Goal: Task Accomplishment & Management: Manage account settings

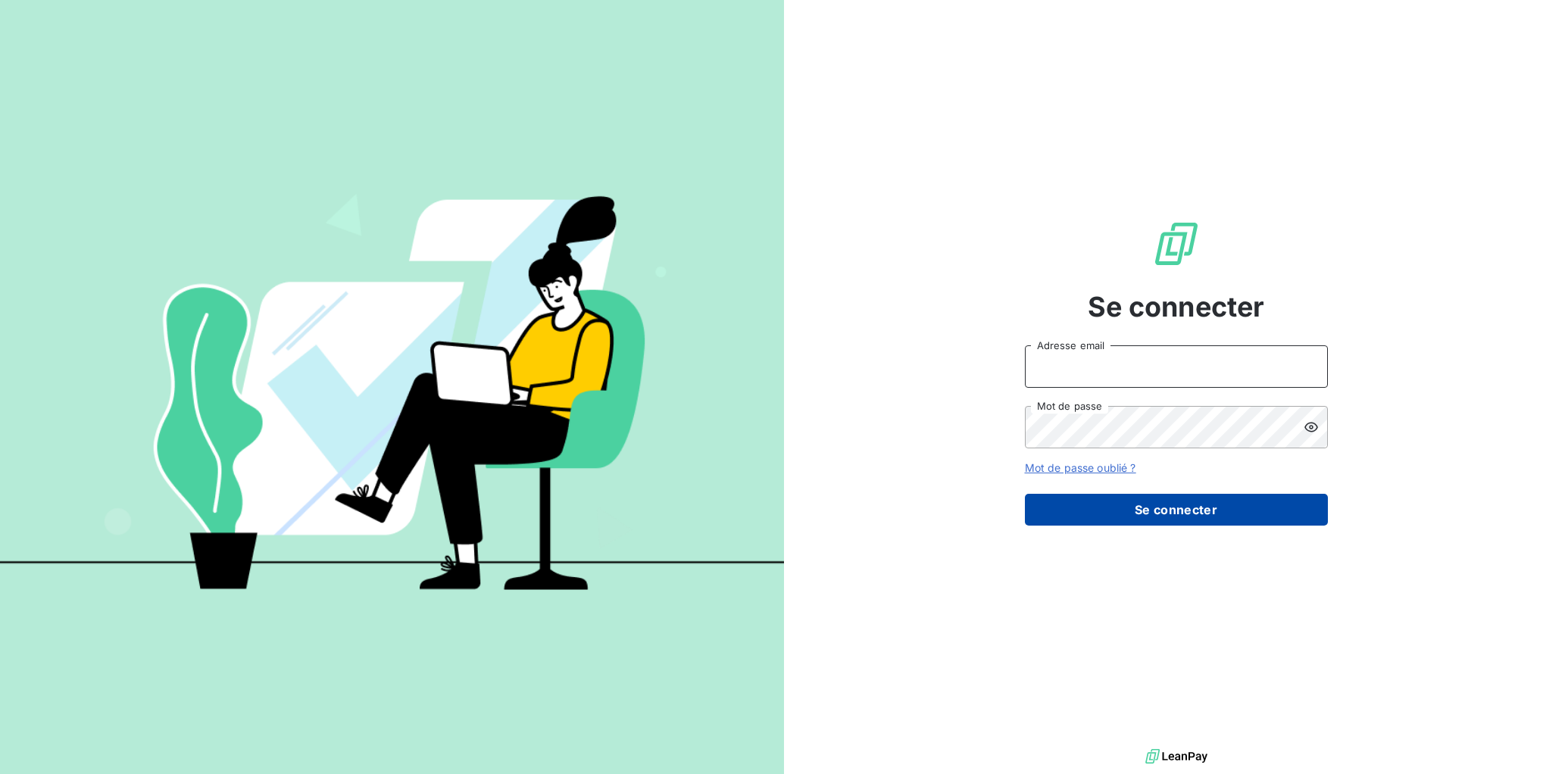
type input "[EMAIL_ADDRESS][DOMAIN_NAME]"
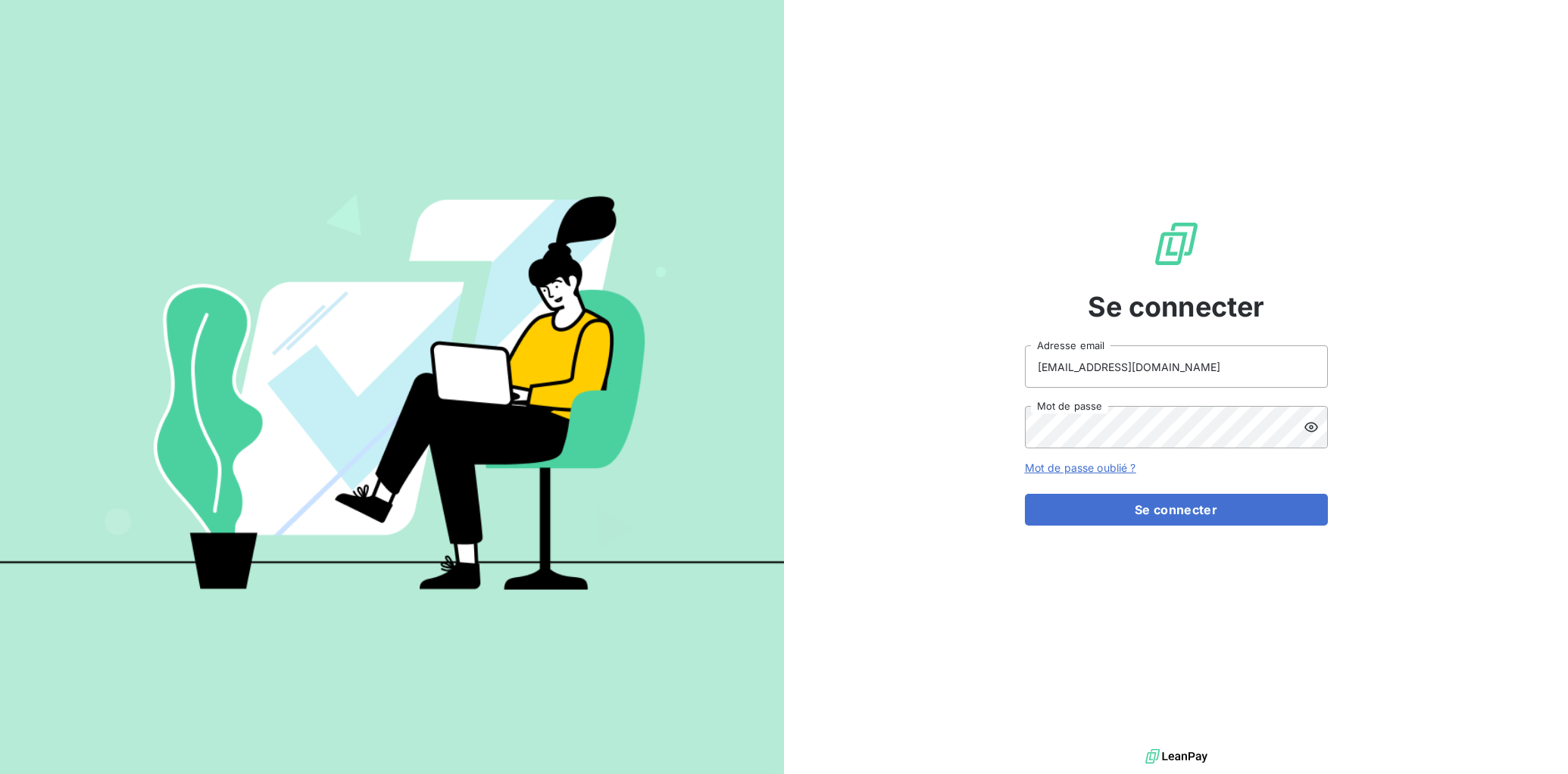
drag, startPoint x: 1178, startPoint y: 514, endPoint x: 1248, endPoint y: 240, distance: 282.8
click at [1178, 514] on button "Se connecter" at bounding box center [1177, 509] width 303 height 32
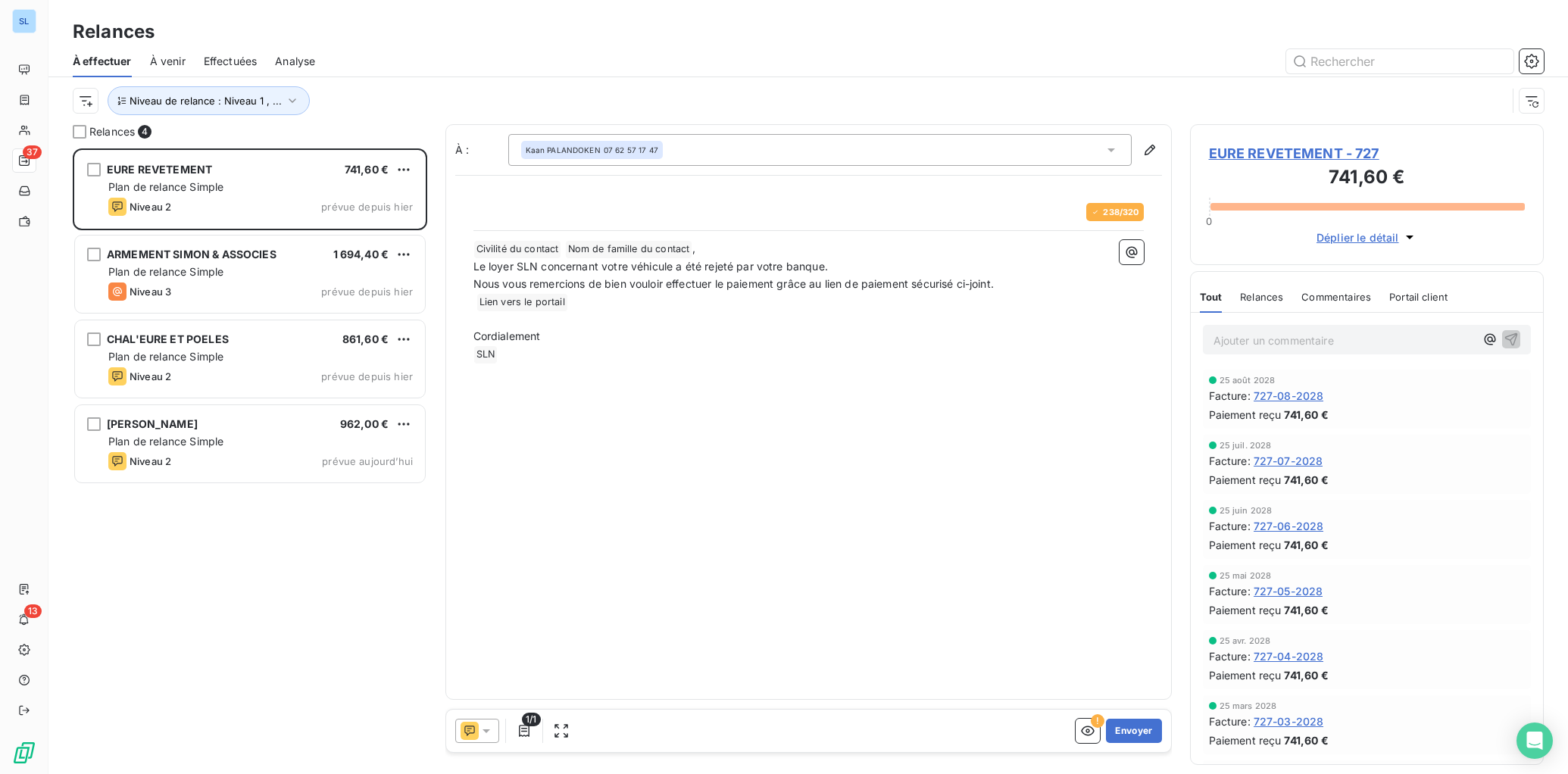
scroll to position [625, 354]
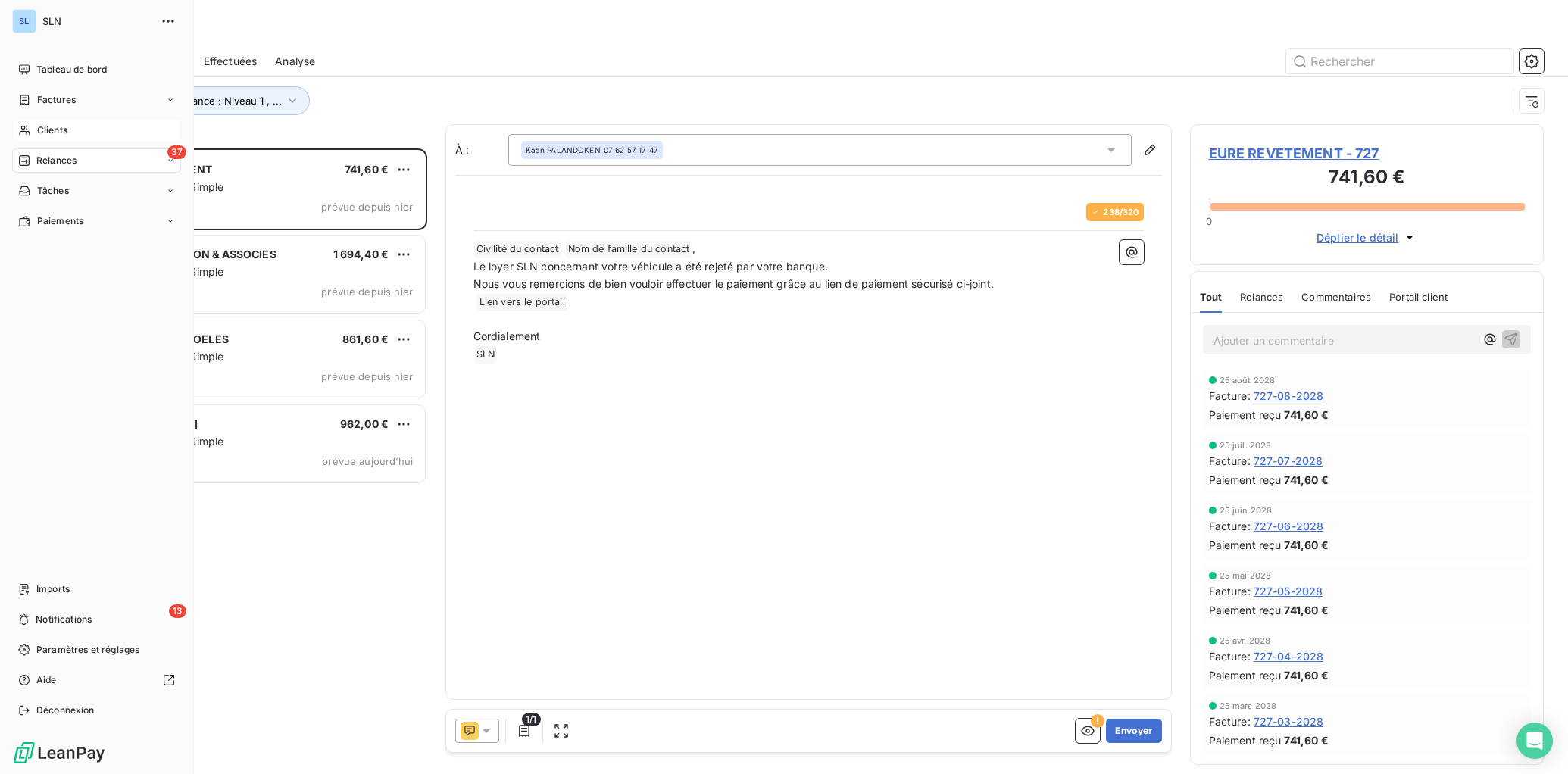
click at [44, 129] on span "Clients" at bounding box center [52, 130] width 30 height 14
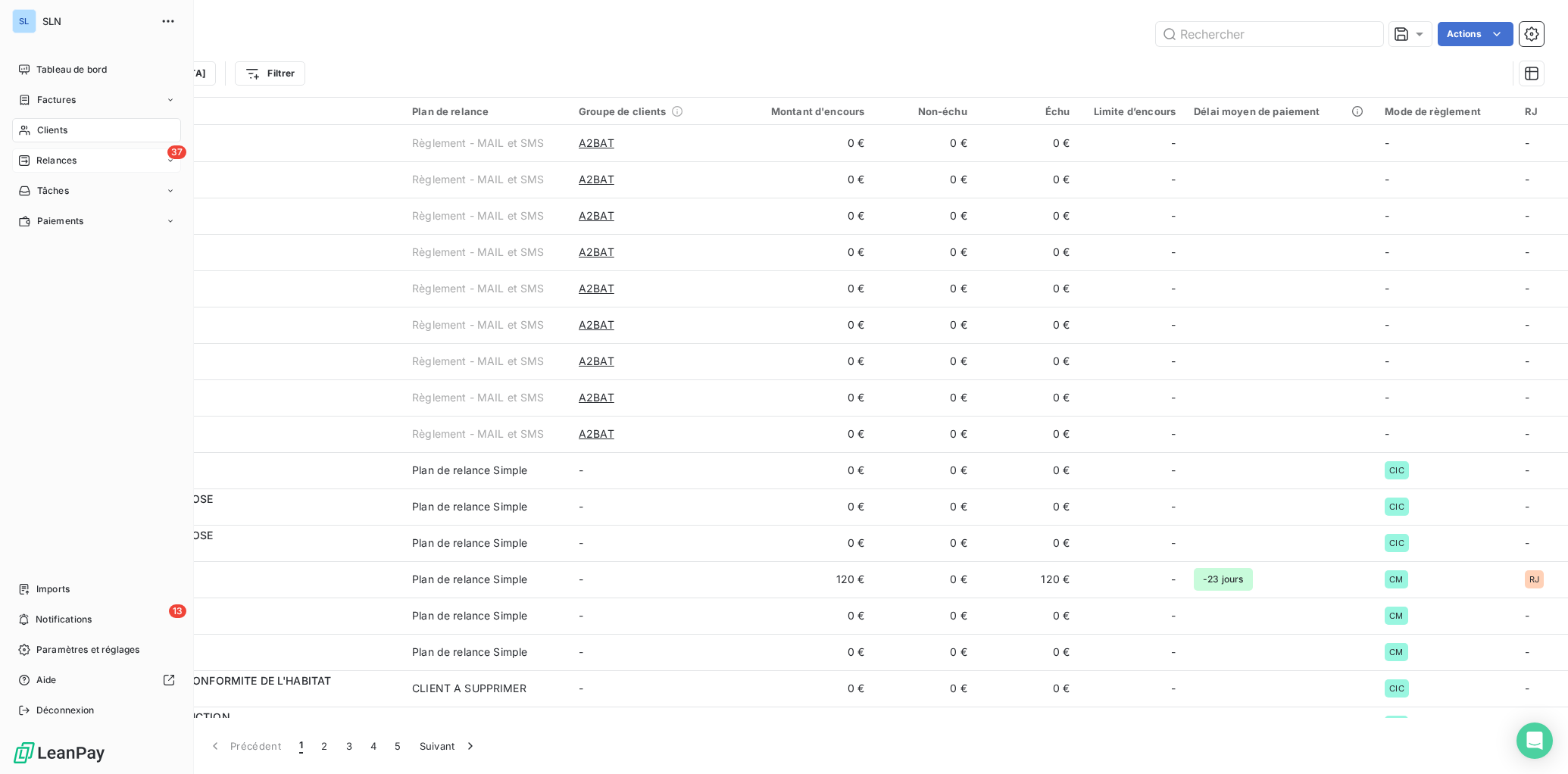
click at [45, 168] on div "37 Relances" at bounding box center [96, 161] width 169 height 24
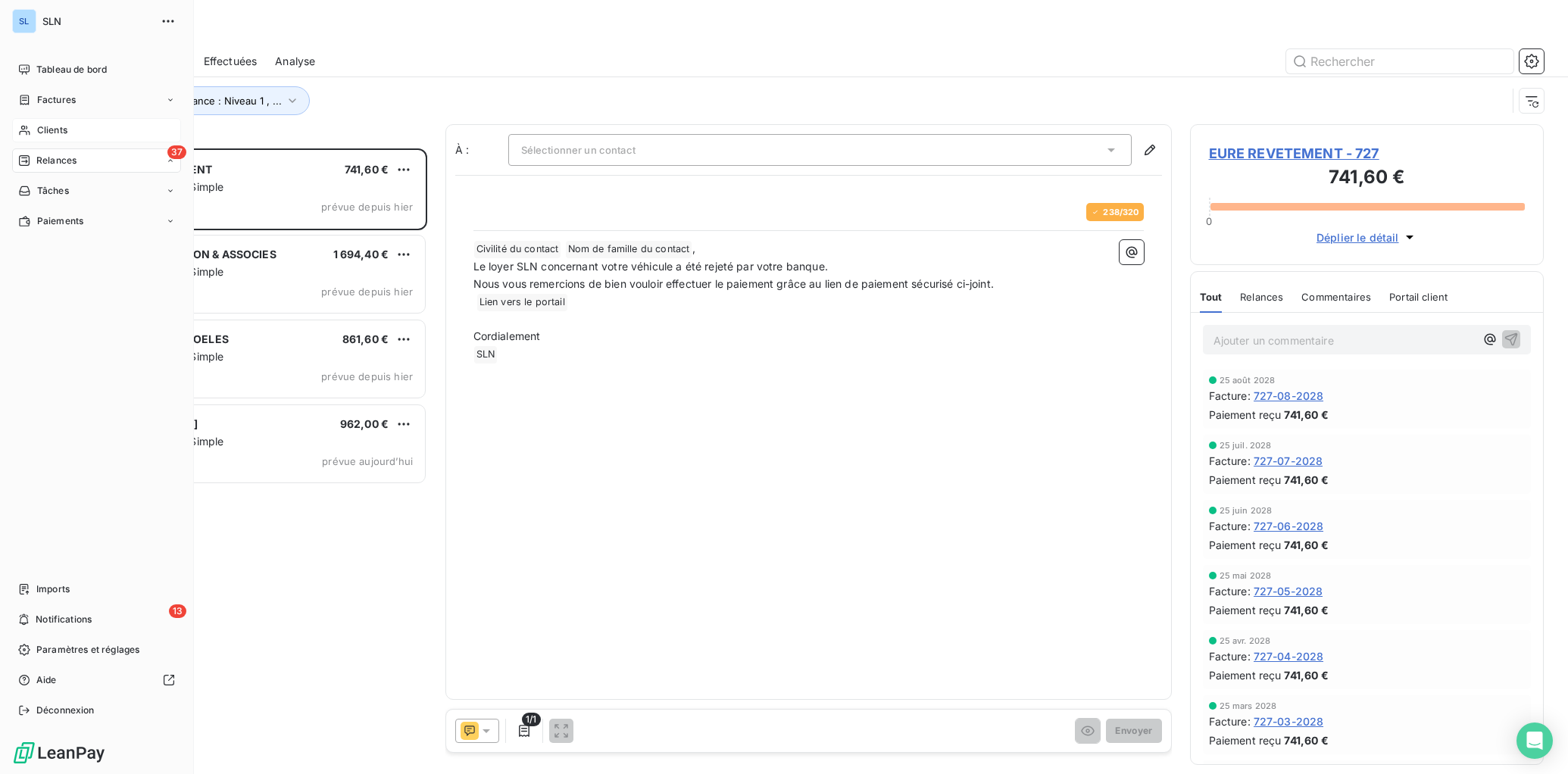
scroll to position [625, 354]
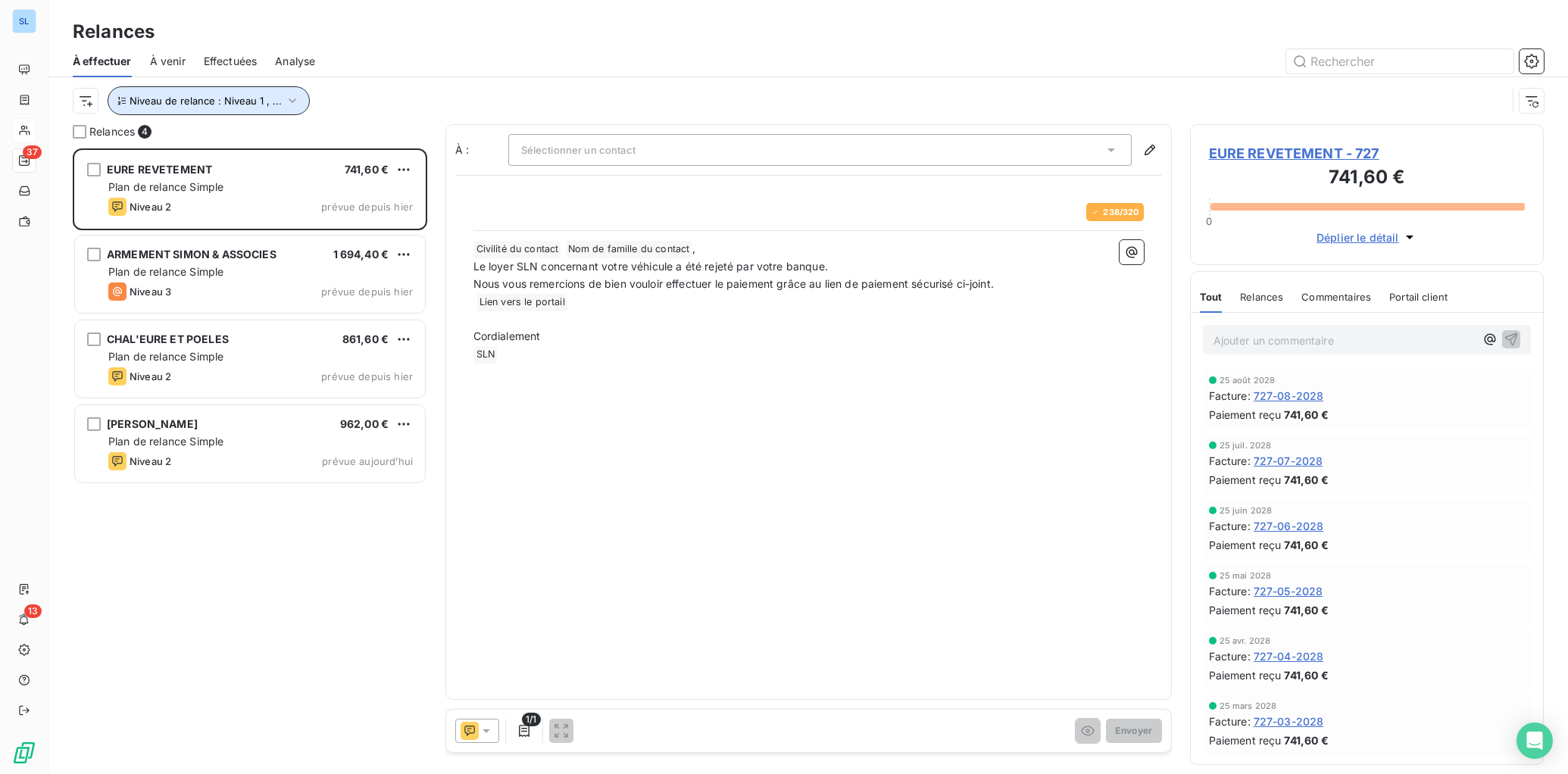
click at [247, 101] on span "Niveau de relance : Niveau 1 , ..." at bounding box center [206, 100] width 153 height 12
click at [1268, 302] on span "Relances" at bounding box center [1262, 296] width 44 height 12
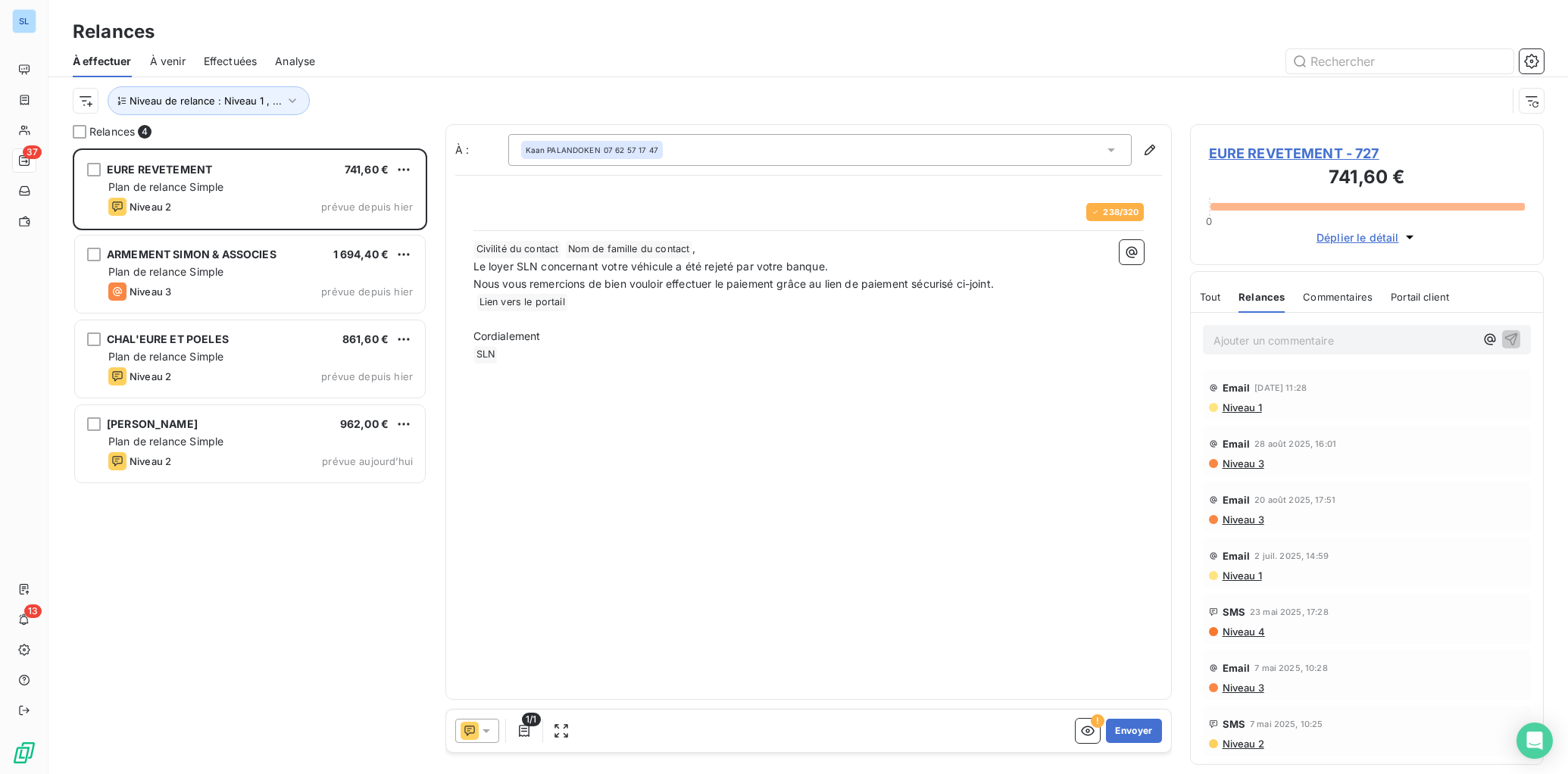
click at [1316, 302] on span "Commentaires" at bounding box center [1337, 296] width 70 height 12
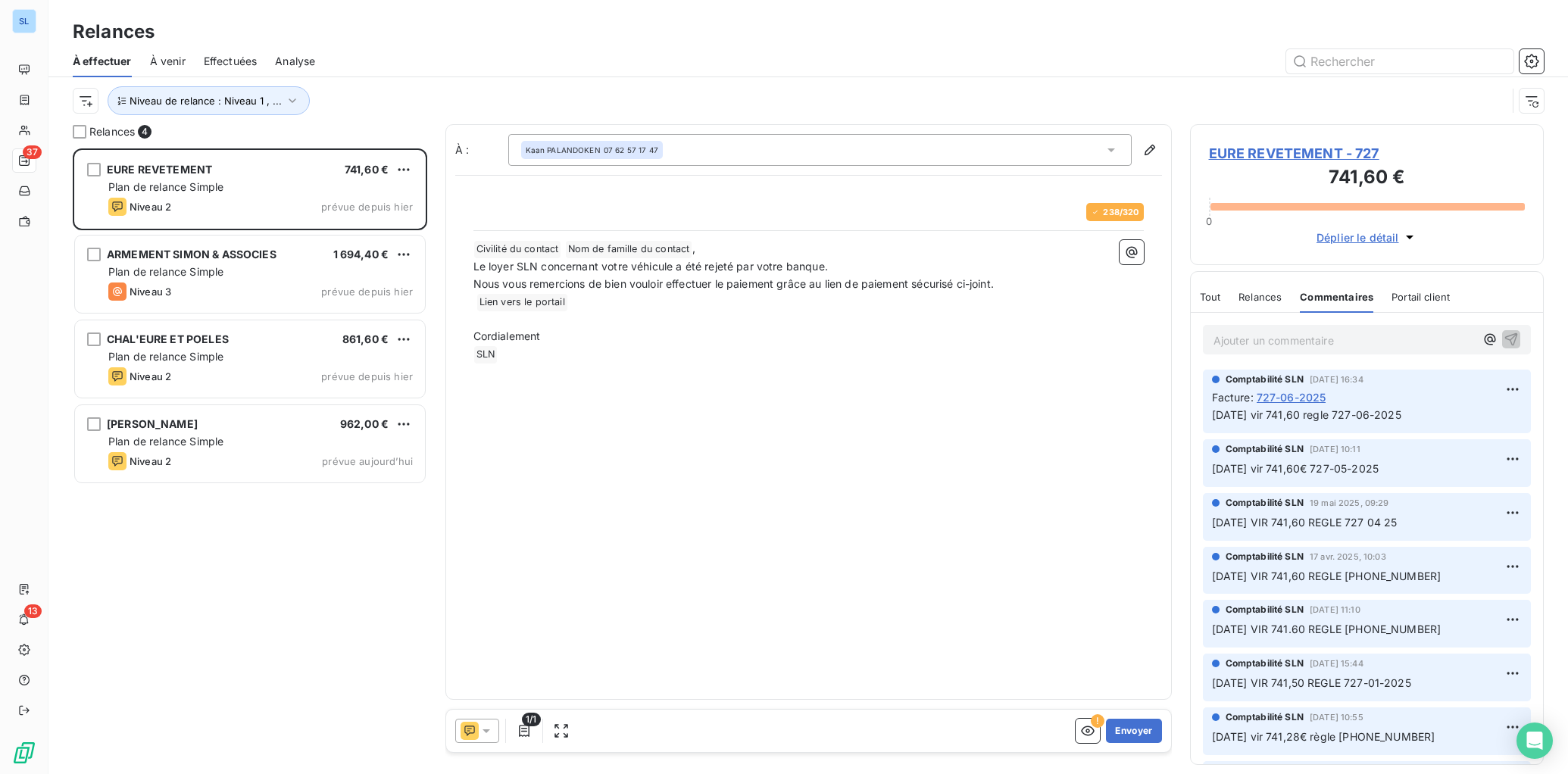
click at [483, 737] on icon at bounding box center [486, 730] width 15 height 15
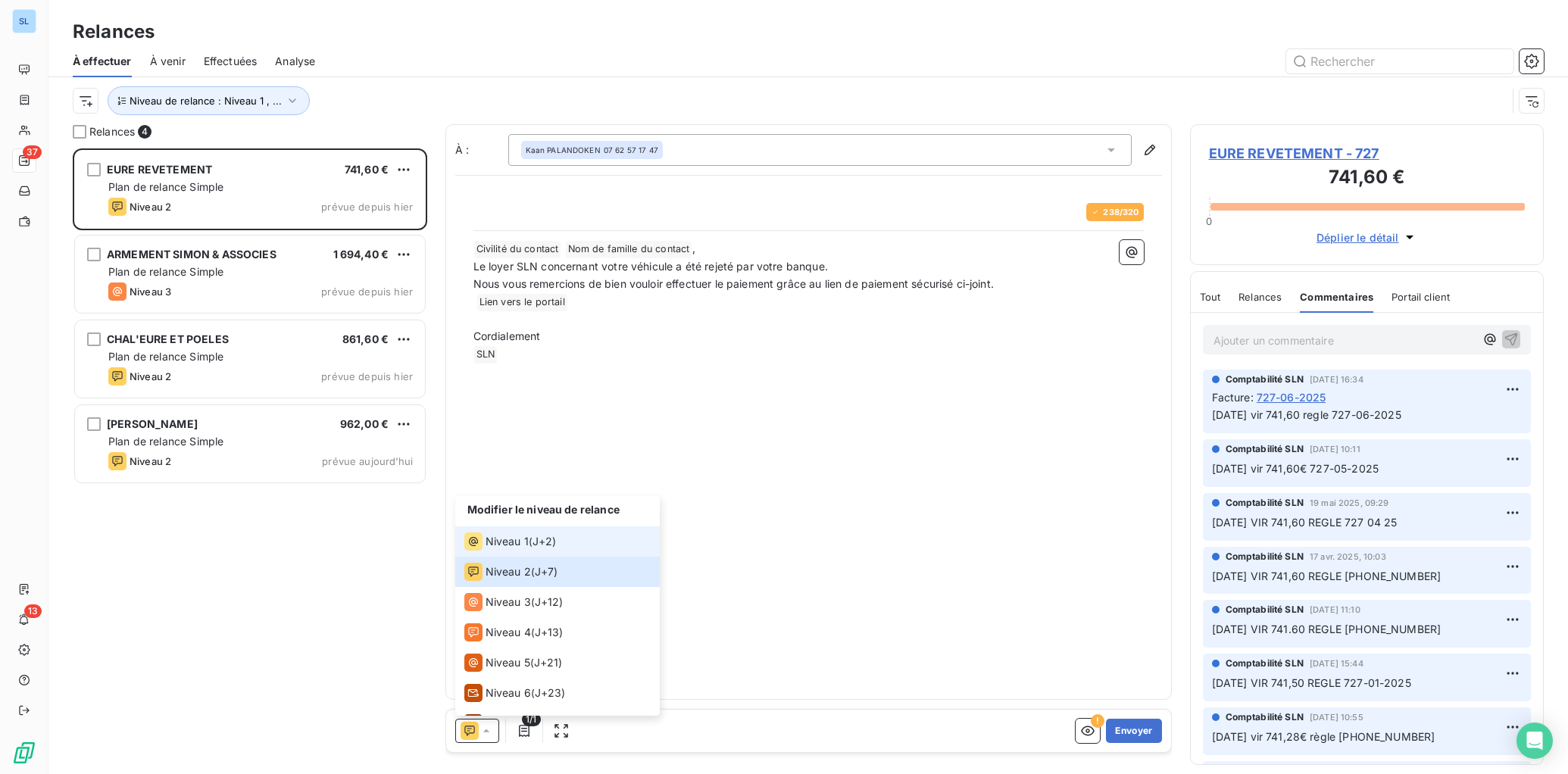
click at [521, 533] on div "Niveau 1" at bounding box center [497, 542] width 64 height 18
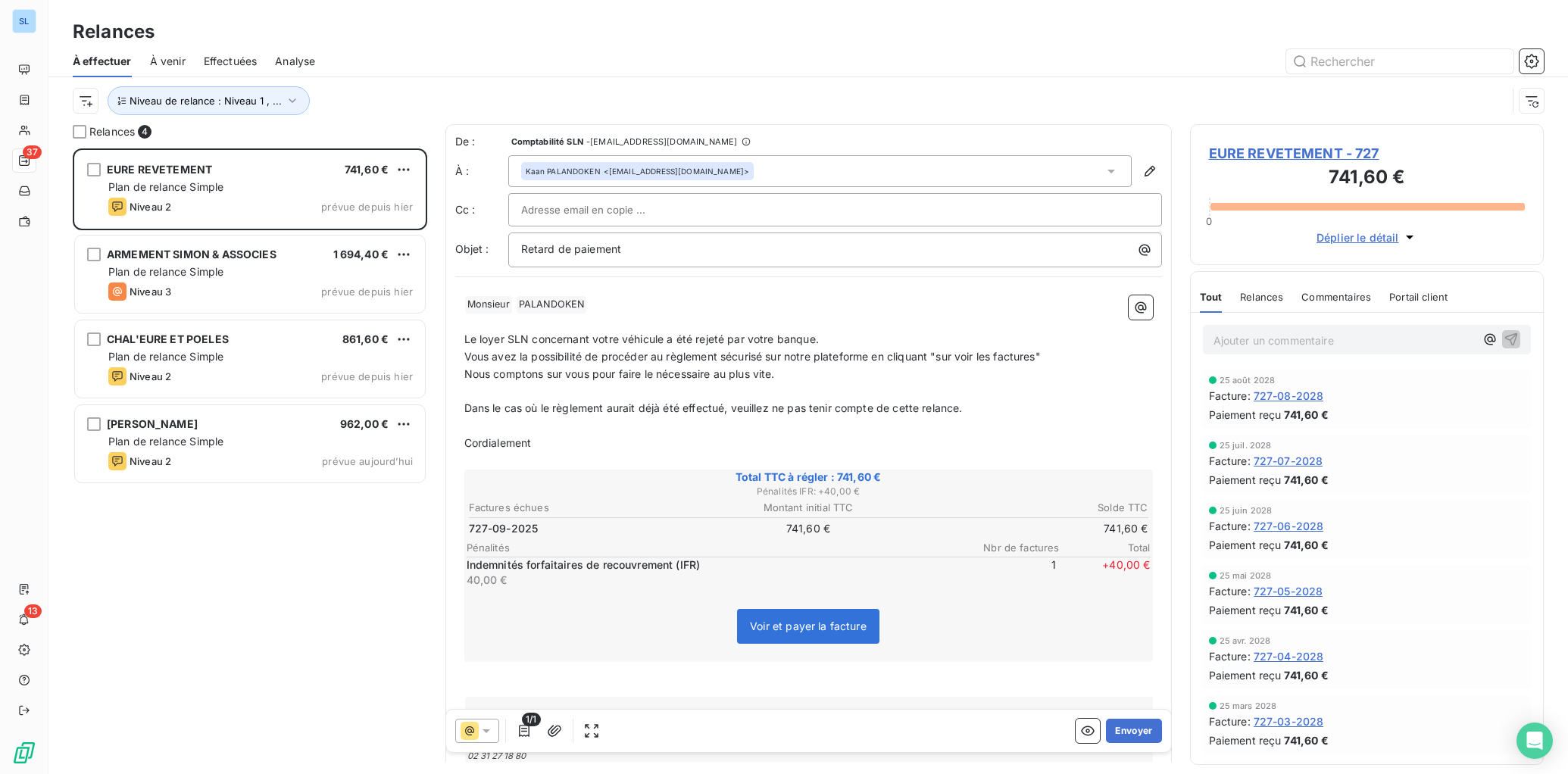
click at [484, 736] on icon at bounding box center [486, 730] width 15 height 15
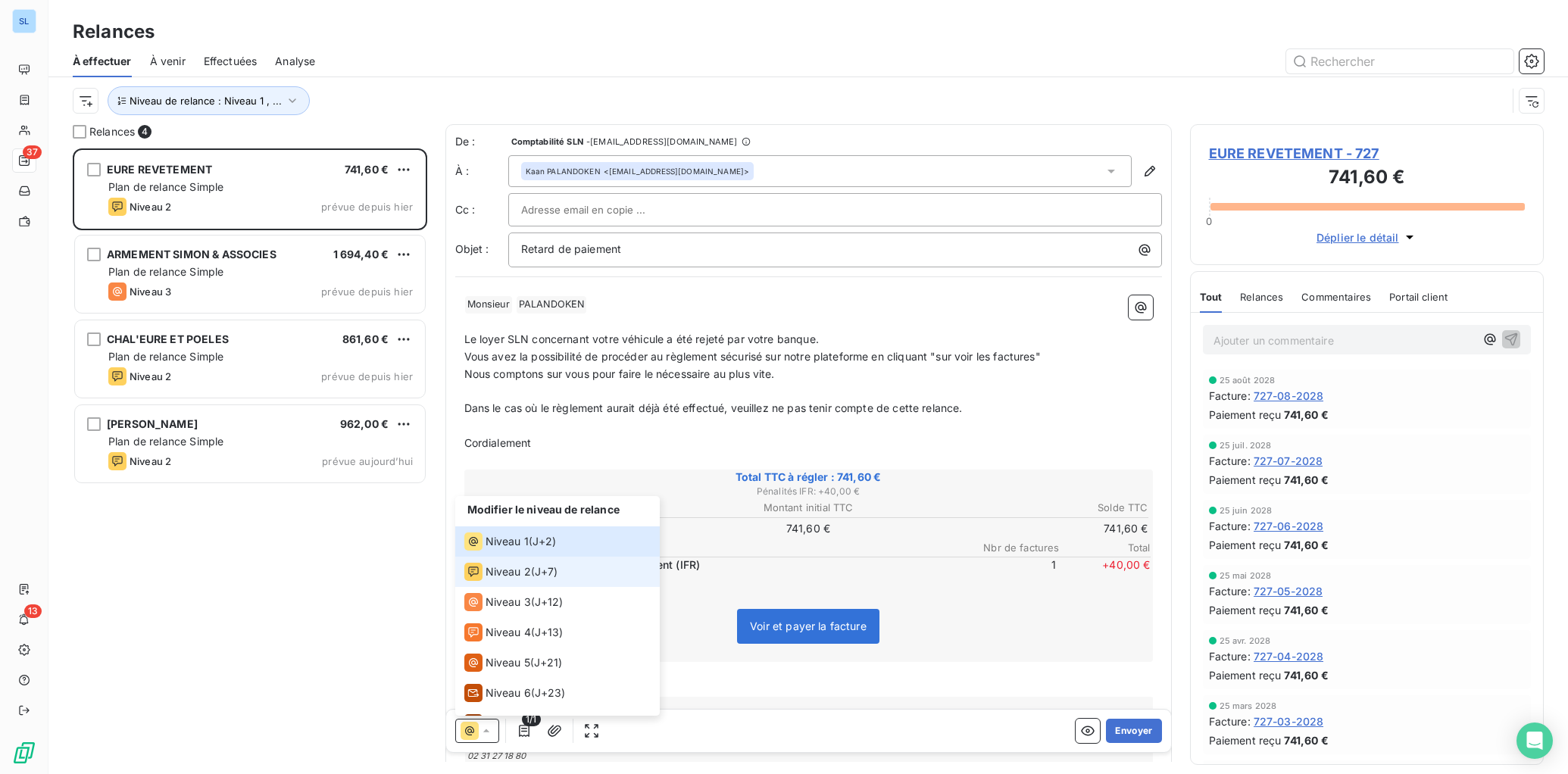
click at [515, 581] on li "Niveau 2 ( J+7 )" at bounding box center [557, 571] width 204 height 30
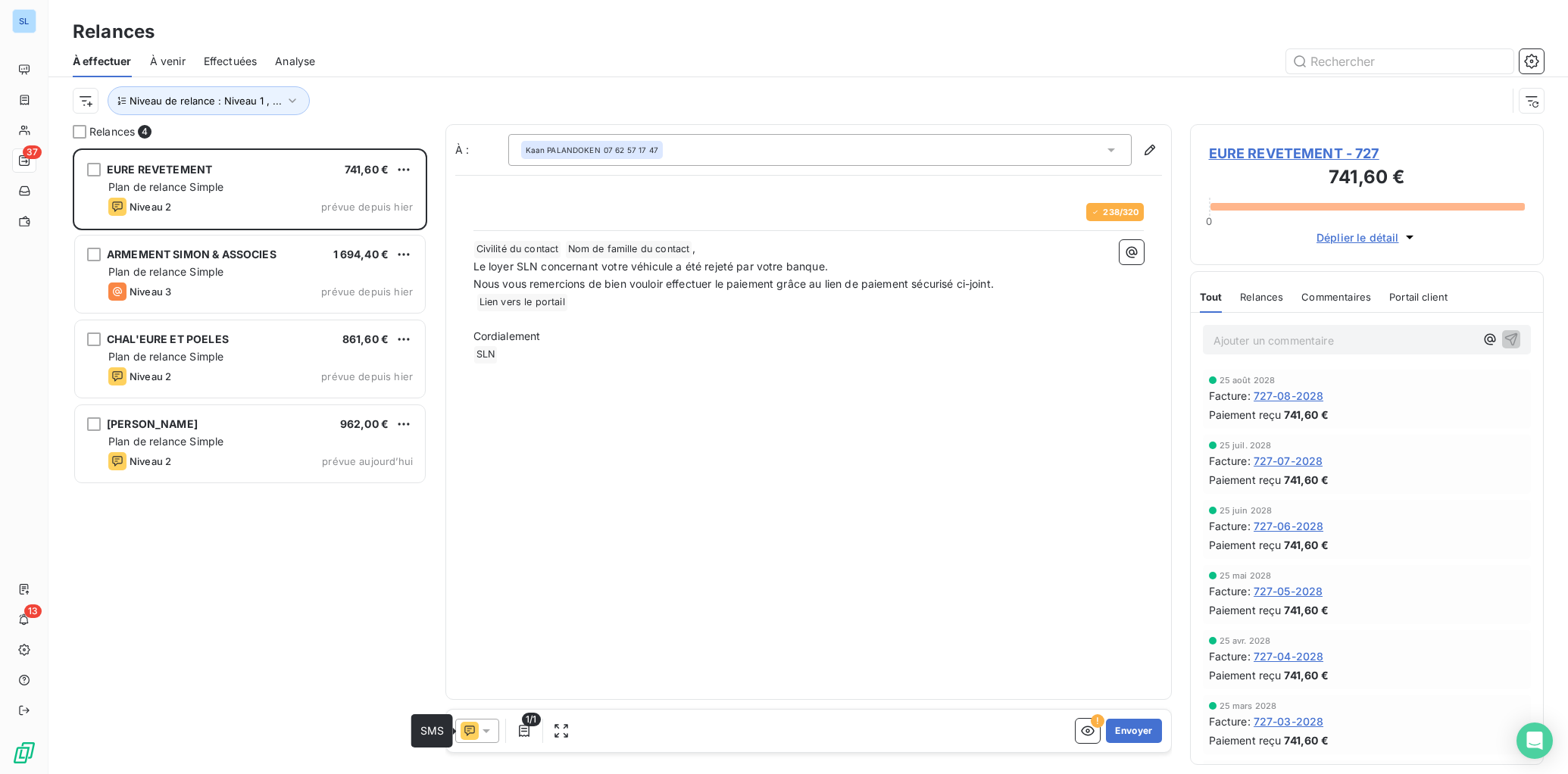
click at [475, 736] on icon at bounding box center [469, 730] width 18 height 18
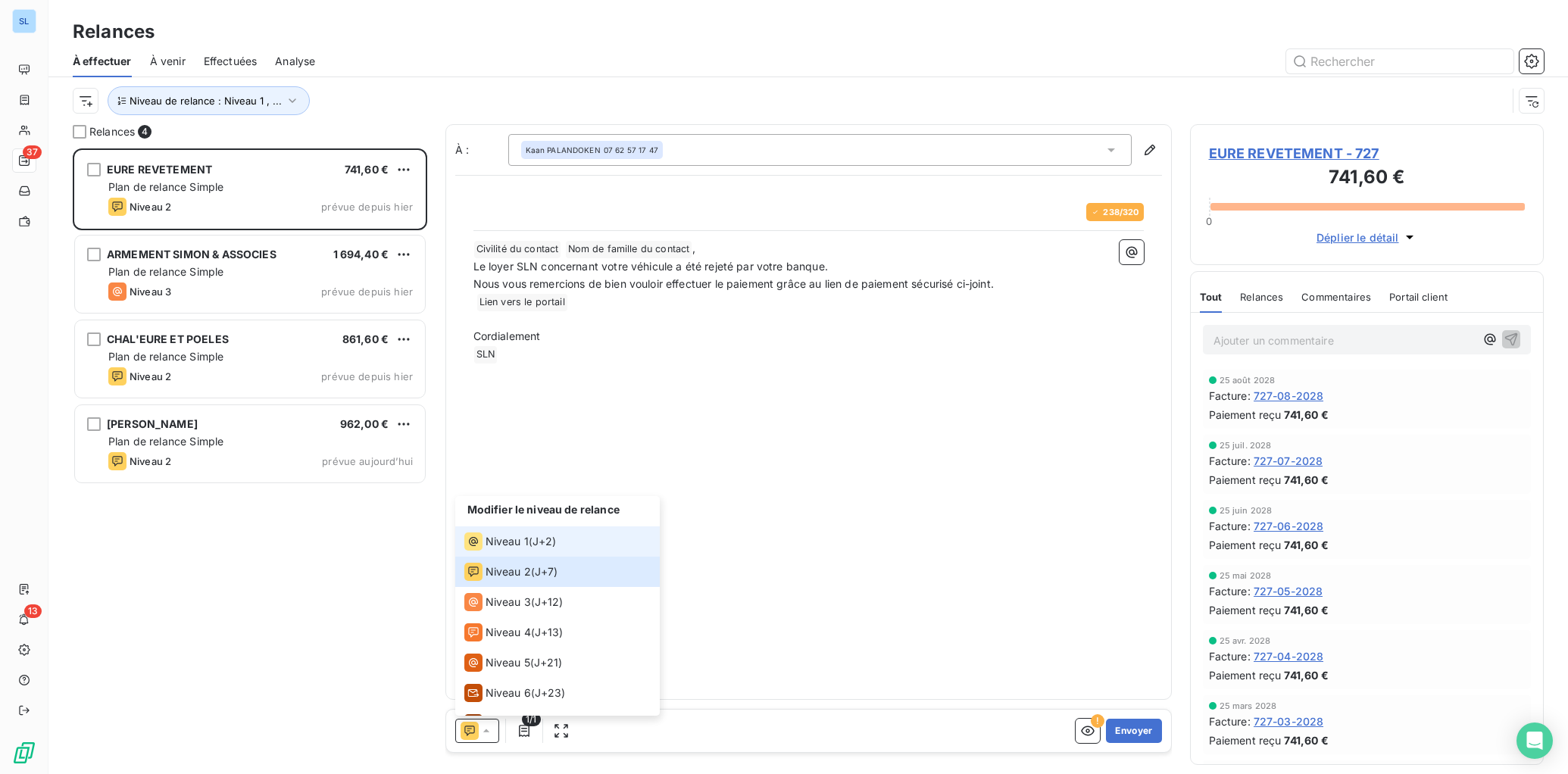
click at [521, 545] on span "Niveau 1" at bounding box center [508, 541] width 44 height 15
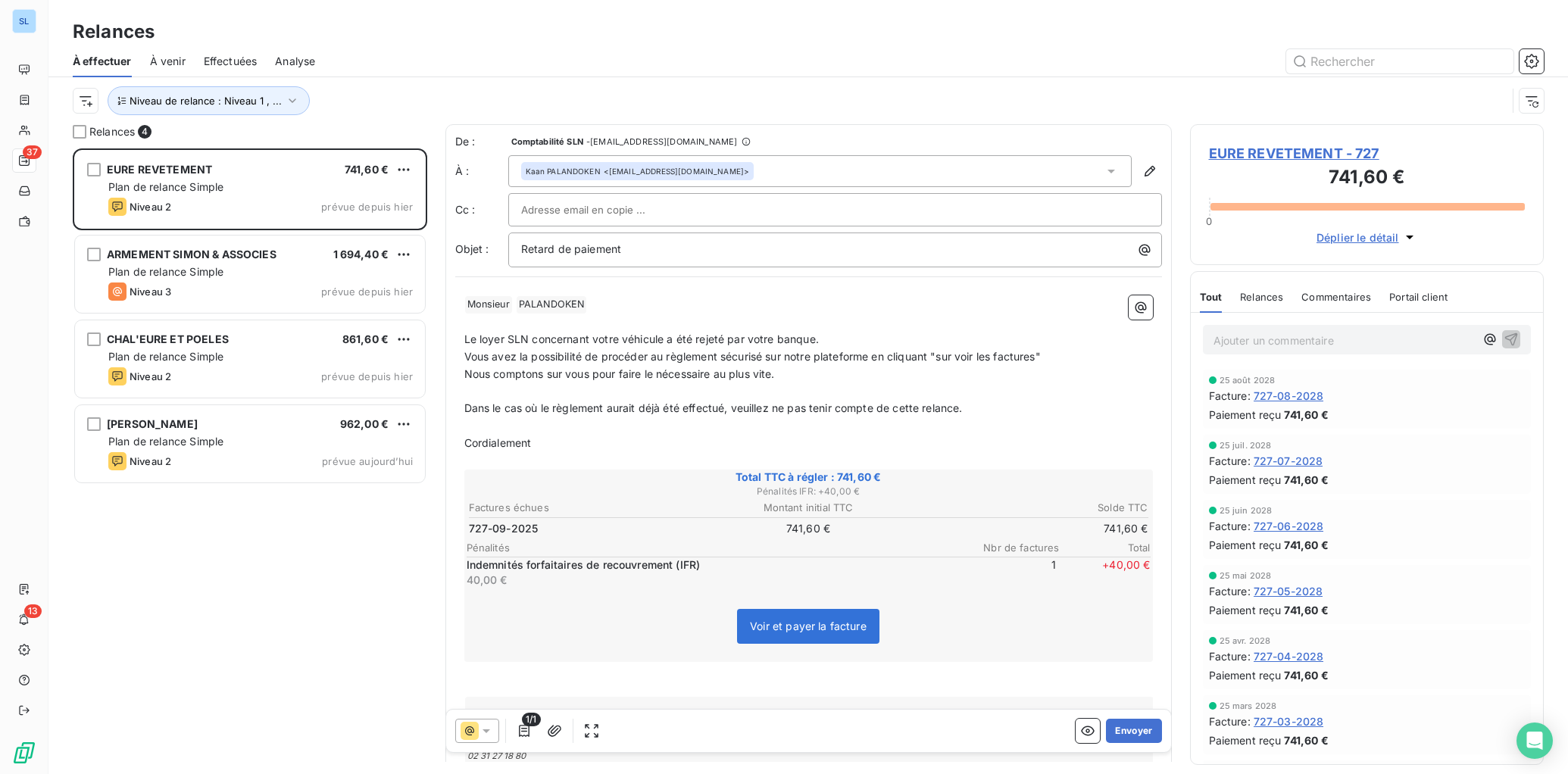
drag, startPoint x: 468, startPoint y: 739, endPoint x: 474, endPoint y: 718, distance: 21.8
click at [468, 739] on icon at bounding box center [469, 730] width 18 height 18
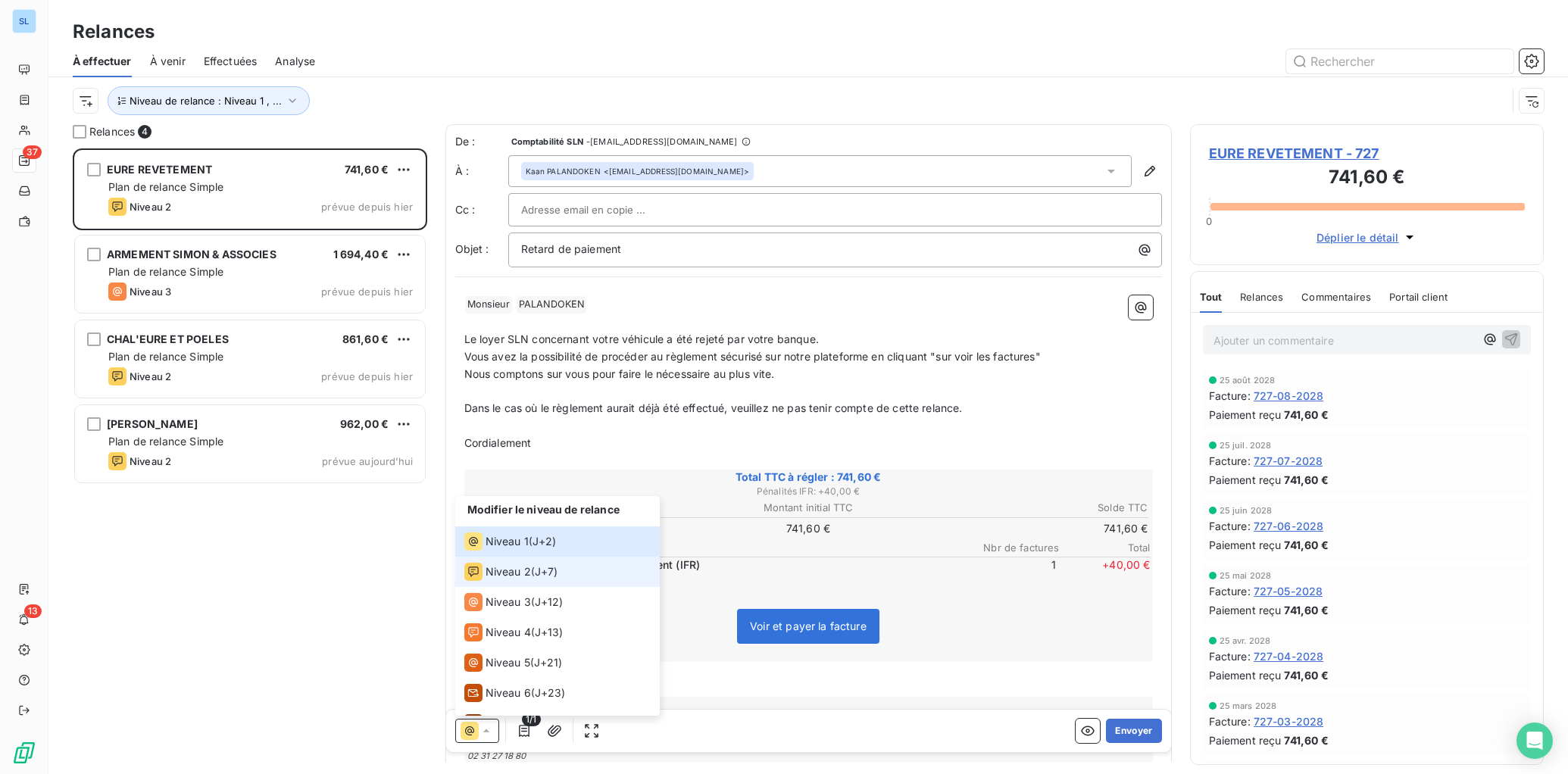
click at [498, 572] on span "Niveau 2" at bounding box center [508, 572] width 45 height 15
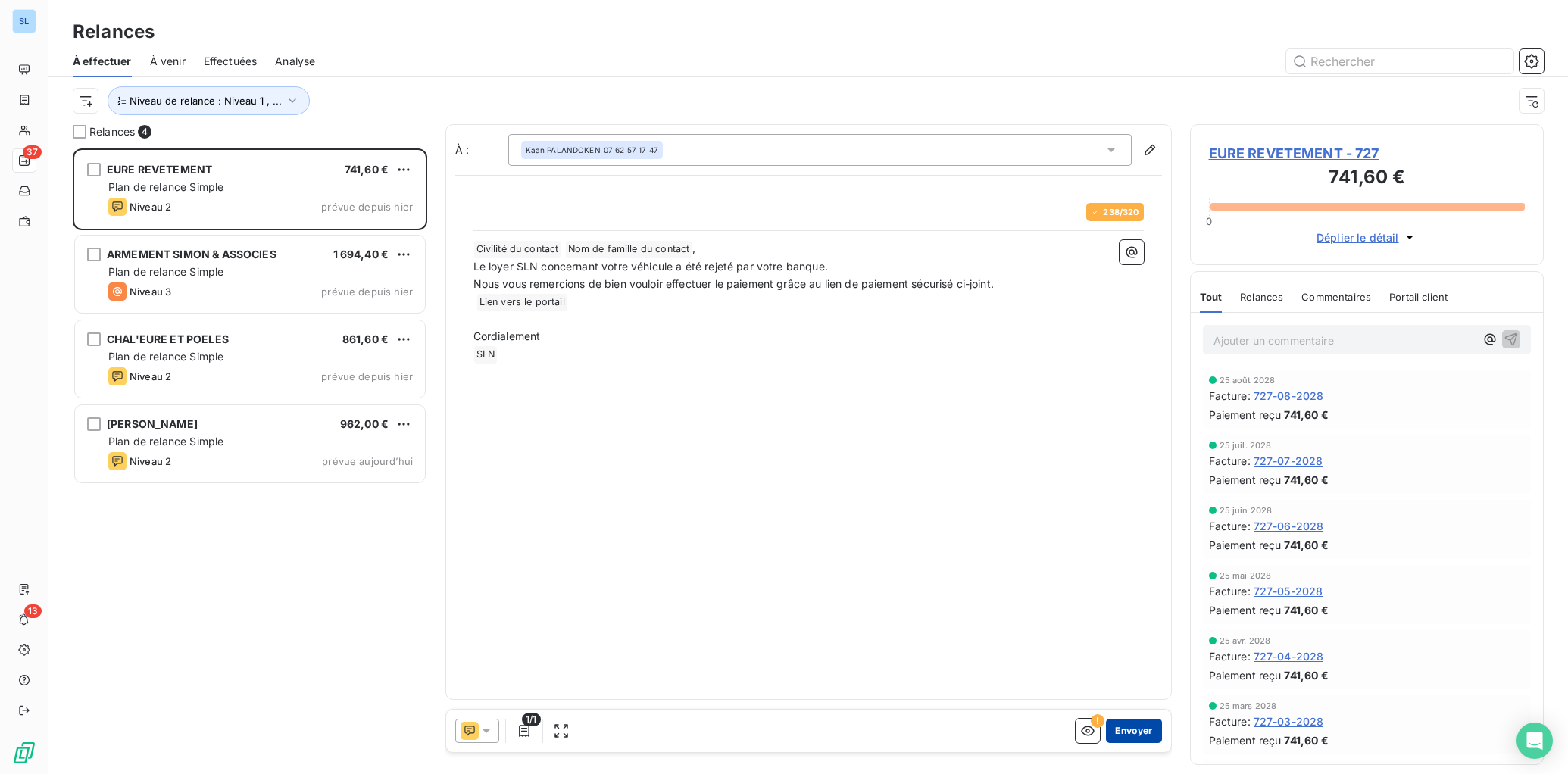
click at [1144, 730] on button "Envoyer" at bounding box center [1133, 730] width 55 height 24
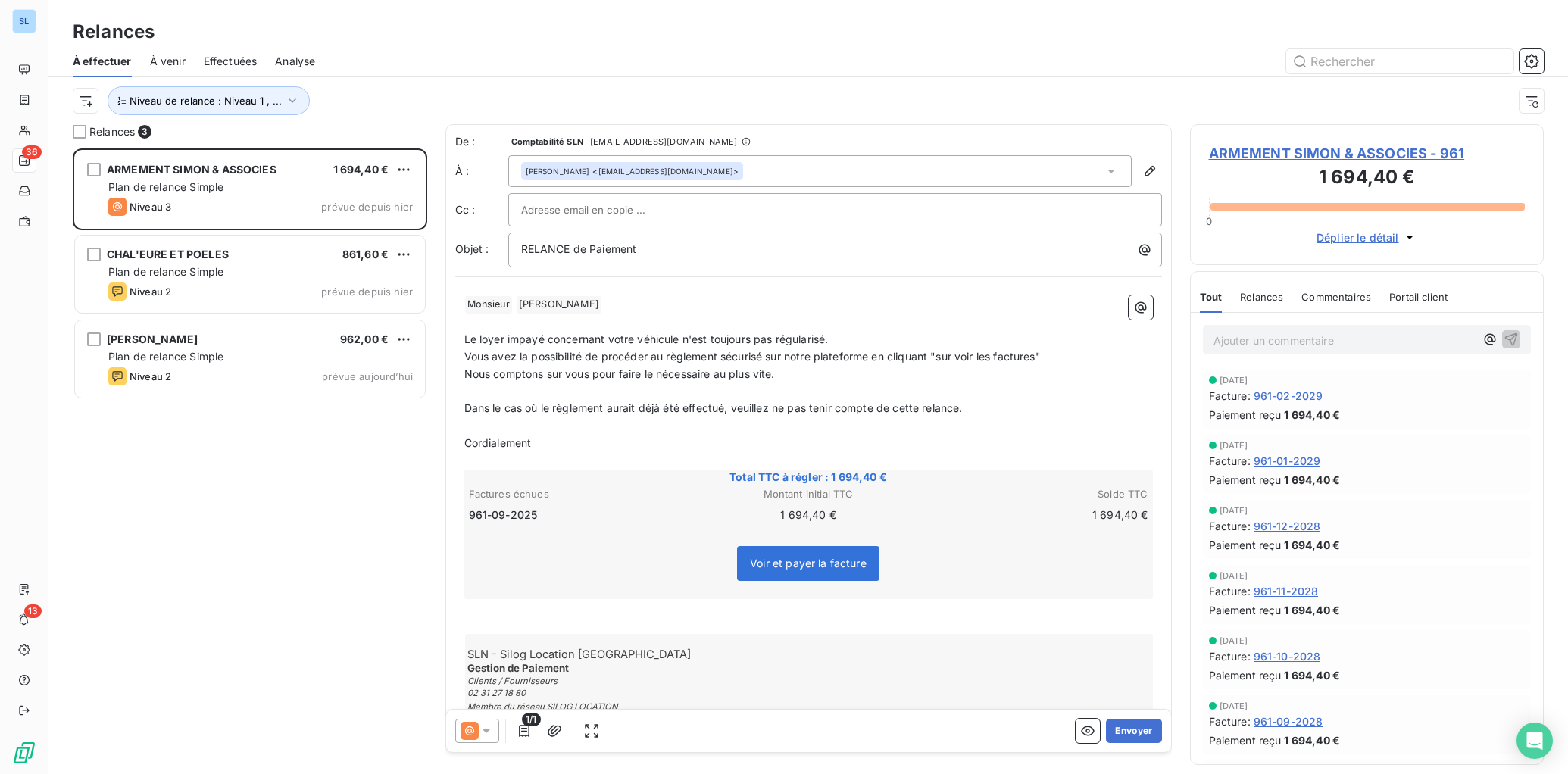
click at [1249, 295] on span "Relances" at bounding box center [1262, 296] width 44 height 12
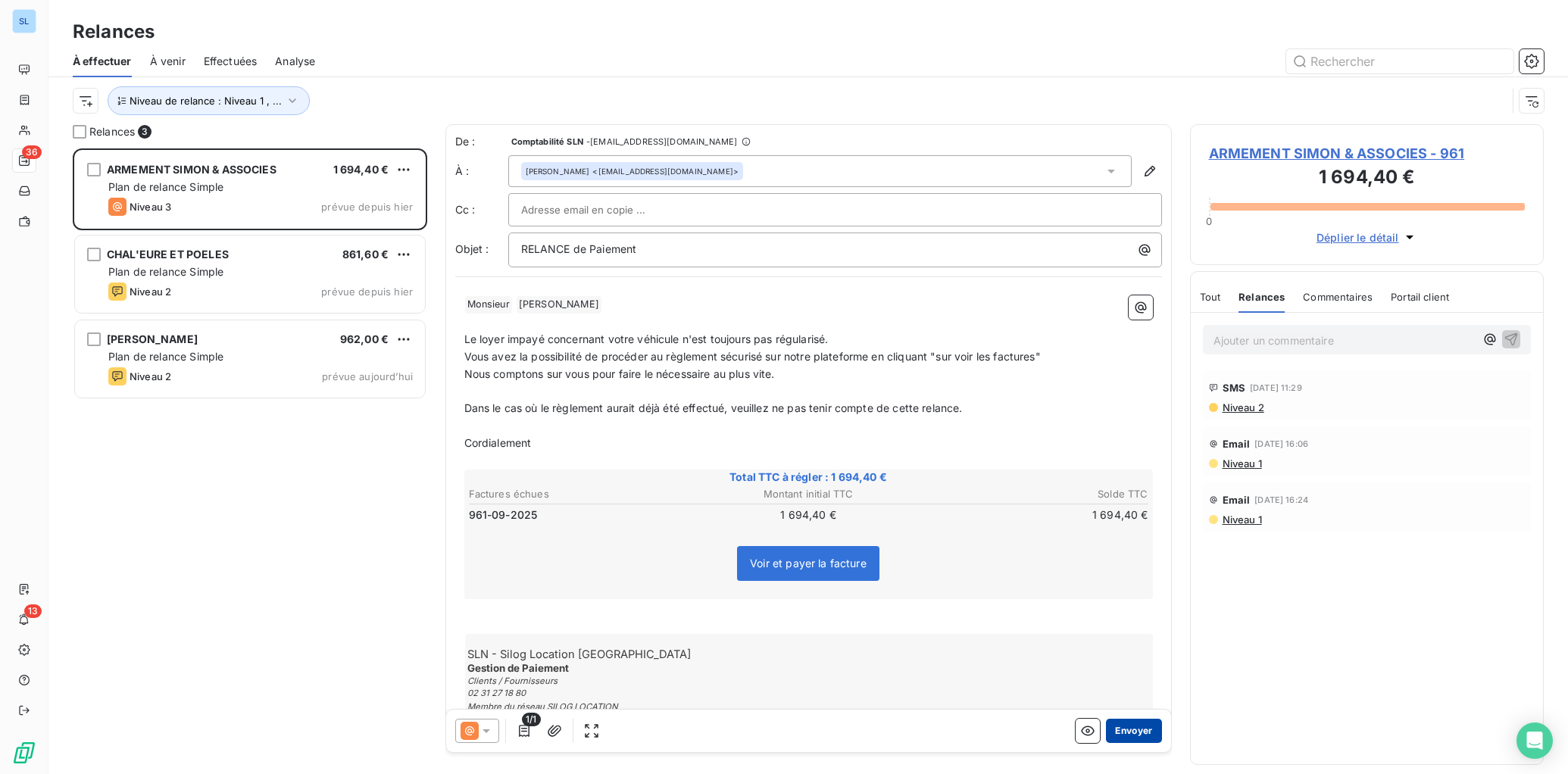
click at [1147, 733] on button "Envoyer" at bounding box center [1133, 730] width 55 height 24
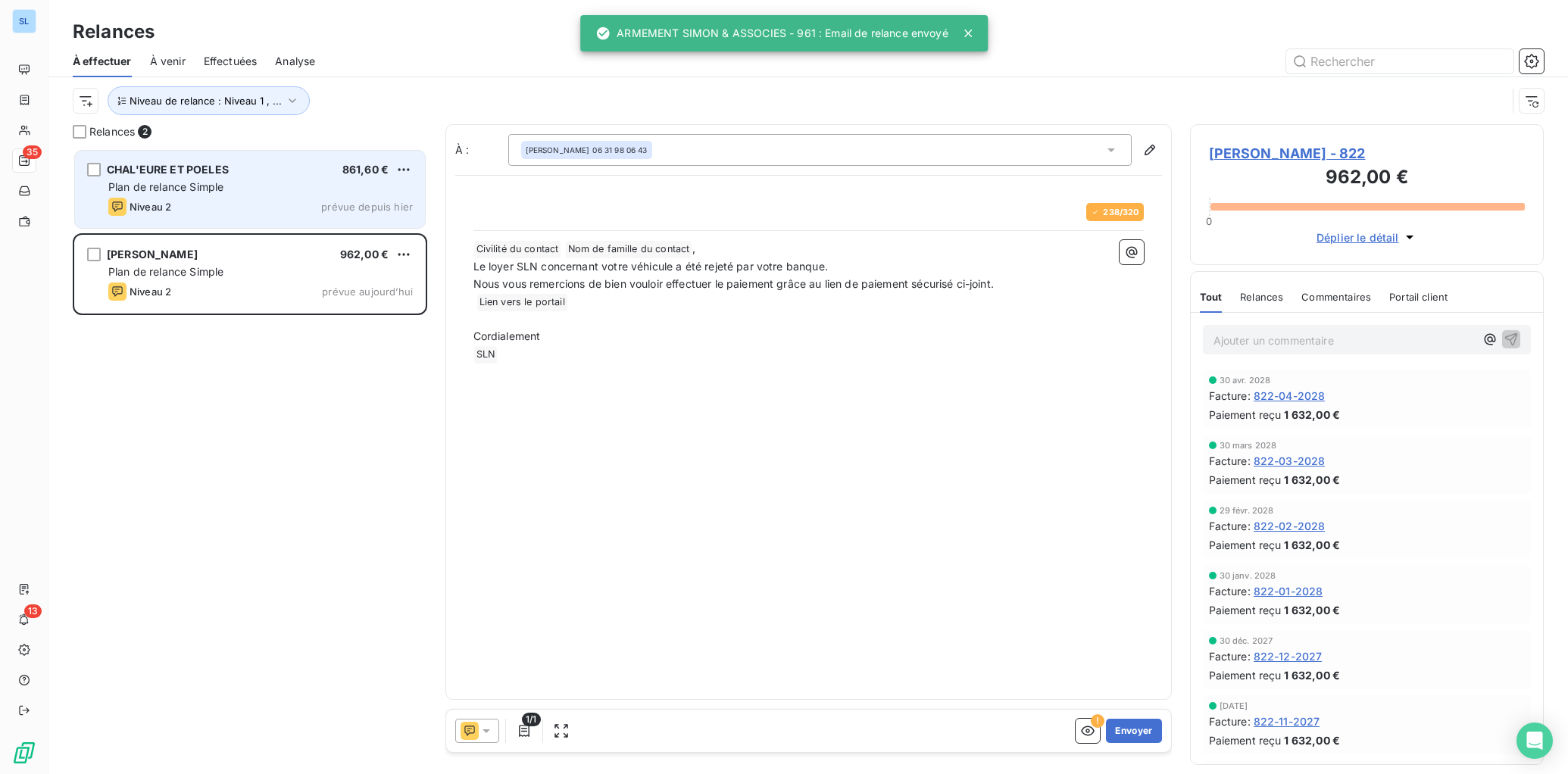
click at [267, 201] on div "Niveau 2 prévue depuis hier" at bounding box center [260, 207] width 304 height 18
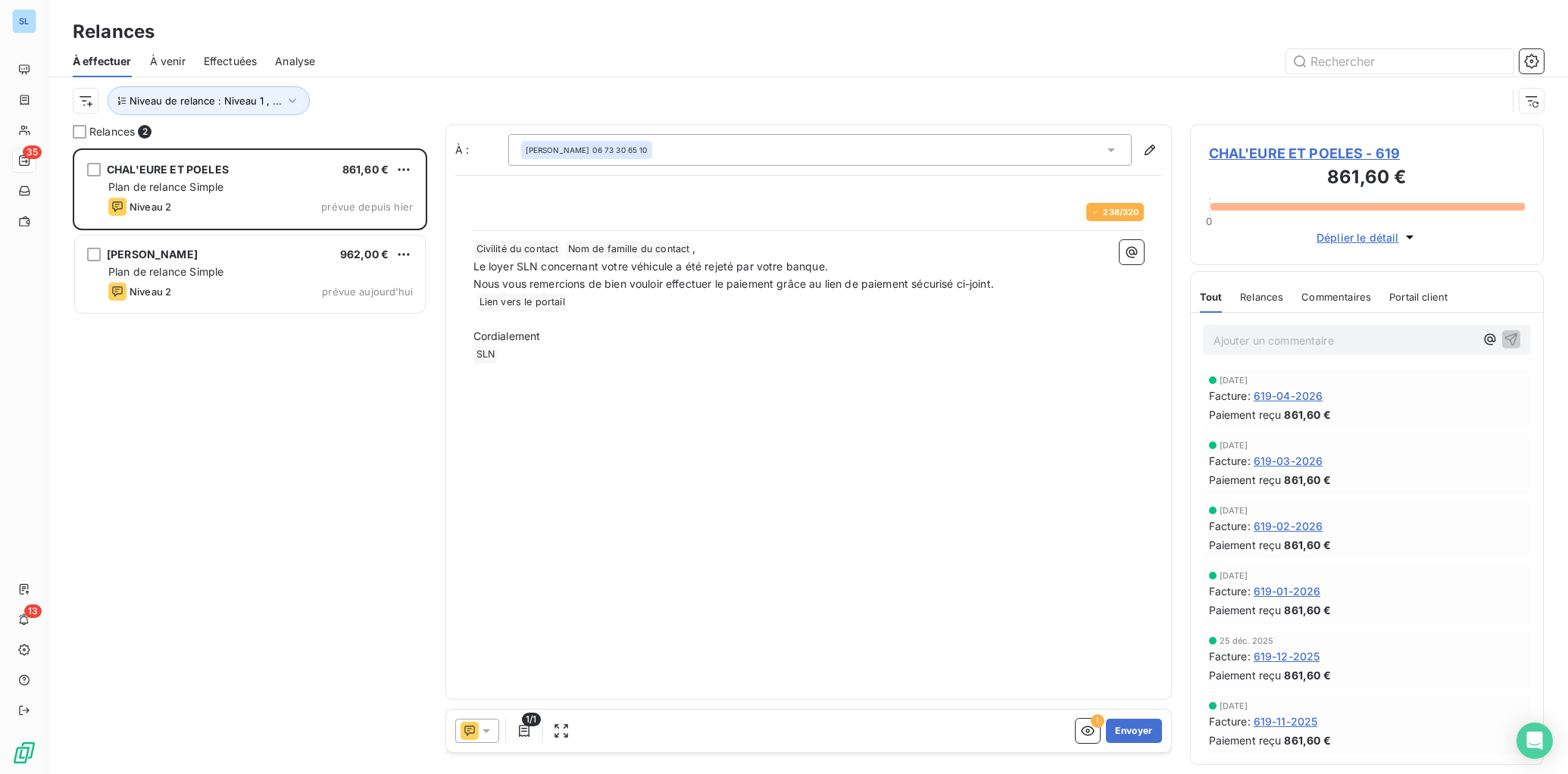
click at [1260, 299] on span "Relances" at bounding box center [1262, 296] width 44 height 12
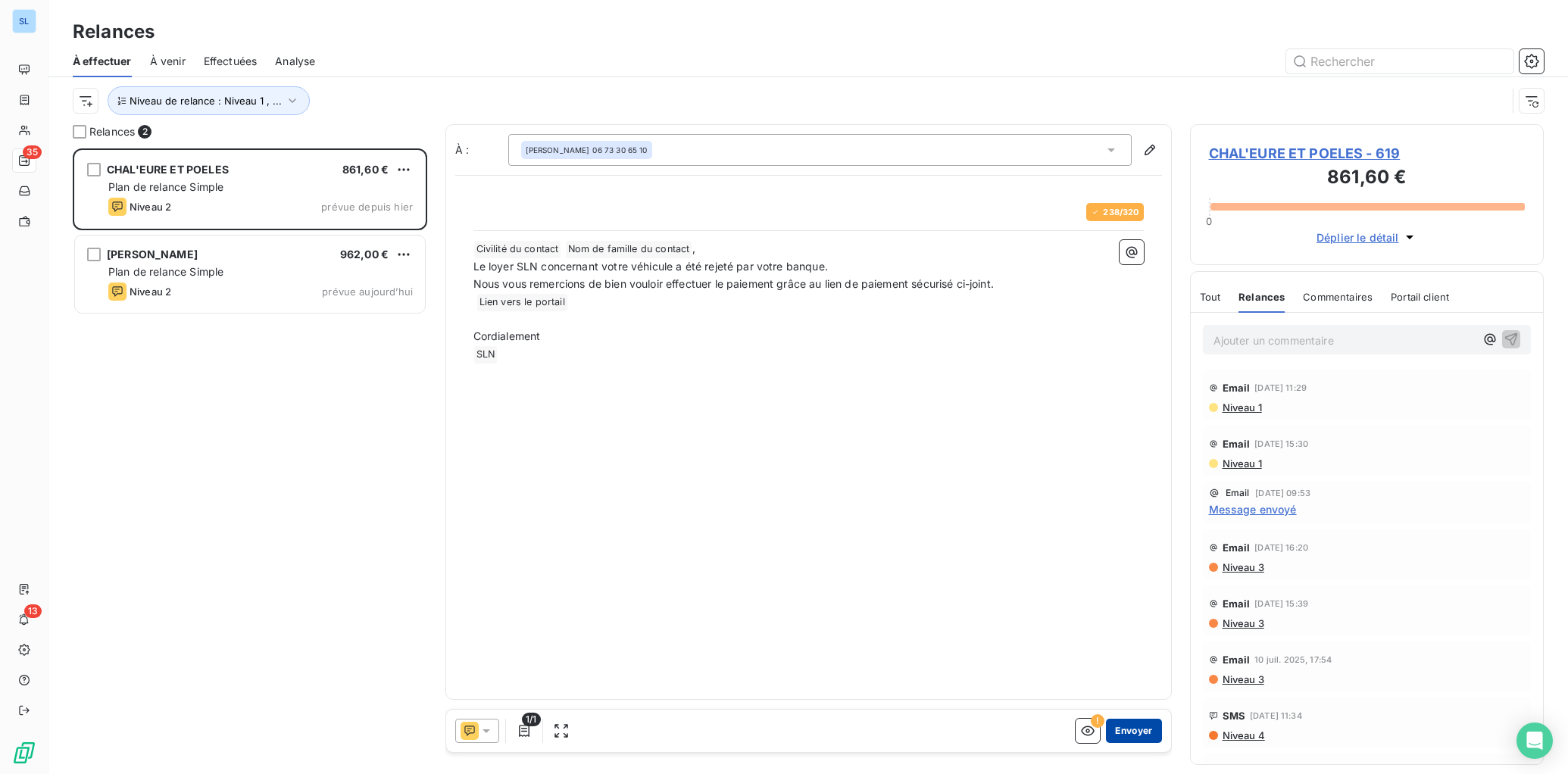
click at [1133, 730] on button "Envoyer" at bounding box center [1133, 730] width 55 height 24
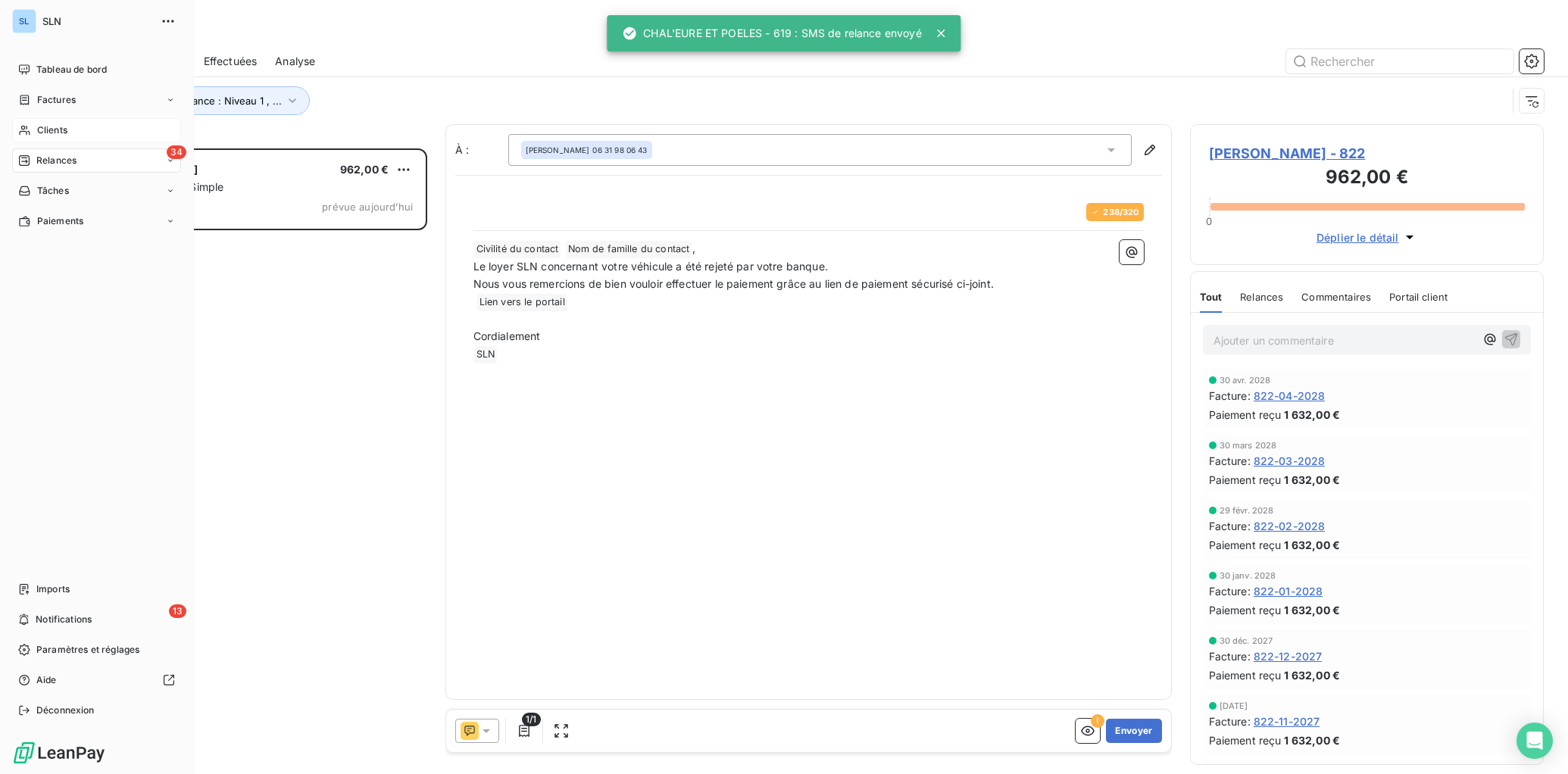
click at [25, 135] on icon at bounding box center [25, 130] width 13 height 12
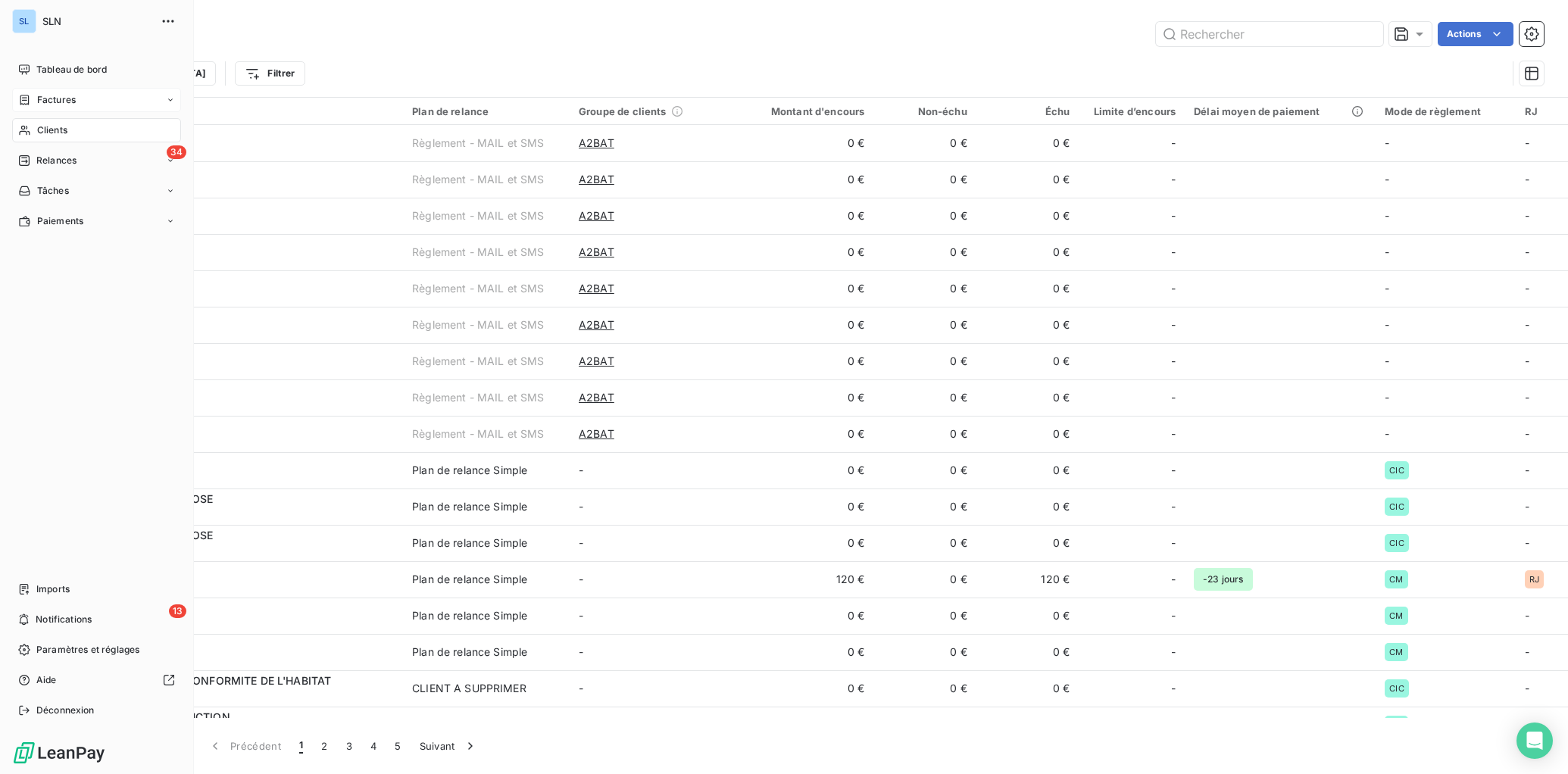
click at [57, 98] on span "Factures" at bounding box center [56, 100] width 39 height 14
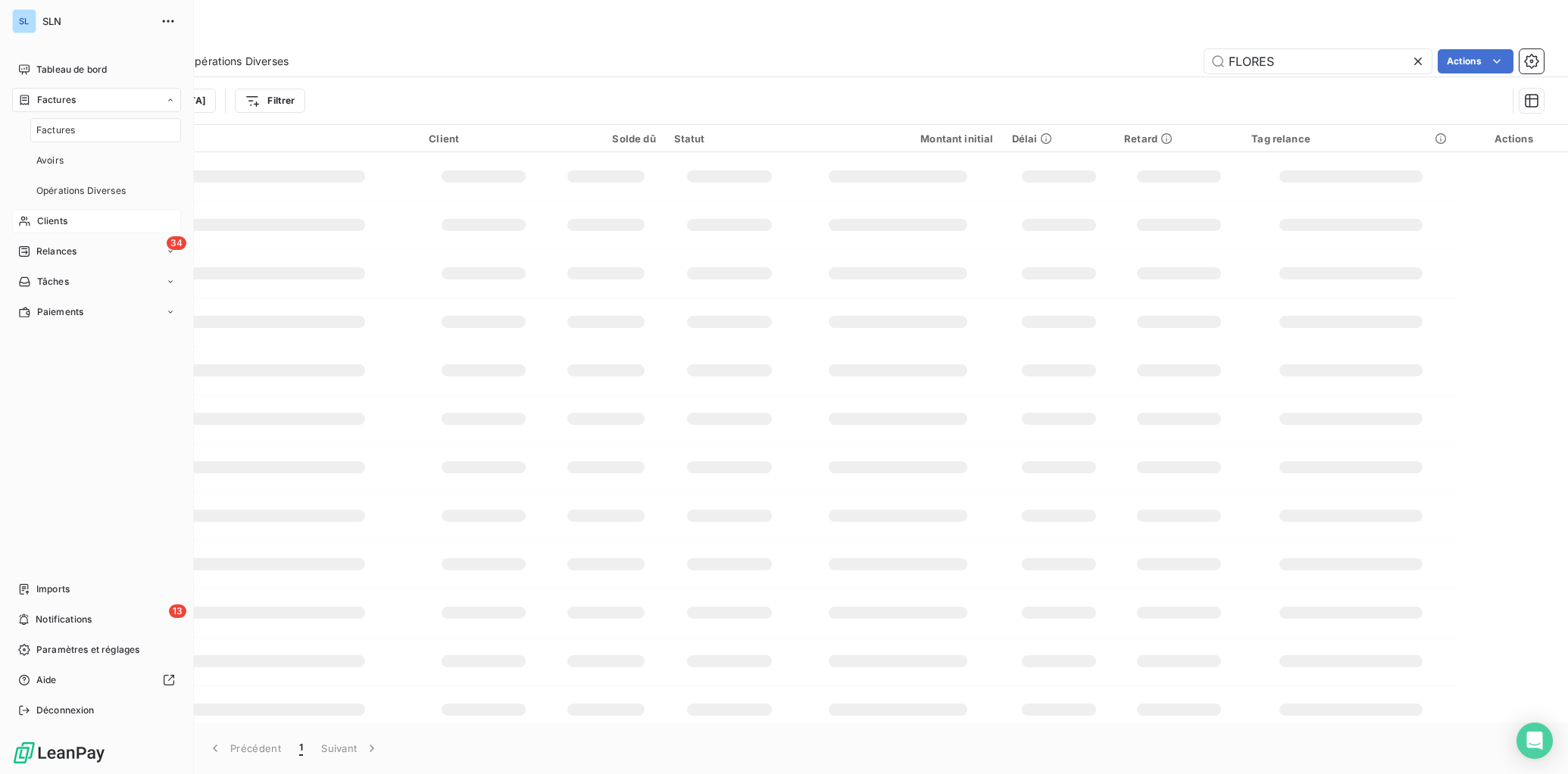
click at [56, 223] on span "Clients" at bounding box center [52, 220] width 30 height 14
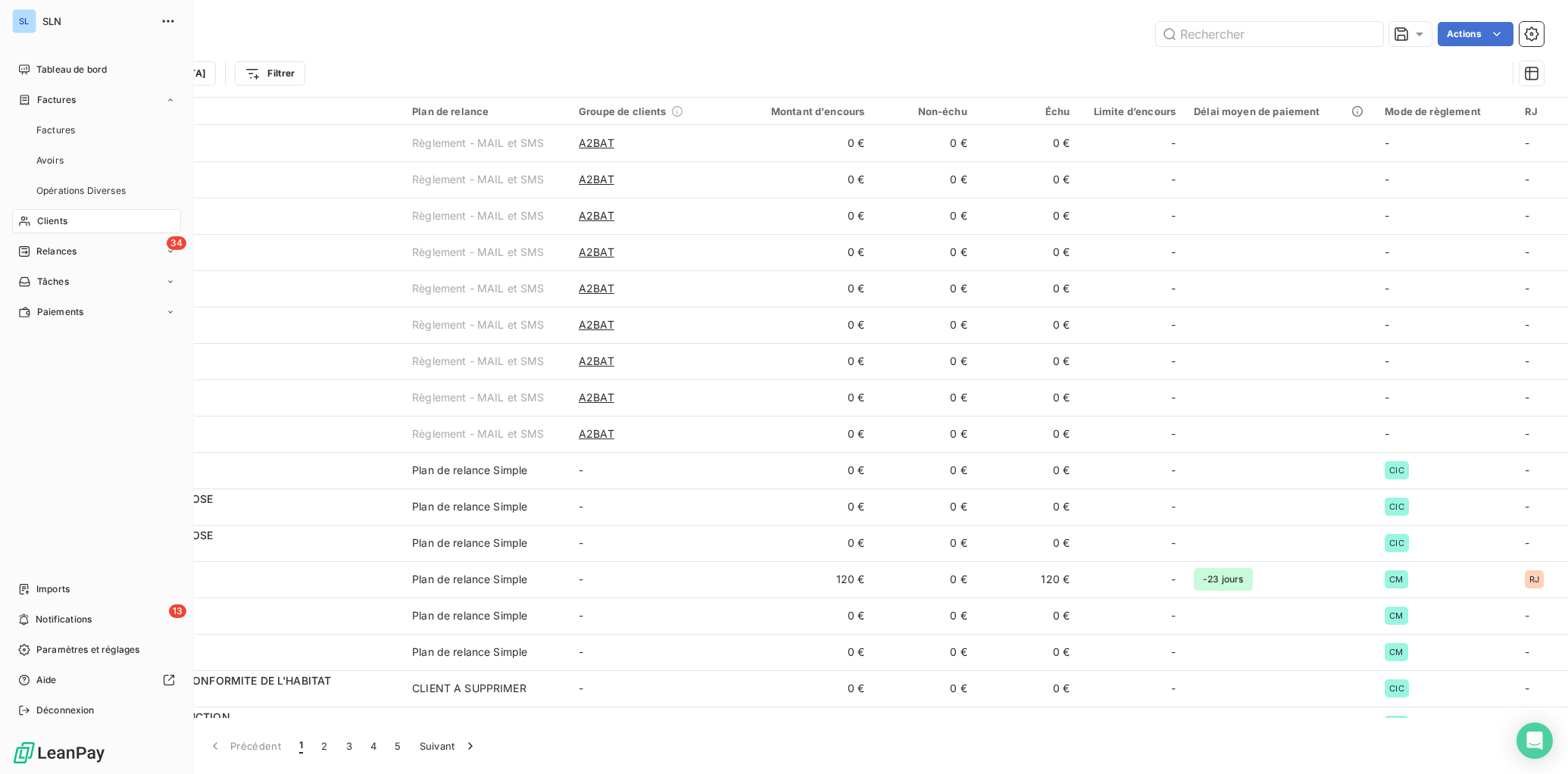
click at [61, 223] on span "Clients" at bounding box center [52, 220] width 30 height 14
click at [69, 254] on span "Relances" at bounding box center [56, 251] width 40 height 14
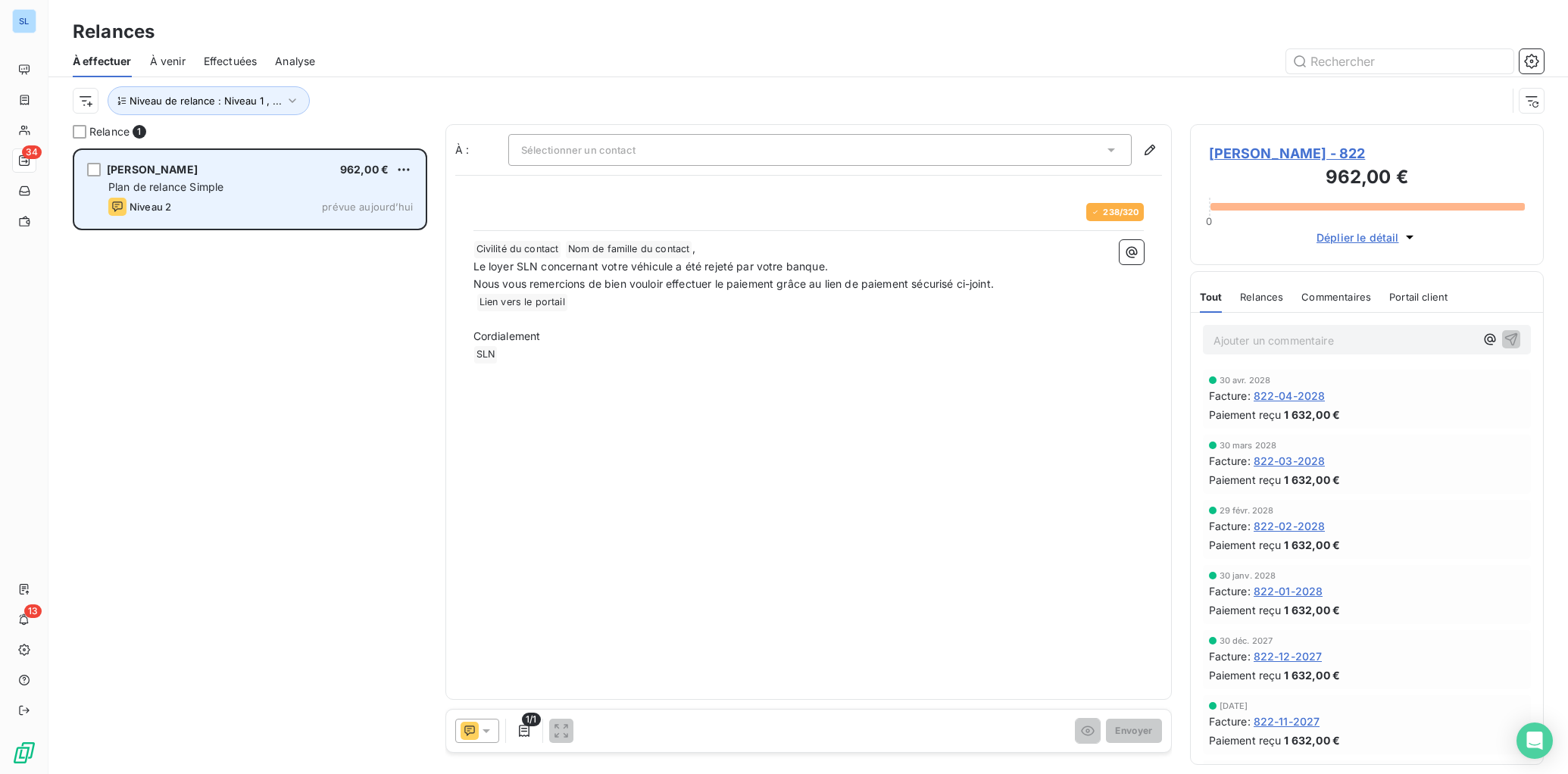
scroll to position [625, 354]
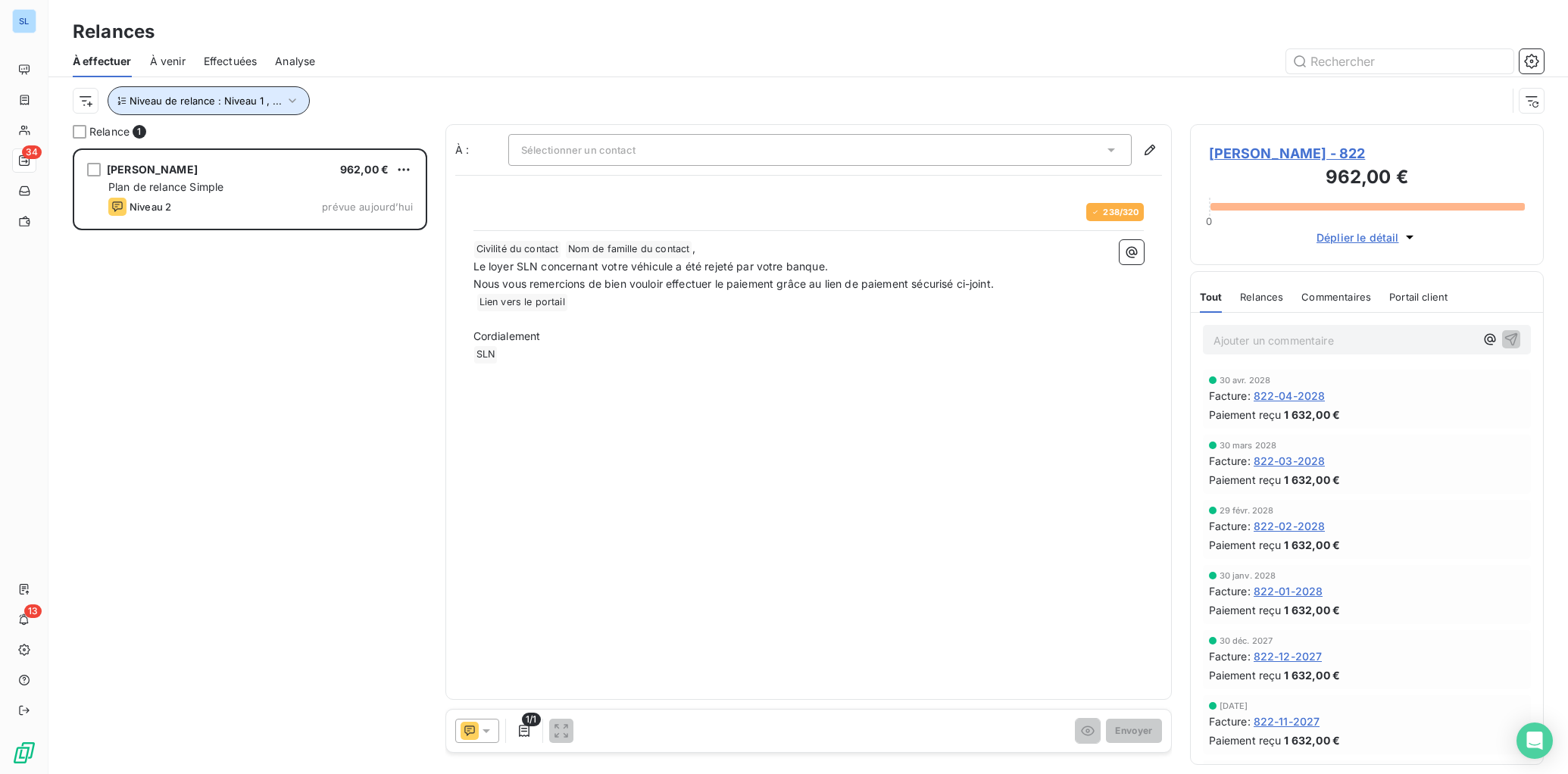
click at [222, 105] on span "Niveau de relance : Niveau 1 , ..." at bounding box center [206, 100] width 153 height 12
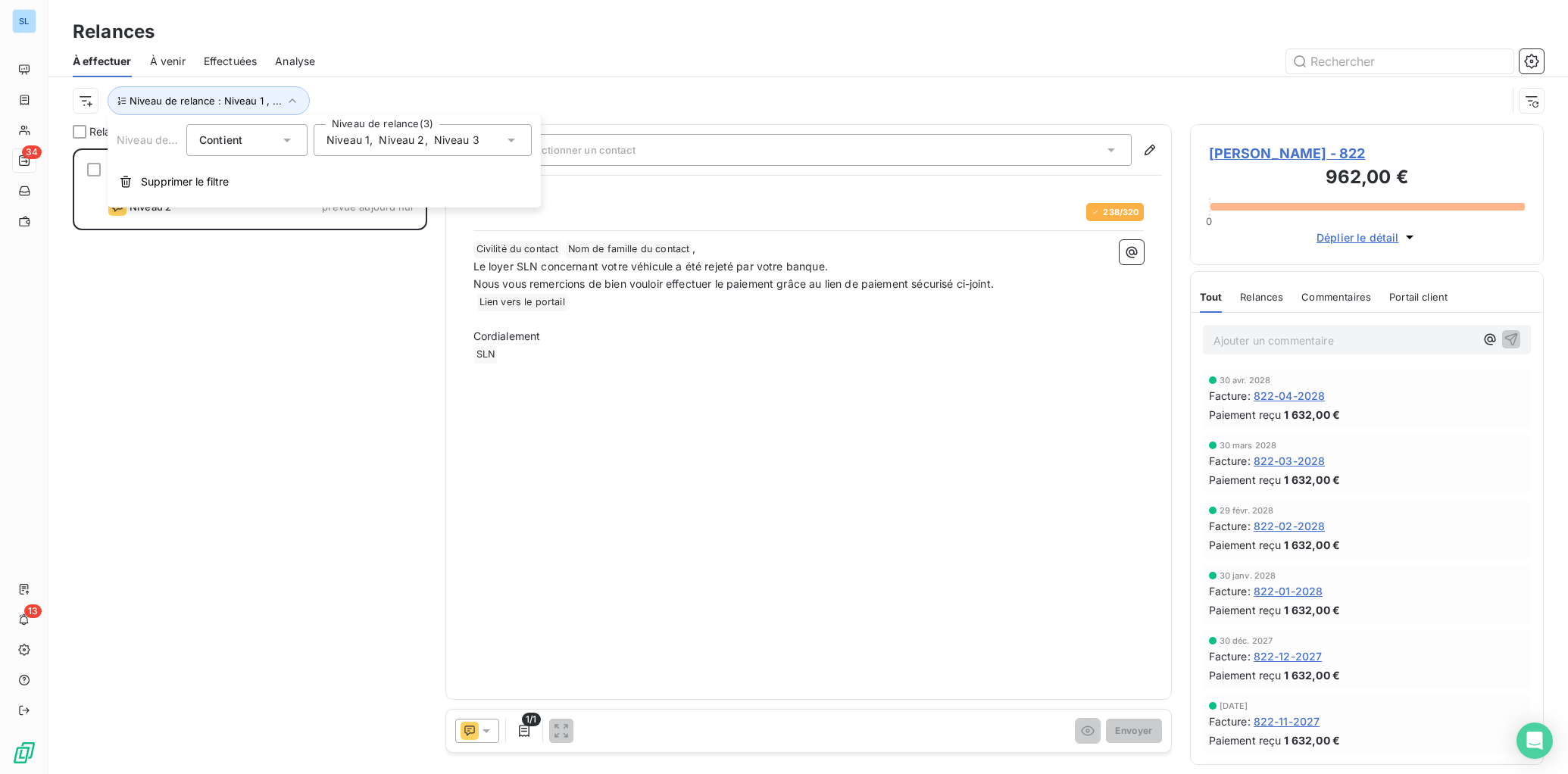
click at [453, 145] on span "Niveau 3" at bounding box center [457, 140] width 45 height 15
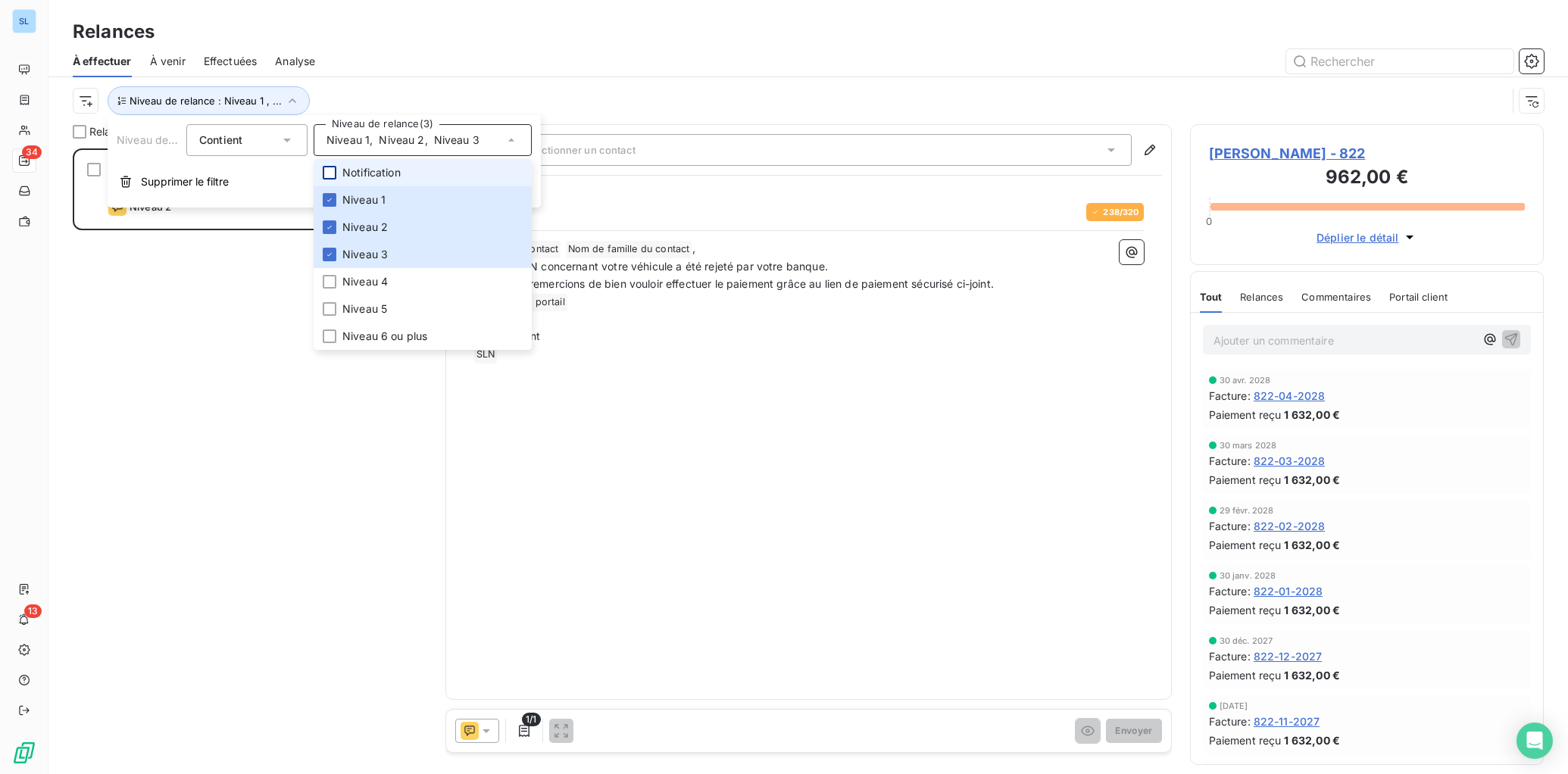
click at [330, 175] on div at bounding box center [329, 172] width 14 height 14
click at [330, 176] on icon at bounding box center [330, 172] width 9 height 9
drag, startPoint x: 332, startPoint y: 199, endPoint x: 333, endPoint y: 216, distance: 17.0
click at [332, 199] on icon at bounding box center [330, 200] width 9 height 9
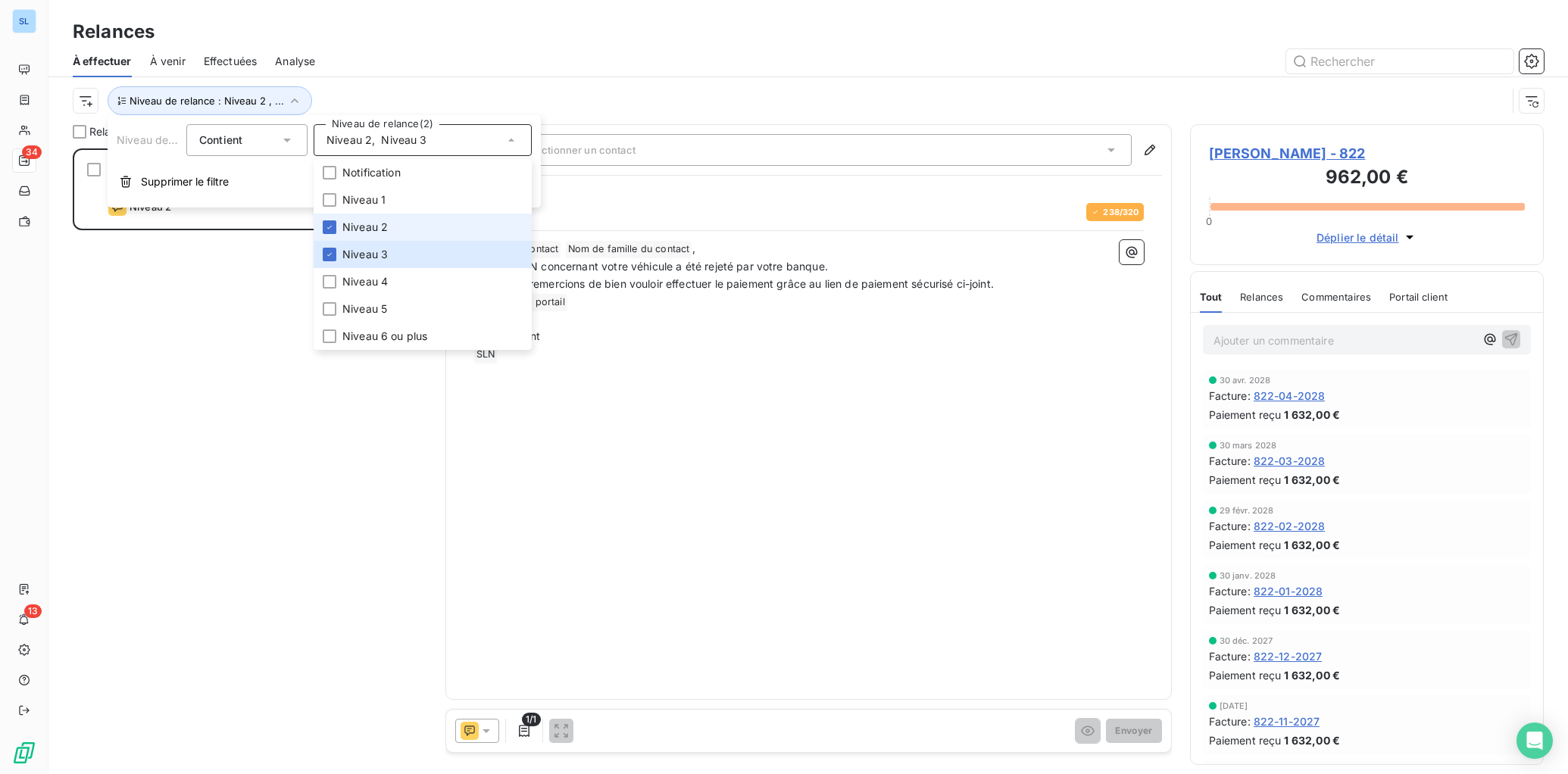
drag, startPoint x: 332, startPoint y: 225, endPoint x: 332, endPoint y: 235, distance: 10.0
click at [332, 225] on icon at bounding box center [330, 227] width 9 height 9
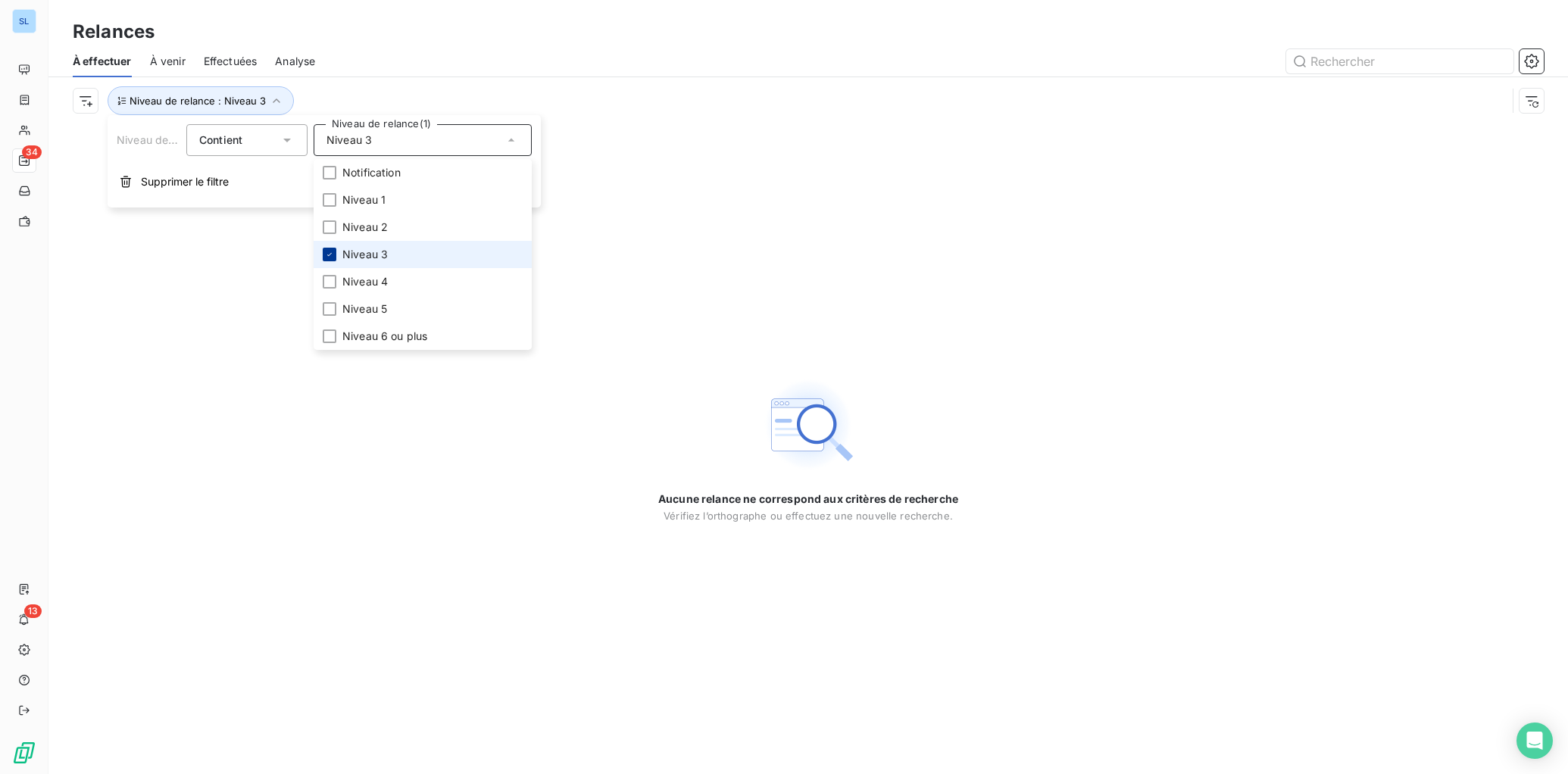
click at [331, 255] on icon at bounding box center [330, 254] width 9 height 9
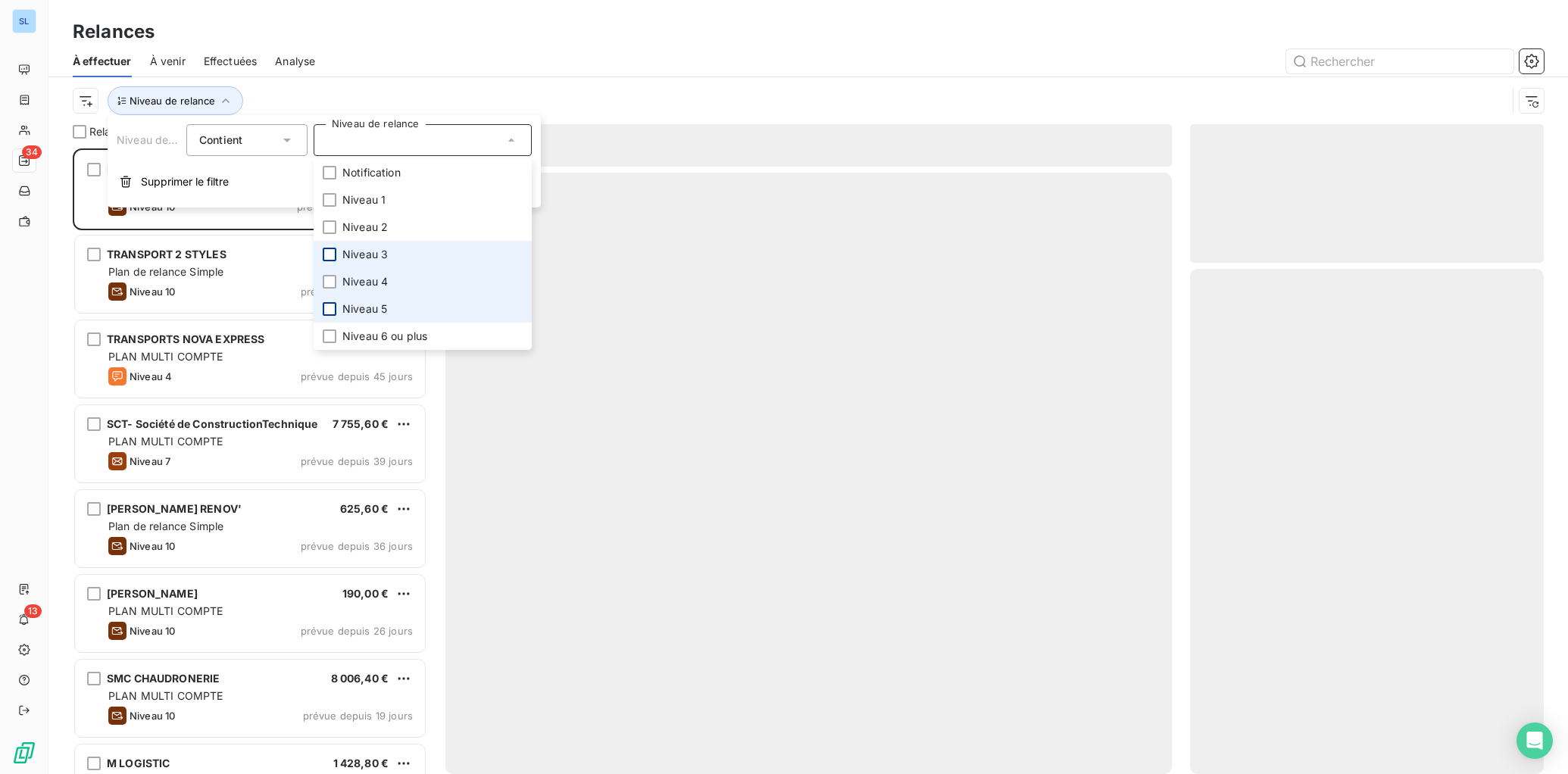
scroll to position [625, 354]
drag, startPoint x: 332, startPoint y: 283, endPoint x: 327, endPoint y: 306, distance: 23.5
click at [332, 284] on div at bounding box center [329, 281] width 14 height 14
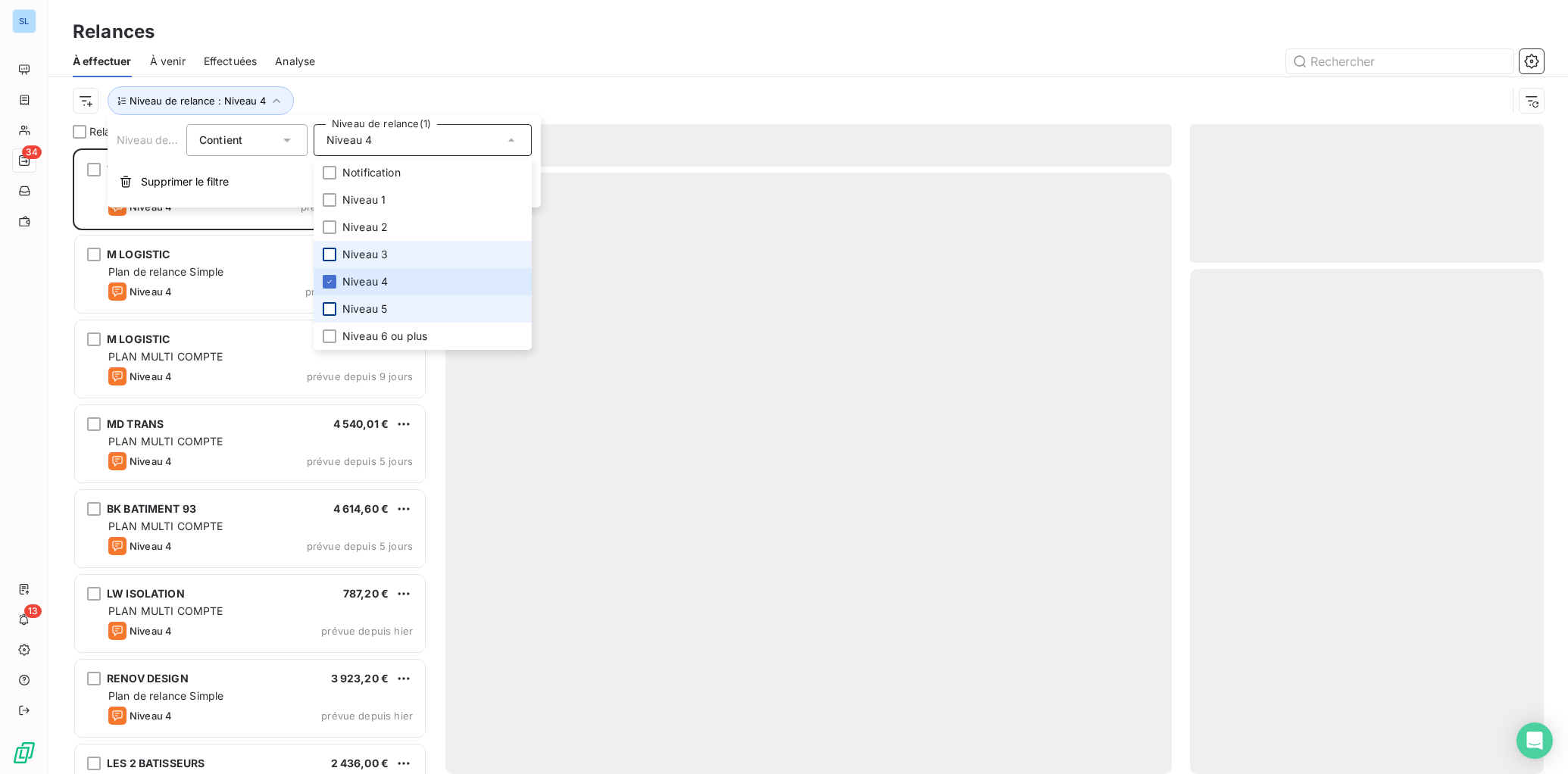
scroll to position [625, 354]
click at [327, 309] on div at bounding box center [329, 309] width 14 height 14
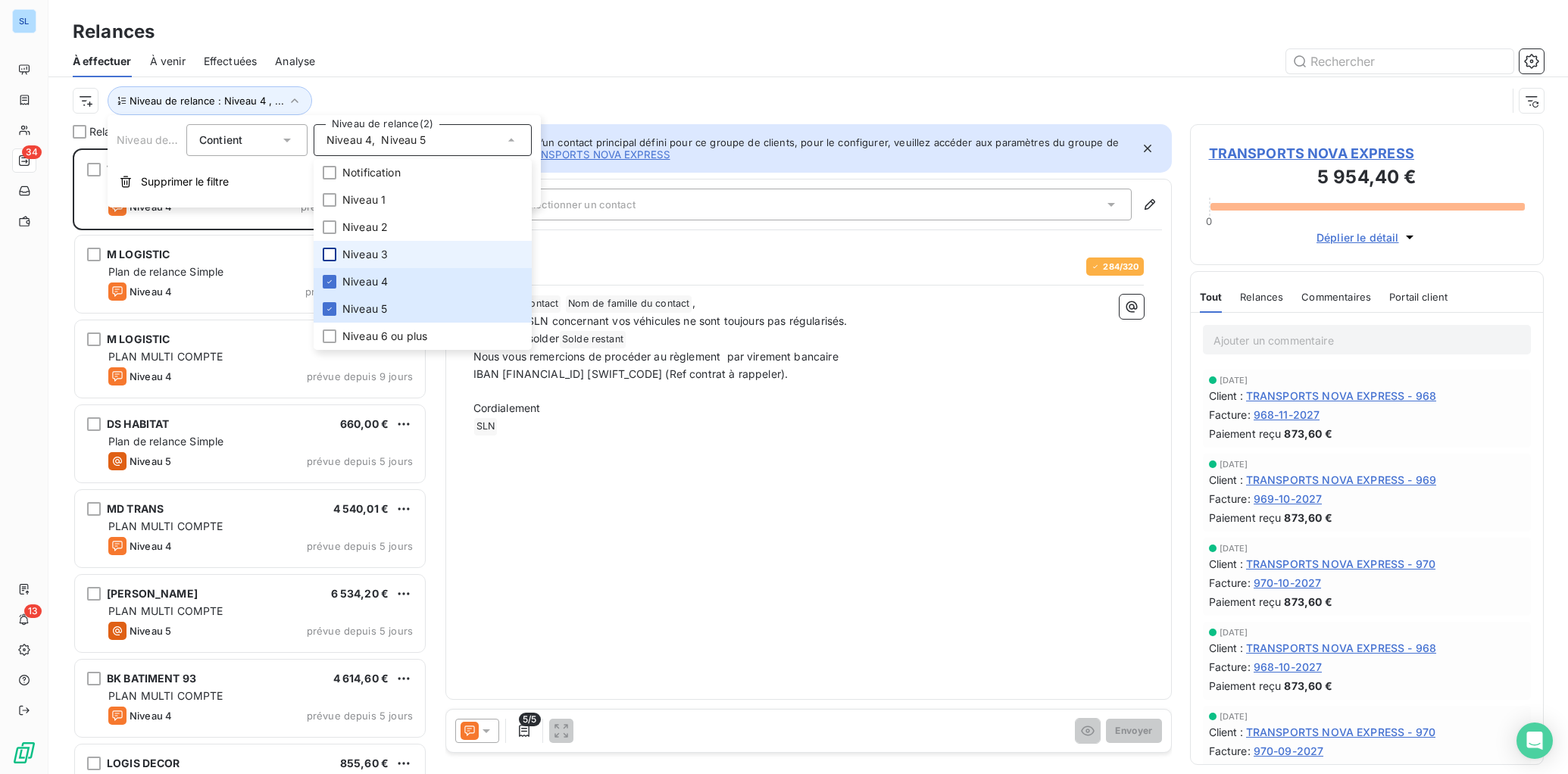
click at [592, 34] on div "Relances" at bounding box center [808, 32] width 1520 height 27
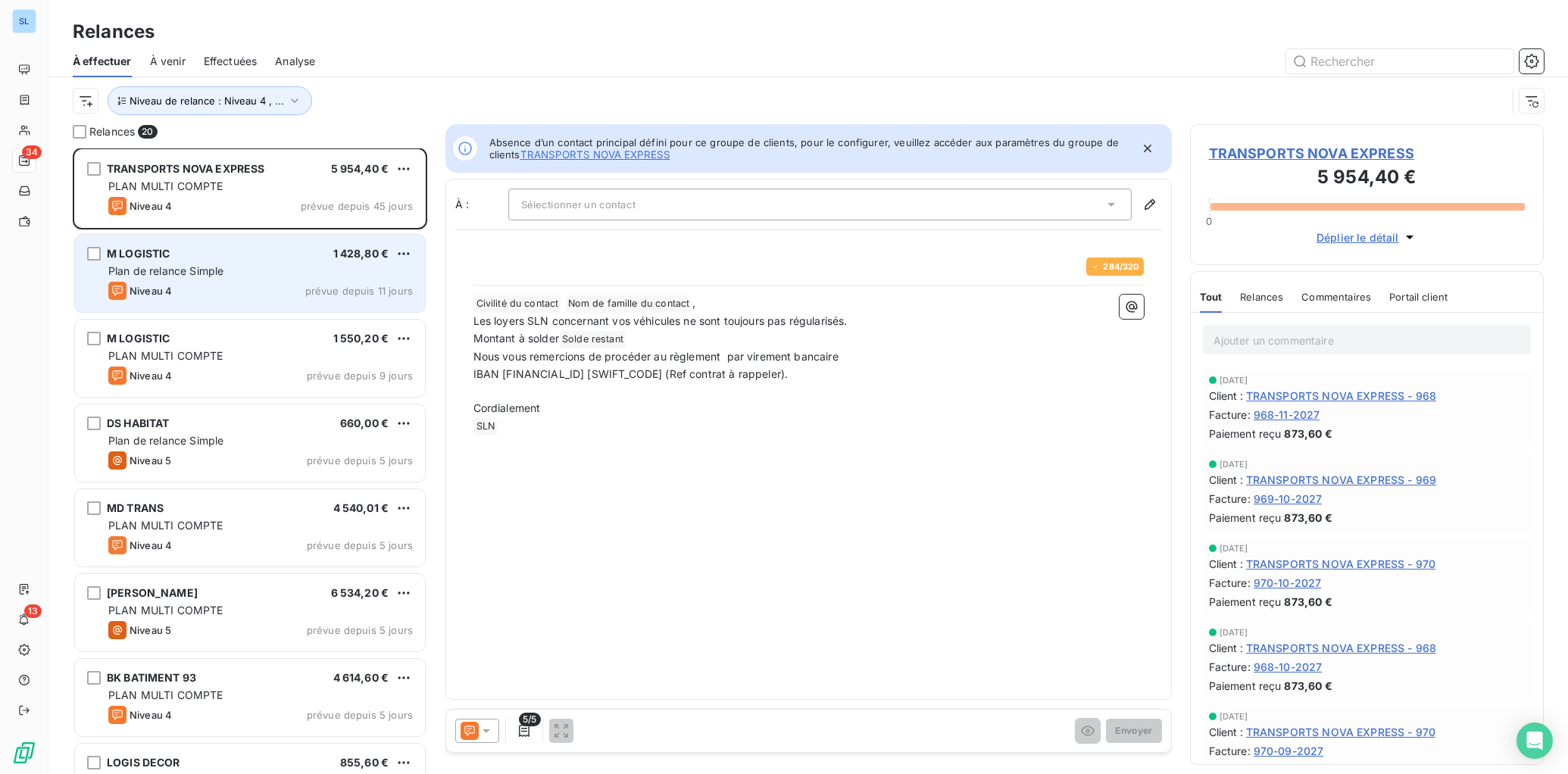
scroll to position [0, 0]
click at [237, 286] on div "Niveau 4 prévue depuis 11 jours" at bounding box center [260, 291] width 304 height 18
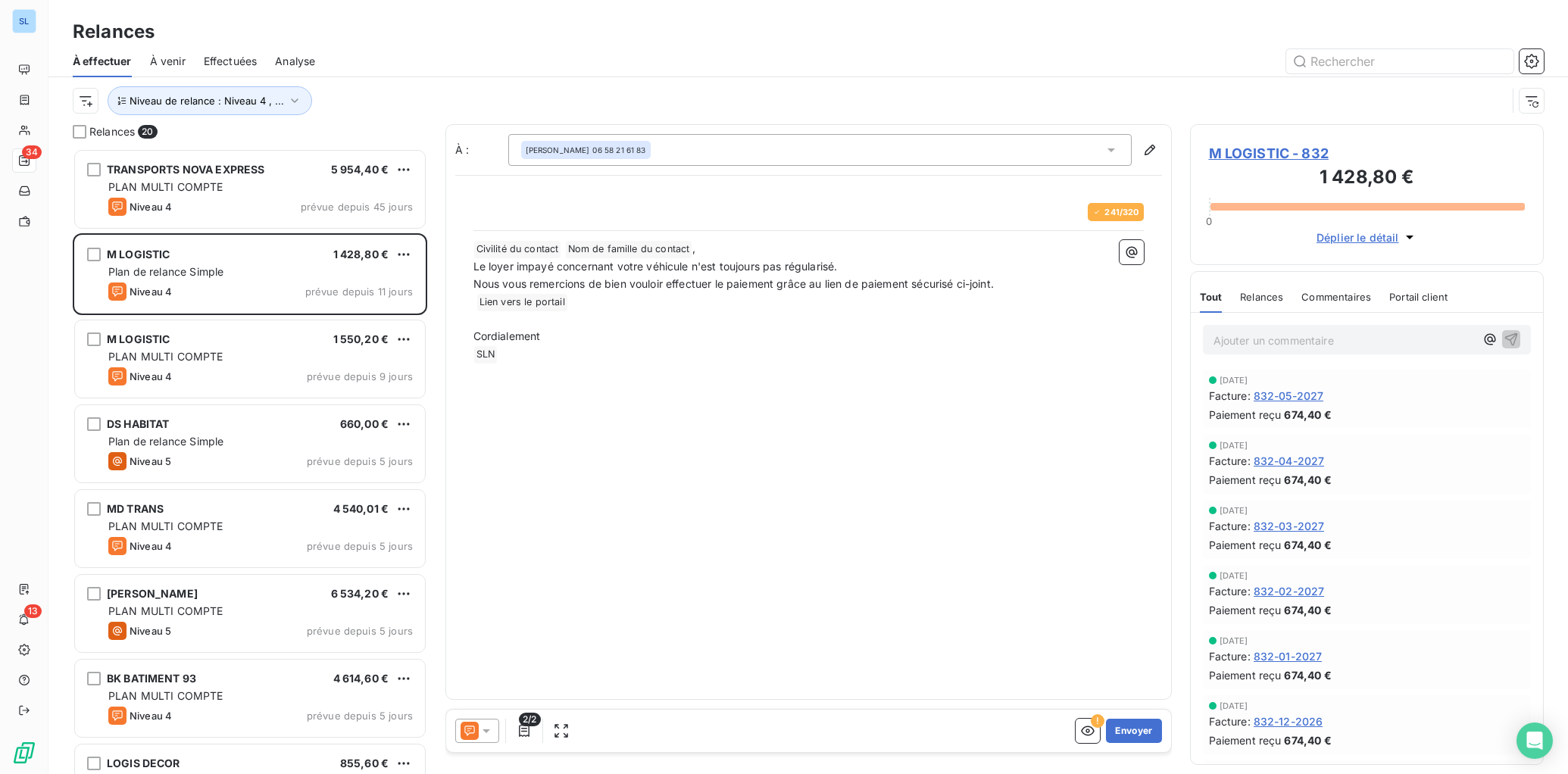
click at [478, 728] on icon at bounding box center [486, 730] width 15 height 15
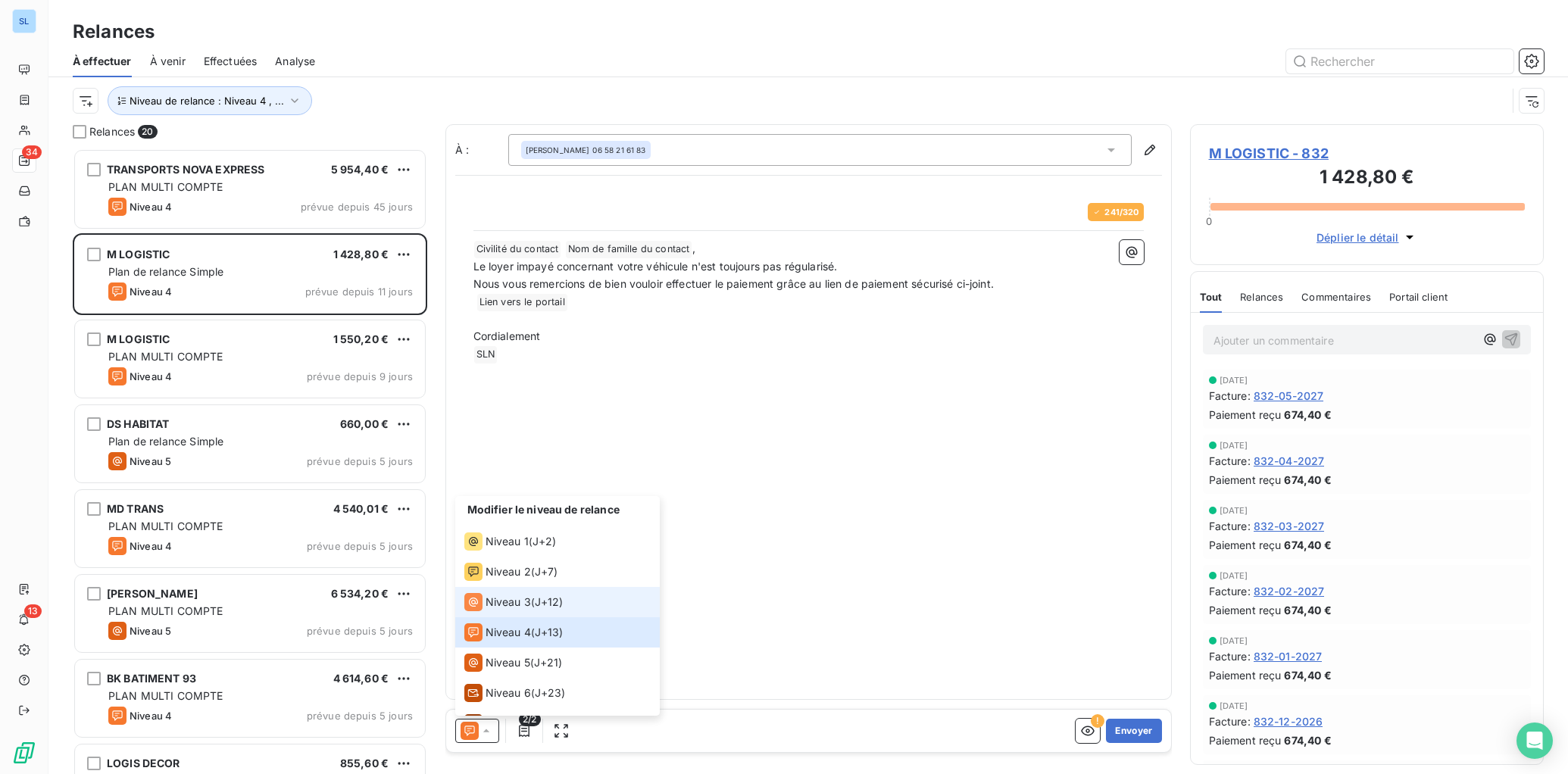
click at [492, 603] on span "Niveau 3" at bounding box center [508, 602] width 45 height 15
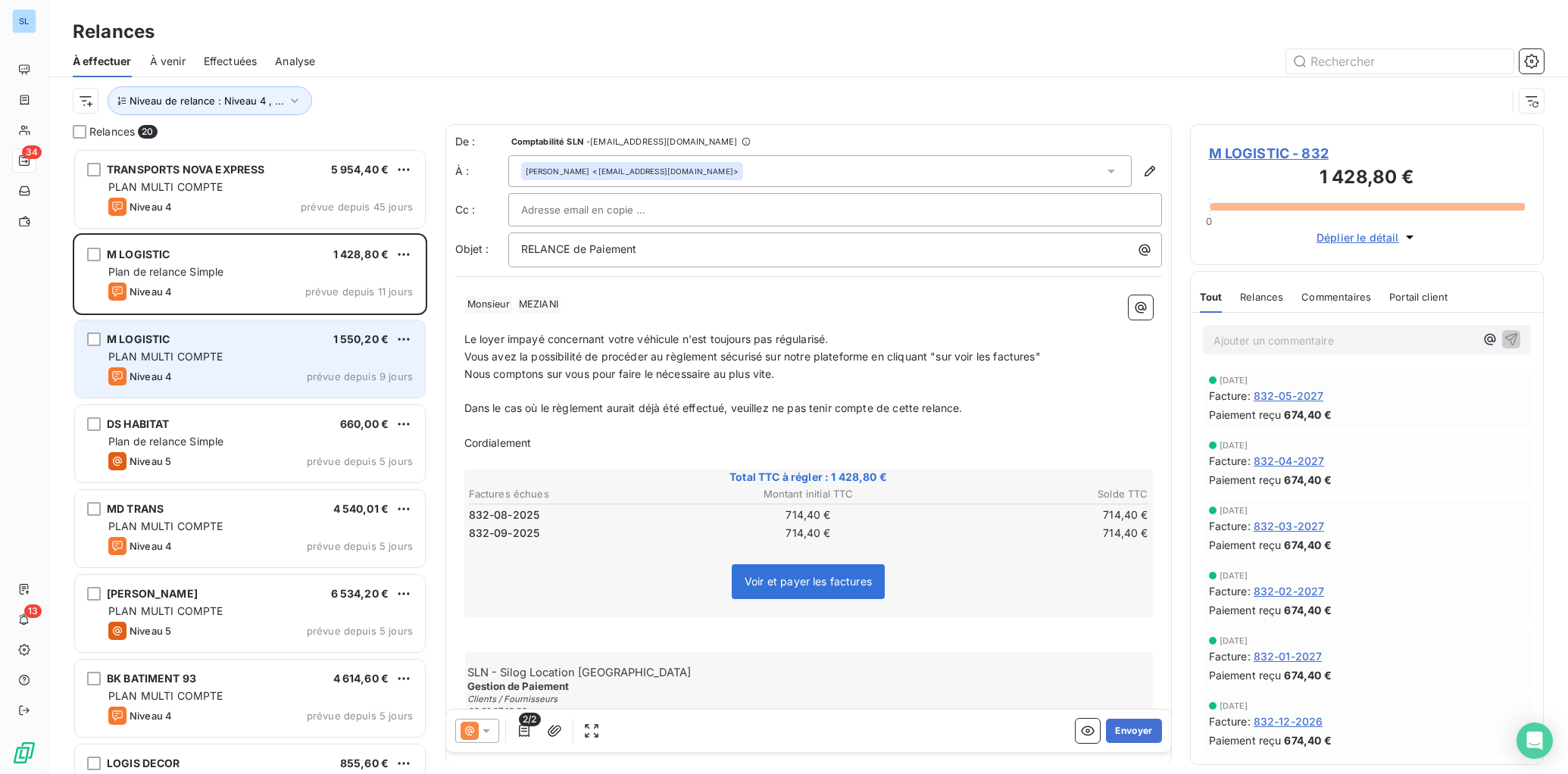
click at [237, 365] on div "M LOGISTIC 1 550,20 € PLAN MULTI COMPTE Niveau 4 prévue depuis 9 jours" at bounding box center [251, 358] width 350 height 77
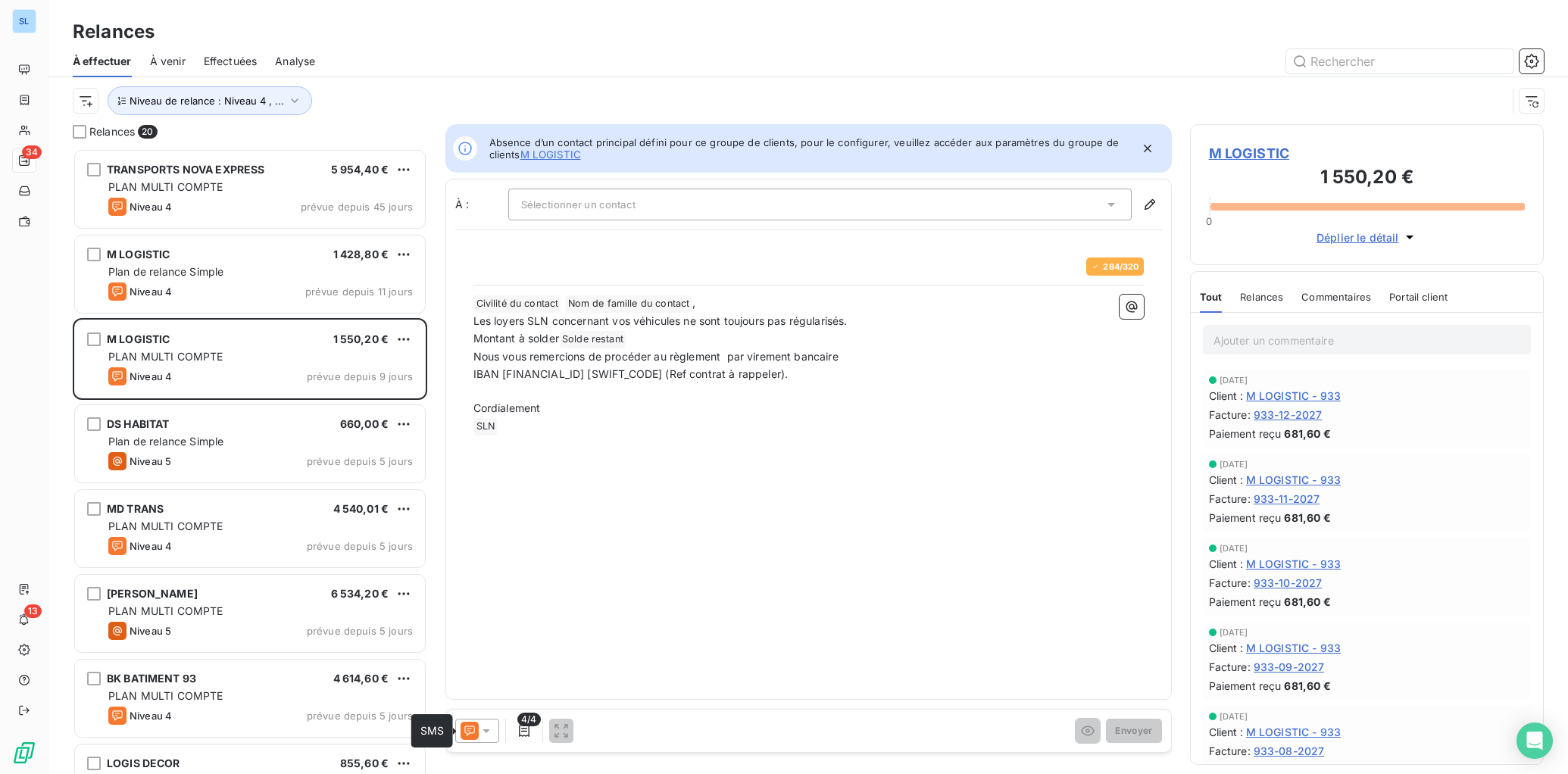
click at [475, 733] on icon at bounding box center [469, 730] width 18 height 18
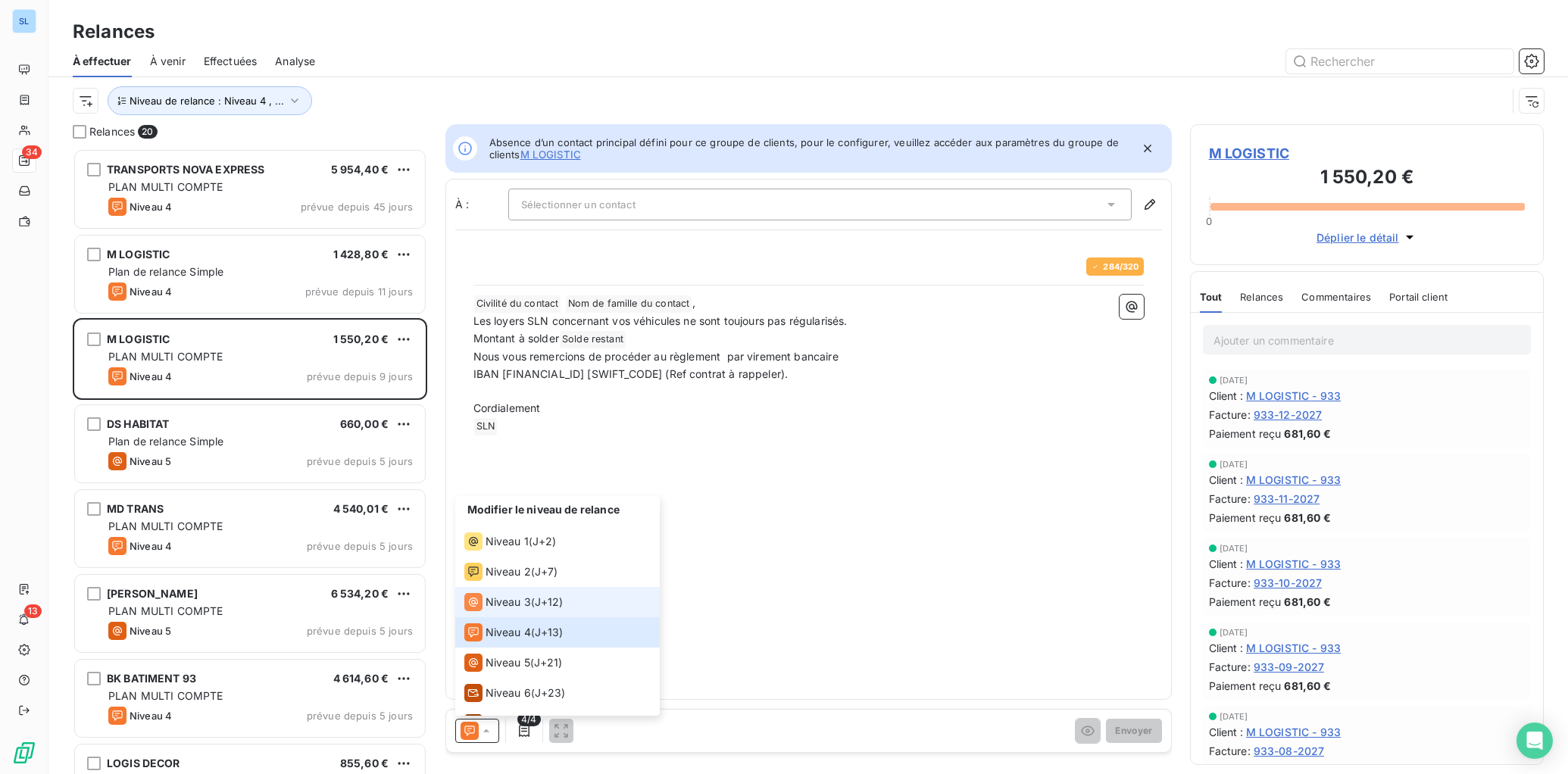
click at [480, 604] on icon at bounding box center [474, 602] width 18 height 18
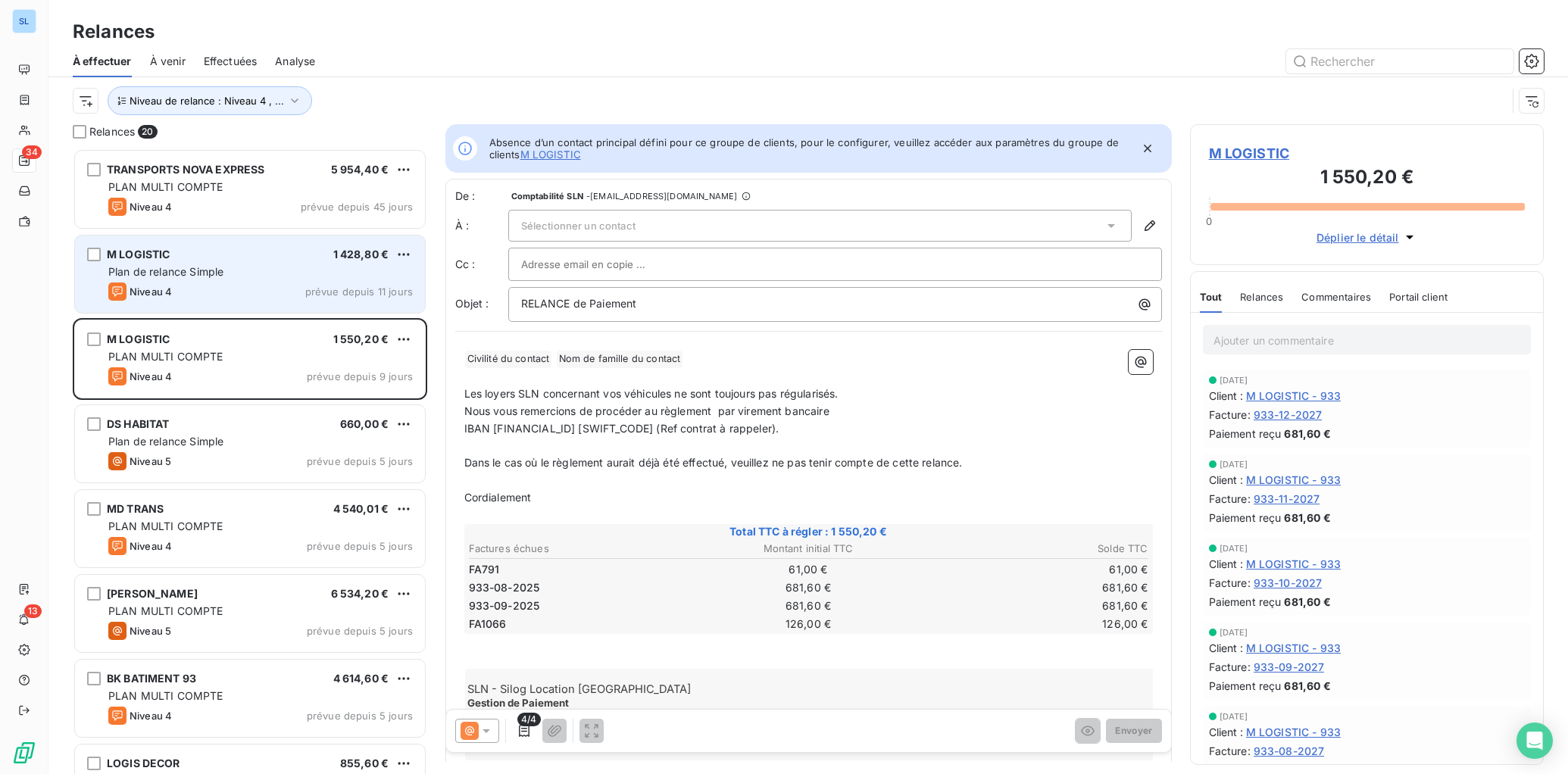
click at [224, 280] on div "M LOGISTIC 1 428,80 € Plan de relance Simple Niveau 4 prévue depuis 11 jours" at bounding box center [251, 274] width 350 height 77
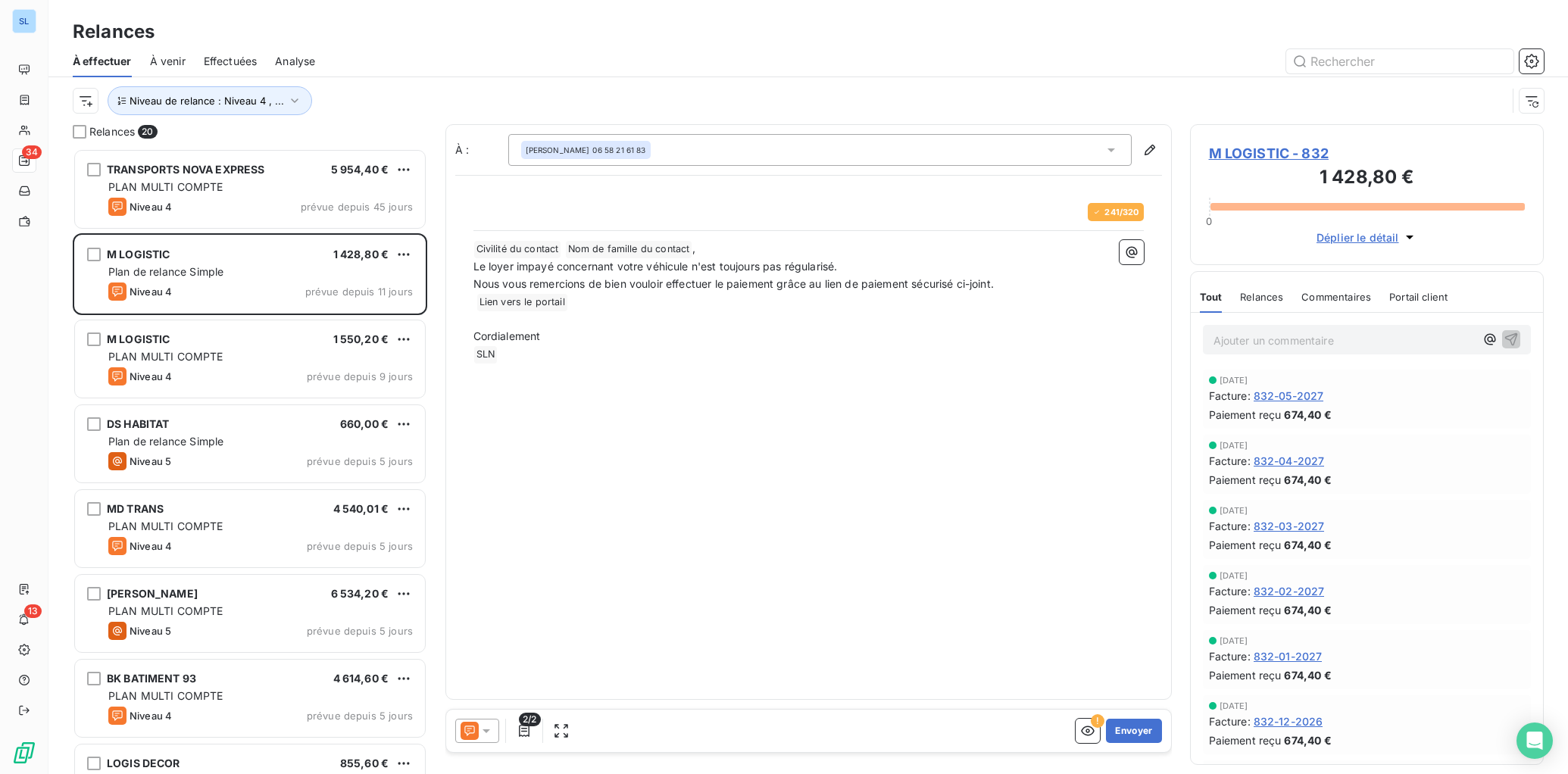
click at [474, 730] on icon at bounding box center [469, 730] width 10 height 10
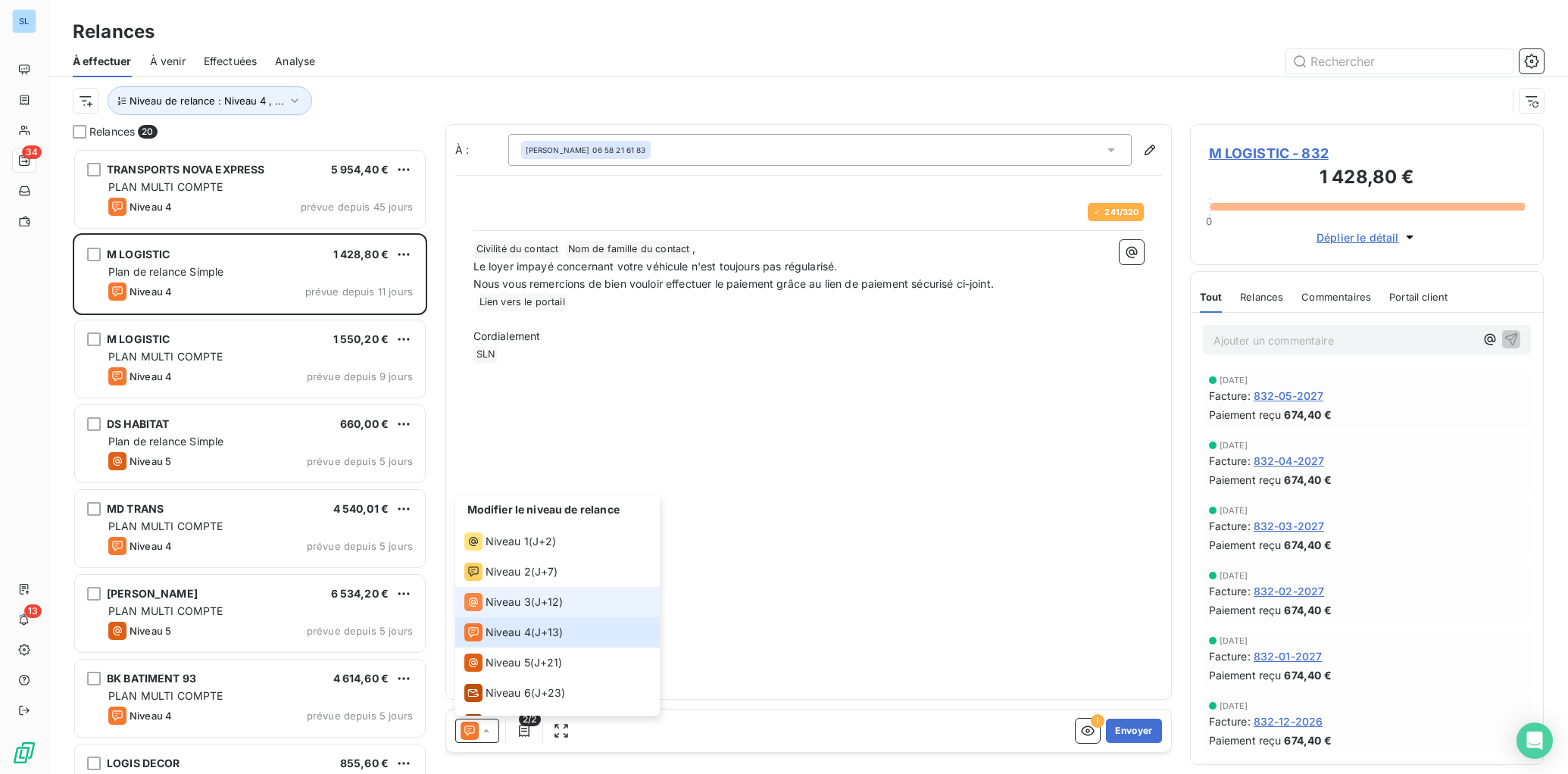
click at [508, 606] on span "Niveau 3" at bounding box center [508, 602] width 45 height 15
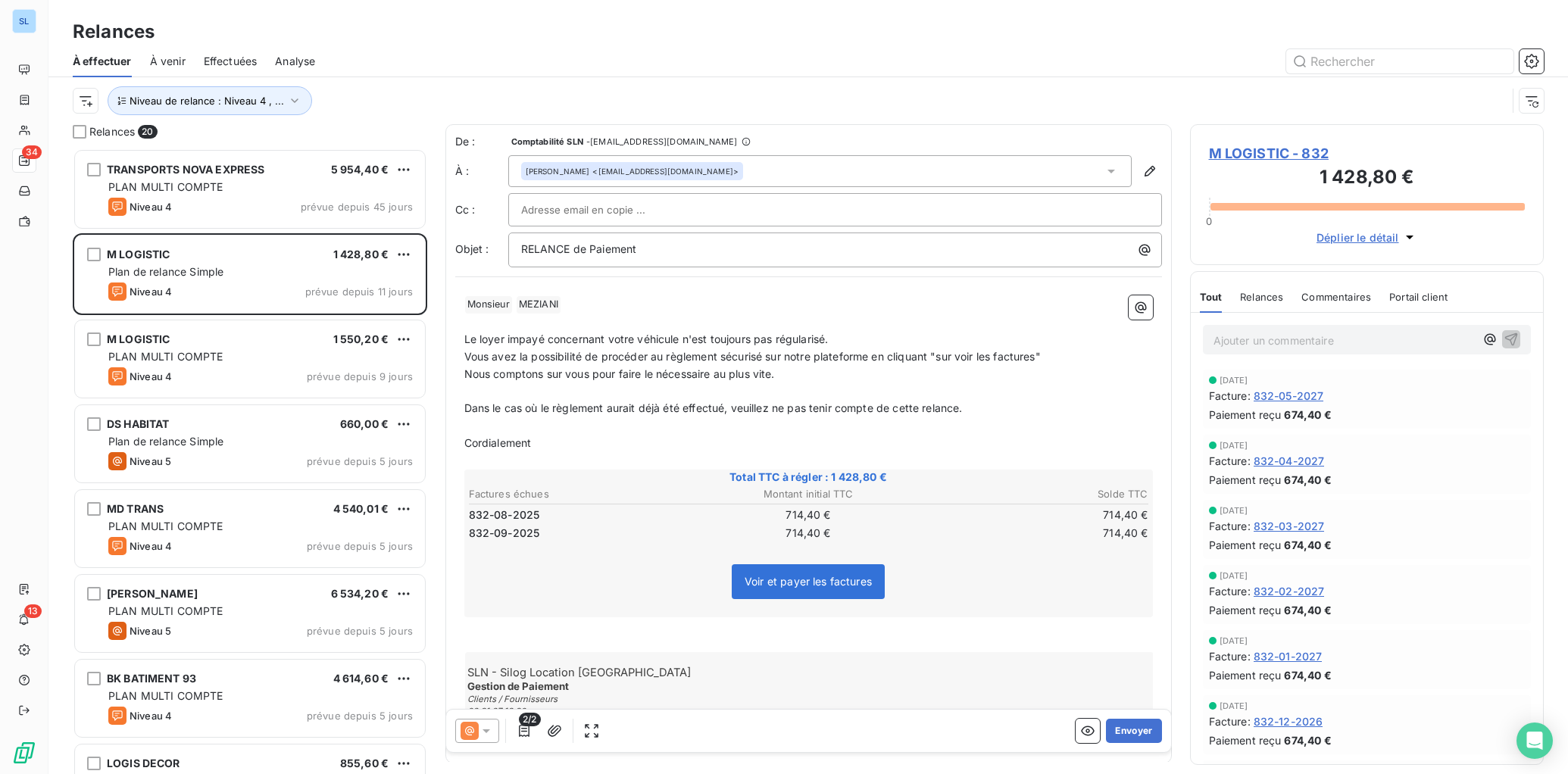
click at [476, 341] on span "Le loyer impayé concernant votre véhicule n'est toujours pas régularisé." at bounding box center [646, 338] width 364 height 13
drag, startPoint x: 510, startPoint y: 341, endPoint x: 539, endPoint y: 341, distance: 29.0
click at [510, 341] on span "Les loyer impayé concernant votre véhicule n'est toujours pas régularisé." at bounding box center [649, 338] width 370 height 13
click at [555, 338] on span "Les loyers impayé concernant votre véhicule n'est toujours pas régularisé." at bounding box center [652, 338] width 375 height 13
drag, startPoint x: 725, startPoint y: 340, endPoint x: 708, endPoint y: 341, distance: 17.0
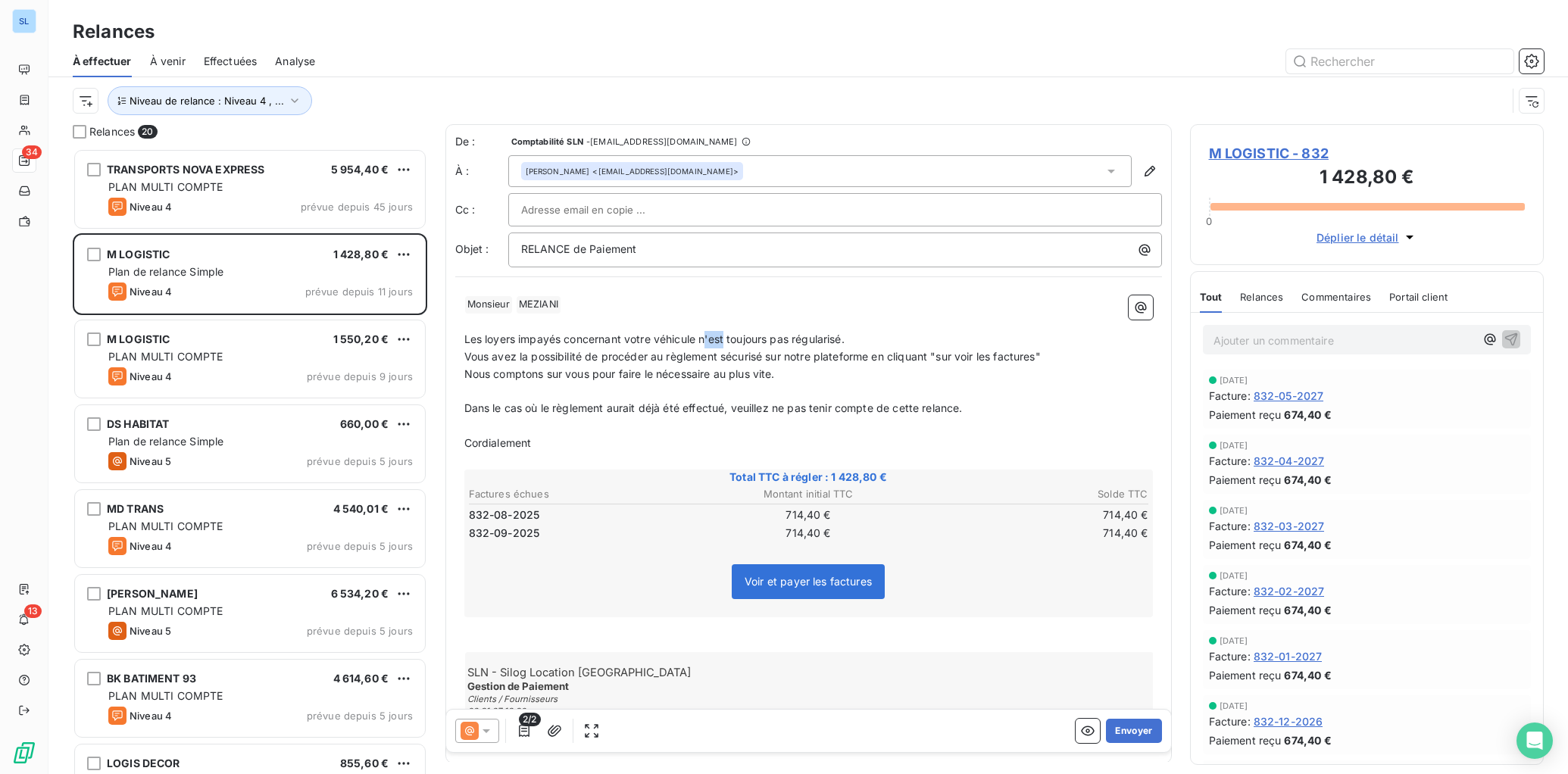
click at [708, 341] on span "Les loyers impayés concernant votre véhicule n'est toujours pas régularisé." at bounding box center [655, 338] width 380 height 13
click at [858, 341] on span "Les loyers impayés concernant votre véhicule ne sont toujours pas régularisé." at bounding box center [661, 338] width 393 height 13
click at [926, 336] on p "Les loyers impayés concernant votre véhicule ne sont toujours pas régularisés." at bounding box center [809, 339] width 689 height 17
click at [1127, 735] on button "Envoyer" at bounding box center [1133, 730] width 55 height 24
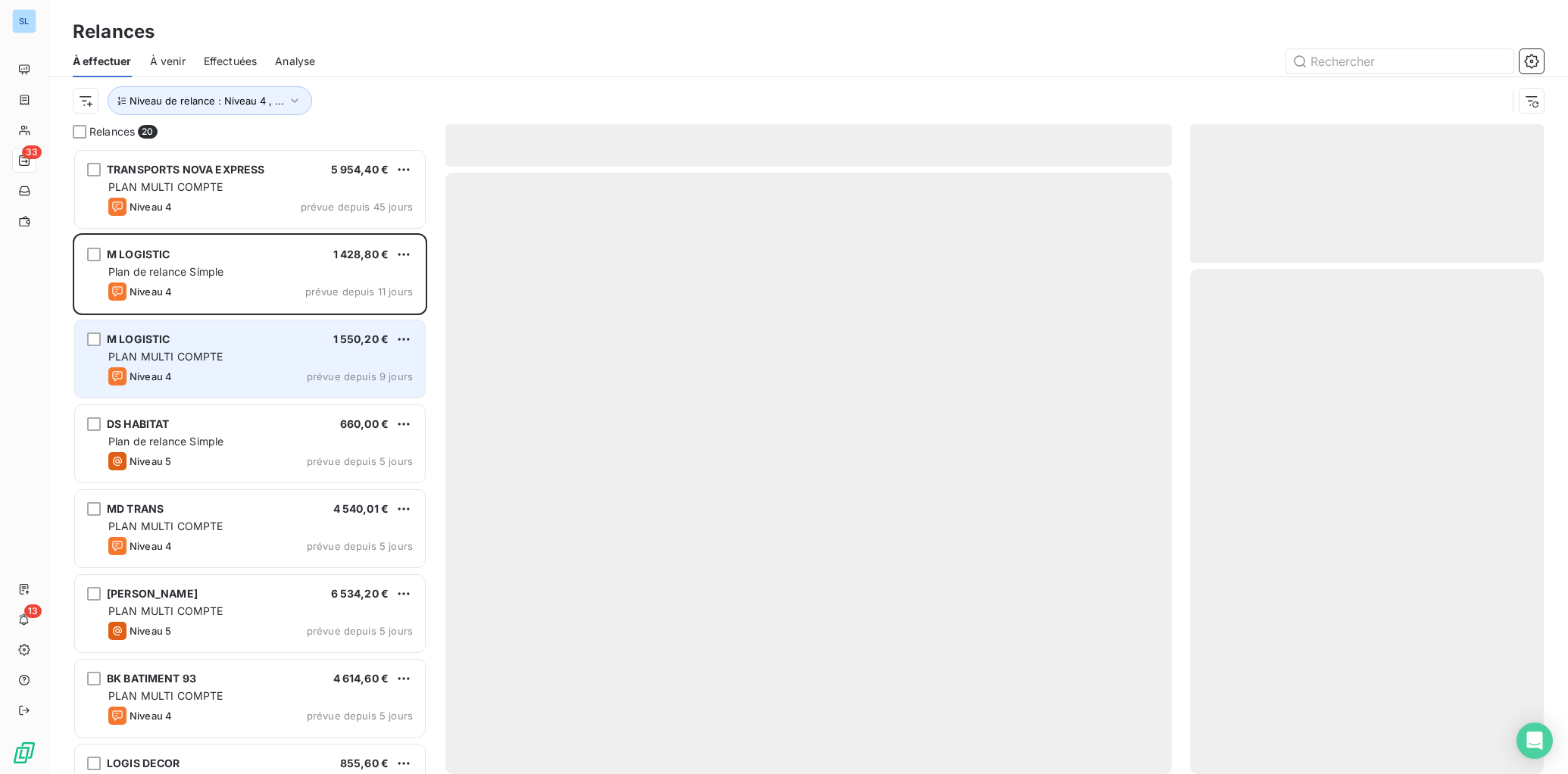
click at [210, 358] on span "PLAN MULTI COMPTE" at bounding box center [165, 357] width 115 height 13
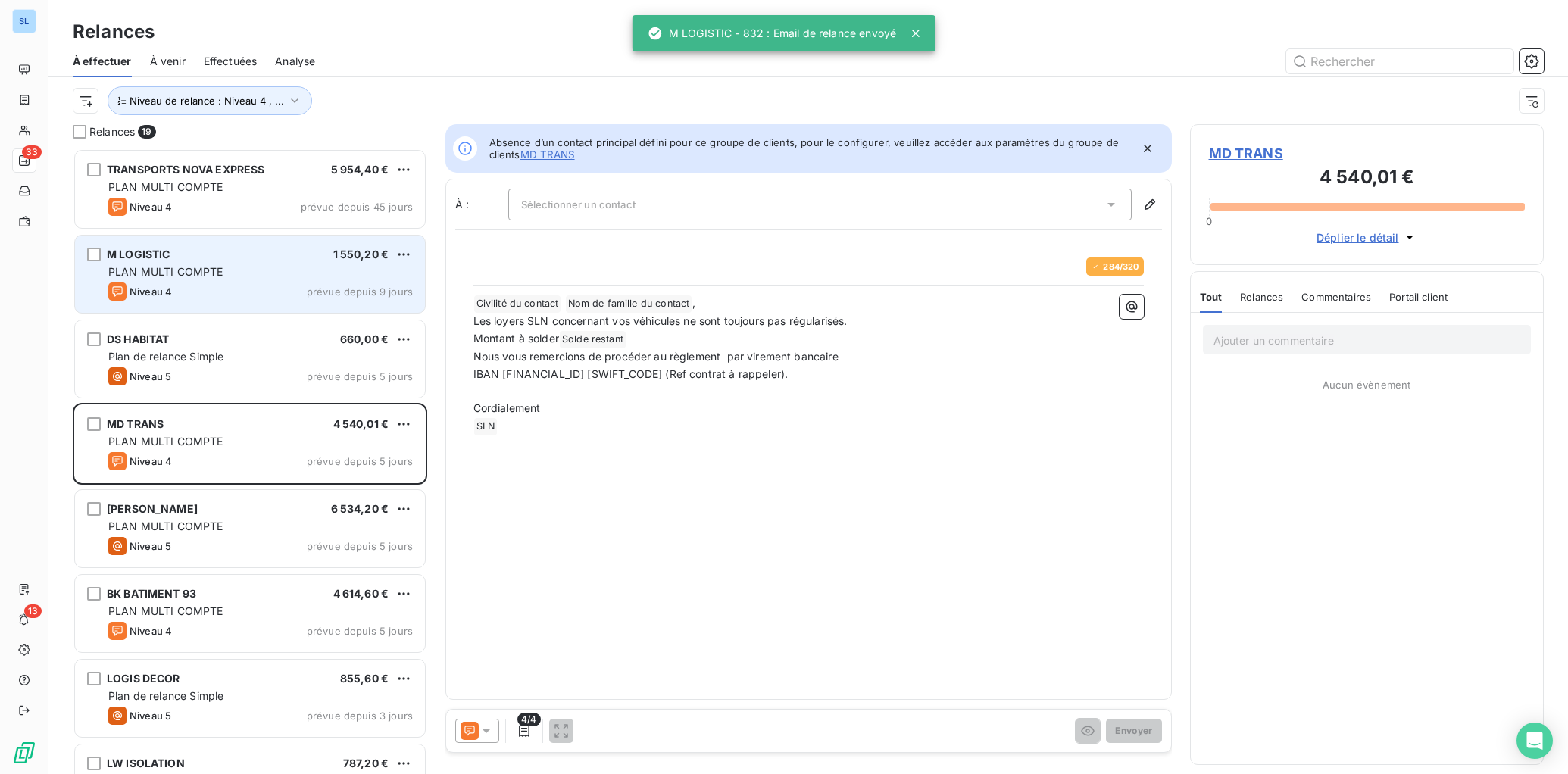
click at [209, 276] on span "PLAN MULTI COMPTE" at bounding box center [165, 271] width 115 height 13
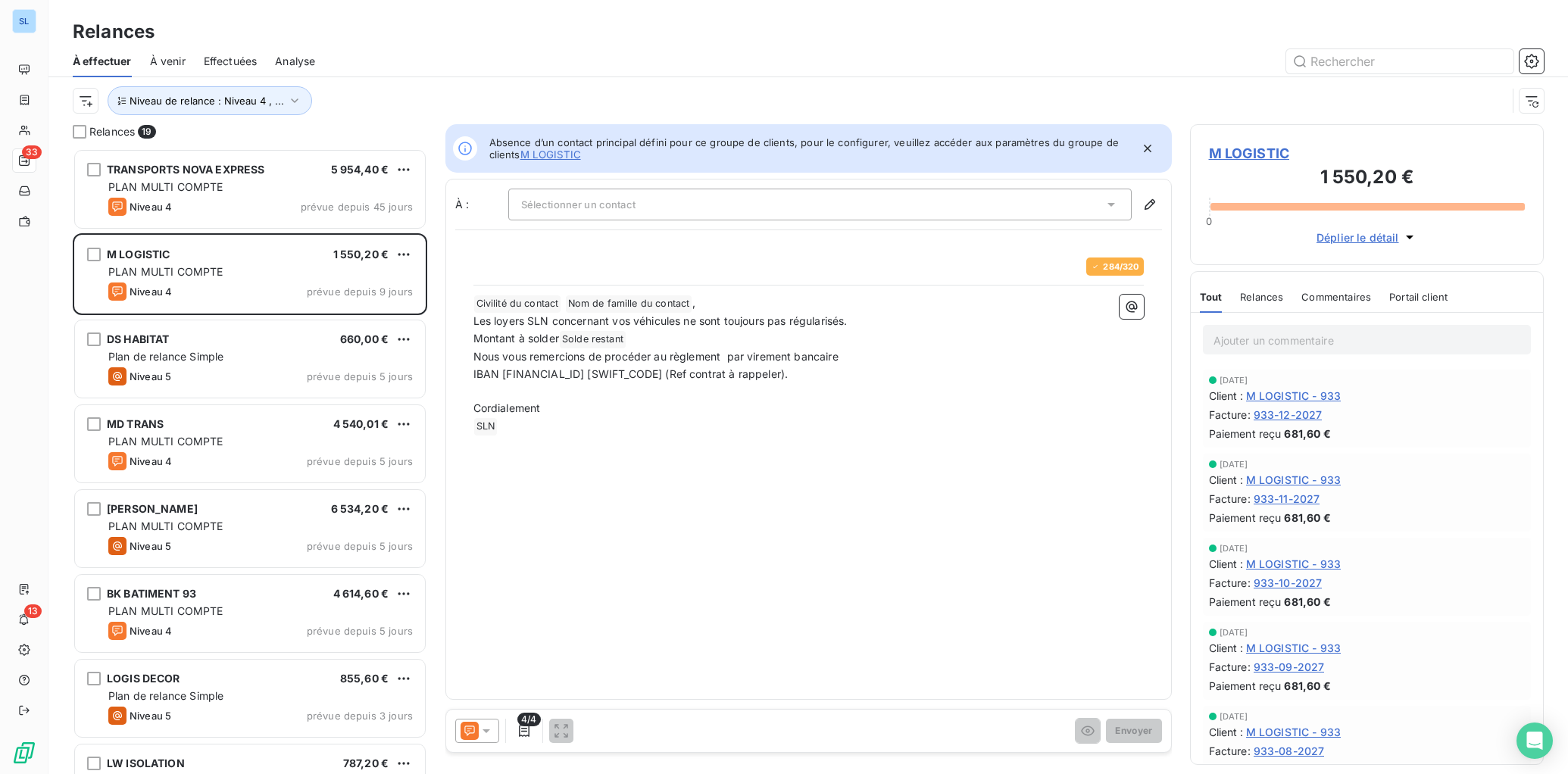
click at [484, 725] on icon at bounding box center [486, 730] width 15 height 15
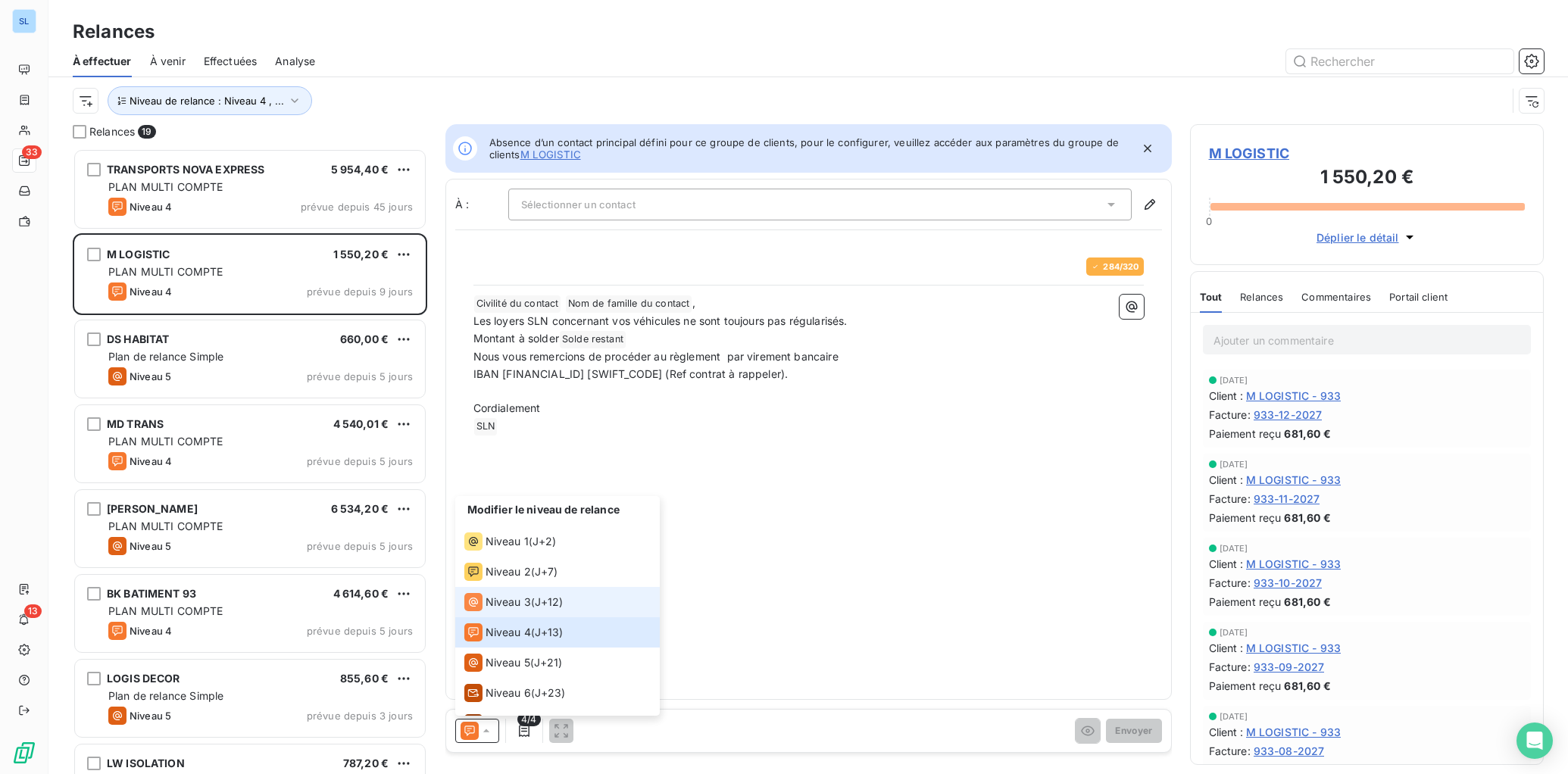
click at [505, 602] on span "Niveau 3" at bounding box center [508, 602] width 45 height 15
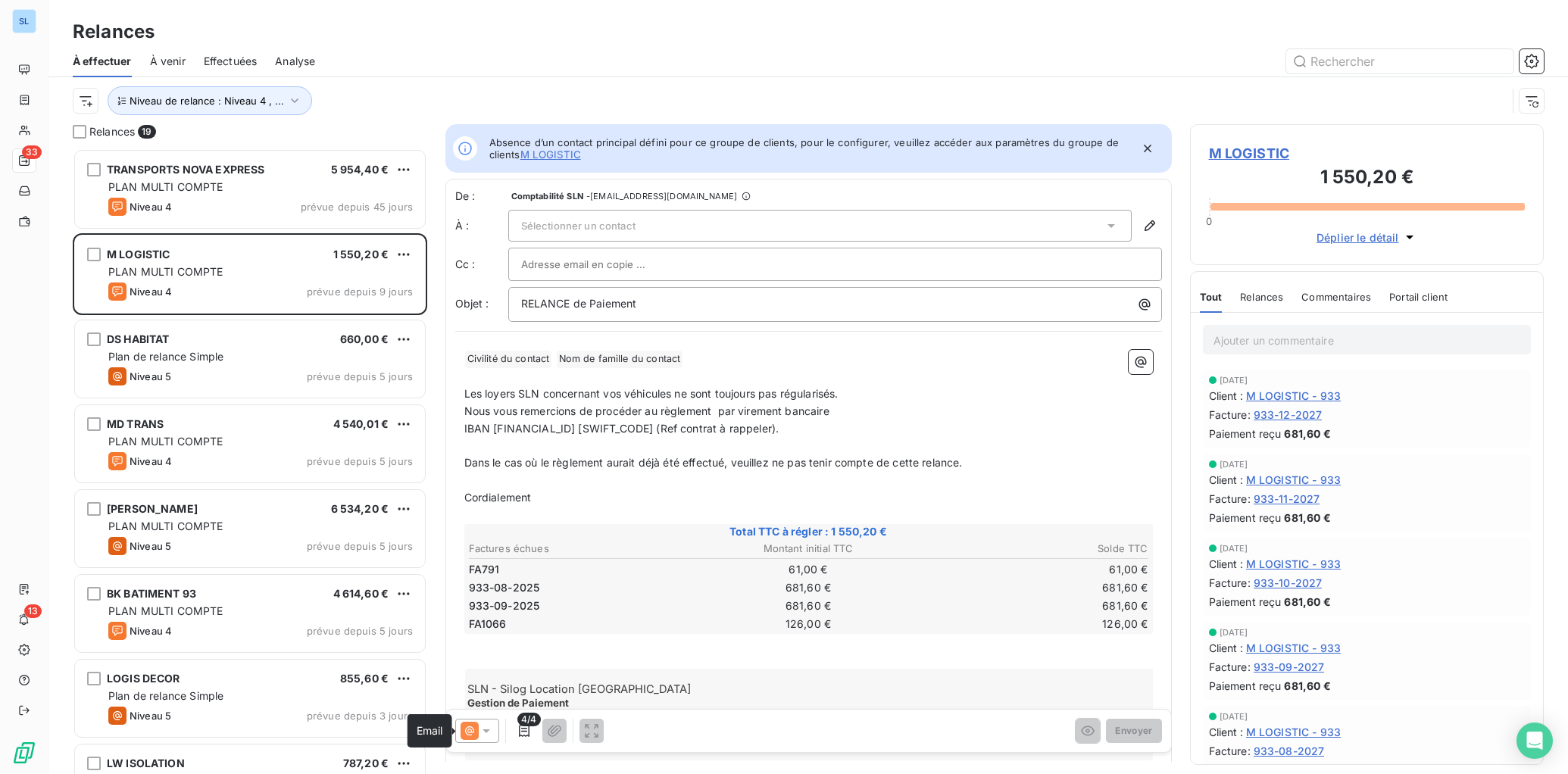
click at [478, 734] on icon at bounding box center [469, 730] width 18 height 18
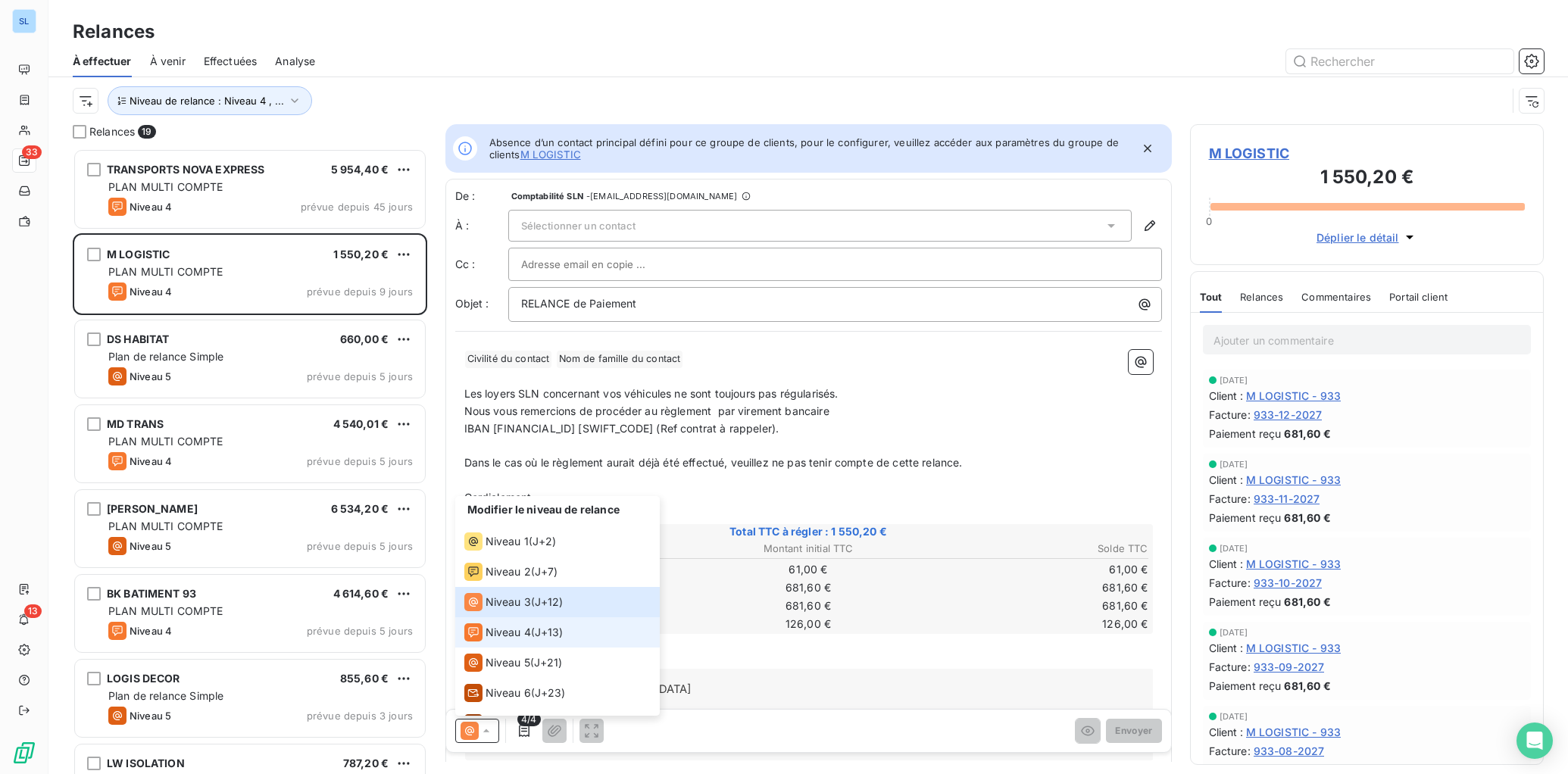
click at [518, 638] on span "Niveau 4" at bounding box center [508, 632] width 45 height 15
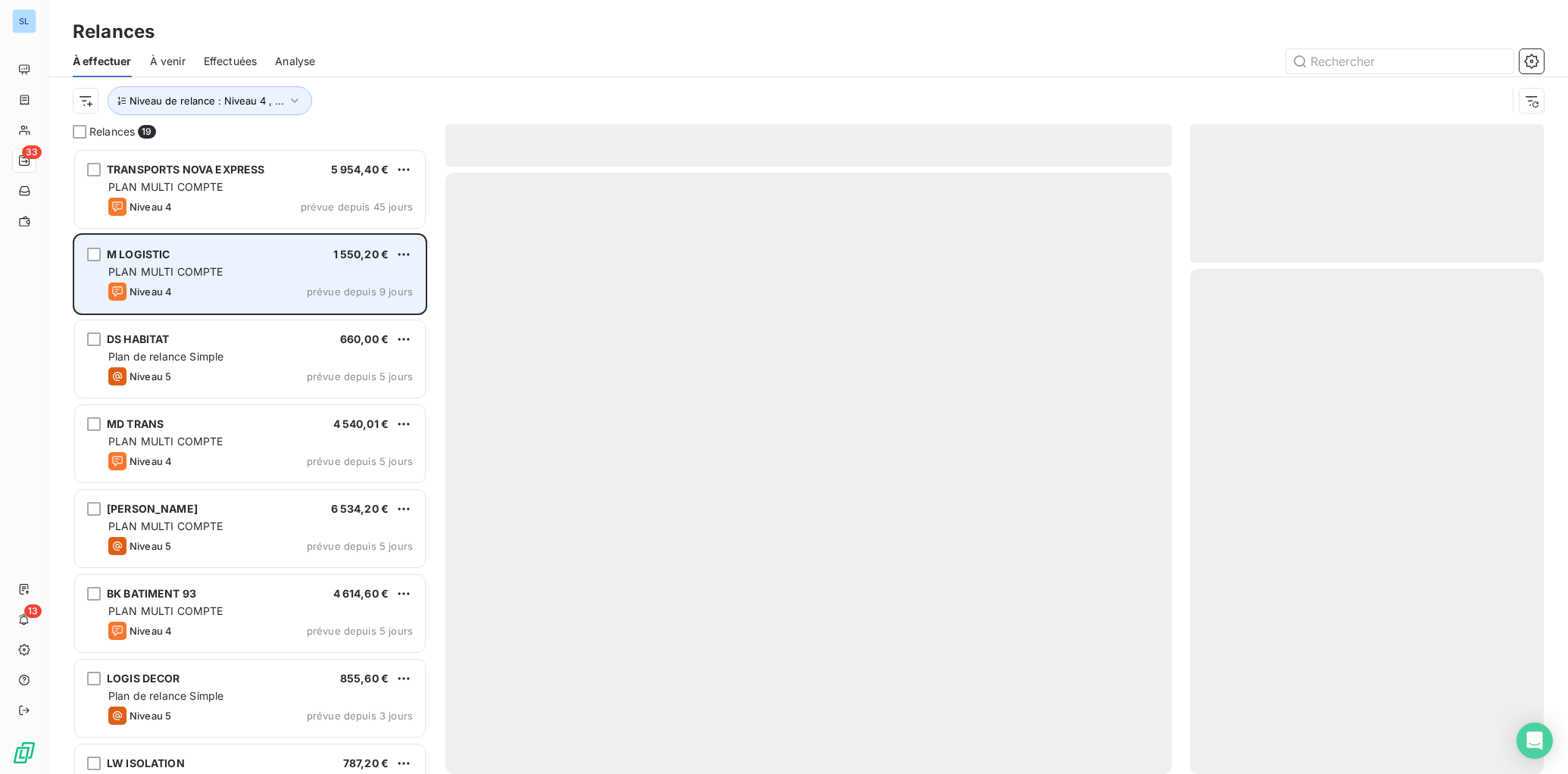
click at [177, 279] on div "PLAN MULTI COMPTE" at bounding box center [260, 271] width 304 height 15
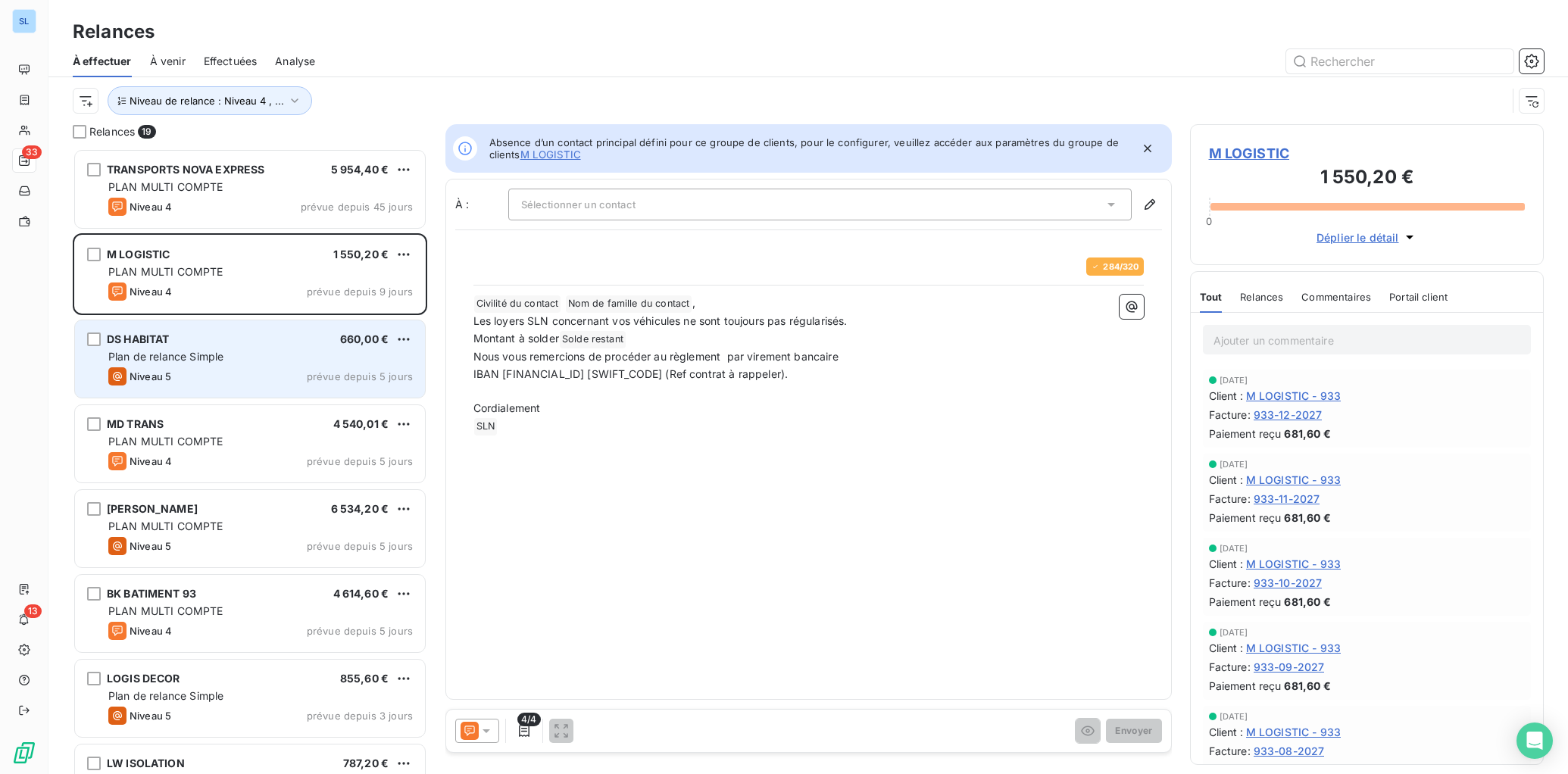
click at [176, 350] on span "Plan de relance Simple" at bounding box center [165, 357] width 115 height 13
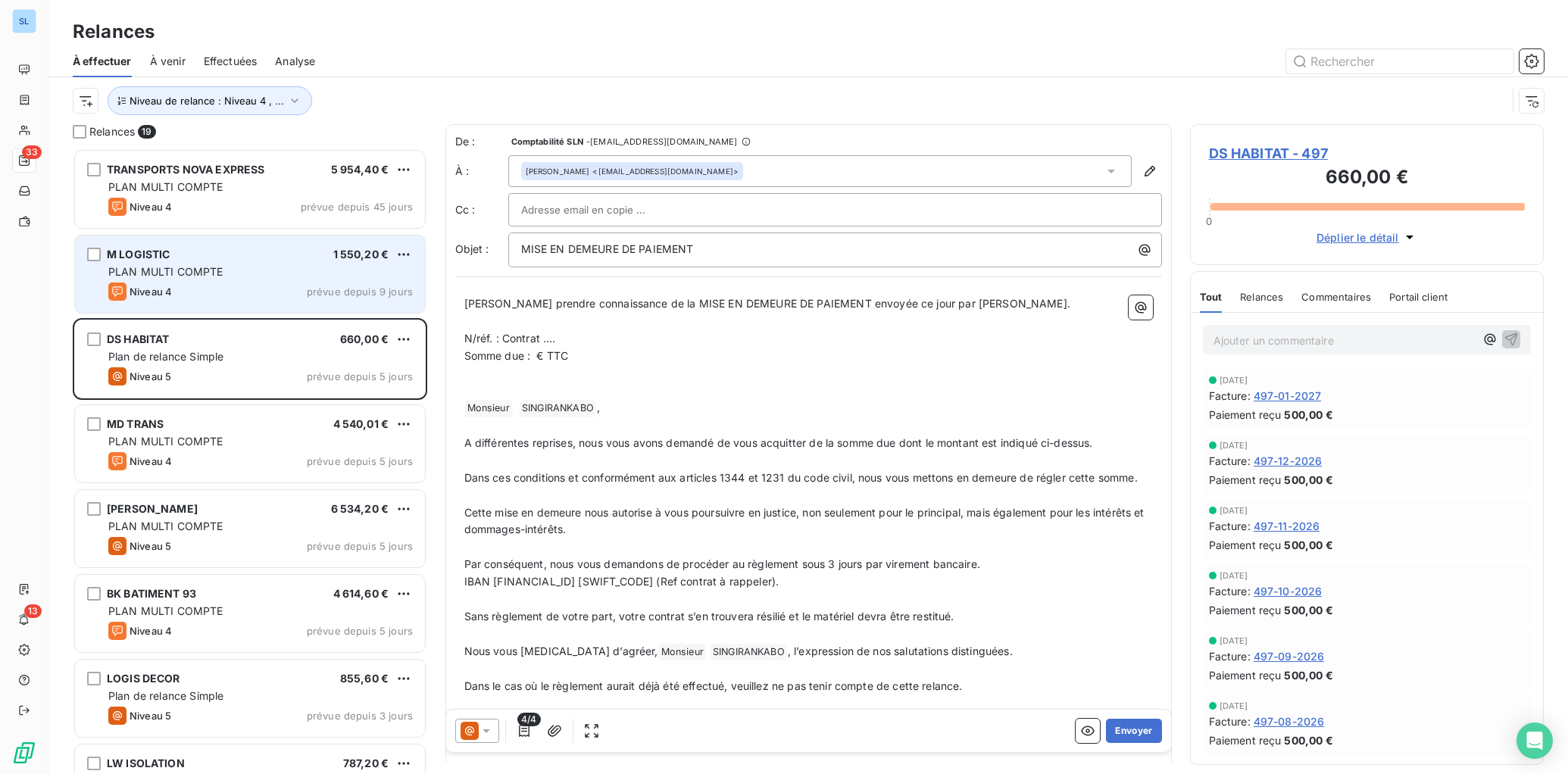
drag, startPoint x: 177, startPoint y: 296, endPoint x: 196, endPoint y: 309, distance: 23.0
click at [177, 296] on div "Niveau 4 prévue depuis 9 jours" at bounding box center [260, 291] width 304 height 18
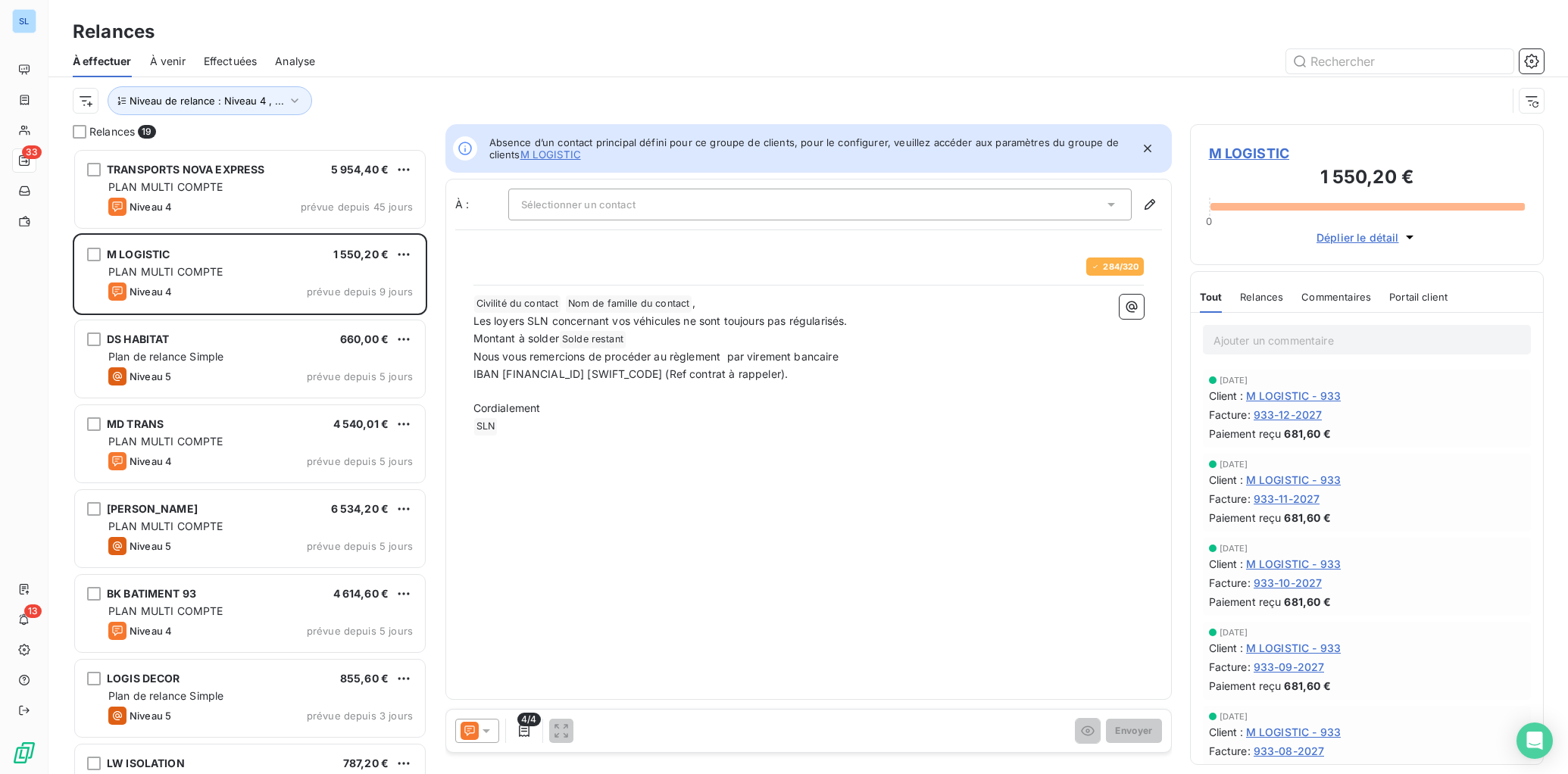
click at [1274, 297] on span "Relances" at bounding box center [1262, 296] width 44 height 12
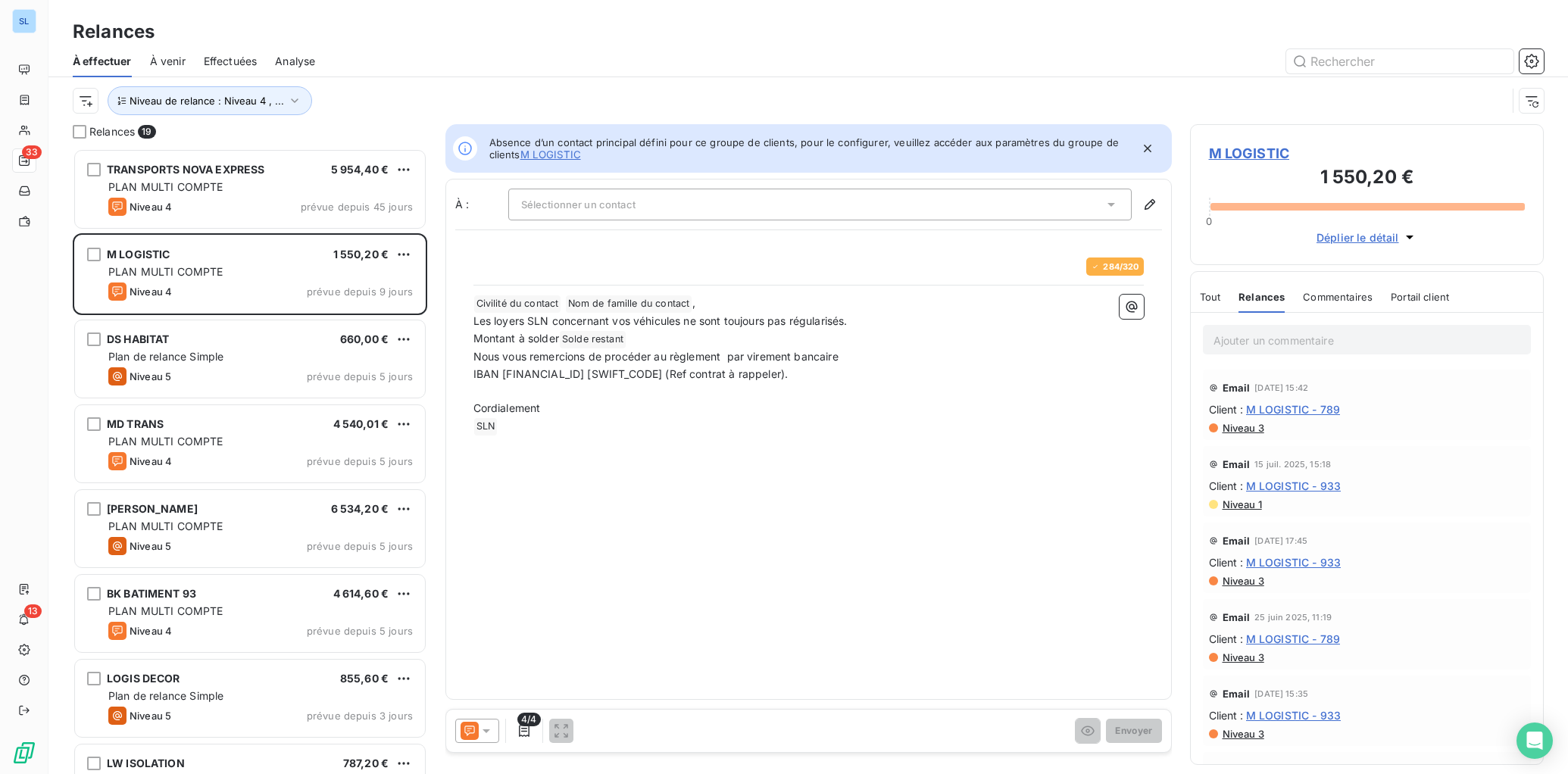
click at [1338, 298] on span "Commentaires" at bounding box center [1337, 296] width 70 height 12
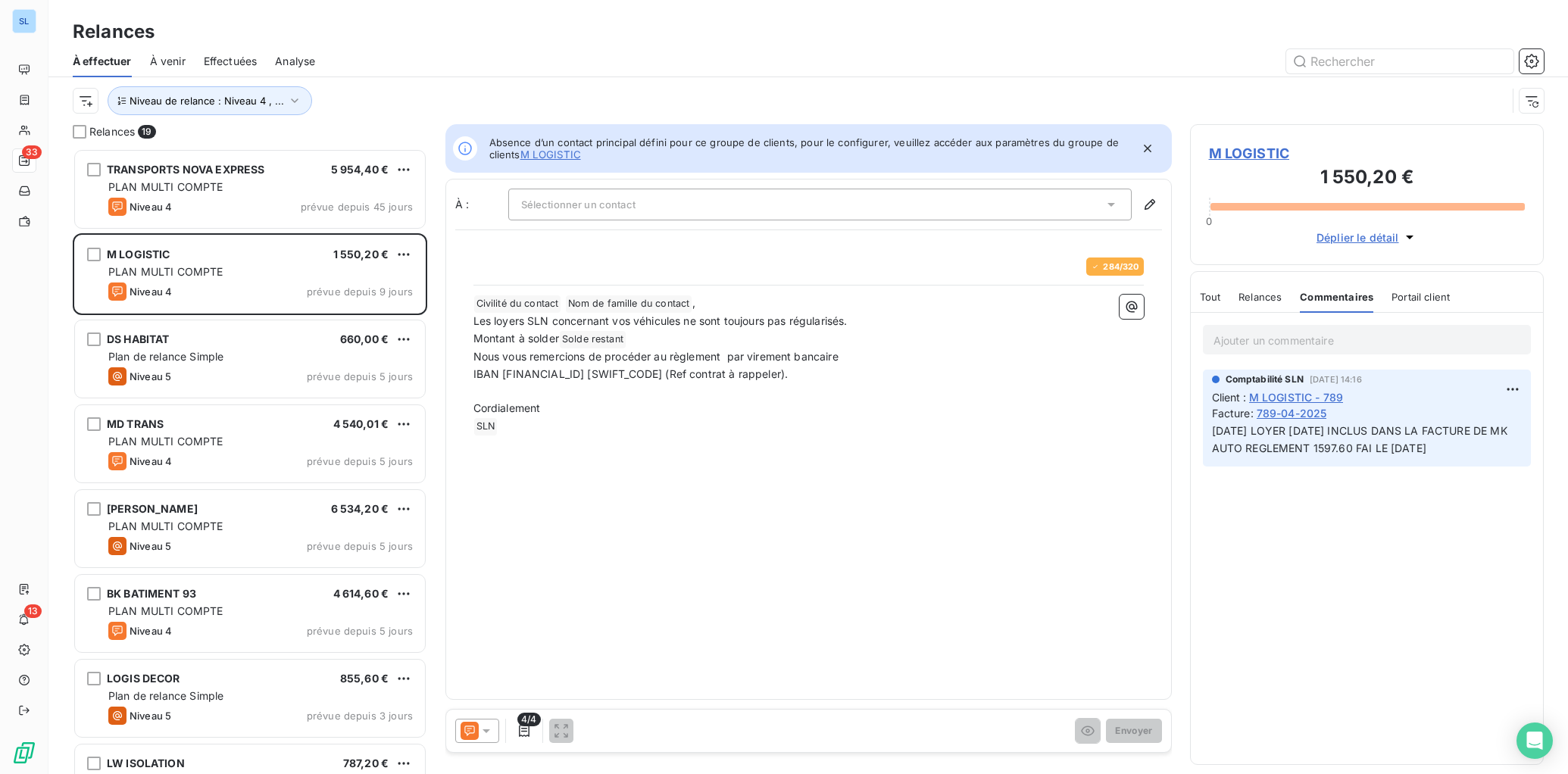
click at [469, 729] on icon at bounding box center [469, 730] width 10 height 10
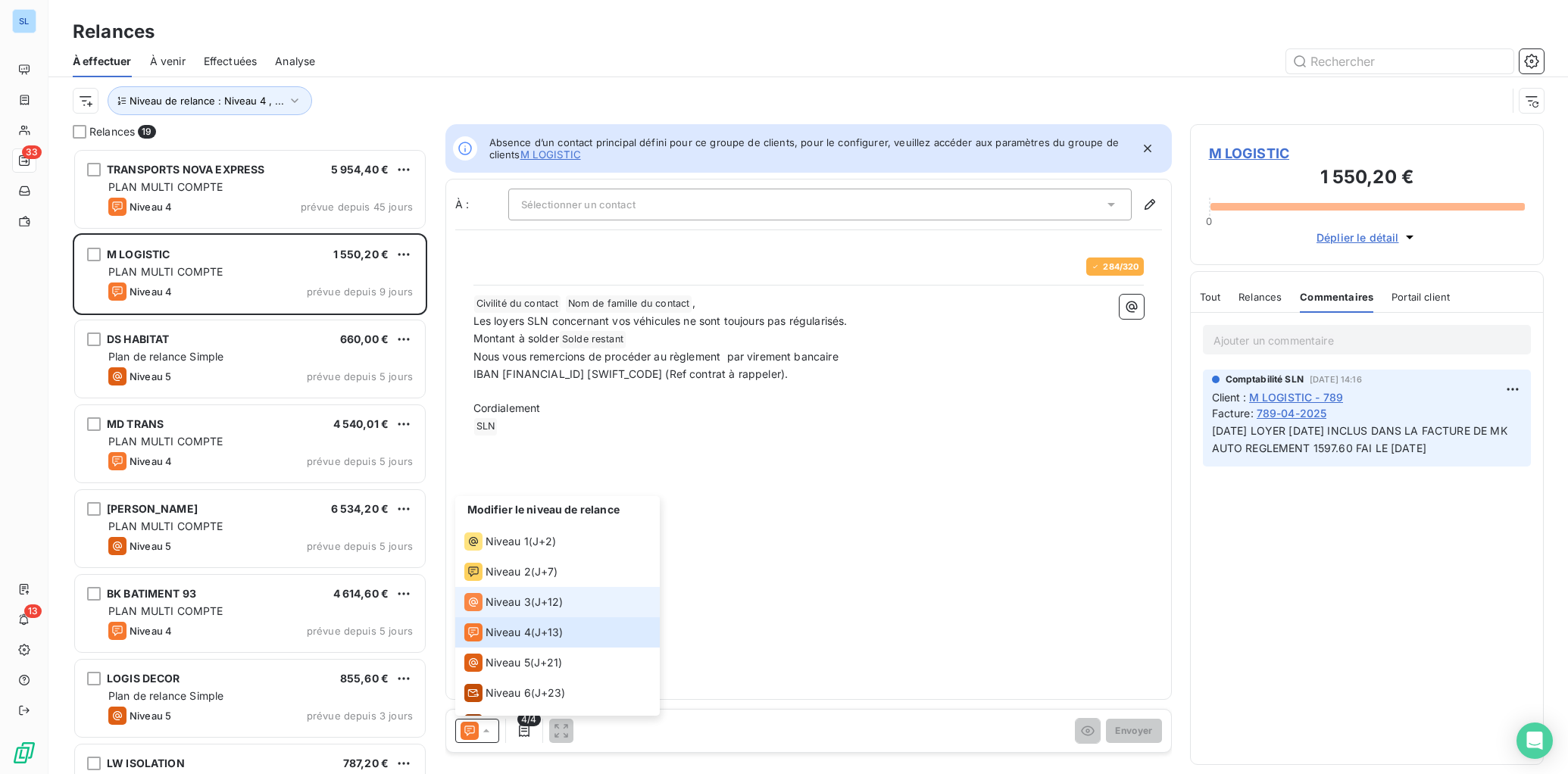
click at [497, 603] on span "Niveau 3" at bounding box center [508, 602] width 45 height 15
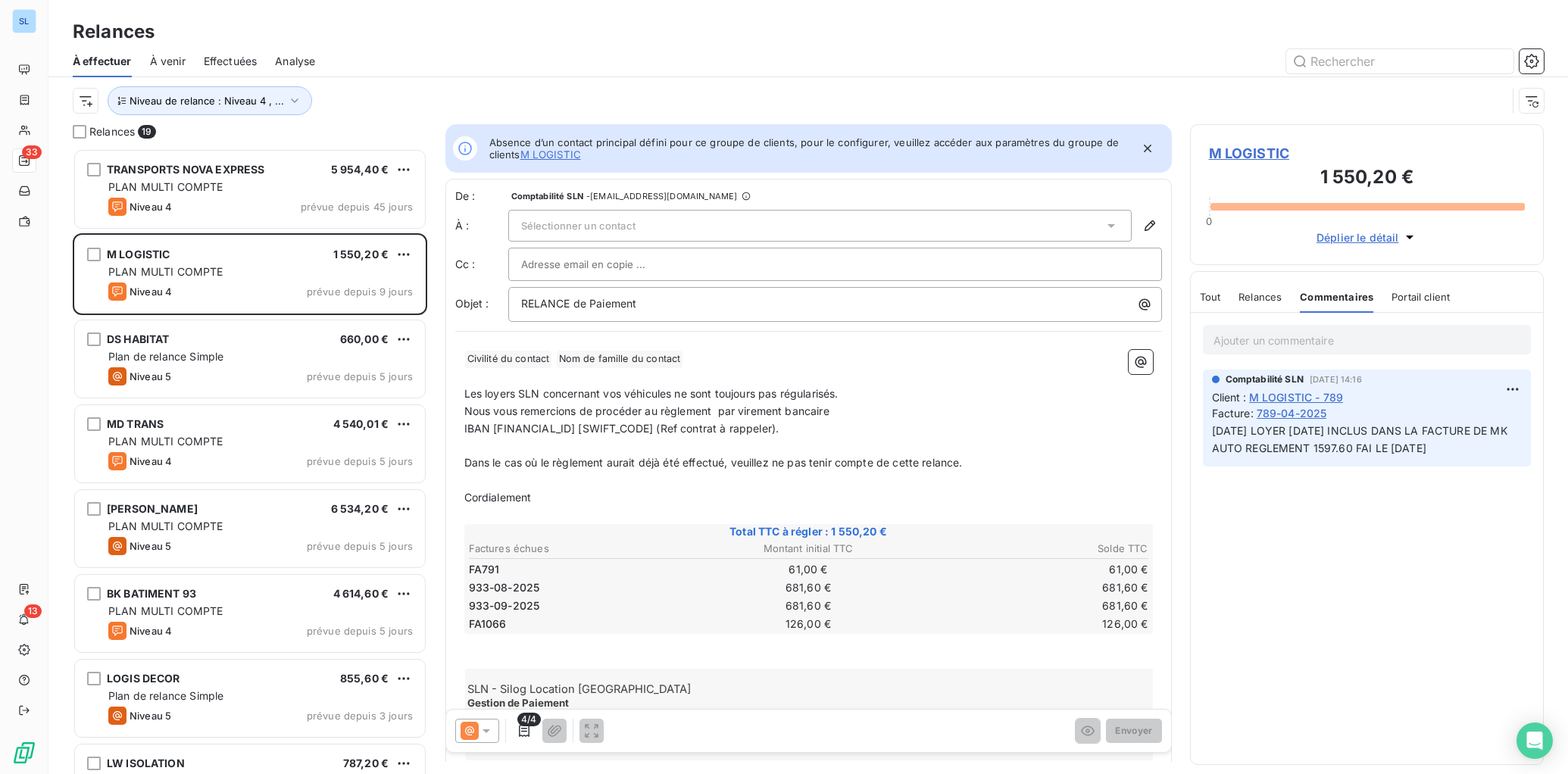
click at [858, 396] on p "Les loyers SLN concernant vos véhicules ne sont toujours pas régularisés." at bounding box center [809, 394] width 689 height 17
click at [853, 395] on span "Les loyers SLN concernant vos véhicules ne sont toujours pas régularisés. conra…" at bounding box center [682, 393] width 434 height 13
drag, startPoint x: 848, startPoint y: 396, endPoint x: 919, endPoint y: 397, distance: 71.0
click at [918, 396] on p "Les loyers SLN concernant vos véhicules ne sont toujours pas régularisés. Conra…" at bounding box center [809, 394] width 689 height 17
click at [1001, 414] on p "Nous vous remercions de procéder au règlement par virement bancaire" at bounding box center [809, 411] width 689 height 17
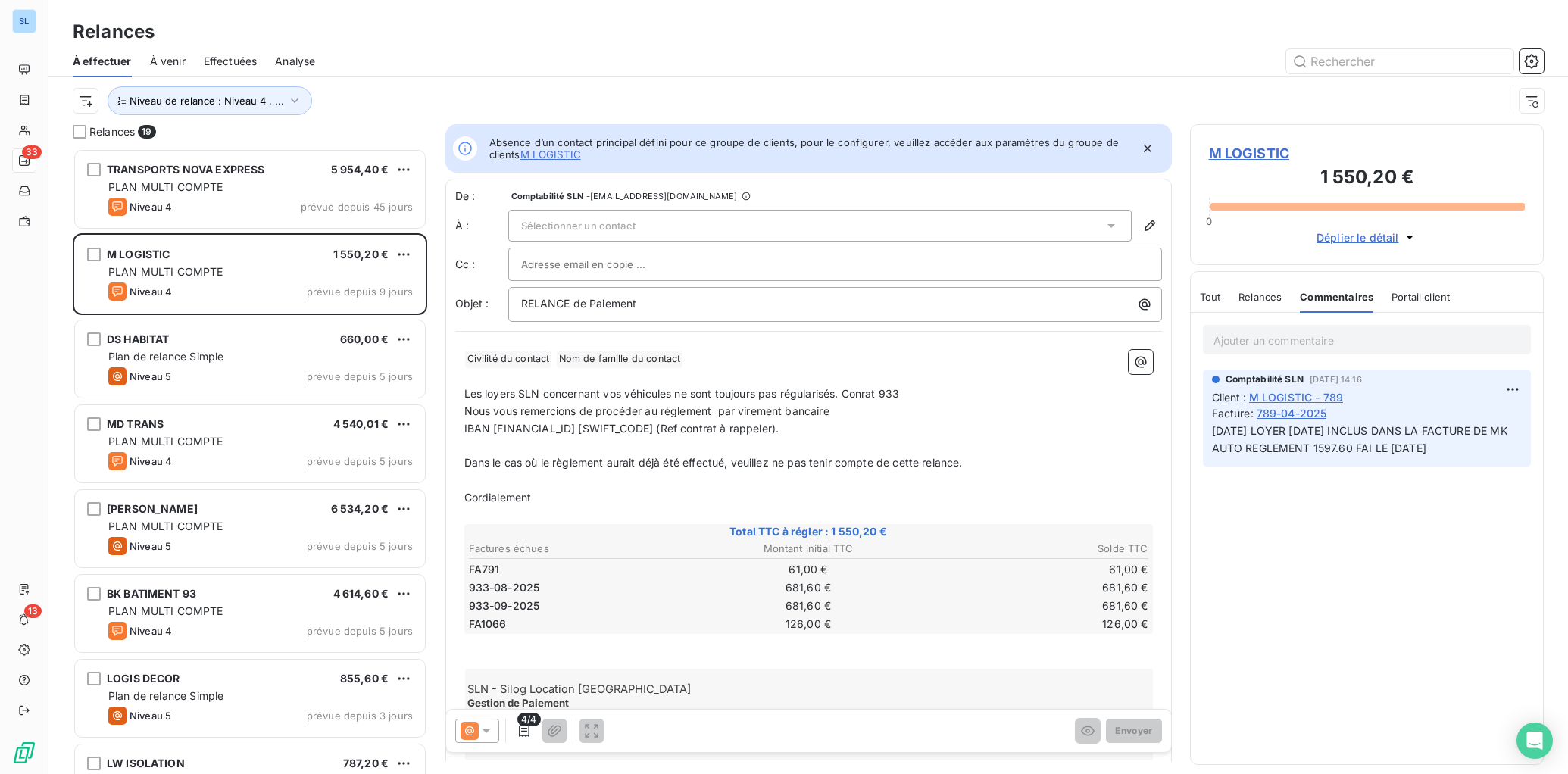
drag, startPoint x: 868, startPoint y: 394, endPoint x: 941, endPoint y: 465, distance: 101.8
click at [868, 394] on span "Les loyers SLN concernant vos véhicules ne sont toujours pas régularisés. Conra…" at bounding box center [683, 393] width 436 height 13
click at [1054, 398] on p "Les loyers SLN concernant vos véhicules ne sont toujours pas régularisés. Contr…" at bounding box center [809, 394] width 689 height 17
click at [625, 223] on span "Sélectionner un contact" at bounding box center [578, 225] width 114 height 12
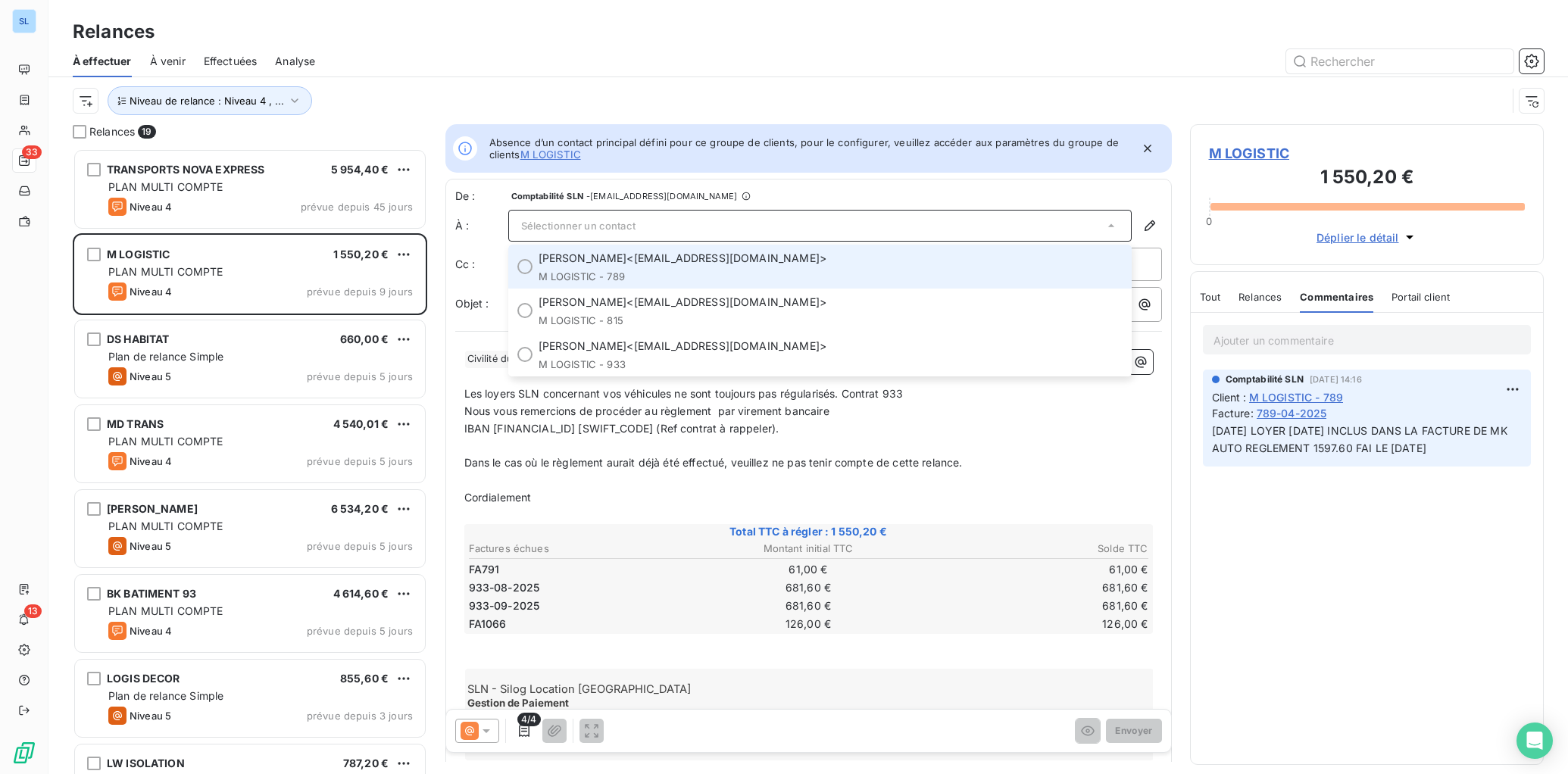
drag, startPoint x: 621, startPoint y: 266, endPoint x: 666, endPoint y: 276, distance: 46.1
click at [621, 266] on div "[PERSON_NAME] <[EMAIL_ADDRESS][DOMAIN_NAME]> M LOGISTIC - 789" at bounding box center [830, 266] width 584 height 32
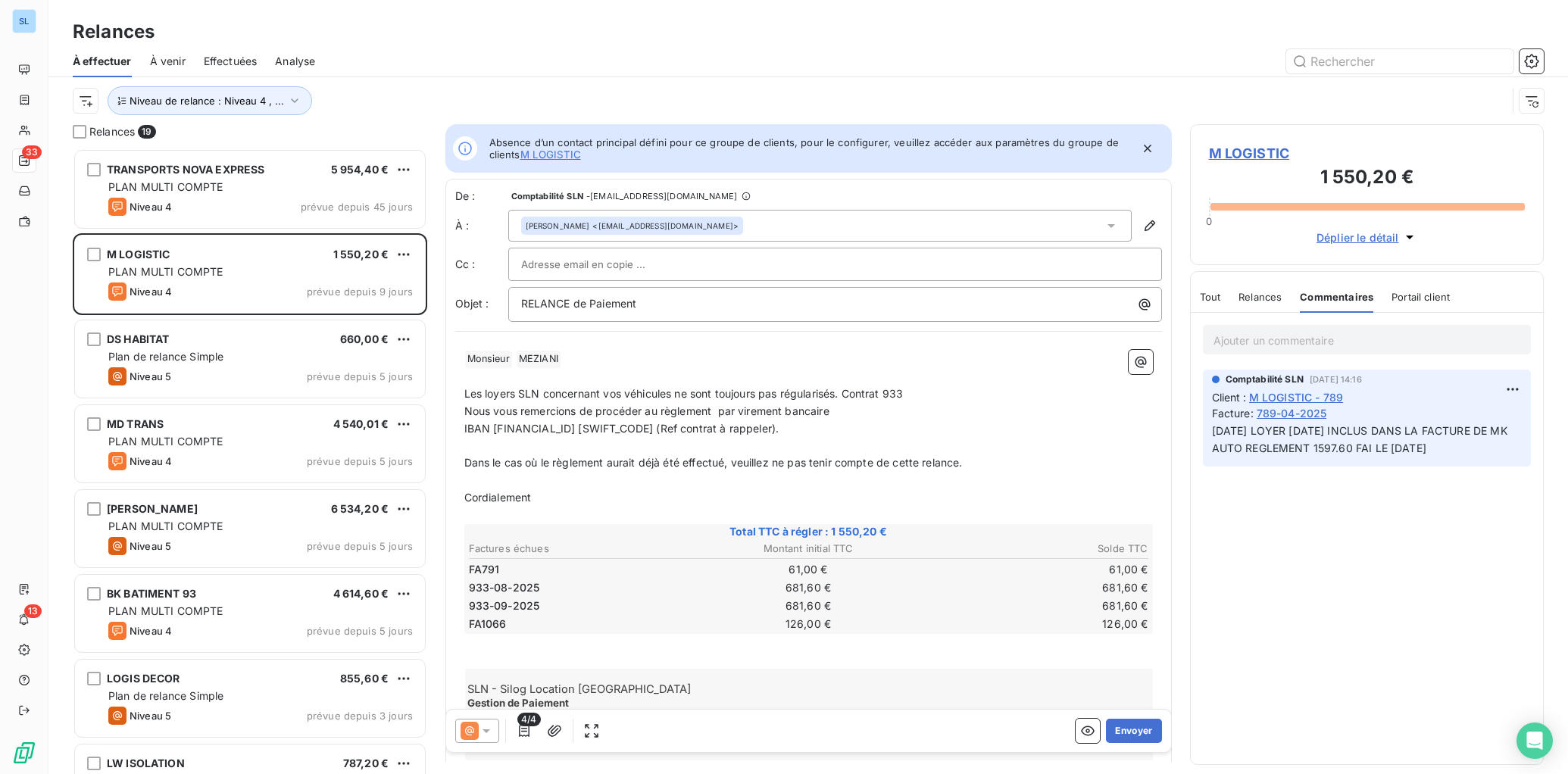
click at [1001, 449] on p "﻿" at bounding box center [809, 445] width 689 height 17
click at [1149, 730] on button "Envoyer" at bounding box center [1133, 730] width 55 height 24
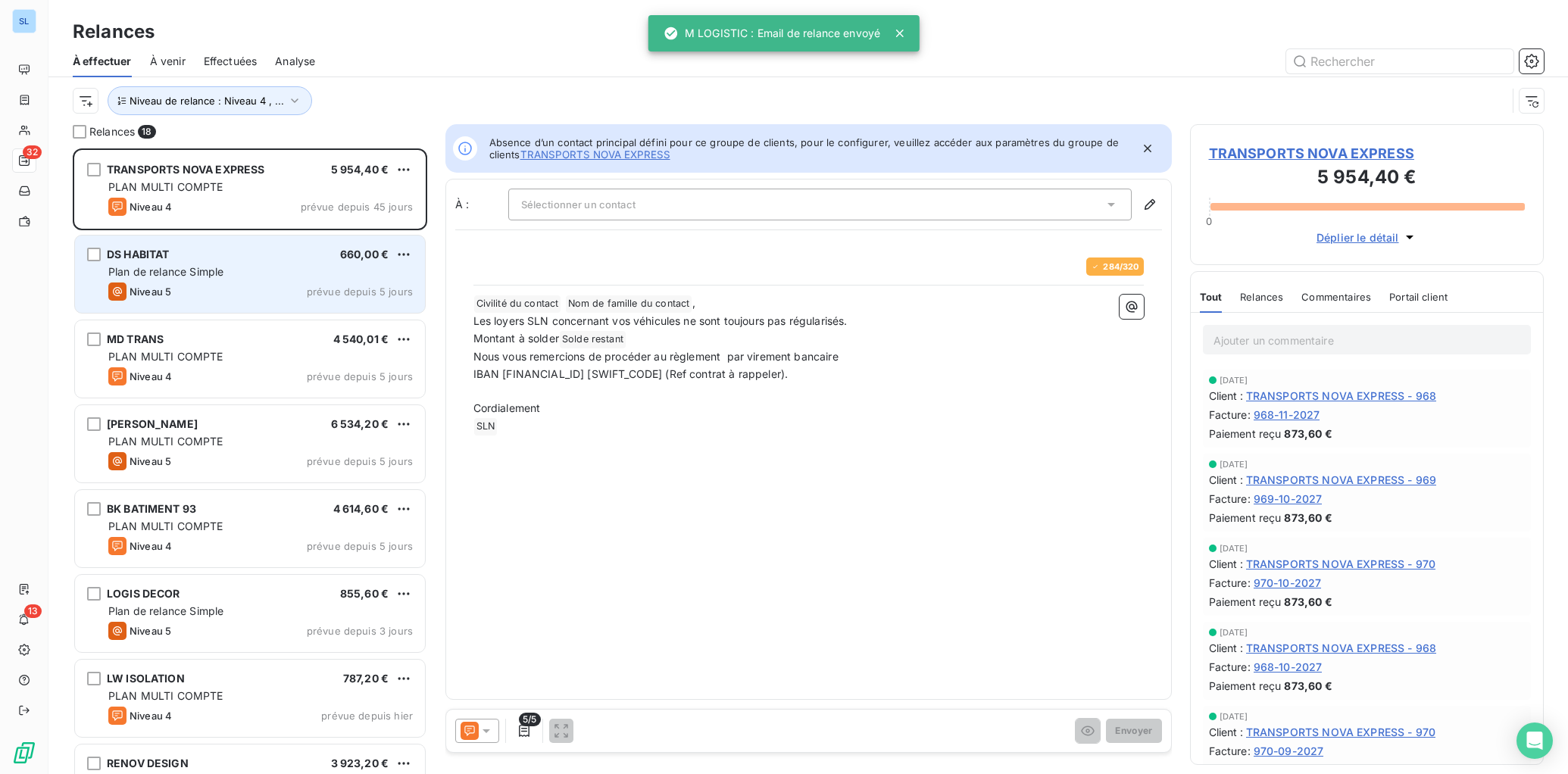
click at [173, 269] on span "Plan de relance Simple" at bounding box center [165, 271] width 115 height 13
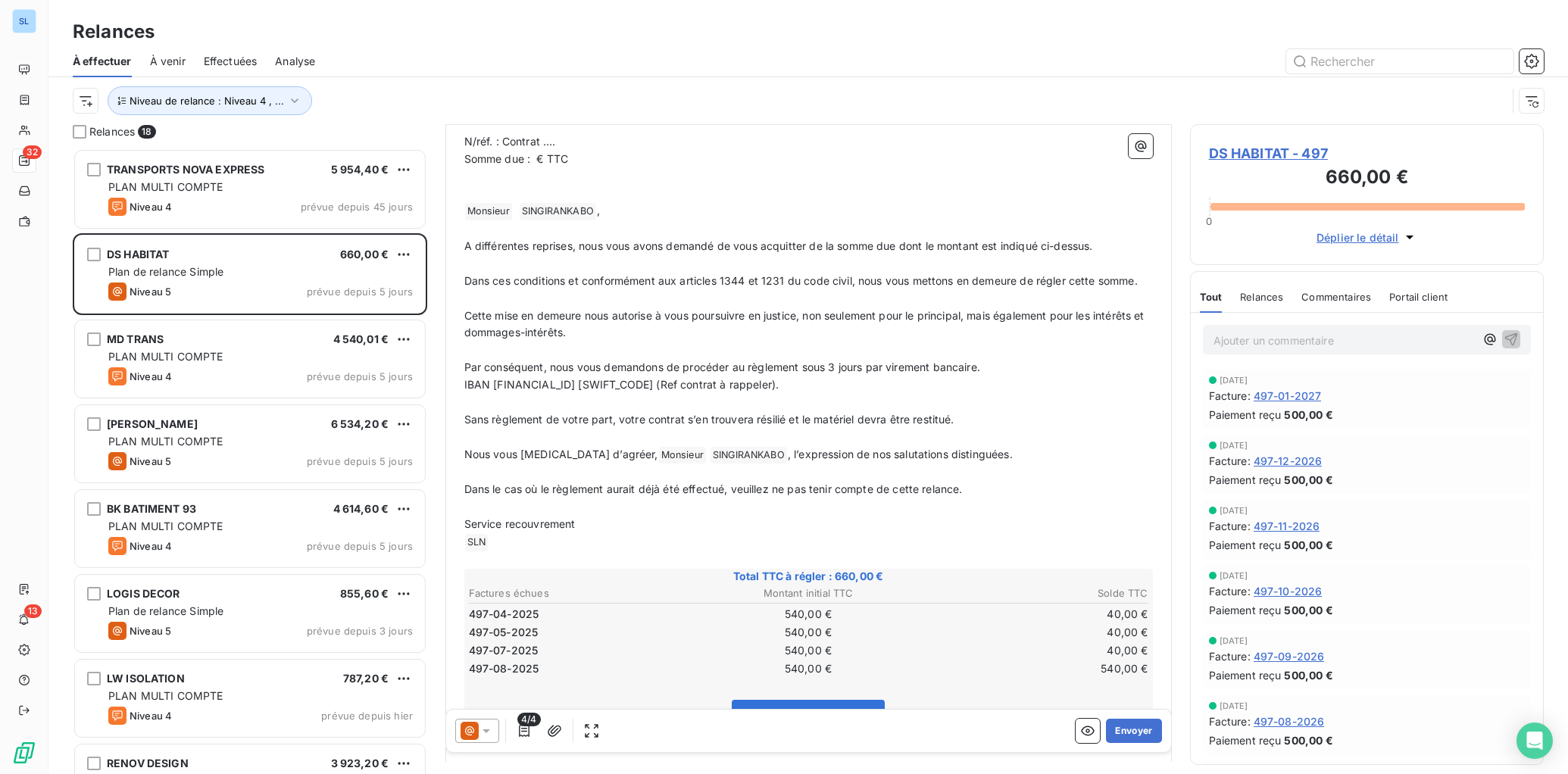
scroll to position [304, 0]
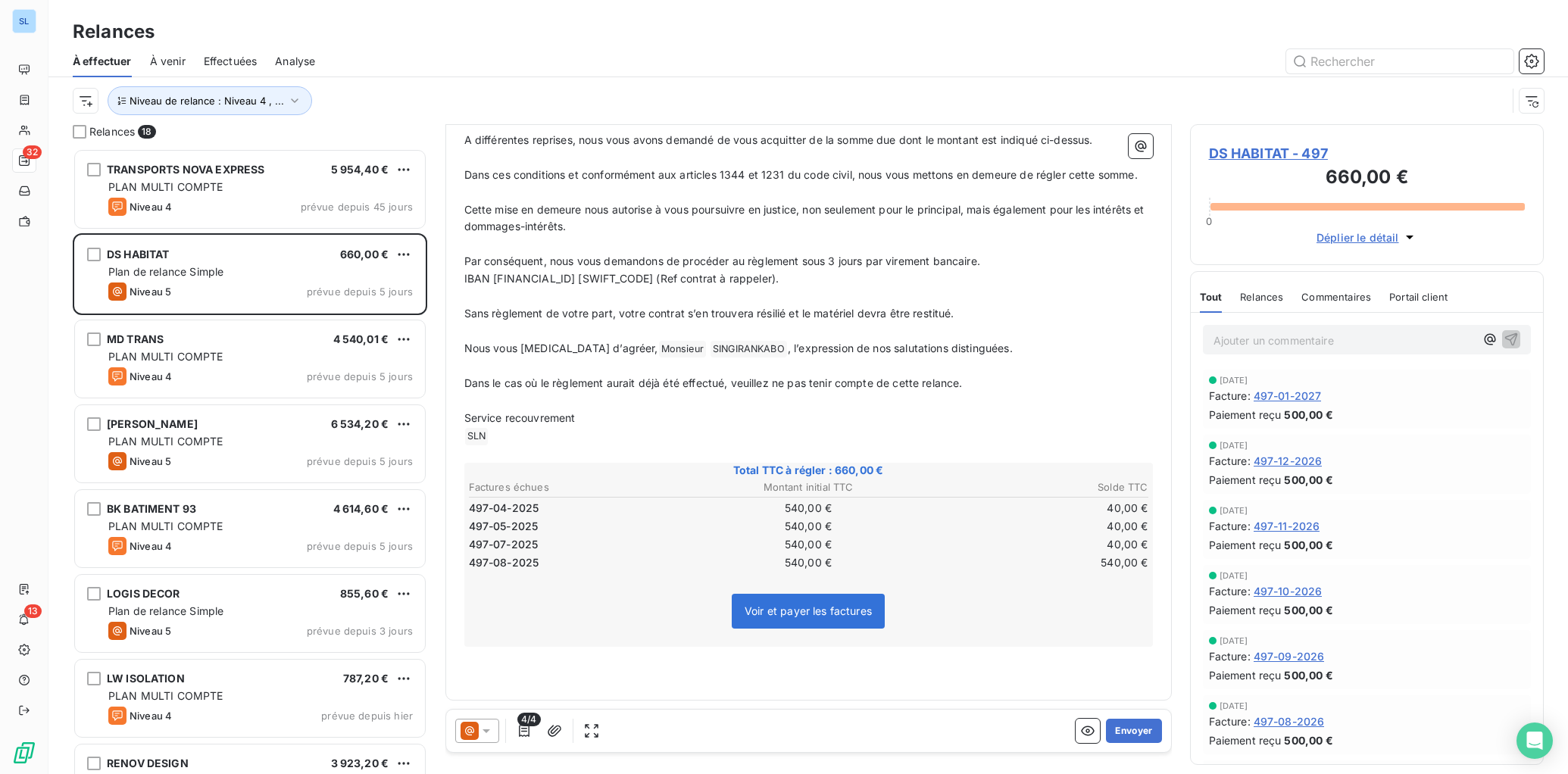
click at [1256, 296] on span "Relances" at bounding box center [1262, 296] width 44 height 12
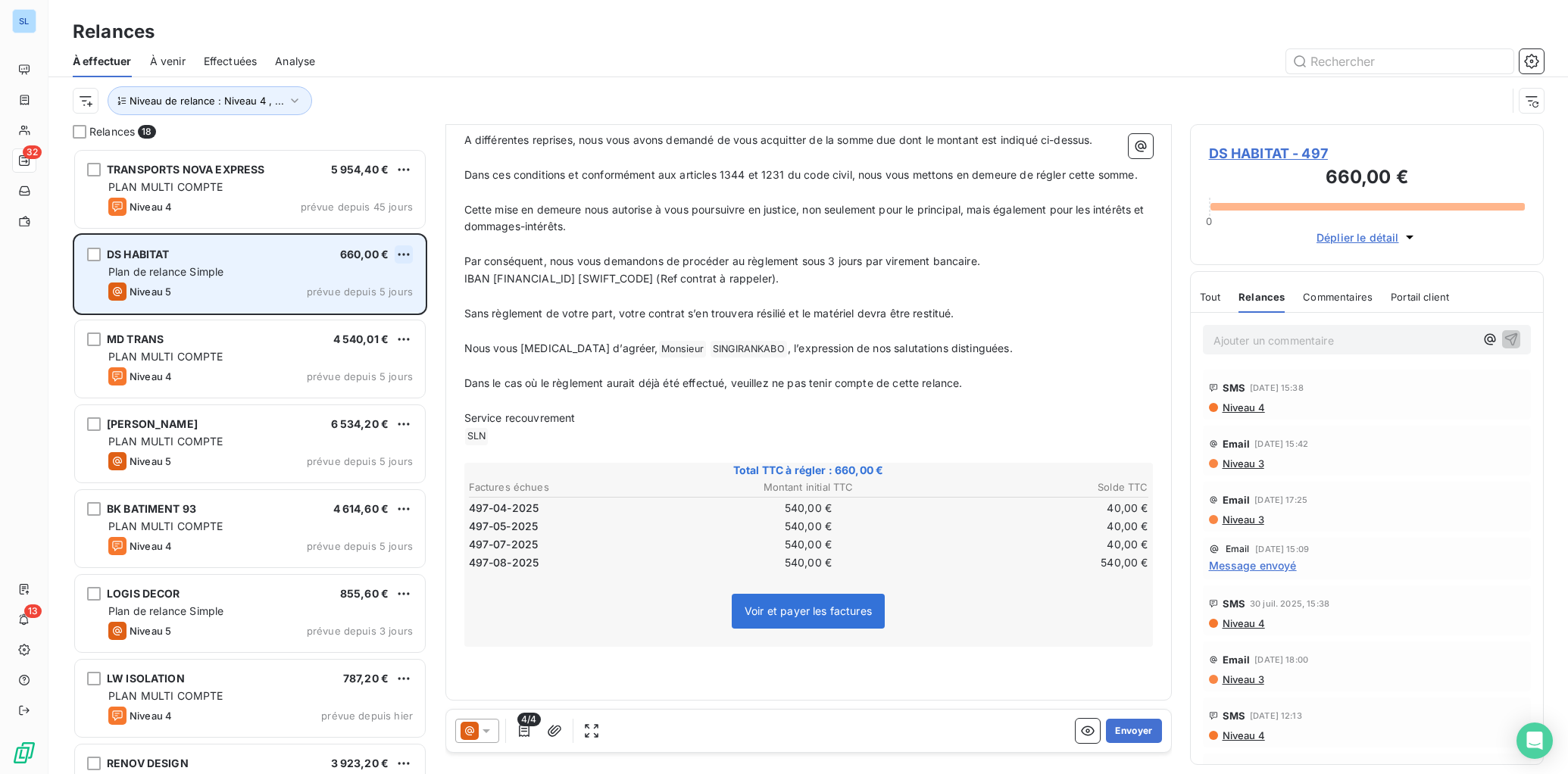
click at [409, 255] on html "SL 32 13 Relances À effectuer À venir Effectuées Analyse Niveau de relance : Ni…" at bounding box center [784, 387] width 1568 height 774
click at [299, 289] on div "Replanifier cette action" at bounding box center [338, 284] width 135 height 24
select select "9"
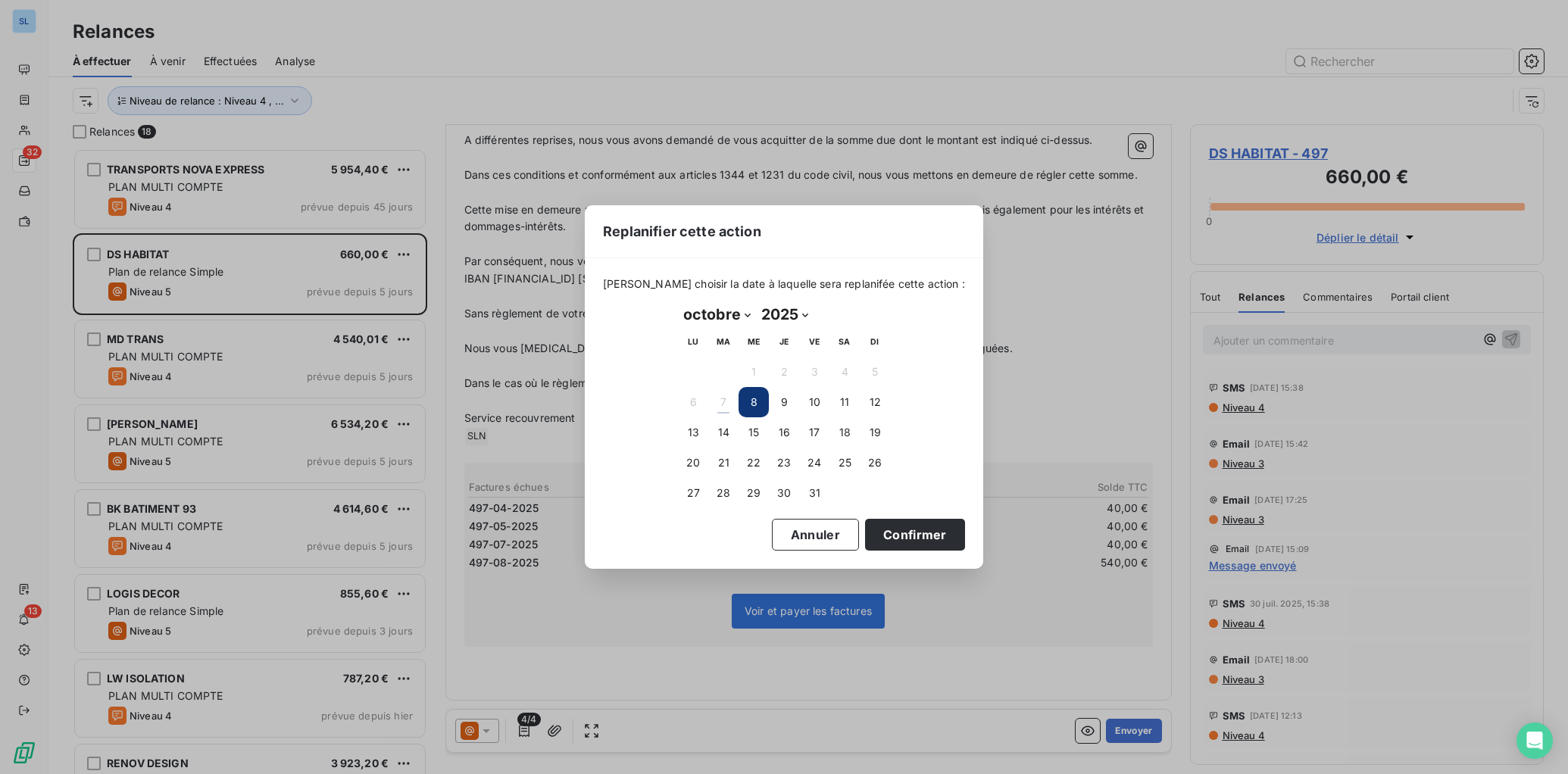
drag, startPoint x: 811, startPoint y: 434, endPoint x: 902, endPoint y: 509, distance: 117.9
click at [811, 434] on button "17" at bounding box center [814, 432] width 30 height 30
click at [902, 537] on button "Confirmer" at bounding box center [915, 534] width 100 height 32
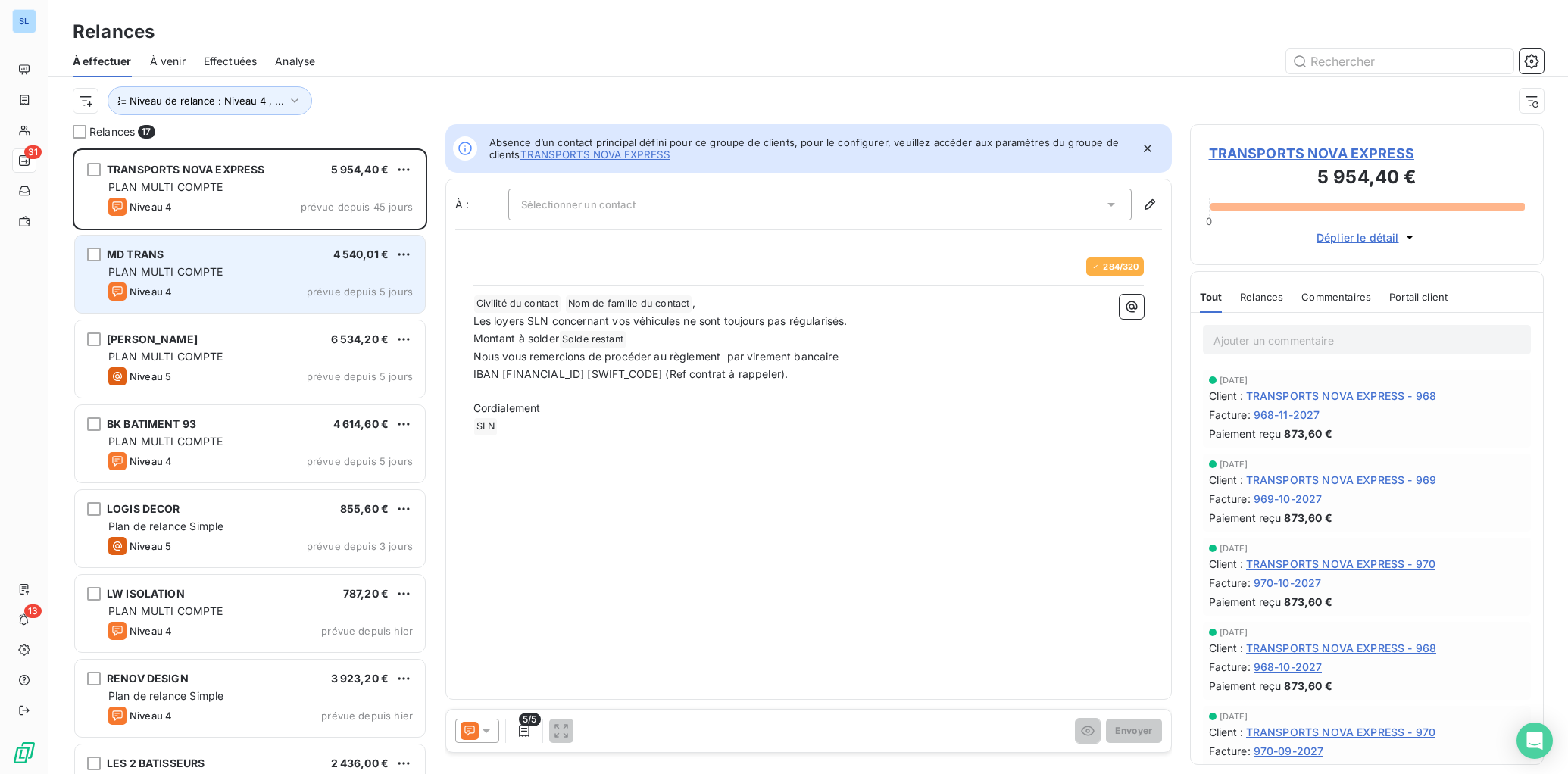
click at [198, 279] on div "PLAN MULTI COMPTE" at bounding box center [260, 271] width 304 height 15
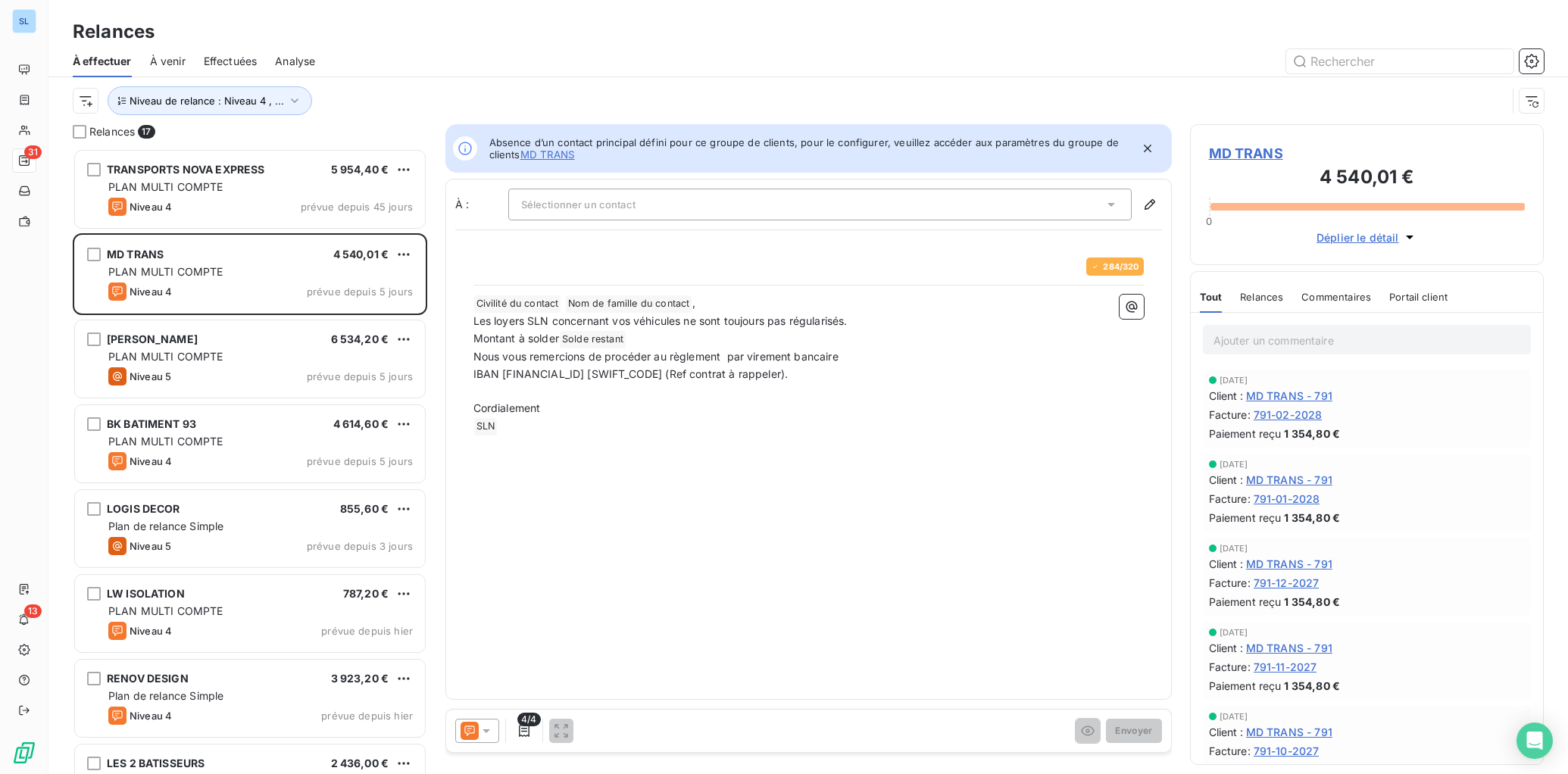
click at [1260, 297] on span "Relances" at bounding box center [1262, 296] width 44 height 12
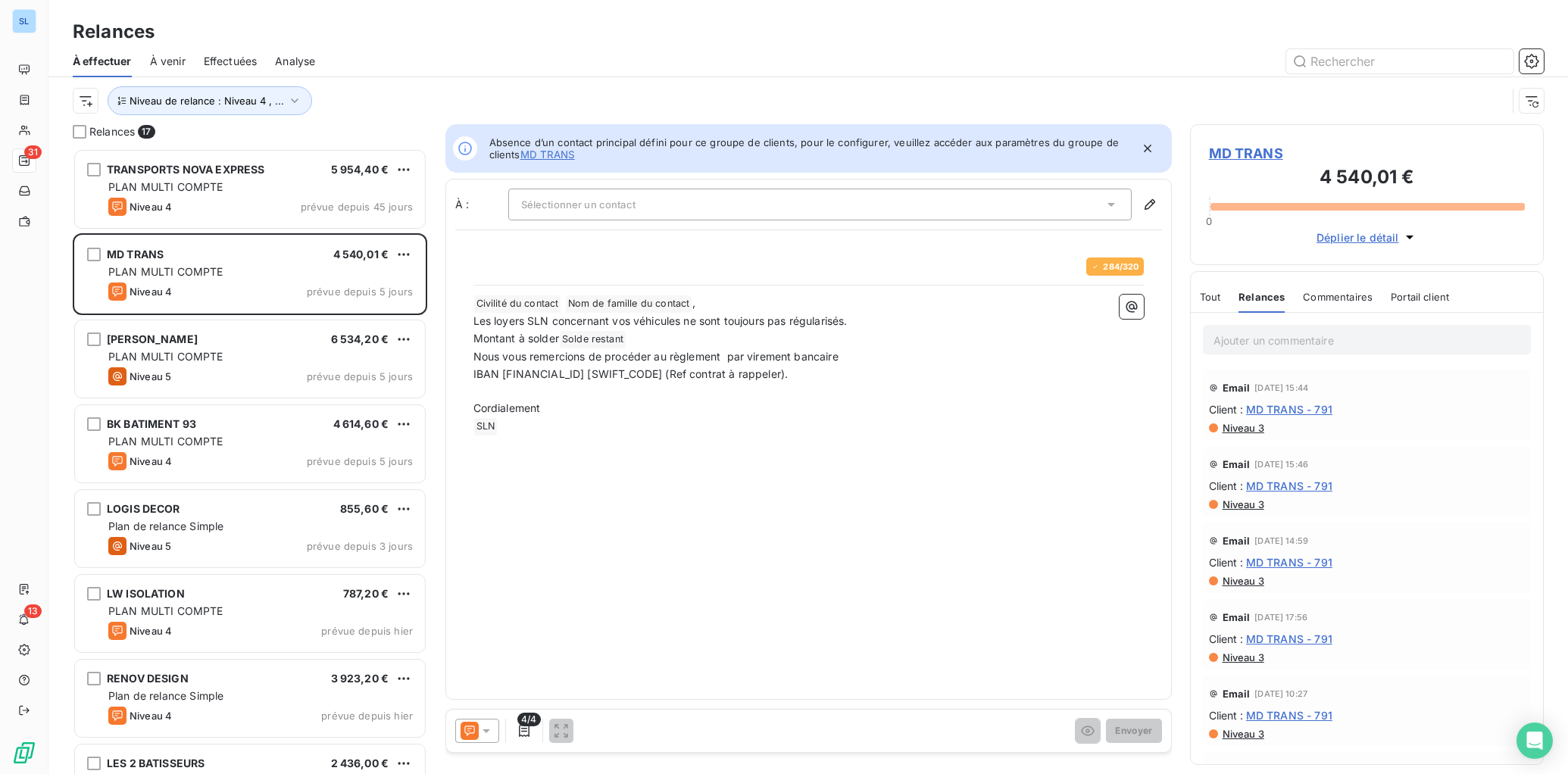
click at [1344, 291] on span "Commentaires" at bounding box center [1337, 296] width 70 height 12
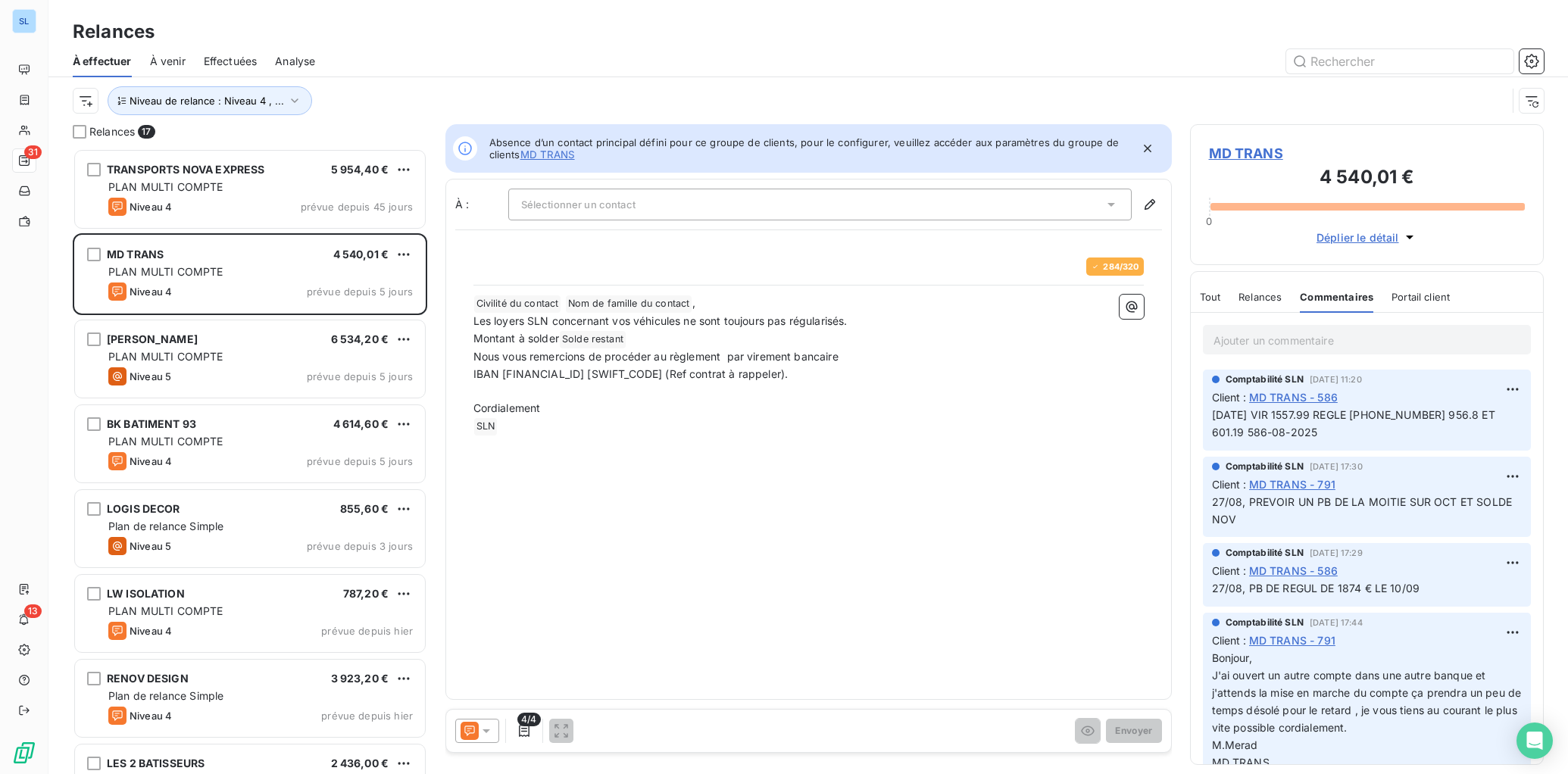
click at [481, 736] on icon at bounding box center [486, 730] width 15 height 15
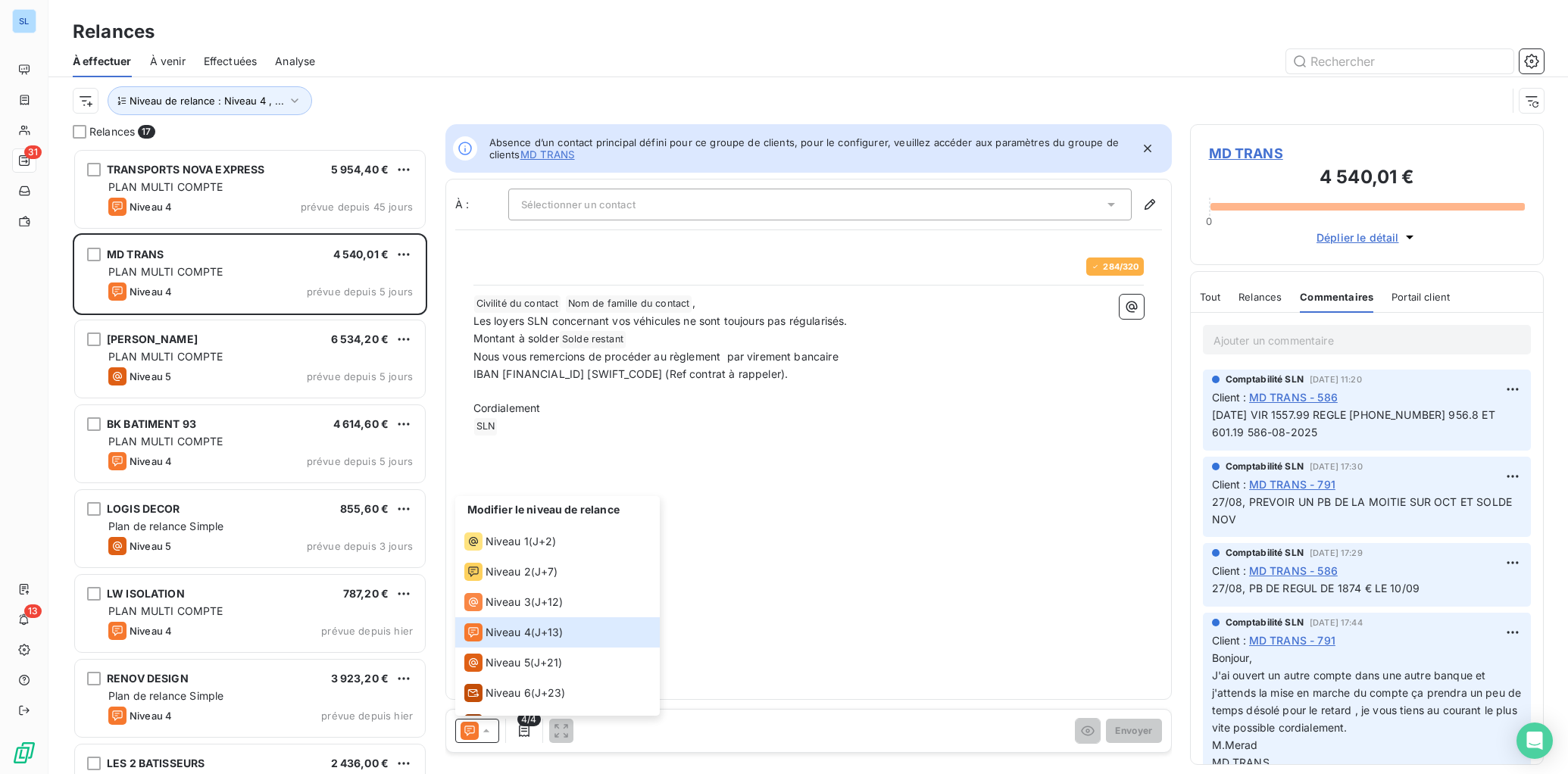
click at [1254, 295] on span "Relances" at bounding box center [1260, 296] width 44 height 12
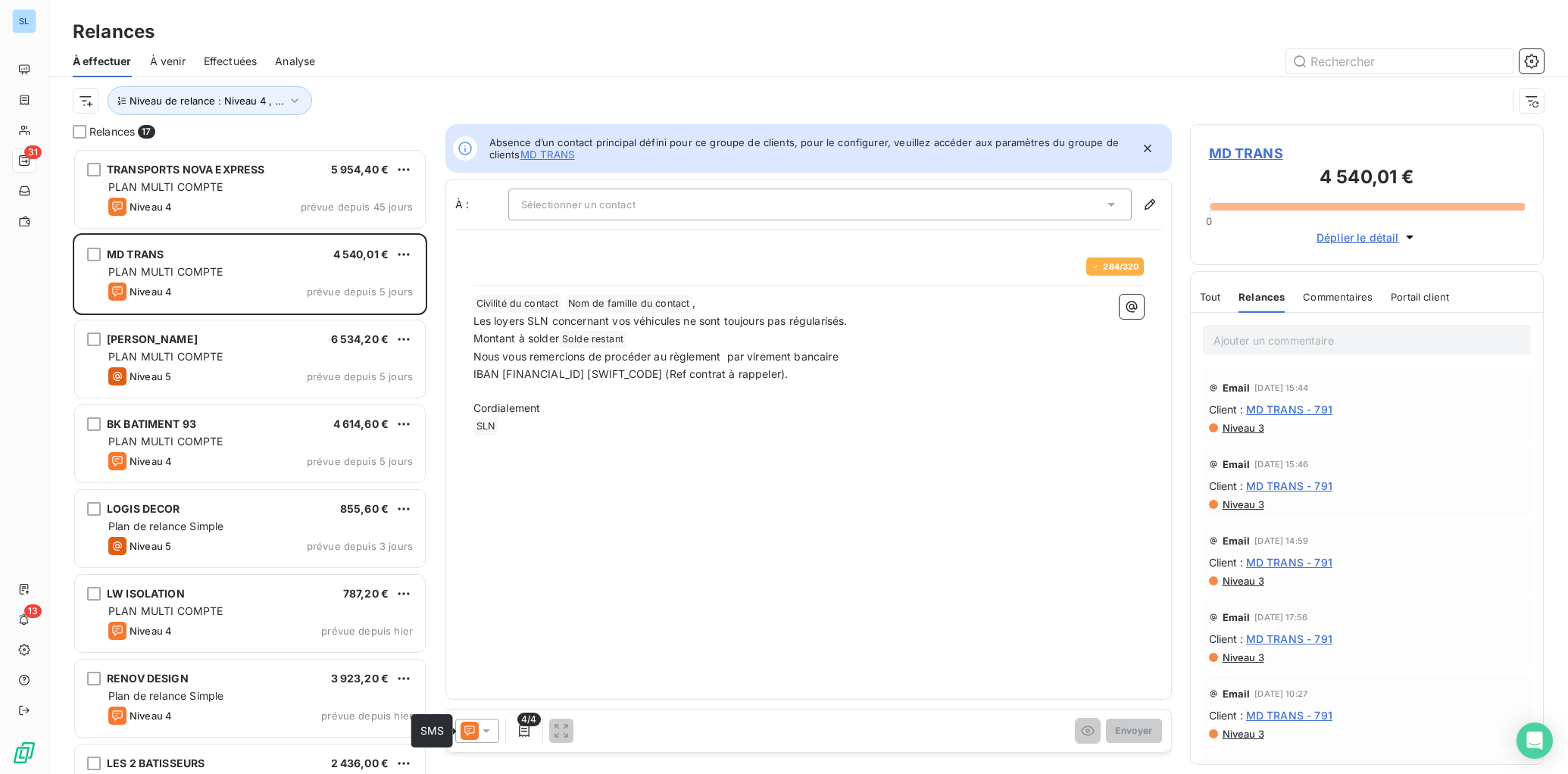
click at [470, 730] on icon at bounding box center [469, 730] width 18 height 18
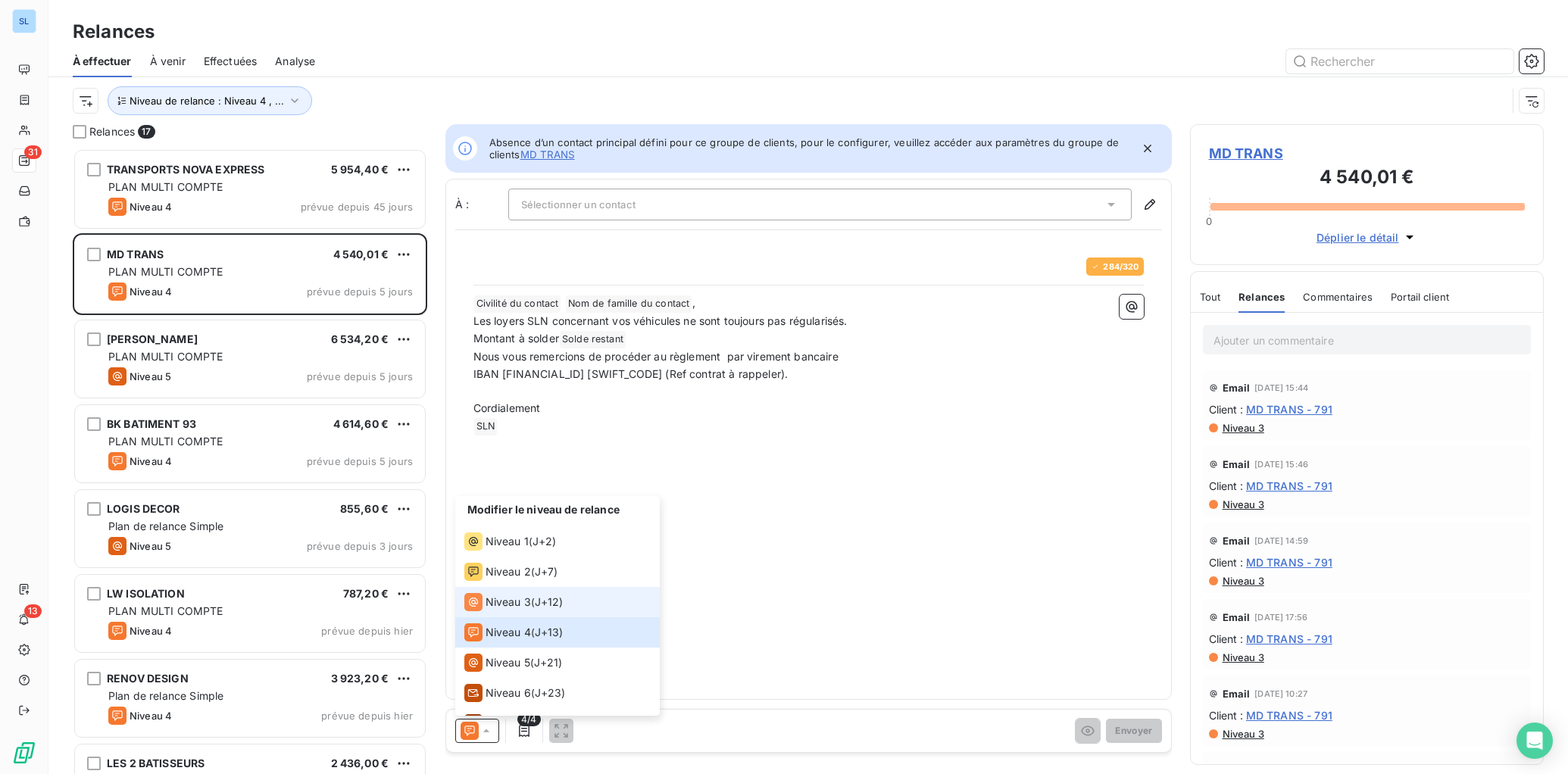
click at [514, 607] on span "Niveau 3" at bounding box center [508, 602] width 45 height 15
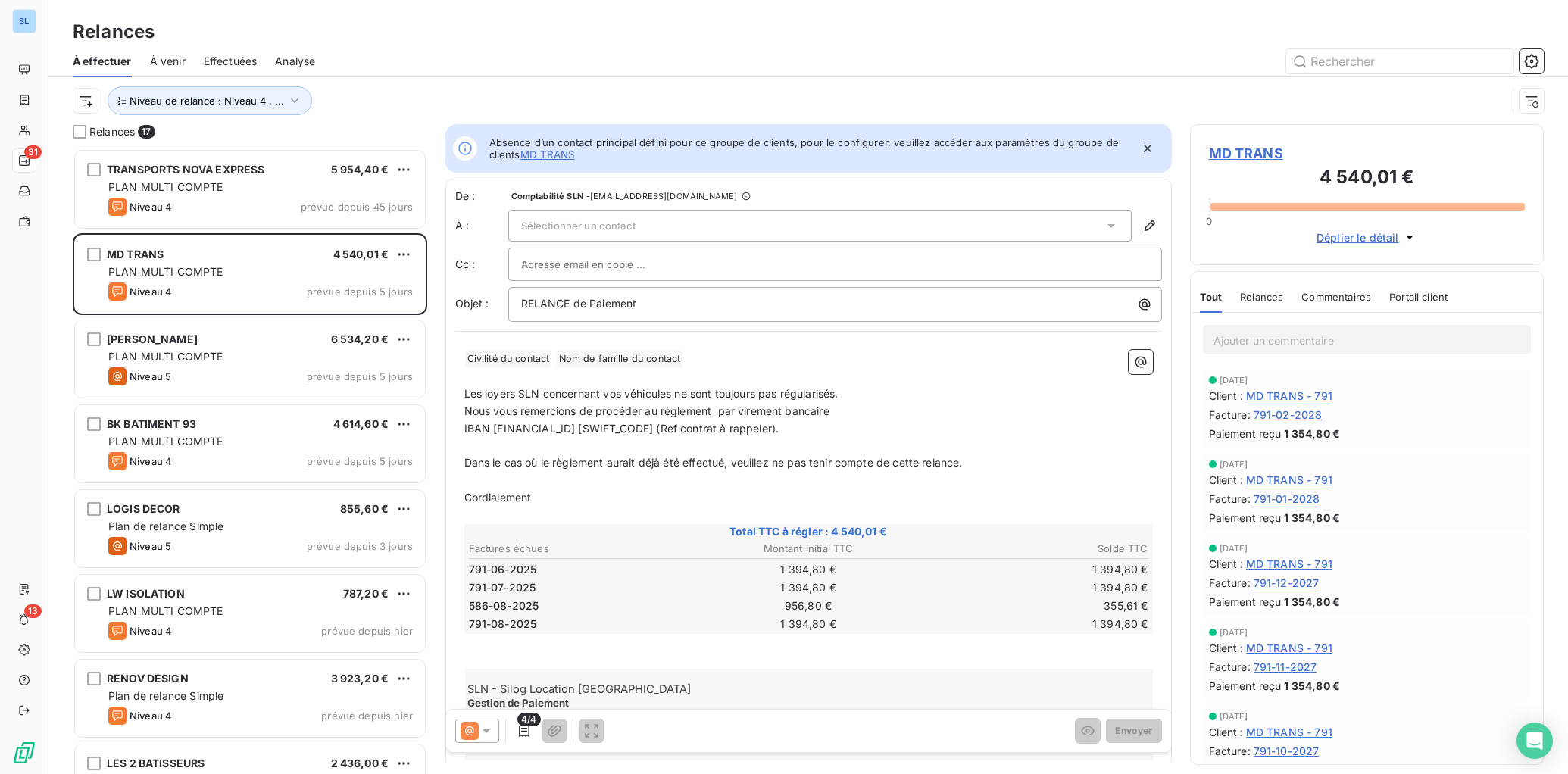
click at [1256, 299] on span "Relances" at bounding box center [1262, 296] width 44 height 12
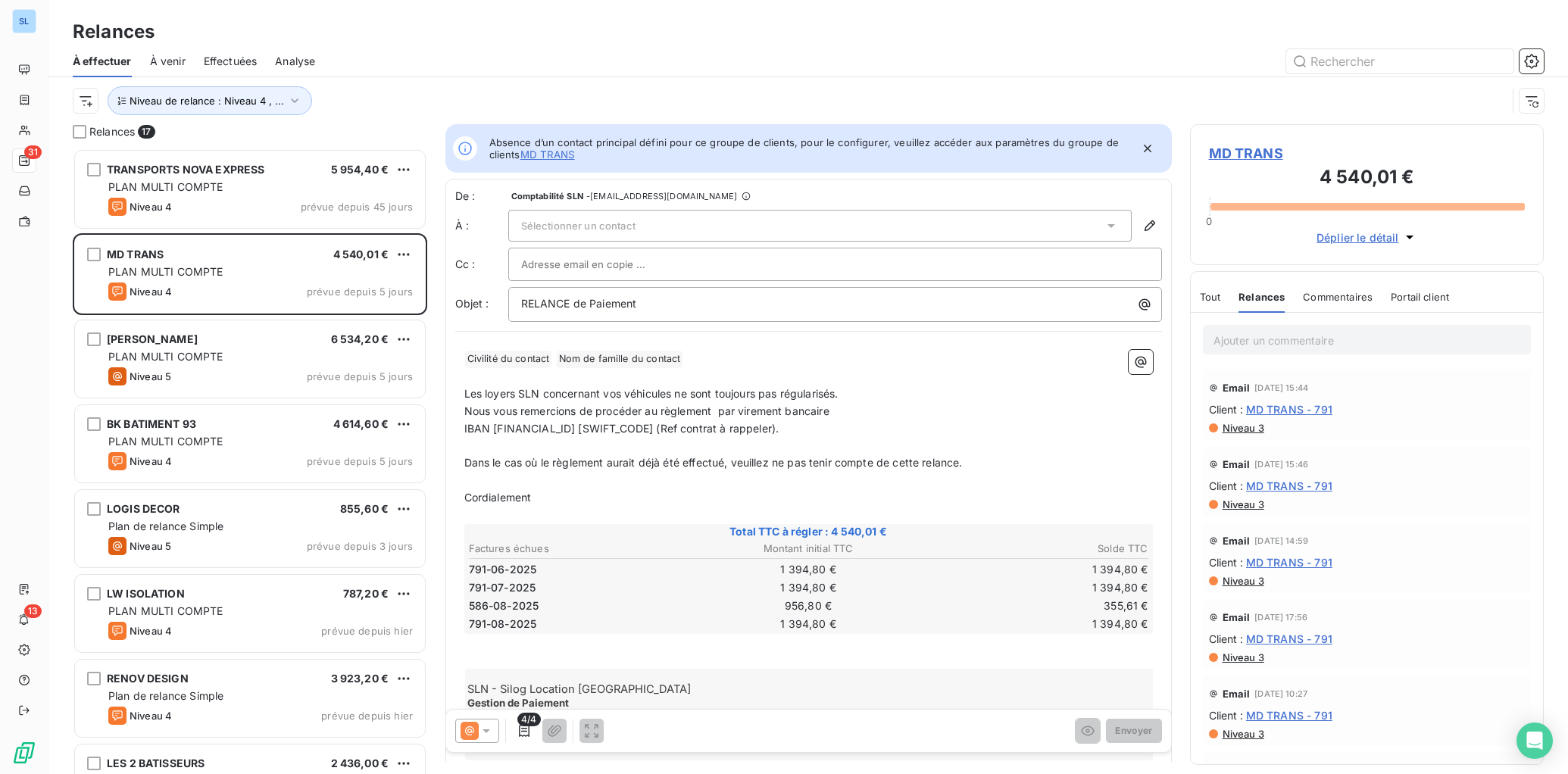
click at [482, 728] on icon at bounding box center [486, 730] width 15 height 15
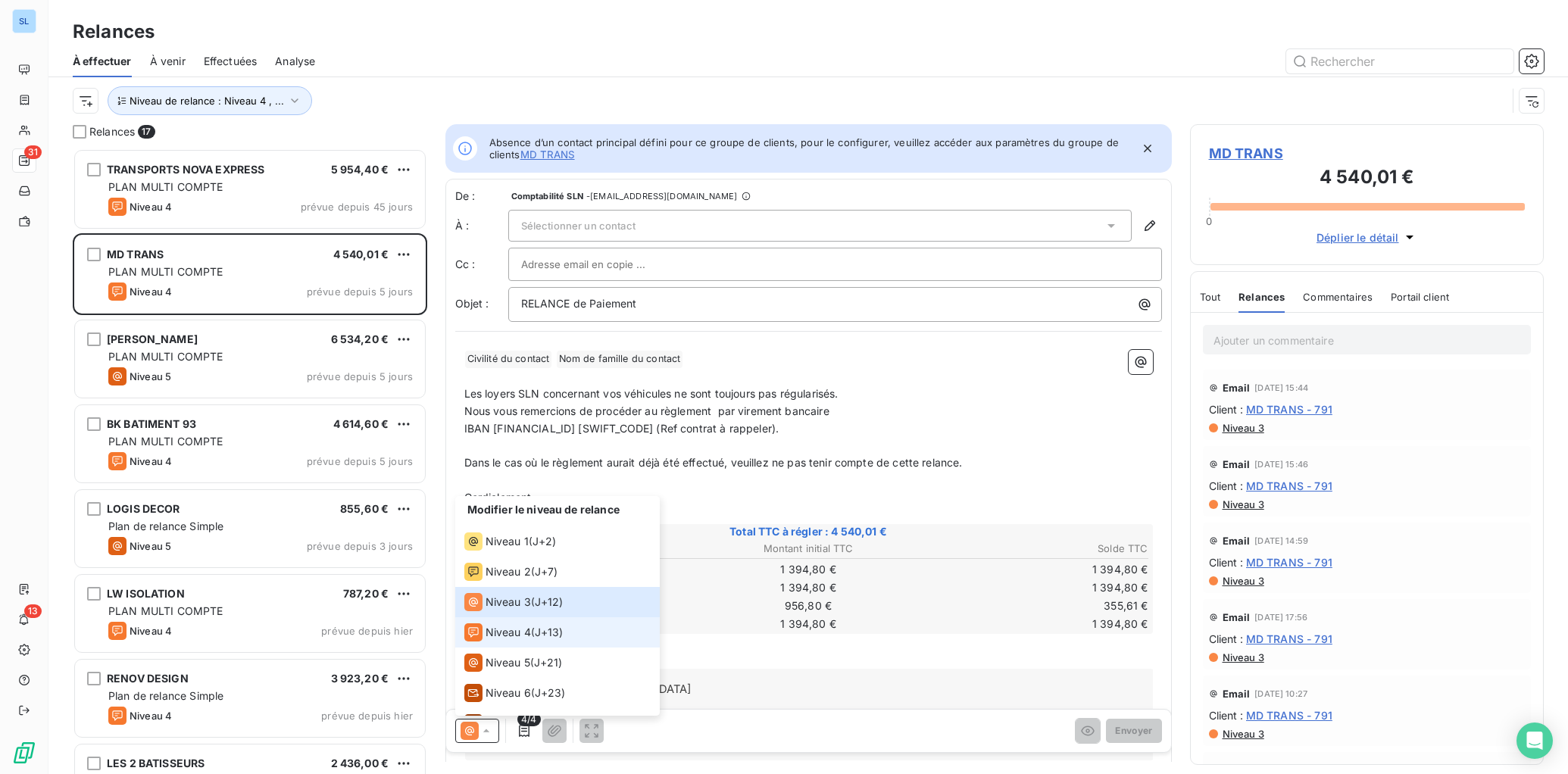
click at [523, 634] on span "Niveau 4" at bounding box center [508, 632] width 45 height 15
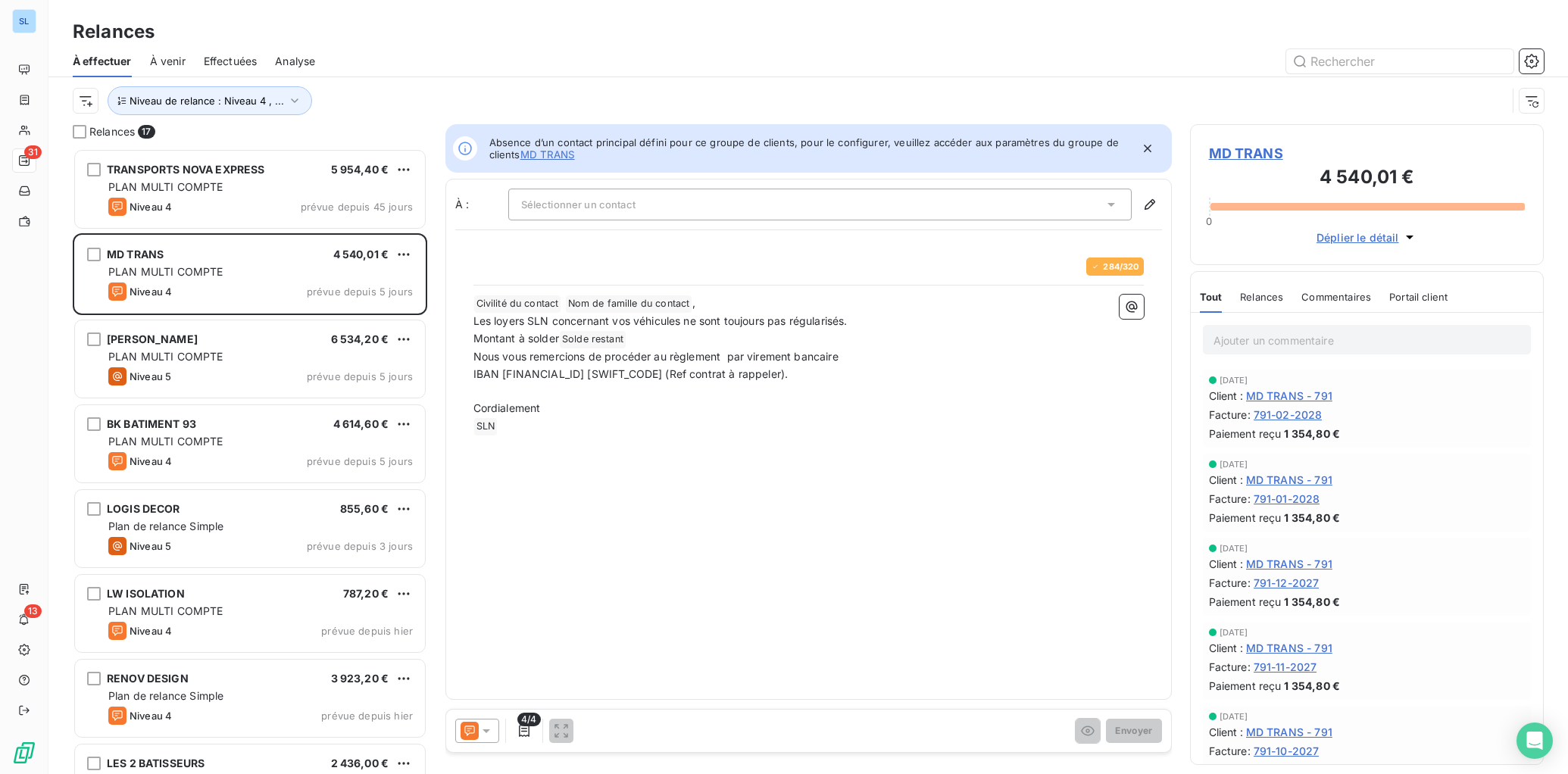
click at [472, 728] on icon at bounding box center [469, 730] width 18 height 18
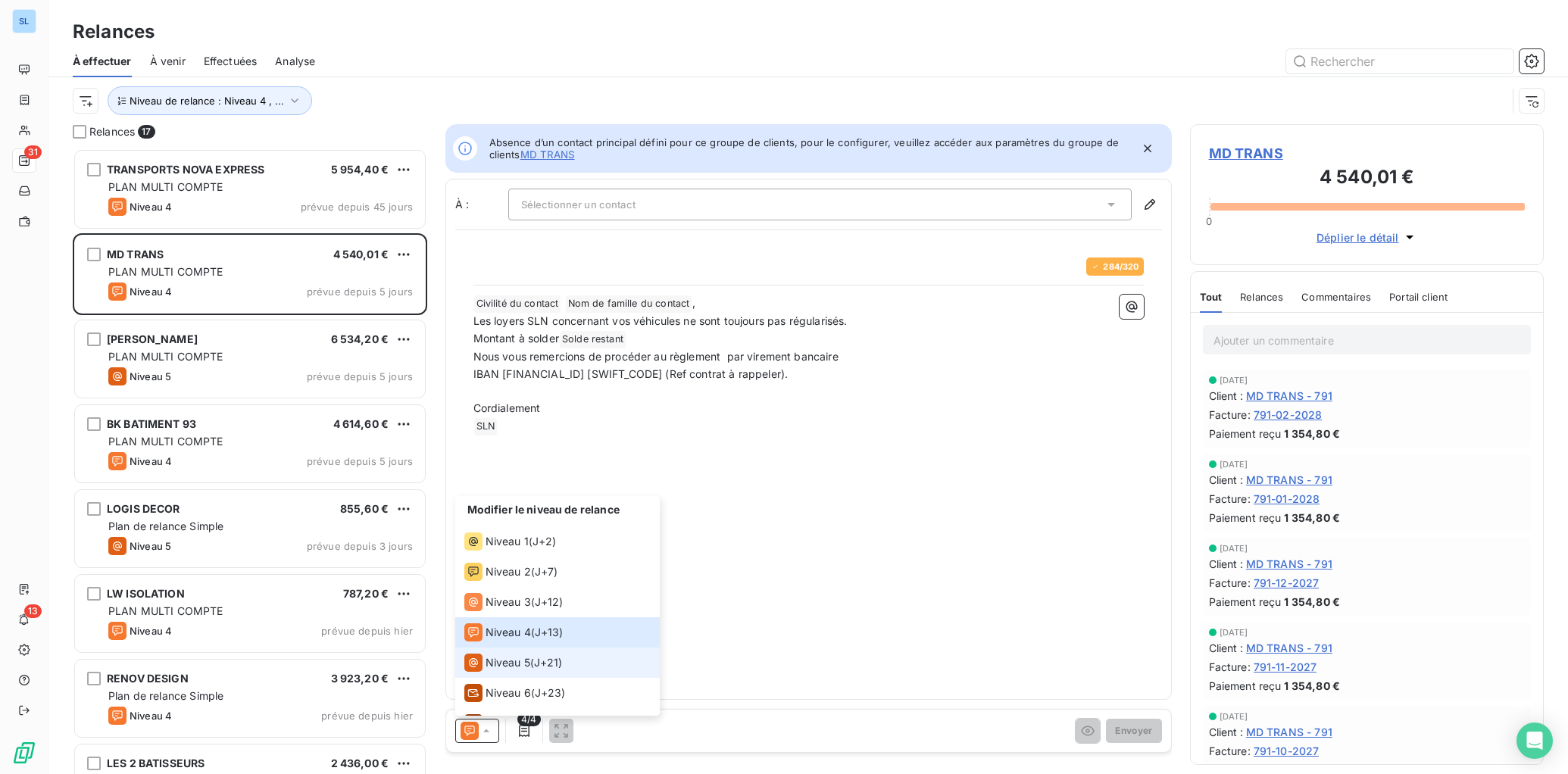
click at [498, 664] on span "Niveau 5" at bounding box center [508, 662] width 44 height 15
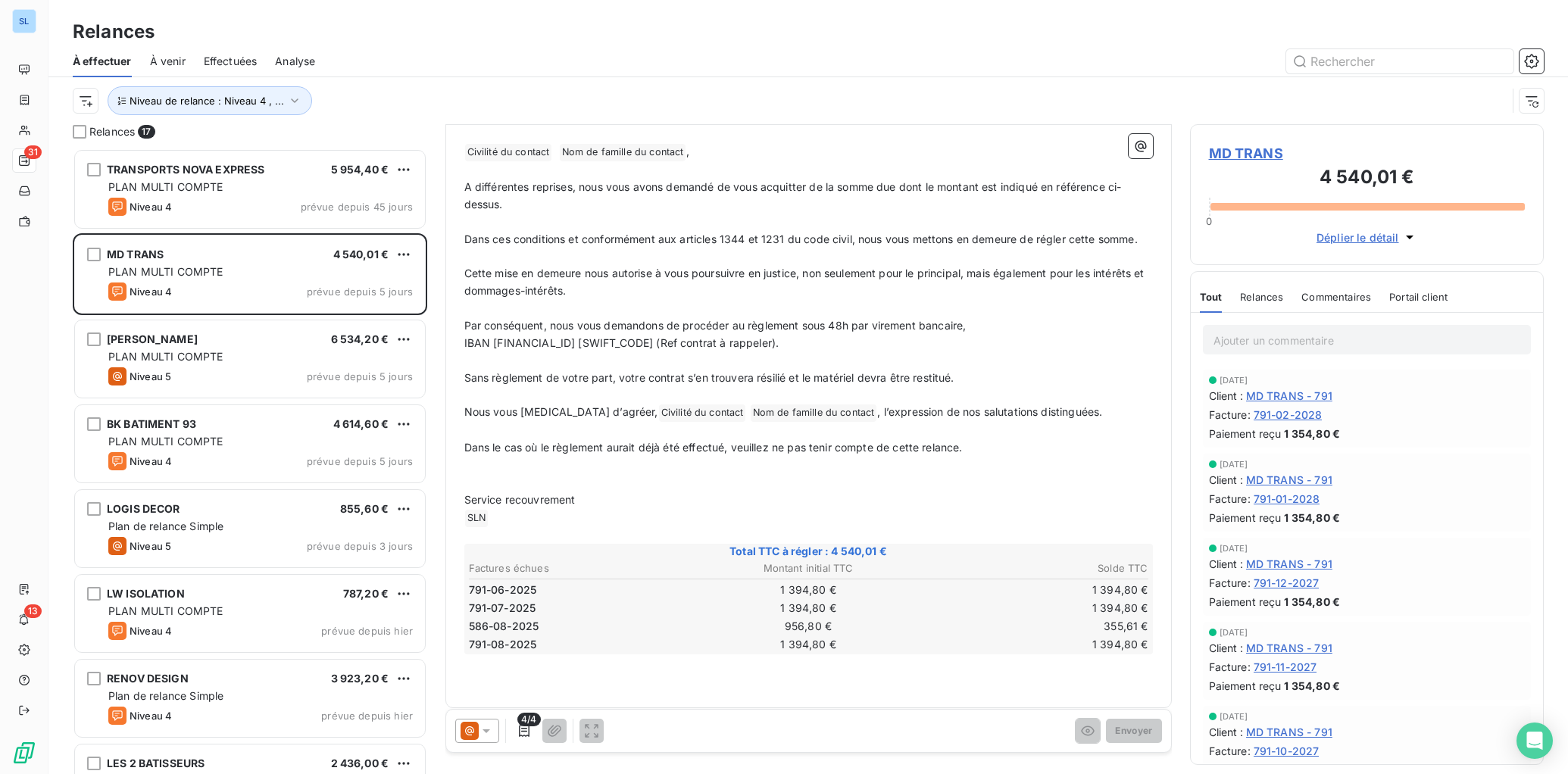
scroll to position [318, 0]
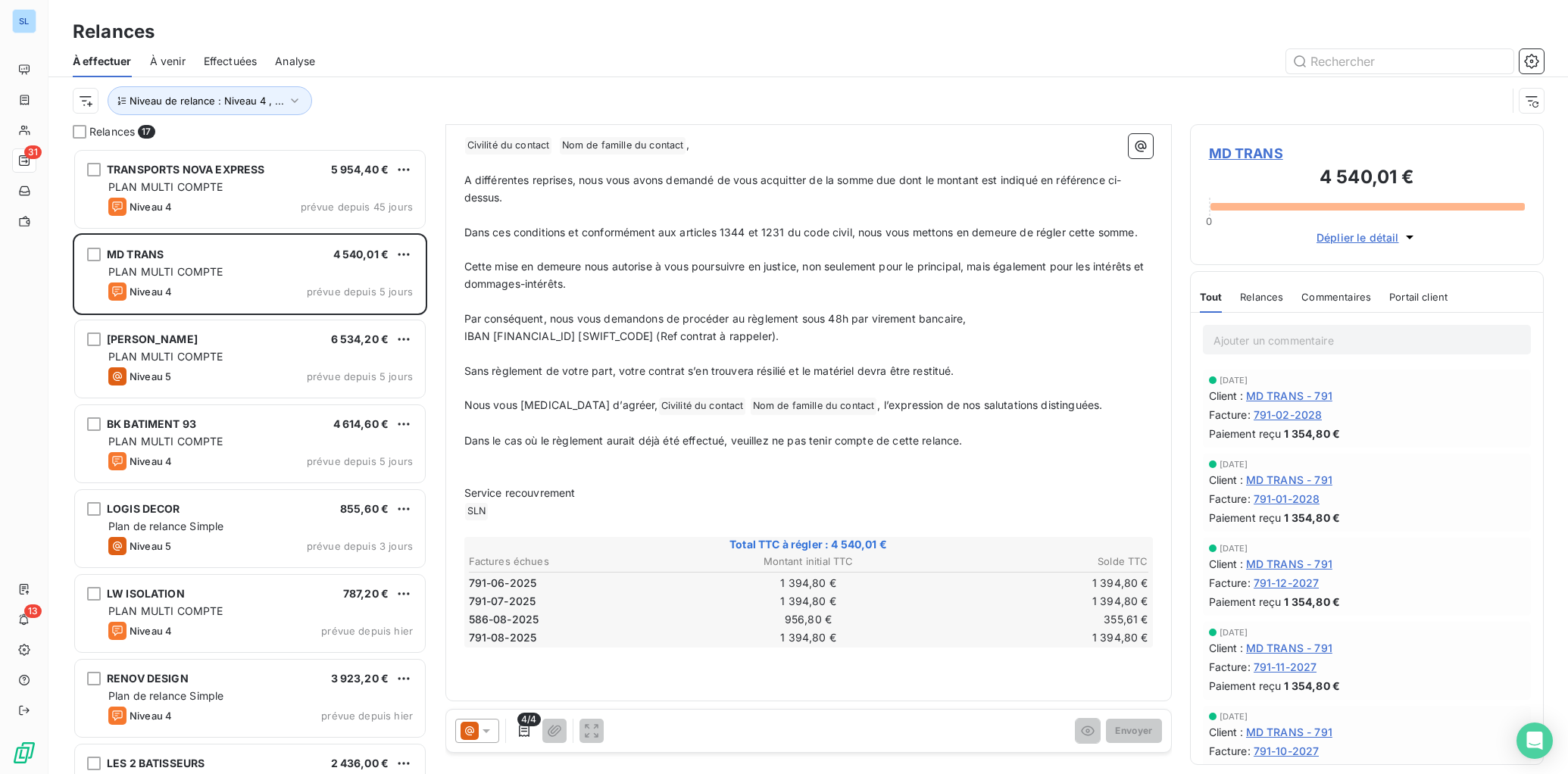
click at [478, 728] on icon at bounding box center [469, 730] width 18 height 18
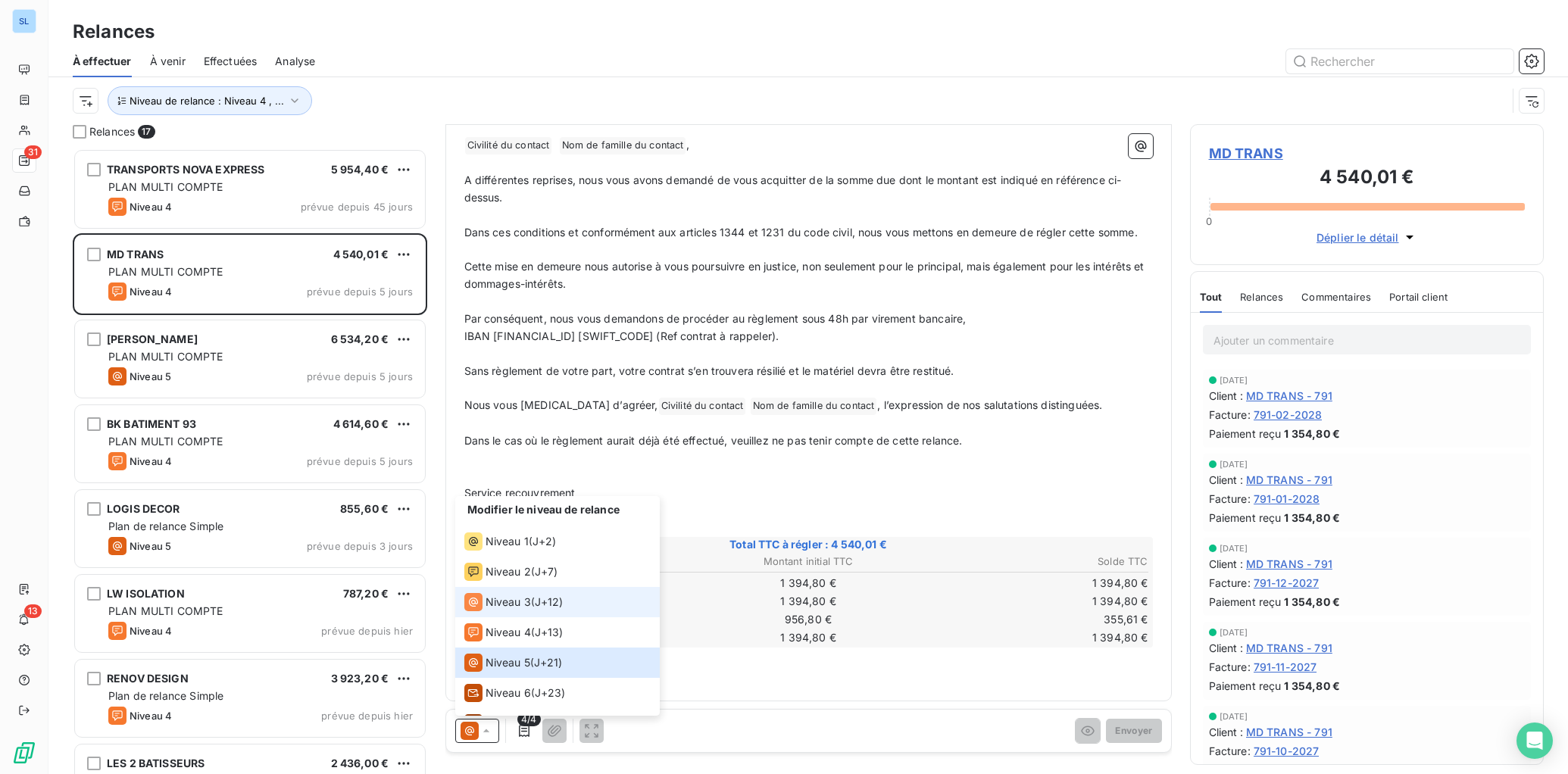
click at [509, 604] on span "Niveau 3" at bounding box center [508, 602] width 45 height 15
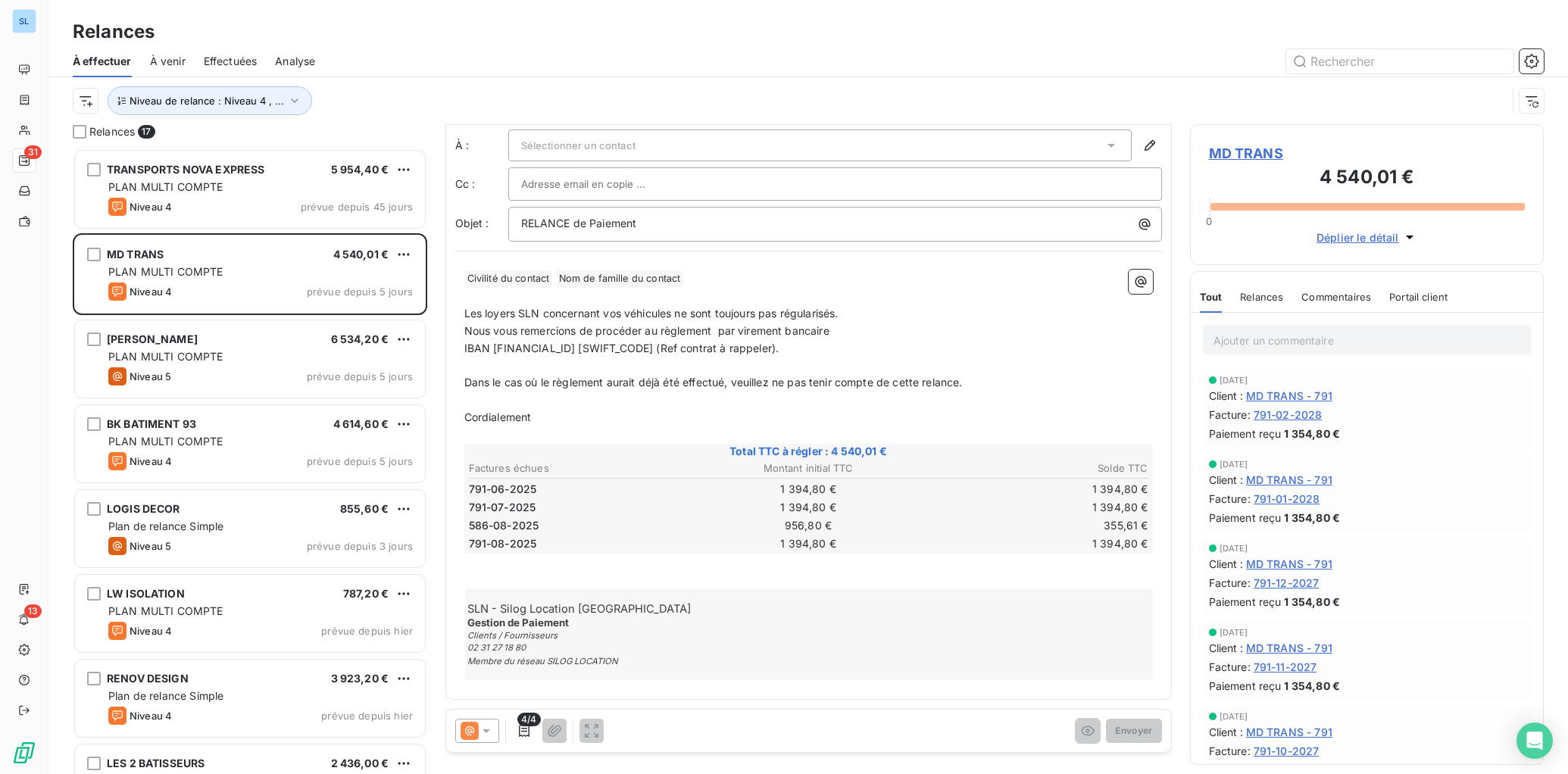
scroll to position [80, 0]
click at [739, 671] on div "SLN - Silog Location [GEOGRAPHIC_DATA] Gestion de Paiement Clients / Fournisseu…" at bounding box center [809, 635] width 689 height 92
drag, startPoint x: 662, startPoint y: 127, endPoint x: 661, endPoint y: 136, distance: 9.1
click at [662, 127] on div "De : Comptabilité SLN - [EMAIL_ADDRESS][DOMAIN_NAME] À : Sélectionner un contac…" at bounding box center [809, 176] width 707 height 133
click at [661, 138] on div "Sélectionner un contact" at bounding box center [820, 146] width 624 height 32
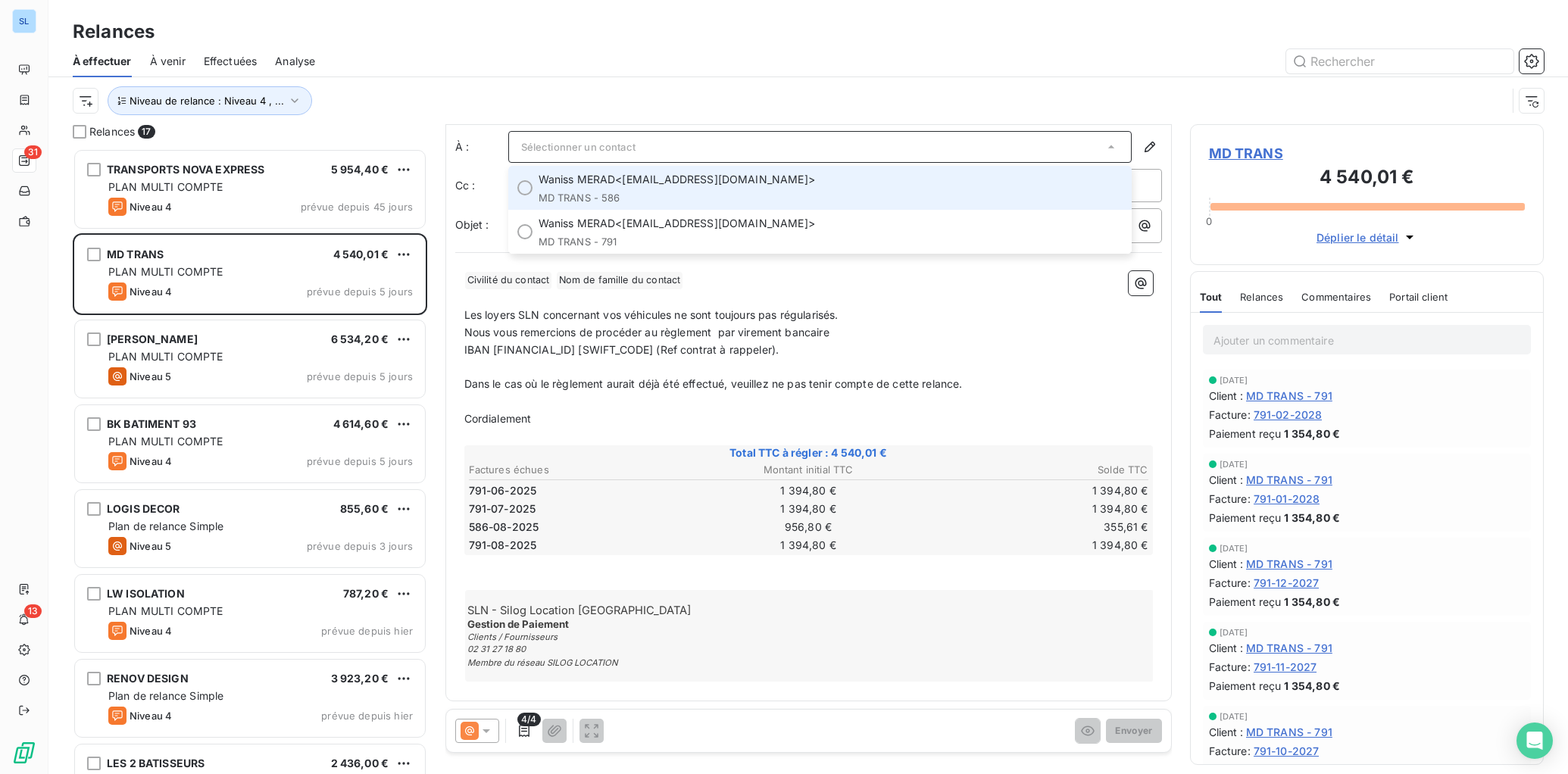
drag, startPoint x: 650, startPoint y: 177, endPoint x: 702, endPoint y: 206, distance: 59.5
click at [650, 177] on span "Waniss MERAD <[EMAIL_ADDRESS][DOMAIN_NAME]>" at bounding box center [830, 179] width 584 height 15
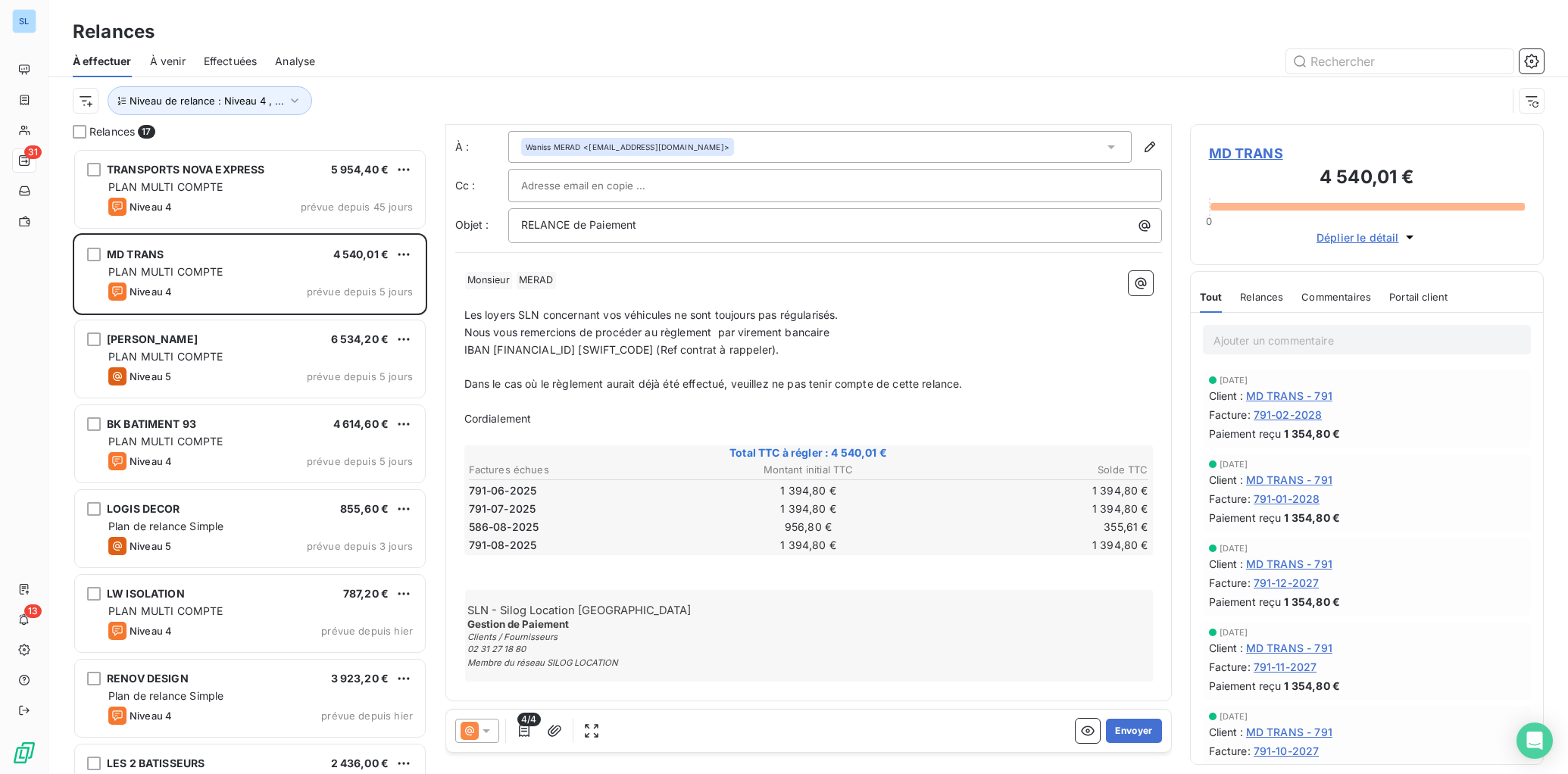
click at [840, 619] on div "SLN - Silog Location [GEOGRAPHIC_DATA] Gestion de Paiement Clients / Fournisseu…" at bounding box center [809, 635] width 689 height 92
drag, startPoint x: 994, startPoint y: 387, endPoint x: 570, endPoint y: 368, distance: 424.4
click at [571, 368] on div "﻿ Monsieur ﻿ [PERSON_NAME] ﻿ ﻿ ﻿ Les loyers SLN concernant vos véhicules ne son…" at bounding box center [809, 476] width 689 height 411
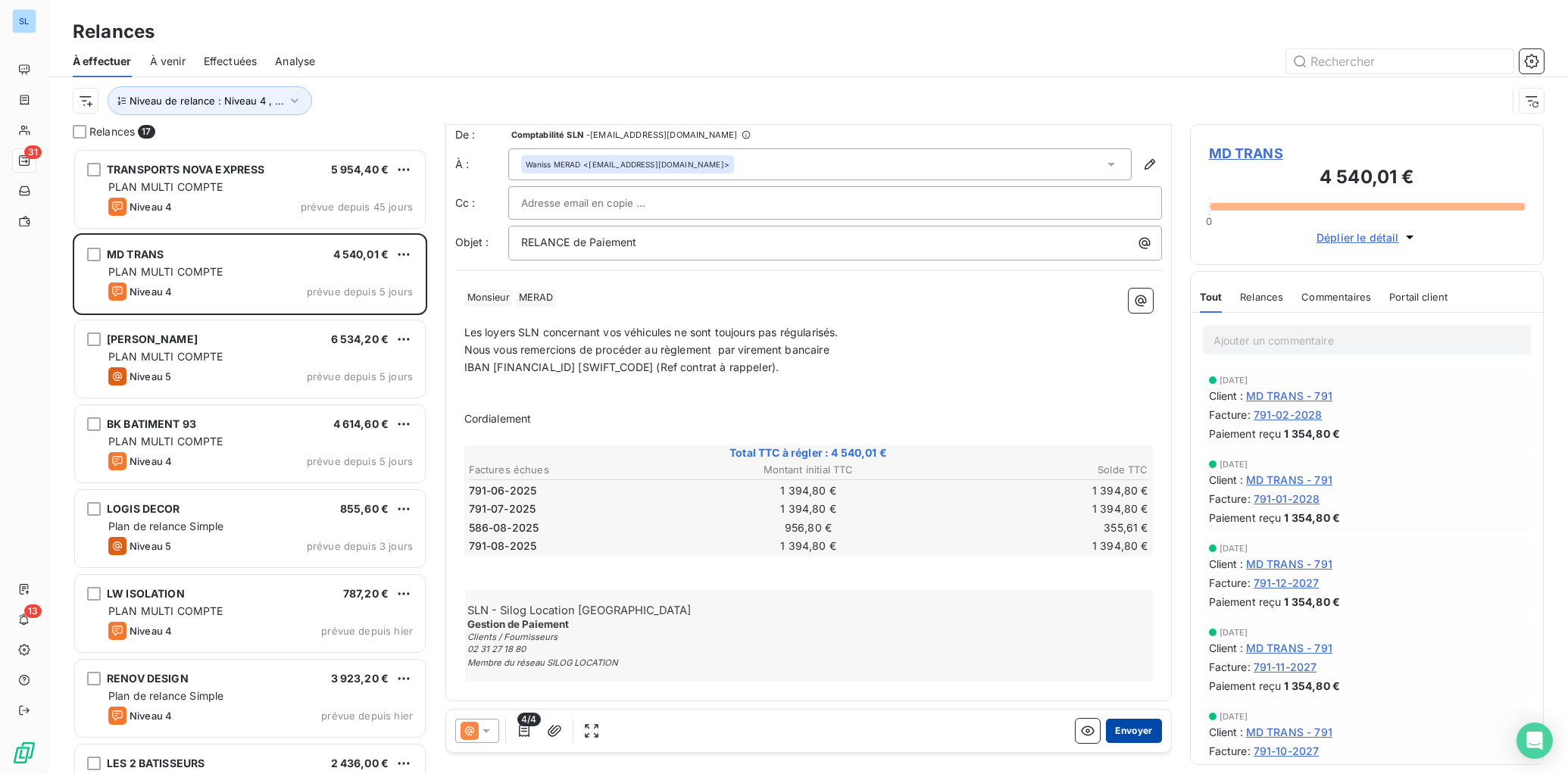
click at [1129, 730] on button "Envoyer" at bounding box center [1133, 730] width 55 height 24
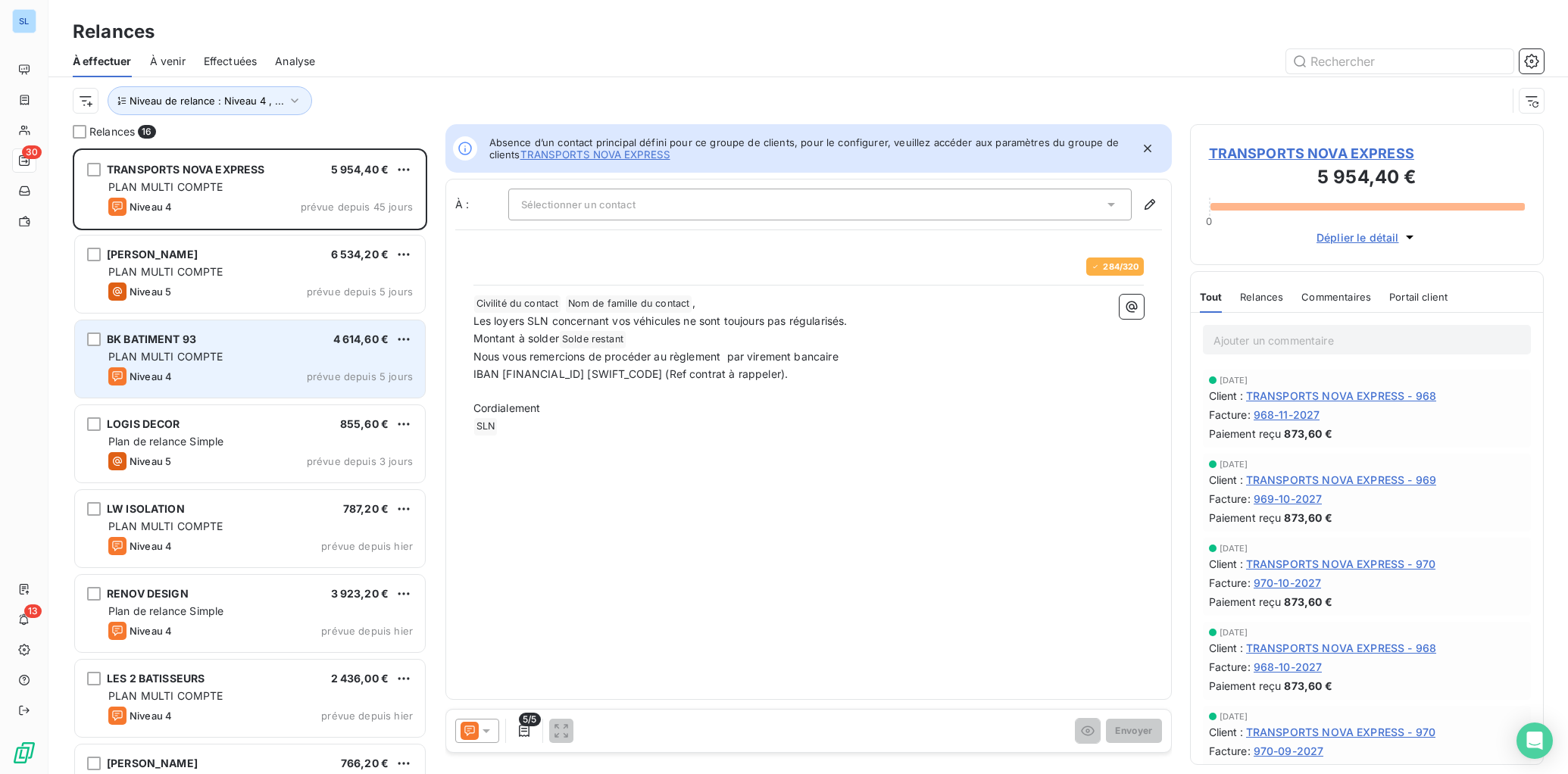
click at [313, 358] on div "PLAN MULTI COMPTE" at bounding box center [260, 357] width 304 height 15
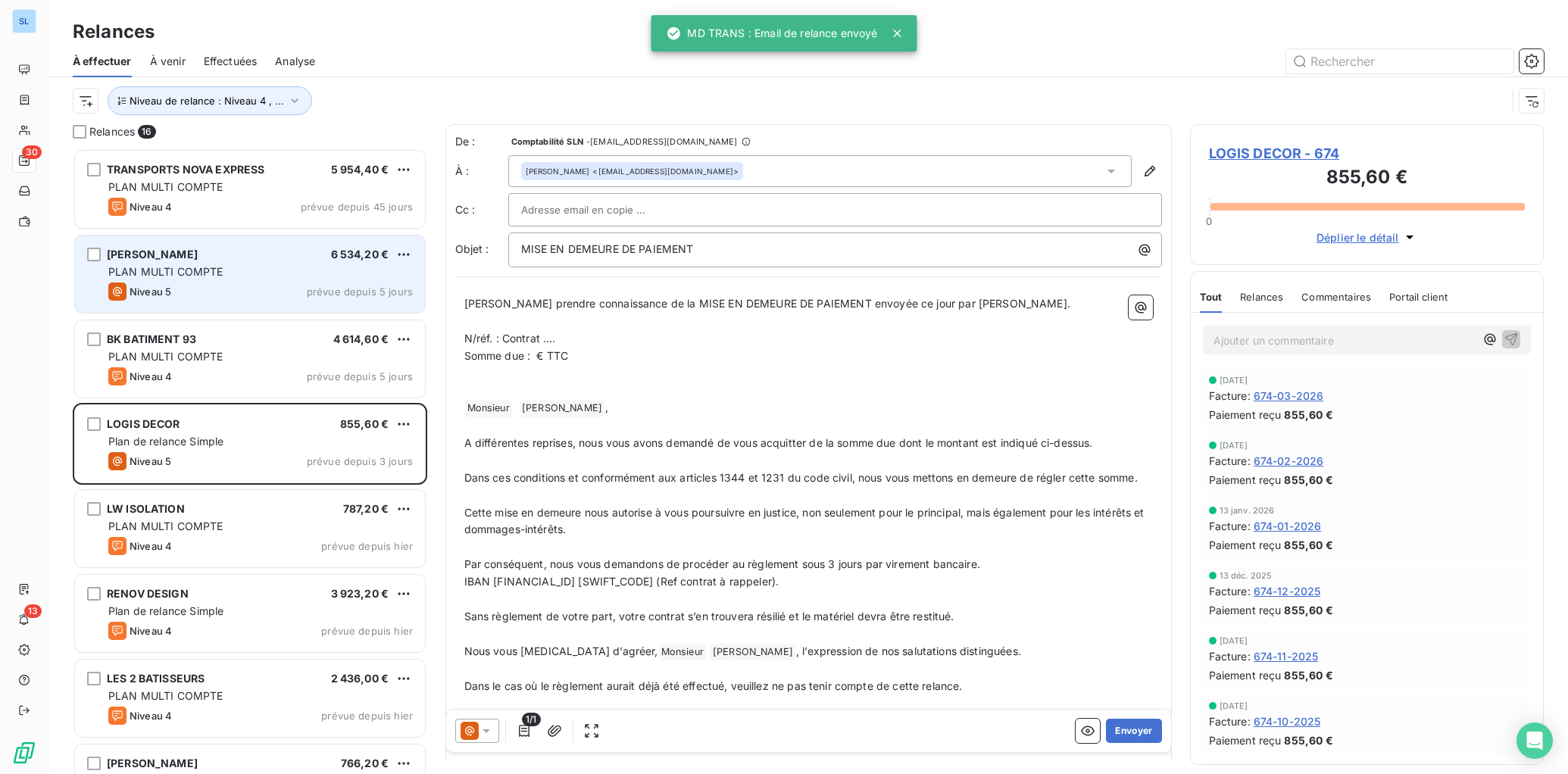
click at [288, 294] on div "Niveau 5 prévue depuis 5 jours" at bounding box center [260, 291] width 304 height 18
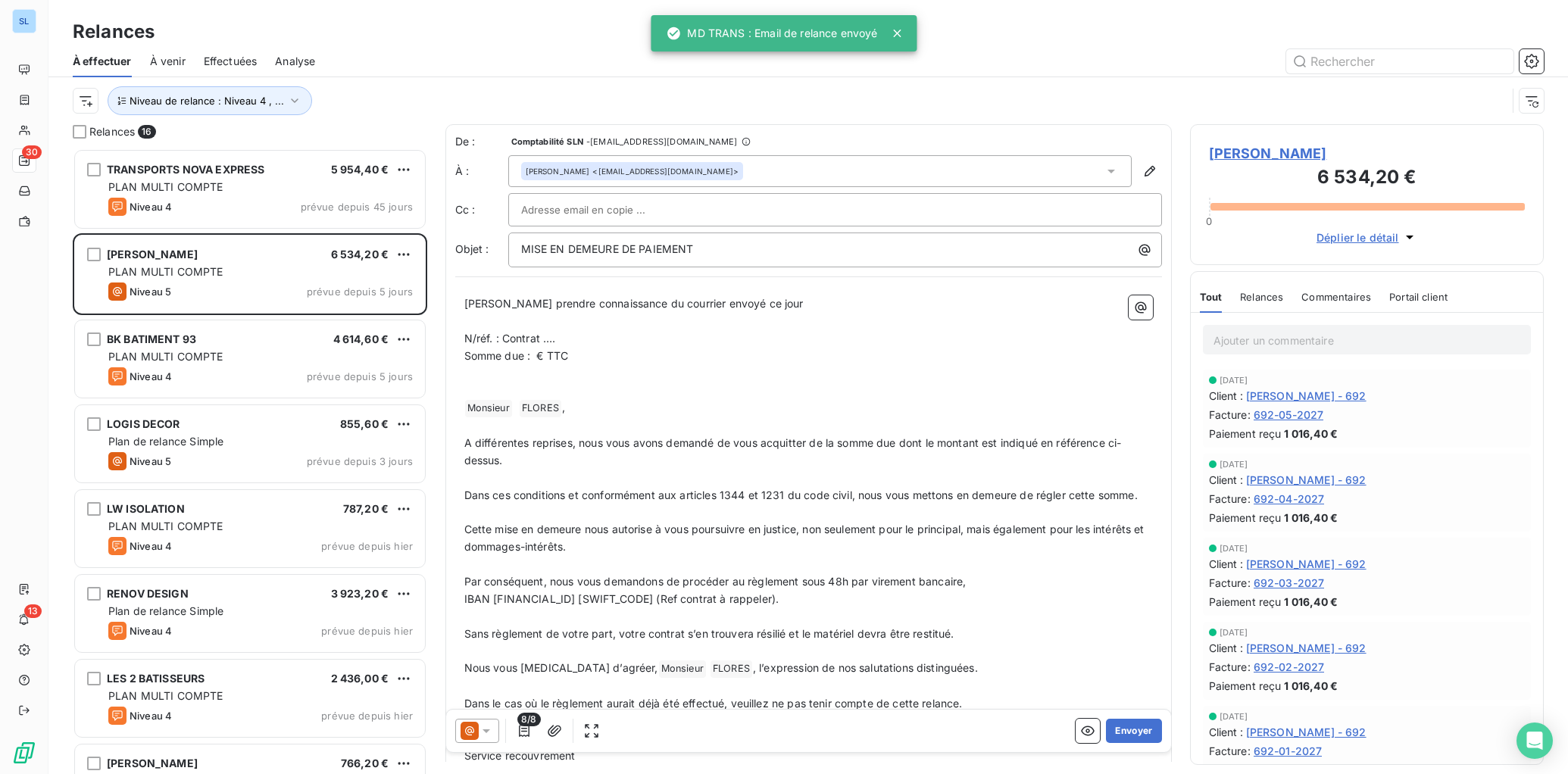
click at [1273, 294] on span "Relances" at bounding box center [1262, 296] width 44 height 12
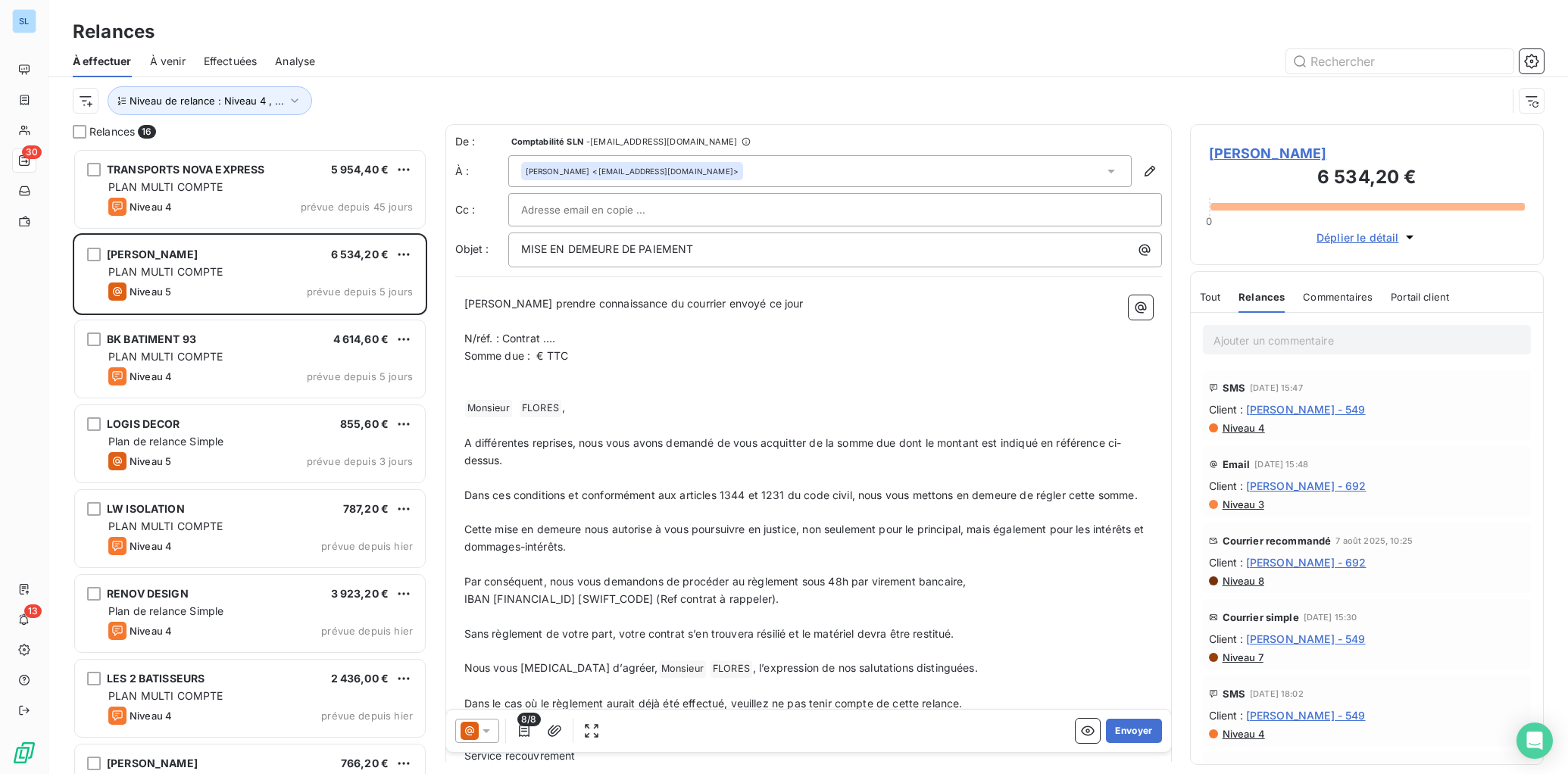
click at [480, 730] on icon at bounding box center [486, 730] width 15 height 15
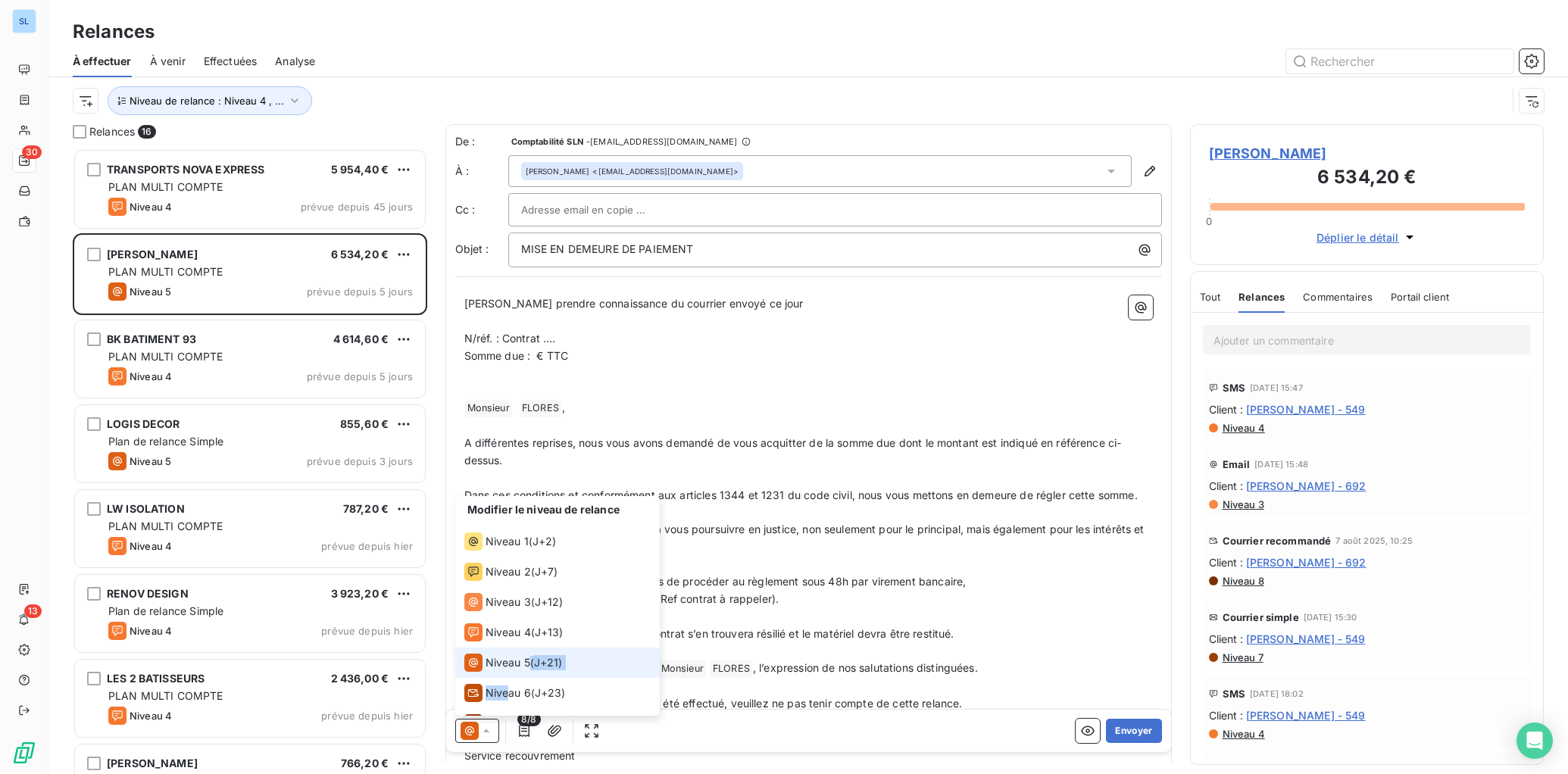
drag, startPoint x: 506, startPoint y: 689, endPoint x: 508, endPoint y: 671, distance: 18.1
click at [508, 671] on ul "Modifier le niveau de relance Niveau 1 ( J+2 ) Niveau 2 ( J+7 ) Niveau 3 ( J+12…" at bounding box center [557, 606] width 204 height 220
click at [509, 665] on span "Niveau 5" at bounding box center [508, 662] width 44 height 15
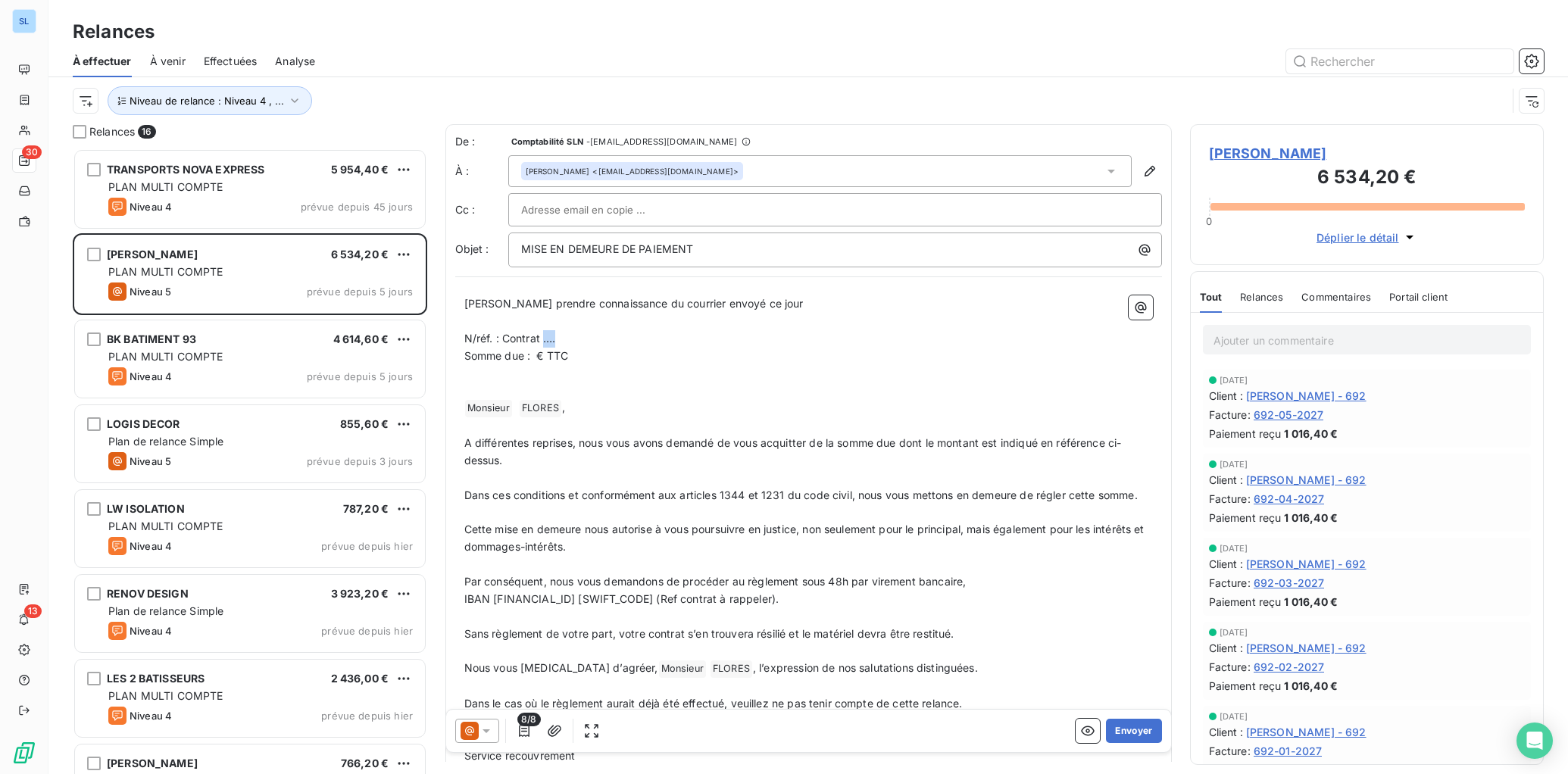
drag, startPoint x: 544, startPoint y: 337, endPoint x: 616, endPoint y: 343, distance: 72.2
click at [616, 343] on p "N/réf. : Contrat …." at bounding box center [809, 338] width 689 height 17
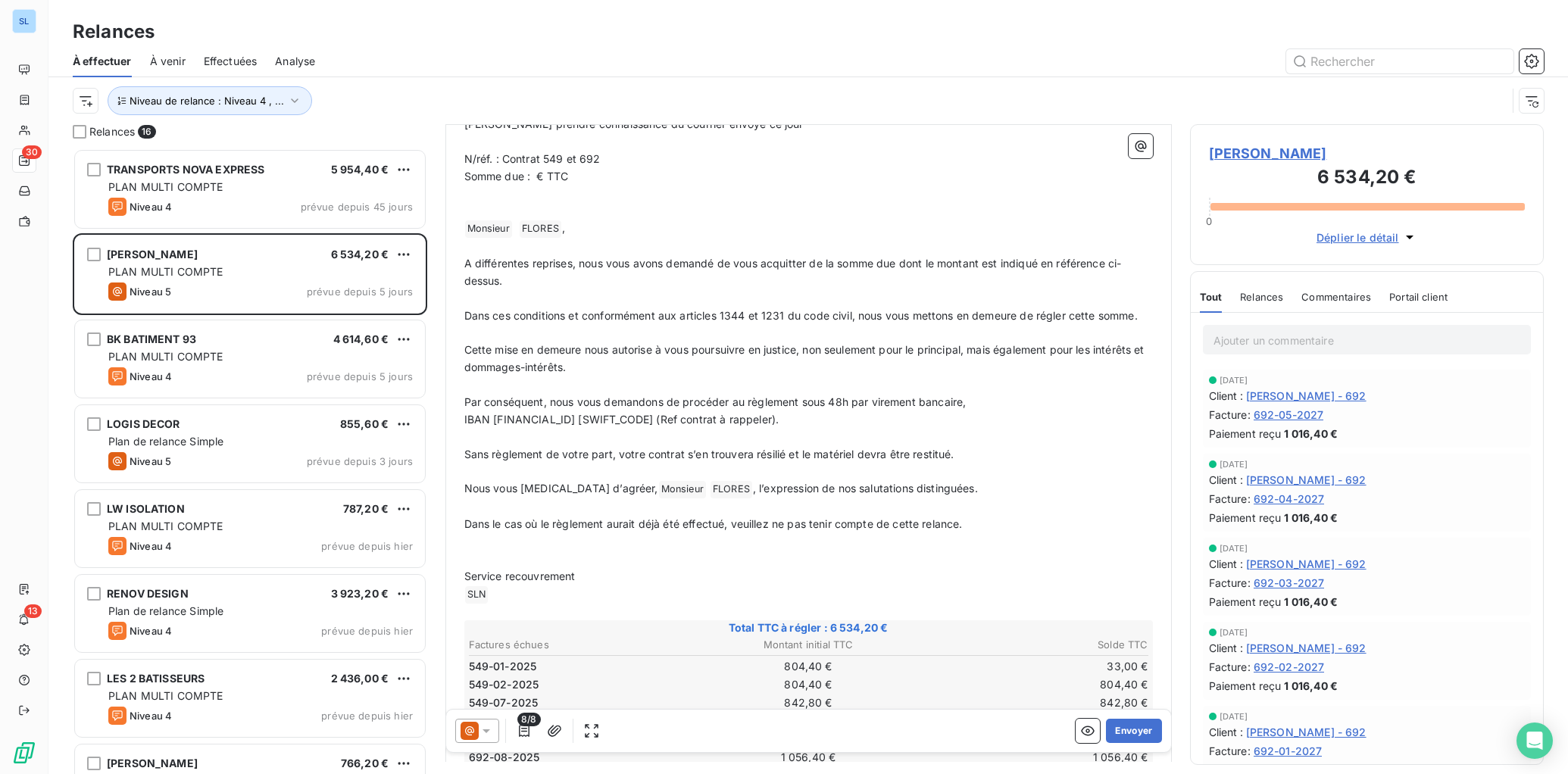
scroll to position [176, 0]
drag, startPoint x: 539, startPoint y: 180, endPoint x: 589, endPoint y: 211, distance: 58.8
click at [540, 181] on span "Somme due : € TTC" at bounding box center [517, 180] width 104 height 13
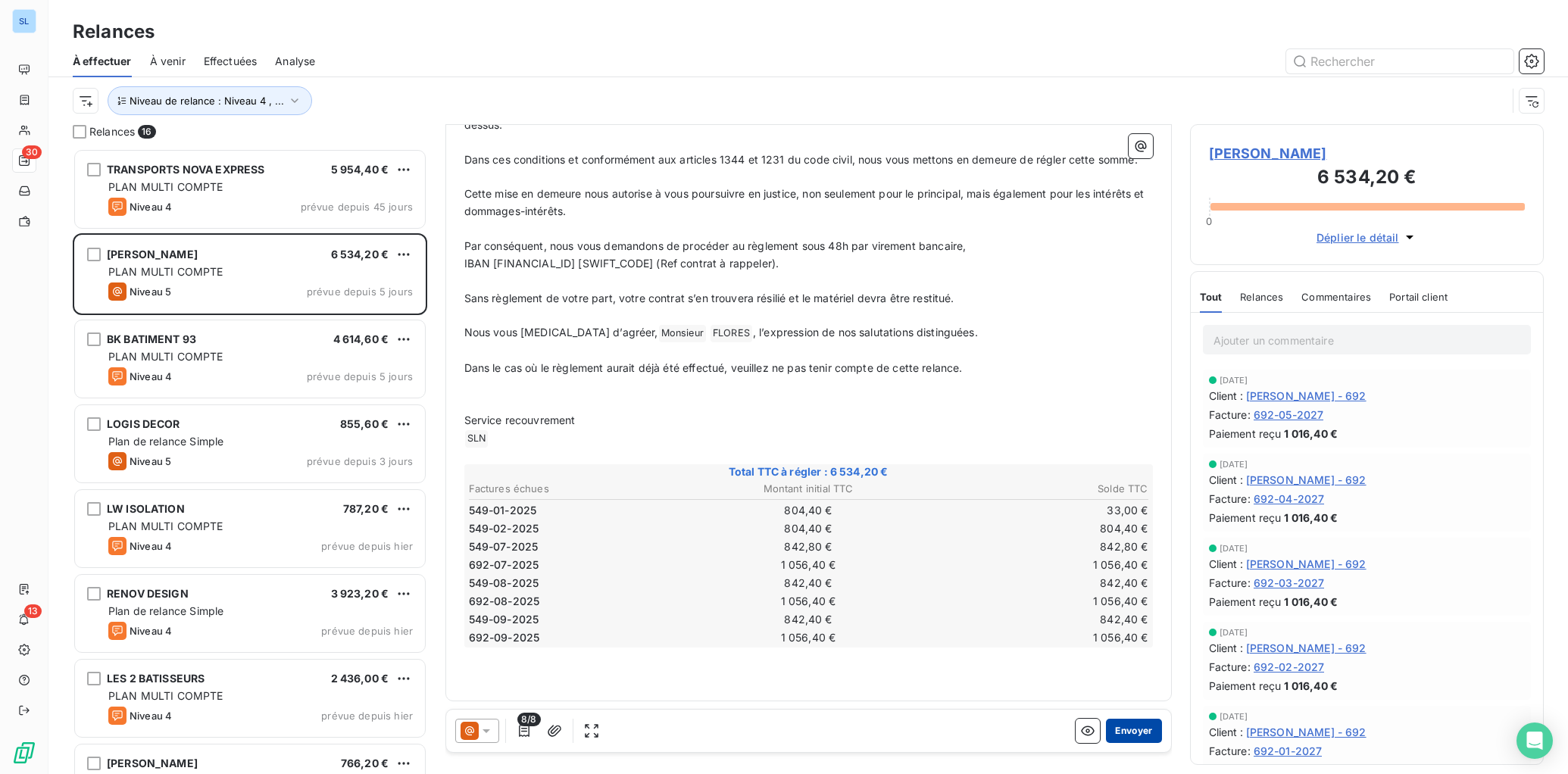
click at [1144, 733] on button "Envoyer" at bounding box center [1133, 730] width 55 height 24
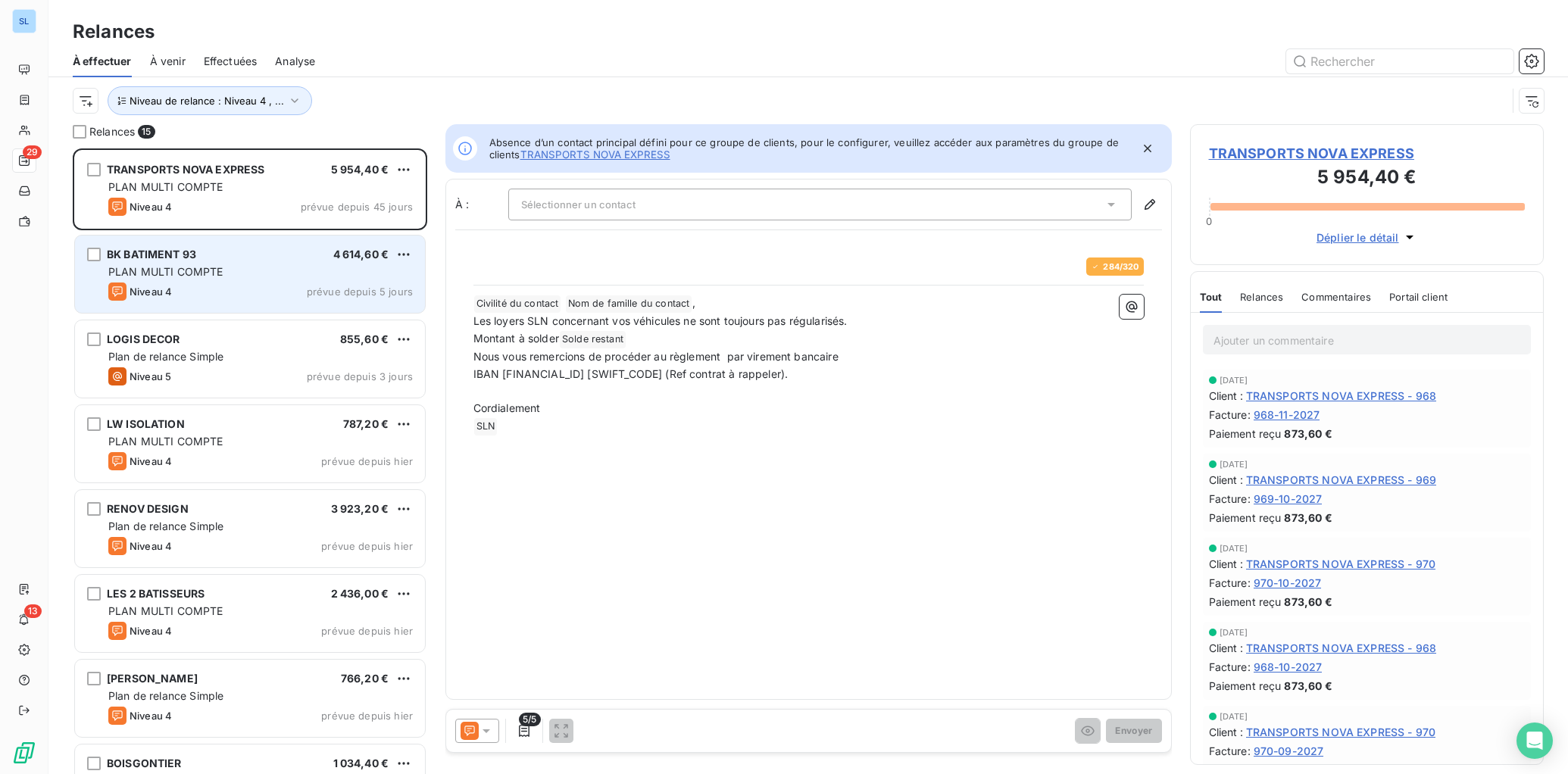
click at [159, 245] on div "BK BATIMENT 93 4 614,60 € PLAN MULTI COMPTE Niveau 4 prévue depuis 5 jours" at bounding box center [251, 274] width 350 height 77
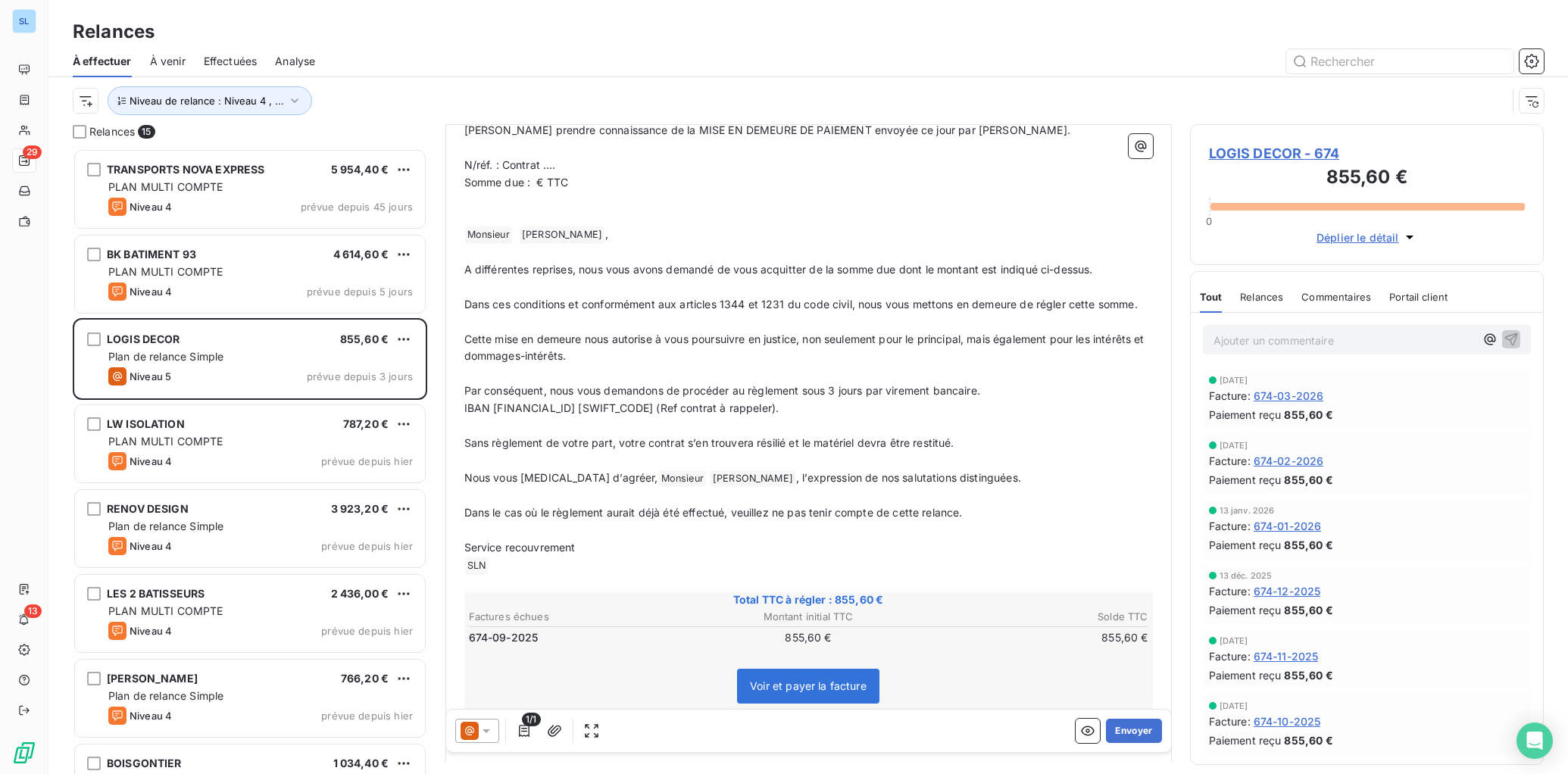
scroll to position [171, 0]
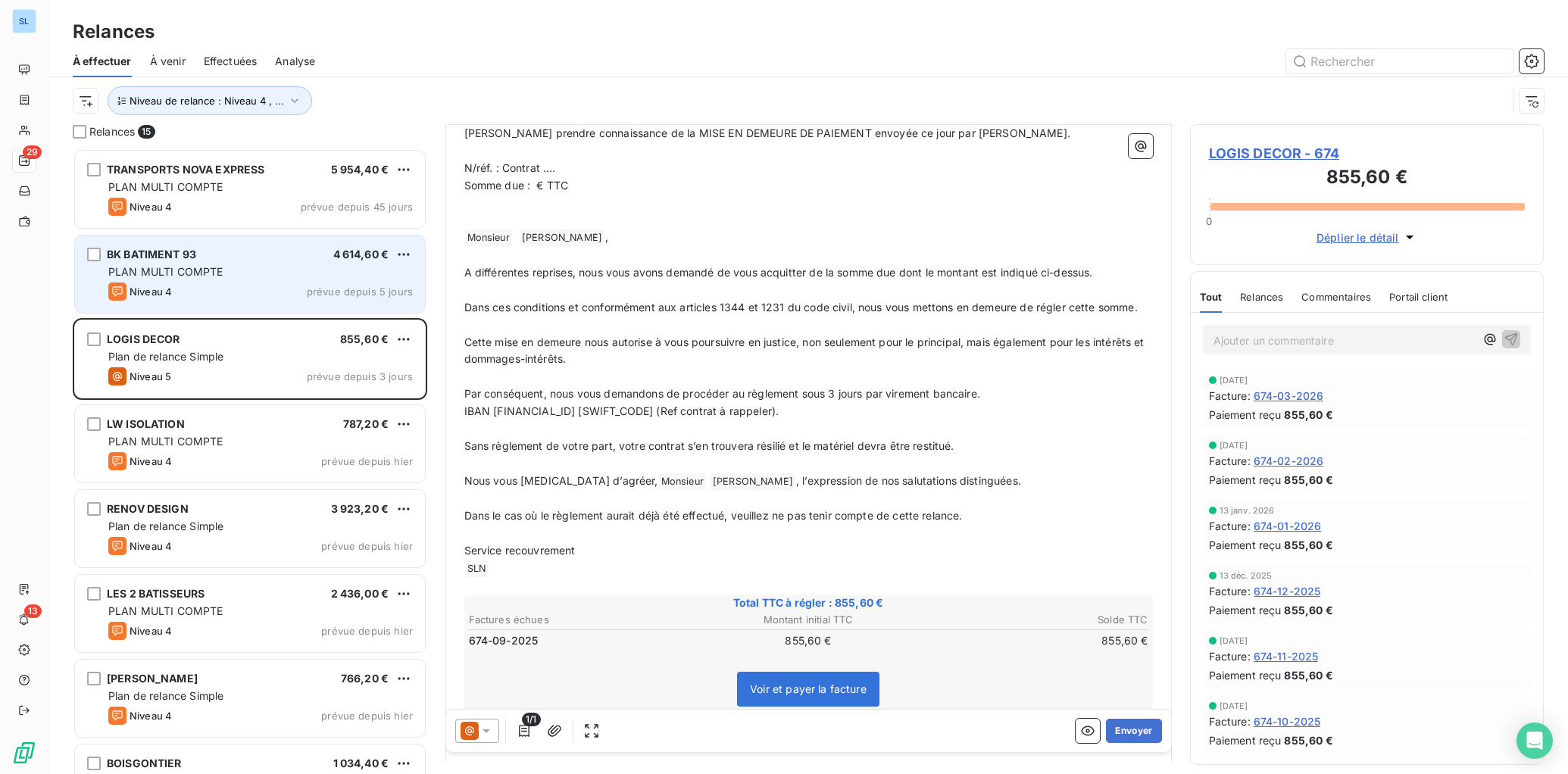
drag, startPoint x: 203, startPoint y: 270, endPoint x: 257, endPoint y: 283, distance: 55.5
click at [203, 270] on span "PLAN MULTI COMPTE" at bounding box center [165, 271] width 115 height 13
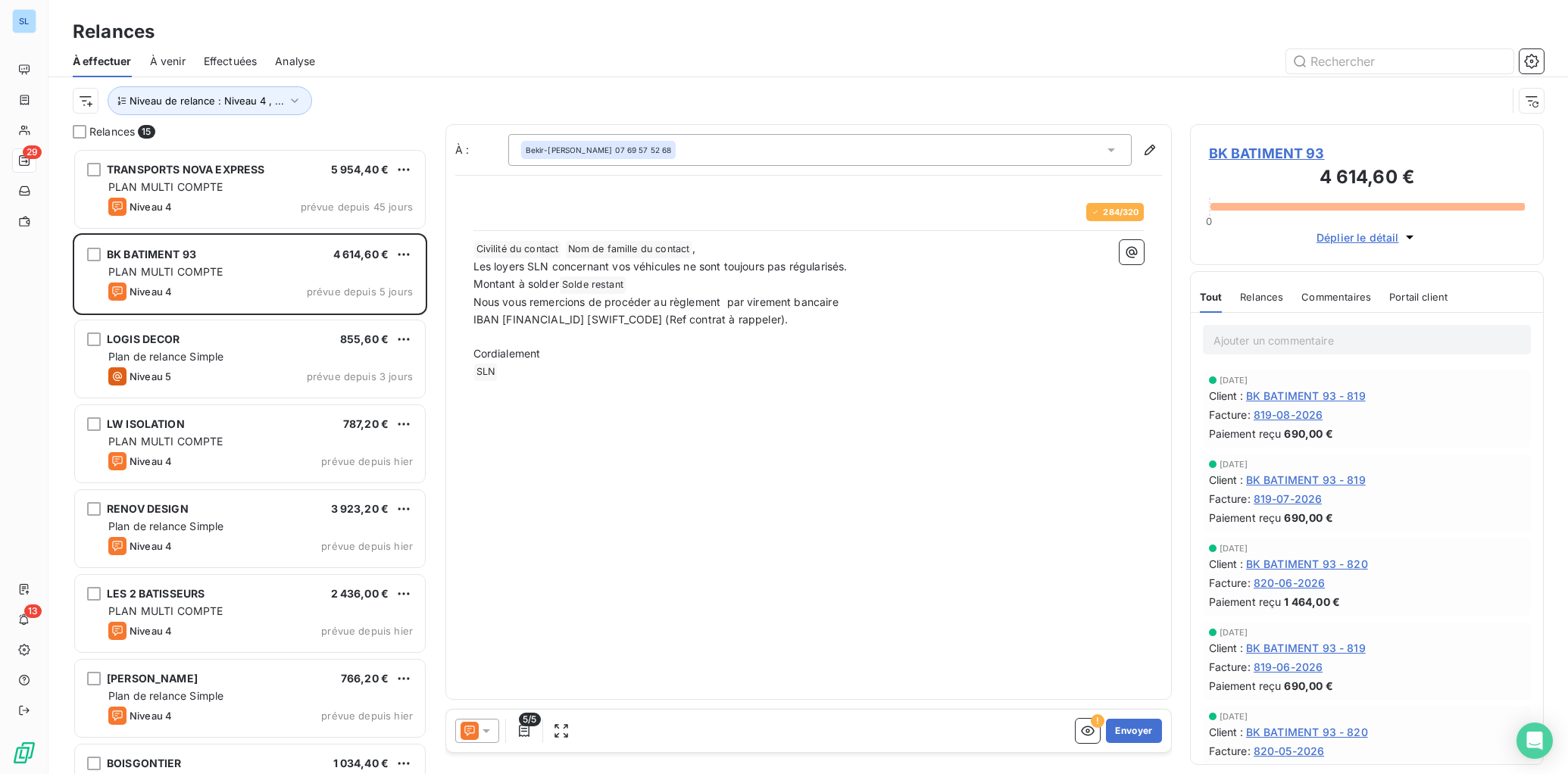
click at [1244, 297] on span "Relances" at bounding box center [1262, 296] width 44 height 12
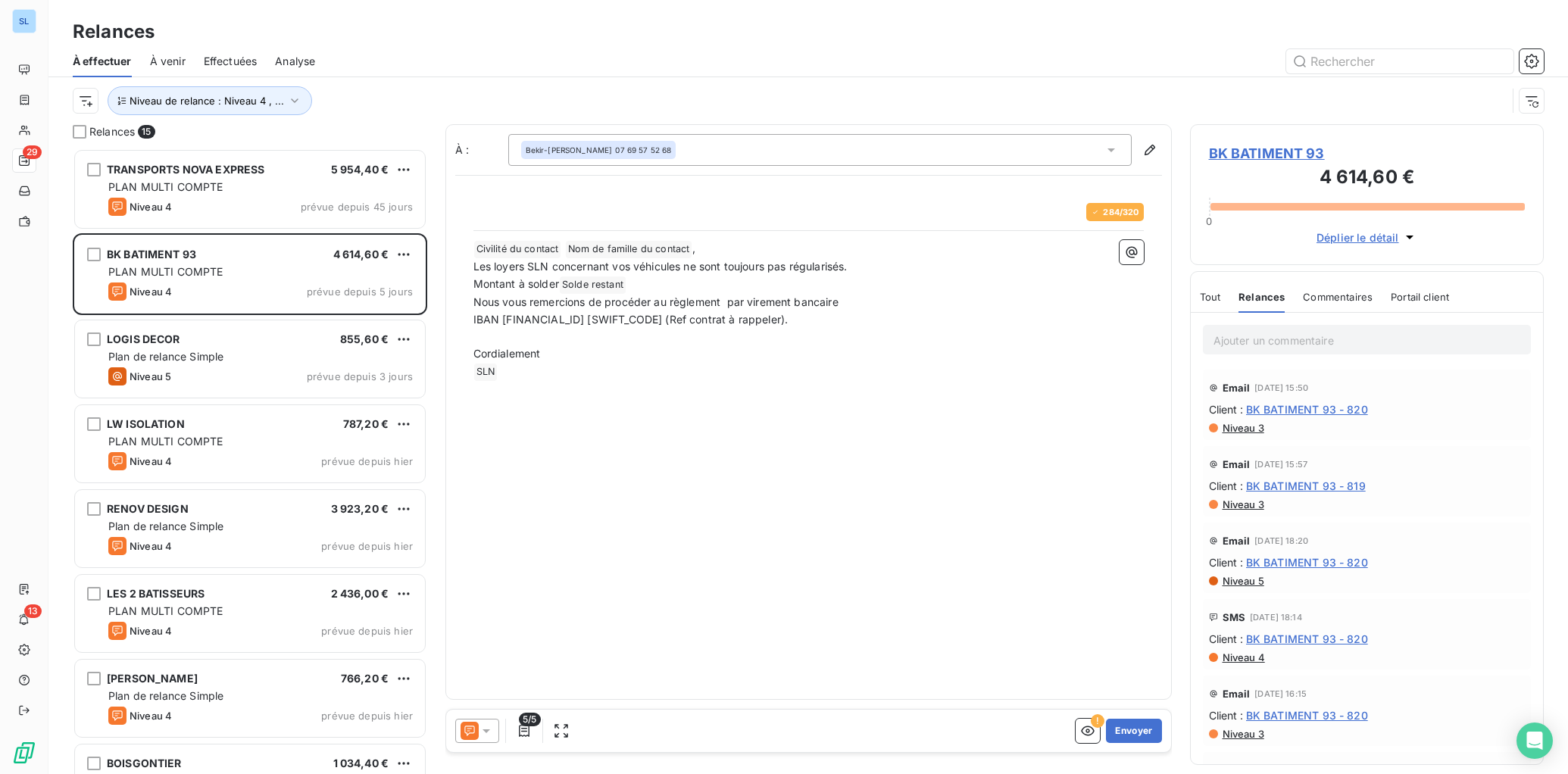
click at [1353, 299] on span "Commentaires" at bounding box center [1337, 296] width 70 height 12
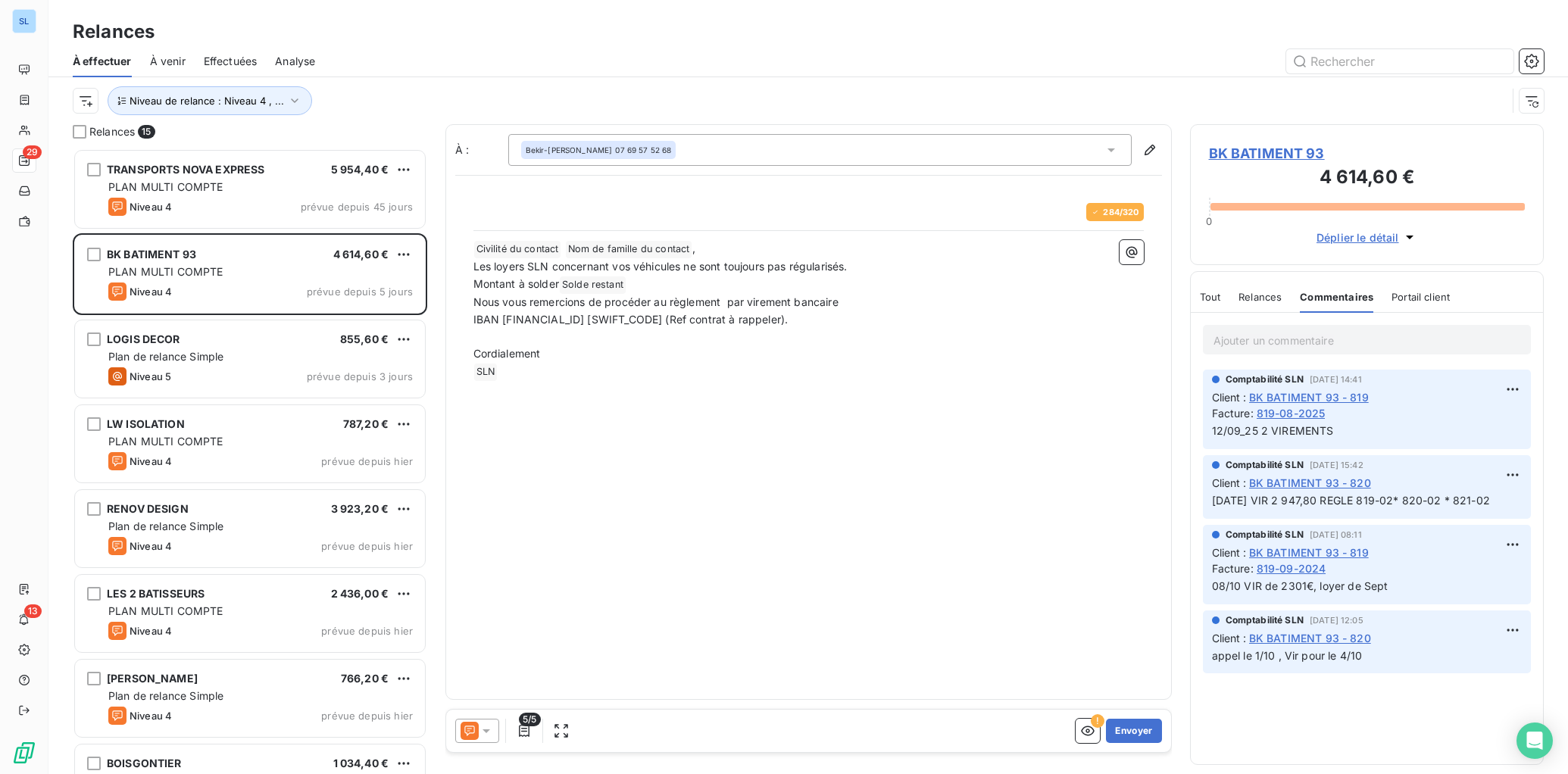
click at [1252, 297] on span "Relances" at bounding box center [1260, 296] width 44 height 12
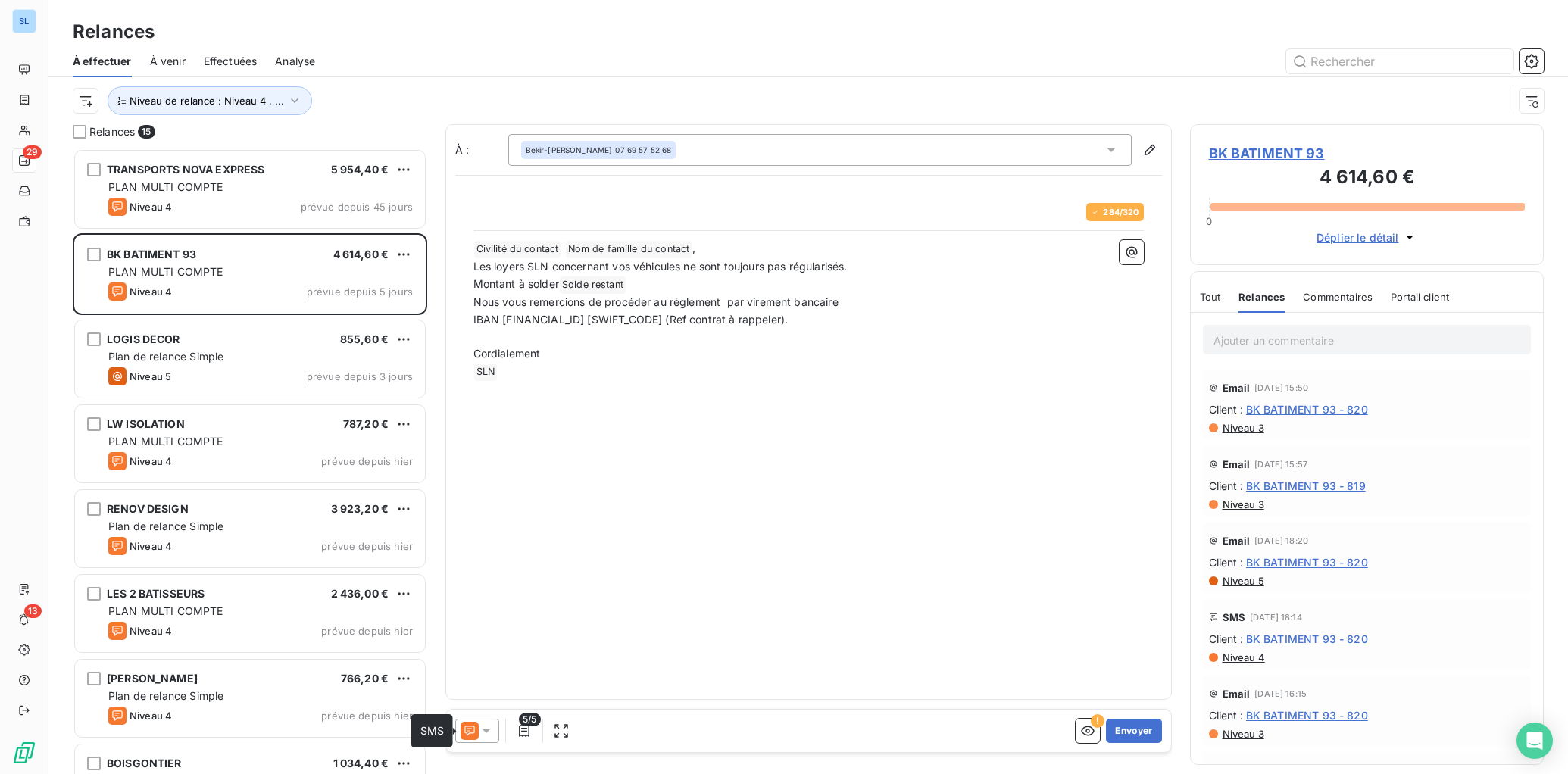
click at [460, 733] on icon at bounding box center [469, 730] width 18 height 18
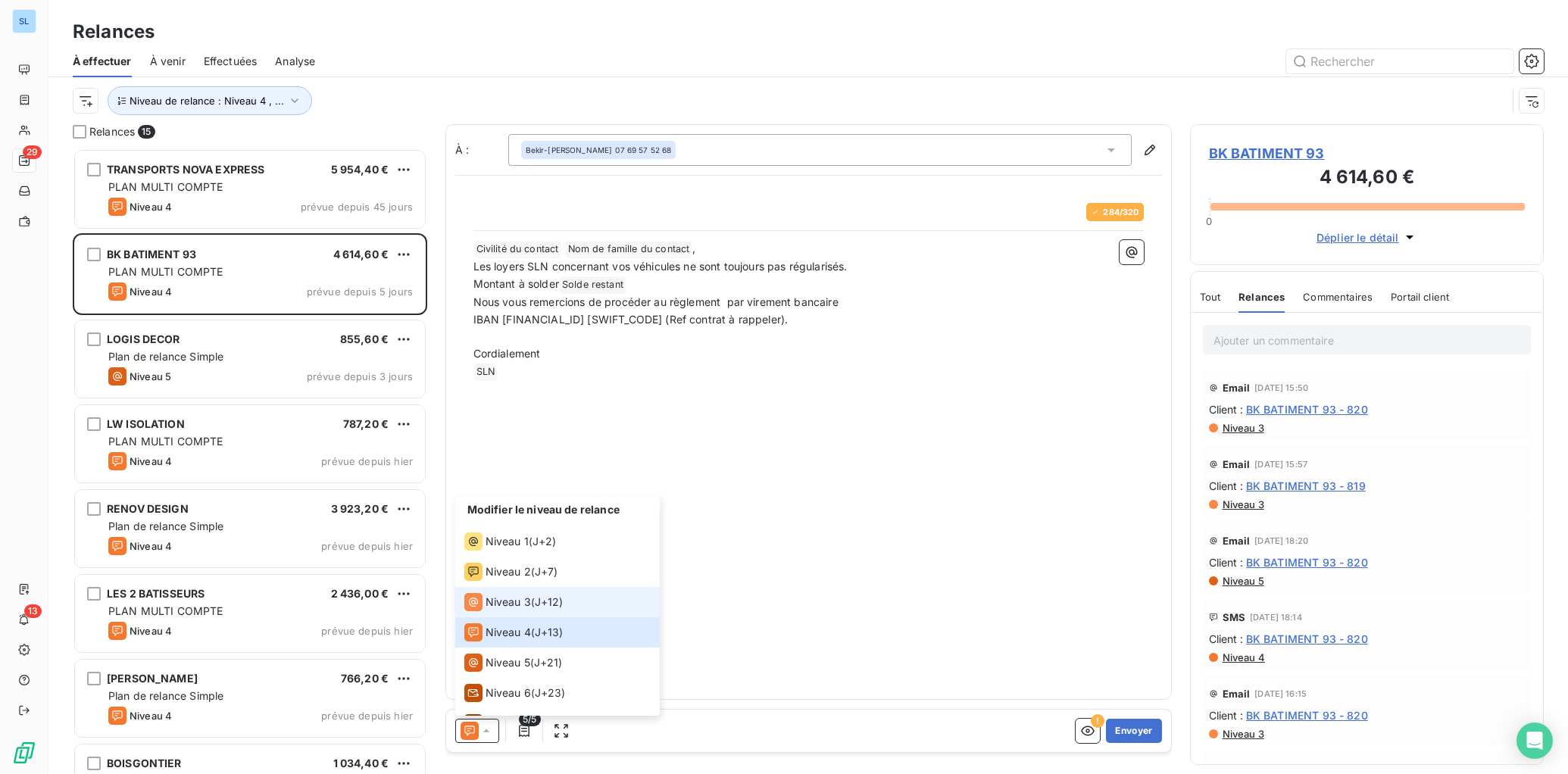
click at [558, 602] on span "J+12 )" at bounding box center [549, 602] width 29 height 15
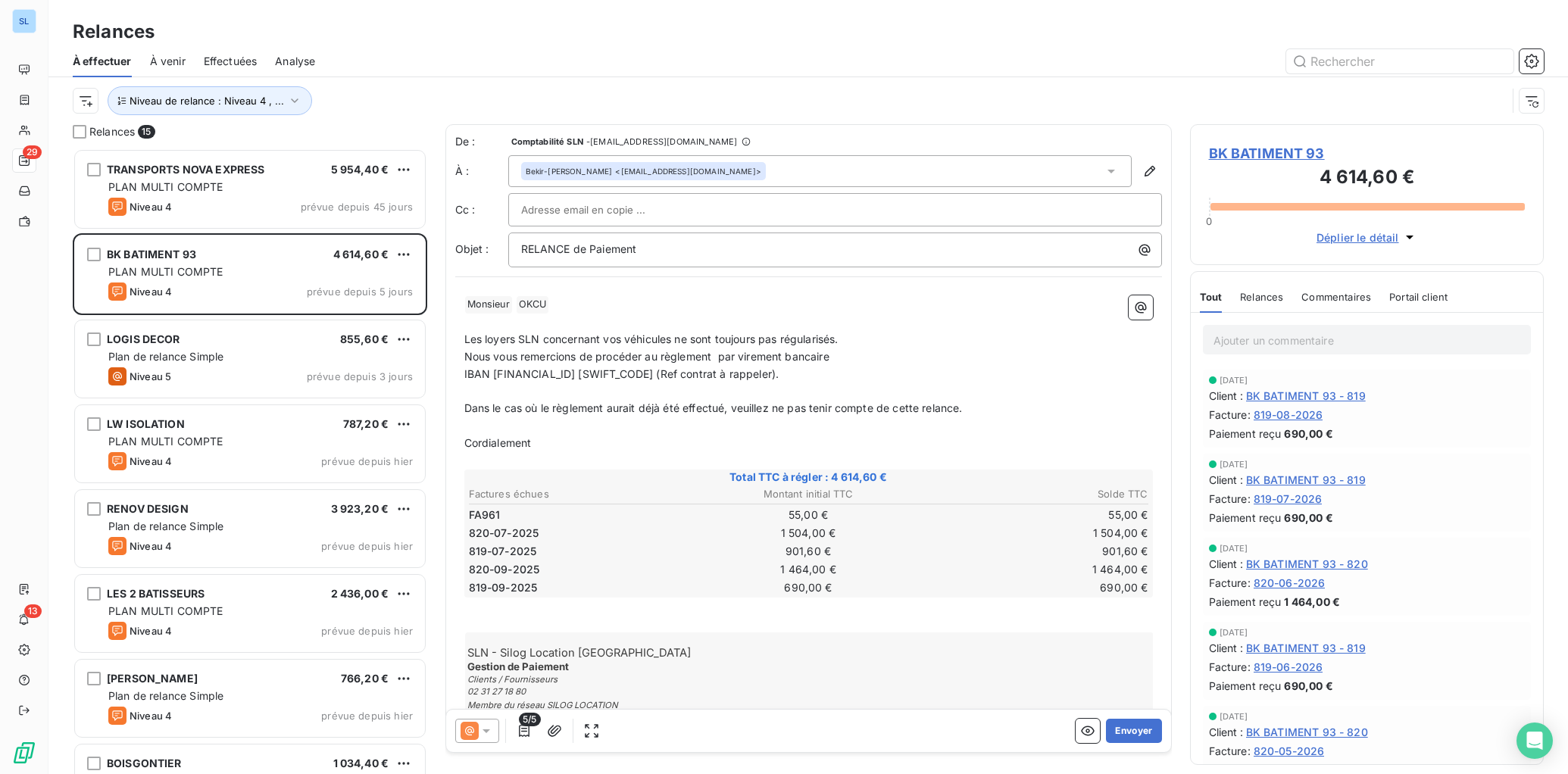
click at [645, 344] on span "Les loyers SLN concernant vos véhicules ne sont toujours pas régularisés." at bounding box center [652, 338] width 374 height 13
click at [885, 341] on p "Les loyers SLN concernant vos véhicules ne sont toujours pas régularisés." at bounding box center [809, 339] width 689 height 17
click at [1267, 301] on span "Relances" at bounding box center [1262, 296] width 44 height 12
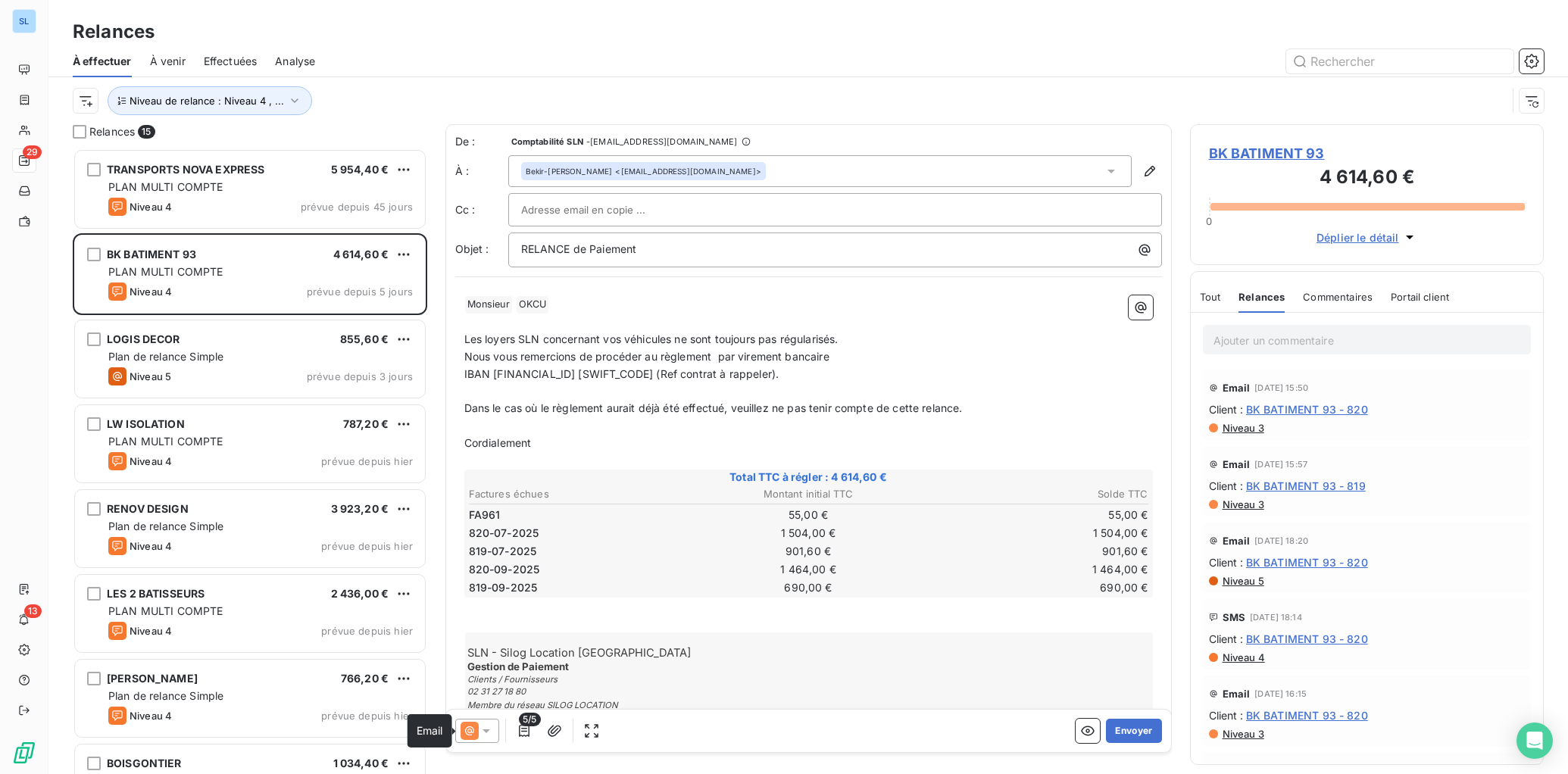
click at [468, 734] on icon at bounding box center [469, 730] width 18 height 18
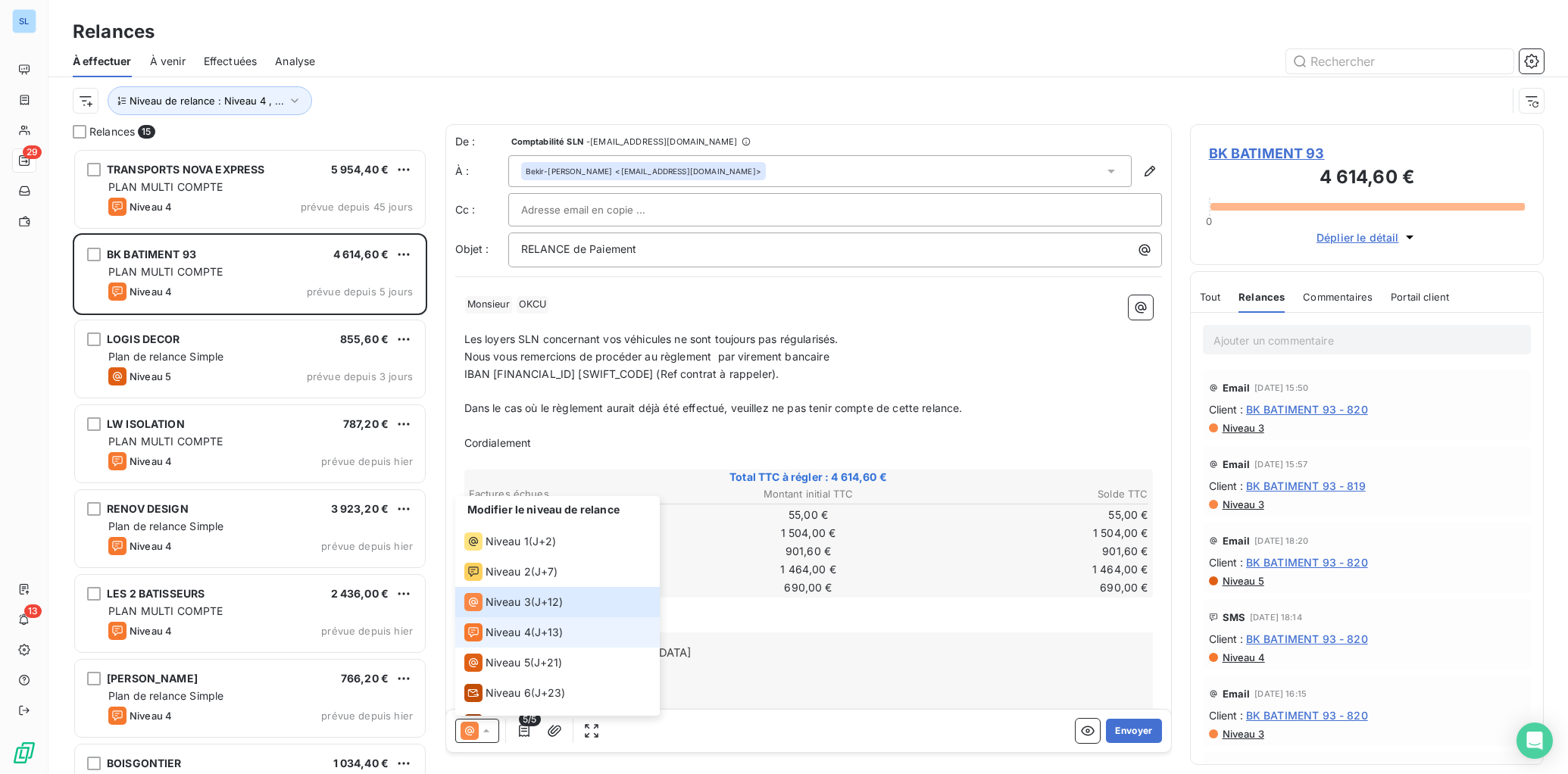
click at [520, 629] on span "Niveau 4" at bounding box center [508, 632] width 45 height 15
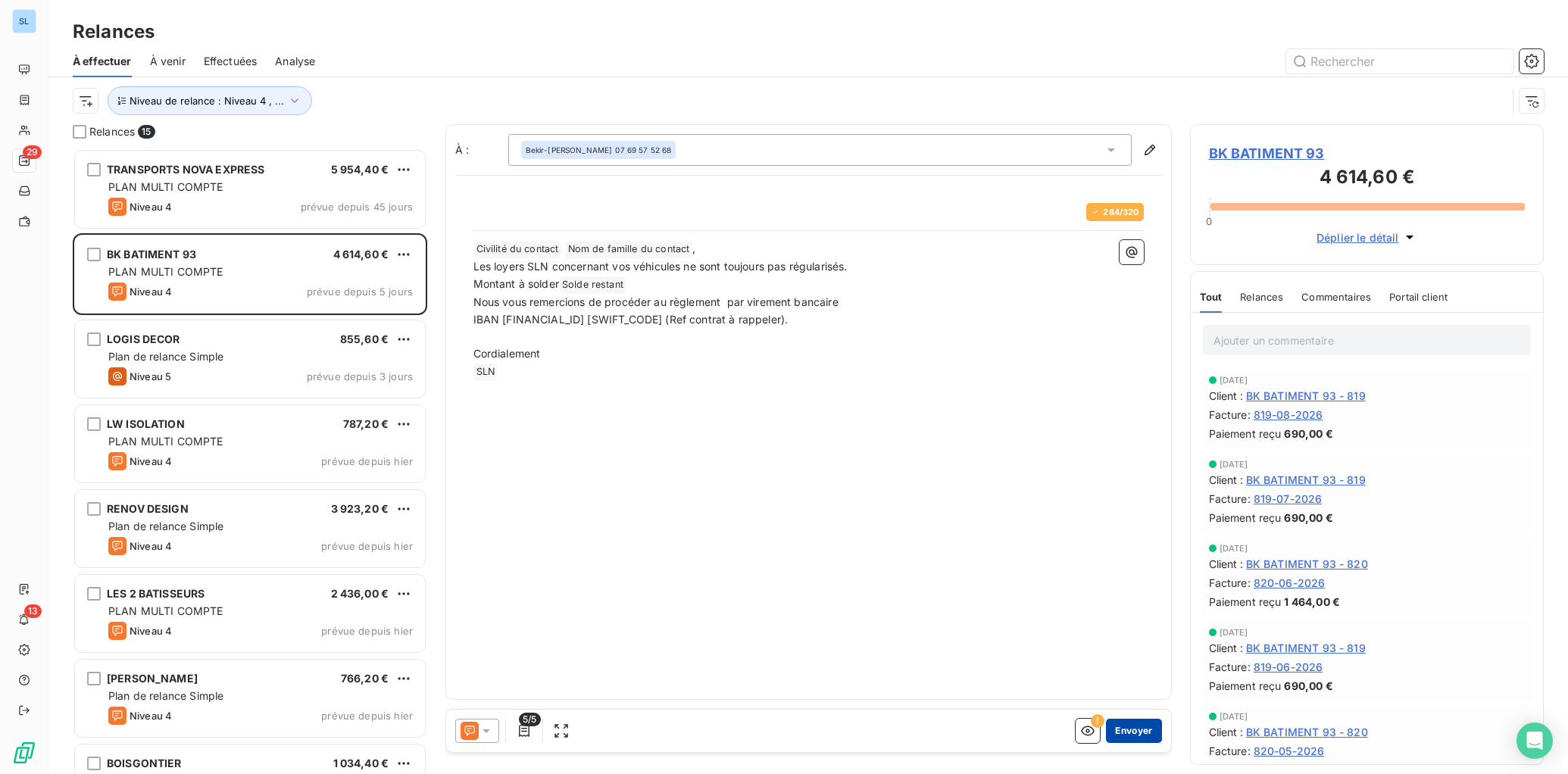
click at [1137, 735] on button "Envoyer" at bounding box center [1133, 730] width 55 height 24
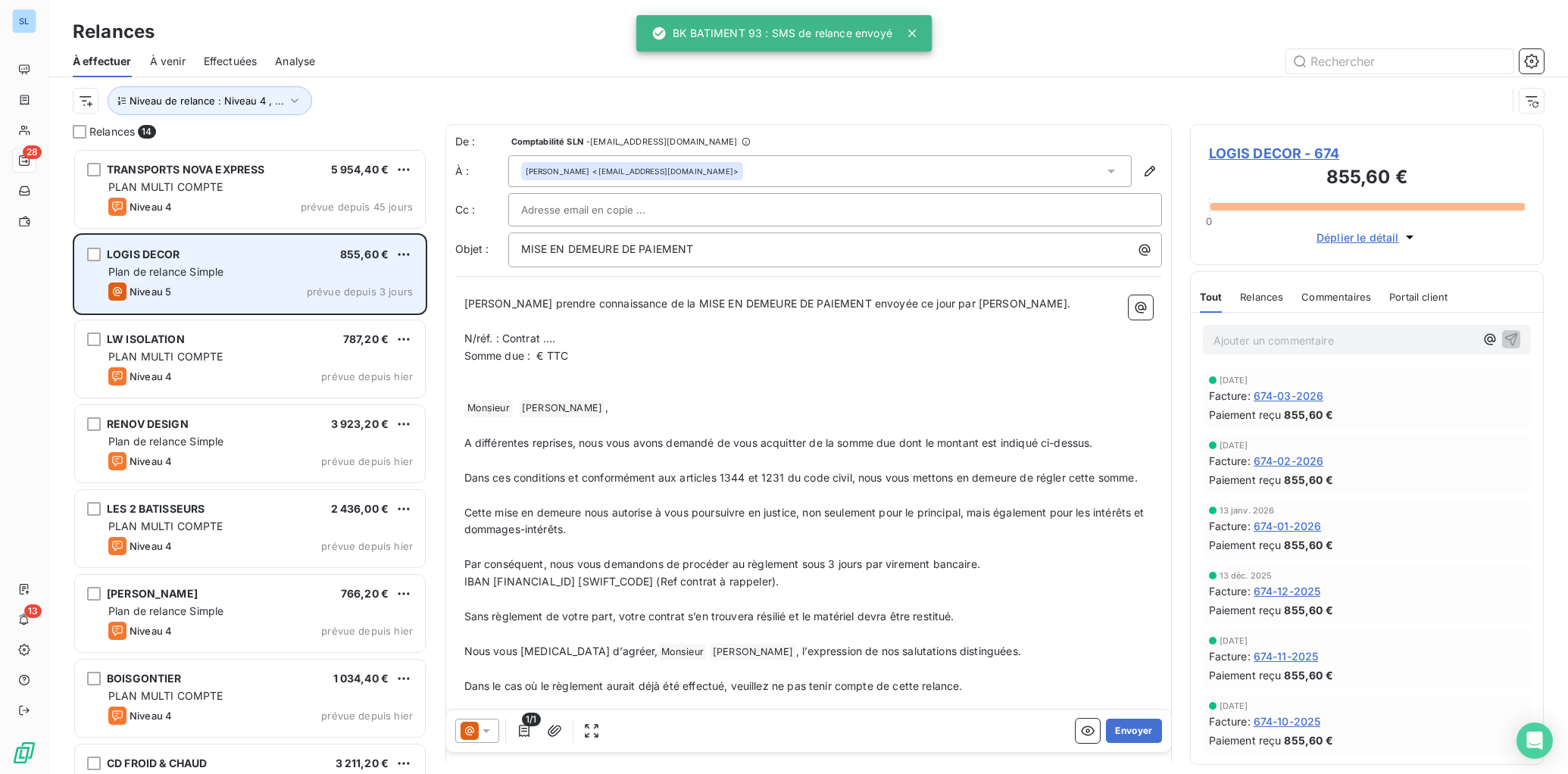
click at [241, 272] on div "Plan de relance Simple" at bounding box center [260, 271] width 304 height 15
click at [245, 281] on div "LOGIS DECOR 855,60 € Plan de relance Simple Niveau 5 prévue depuis 3 jours" at bounding box center [251, 274] width 350 height 77
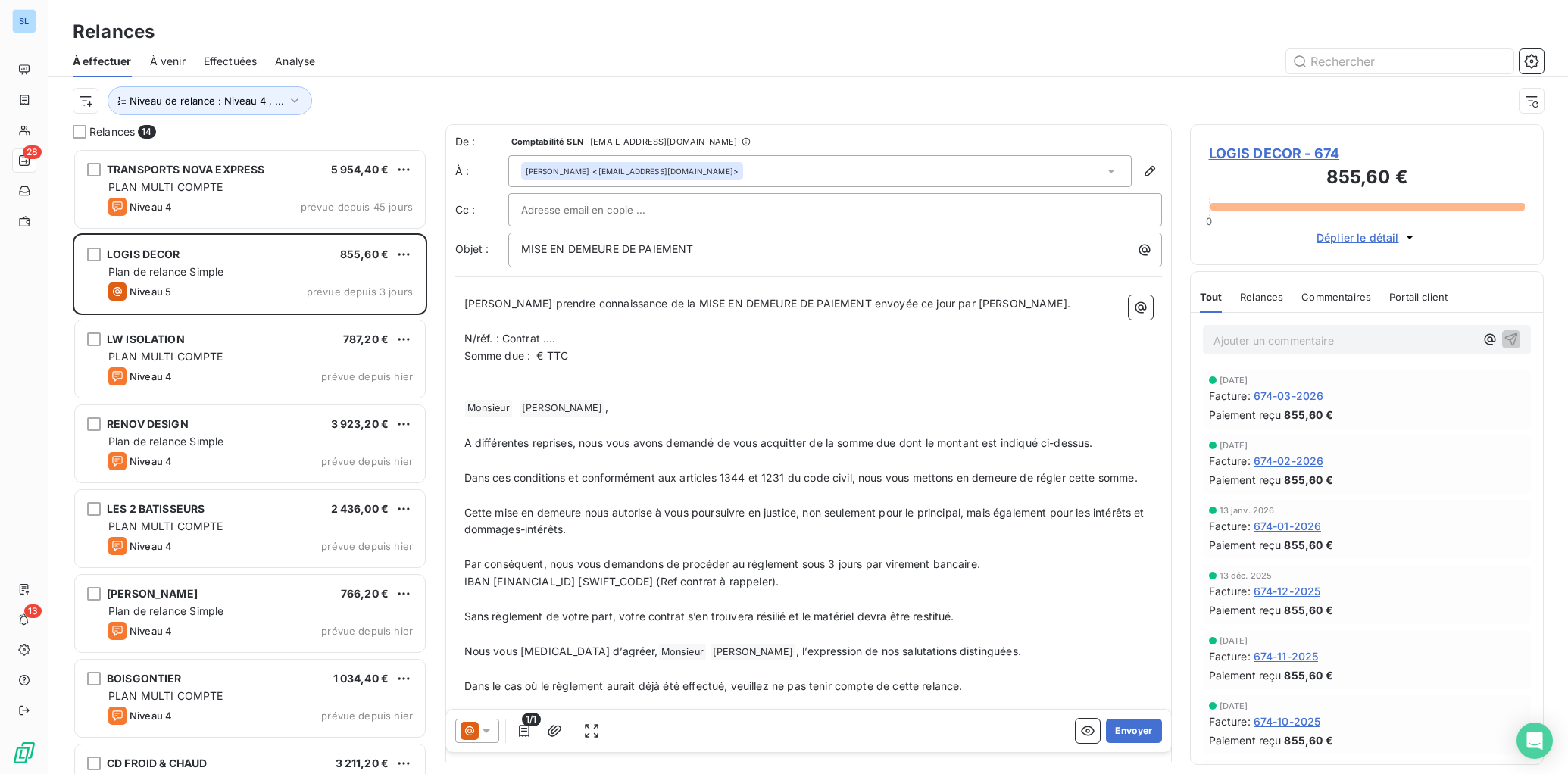
click at [1252, 299] on span "Relances" at bounding box center [1262, 296] width 44 height 12
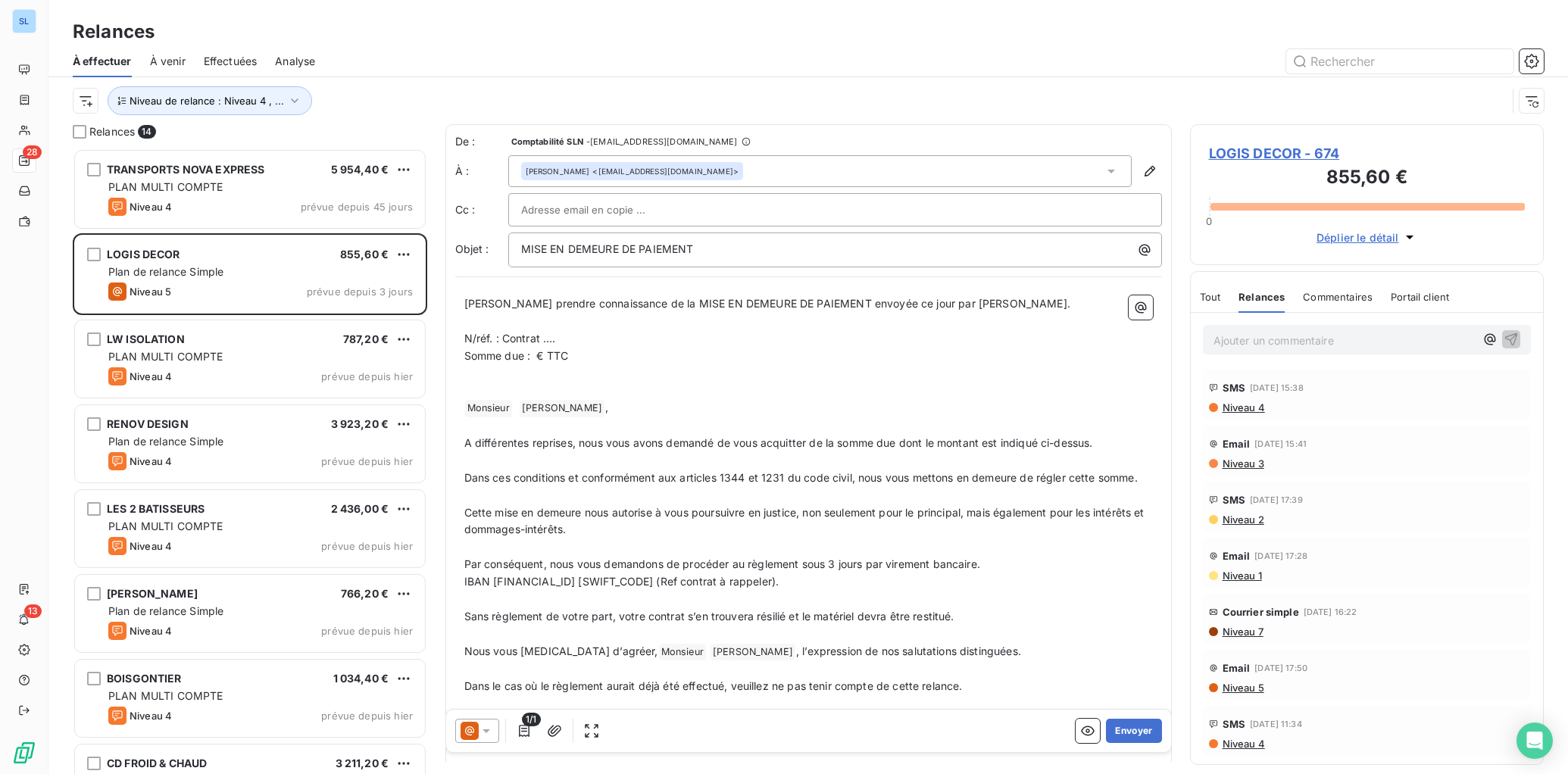
click at [483, 731] on icon at bounding box center [486, 730] width 15 height 15
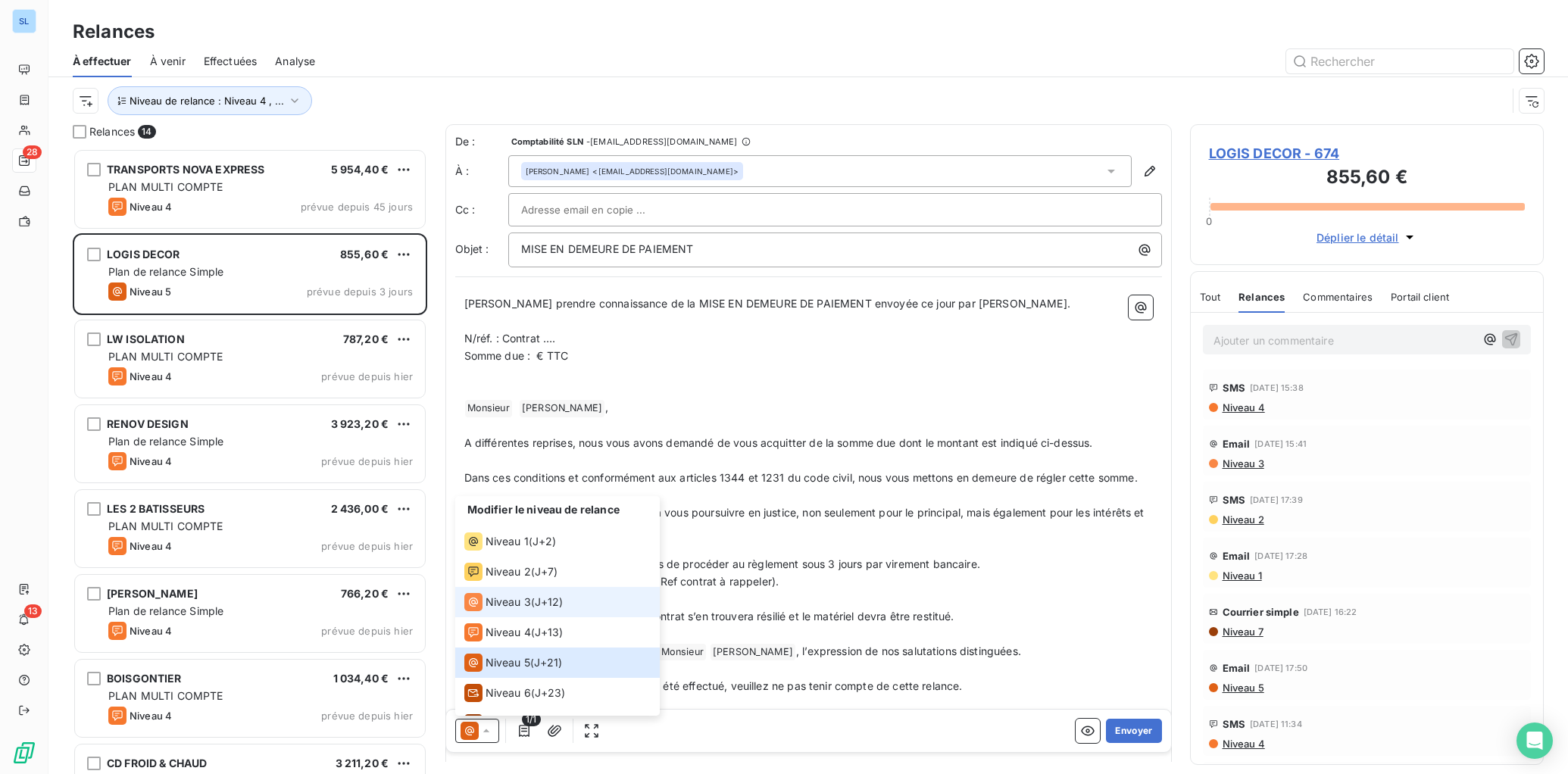
click at [535, 601] on div "Niveau 3 ( J+12 )" at bounding box center [514, 602] width 99 height 18
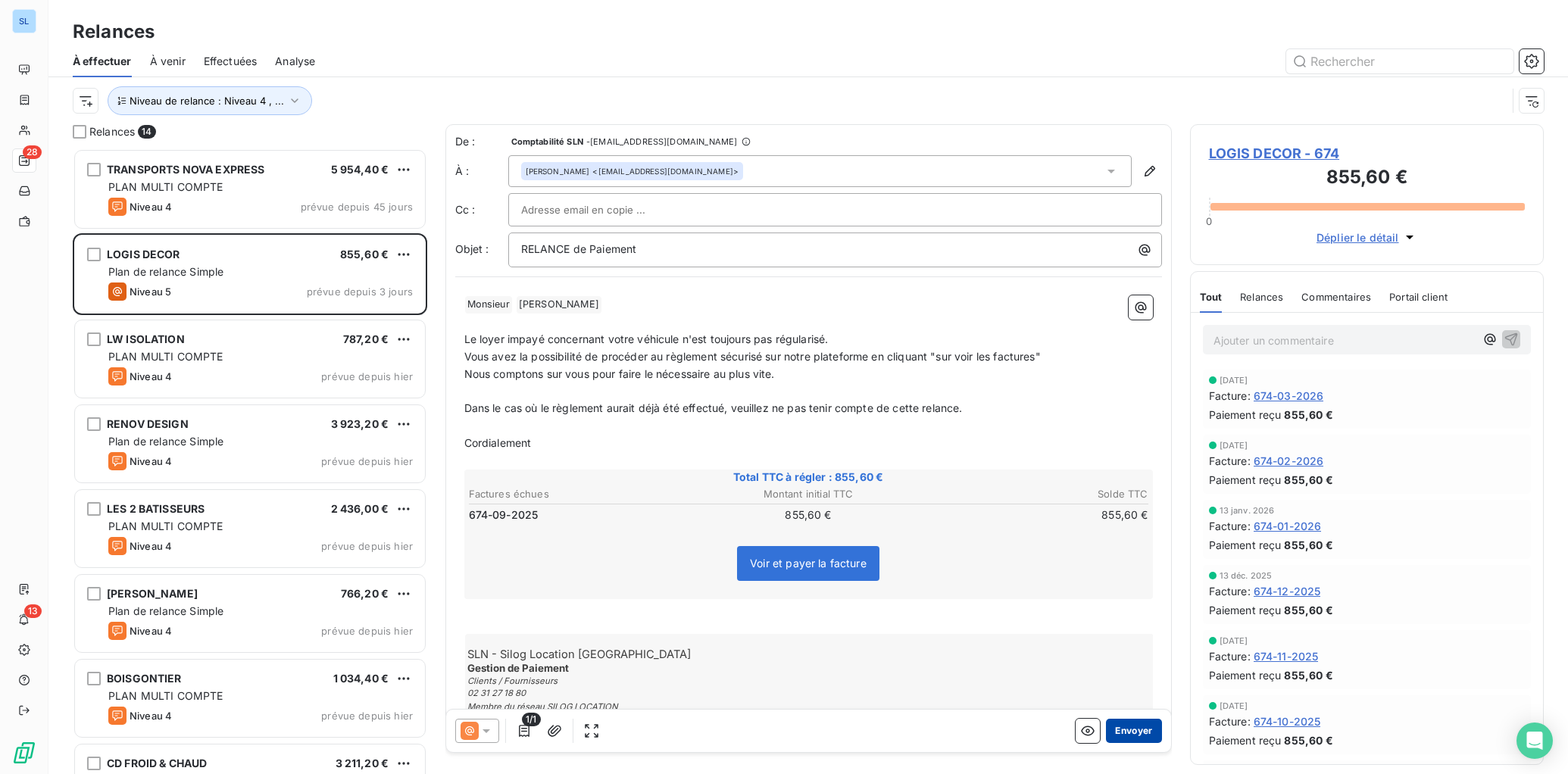
click at [1132, 732] on button "Envoyer" at bounding box center [1133, 730] width 55 height 24
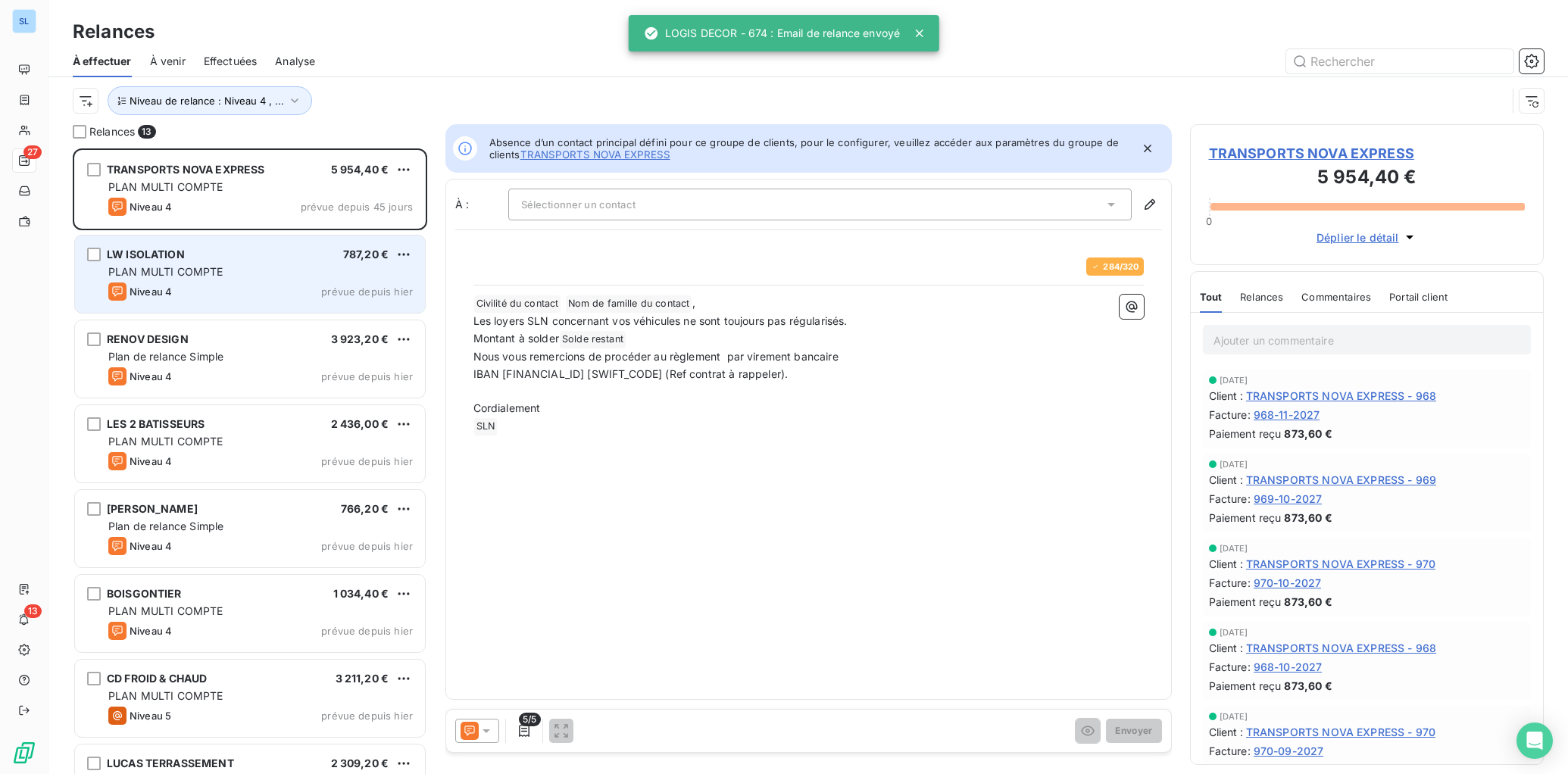
click at [220, 280] on div "LW ISOLATION 787,20 € PLAN MULTI COMPTE Niveau 4 prévue depuis [DATE]" at bounding box center [251, 274] width 350 height 77
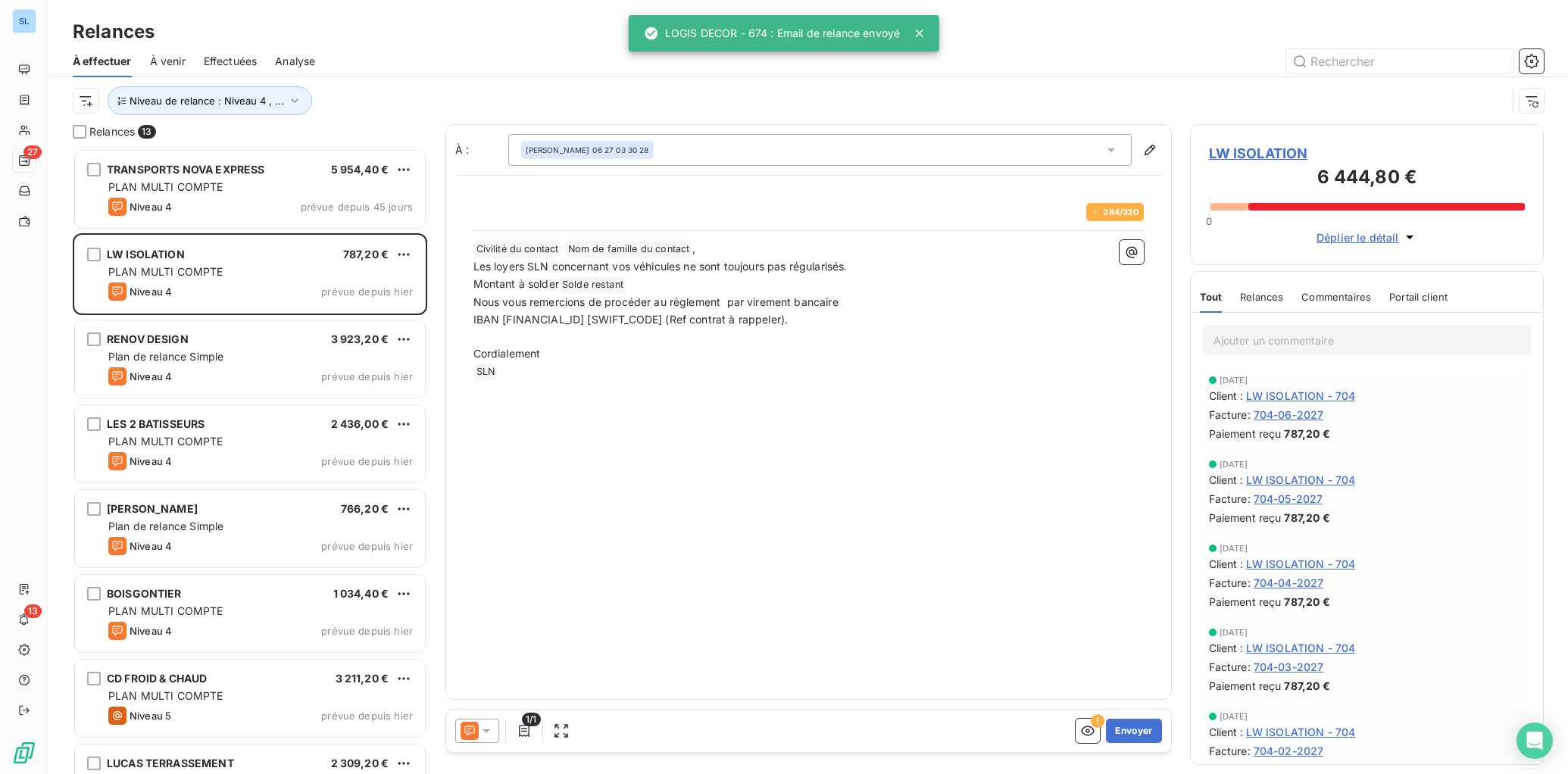
scroll to position [7, 0]
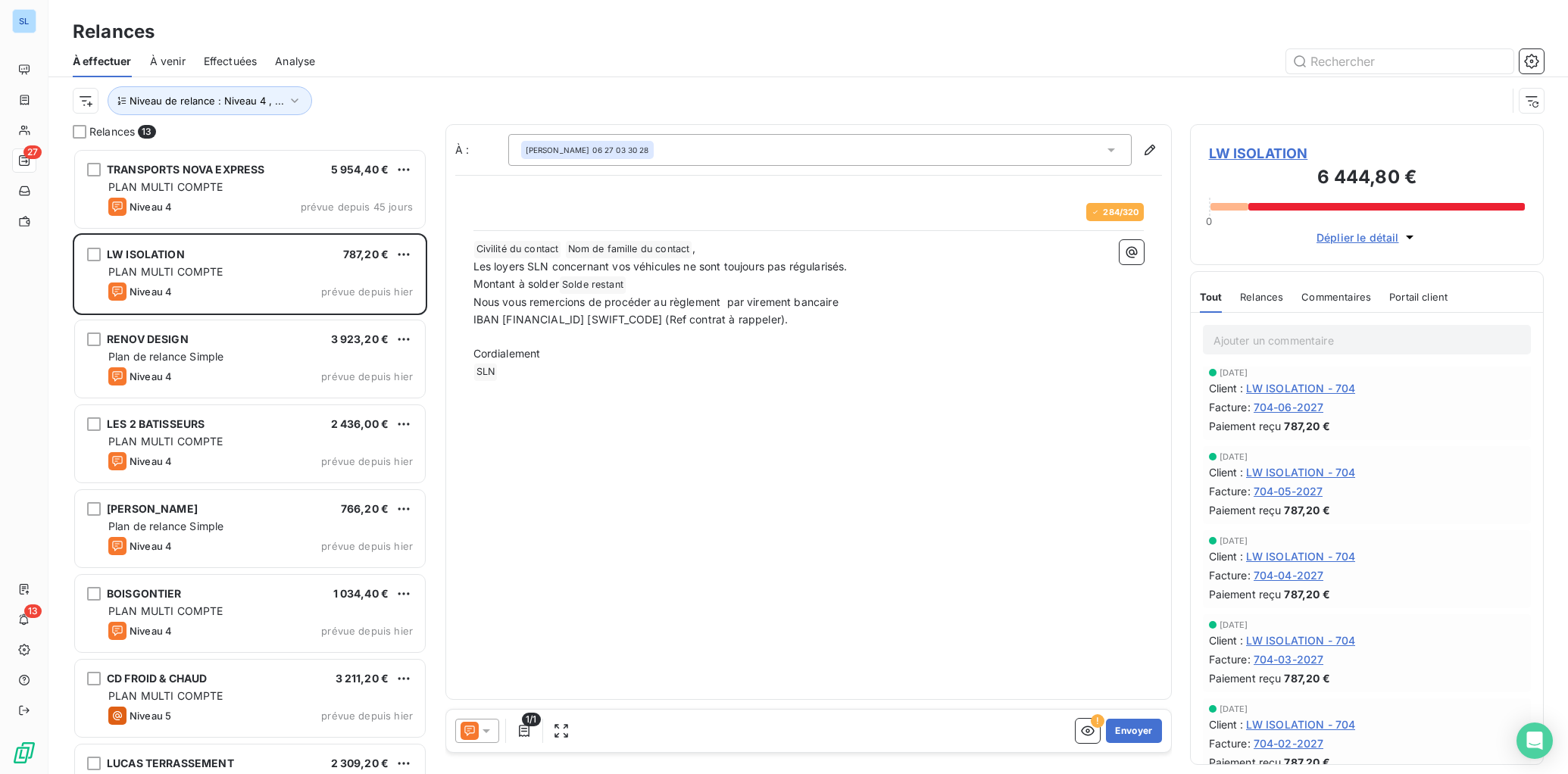
click at [1258, 296] on span "Relances" at bounding box center [1262, 296] width 44 height 12
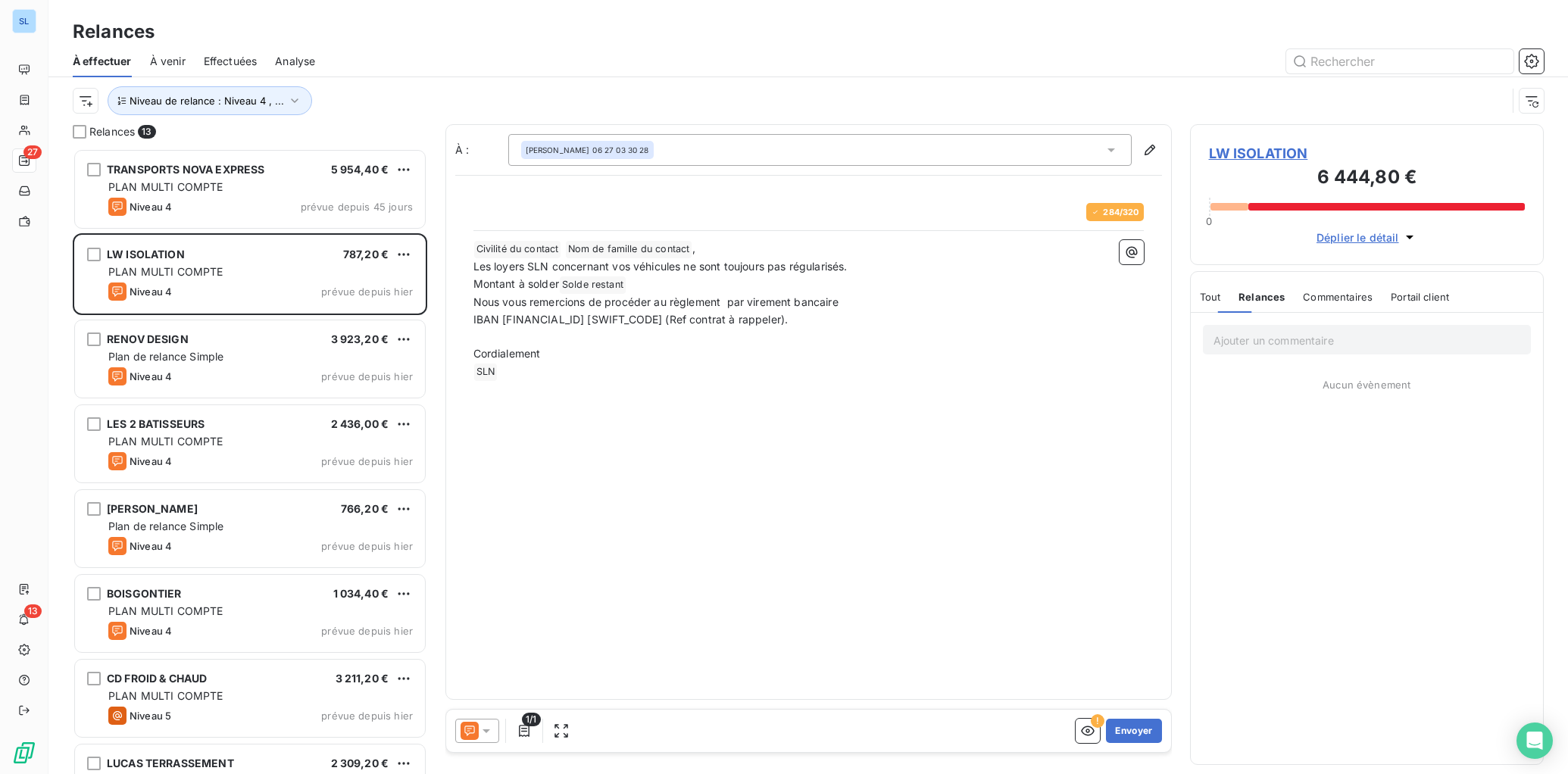
scroll to position [0, 0]
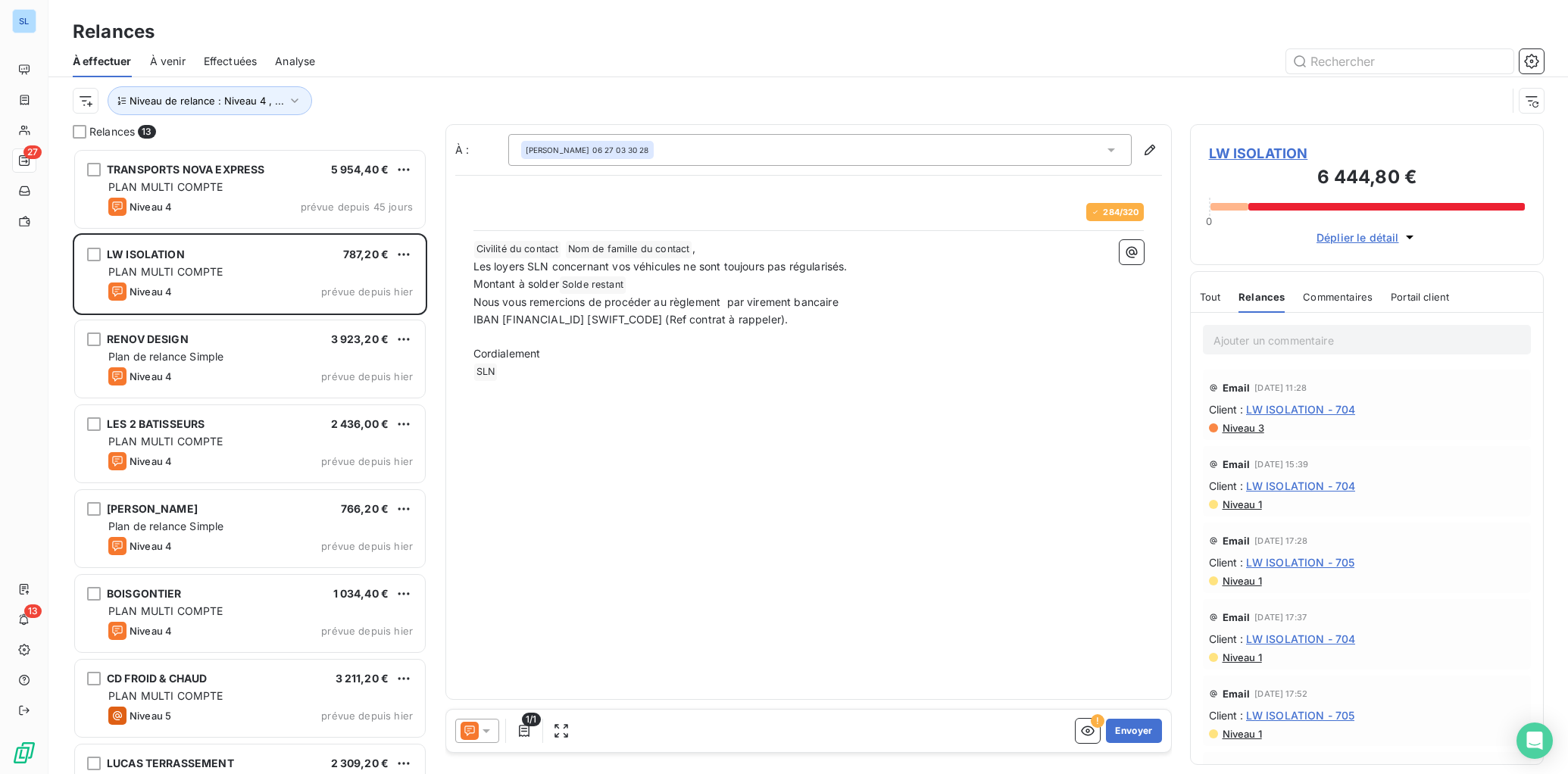
drag, startPoint x: 468, startPoint y: 736, endPoint x: 464, endPoint y: 723, distance: 13.6
click at [468, 736] on icon at bounding box center [469, 730] width 18 height 18
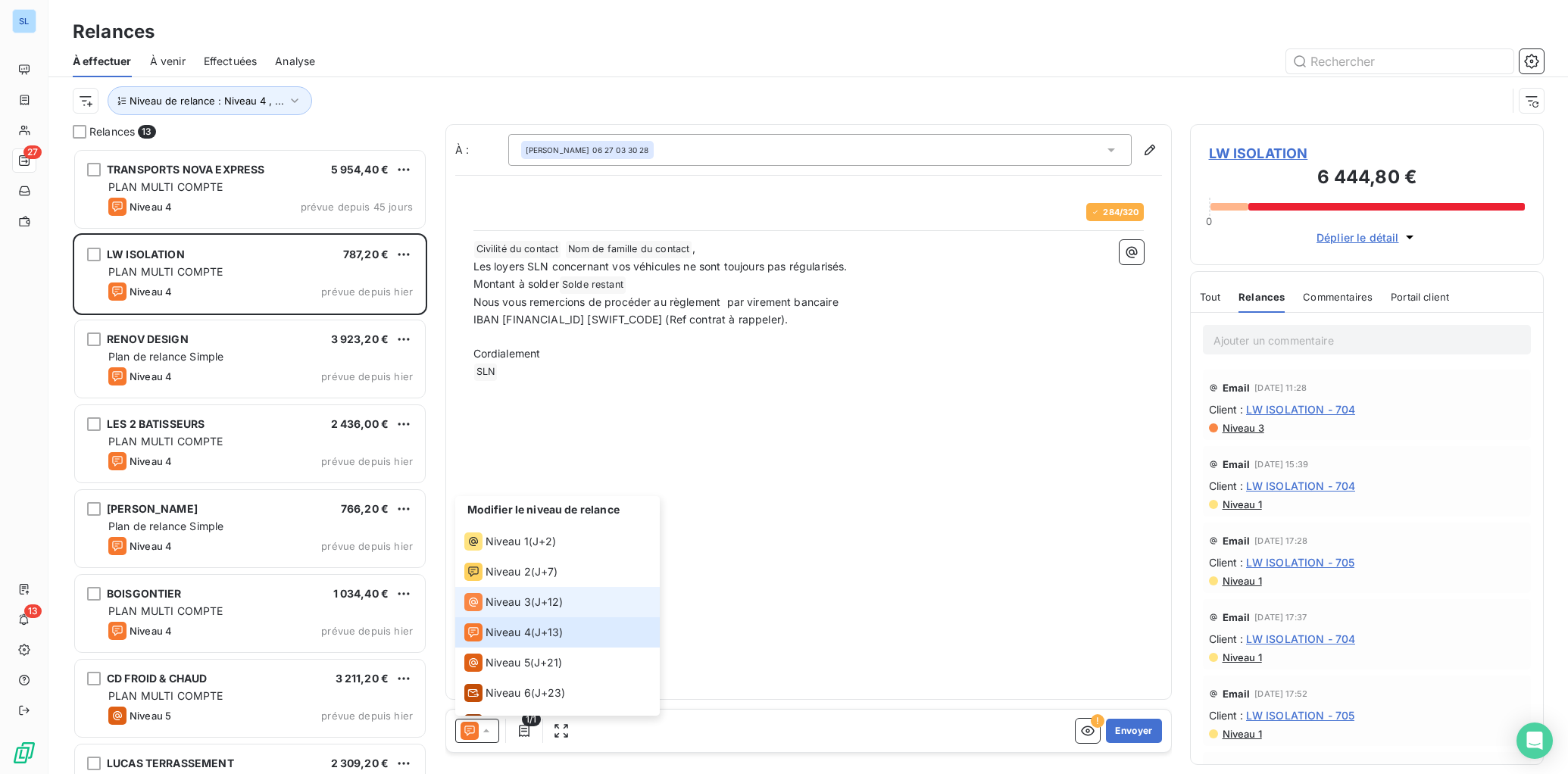
click at [518, 600] on span "Niveau 3" at bounding box center [508, 602] width 45 height 15
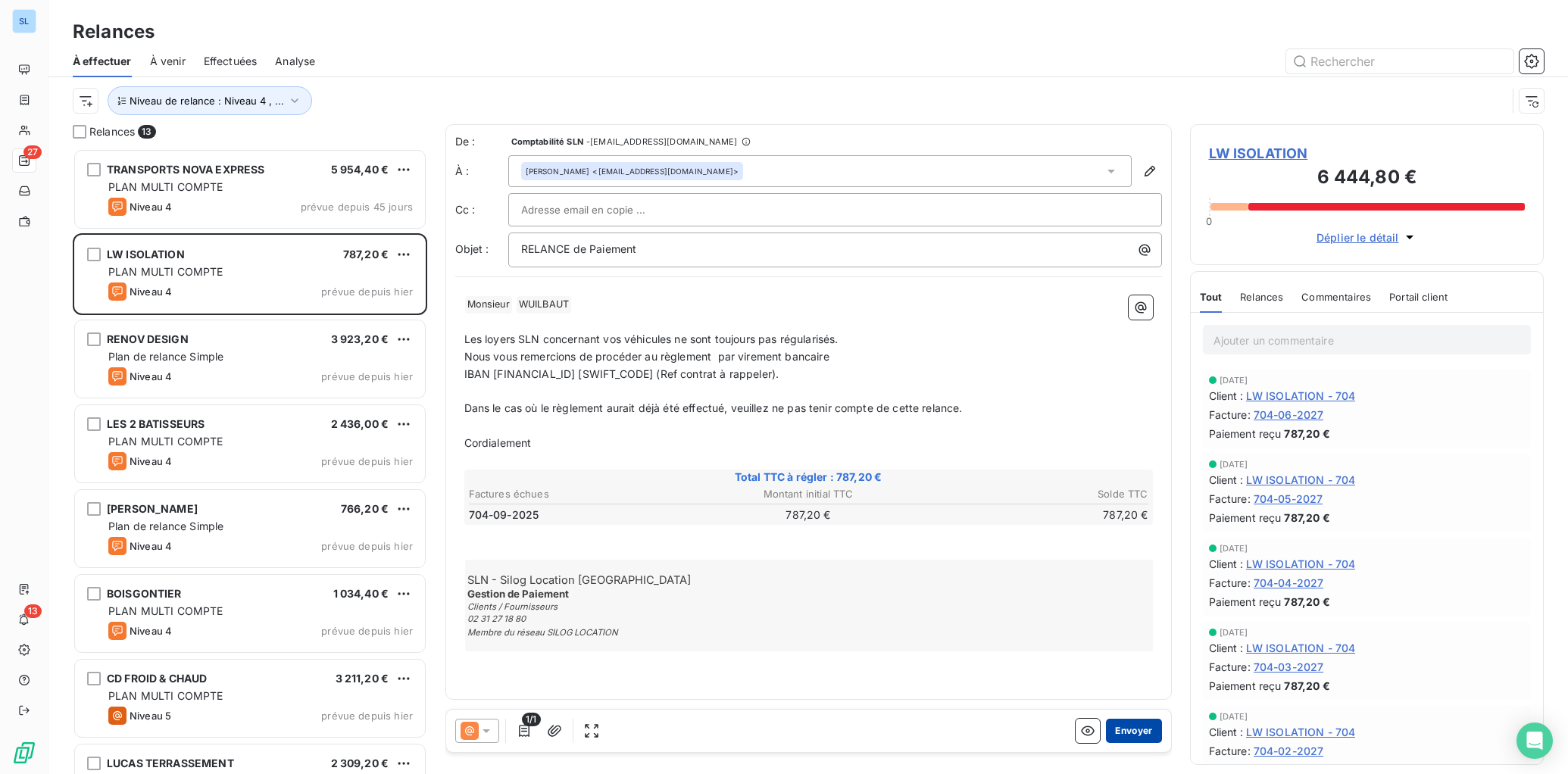
click at [1142, 731] on button "Envoyer" at bounding box center [1133, 730] width 55 height 24
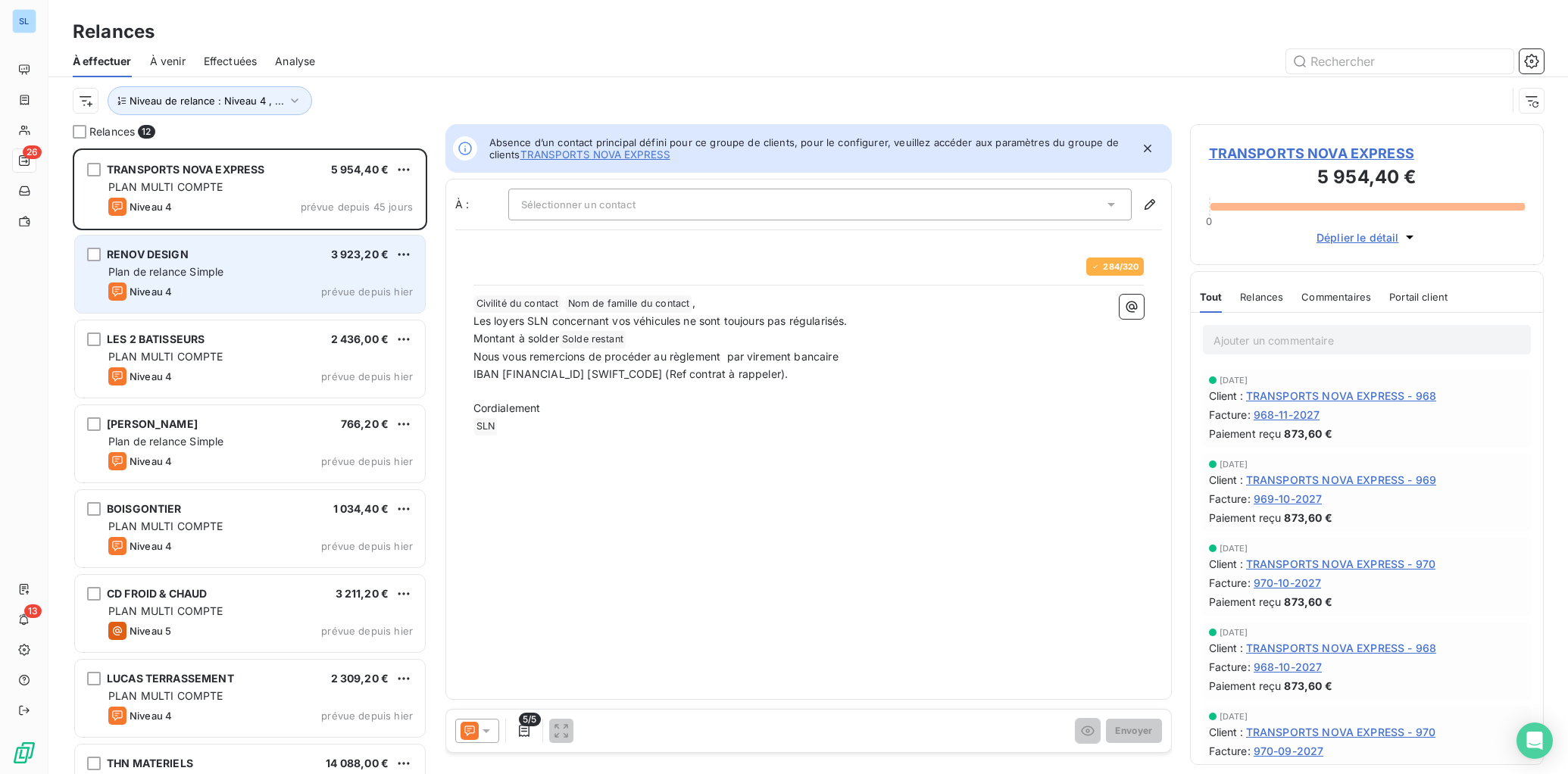
click at [211, 268] on span "Plan de relance Simple" at bounding box center [165, 271] width 115 height 13
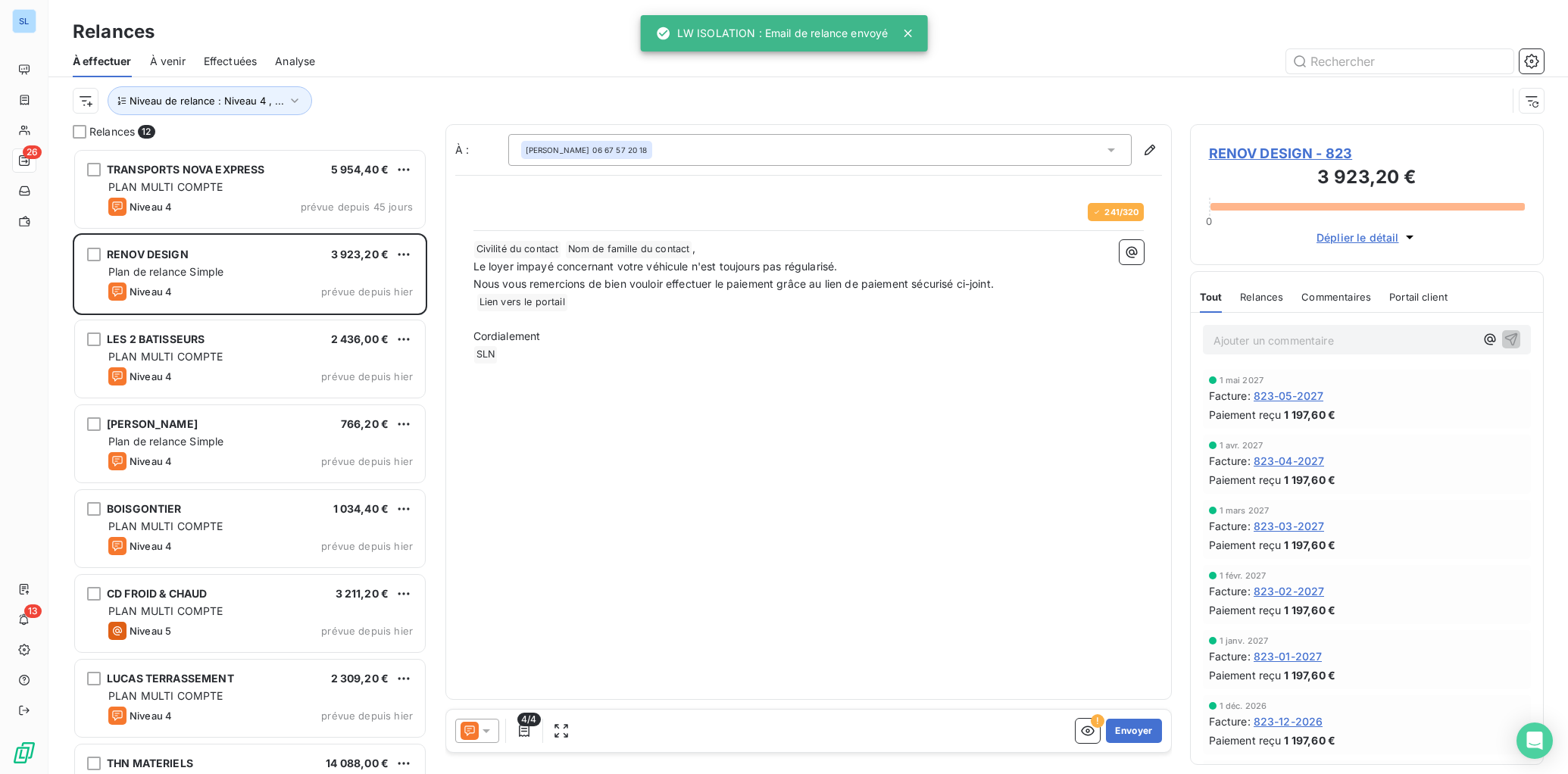
click at [1265, 294] on span "Relances" at bounding box center [1262, 296] width 44 height 12
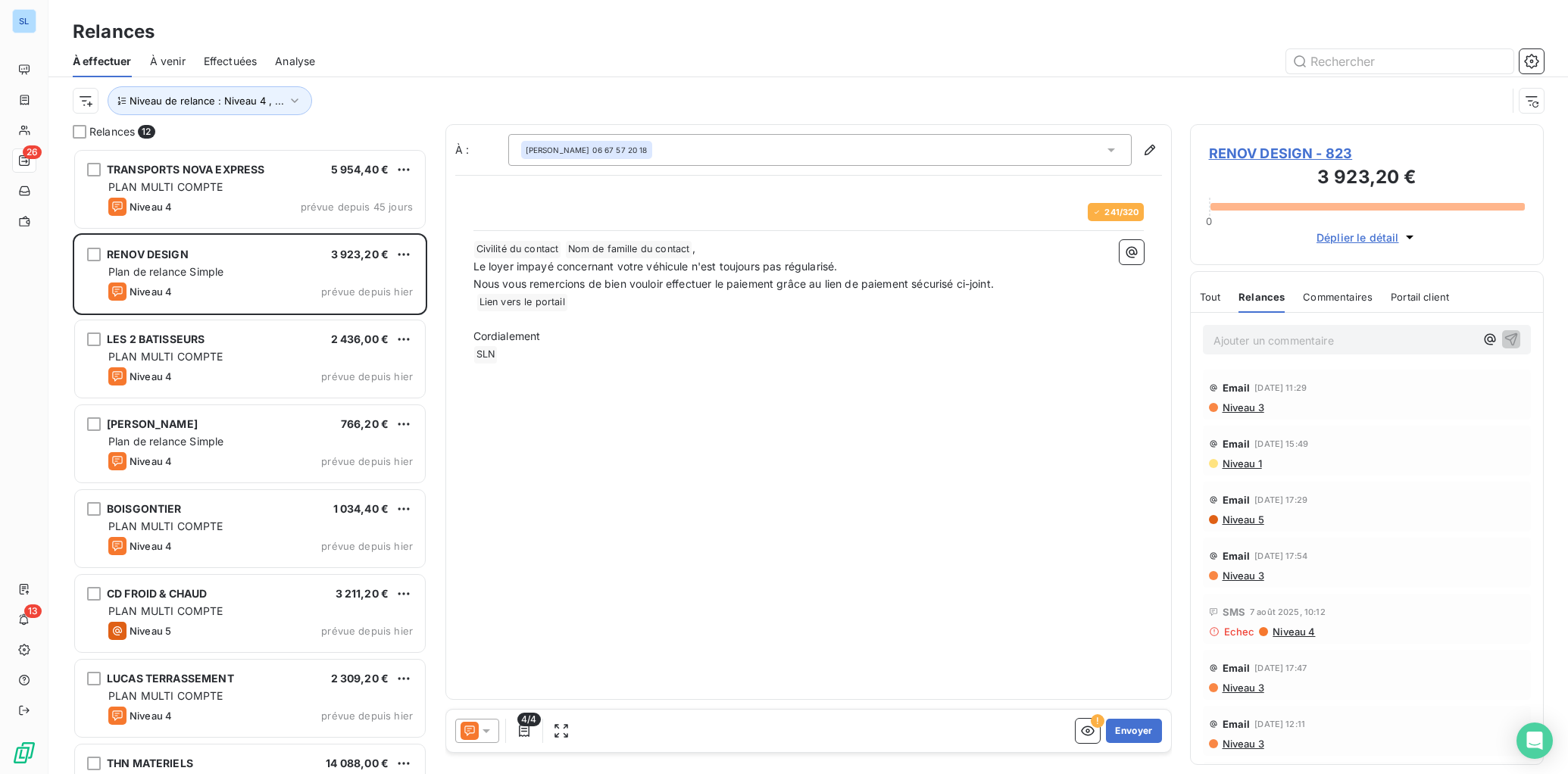
click at [1307, 294] on span "Commentaires" at bounding box center [1337, 296] width 70 height 12
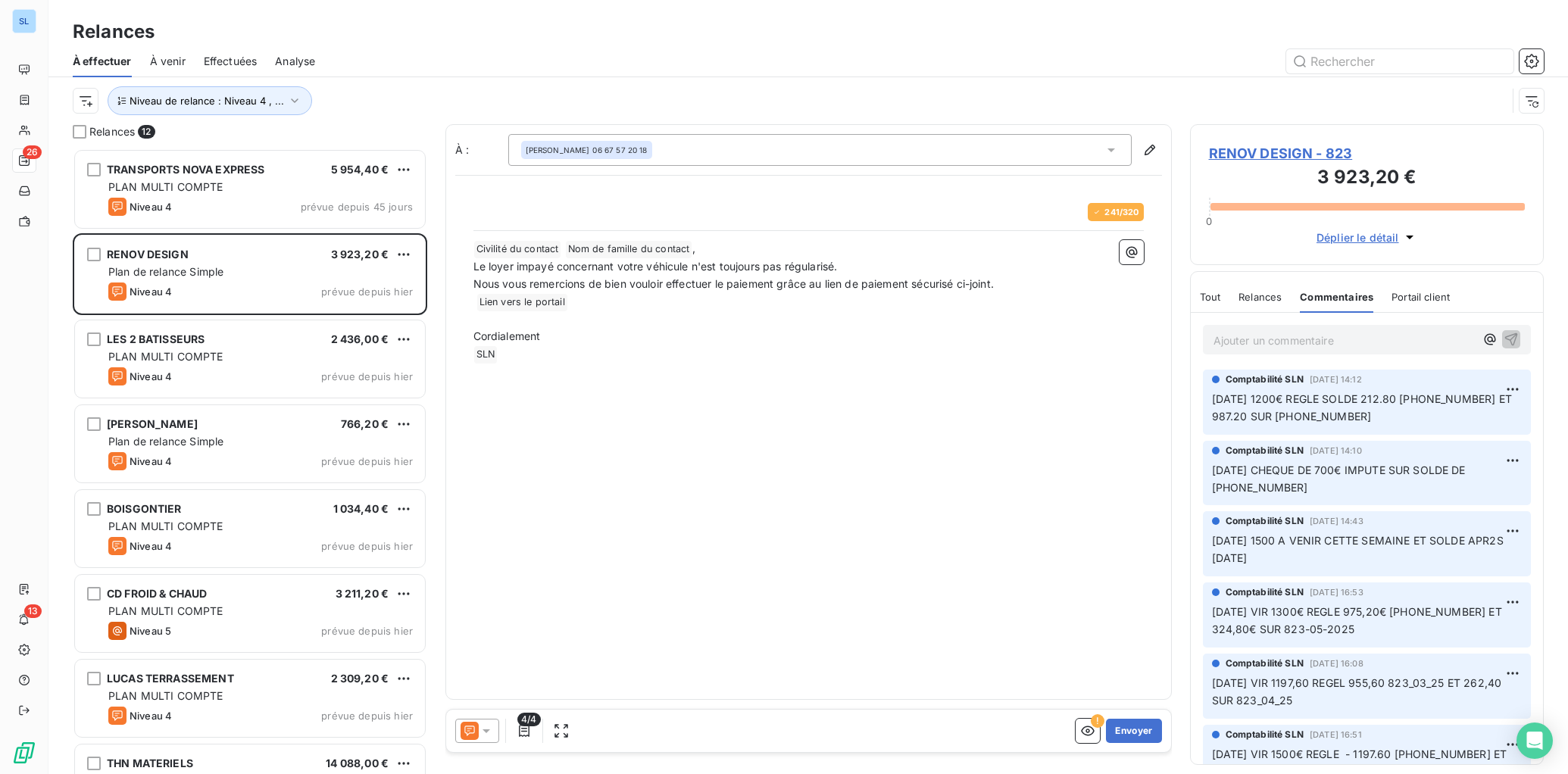
click at [483, 722] on div at bounding box center [478, 730] width 44 height 24
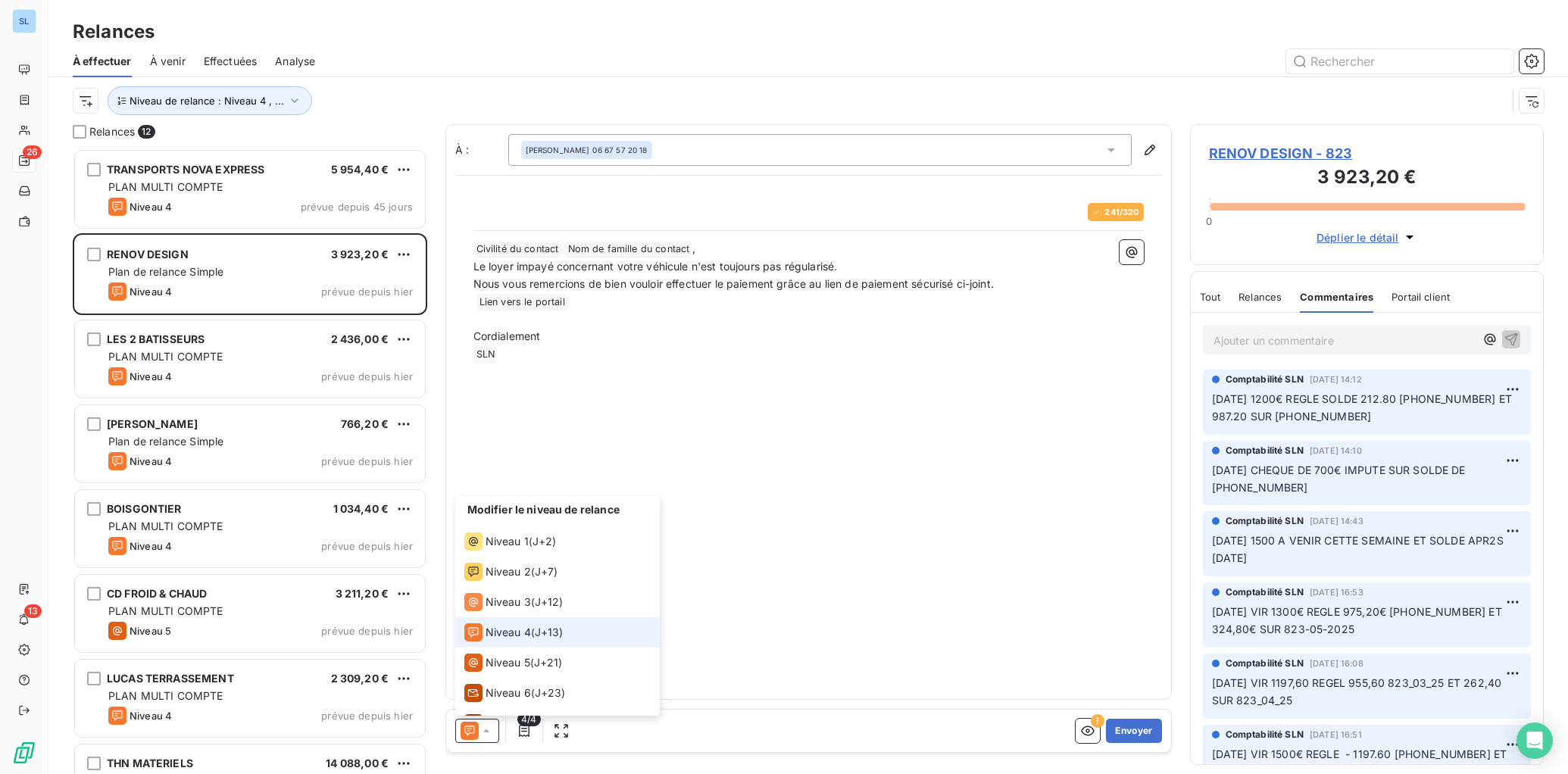
click at [506, 632] on span "Niveau 4" at bounding box center [508, 632] width 45 height 15
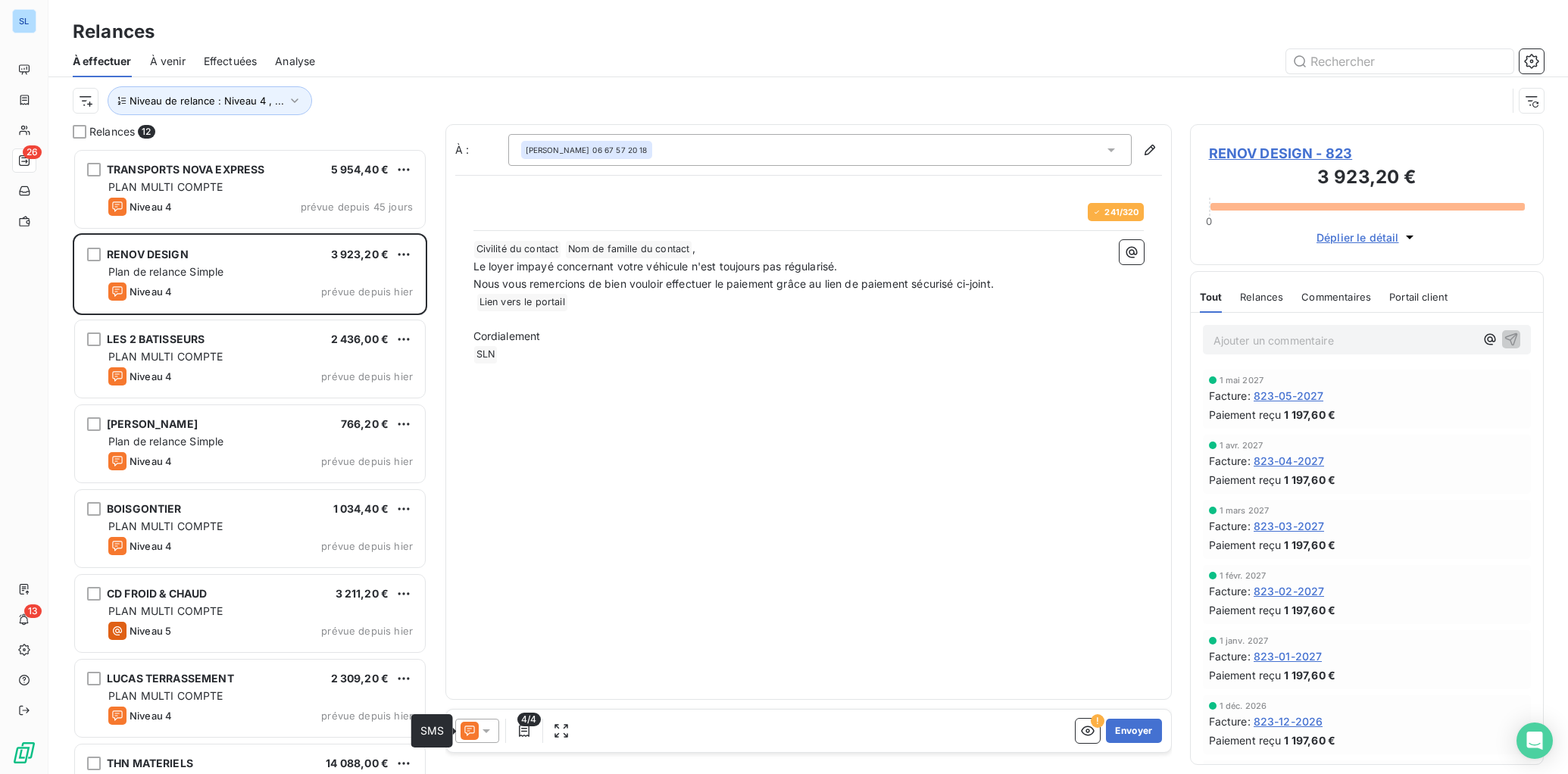
click at [462, 729] on icon at bounding box center [469, 730] width 18 height 18
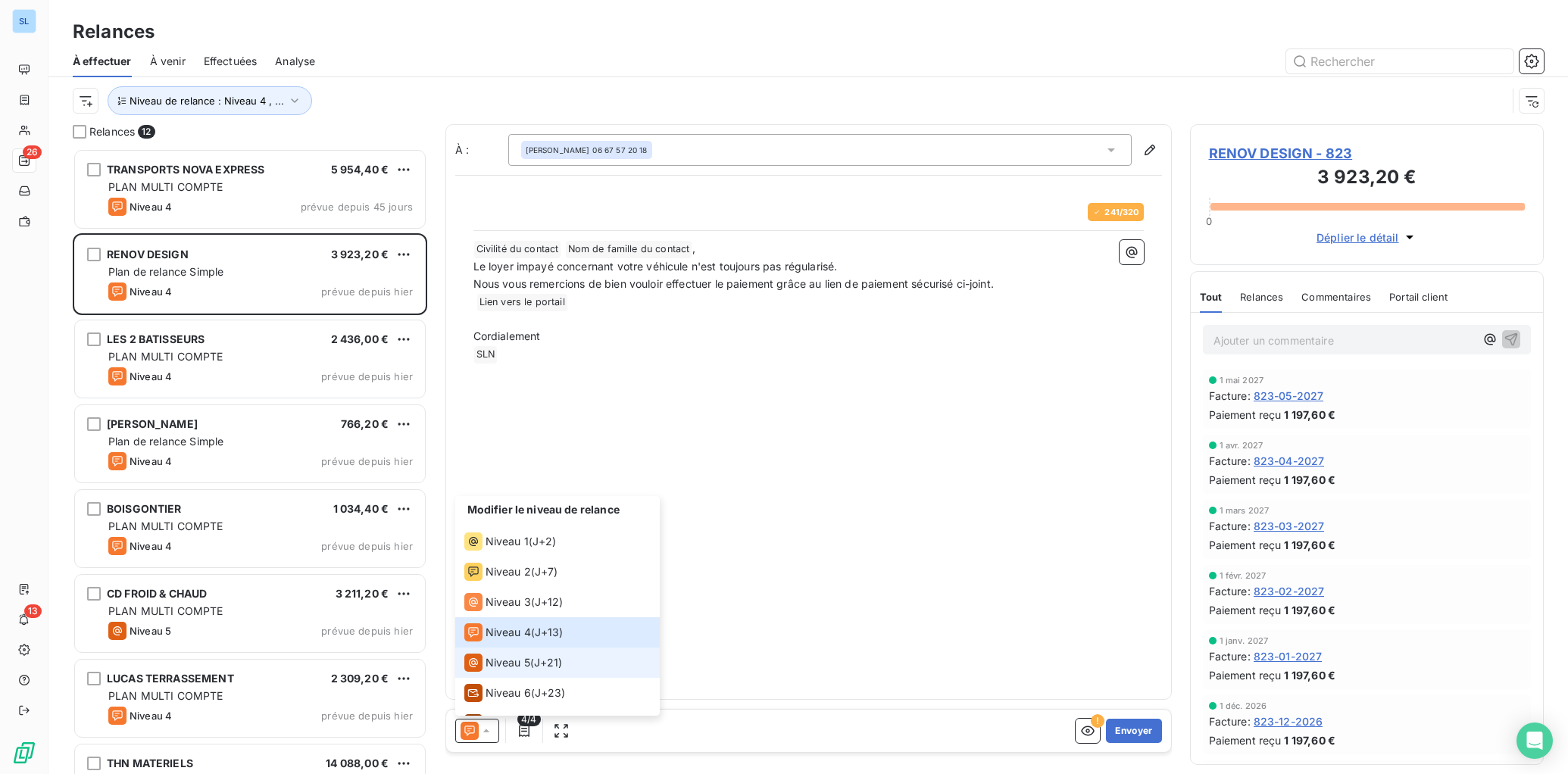
click at [505, 658] on span "Niveau 5" at bounding box center [508, 662] width 44 height 15
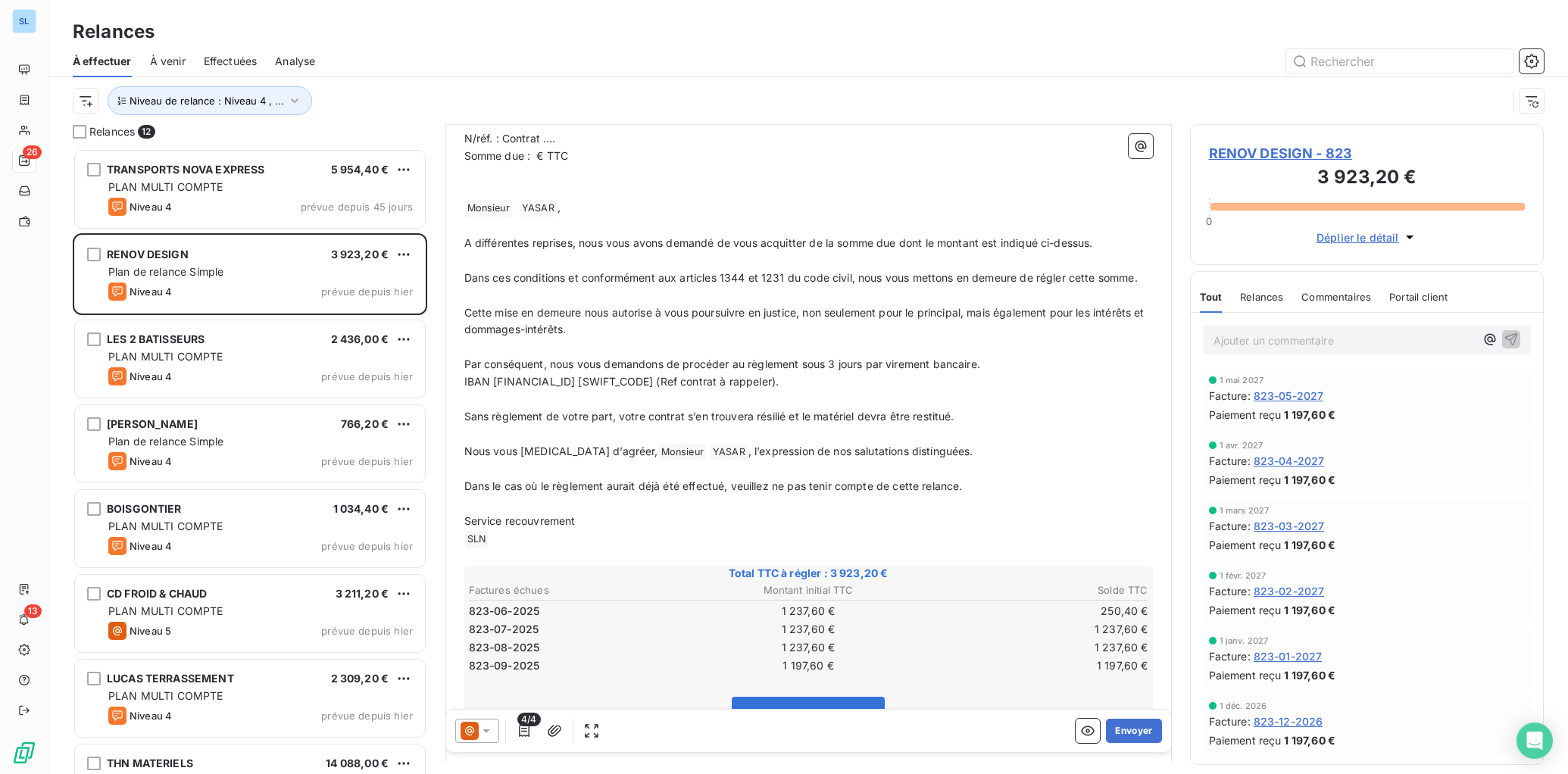
scroll to position [197, 0]
drag, startPoint x: 547, startPoint y: 144, endPoint x: 598, endPoint y: 147, distance: 51.1
click at [598, 147] on p "N/réf. : Contrat …." at bounding box center [809, 142] width 689 height 17
drag, startPoint x: 537, startPoint y: 162, endPoint x: 662, endPoint y: 190, distance: 128.1
click at [537, 162] on span "Somme due : € TTC" at bounding box center [517, 160] width 104 height 13
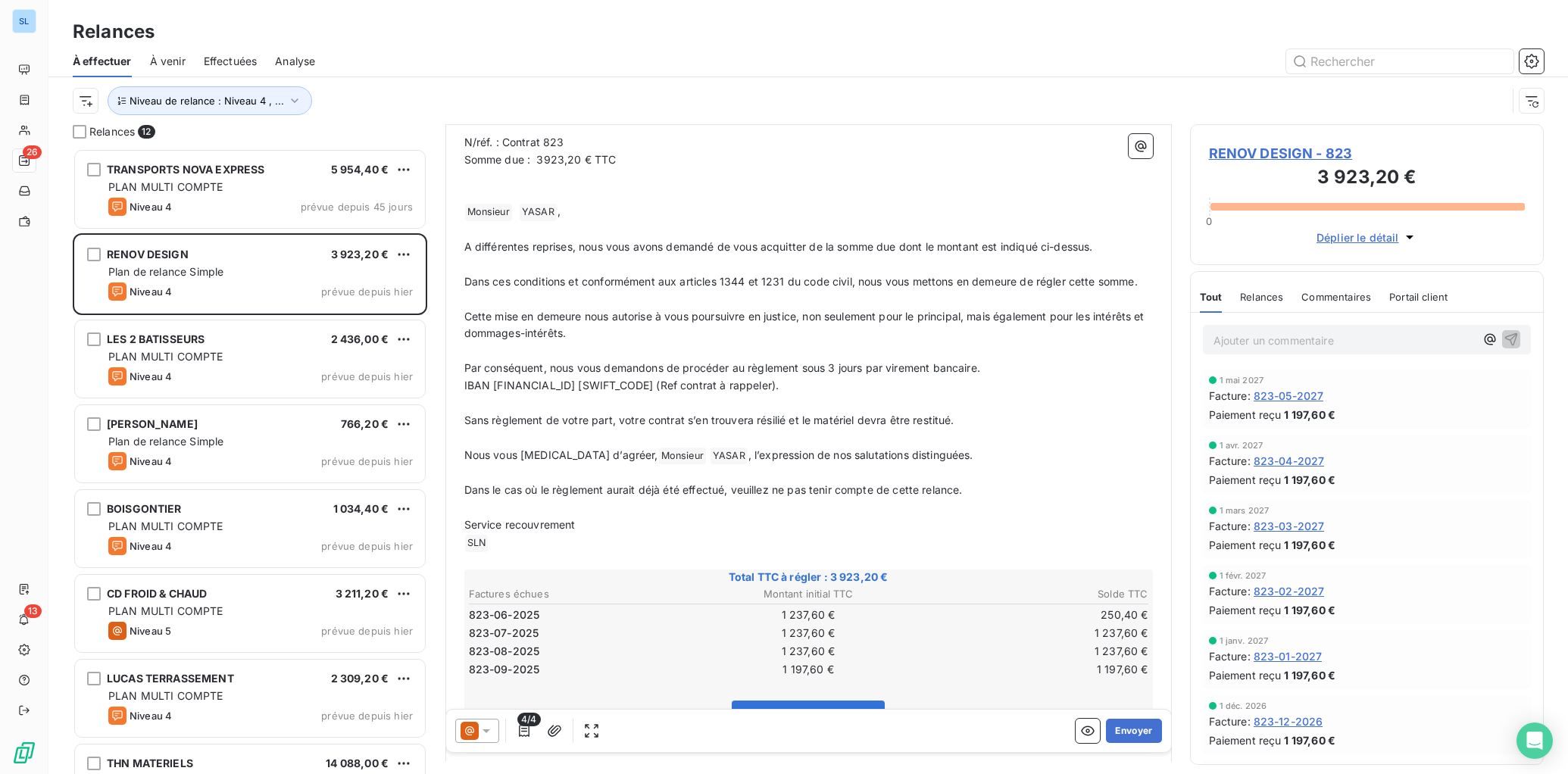
scroll to position [304, 0]
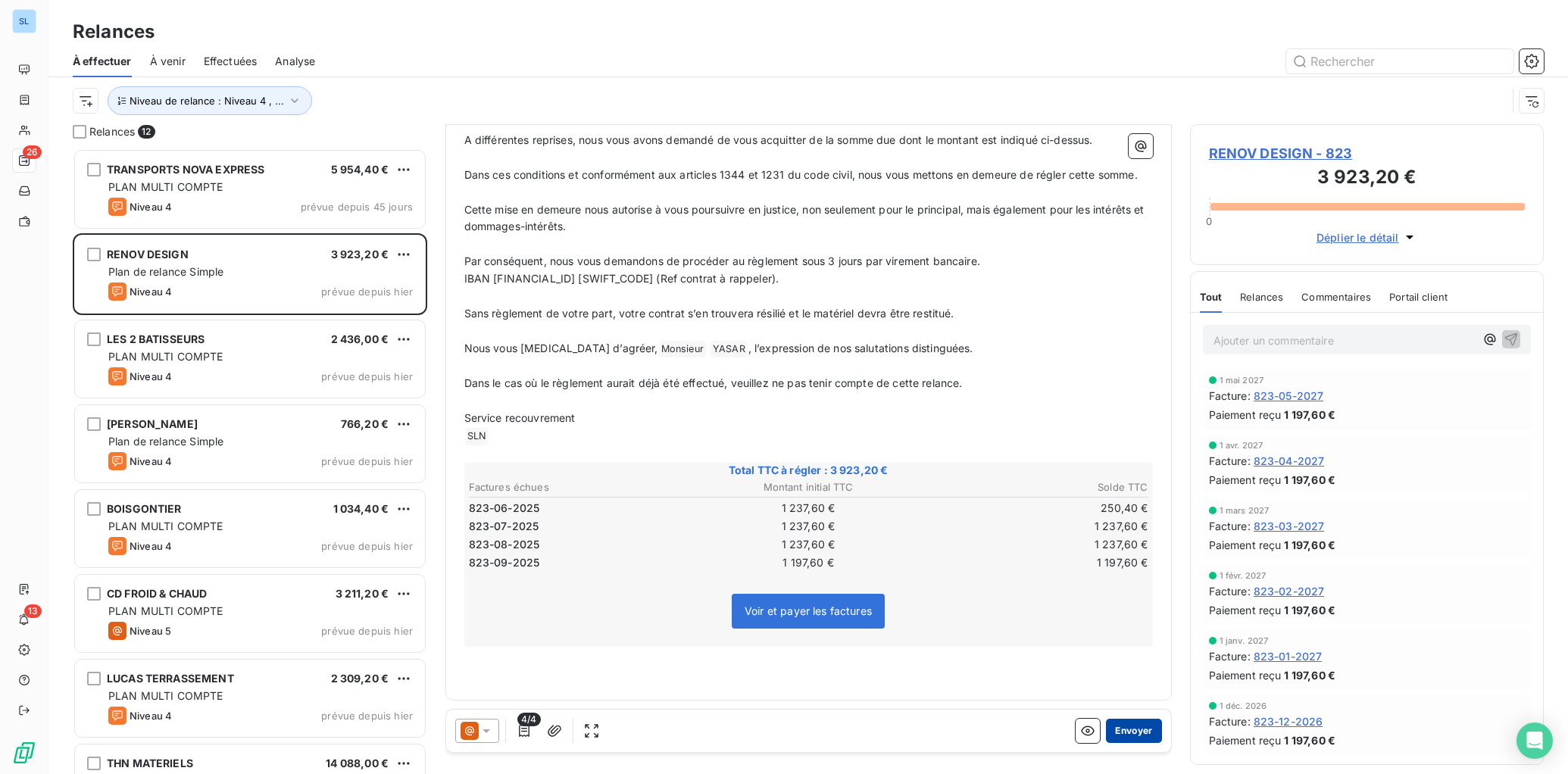
click at [1127, 732] on button "Envoyer" at bounding box center [1133, 730] width 55 height 24
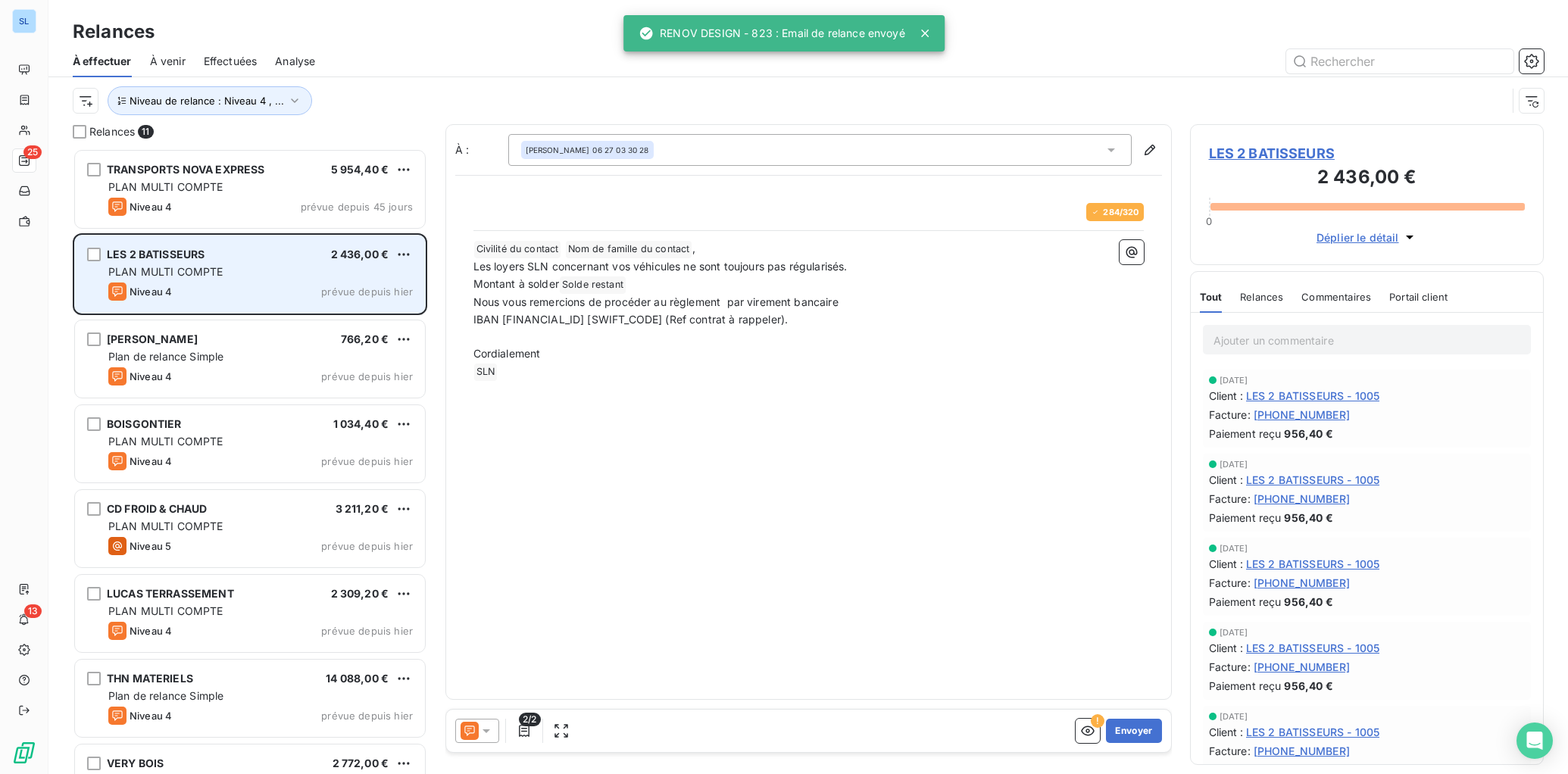
click at [202, 286] on div "Niveau 4 prévue depuis hier" at bounding box center [260, 291] width 304 height 18
click at [164, 284] on div "Niveau 4" at bounding box center [140, 291] width 64 height 18
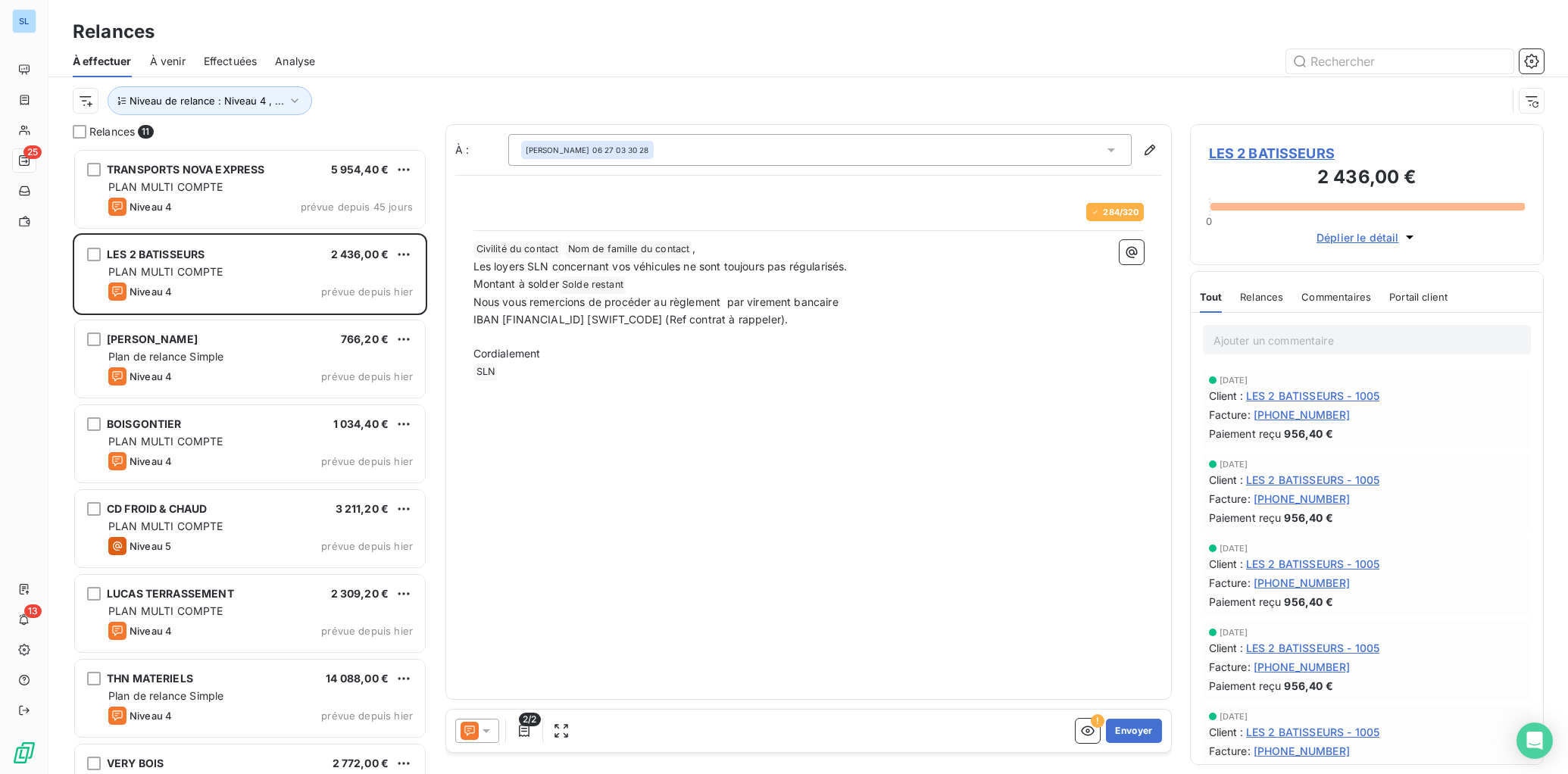
click at [1257, 297] on span "Relances" at bounding box center [1262, 296] width 44 height 12
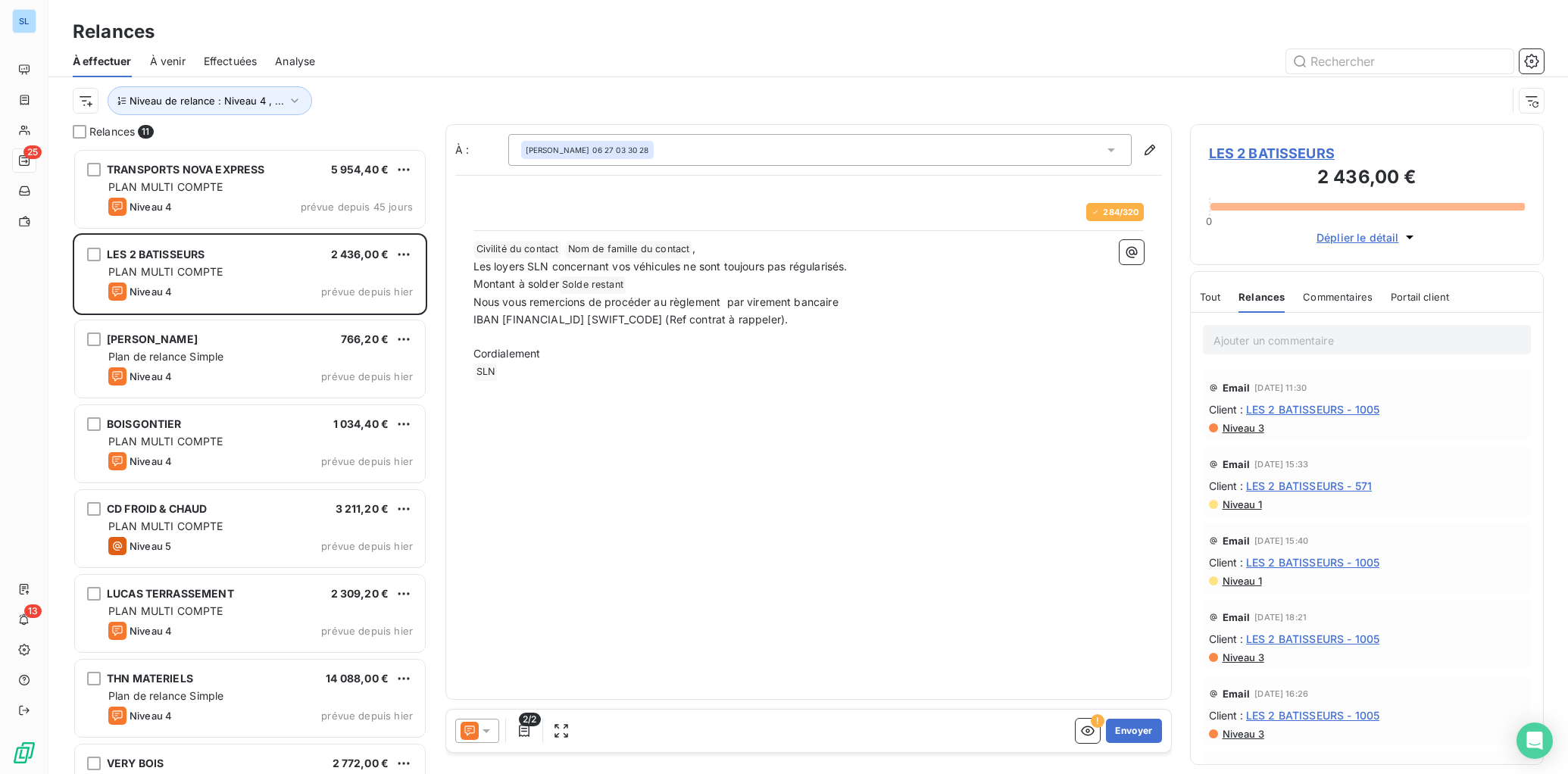
click at [1321, 299] on span "Commentaires" at bounding box center [1337, 296] width 70 height 12
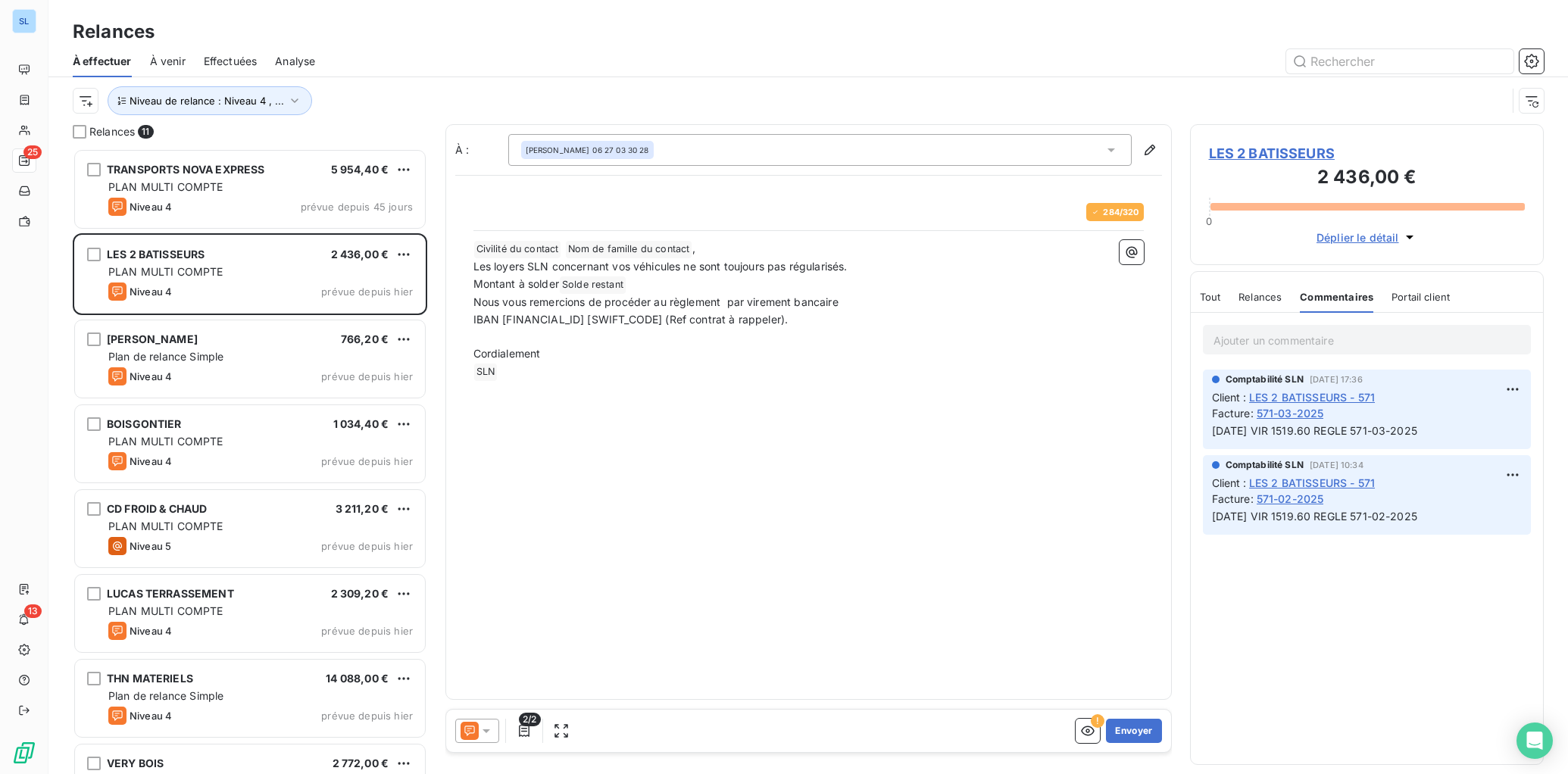
click at [1265, 297] on span "Relances" at bounding box center [1260, 296] width 44 height 12
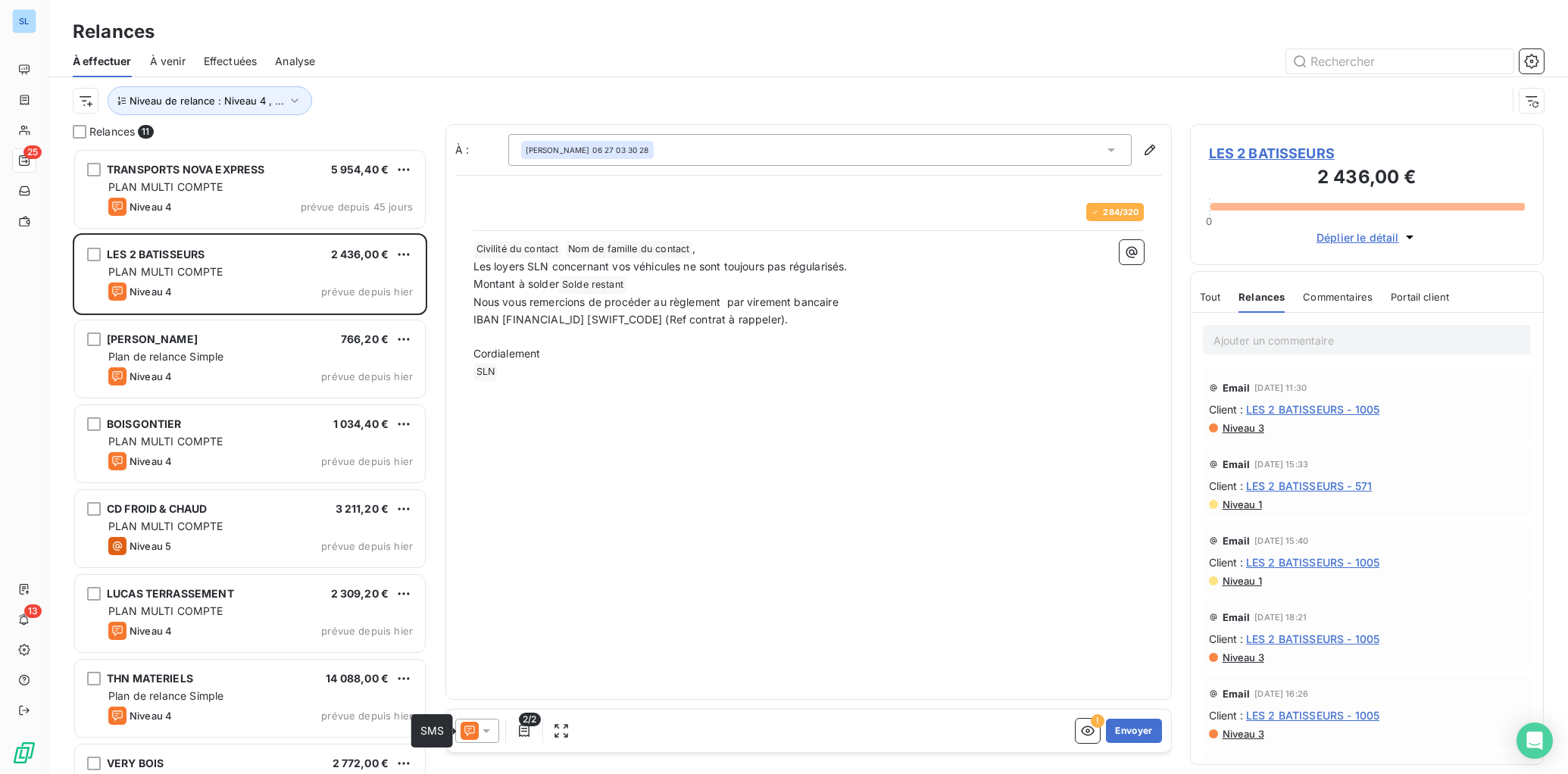
click at [476, 732] on icon at bounding box center [469, 730] width 18 height 18
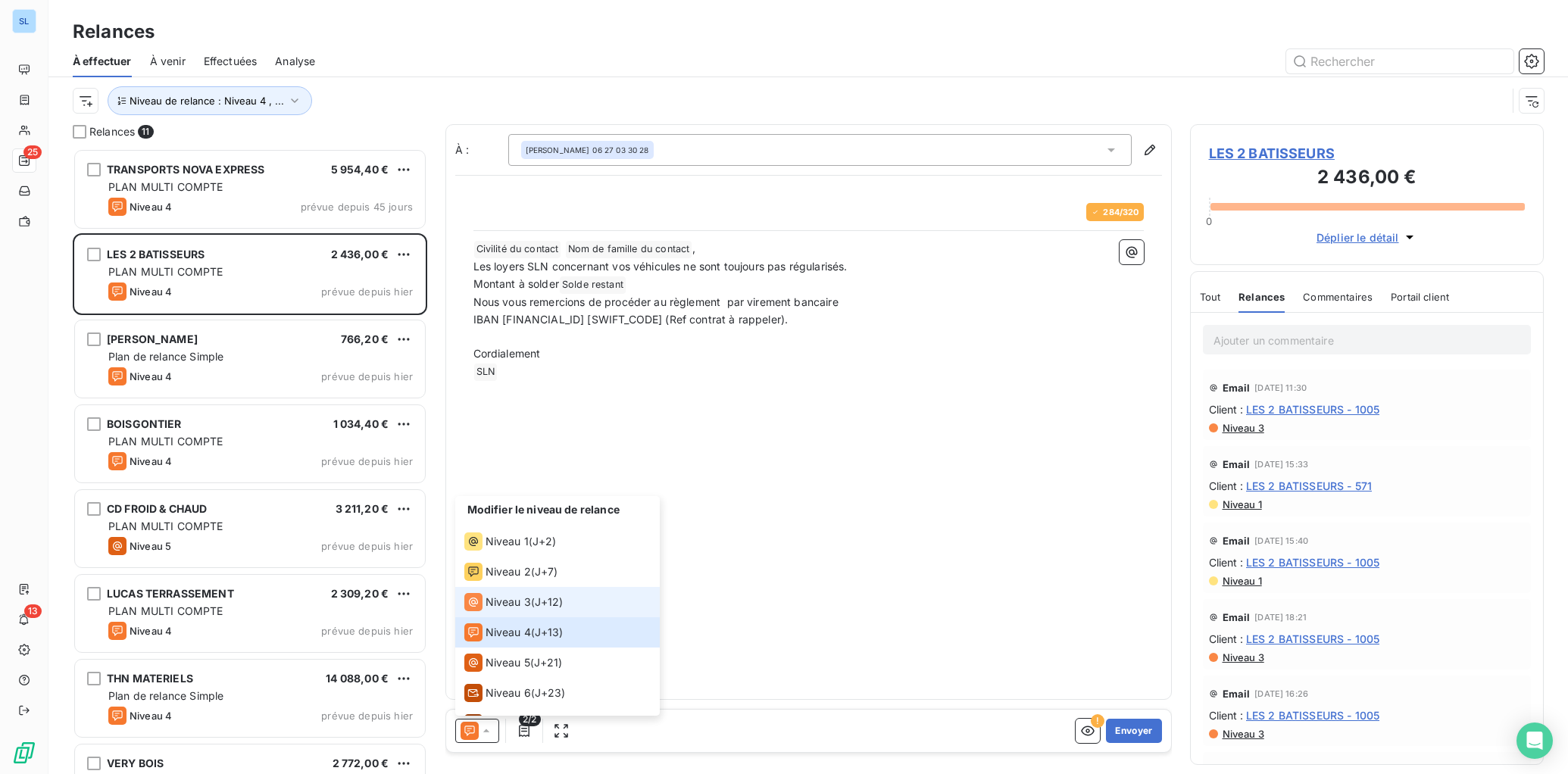
click at [501, 602] on span "Niveau 3" at bounding box center [508, 602] width 45 height 15
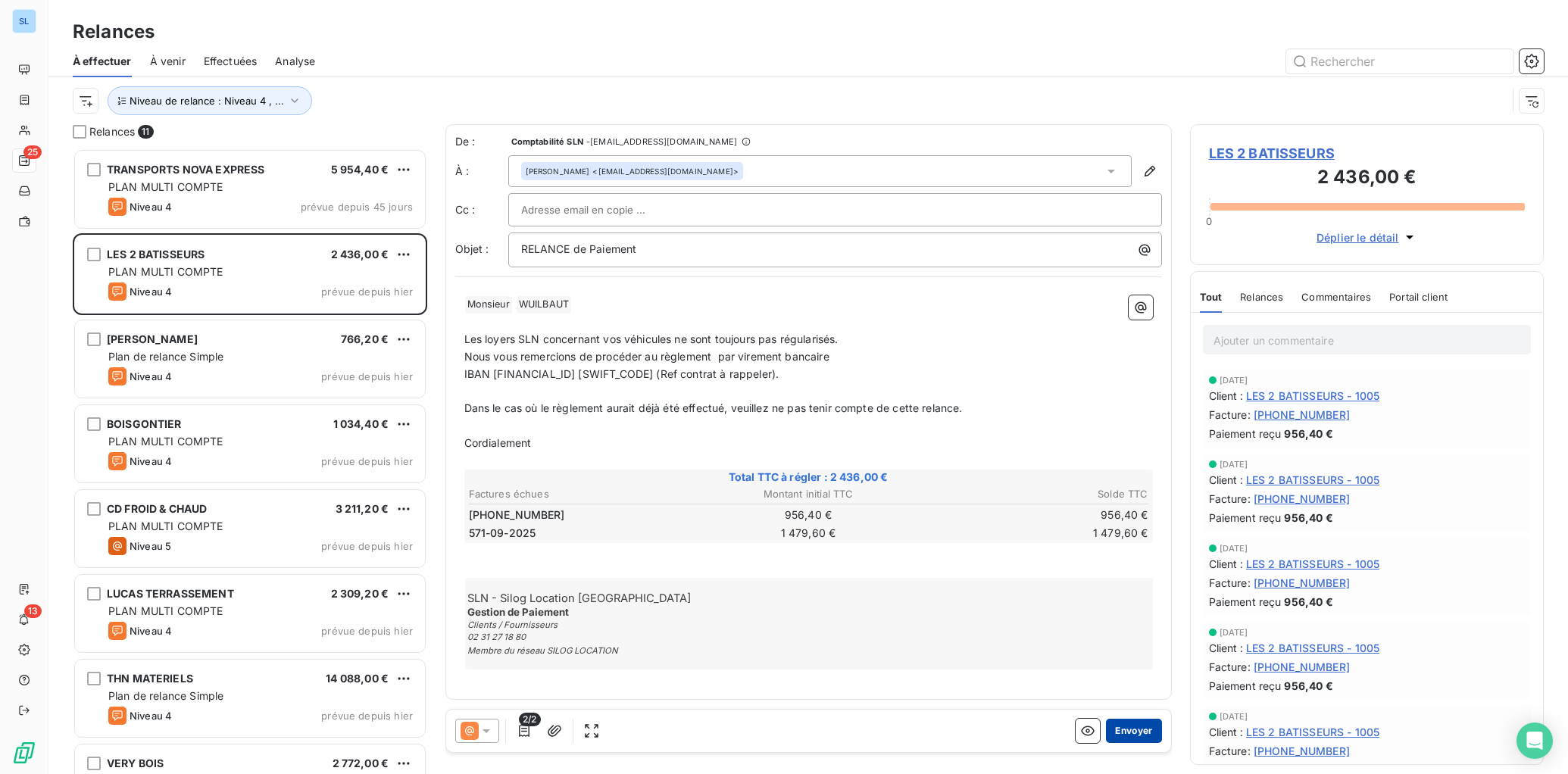
click at [1118, 732] on button "Envoyer" at bounding box center [1133, 730] width 55 height 24
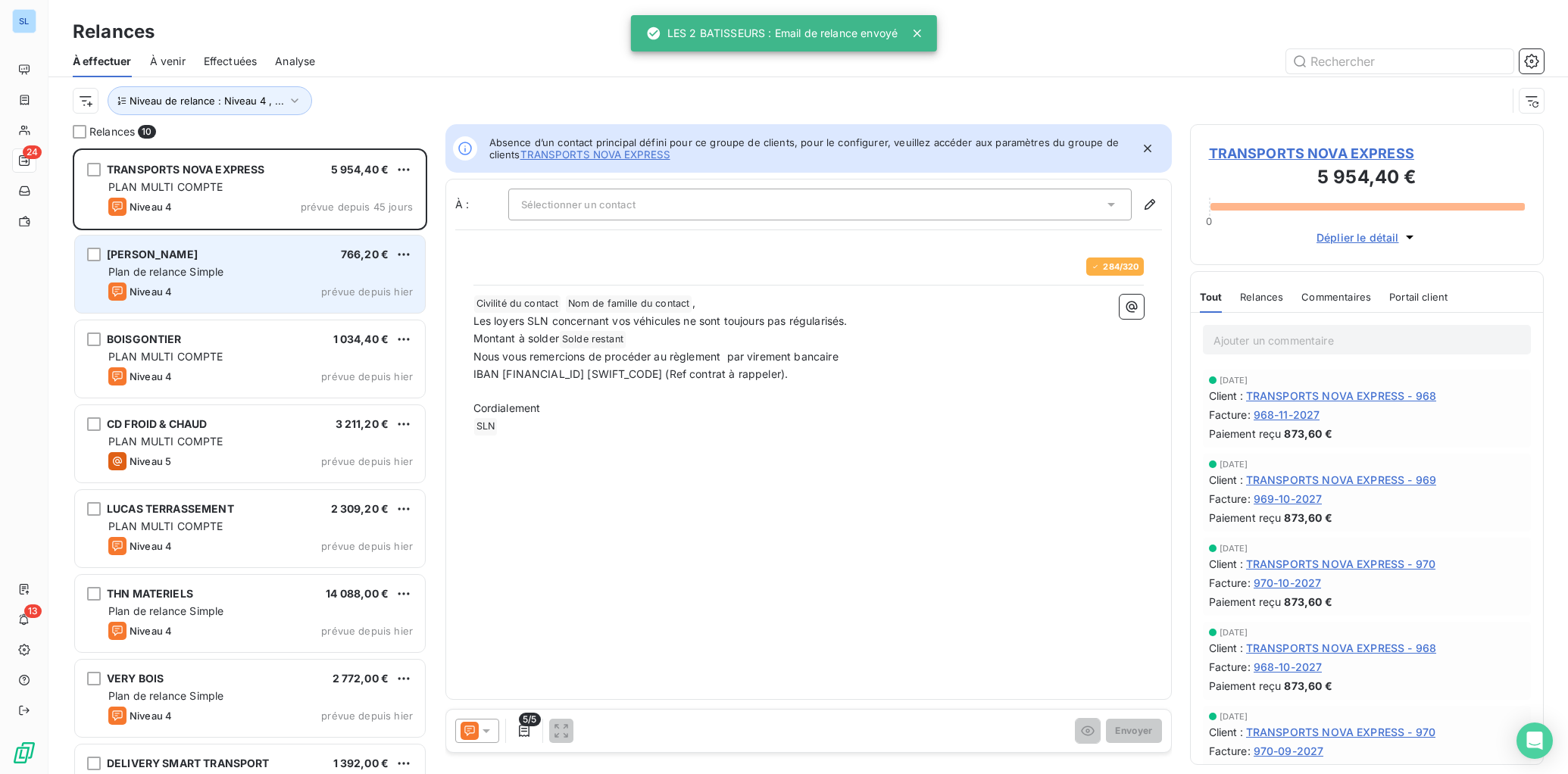
click at [164, 253] on span "[PERSON_NAME]" at bounding box center [153, 254] width 91 height 13
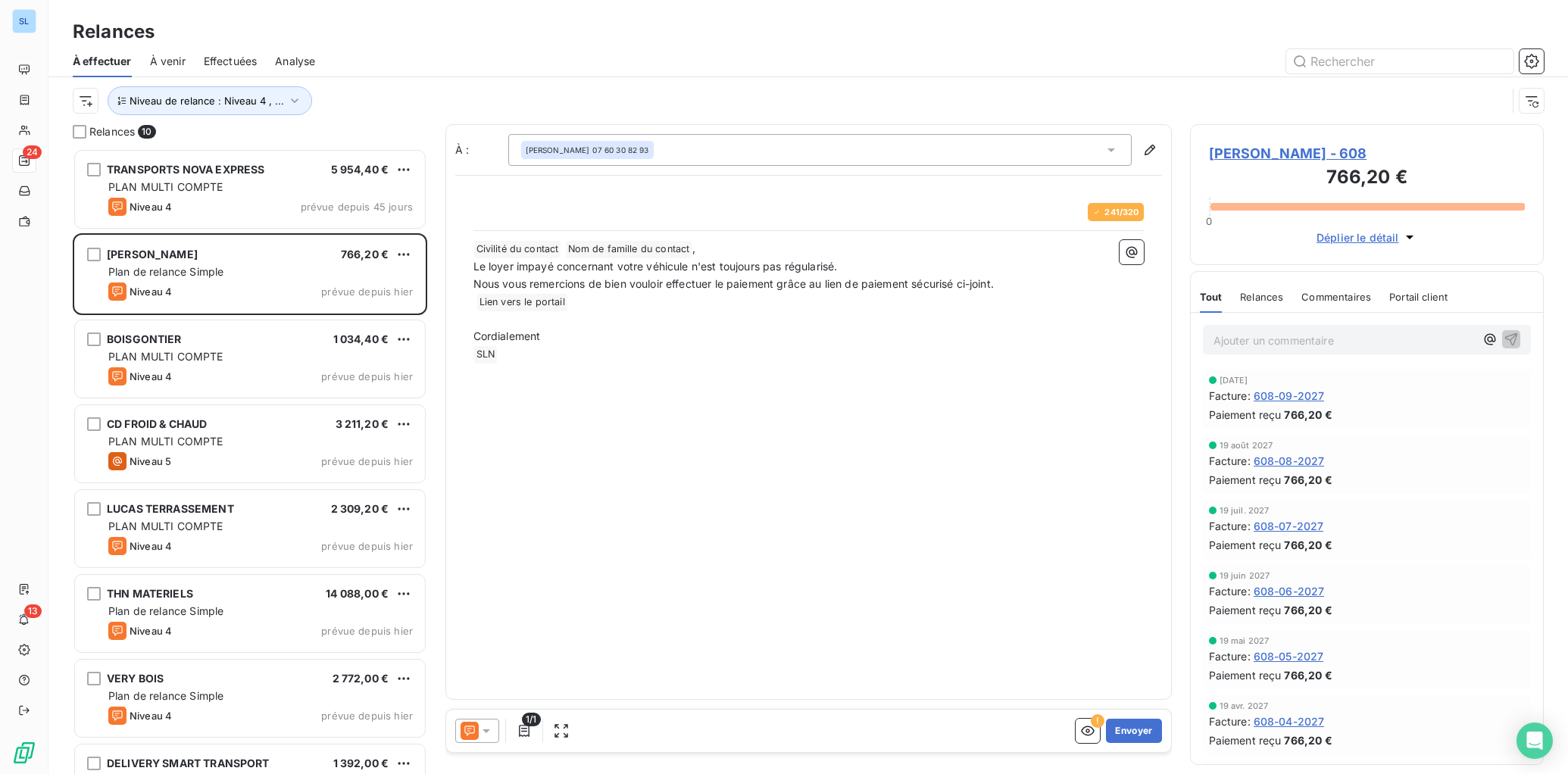
drag, startPoint x: 474, startPoint y: 728, endPoint x: 470, endPoint y: 718, distance: 10.8
click at [474, 728] on icon at bounding box center [469, 730] width 18 height 18
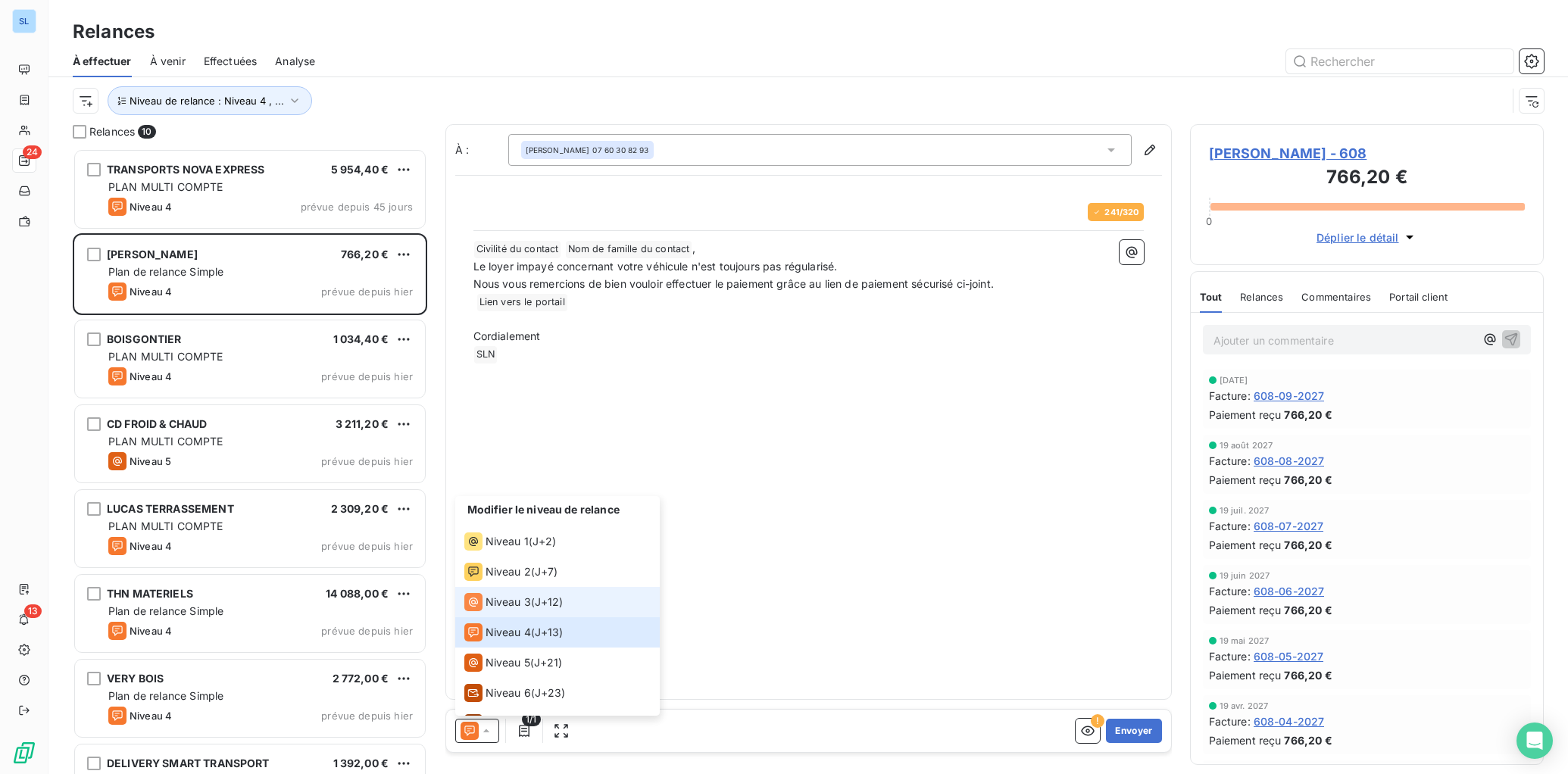
click at [494, 602] on span "Niveau 3" at bounding box center [508, 602] width 45 height 15
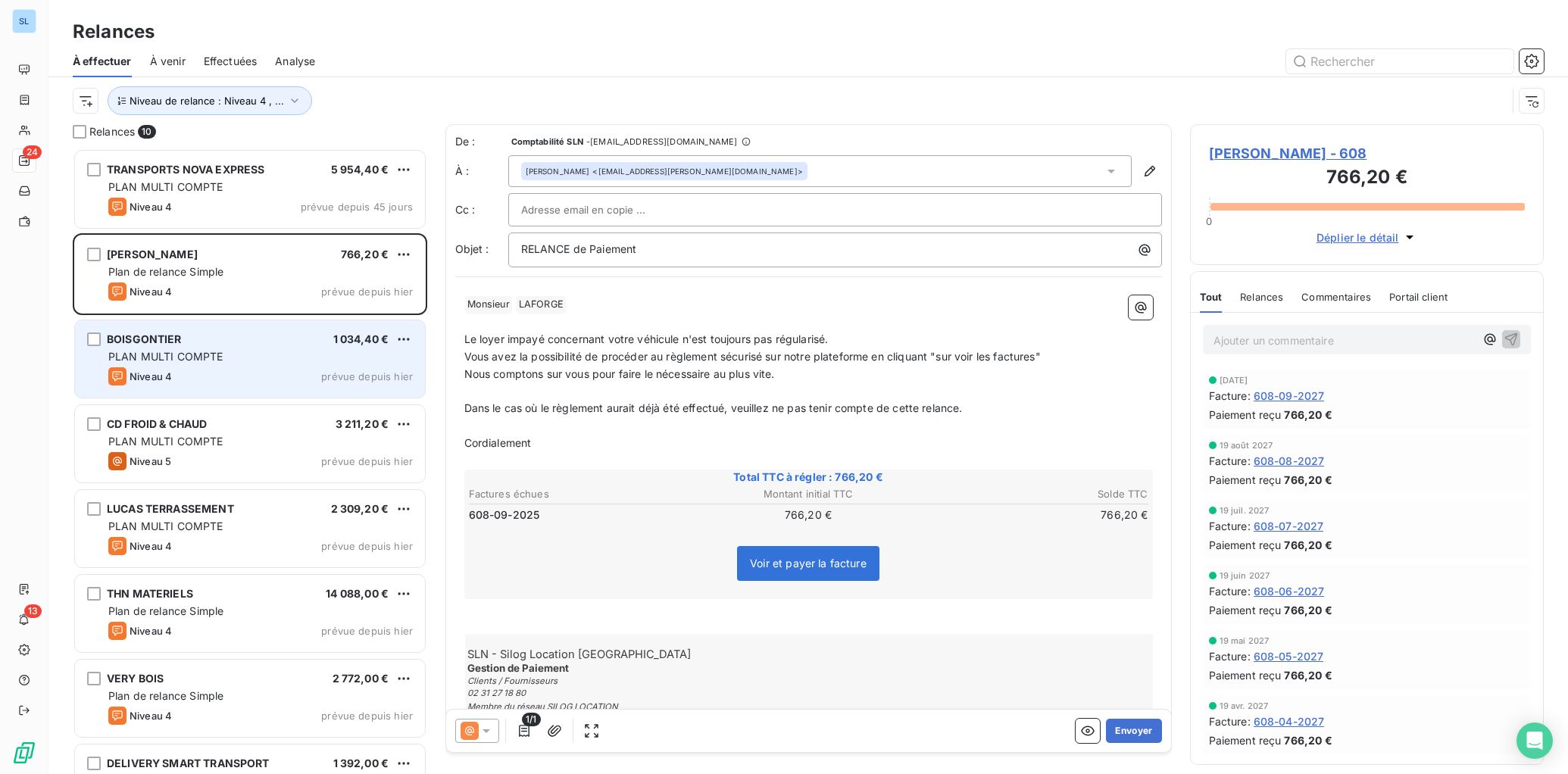
click at [203, 357] on span "PLAN MULTI COMPTE" at bounding box center [165, 357] width 115 height 13
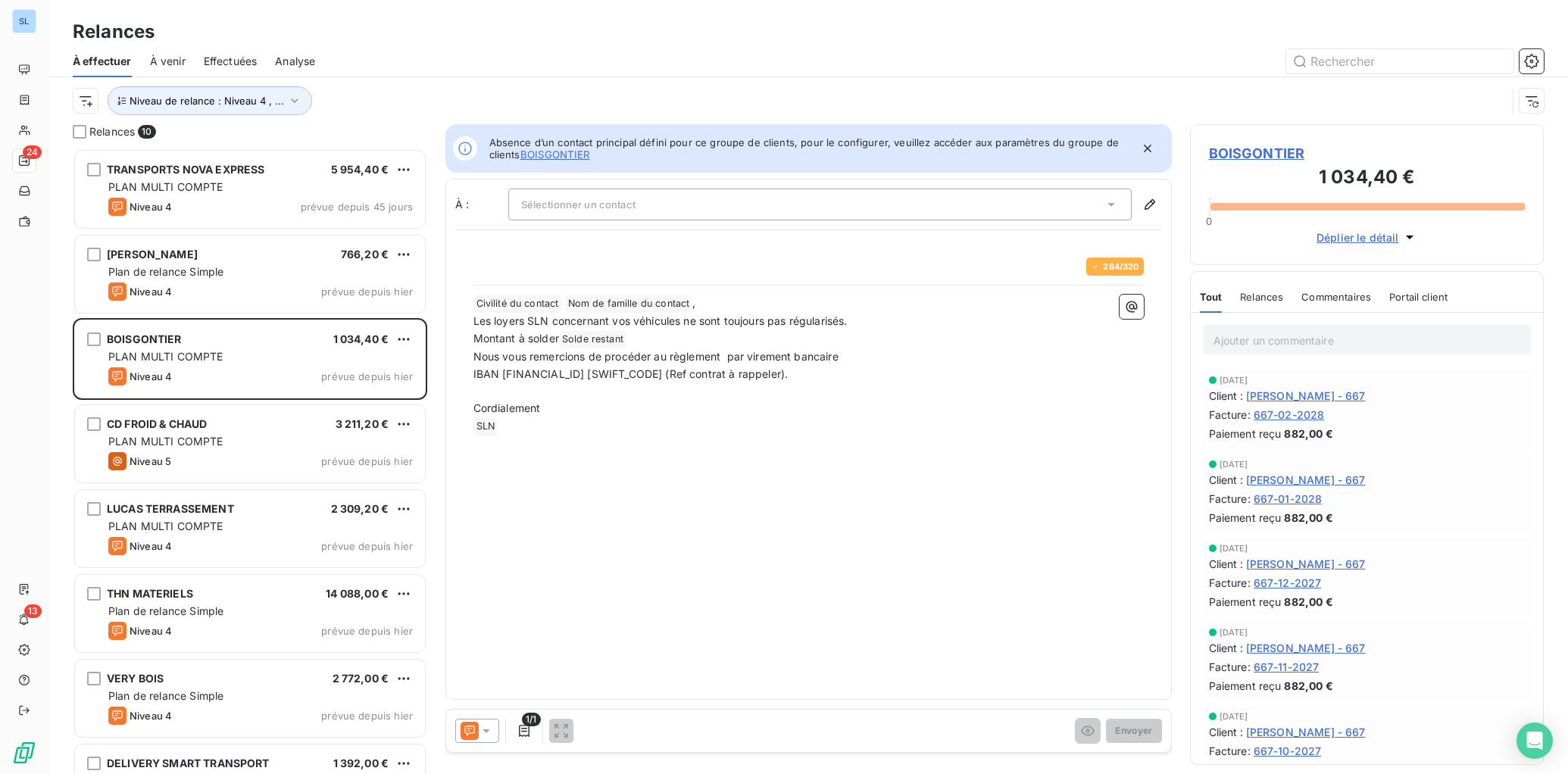
click at [1258, 299] on span "Relances" at bounding box center [1262, 296] width 44 height 12
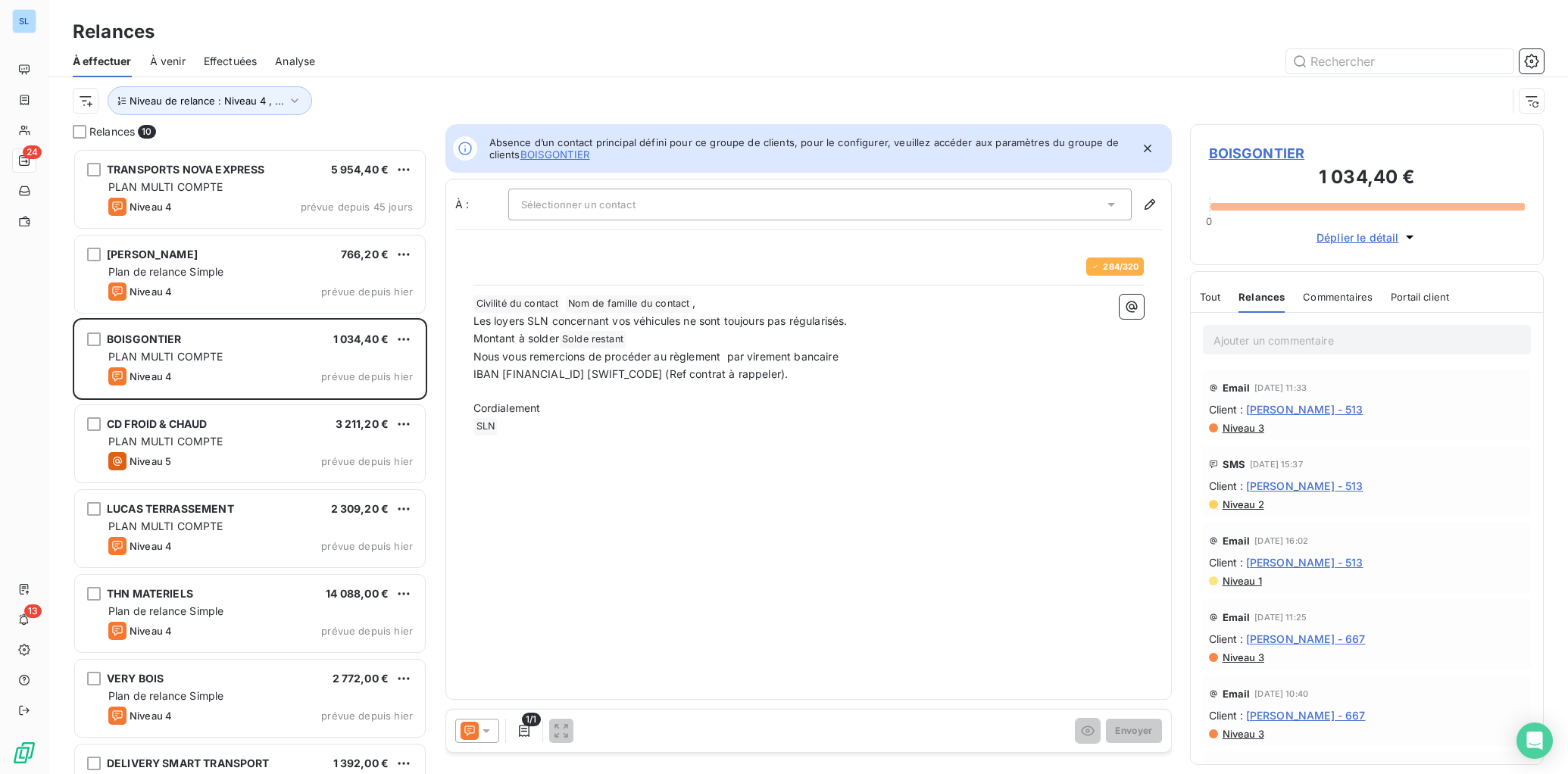
click at [1336, 291] on span "Commentaires" at bounding box center [1337, 296] width 70 height 12
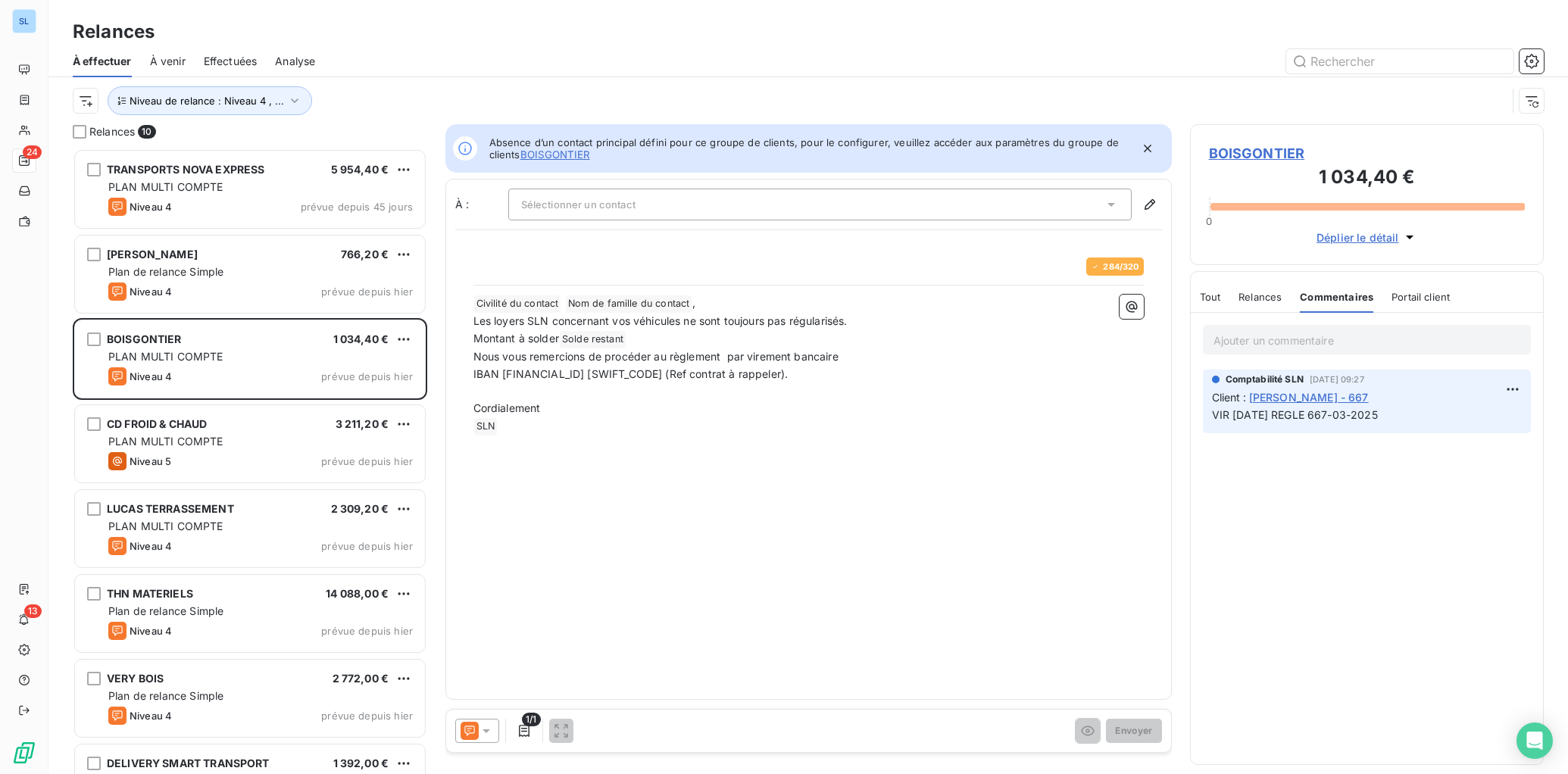
click at [1266, 299] on span "Relances" at bounding box center [1260, 296] width 44 height 12
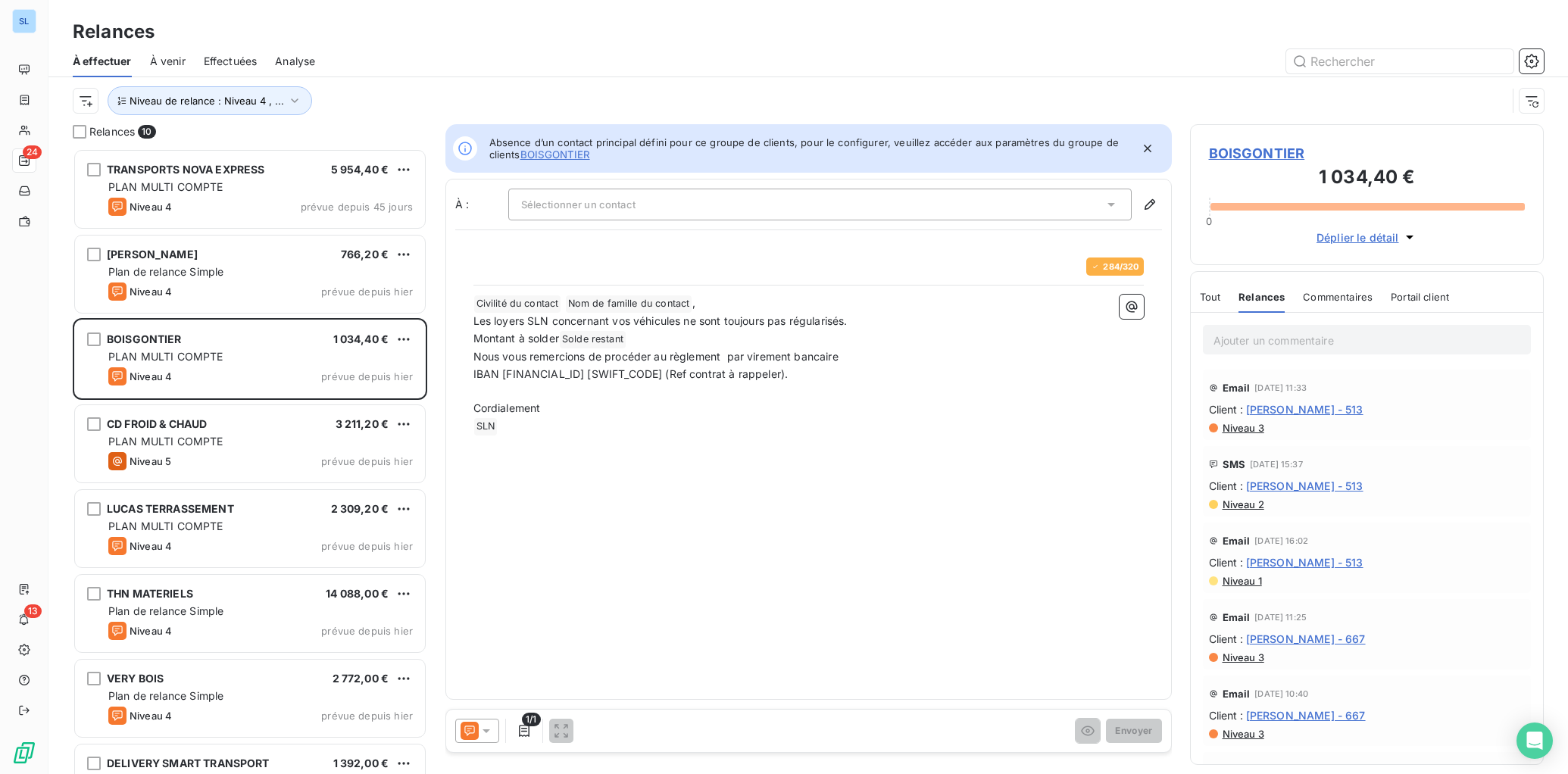
click at [1218, 291] on span "Tout" at bounding box center [1210, 296] width 21 height 12
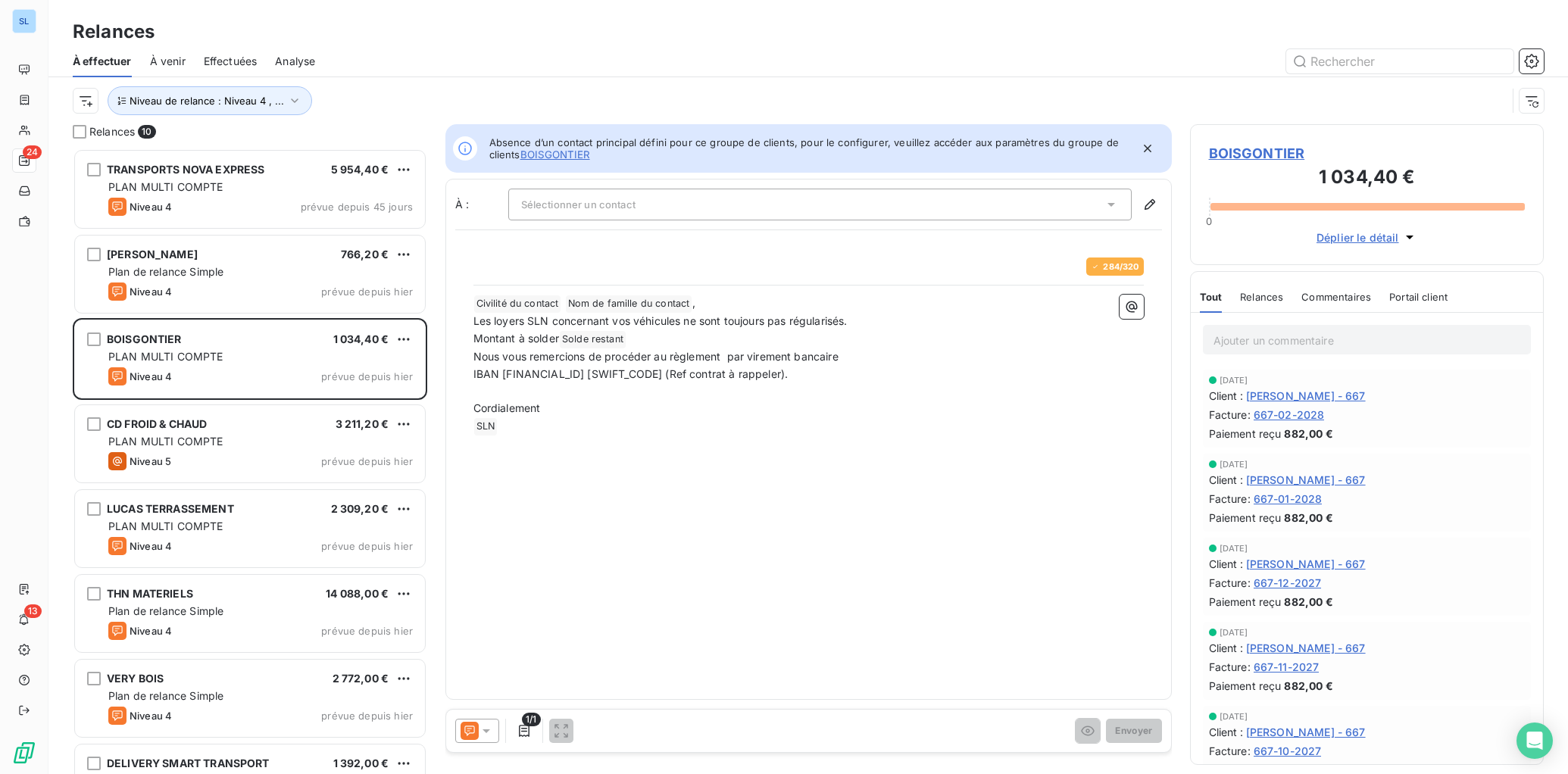
click at [475, 733] on icon at bounding box center [469, 730] width 18 height 18
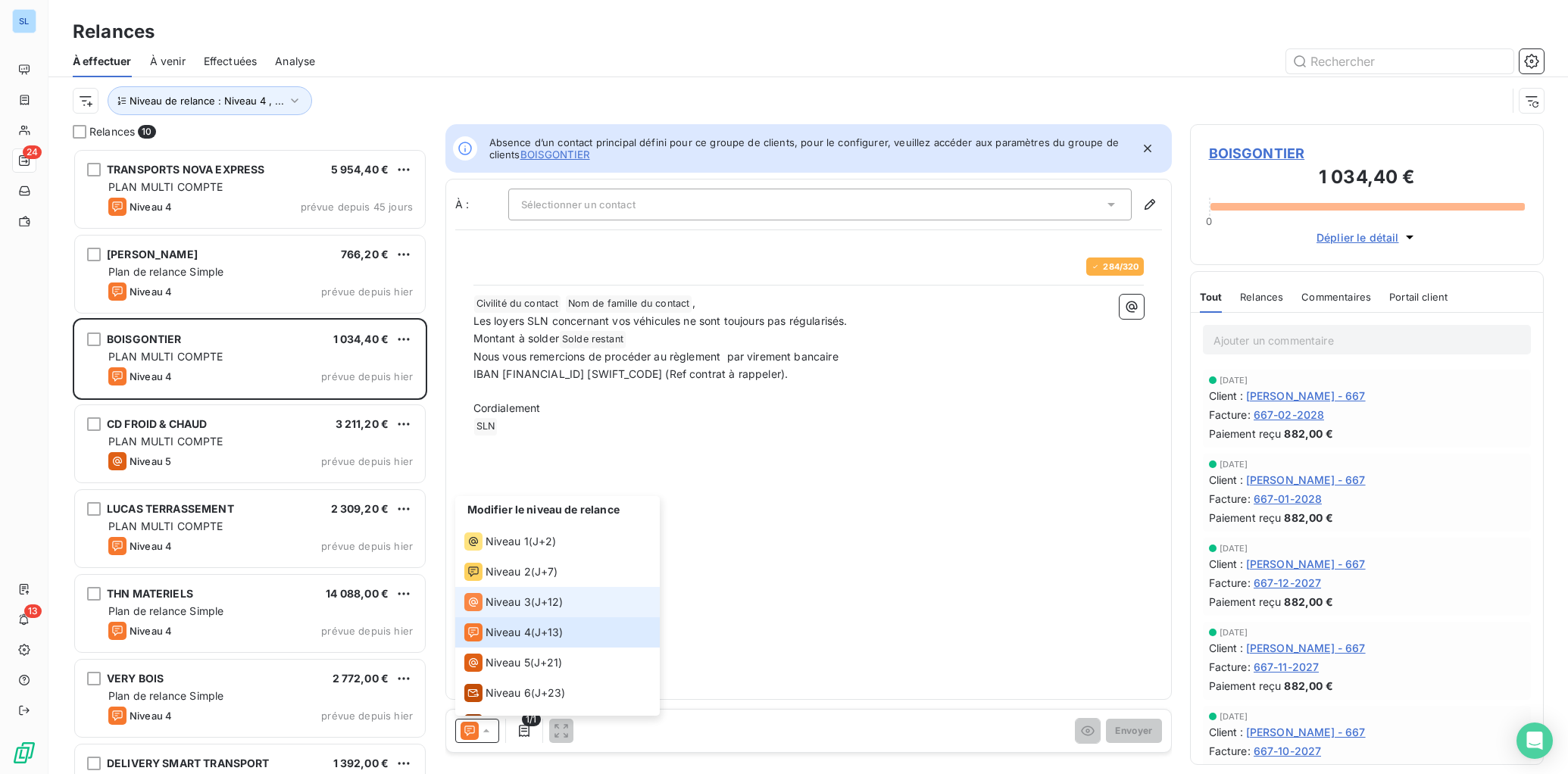
click at [498, 606] on span "Niveau 3" at bounding box center [508, 602] width 45 height 15
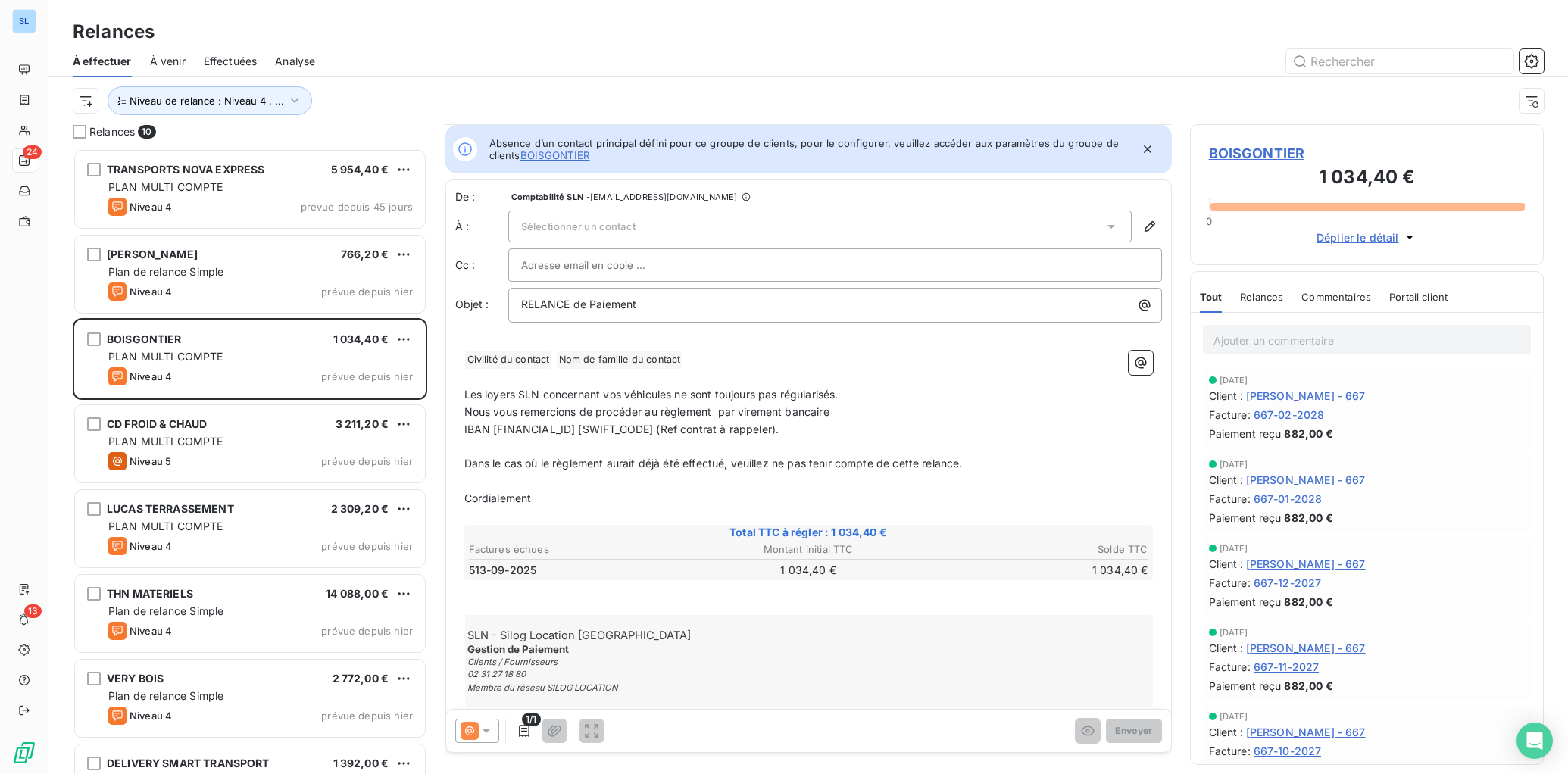
scroll to position [25, 0]
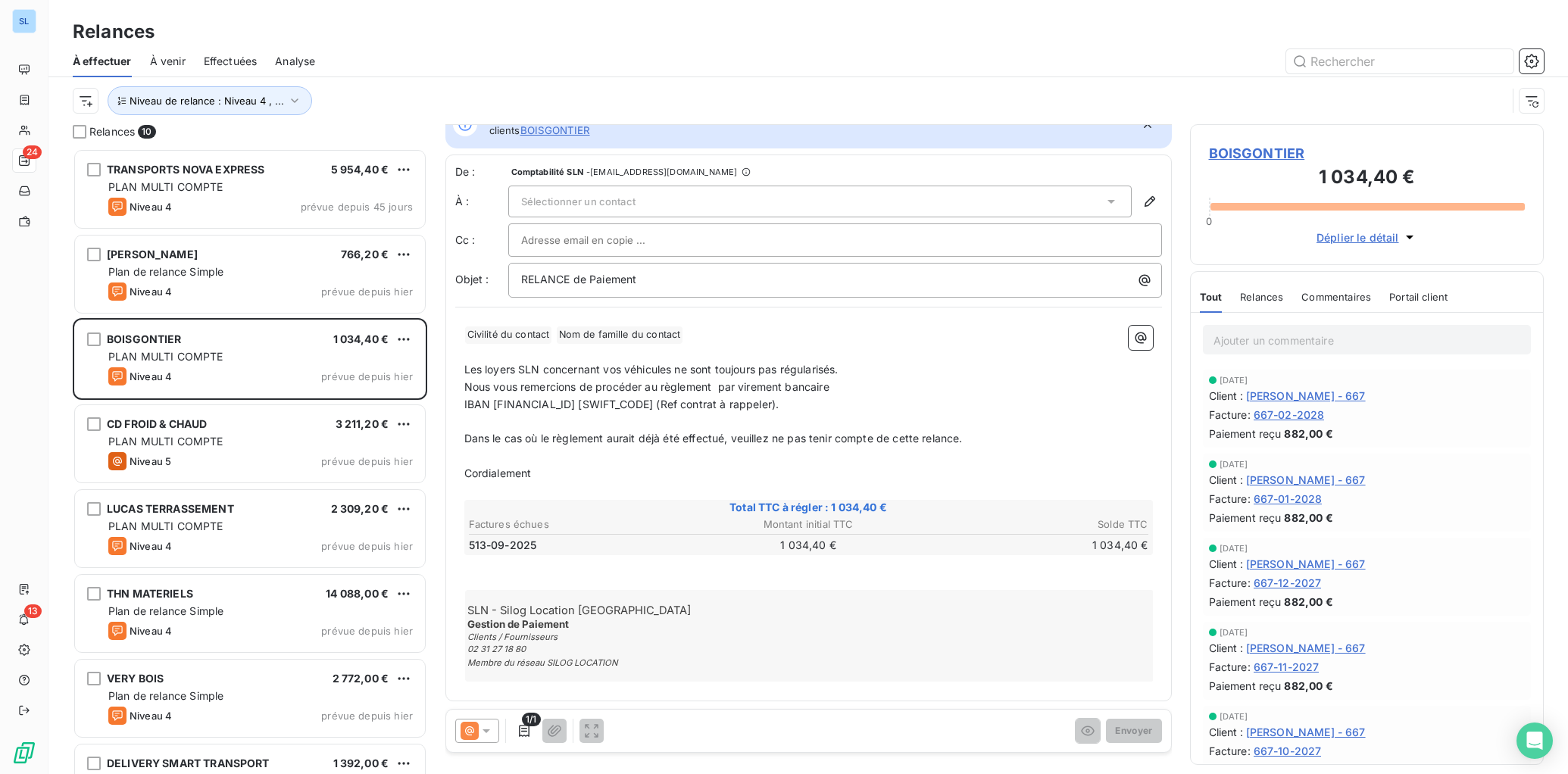
click at [1362, 300] on span "Commentaires" at bounding box center [1336, 296] width 70 height 12
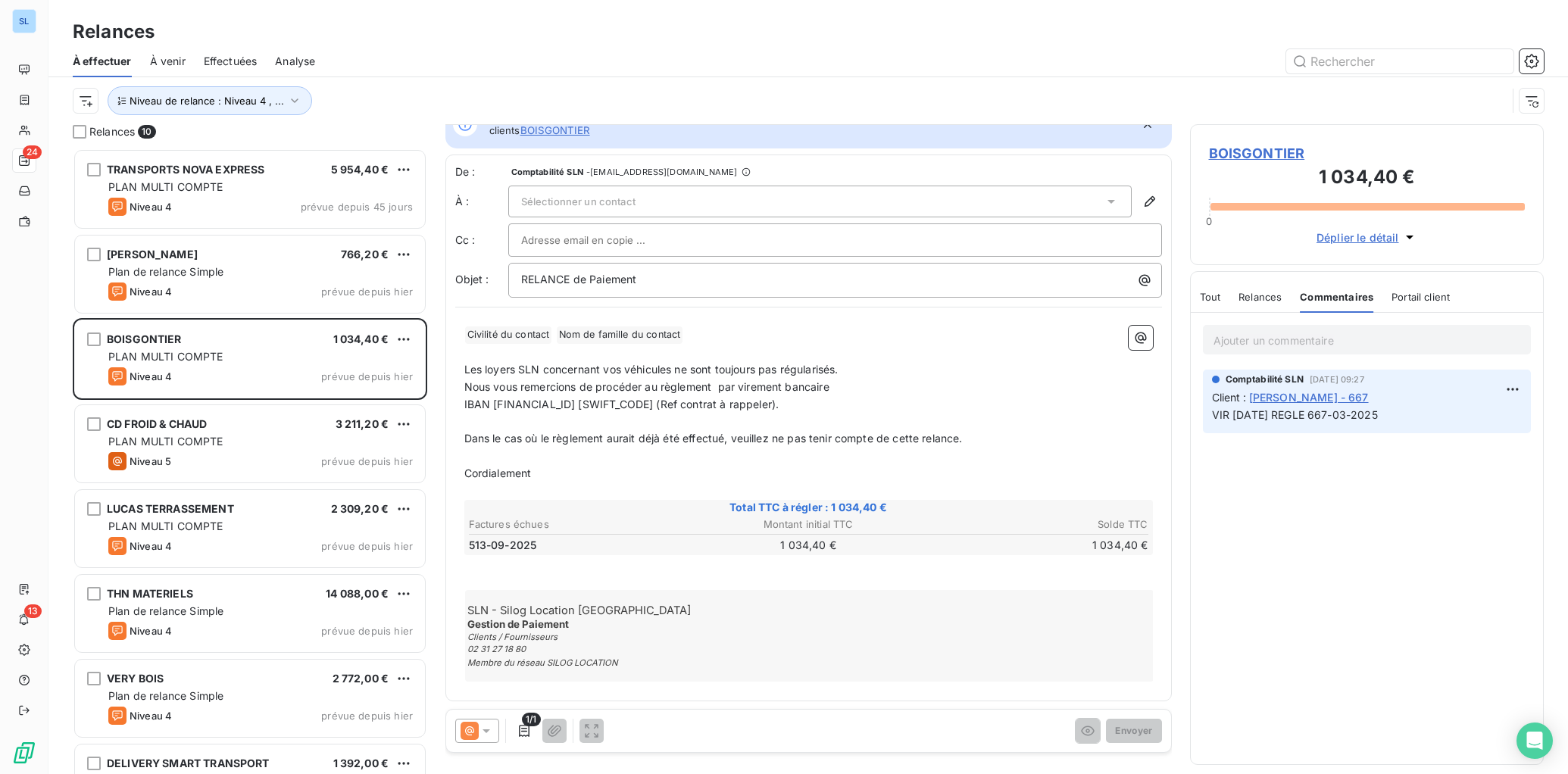
click at [1268, 338] on p "Ajouter un commentaire ﻿" at bounding box center [1367, 340] width 308 height 19
click at [1266, 341] on p "Ajouter un commentaire ﻿" at bounding box center [1367, 340] width 308 height 19
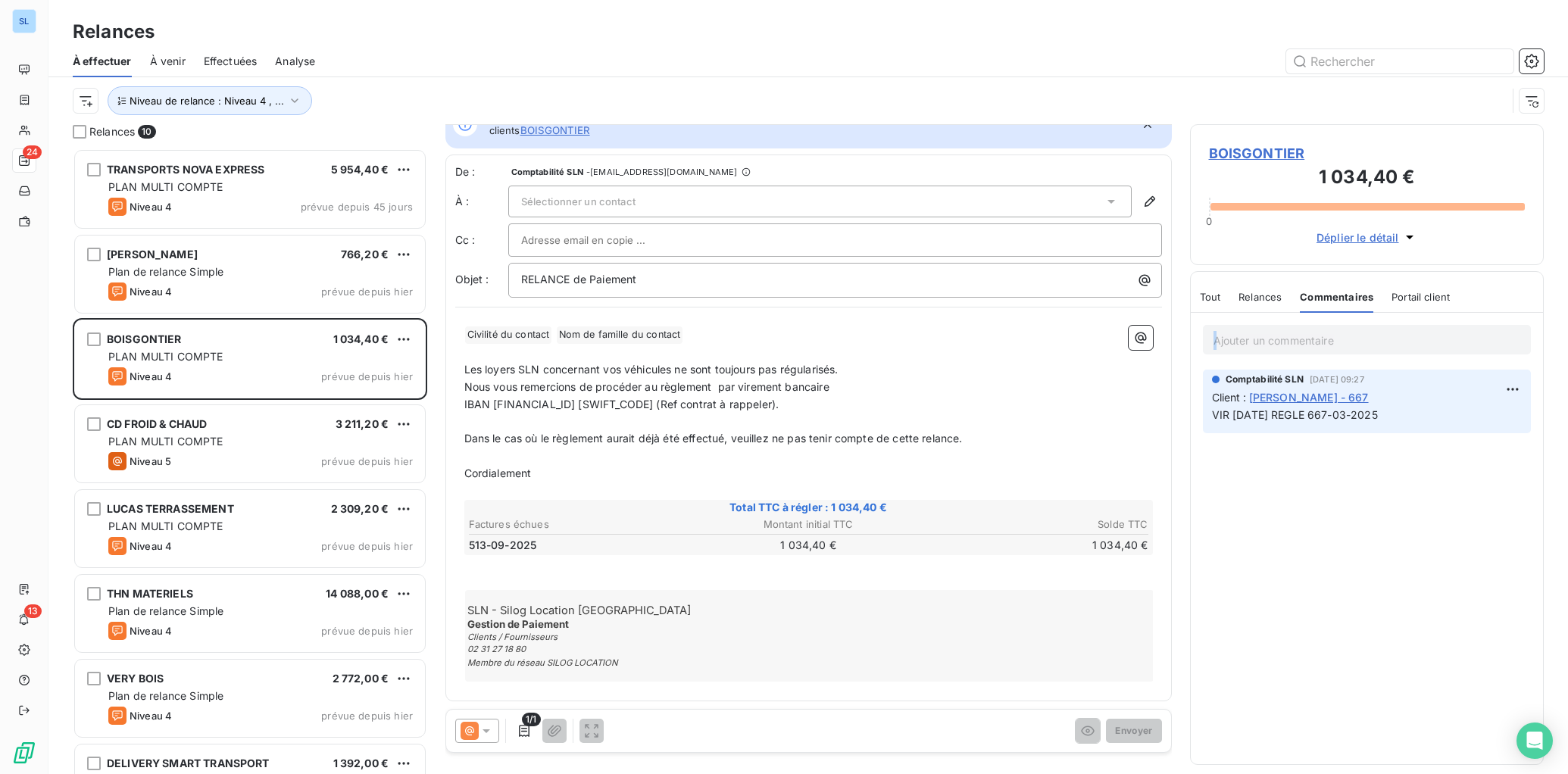
click at [1267, 341] on p "Ajouter un commentaire ﻿" at bounding box center [1367, 340] width 308 height 19
drag, startPoint x: 1261, startPoint y: 294, endPoint x: 1246, endPoint y: 343, distance: 51.2
click at [1261, 294] on span "Relances" at bounding box center [1260, 296] width 44 height 12
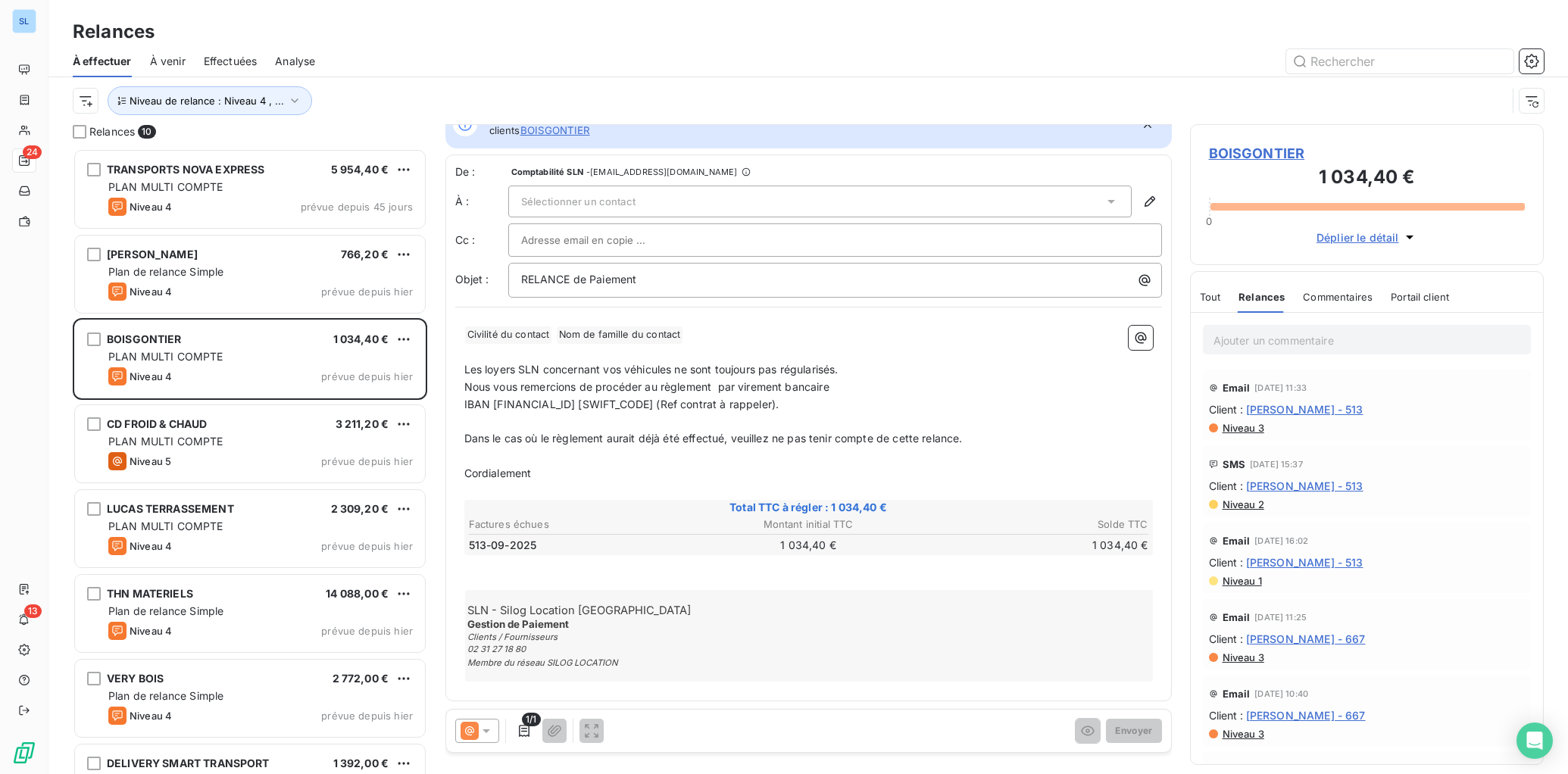
click at [1245, 344] on p "Ajouter un commentaire ﻿" at bounding box center [1367, 340] width 308 height 19
click at [1332, 300] on span "Commentaires" at bounding box center [1337, 296] width 70 height 12
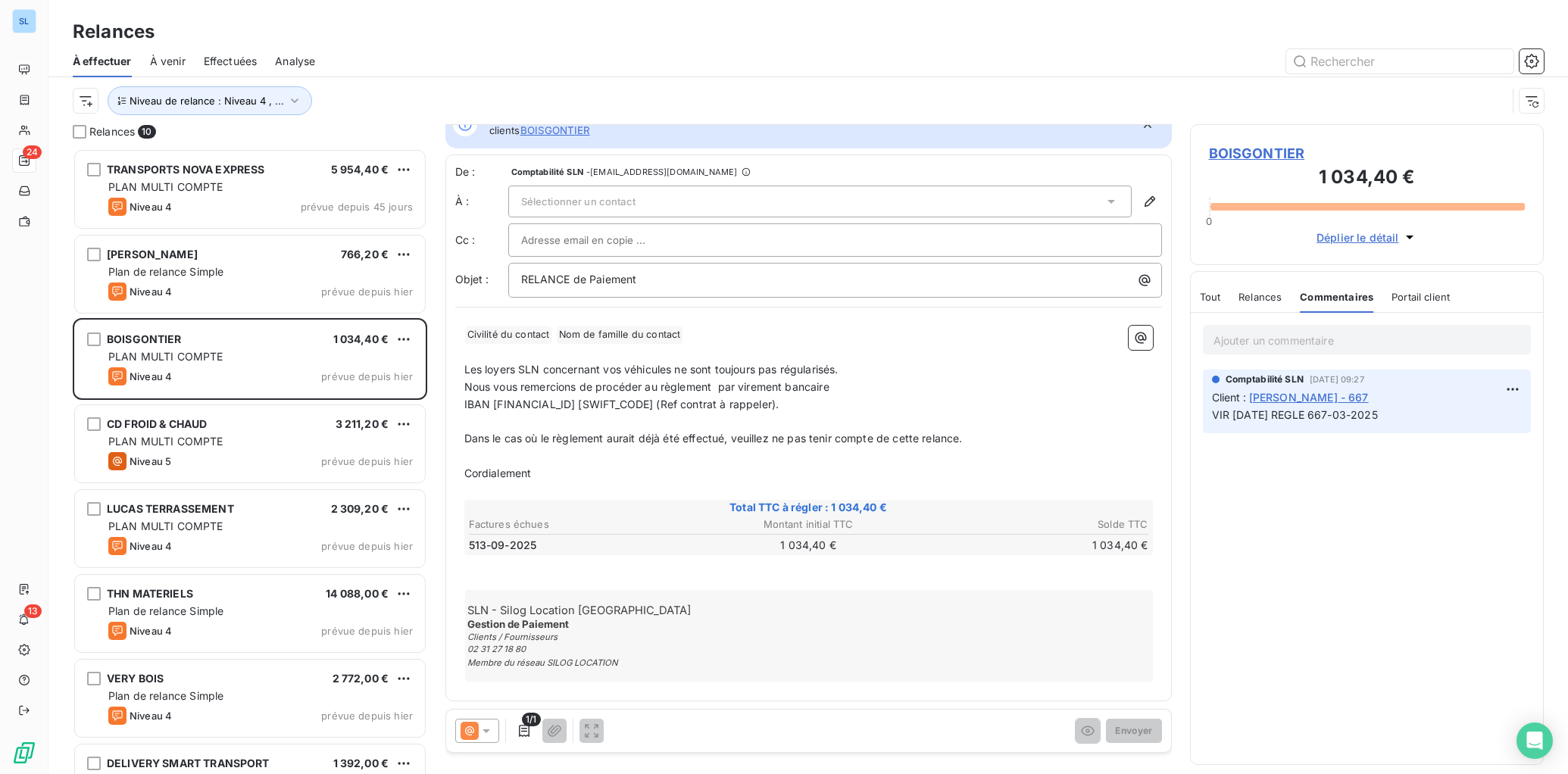
click at [1206, 302] on span "Tout" at bounding box center [1210, 296] width 21 height 12
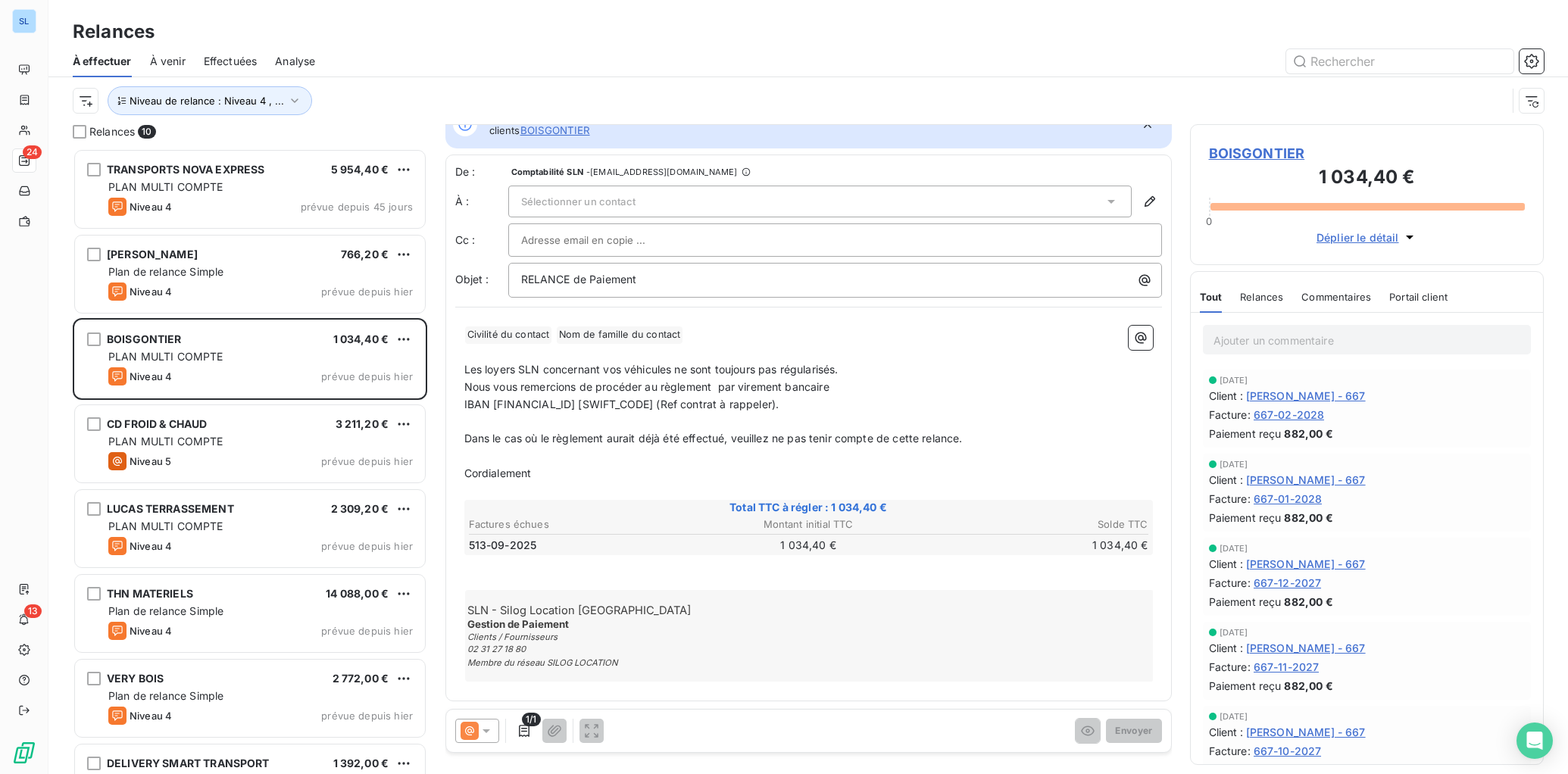
click at [647, 563] on p "﻿" at bounding box center [809, 563] width 689 height 17
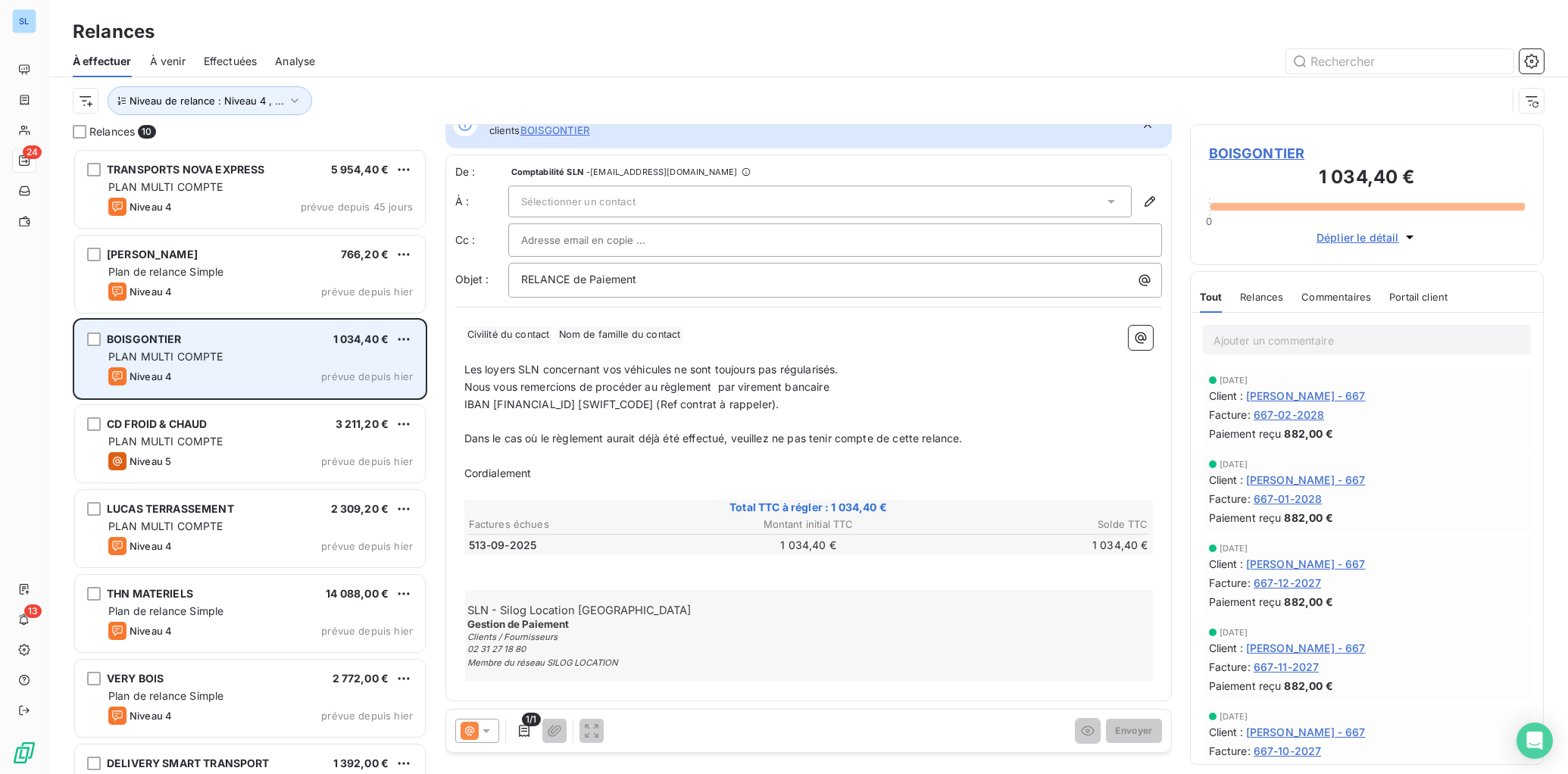
click at [212, 364] on div "BOISGONTIER 1 034,40 € PLAN MULTI COMPTE Niveau 4 prévue depuis [DATE]" at bounding box center [251, 358] width 350 height 77
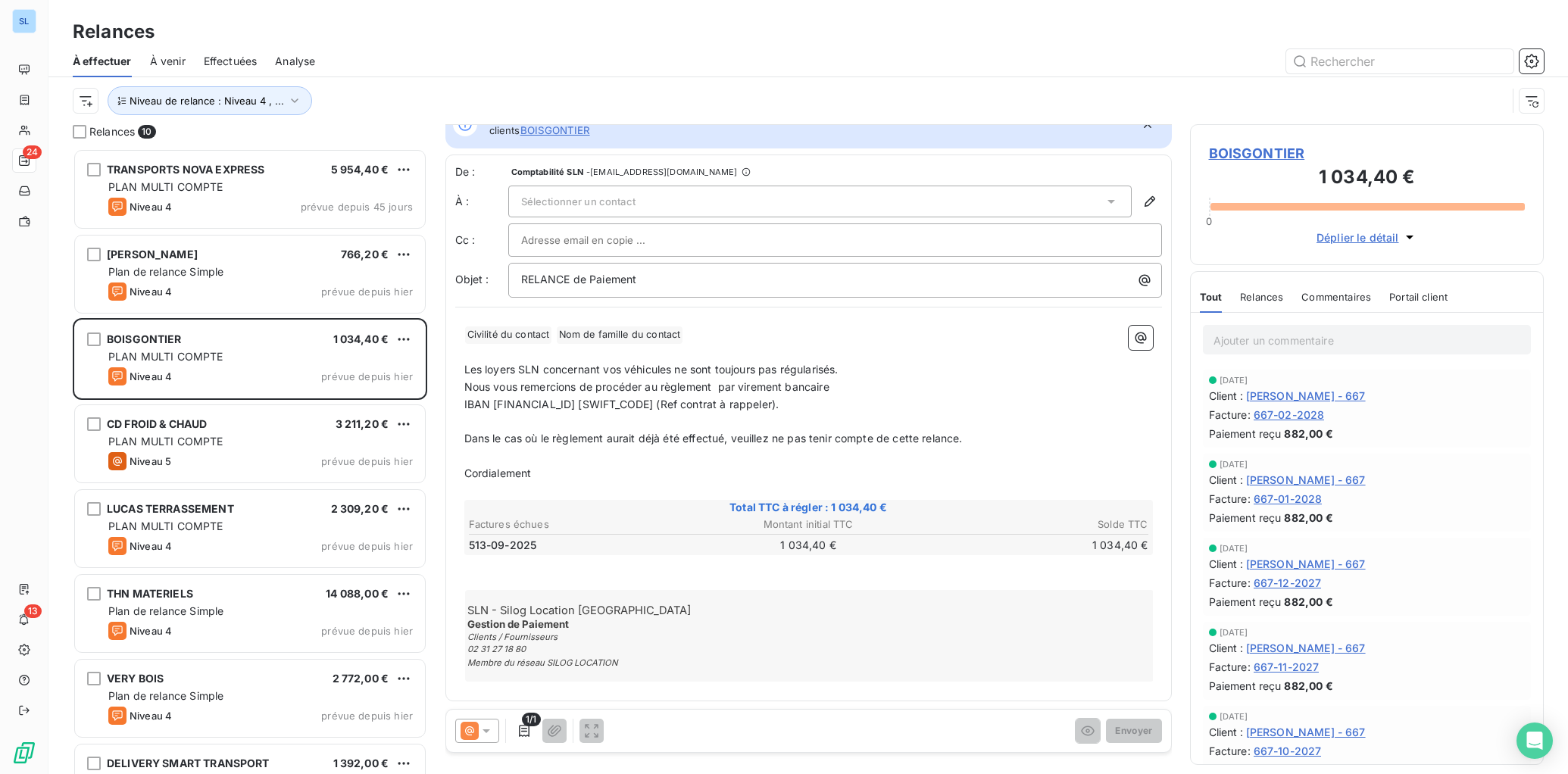
click at [1333, 296] on span "Commentaires" at bounding box center [1336, 296] width 70 height 12
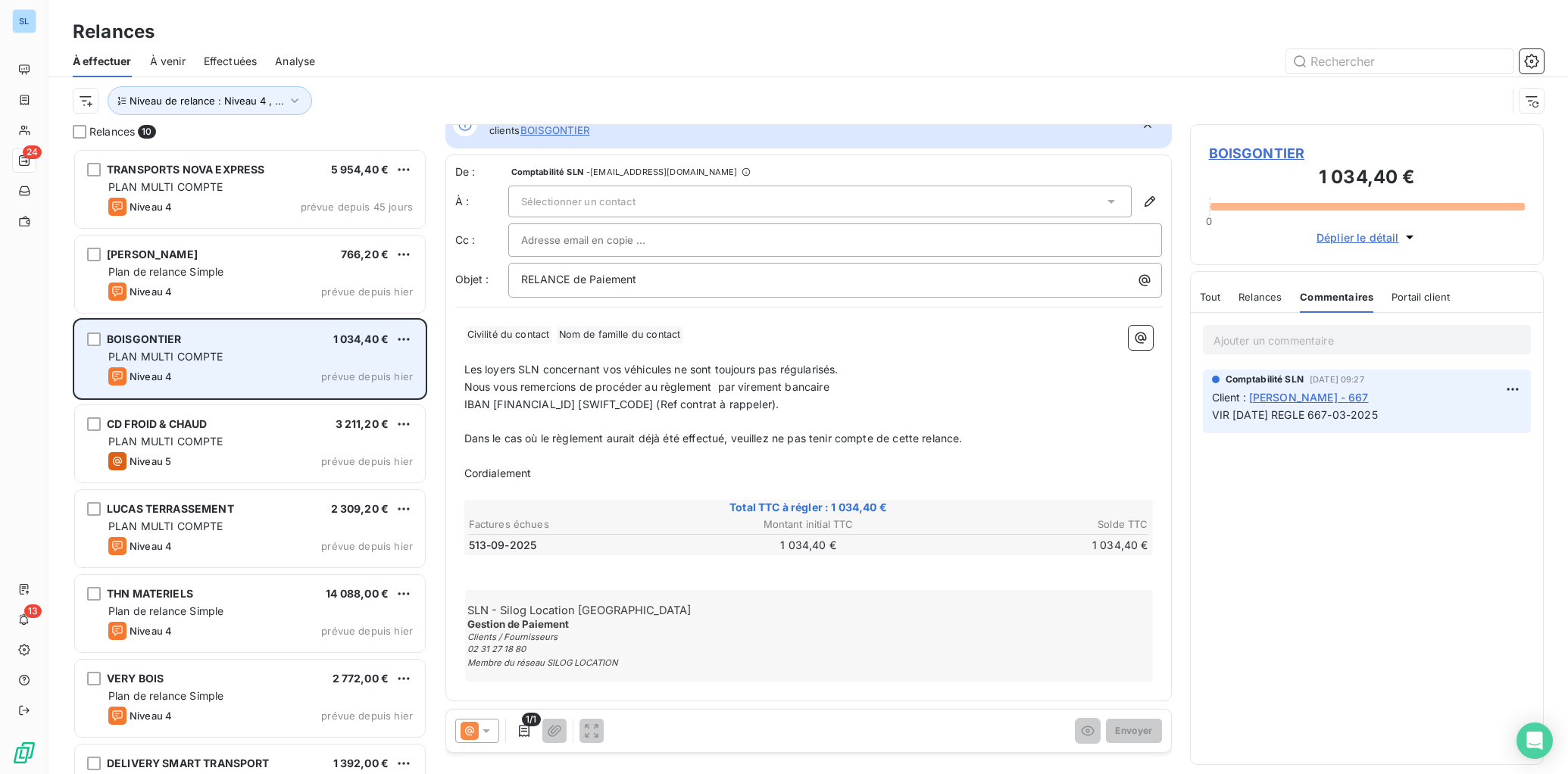
click at [277, 359] on div "PLAN MULTI COMPTE" at bounding box center [260, 357] width 304 height 15
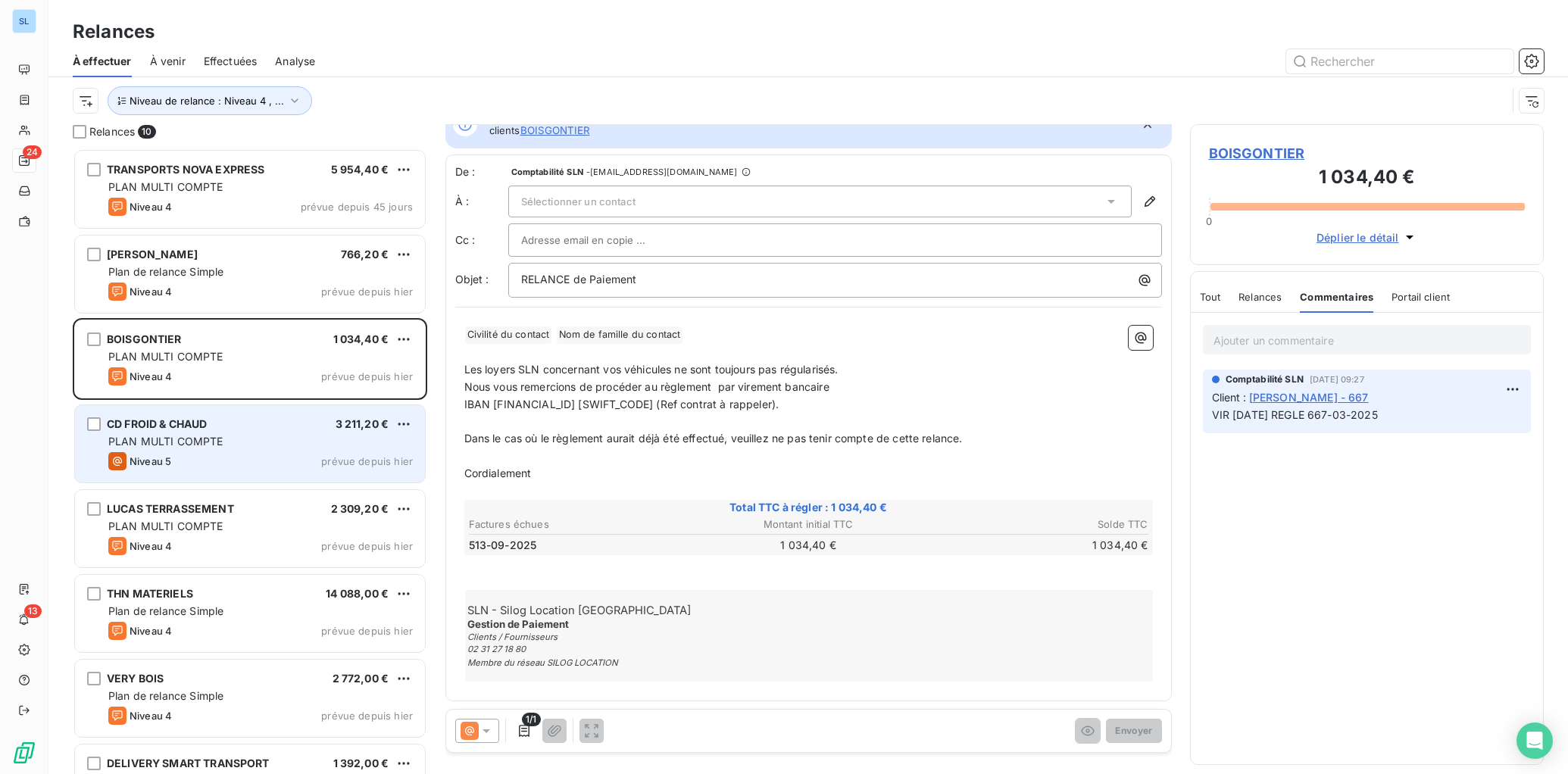
click at [276, 436] on div "PLAN MULTI COMPTE" at bounding box center [260, 441] width 304 height 15
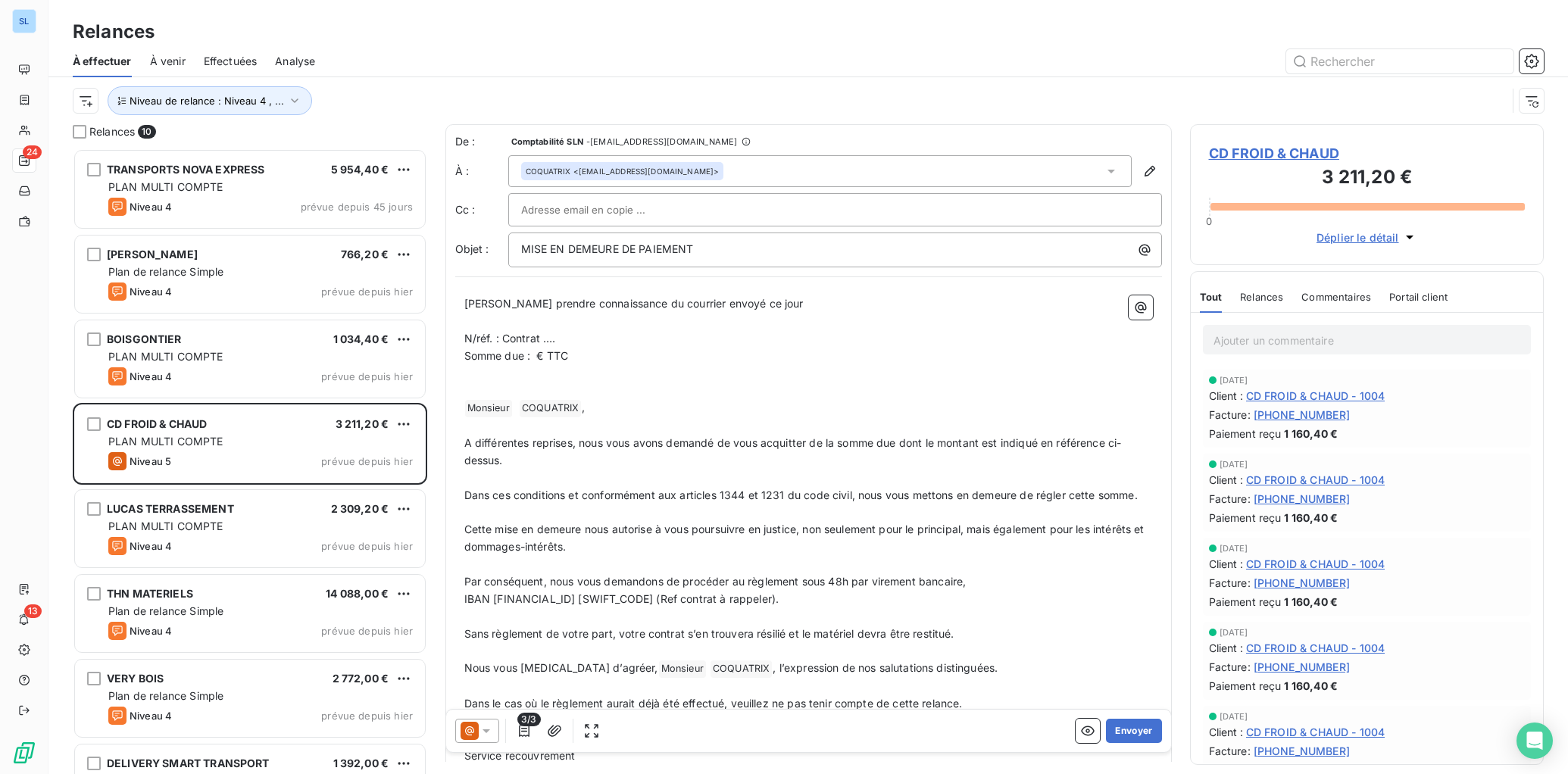
drag, startPoint x: 1275, startPoint y: 297, endPoint x: 1277, endPoint y: 305, distance: 8.2
click at [1275, 297] on span "Relances" at bounding box center [1262, 296] width 44 height 12
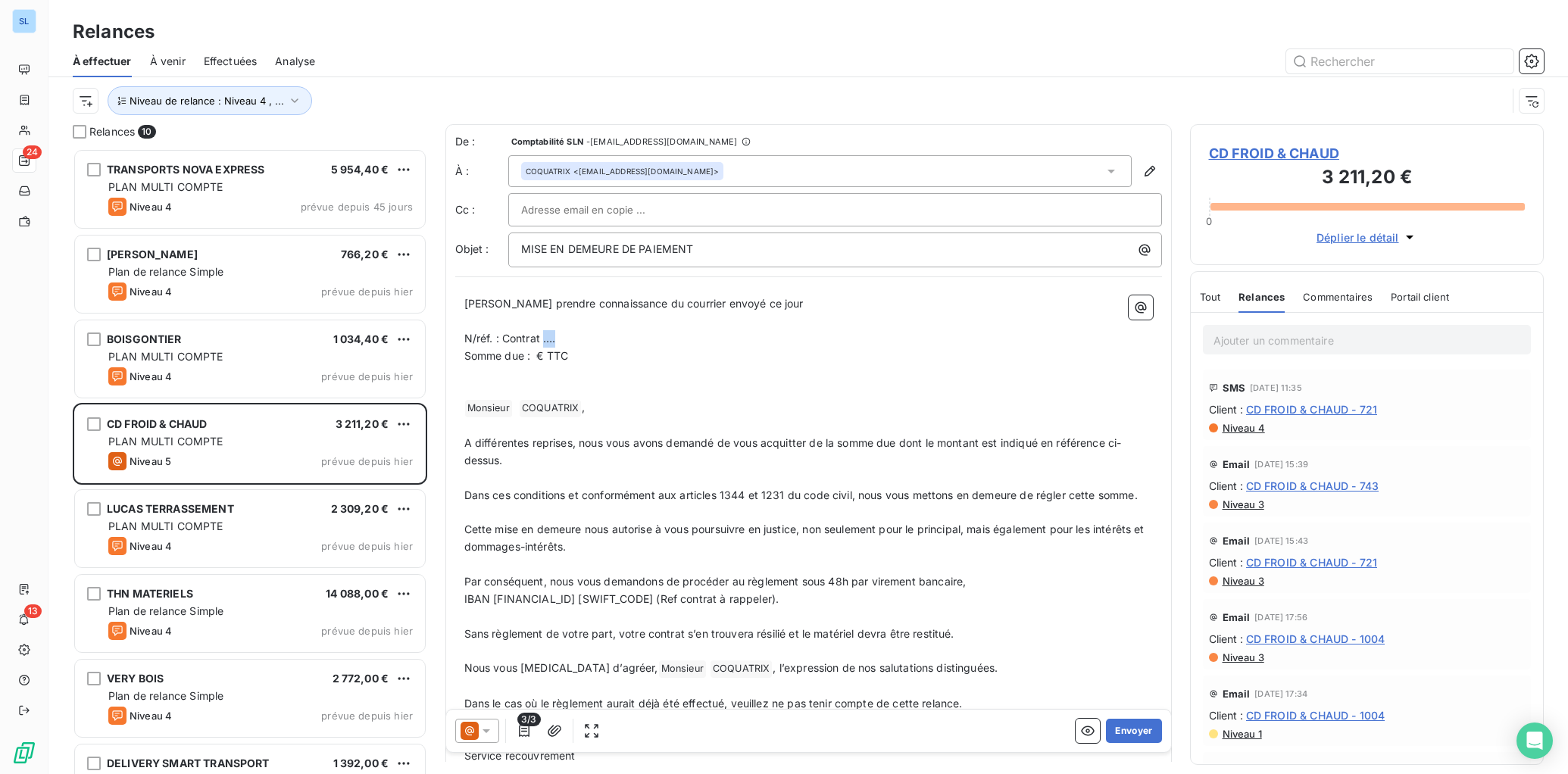
drag, startPoint x: 545, startPoint y: 343, endPoint x: 593, endPoint y: 346, distance: 48.1
click at [593, 346] on p "N/réf. : Contrat …." at bounding box center [809, 338] width 689 height 17
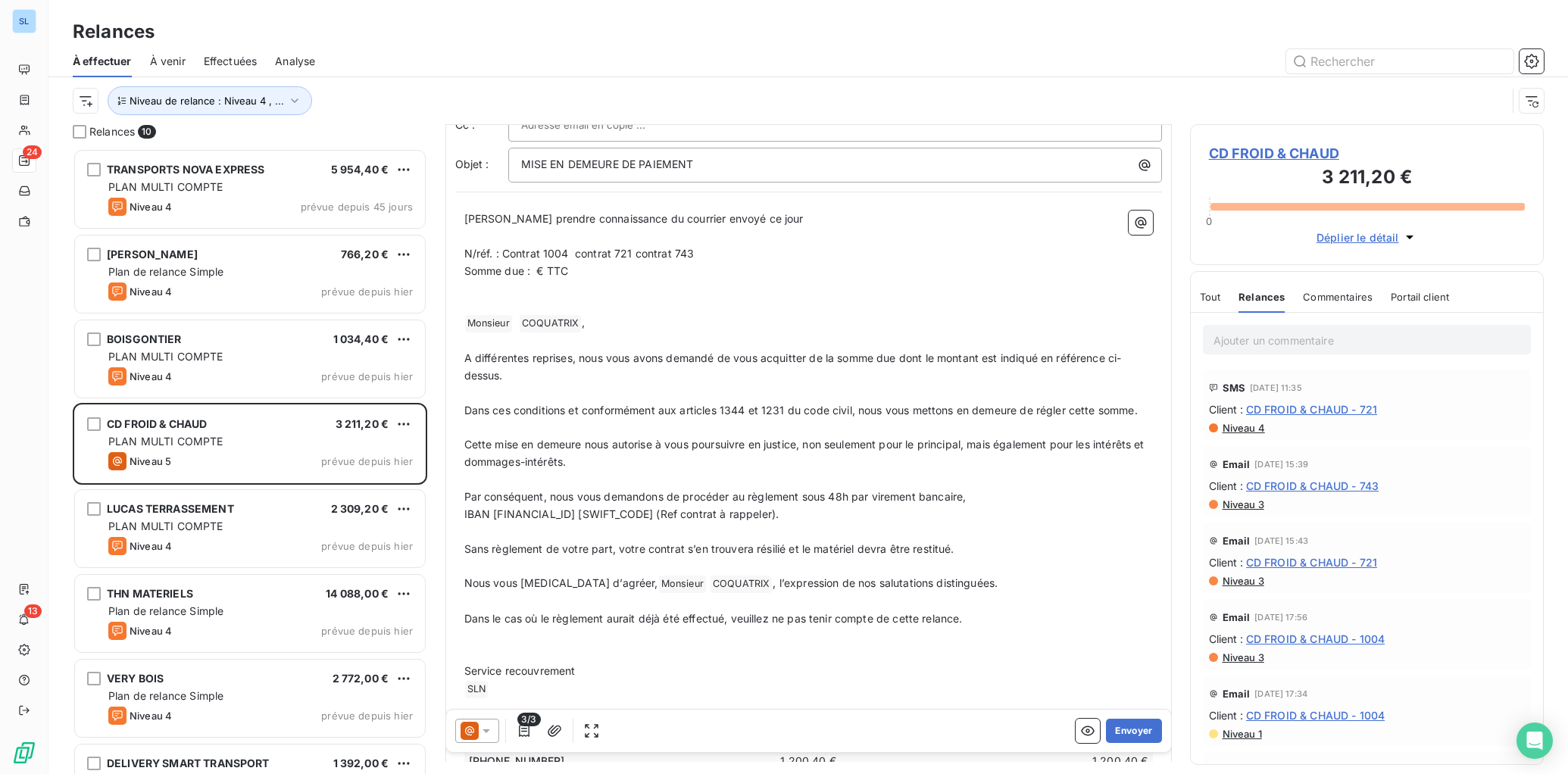
scroll to position [83, 0]
click at [635, 257] on span "N/réf. : Contrat 1004 contrat 721 contrat 743" at bounding box center [580, 256] width 231 height 13
drag, startPoint x: 537, startPoint y: 271, endPoint x: 570, endPoint y: 289, distance: 37.6
click at [538, 272] on span "Somme due : € TTC" at bounding box center [517, 273] width 104 height 13
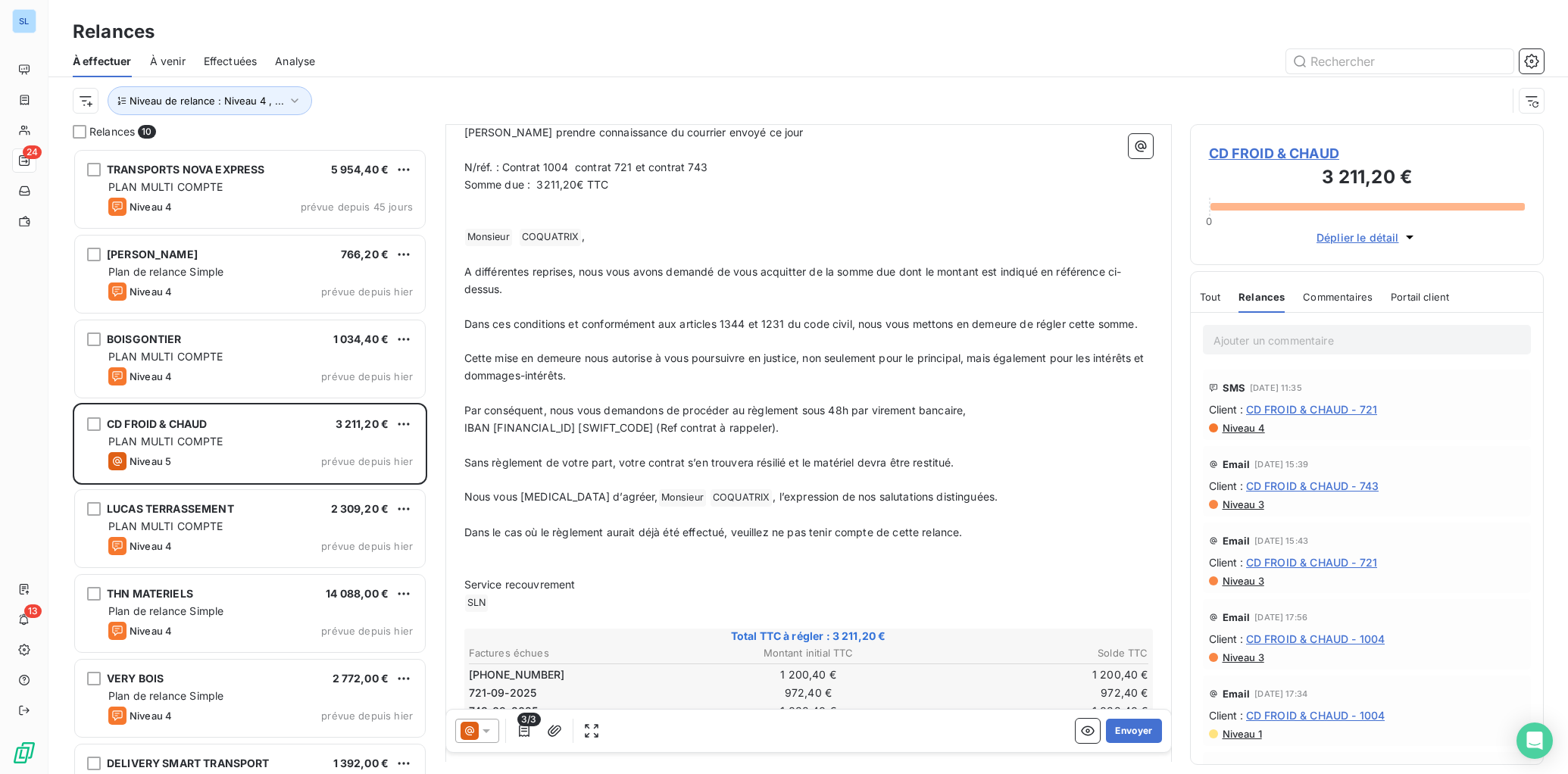
scroll to position [245, 0]
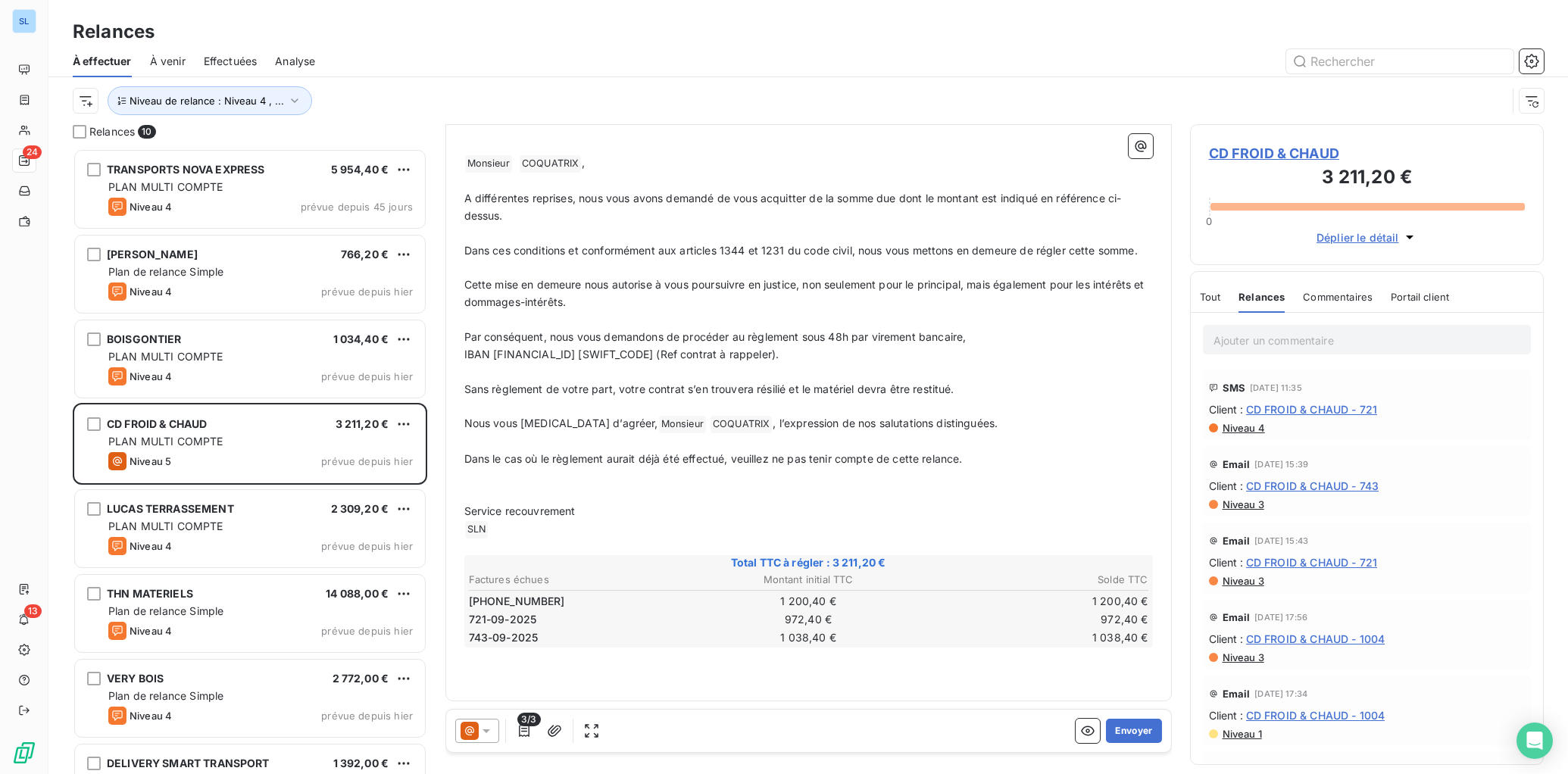
click at [487, 726] on icon at bounding box center [486, 730] width 15 height 15
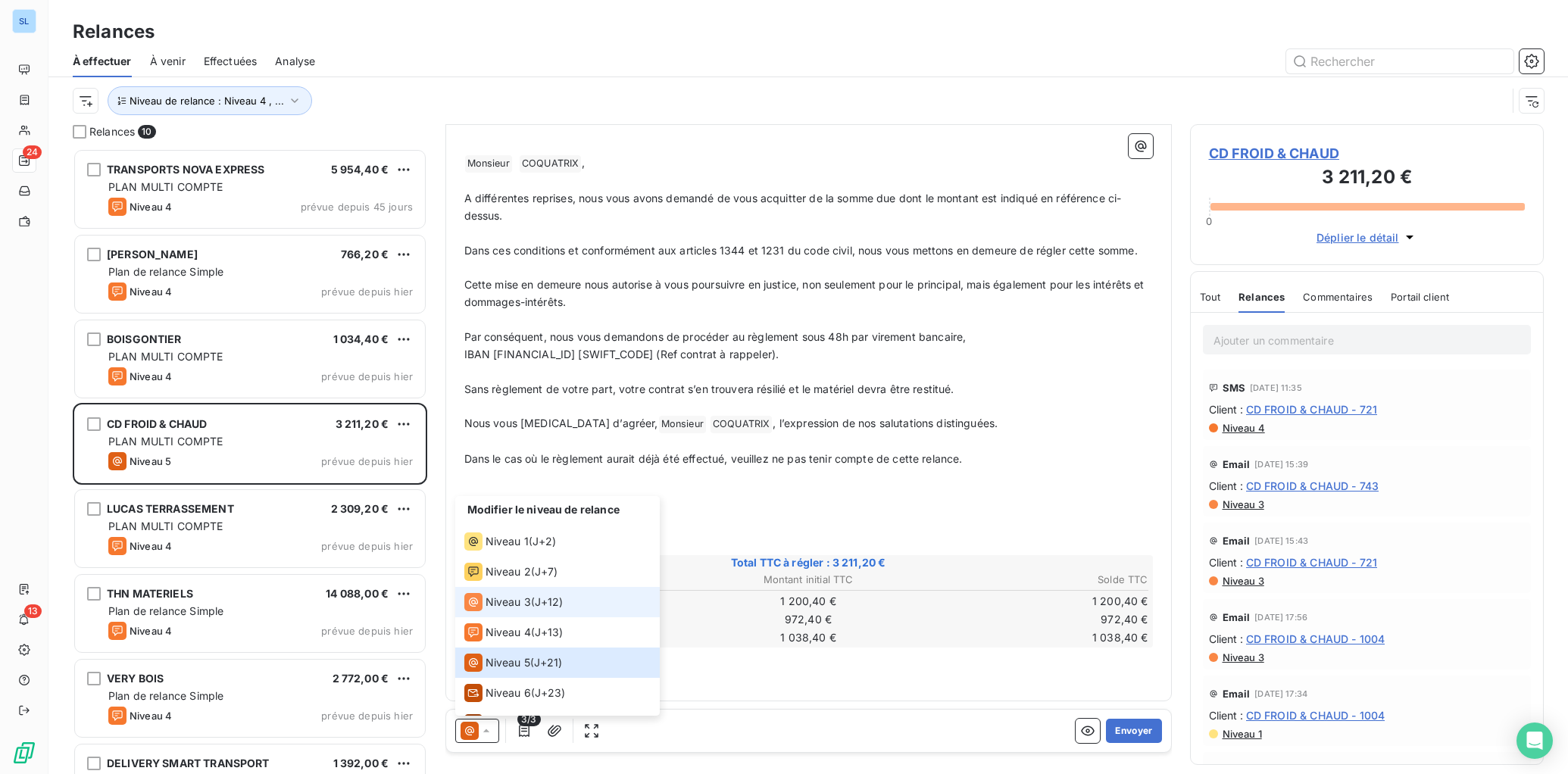
click at [497, 600] on span "Niveau 3" at bounding box center [508, 602] width 45 height 15
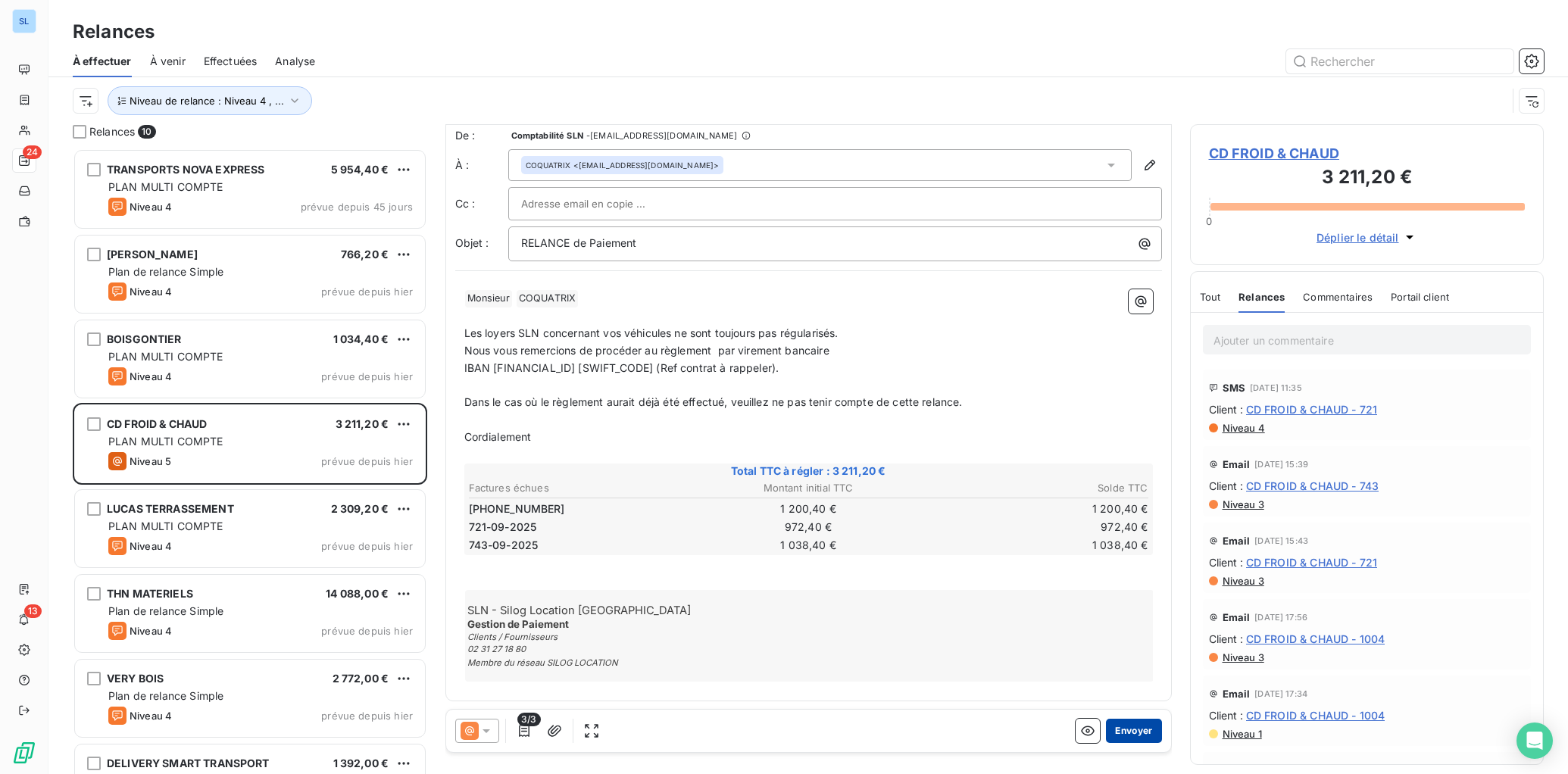
click at [1125, 725] on button "Envoyer" at bounding box center [1133, 730] width 55 height 24
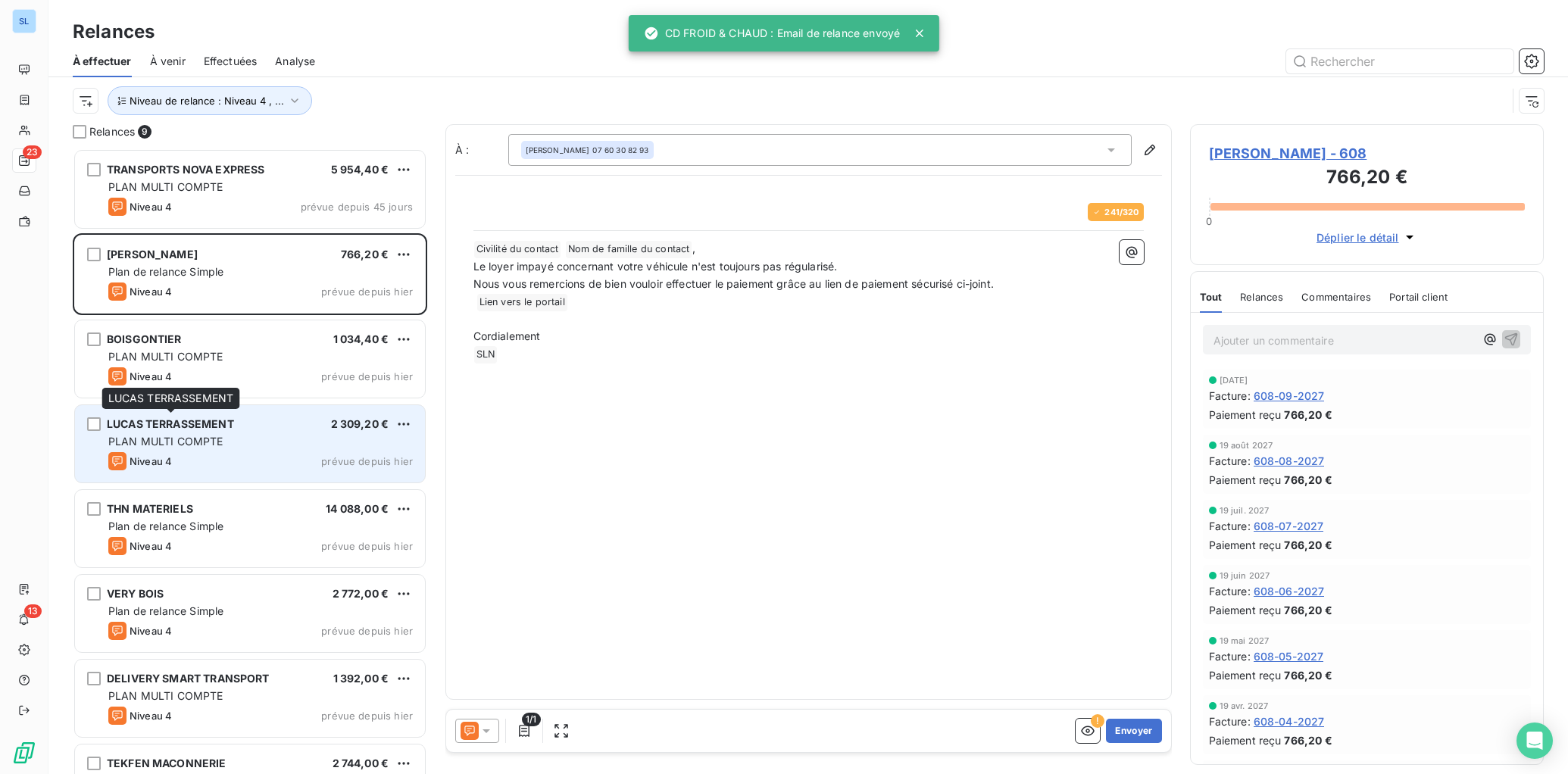
click at [185, 430] on div "LUCAS TERRASSEMENT" at bounding box center [171, 424] width 127 height 15
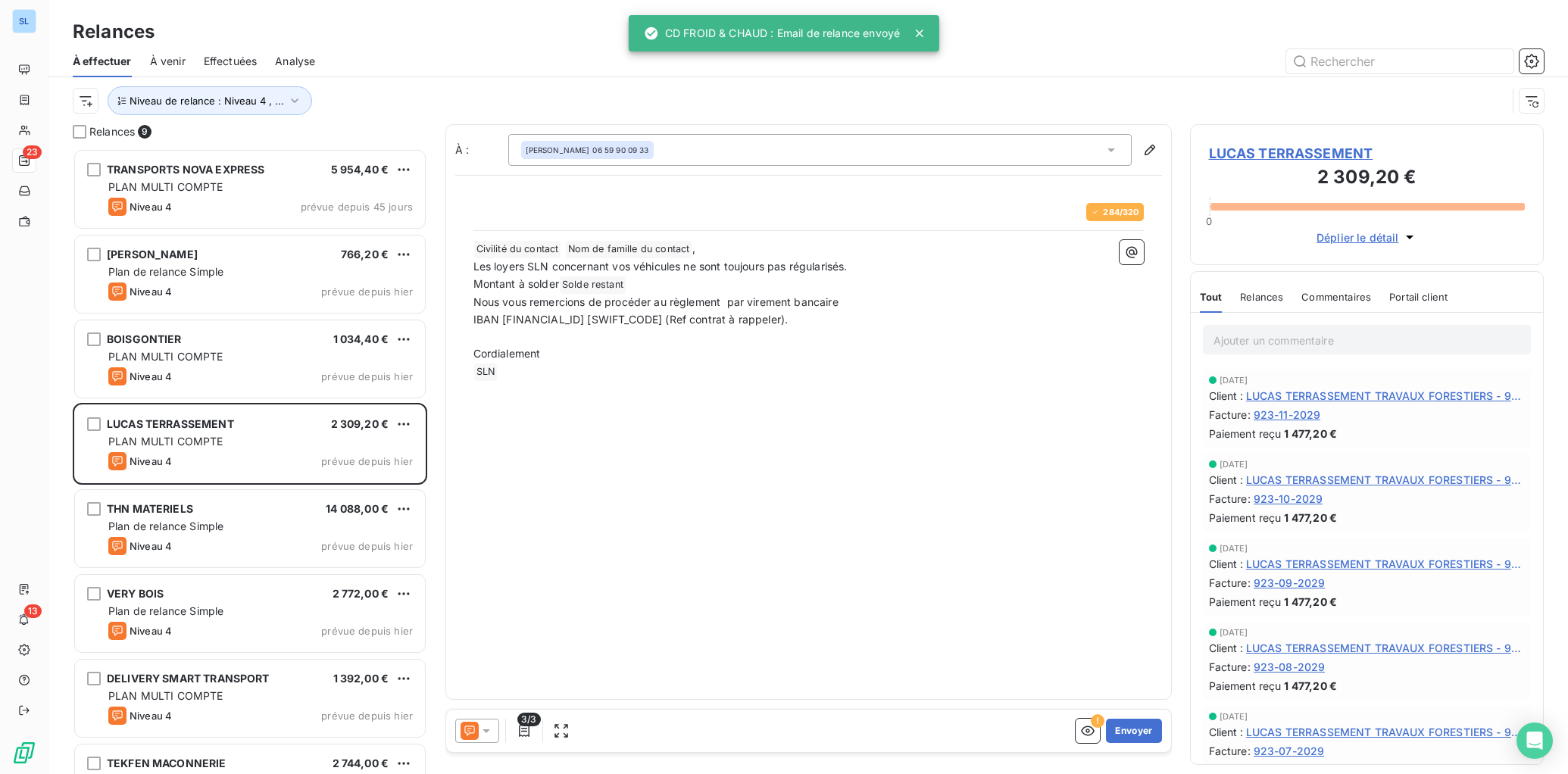
click at [1263, 301] on span "Relances" at bounding box center [1262, 296] width 44 height 12
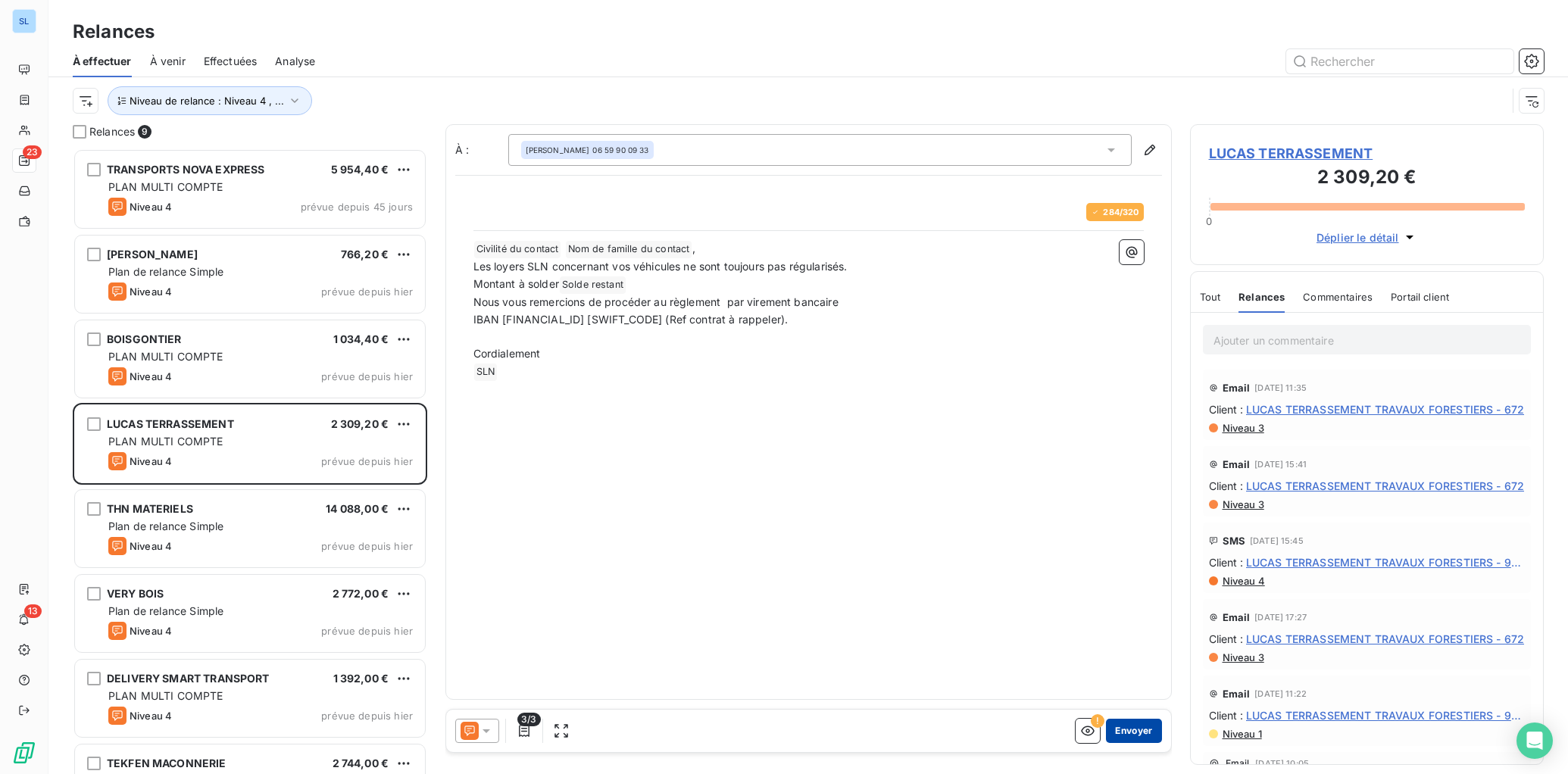
click at [1138, 731] on button "Envoyer" at bounding box center [1133, 730] width 55 height 24
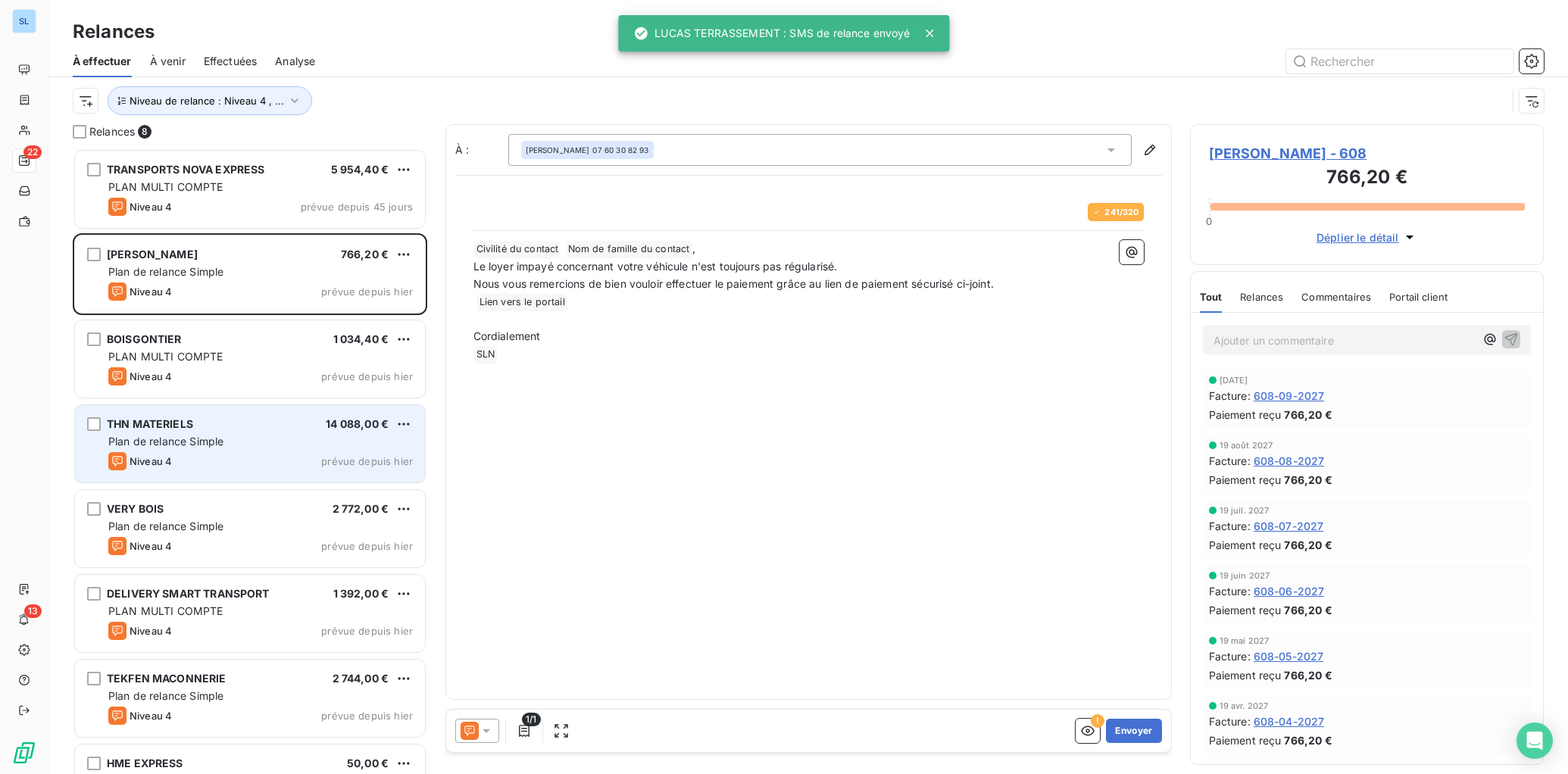
click at [334, 445] on div "Plan de relance Simple" at bounding box center [260, 441] width 304 height 15
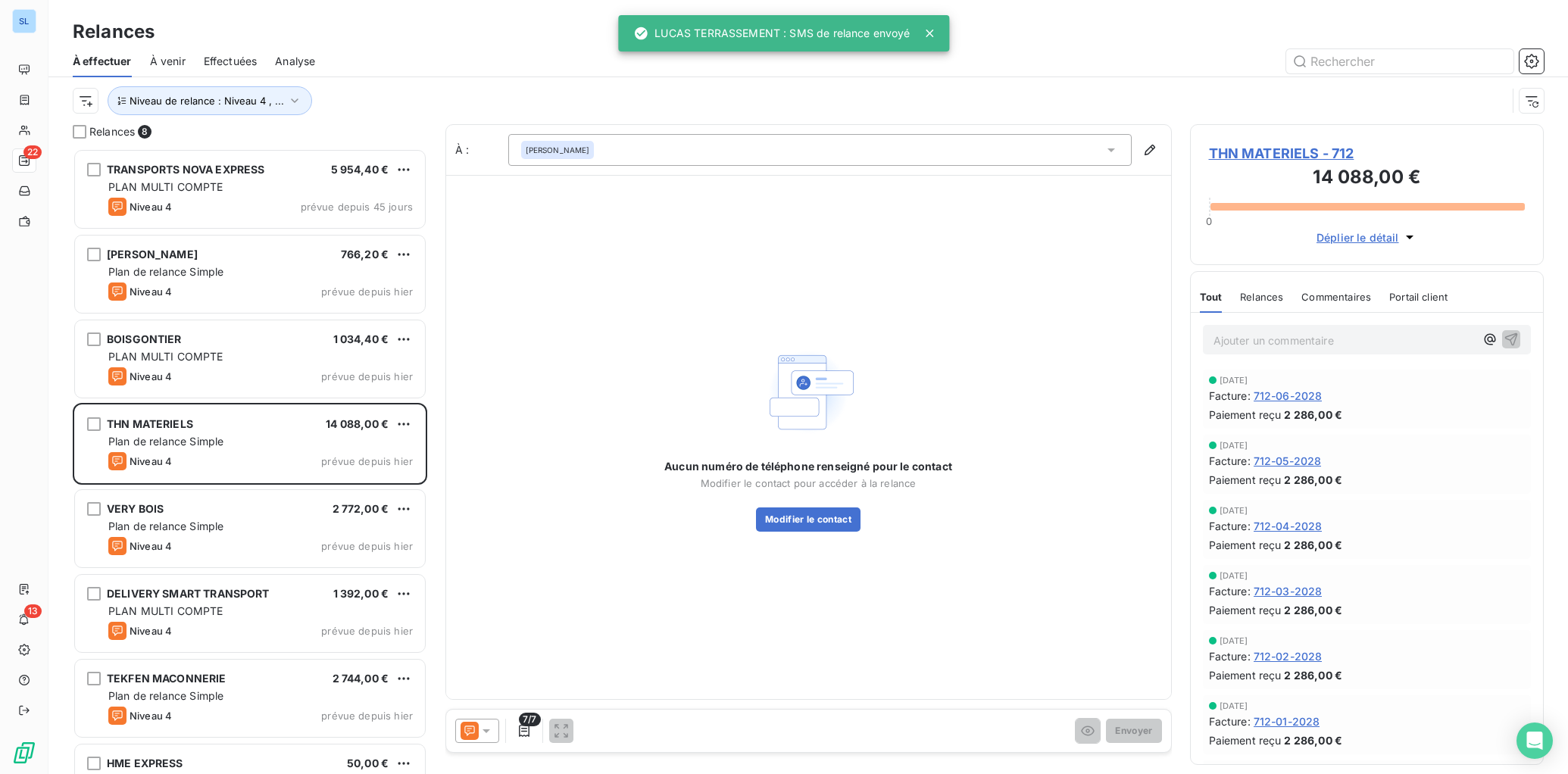
click at [1267, 300] on span "Relances" at bounding box center [1262, 296] width 44 height 12
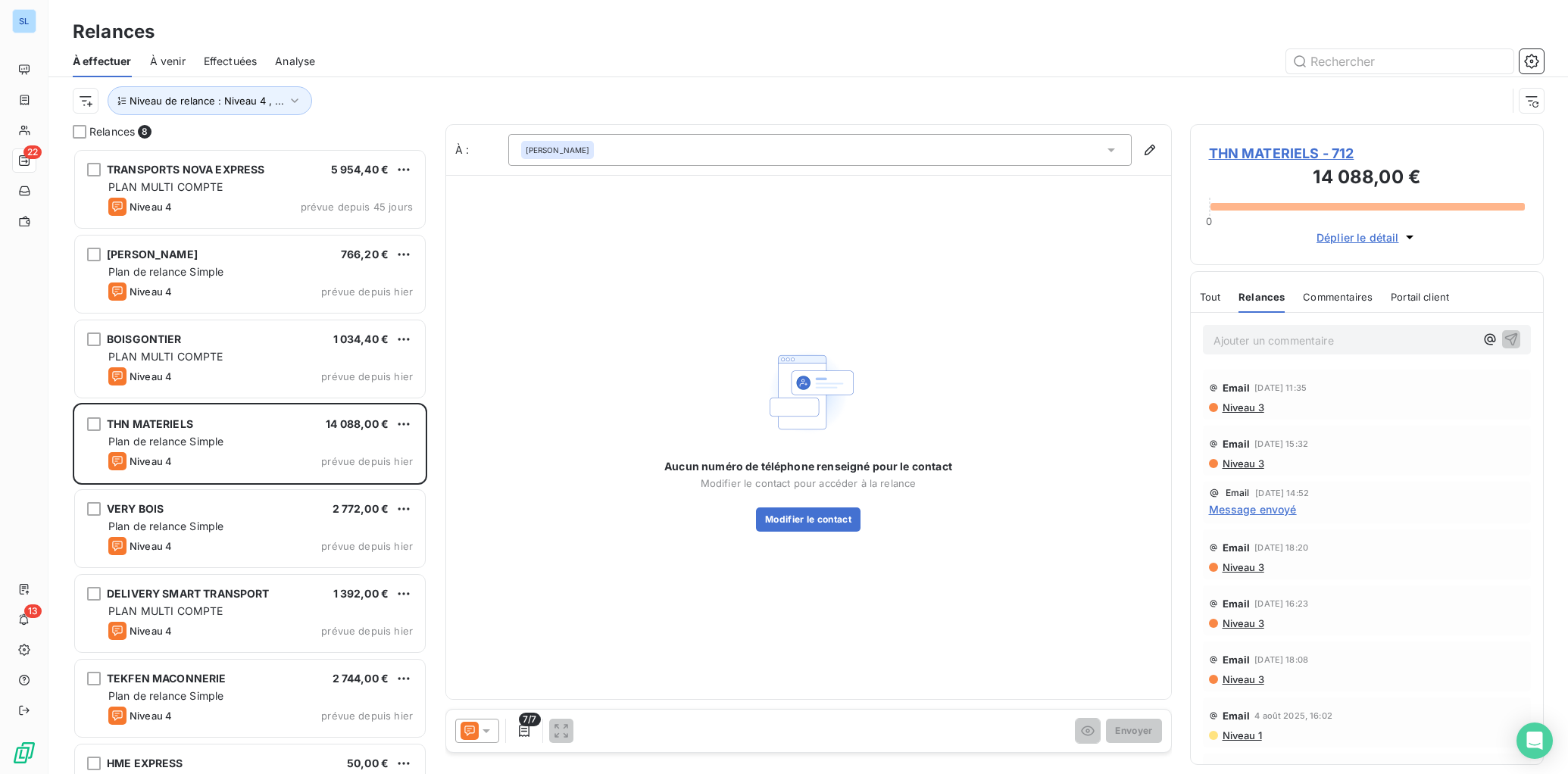
click at [1316, 295] on span "Commentaires" at bounding box center [1337, 296] width 70 height 12
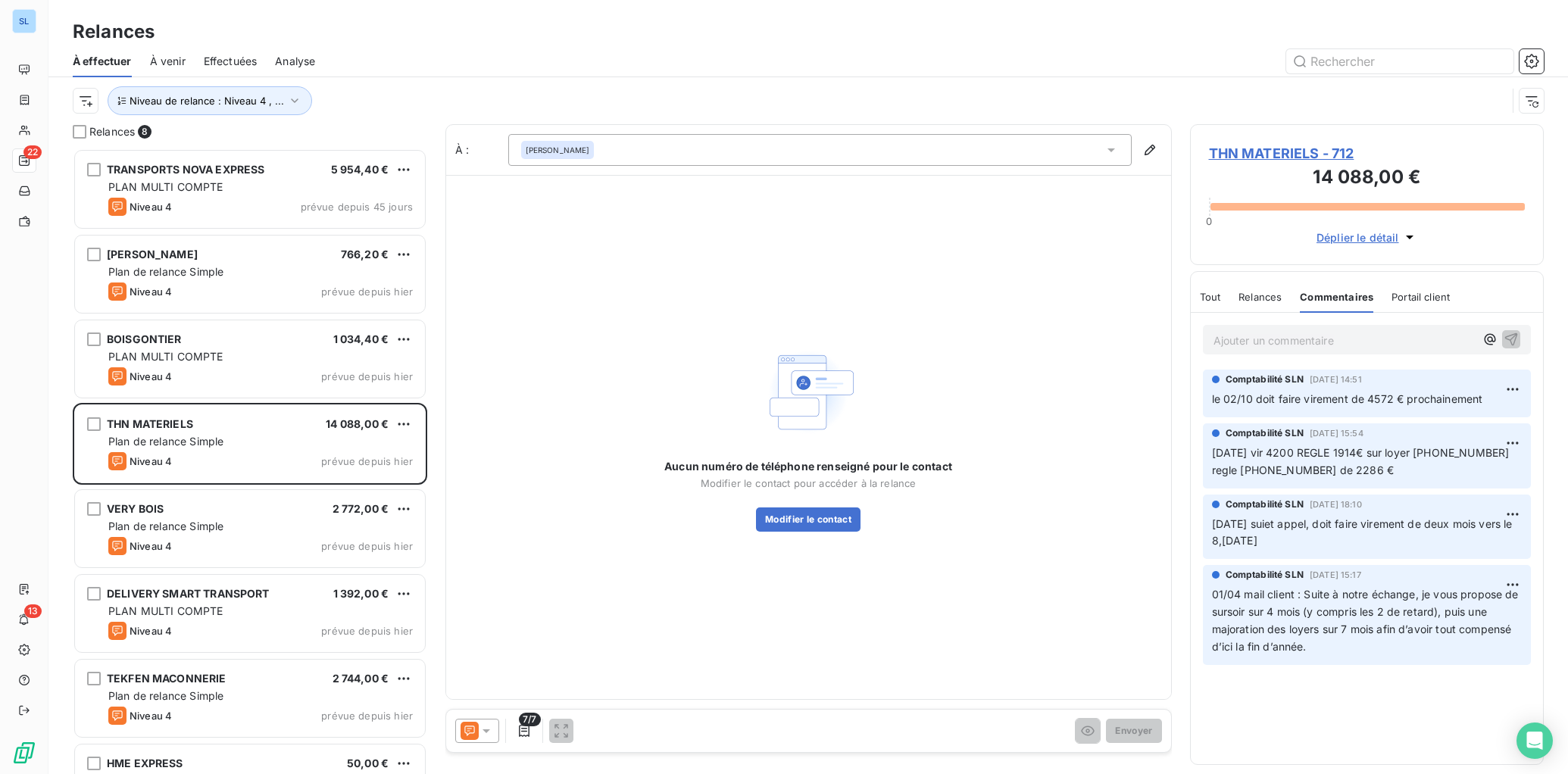
click at [472, 730] on icon at bounding box center [469, 730] width 18 height 18
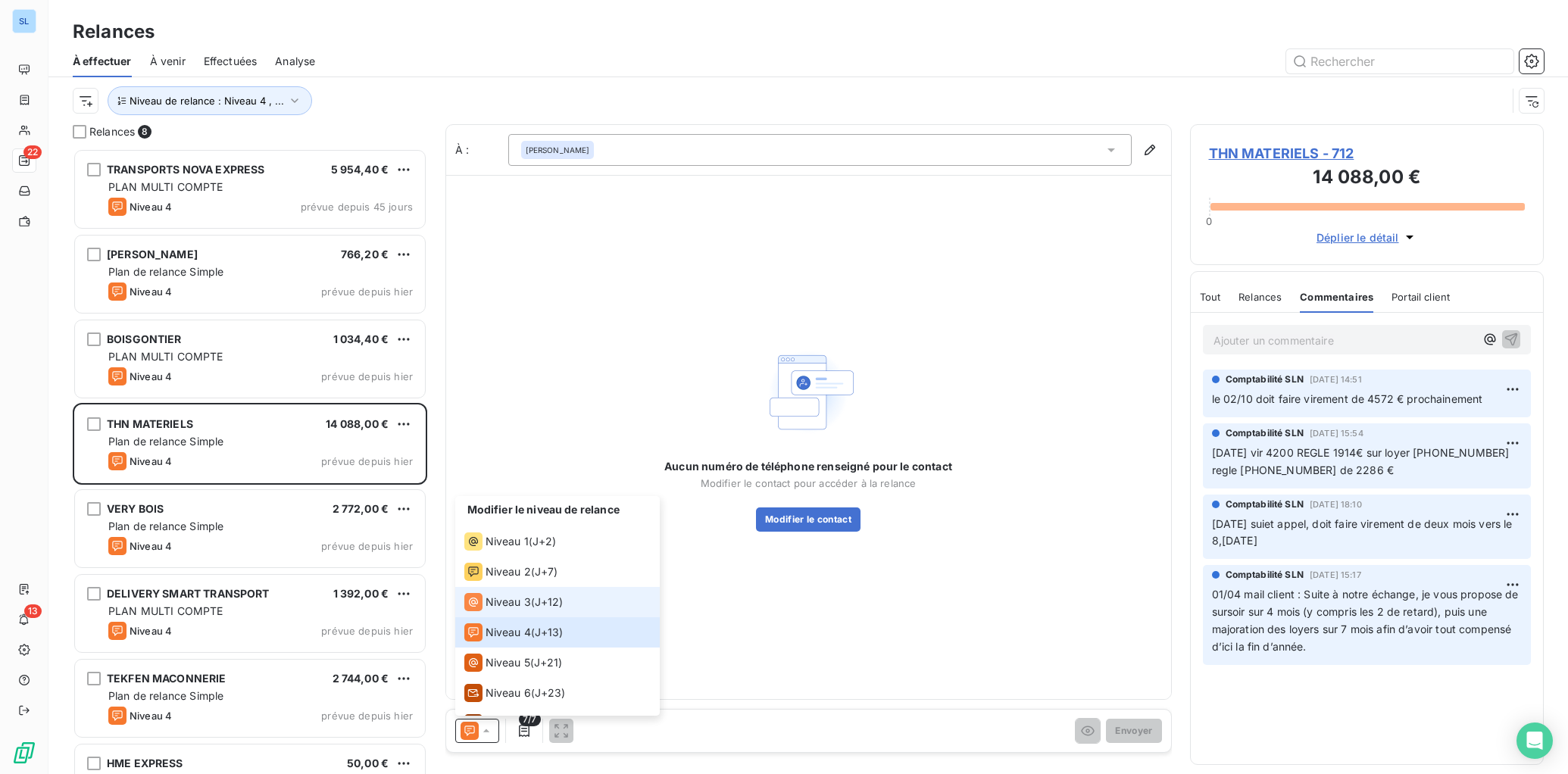
click at [506, 603] on span "Niveau 3" at bounding box center [508, 602] width 45 height 15
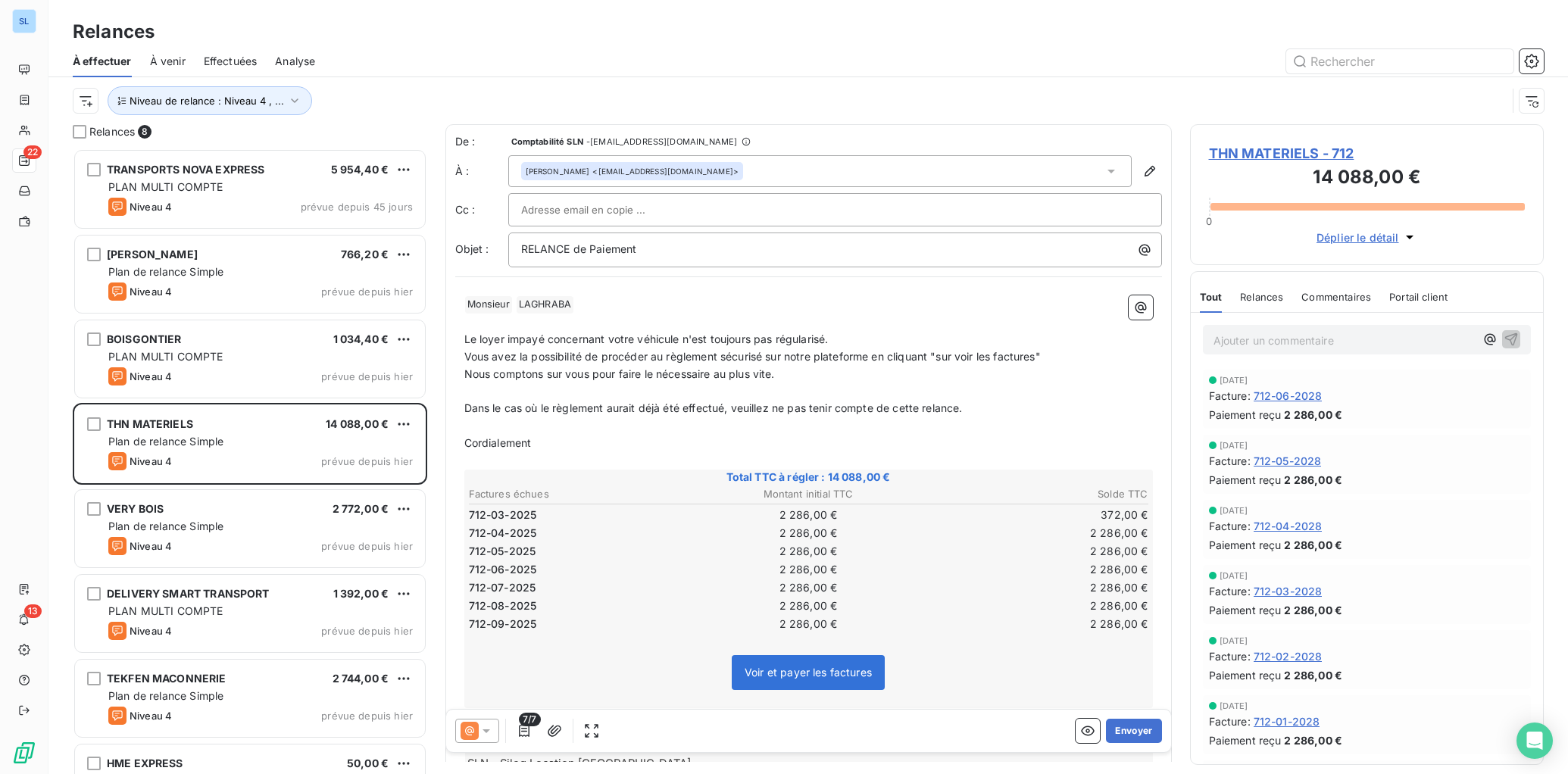
click at [474, 341] on span "Le loyer impayé concernant votre véhicule n'est toujours pas régularisé." at bounding box center [646, 338] width 364 height 13
click at [510, 338] on span "Les loyer impayé concernant votre véhicule n'est toujours pas régularisé." at bounding box center [649, 338] width 370 height 13
click at [555, 338] on span "Les loyers impayé concernant votre véhicule n'est toujours pas régularisé." at bounding box center [652, 338] width 375 height 13
drag, startPoint x: 703, startPoint y: 339, endPoint x: 727, endPoint y: 338, distance: 24.0
click at [727, 338] on span "Les loyers impayés concernant votre véhicule n'est toujours pas régularisé." at bounding box center [655, 338] width 380 height 13
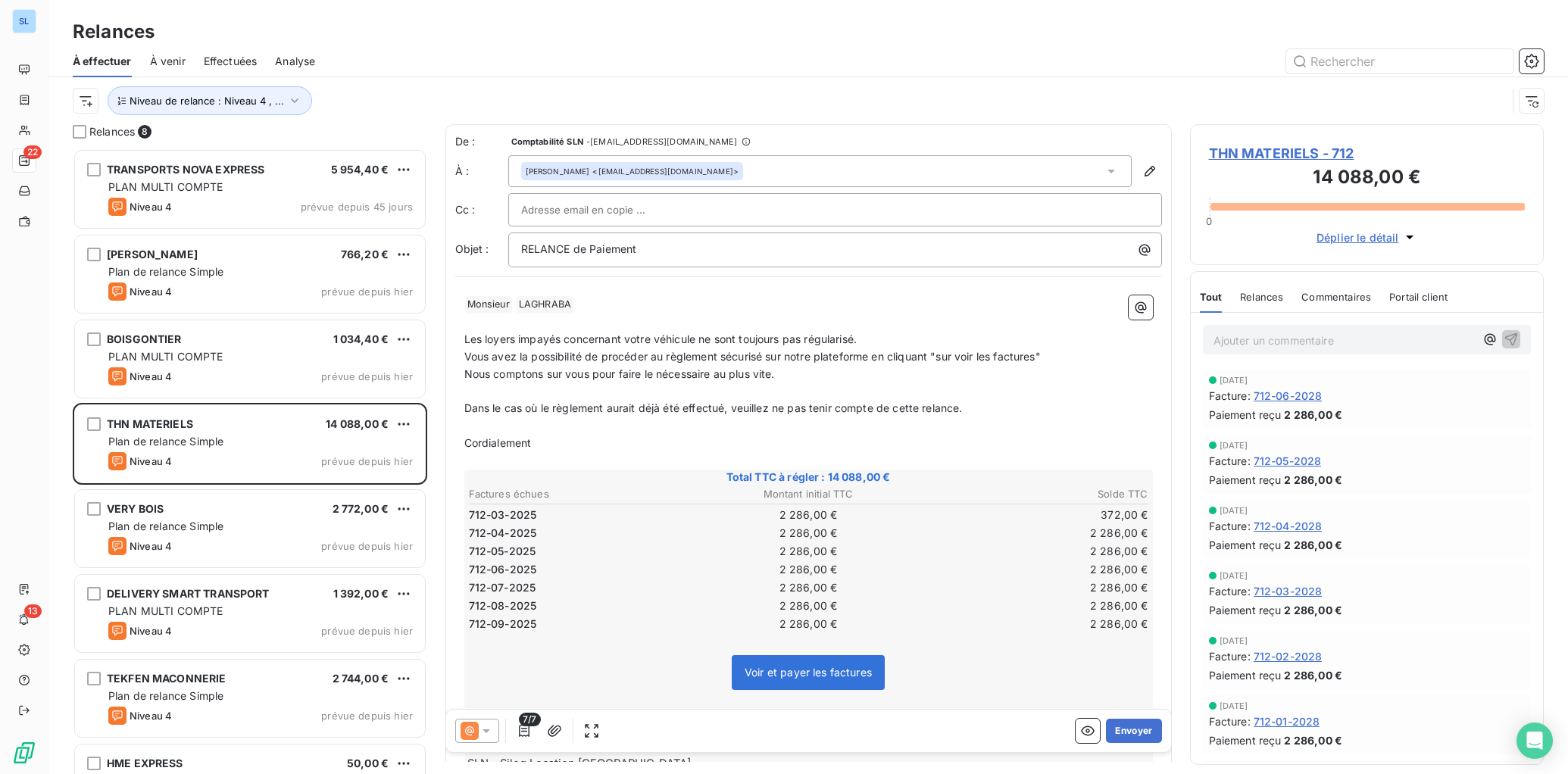
drag, startPoint x: 859, startPoint y: 338, endPoint x: 876, endPoint y: 365, distance: 31.9
click at [858, 339] on span "Les loyers impayés concernant votre véhicule ne sont toujours pas régularisé." at bounding box center [661, 338] width 393 height 13
click at [1137, 732] on button "Envoyer" at bounding box center [1133, 730] width 55 height 24
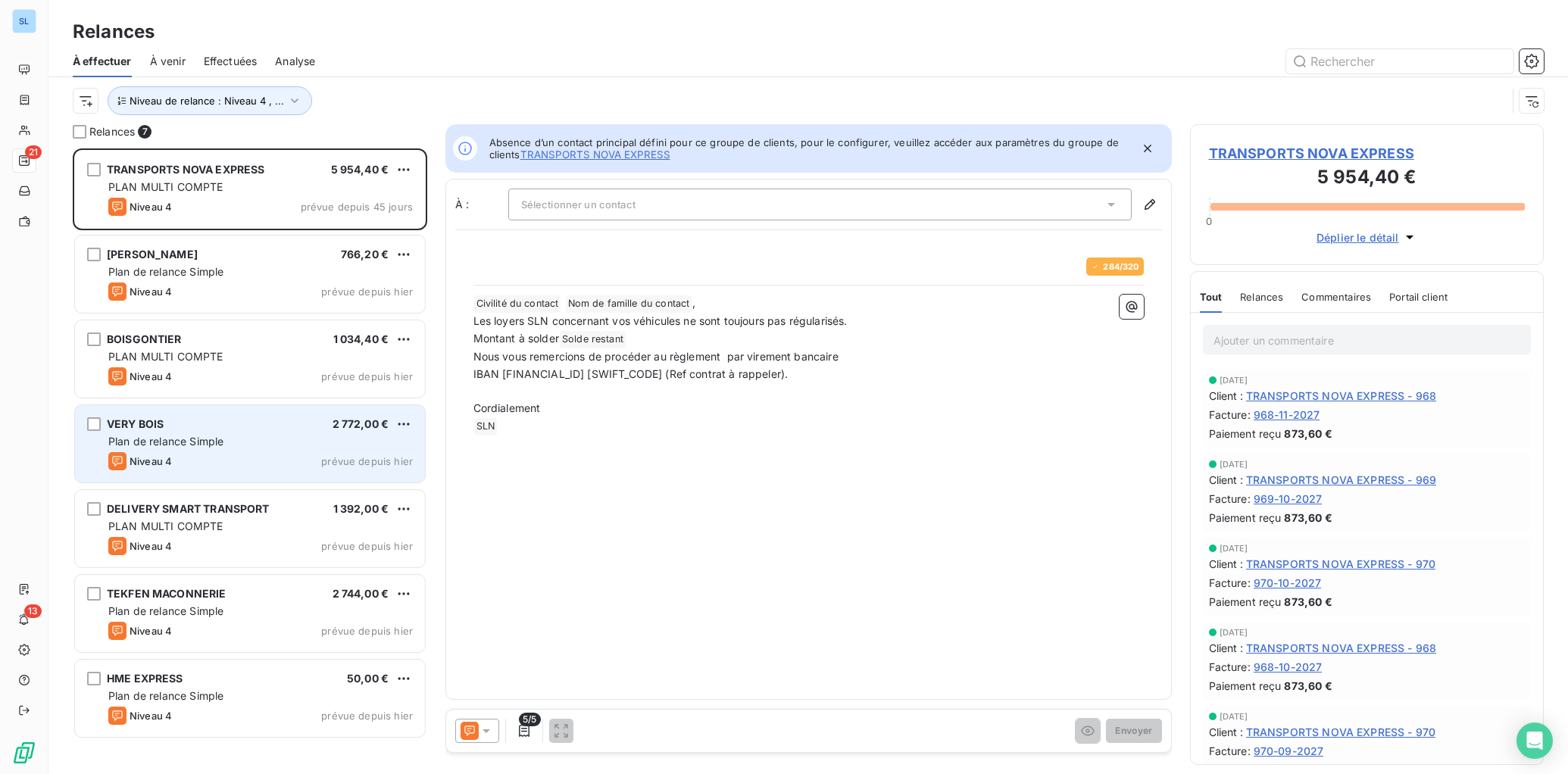
click at [209, 455] on div "Niveau 4 prévue depuis hier" at bounding box center [260, 461] width 304 height 18
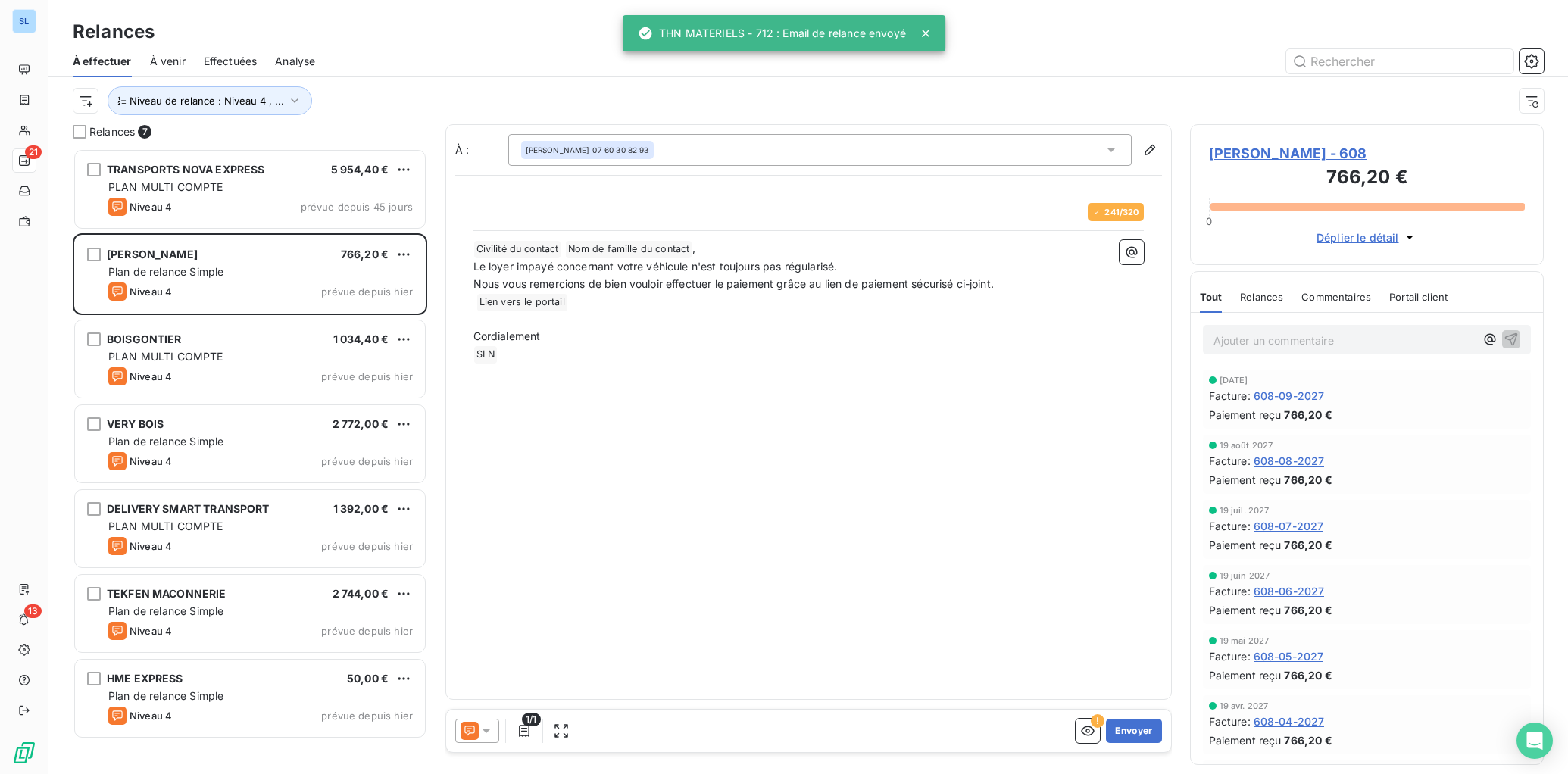
click at [1261, 301] on span "Relances" at bounding box center [1262, 296] width 44 height 12
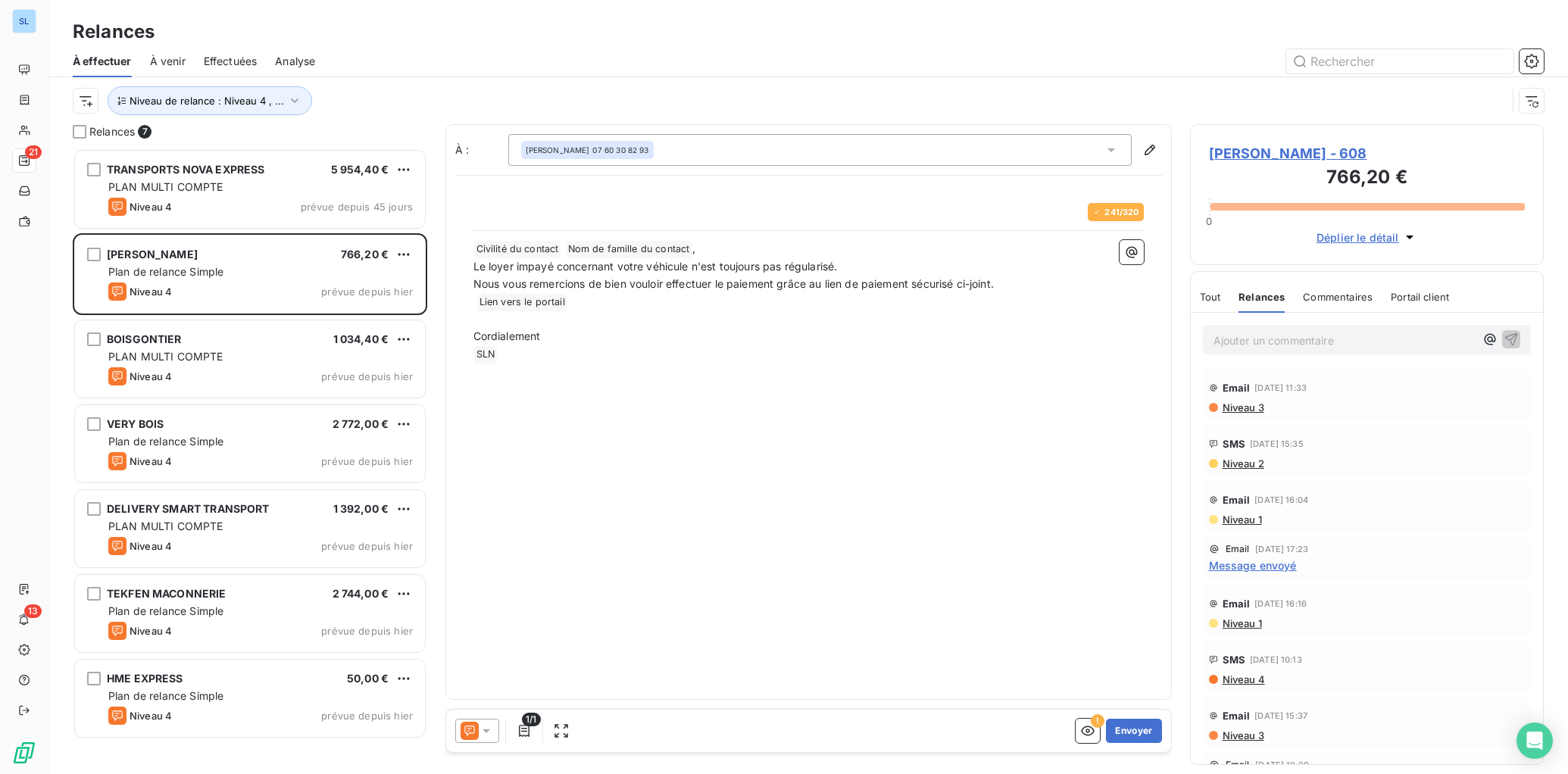
click at [476, 730] on icon at bounding box center [469, 730] width 18 height 18
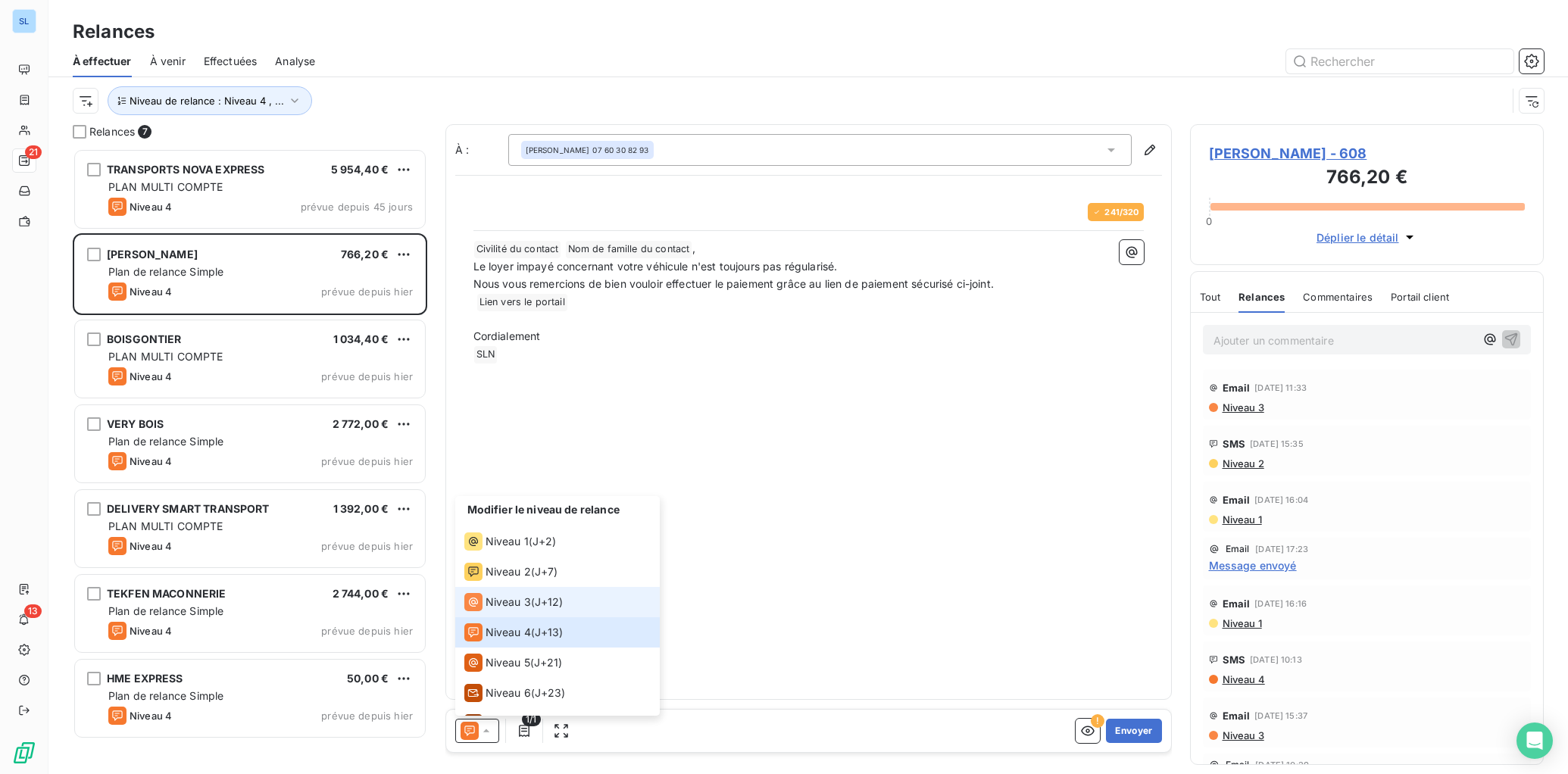
click at [498, 614] on li "Niveau 3 ( J+12 )" at bounding box center [557, 602] width 204 height 30
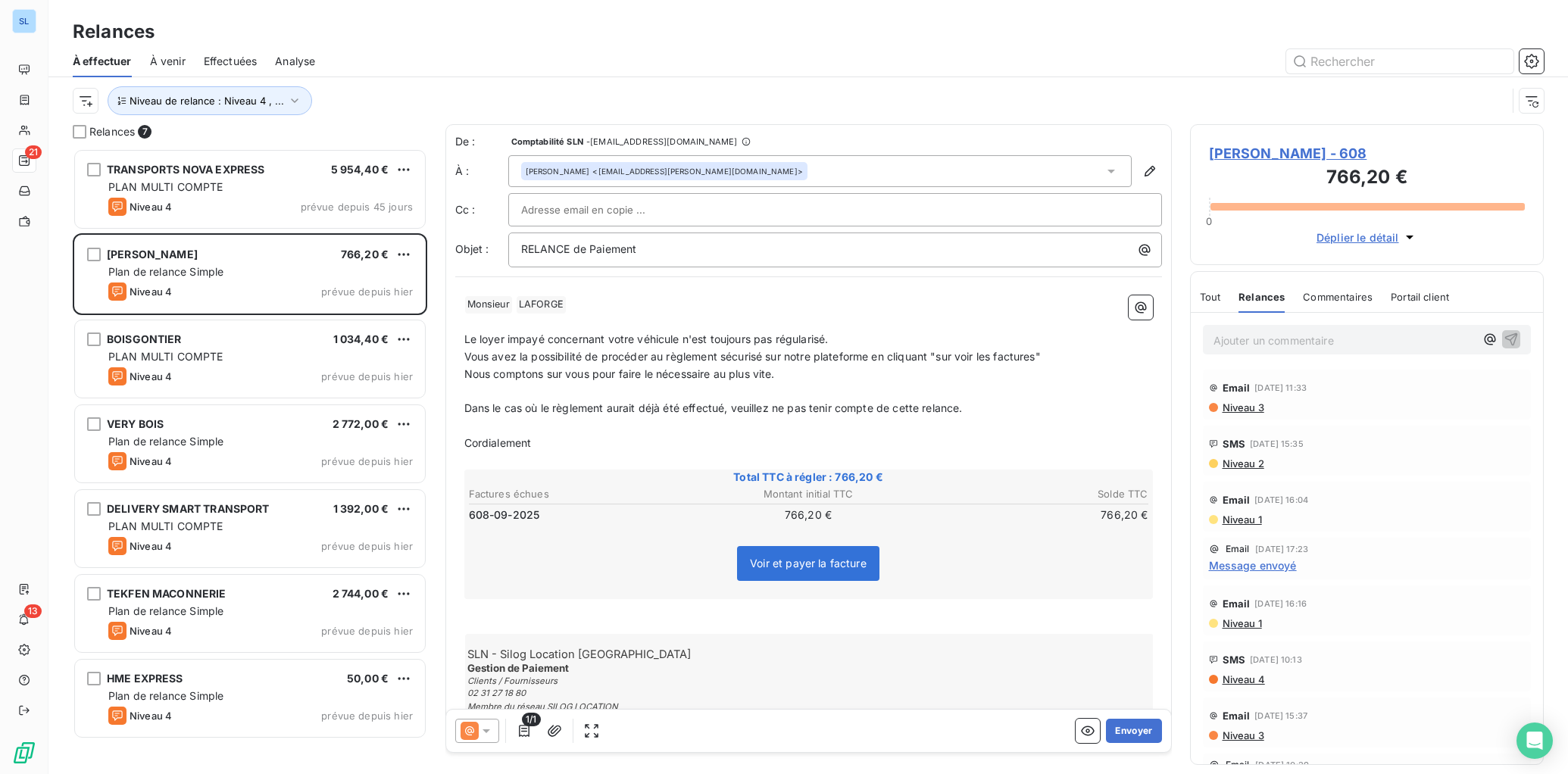
click at [1339, 303] on div "Commentaires" at bounding box center [1337, 297] width 70 height 32
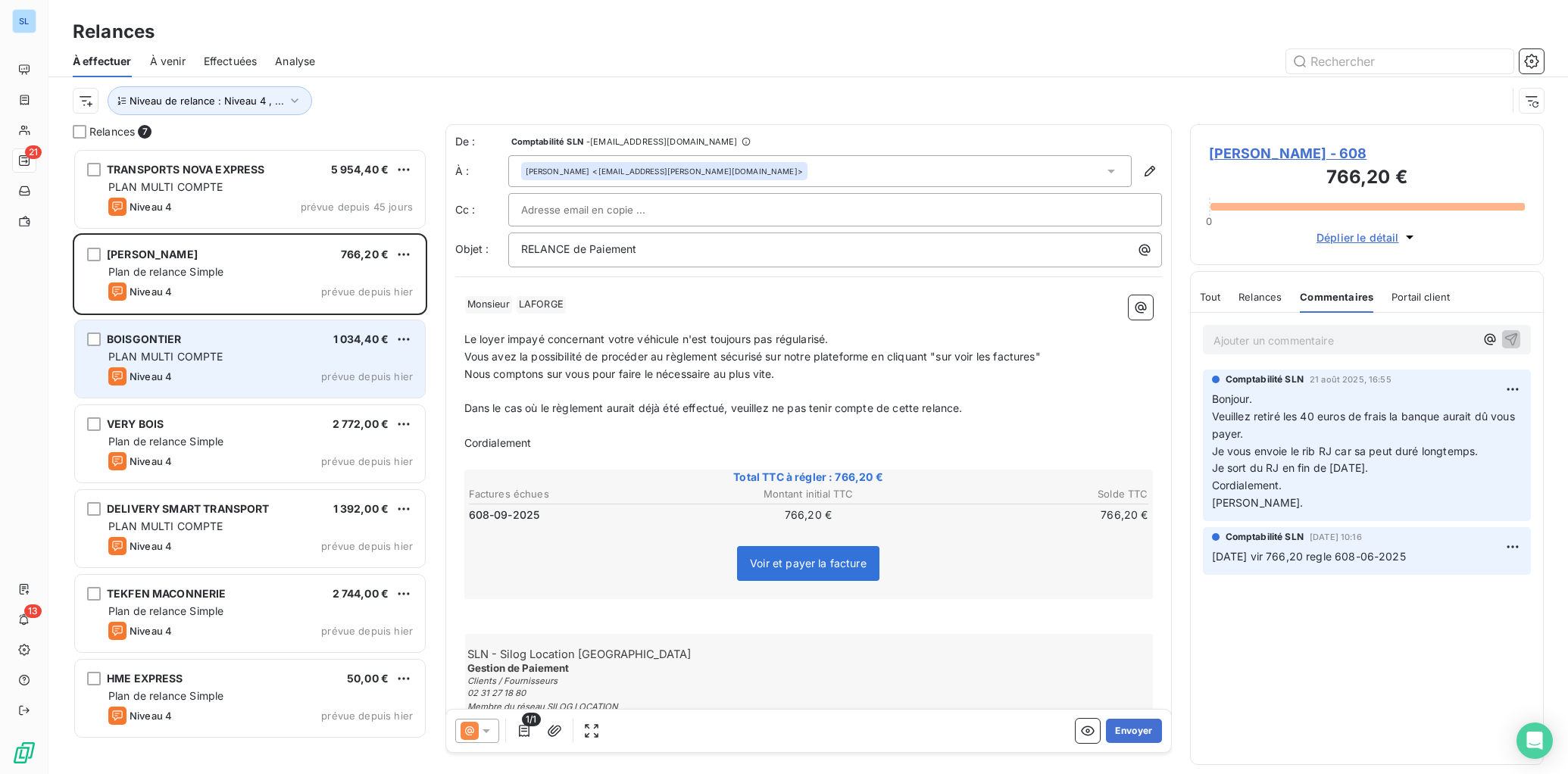
click at [167, 360] on span "PLAN MULTI COMPTE" at bounding box center [165, 357] width 115 height 13
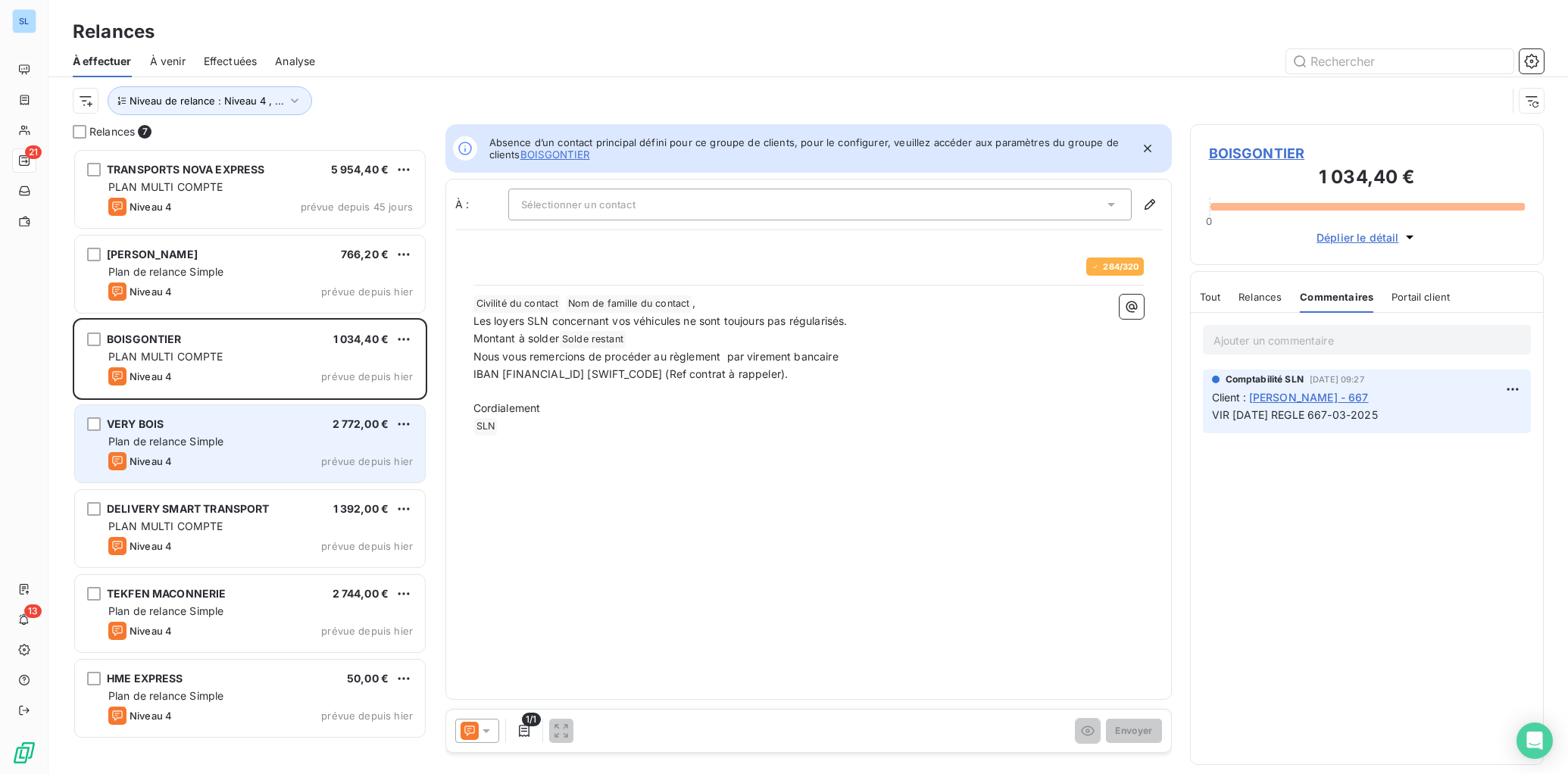
click at [177, 460] on div "Niveau 4 prévue depuis hier" at bounding box center [260, 461] width 304 height 18
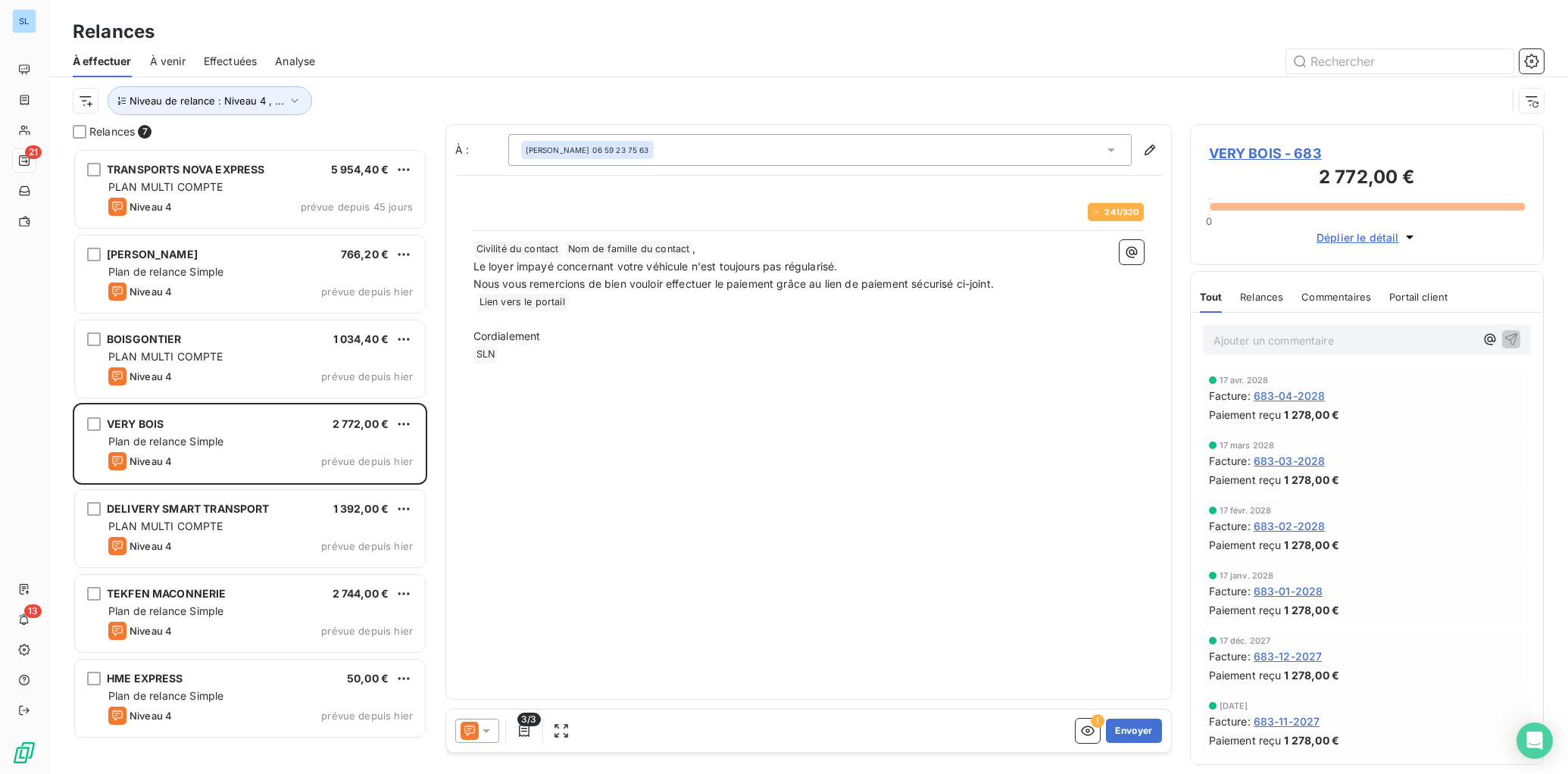
click at [1265, 302] on span "Relances" at bounding box center [1262, 296] width 44 height 12
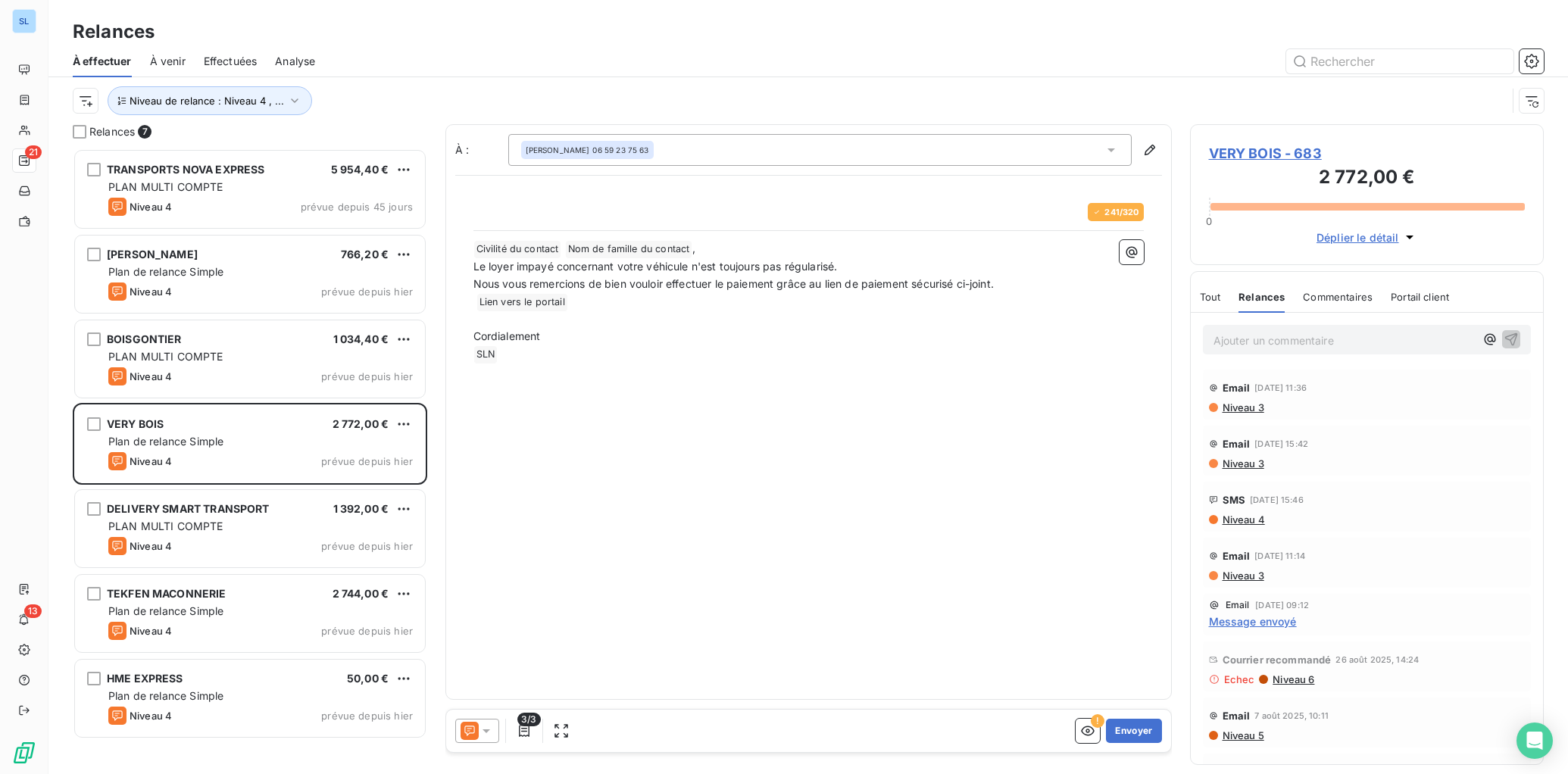
click at [1348, 299] on span "Commentaires" at bounding box center [1337, 296] width 70 height 12
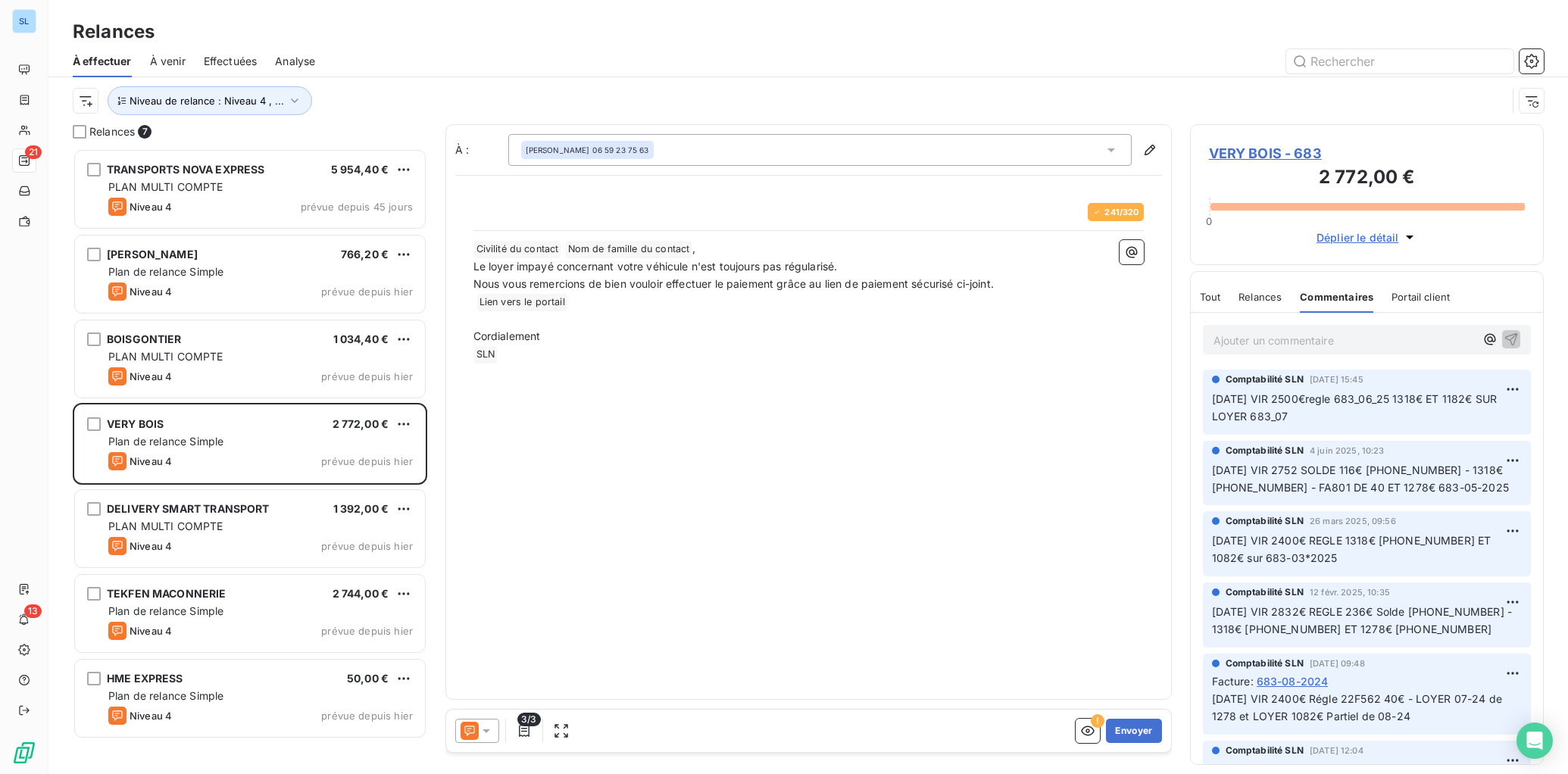
click at [469, 730] on icon at bounding box center [469, 730] width 18 height 18
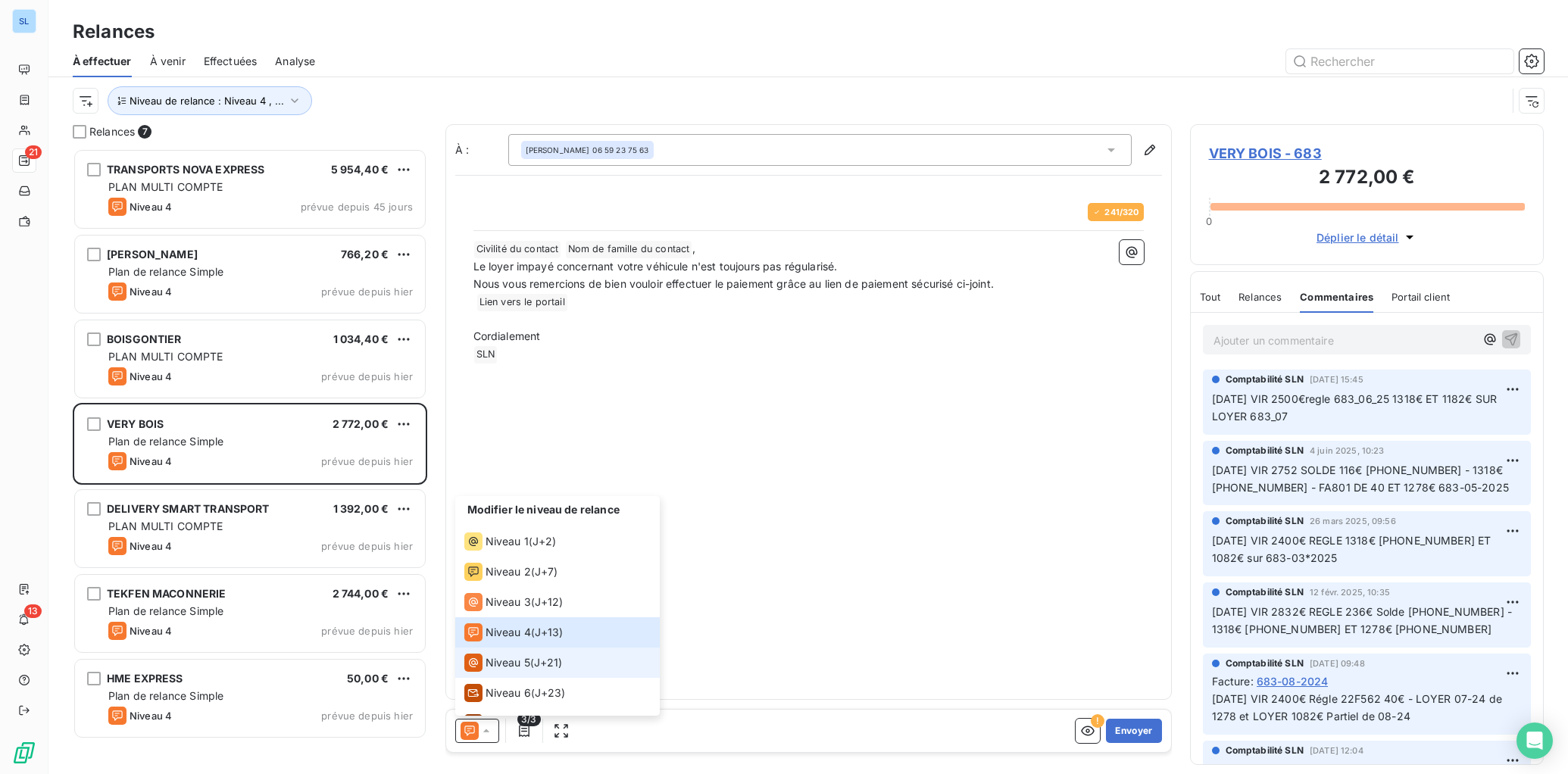
click at [508, 659] on span "Niveau 5" at bounding box center [508, 662] width 44 height 15
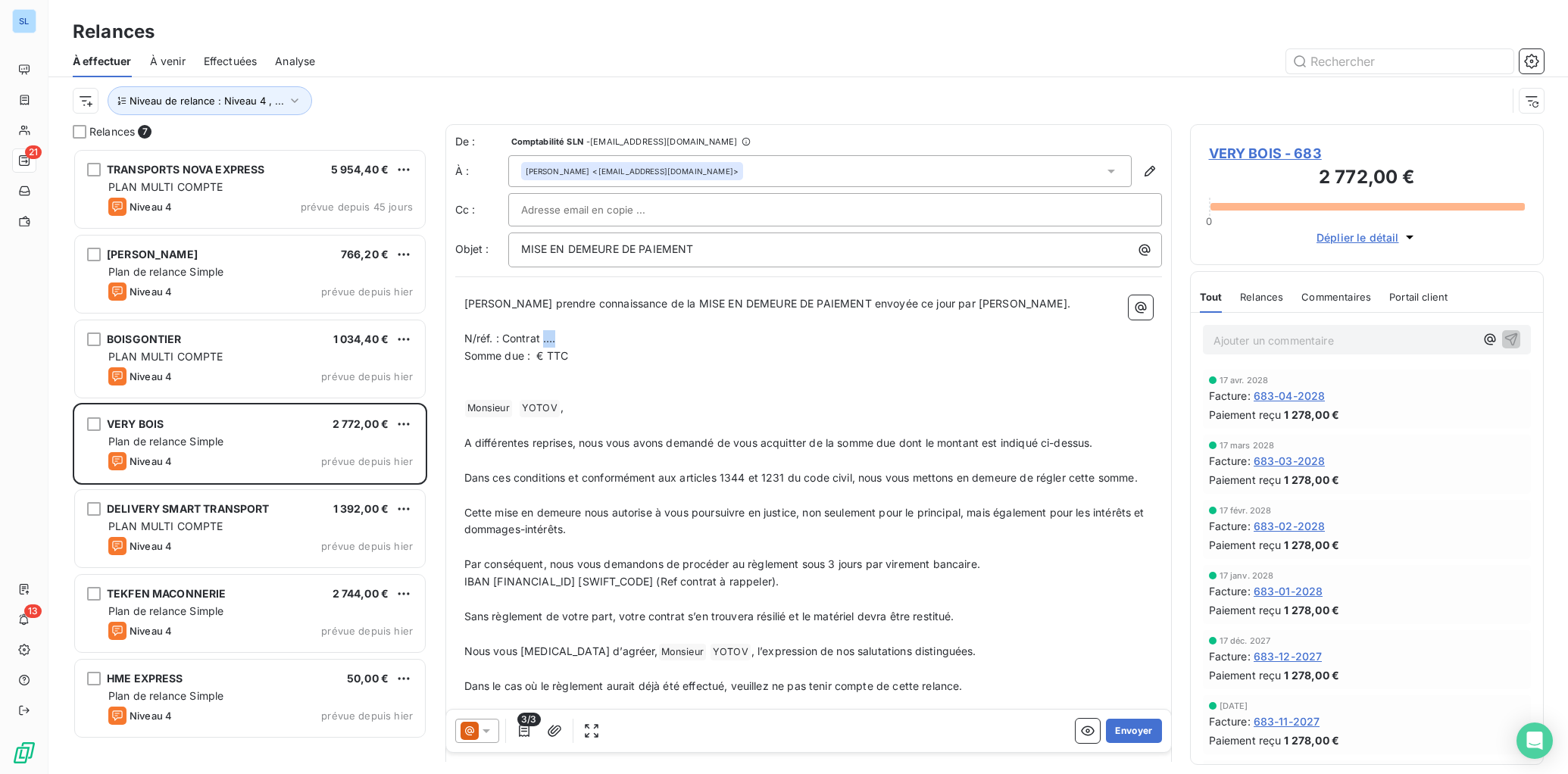
drag, startPoint x: 545, startPoint y: 336, endPoint x: 816, endPoint y: 407, distance: 280.1
click at [610, 345] on p "N/réf. : Contrat …." at bounding box center [809, 338] width 689 height 17
click at [537, 358] on span "Somme due : € TTC" at bounding box center [517, 356] width 104 height 13
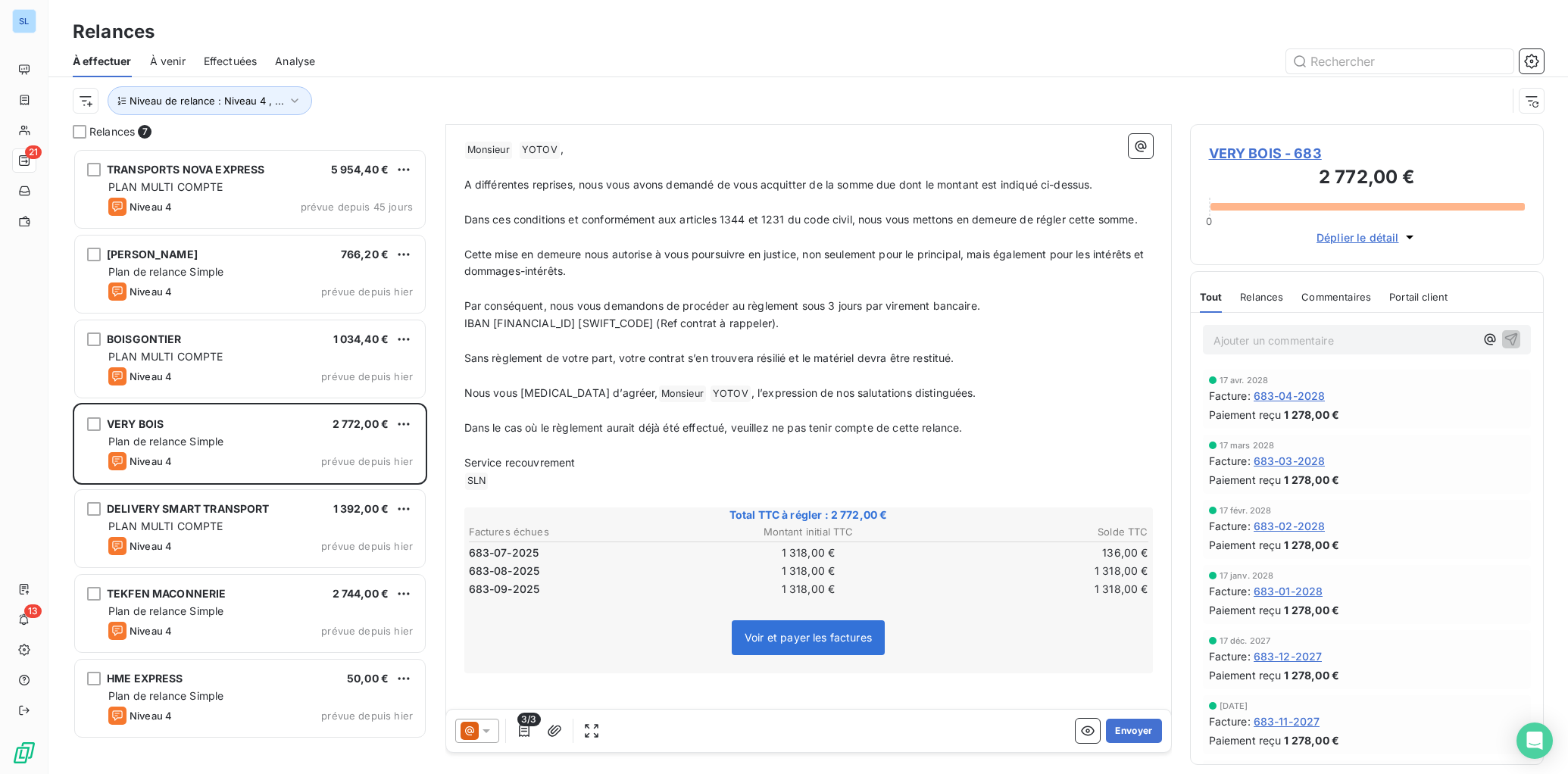
scroll to position [263, 0]
click at [1149, 735] on button "Envoyer" at bounding box center [1133, 730] width 55 height 24
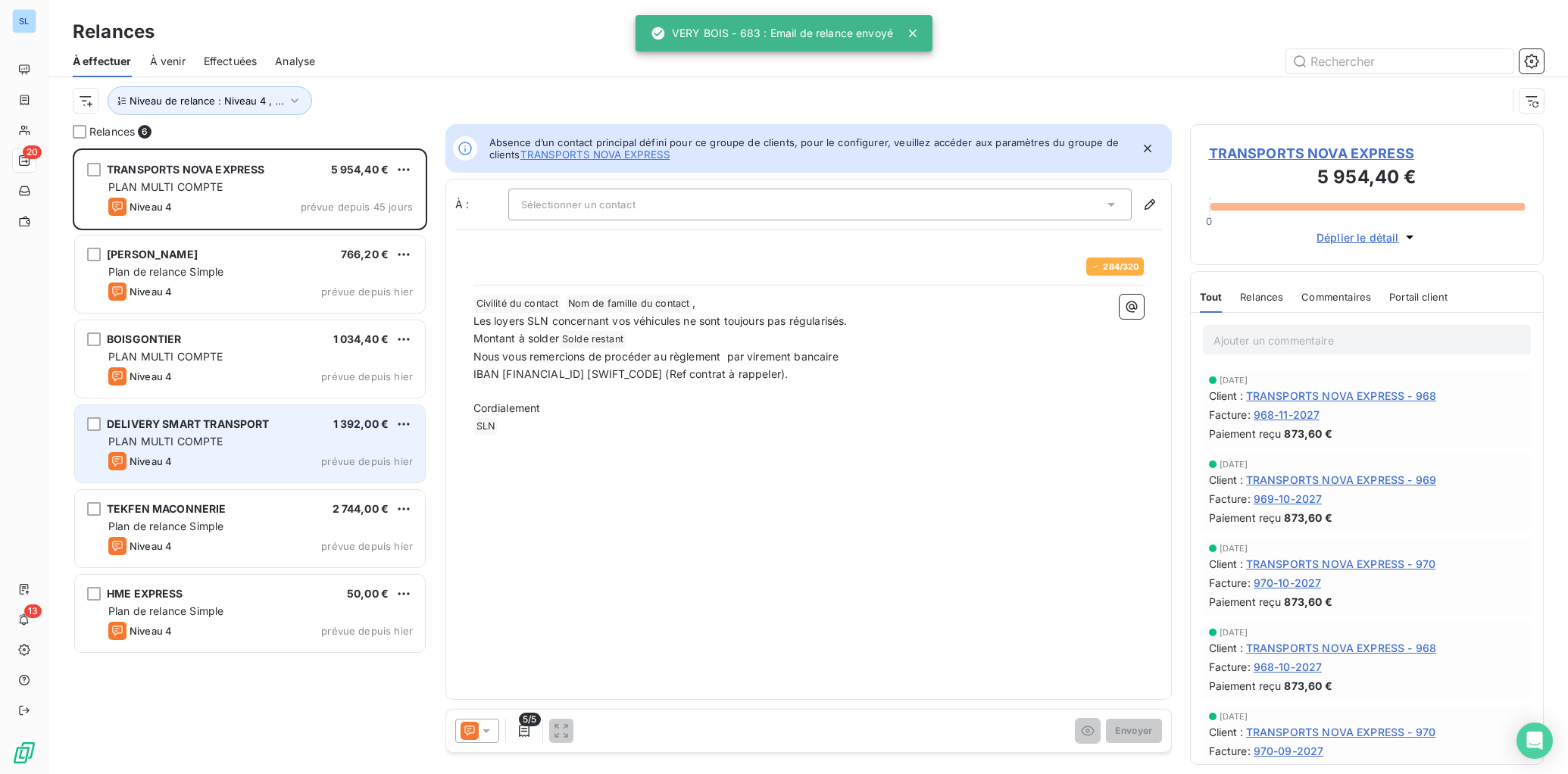
click at [199, 446] on span "PLAN MULTI COMPTE" at bounding box center [165, 441] width 115 height 13
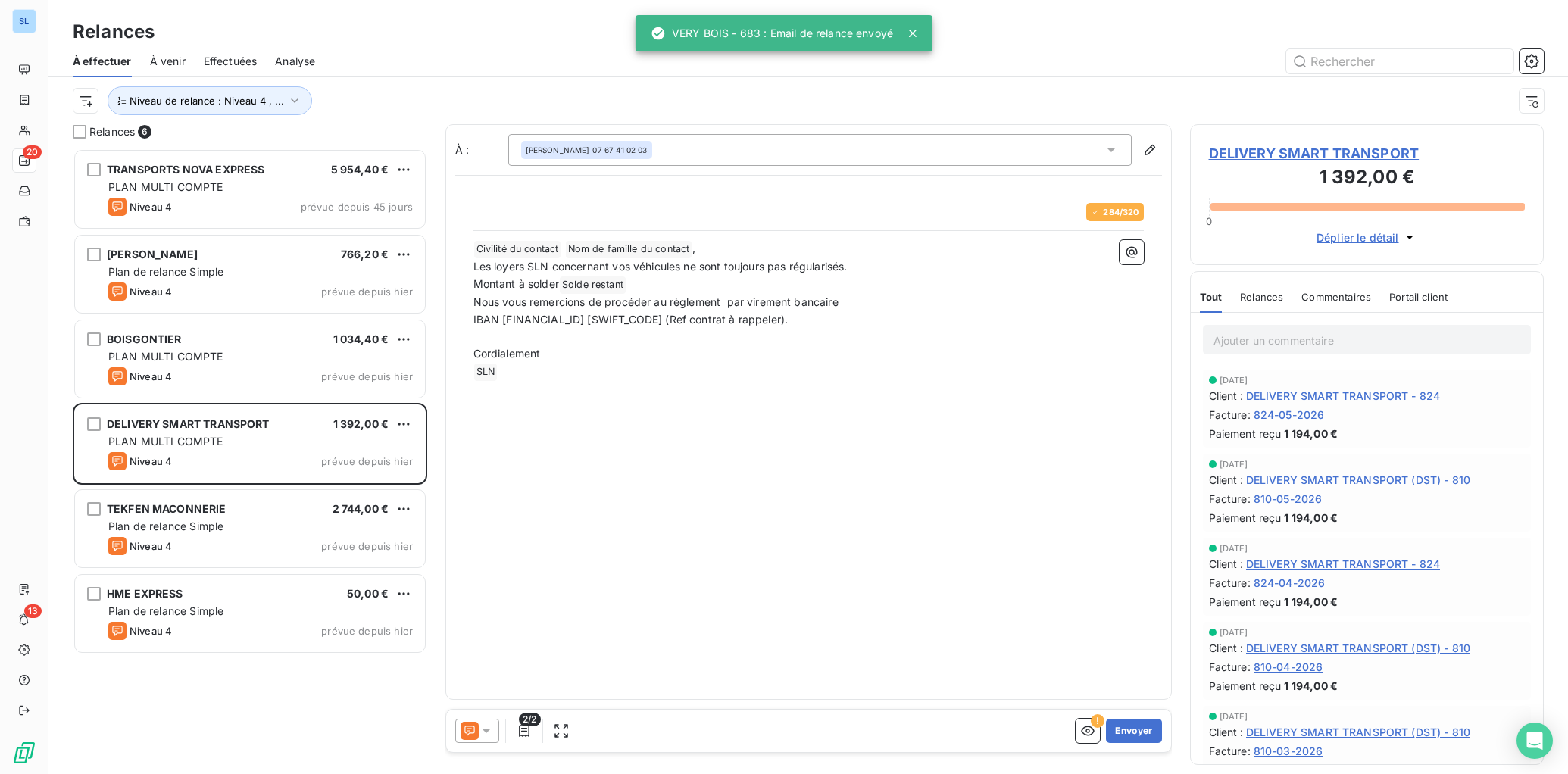
click at [1252, 300] on span "Relances" at bounding box center [1262, 296] width 44 height 12
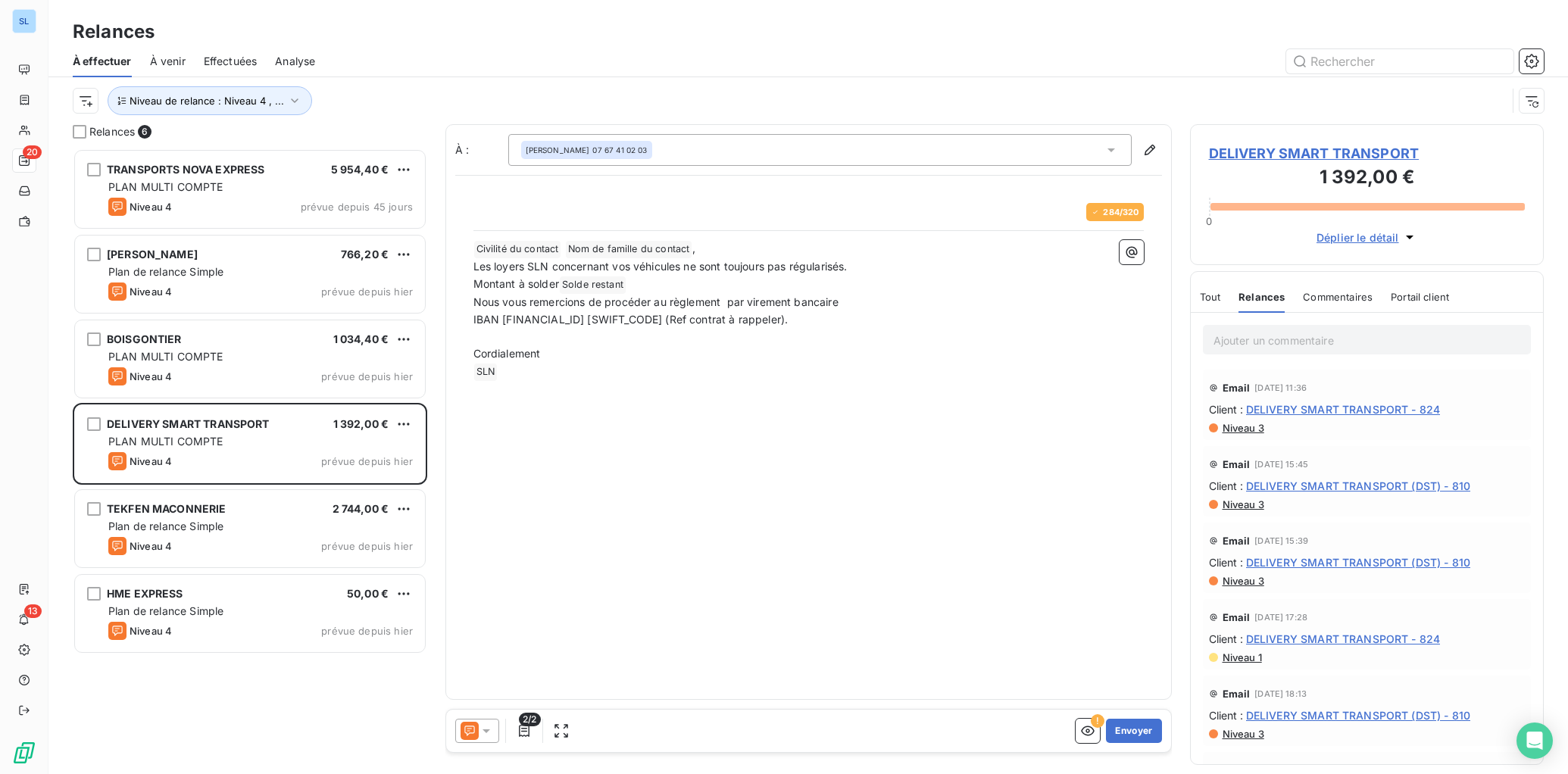
click at [1339, 297] on span "Commentaires" at bounding box center [1337, 296] width 70 height 12
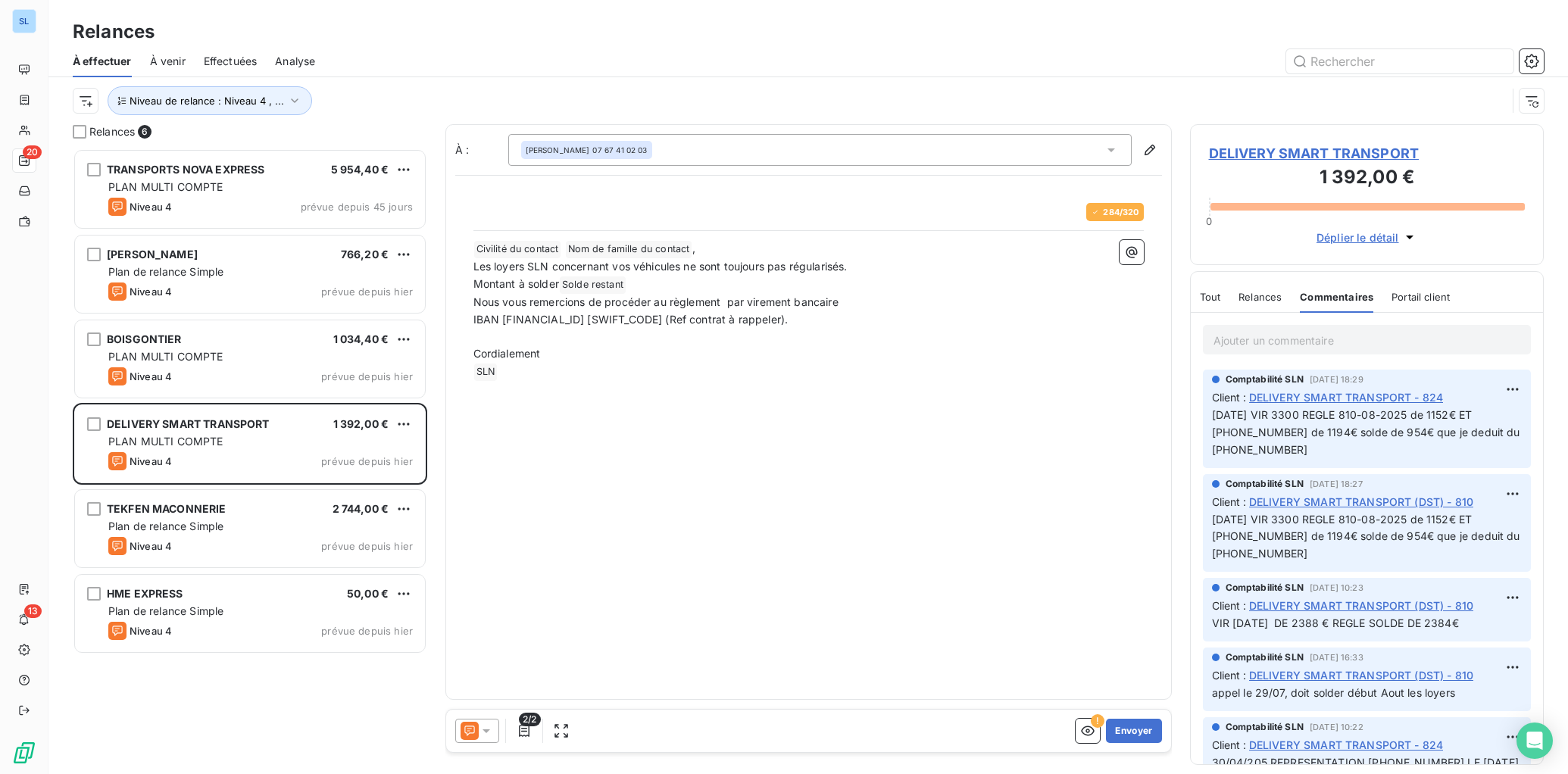
drag, startPoint x: 478, startPoint y: 732, endPoint x: 473, endPoint y: 719, distance: 13.9
click at [478, 732] on icon at bounding box center [486, 730] width 15 height 15
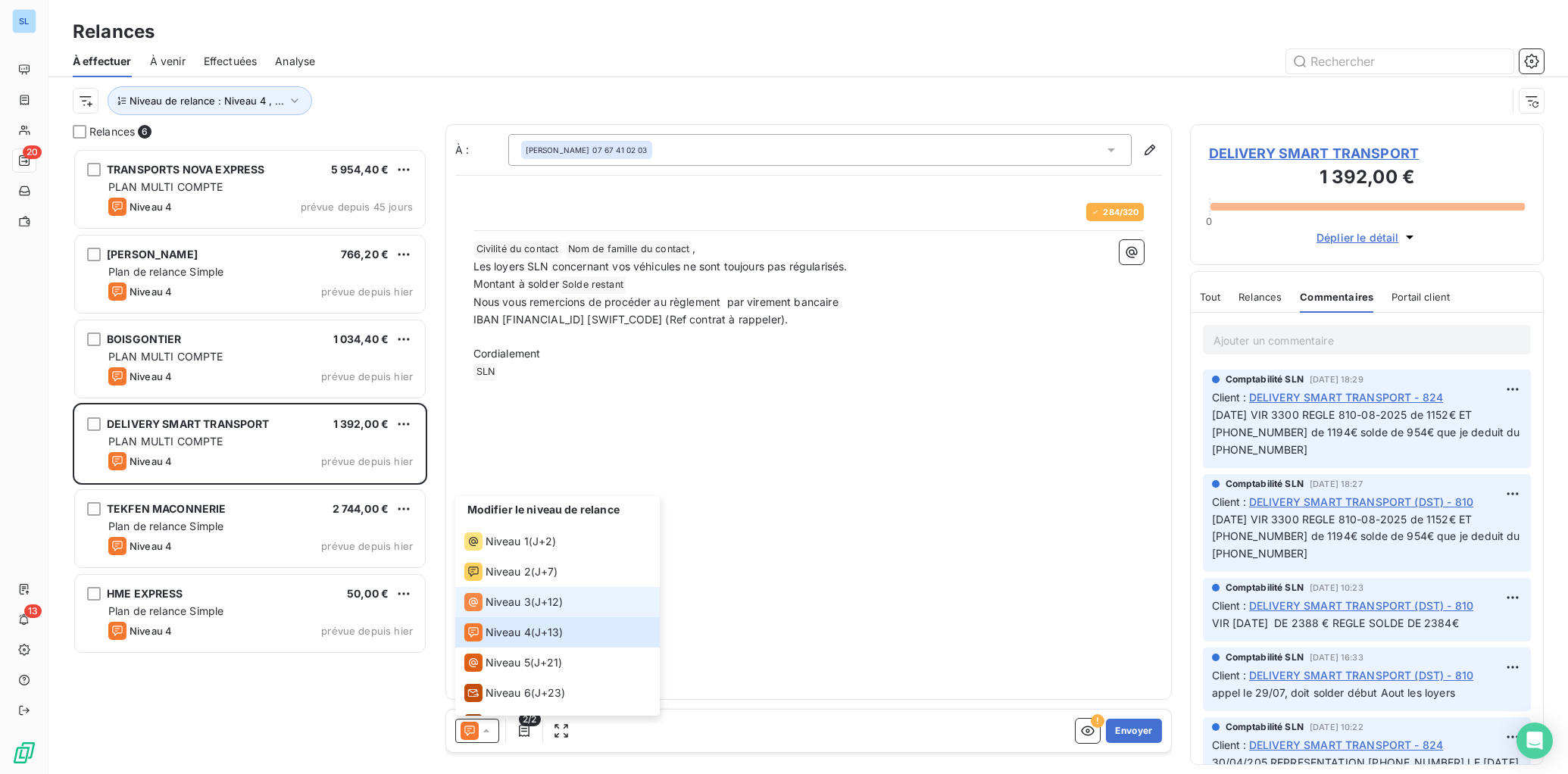
click at [505, 603] on span "Niveau 3" at bounding box center [508, 602] width 45 height 15
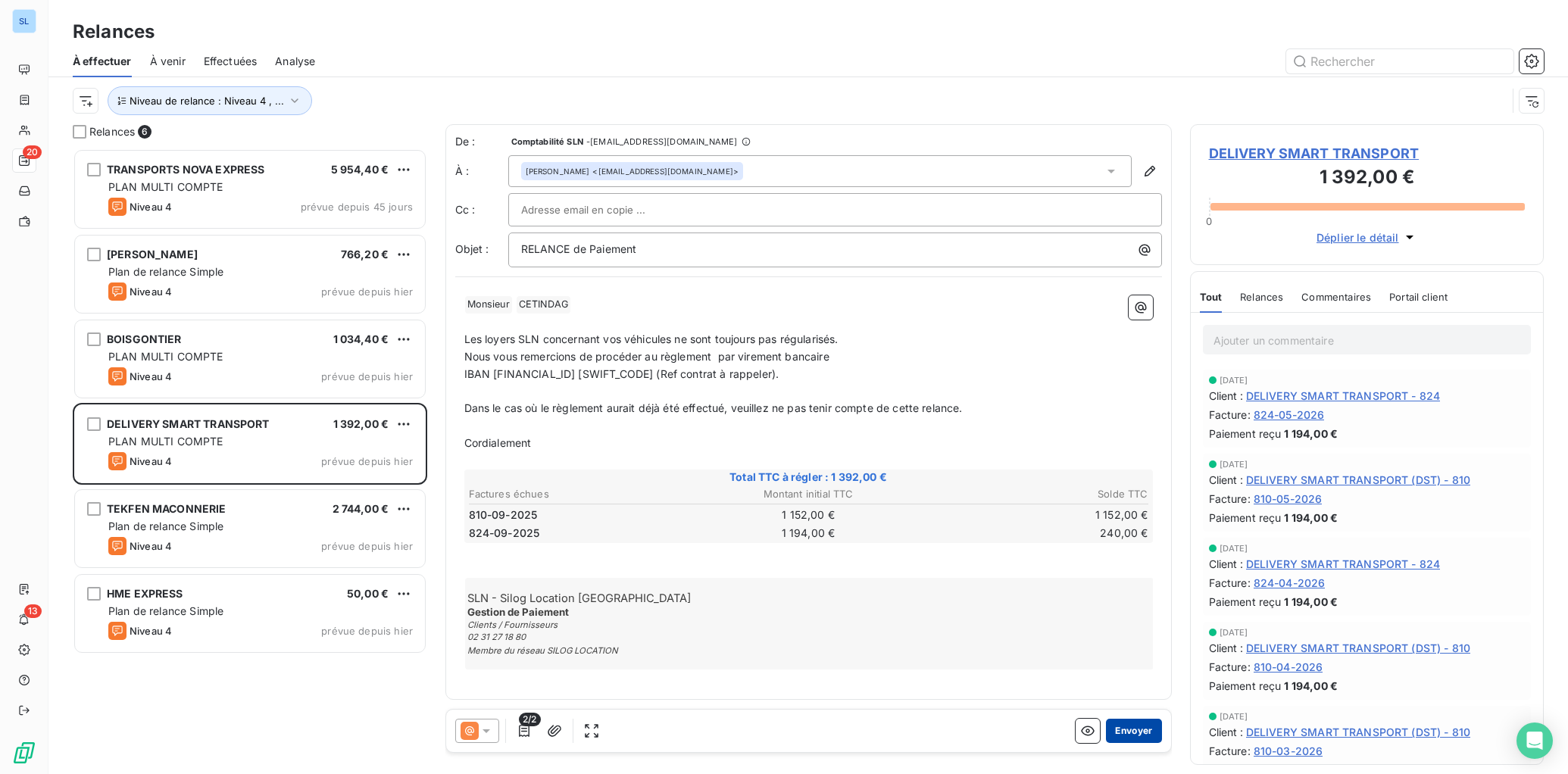
click at [1142, 737] on button "Envoyer" at bounding box center [1133, 730] width 55 height 24
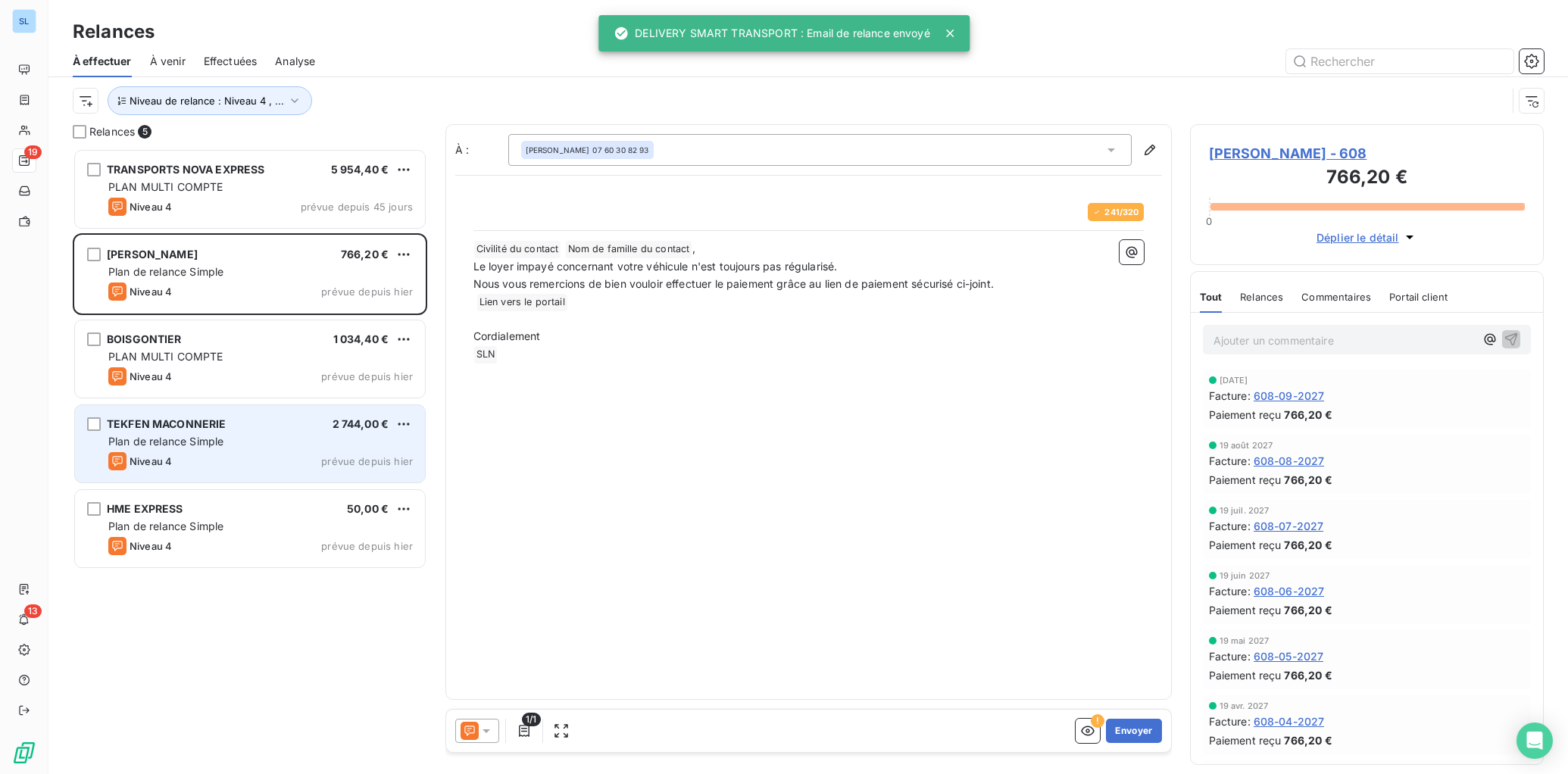
drag, startPoint x: 232, startPoint y: 360, endPoint x: 234, endPoint y: 422, distance: 62.0
click at [232, 360] on div "PLAN MULTI COMPTE" at bounding box center [260, 357] width 304 height 15
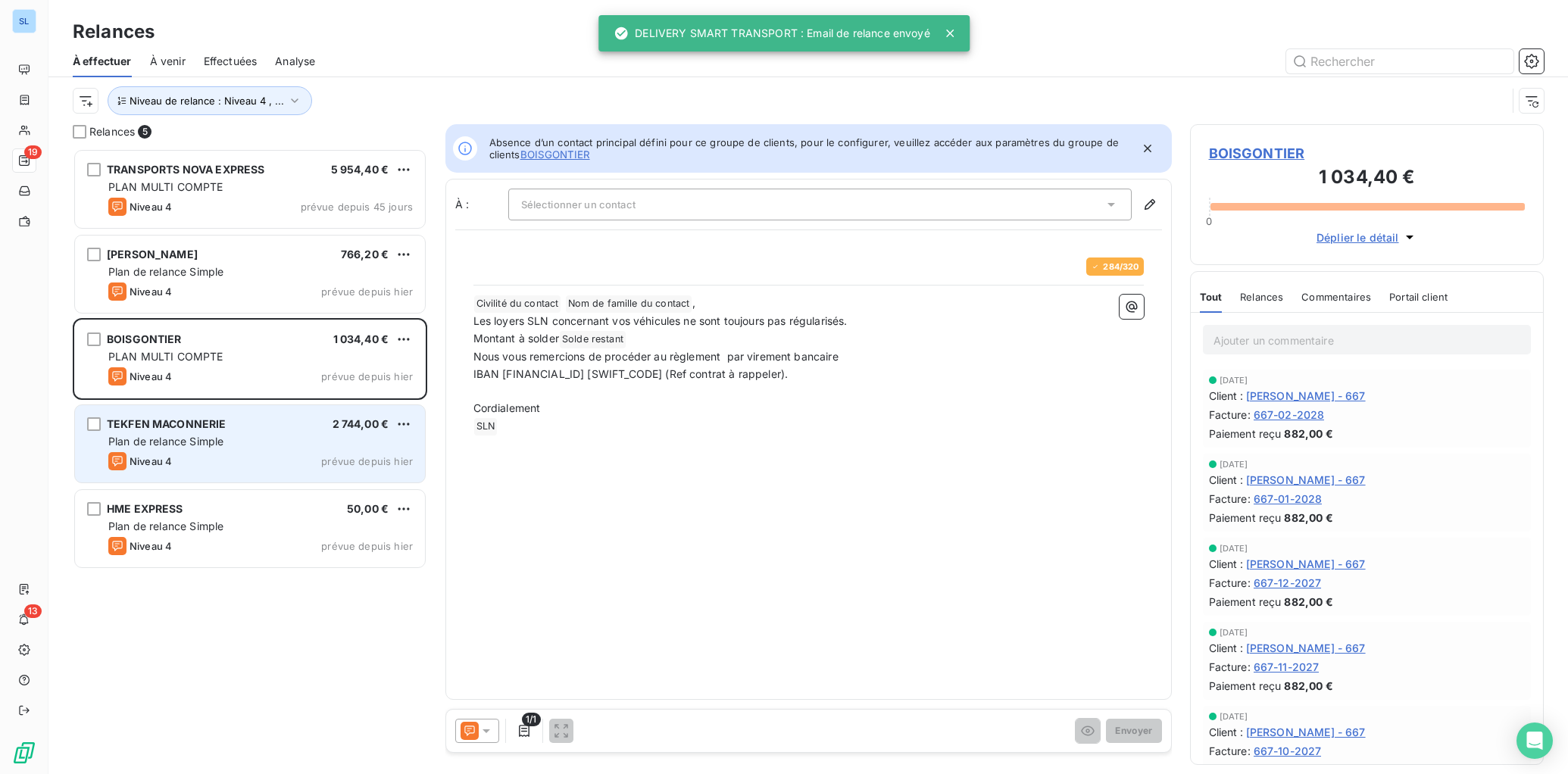
click at [232, 432] on div "TEKFEN MACONNERIE 2 744,00 € Plan de relance Simple Niveau 4 prévue depuis [DAT…" at bounding box center [251, 443] width 350 height 77
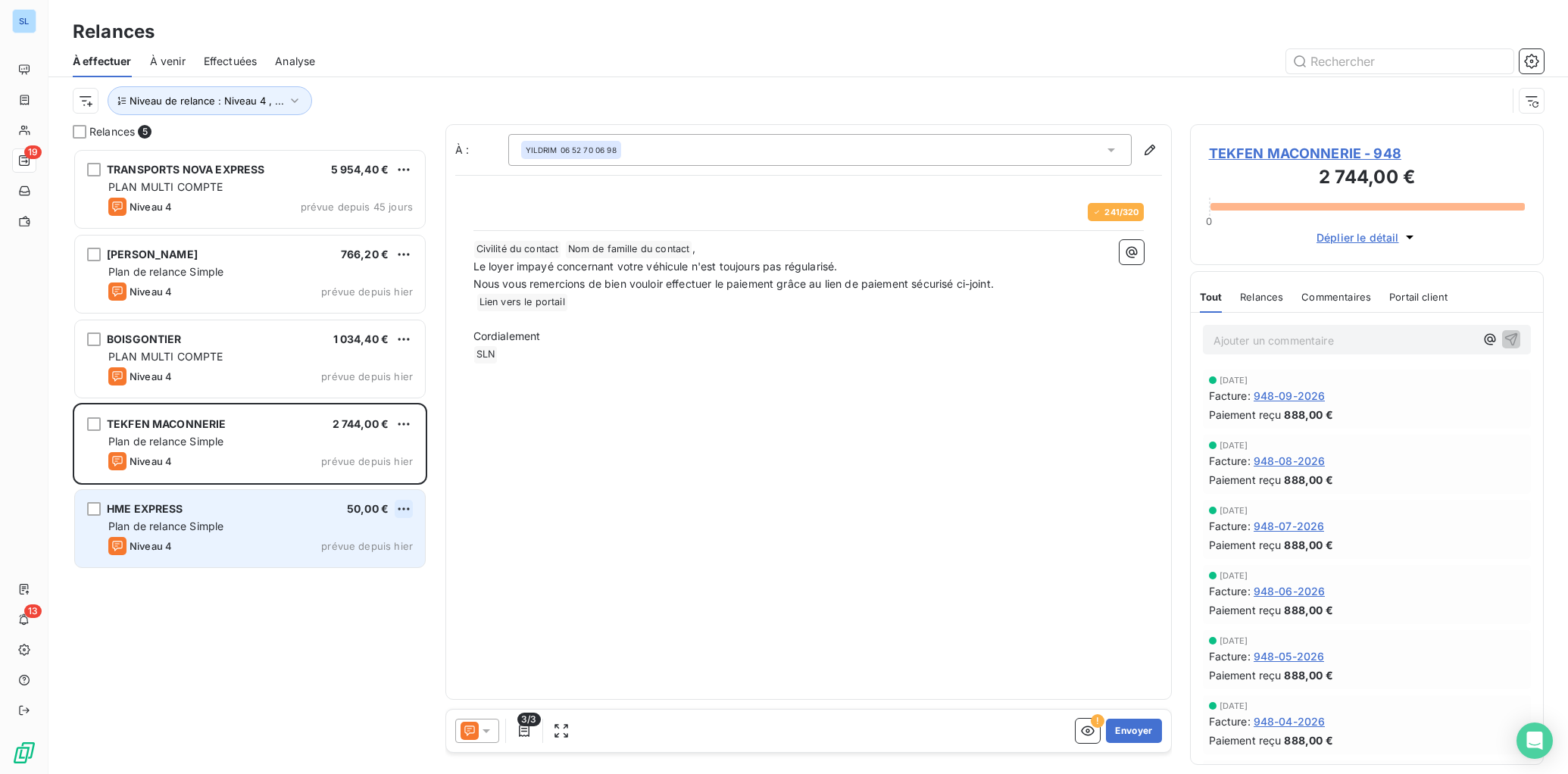
click at [405, 508] on html "SL 19 13 Relances À effectuer À venir Effectuées Analyse Niveau de relance : Ni…" at bounding box center [784, 387] width 1568 height 774
click at [381, 539] on div "Replanifier cette action" at bounding box center [338, 539] width 135 height 24
select select "9"
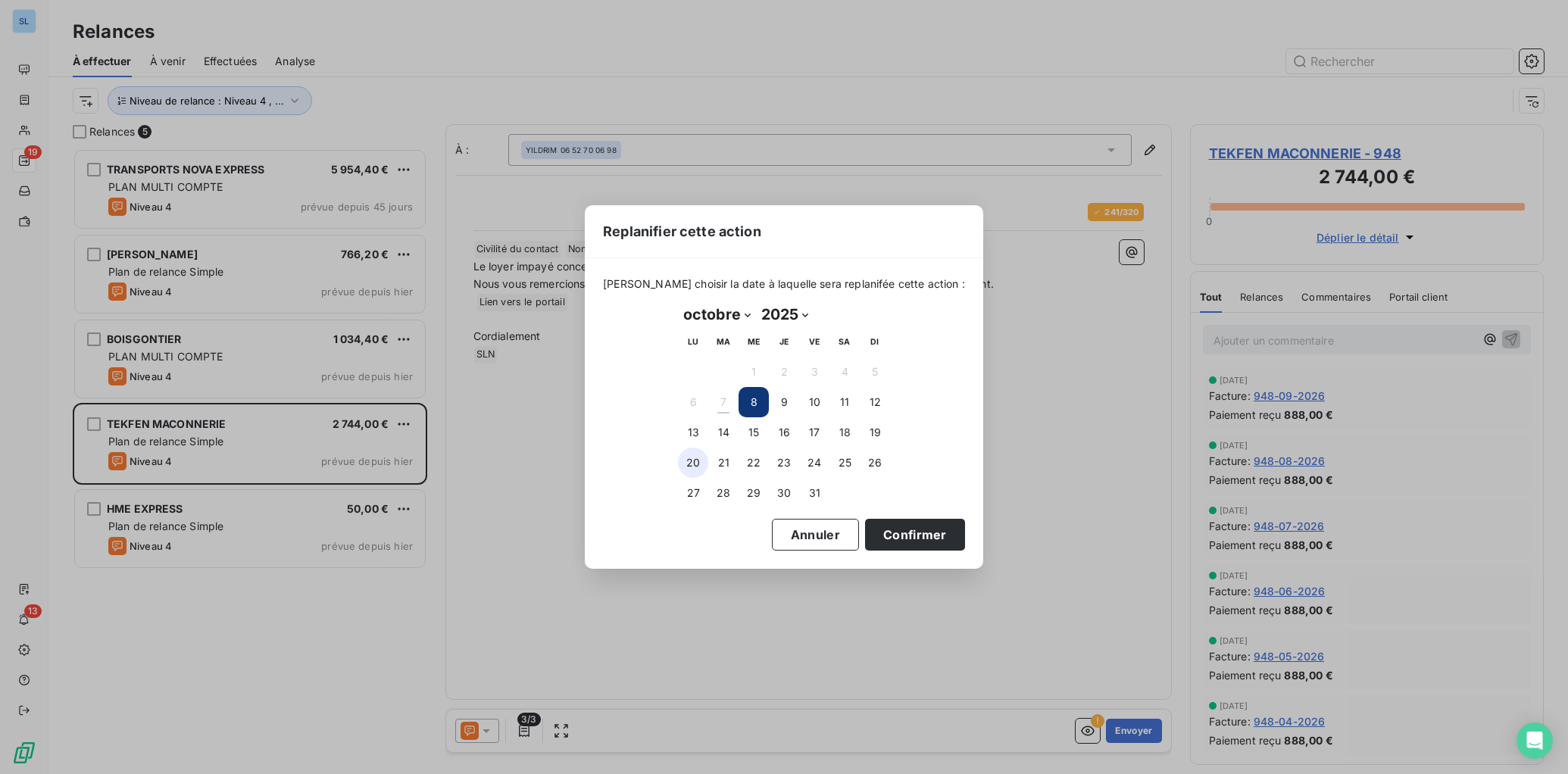
click at [694, 471] on button "20" at bounding box center [693, 462] width 30 height 30
click at [876, 524] on button "Confirmer" at bounding box center [915, 534] width 100 height 32
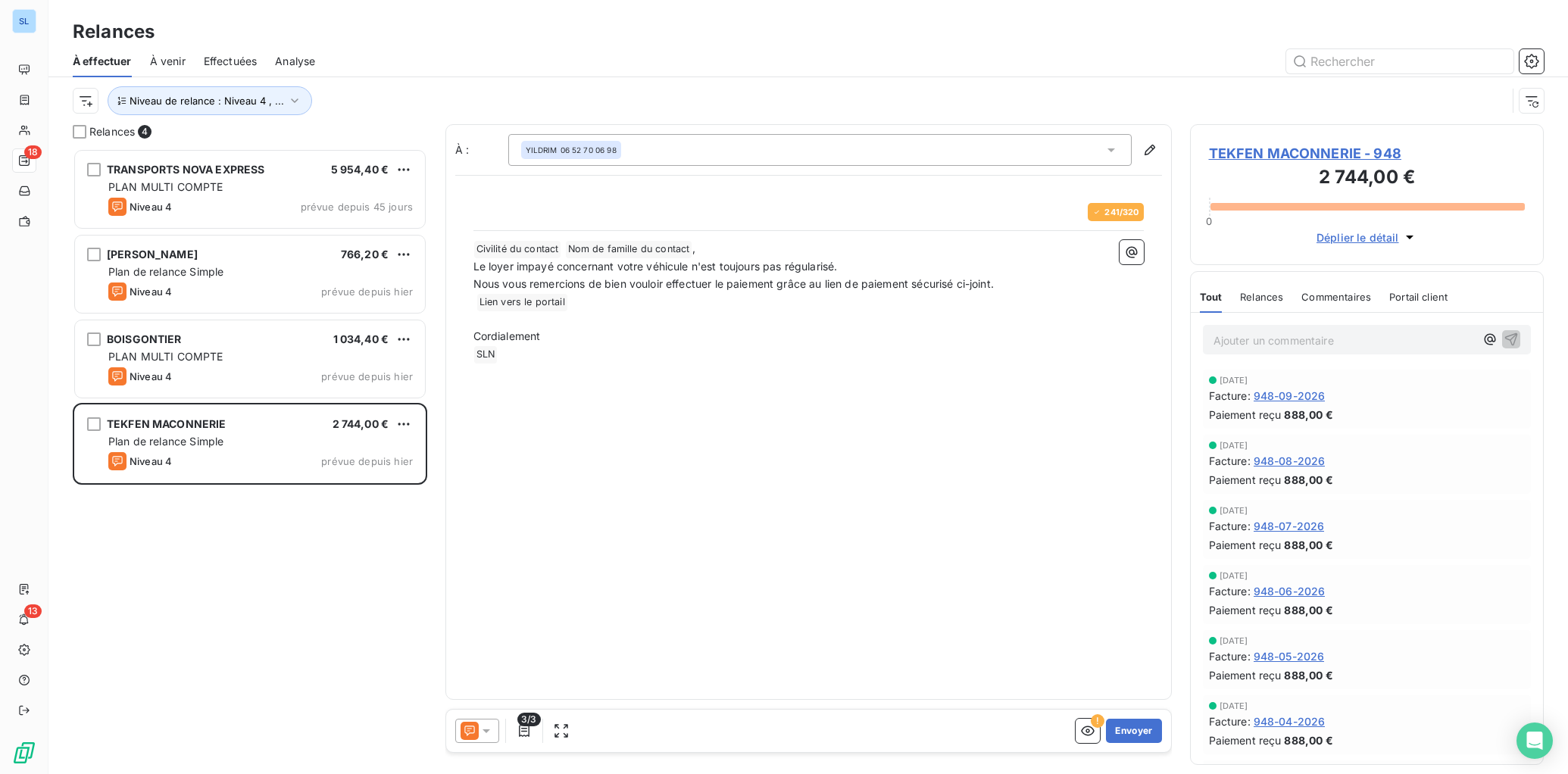
click at [1253, 304] on div "Relances" at bounding box center [1262, 297] width 44 height 32
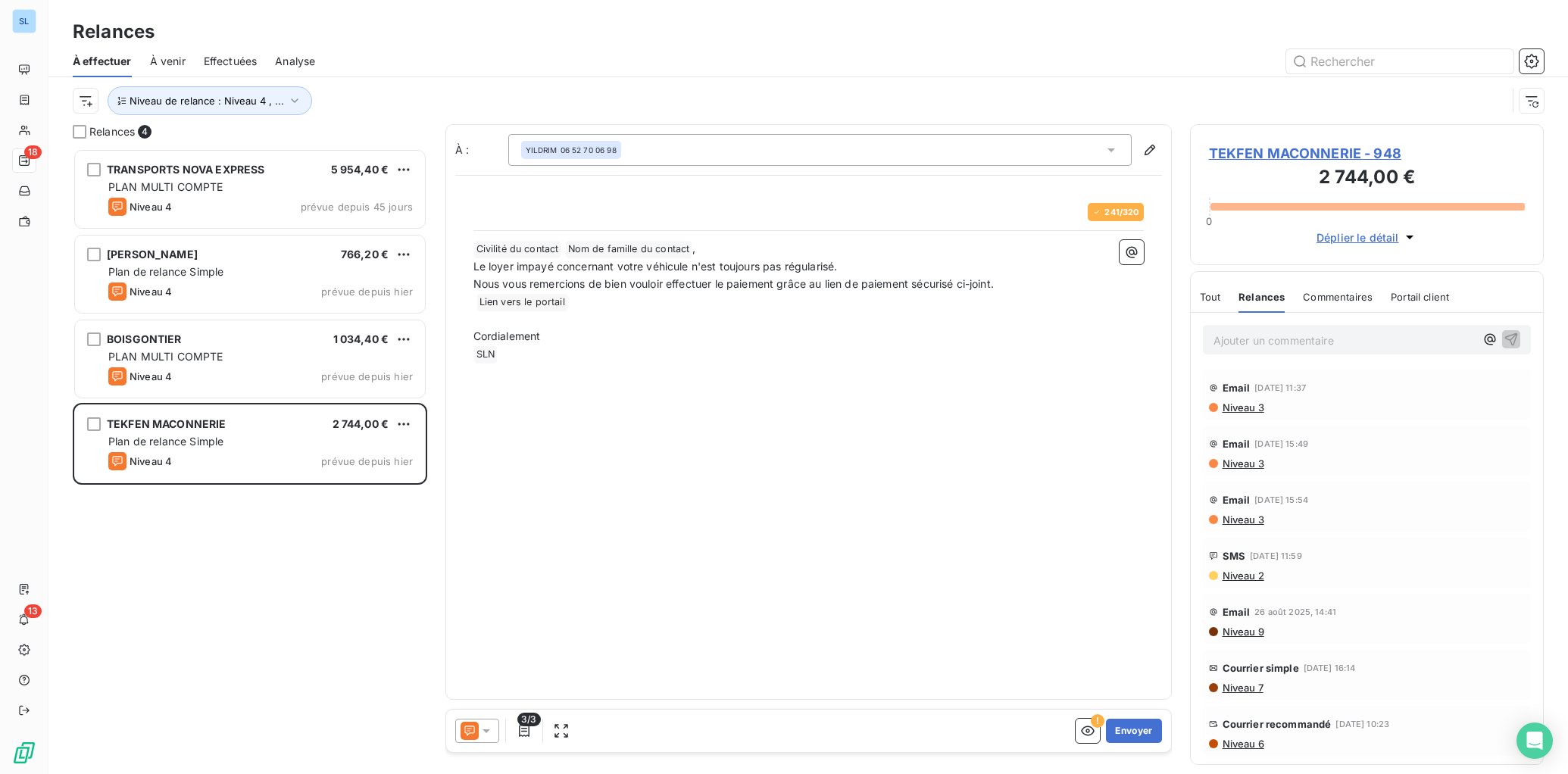
click at [1335, 295] on span "Commentaires" at bounding box center [1337, 296] width 70 height 12
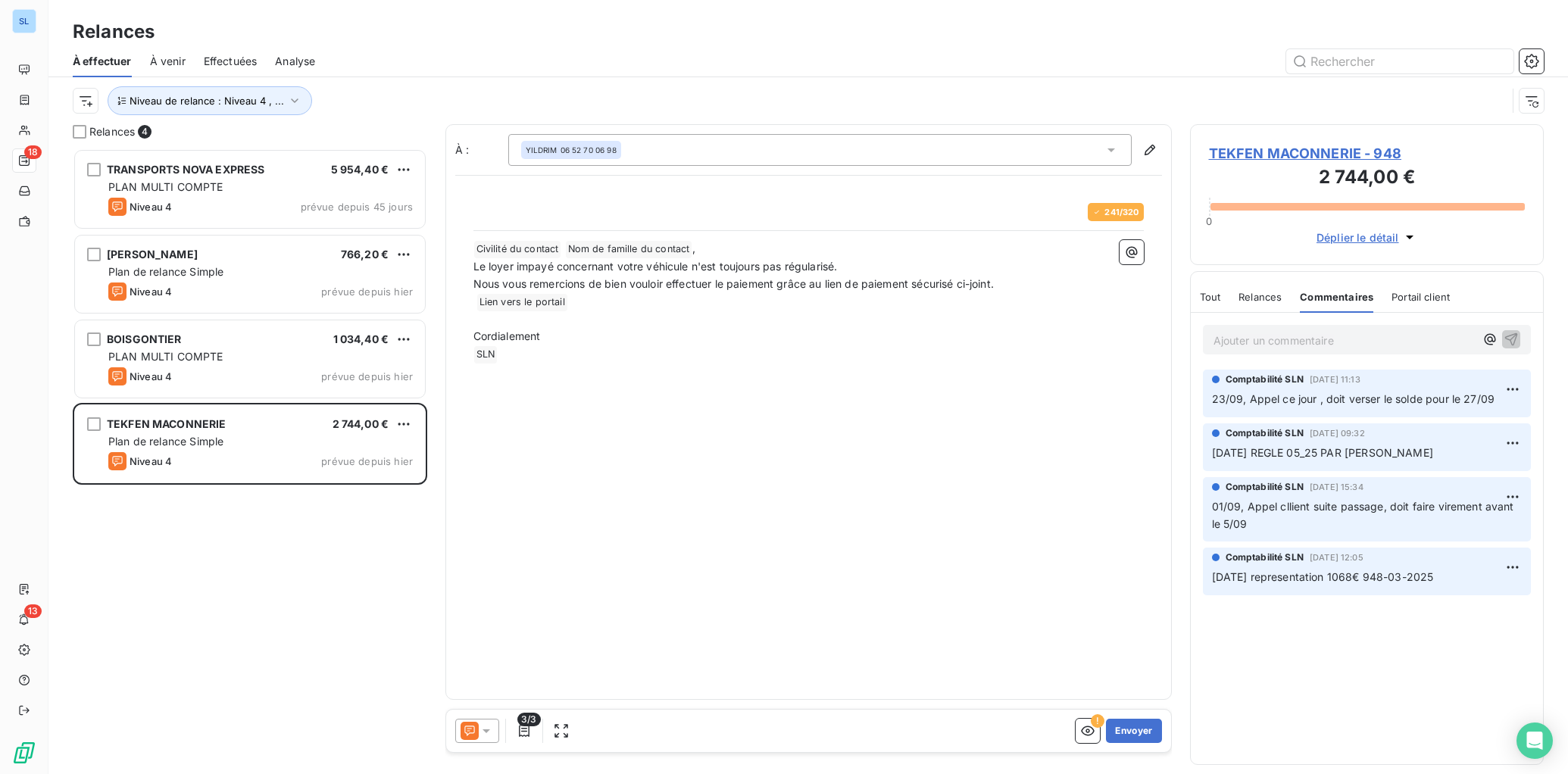
click at [479, 732] on icon at bounding box center [486, 730] width 15 height 15
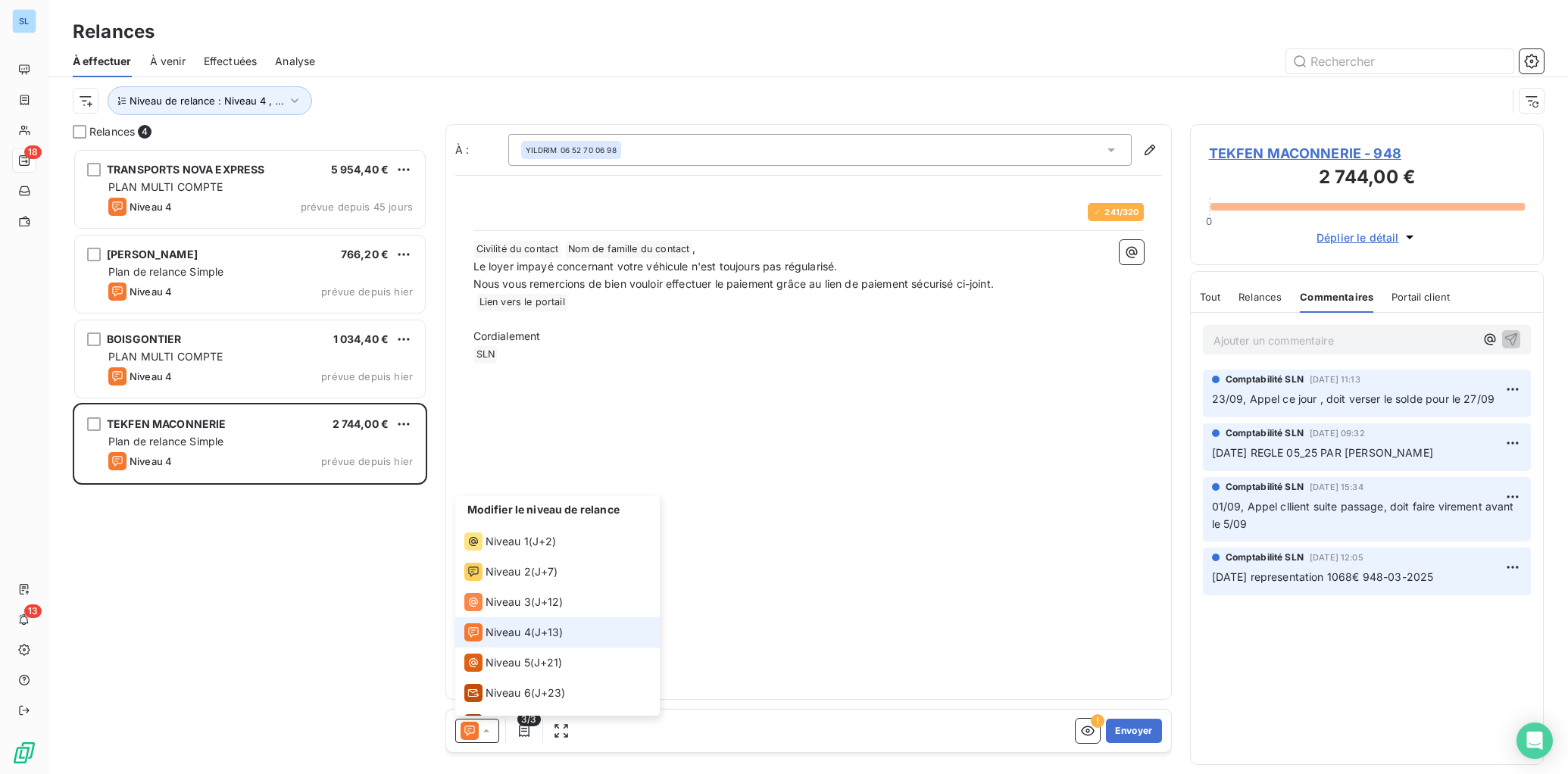
click at [503, 632] on span "Niveau 4" at bounding box center [508, 632] width 45 height 15
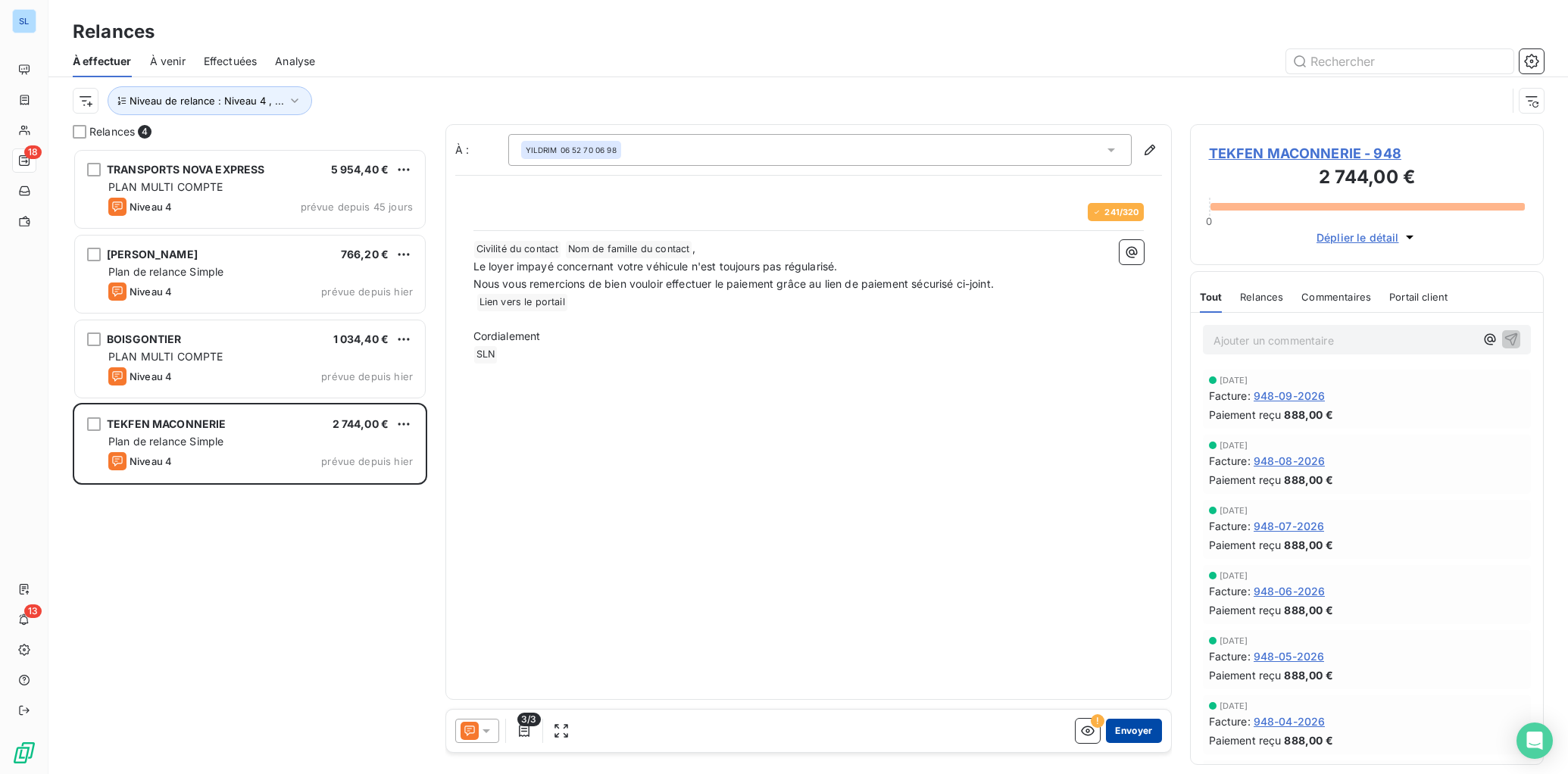
click at [1144, 731] on button "Envoyer" at bounding box center [1133, 730] width 55 height 24
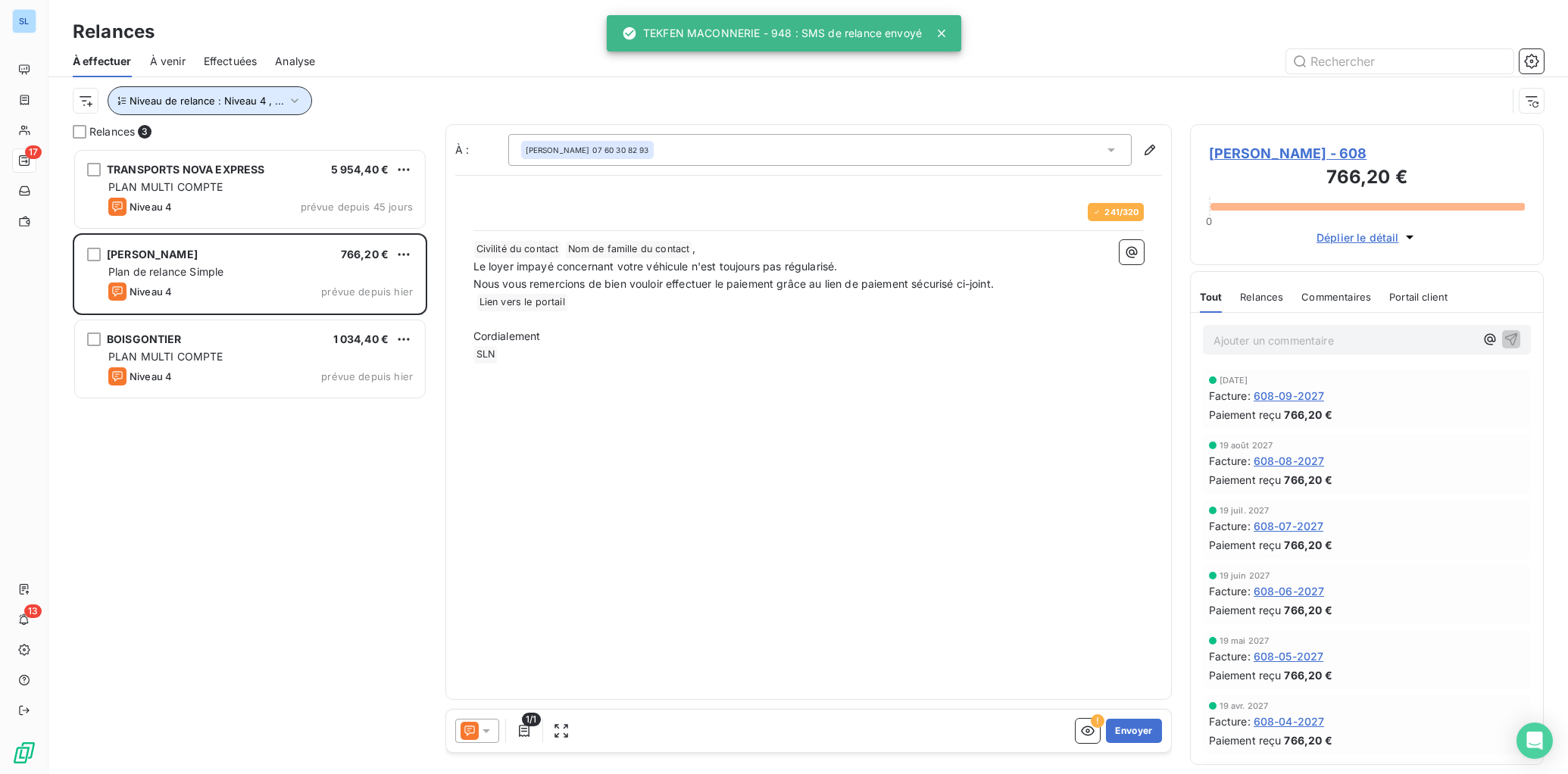
click at [222, 104] on span "Niveau de relance : Niveau 4 , ..." at bounding box center [207, 100] width 154 height 12
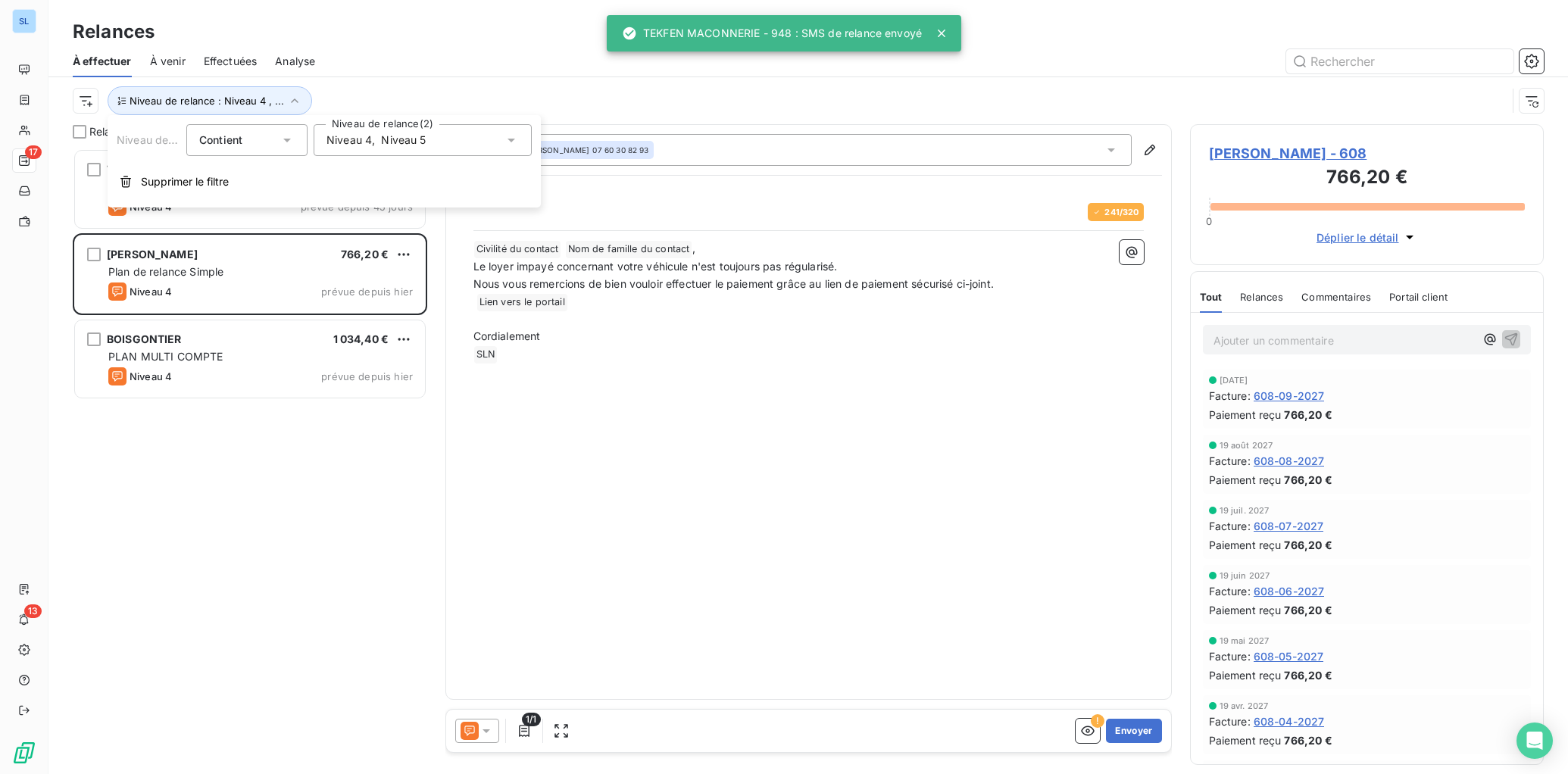
click at [380, 144] on div "Niveau 4 , Niveau 5" at bounding box center [377, 140] width 100 height 15
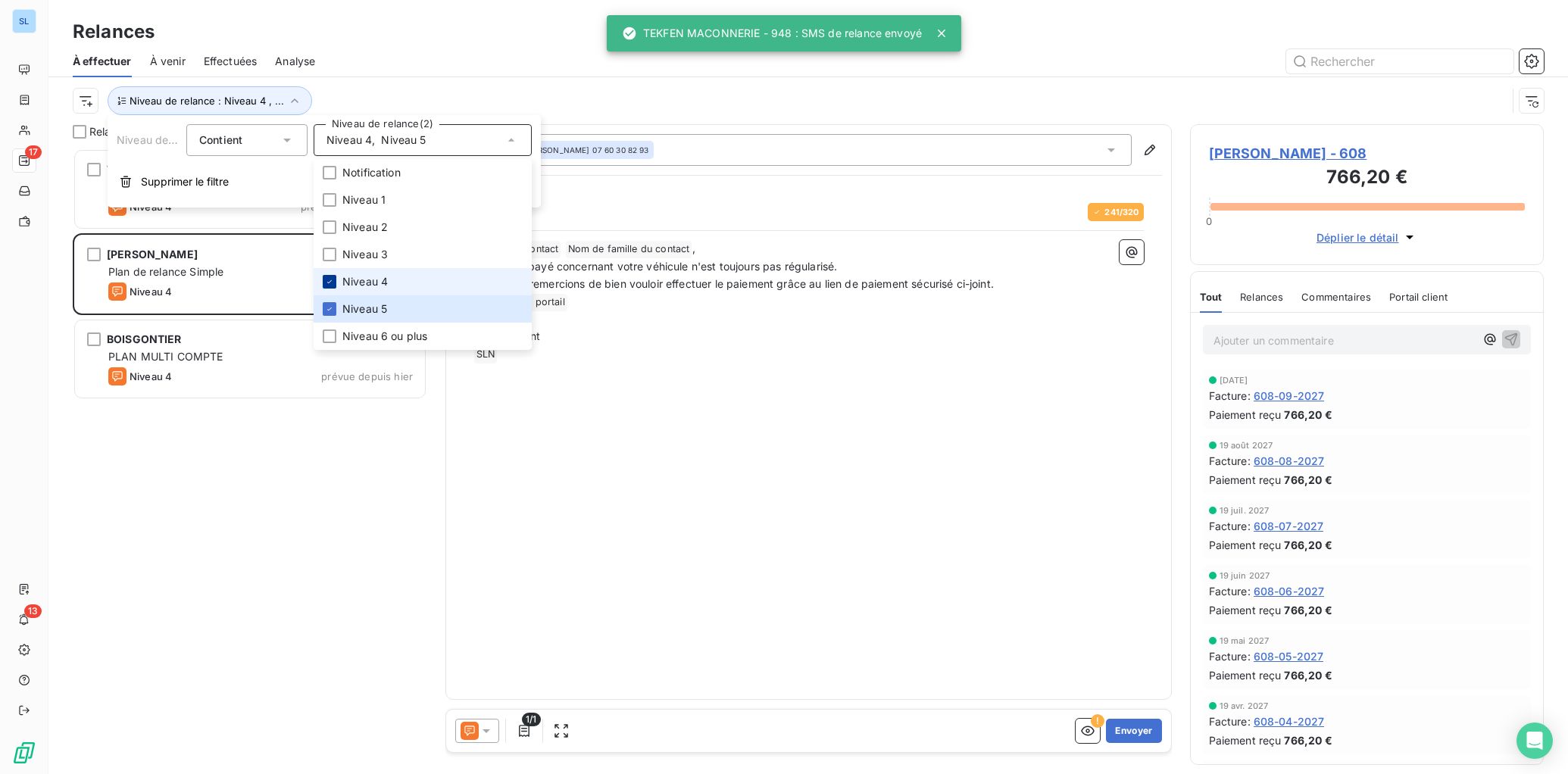
click at [332, 281] on icon at bounding box center [330, 281] width 9 height 9
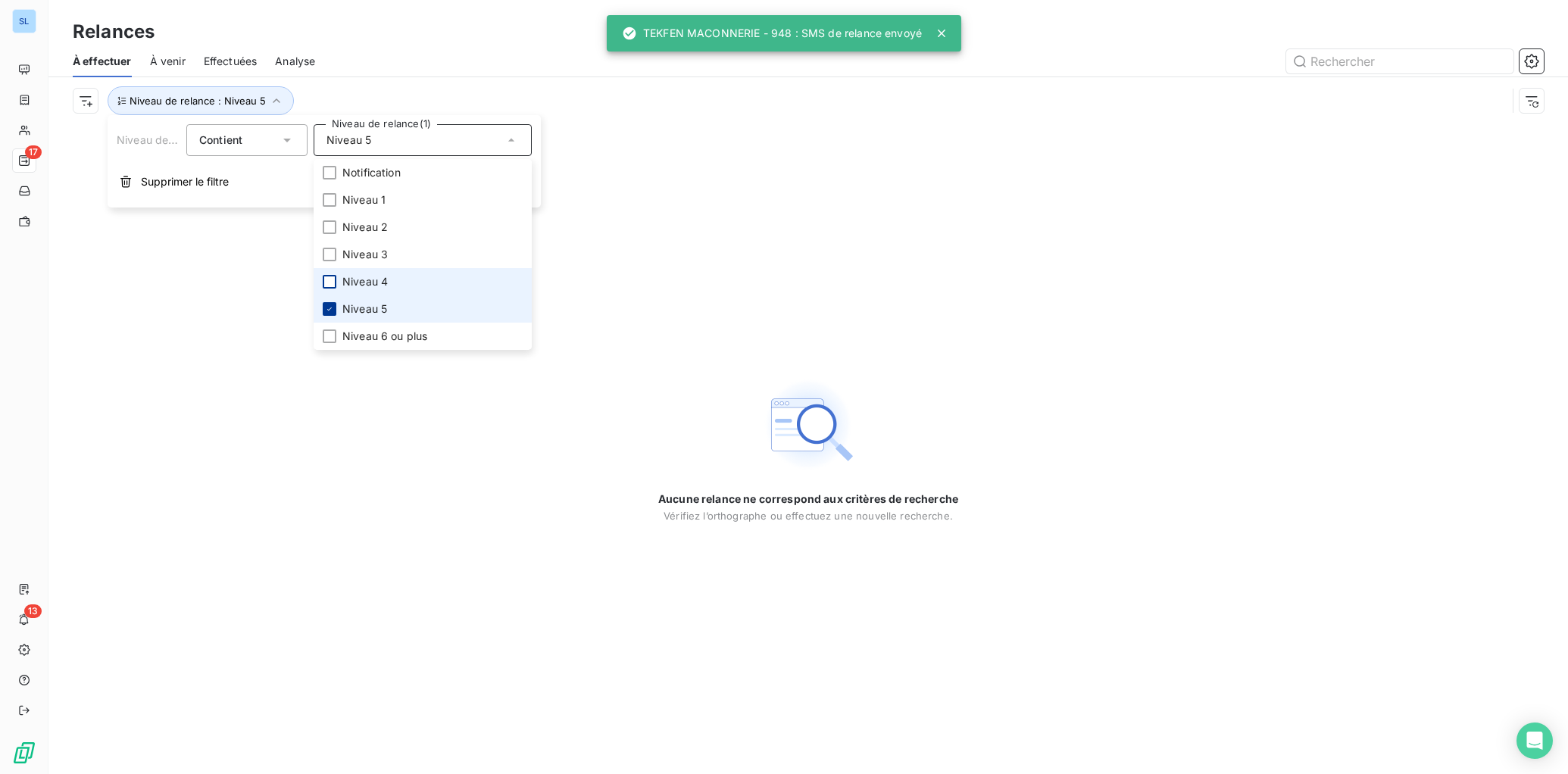
click at [330, 313] on icon at bounding box center [330, 309] width 9 height 9
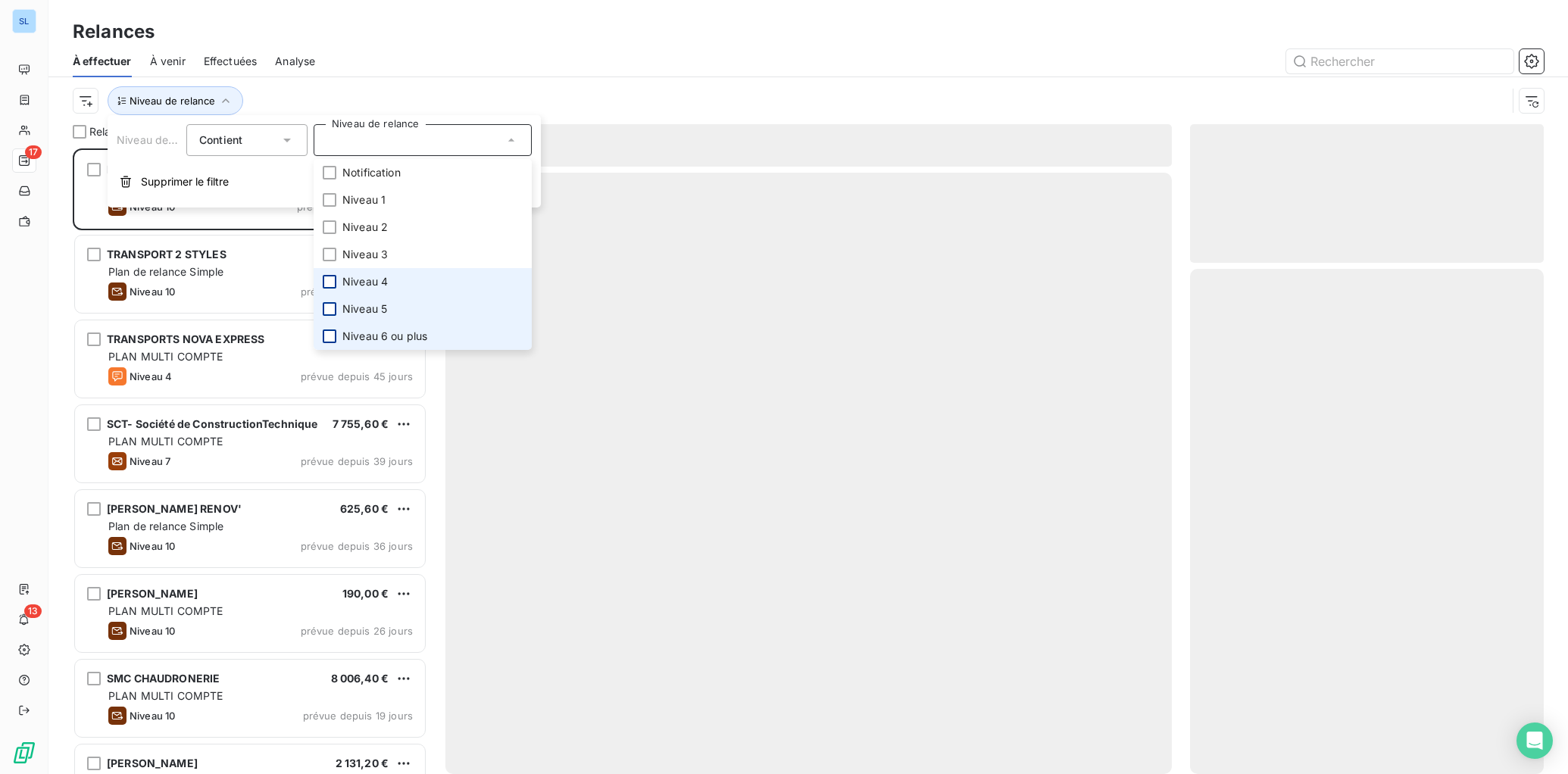
scroll to position [625, 354]
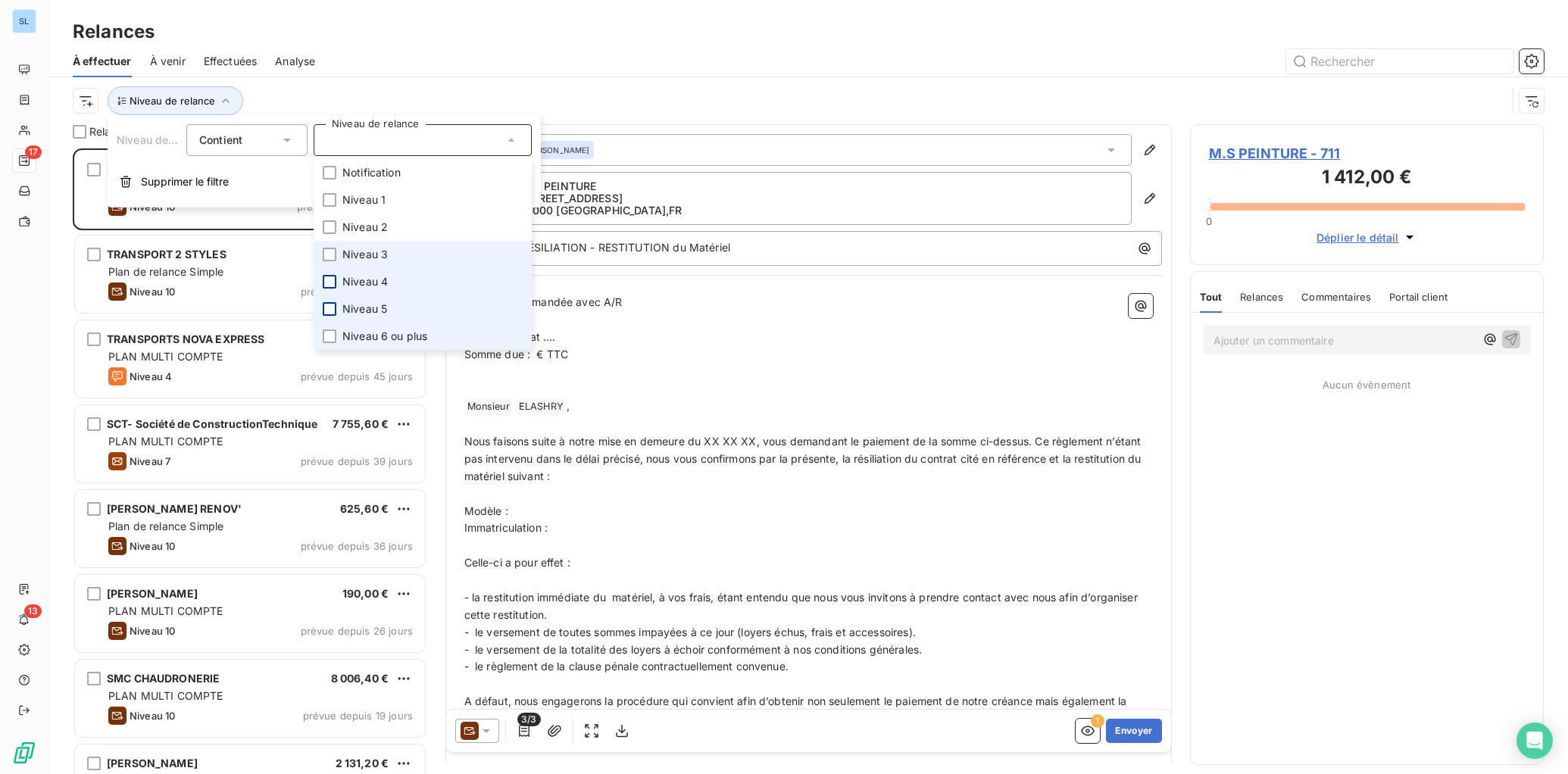
drag, startPoint x: 329, startPoint y: 340, endPoint x: 510, endPoint y: 246, distance: 204.0
click at [329, 340] on div at bounding box center [329, 336] width 14 height 14
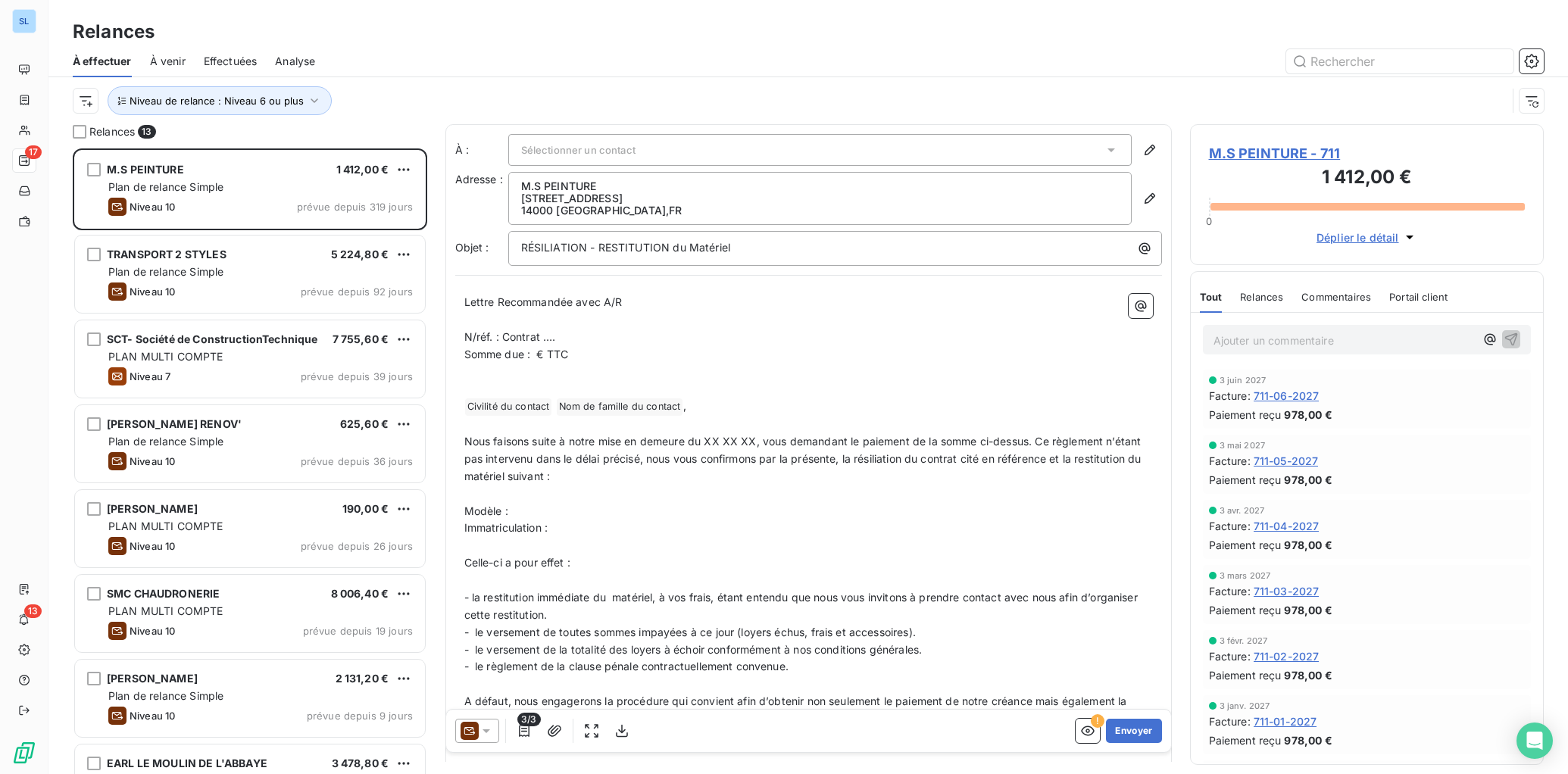
drag, startPoint x: 676, startPoint y: 51, endPoint x: 708, endPoint y: 71, distance: 37.7
click at [676, 51] on div at bounding box center [939, 61] width 1211 height 24
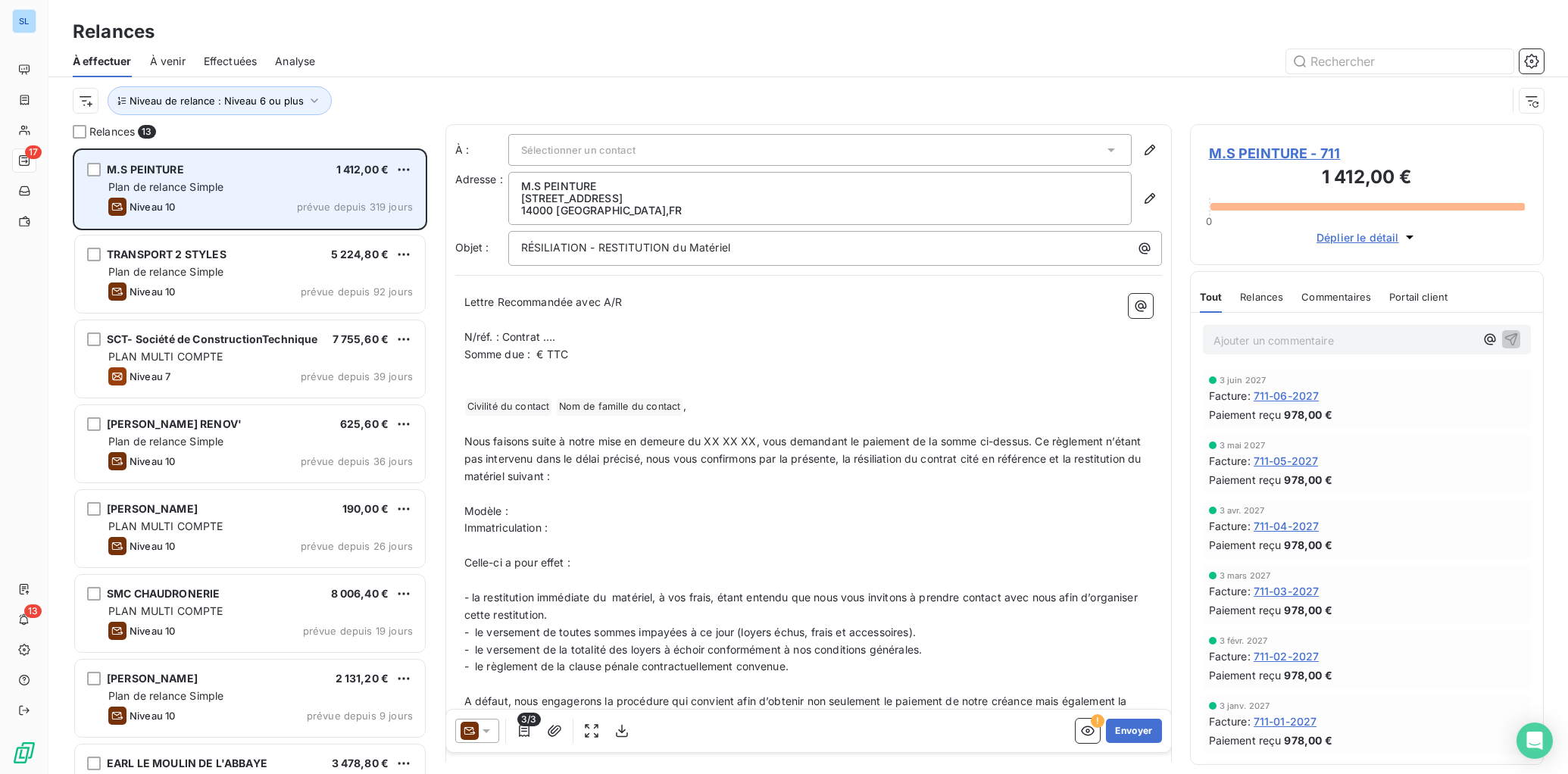
click at [295, 190] on div "Plan de relance Simple" at bounding box center [260, 187] width 304 height 15
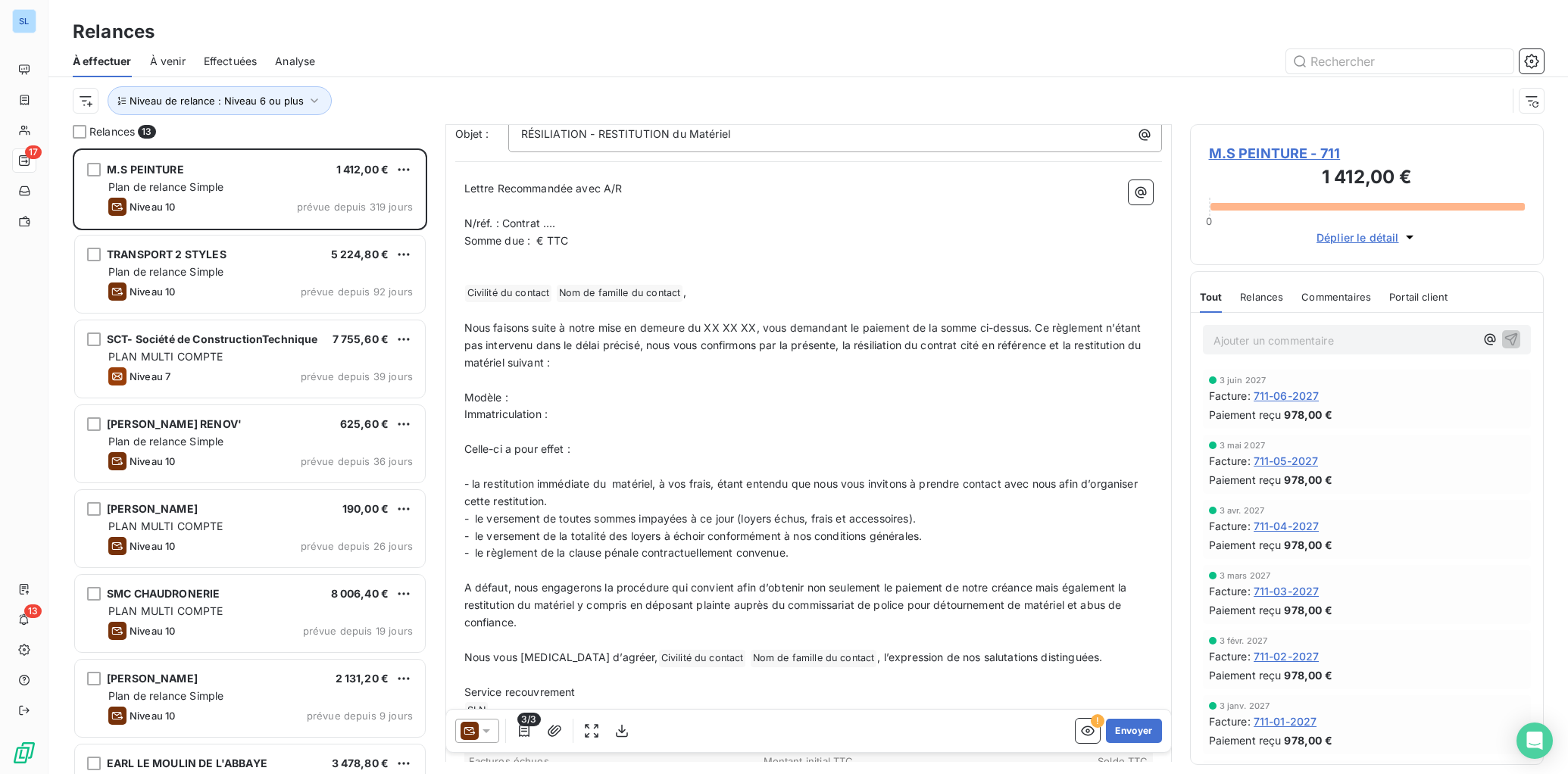
scroll to position [276, 0]
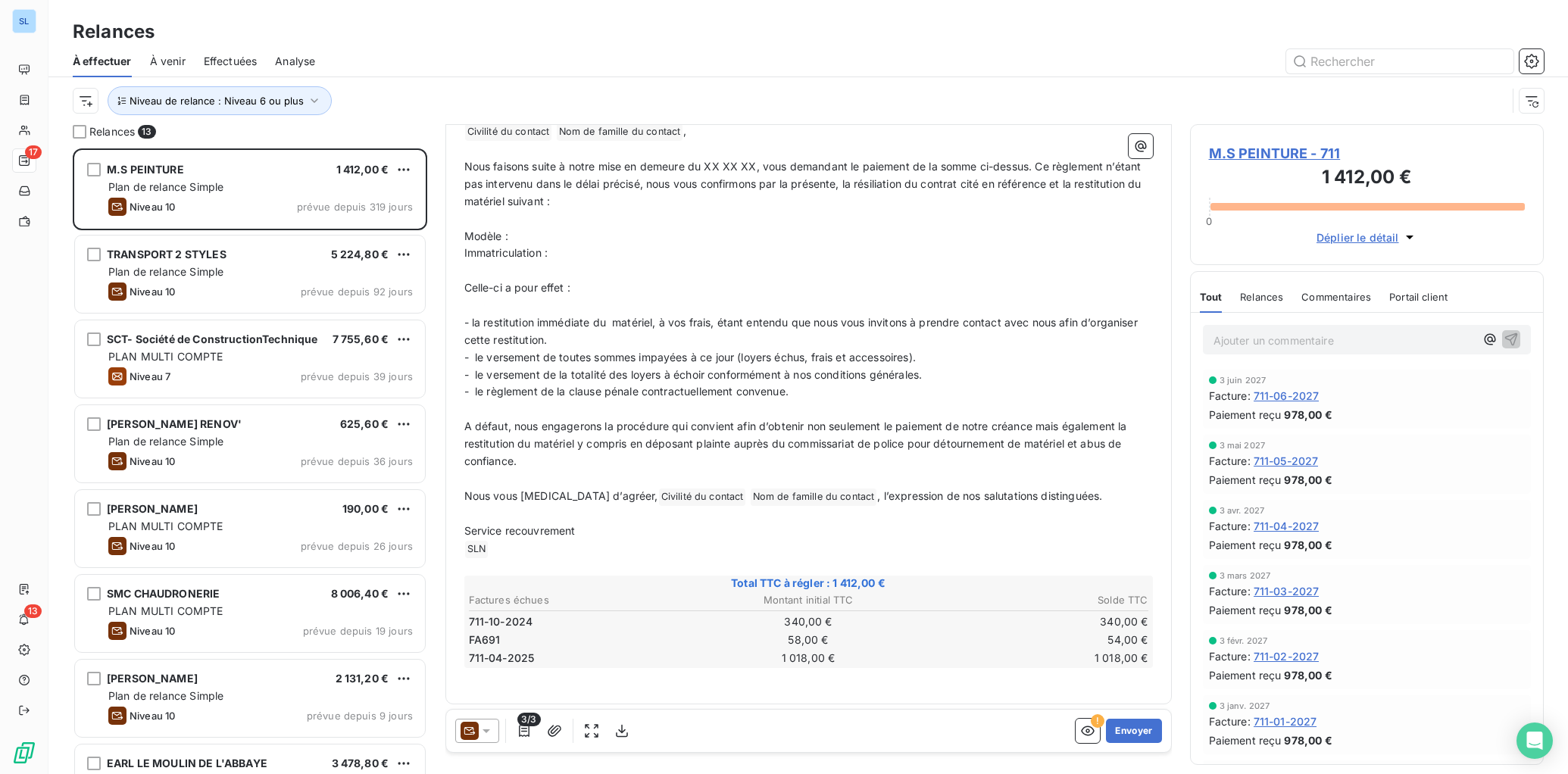
click at [479, 642] on span "FA691" at bounding box center [485, 640] width 32 height 15
click at [485, 660] on span "711-04-2025" at bounding box center [502, 658] width 66 height 15
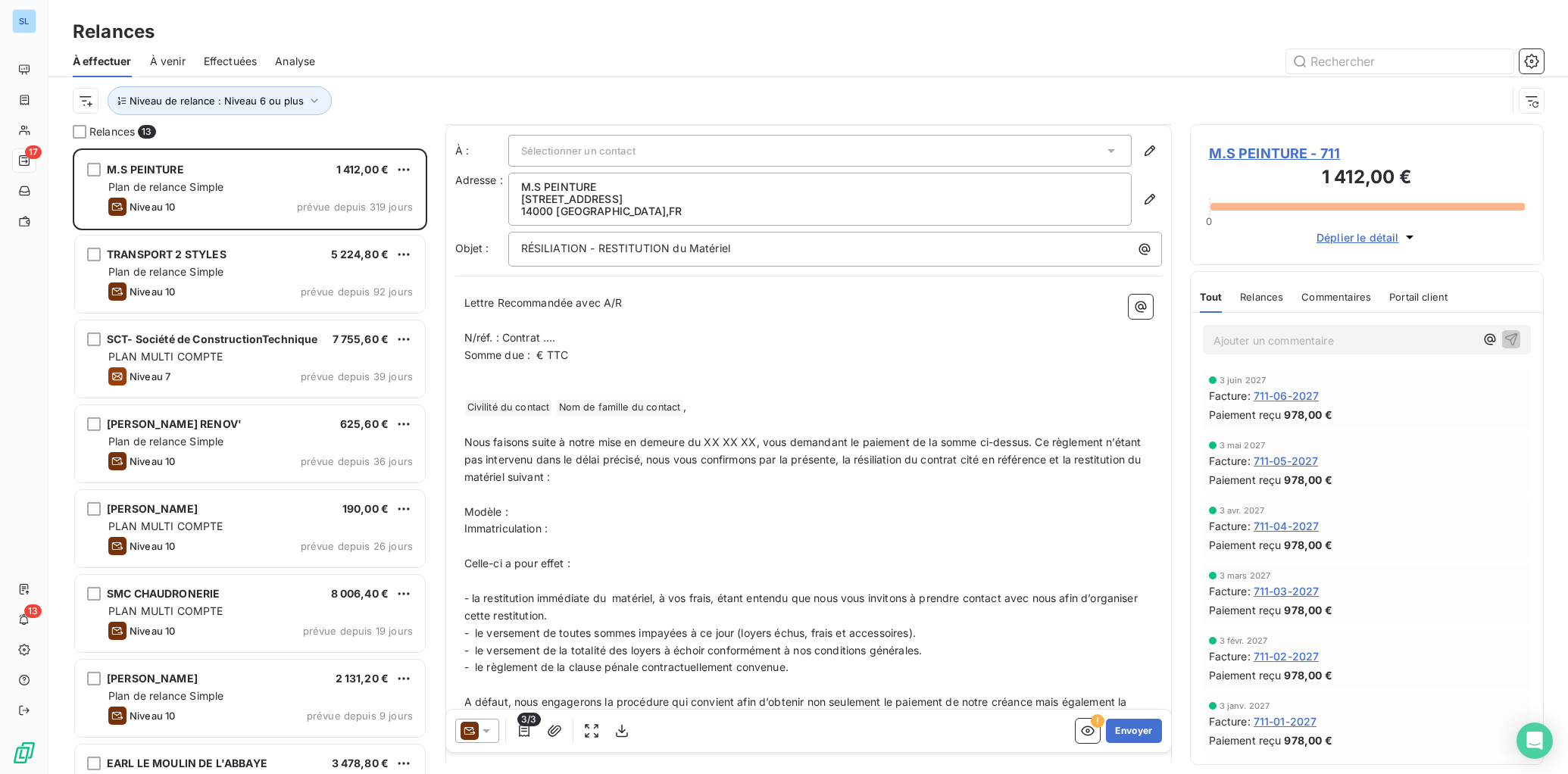
scroll to position [31, 0]
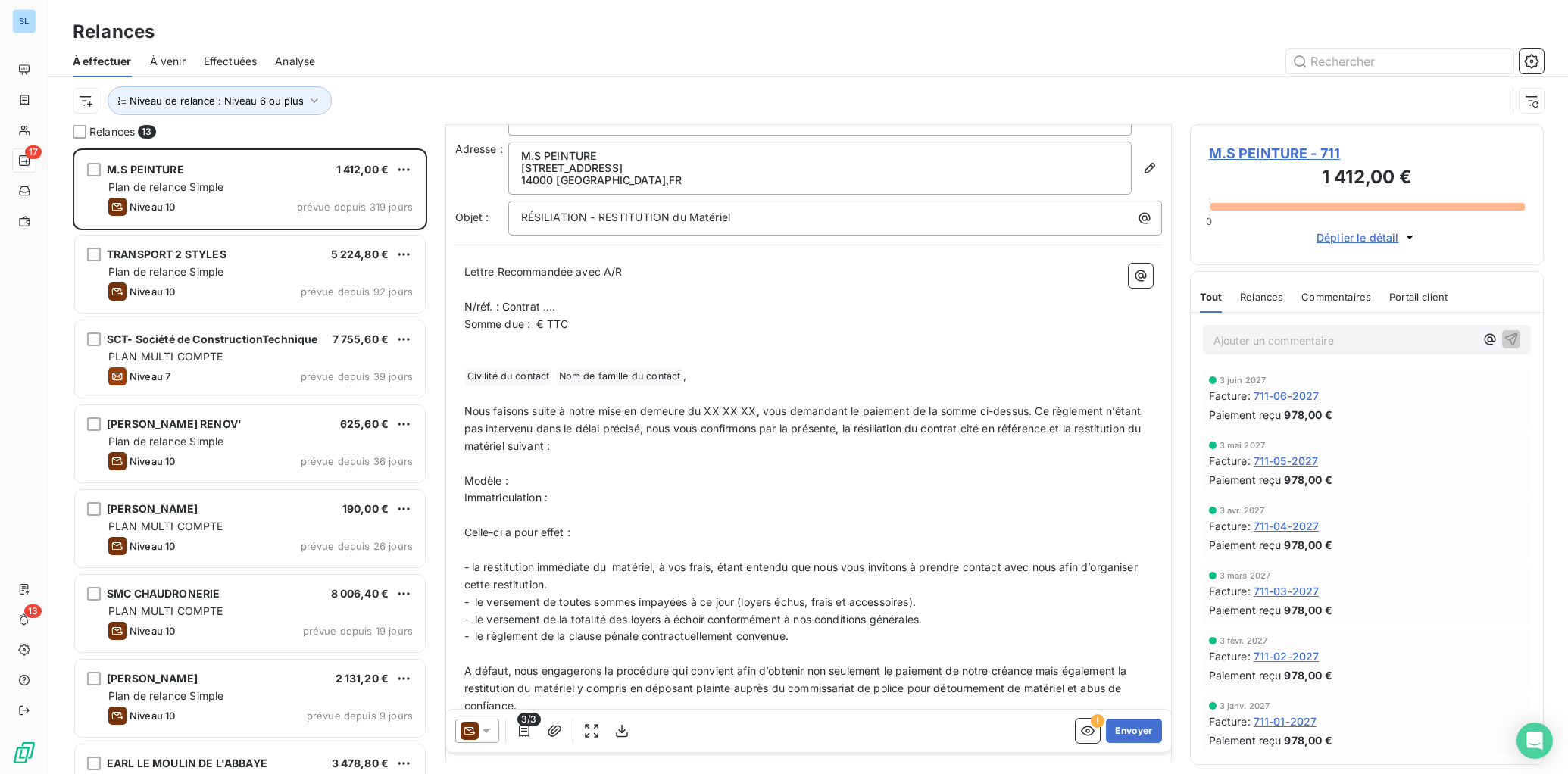
click at [1255, 301] on span "Relances" at bounding box center [1262, 296] width 44 height 12
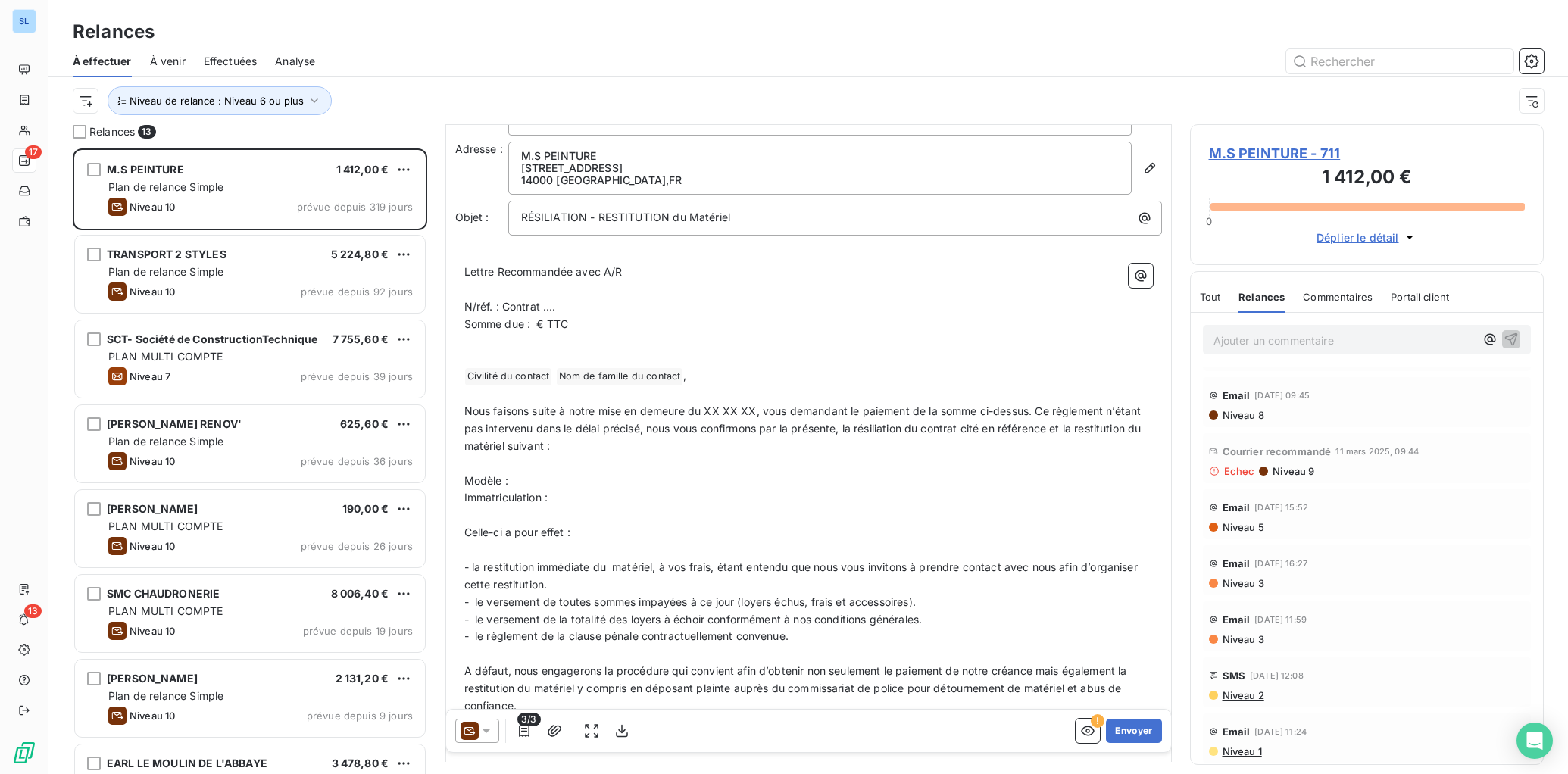
scroll to position [661, 0]
click at [1285, 474] on span "Niveau 9" at bounding box center [1293, 475] width 44 height 12
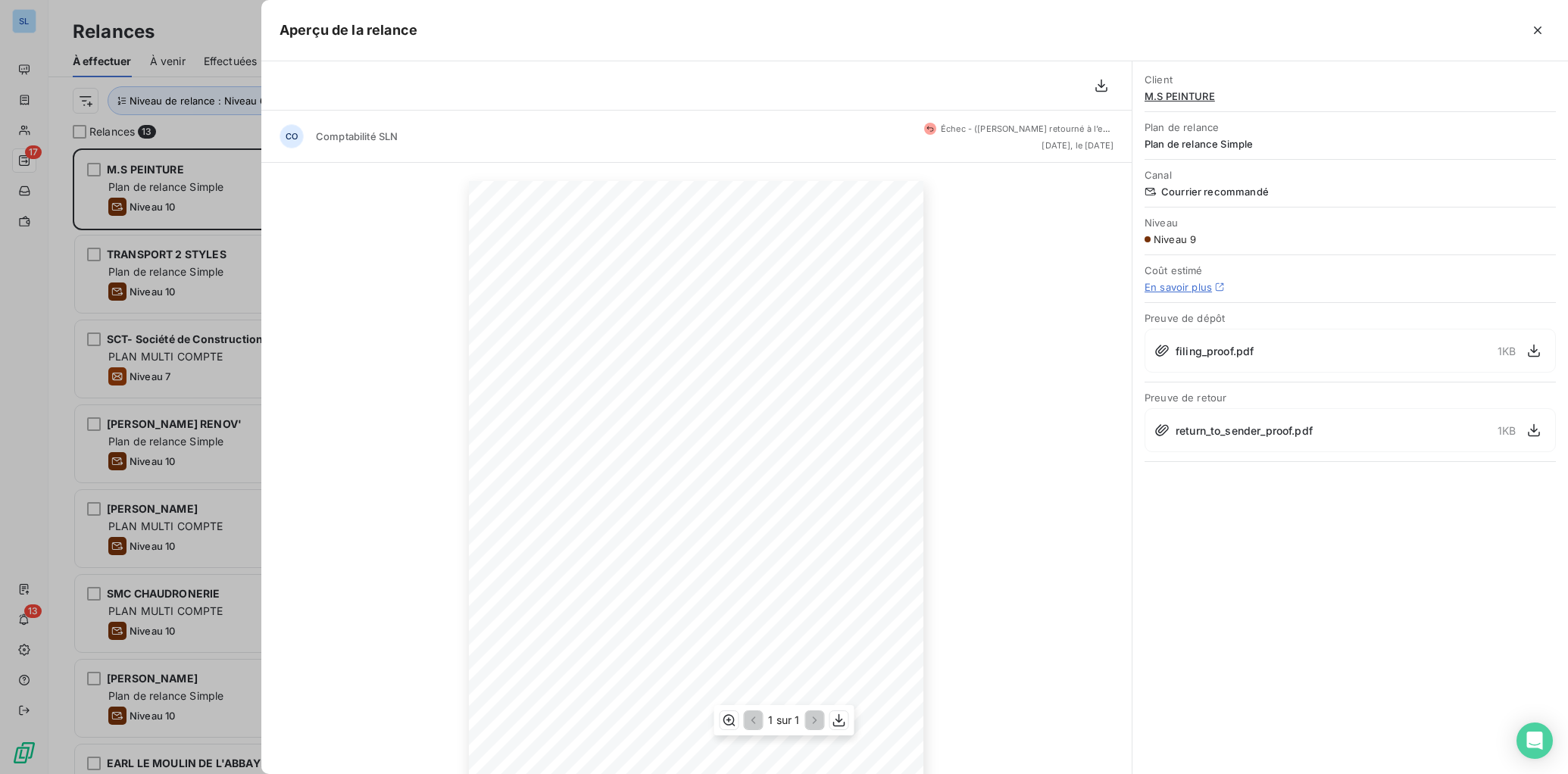
click at [513, 416] on span "Lettre Recommandée avec A/R" at bounding box center [560, 413] width 94 height 7
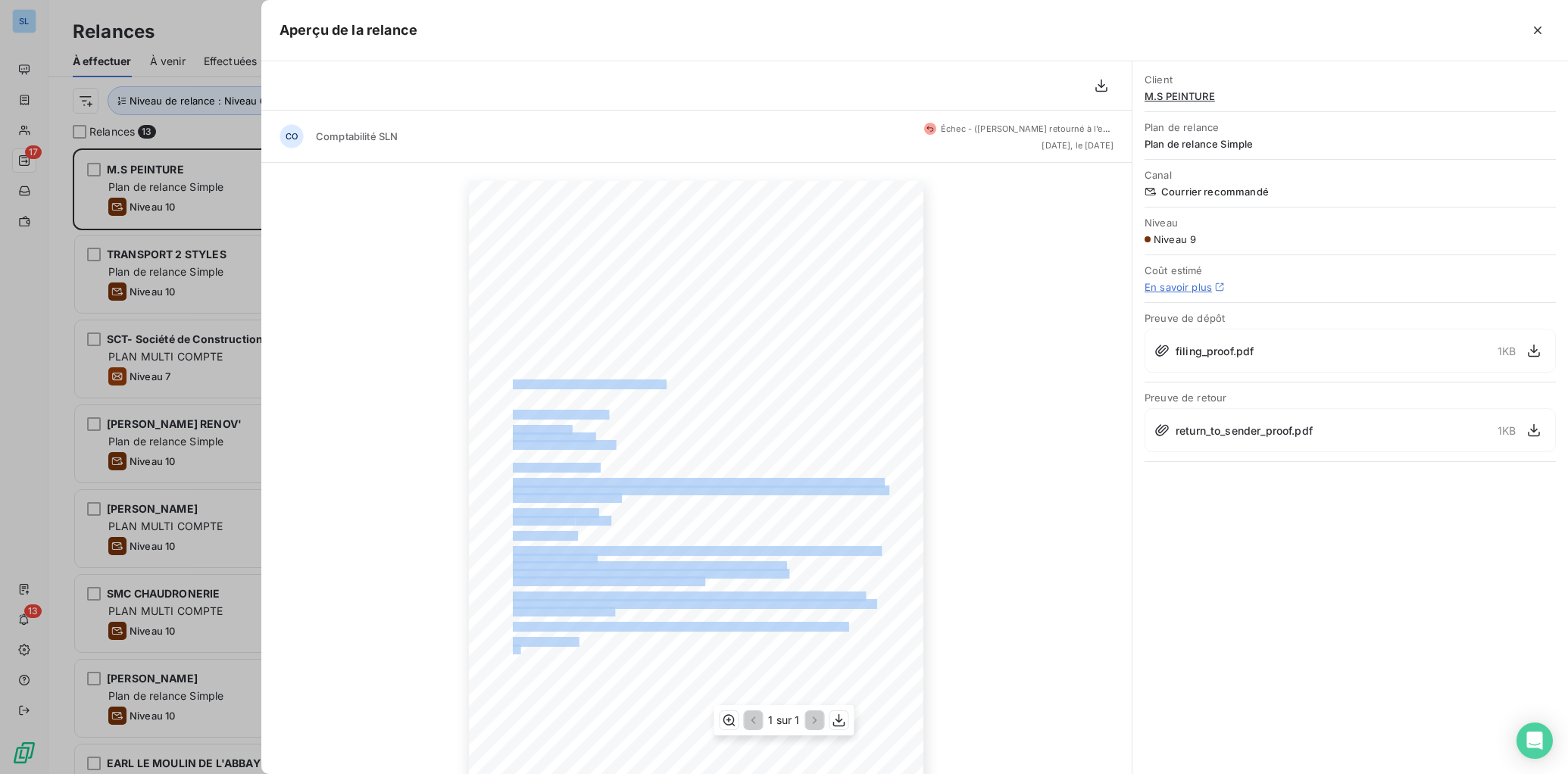
drag, startPoint x: 513, startPoint y: 382, endPoint x: 557, endPoint y: 573, distance: 196.0
click at [519, 643] on div "[DATE] Objet : RÉSILIATION - RESTITUTION du Matériel Lettre Recommandée avec A/…" at bounding box center [696, 502] width 455 height 642
copy div "Lorem : IPSUMDOLORS - AMETCONSECT ad Elitsedd Eiusmo Temporincid utla E/D M/ali…"
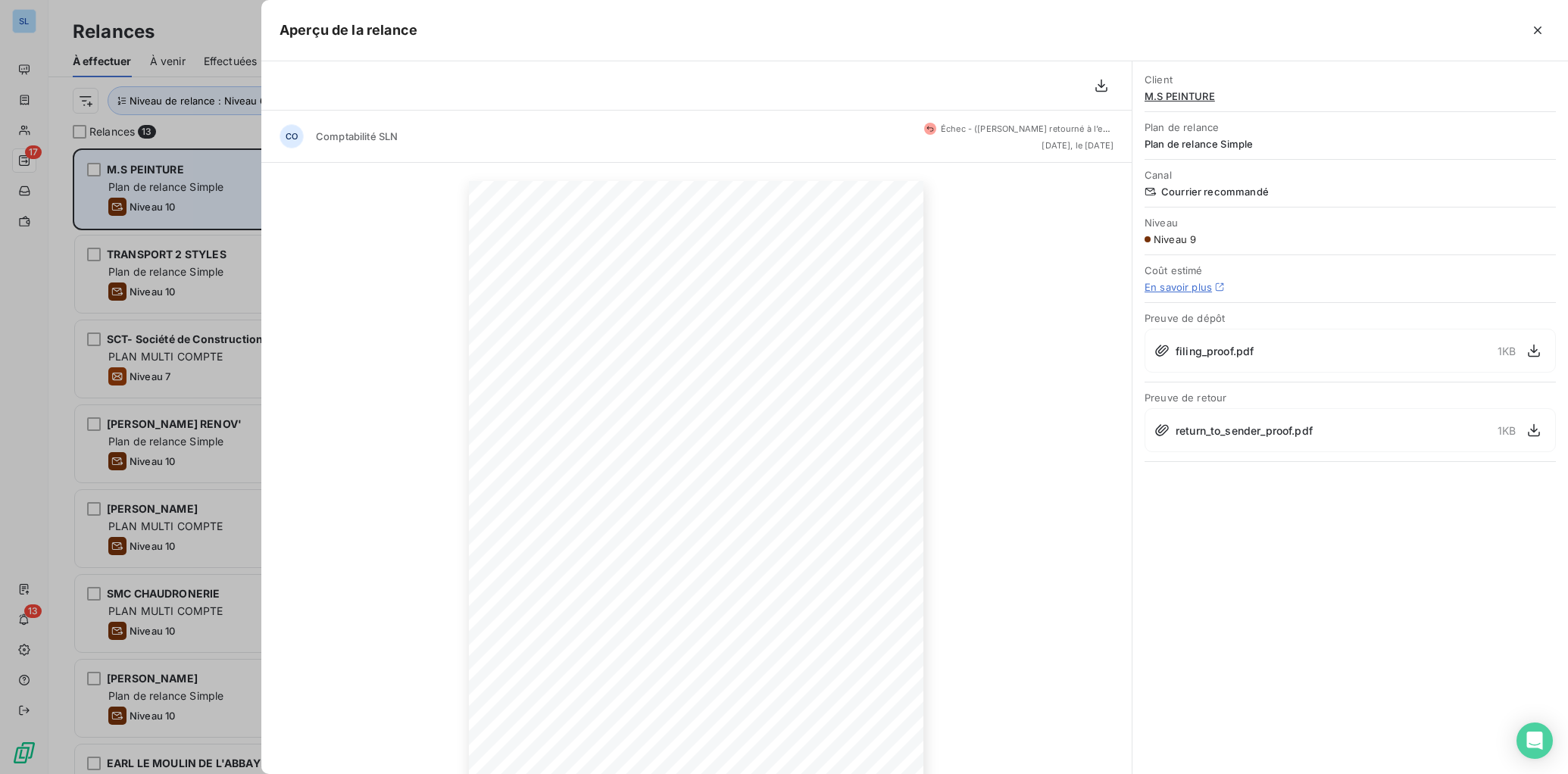
click at [144, 180] on div at bounding box center [784, 387] width 1568 height 774
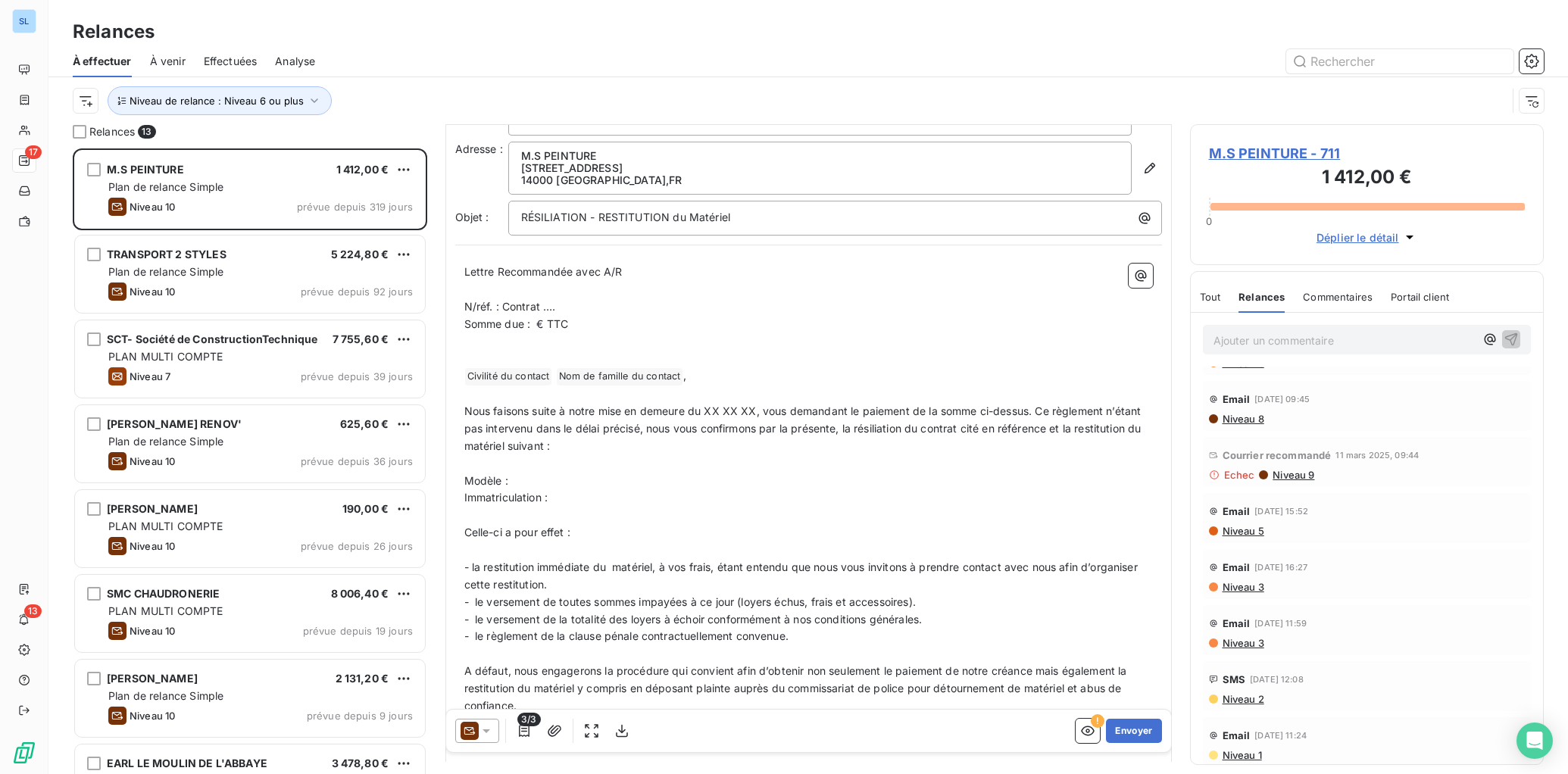
click at [563, 491] on p "Immatriculation :" at bounding box center [809, 497] width 689 height 17
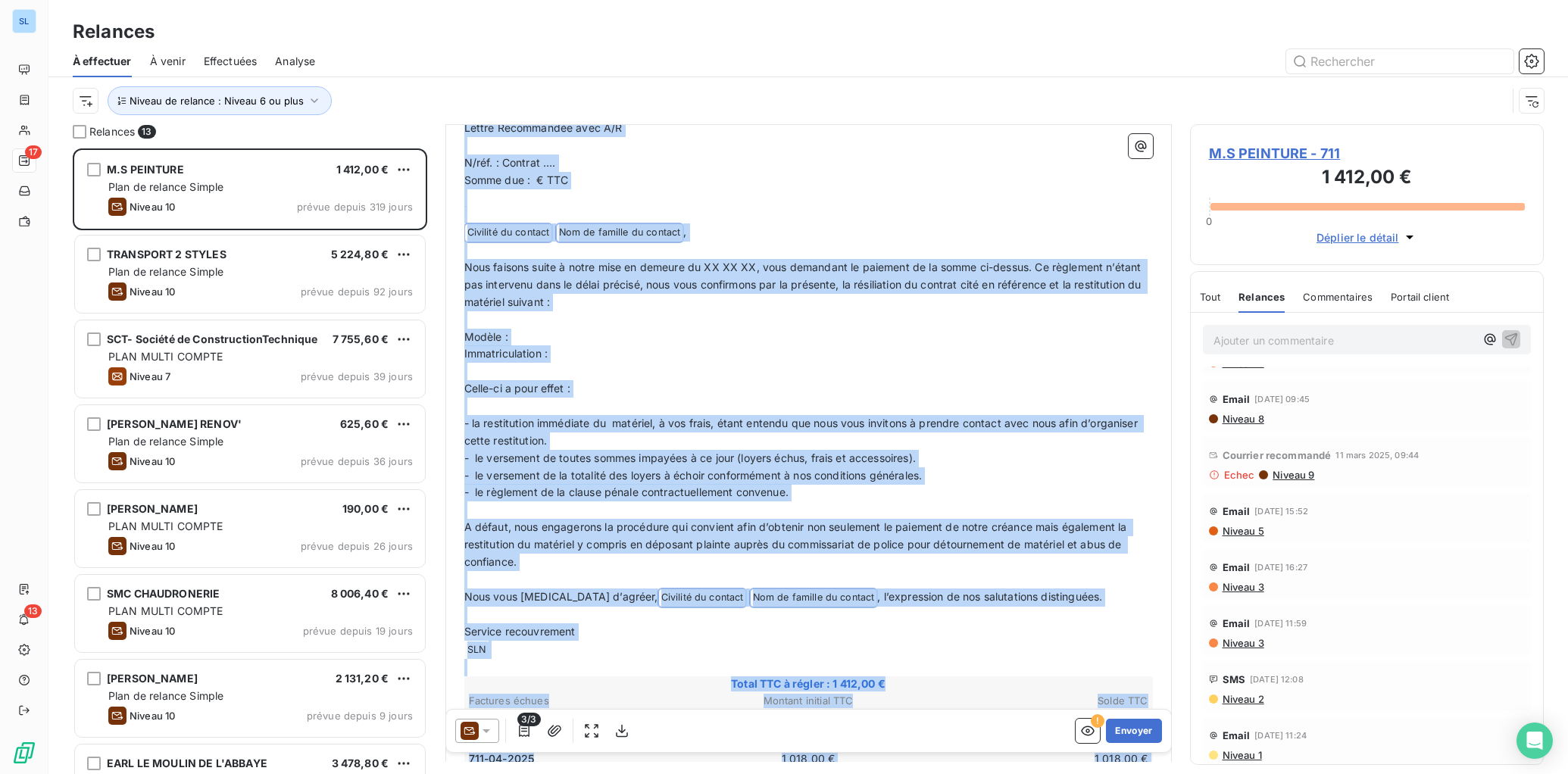
scroll to position [276, 0]
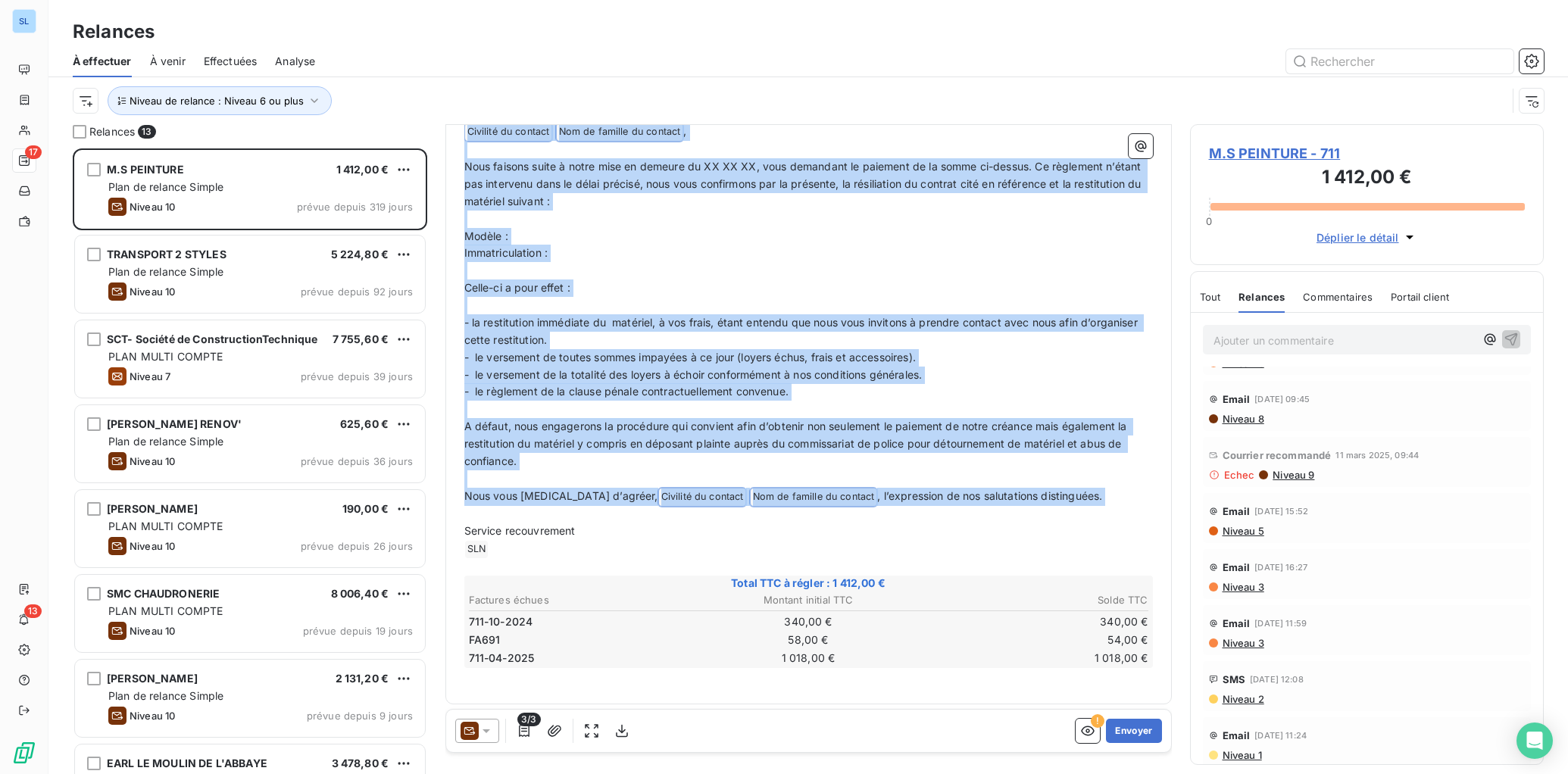
drag, startPoint x: 465, startPoint y: 270, endPoint x: 634, endPoint y: 521, distance: 302.6
click at [634, 521] on div "Lettre Recommandée avec A/R ﻿ N/réf. : Contrat …. Somme due : € TTC ﻿ ﻿ ﻿ Civil…" at bounding box center [809, 352] width 689 height 666
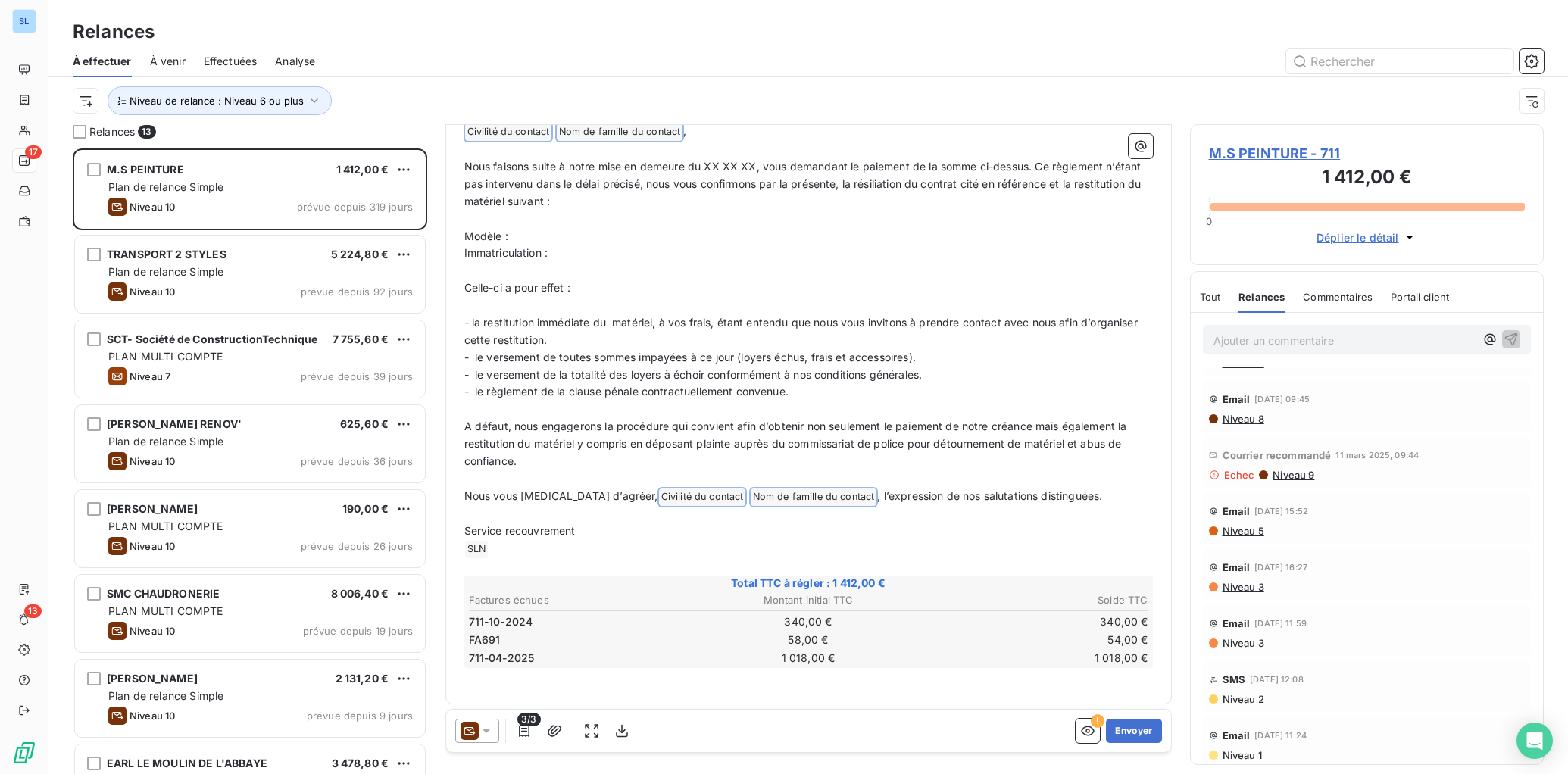
scroll to position [0, 0]
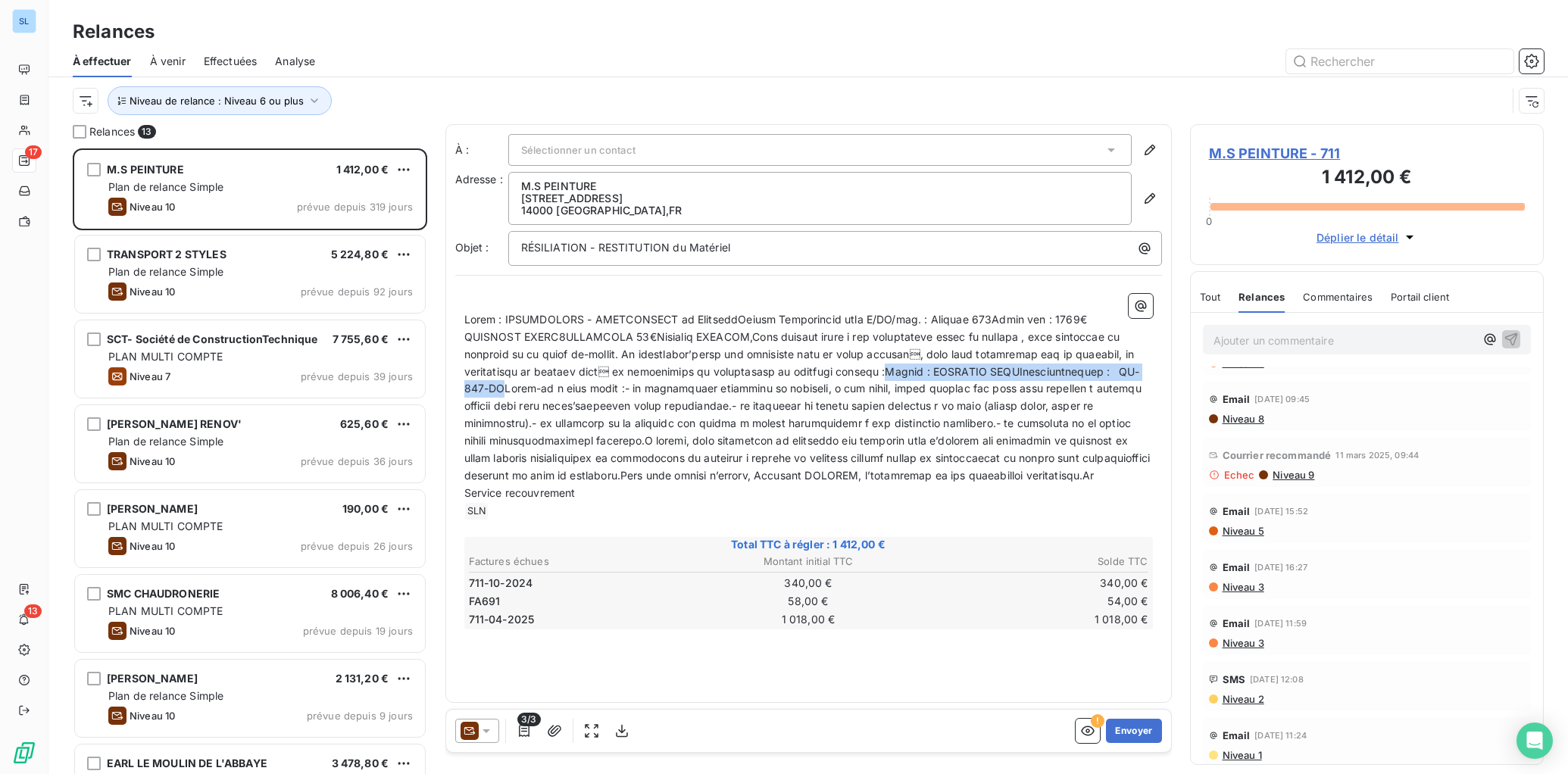
drag, startPoint x: 793, startPoint y: 373, endPoint x: 1068, endPoint y: 377, distance: 275.0
click at [1068, 377] on span at bounding box center [809, 397] width 689 height 169
copy span "Modèle : [PERSON_NAME] : GC-035-VB"
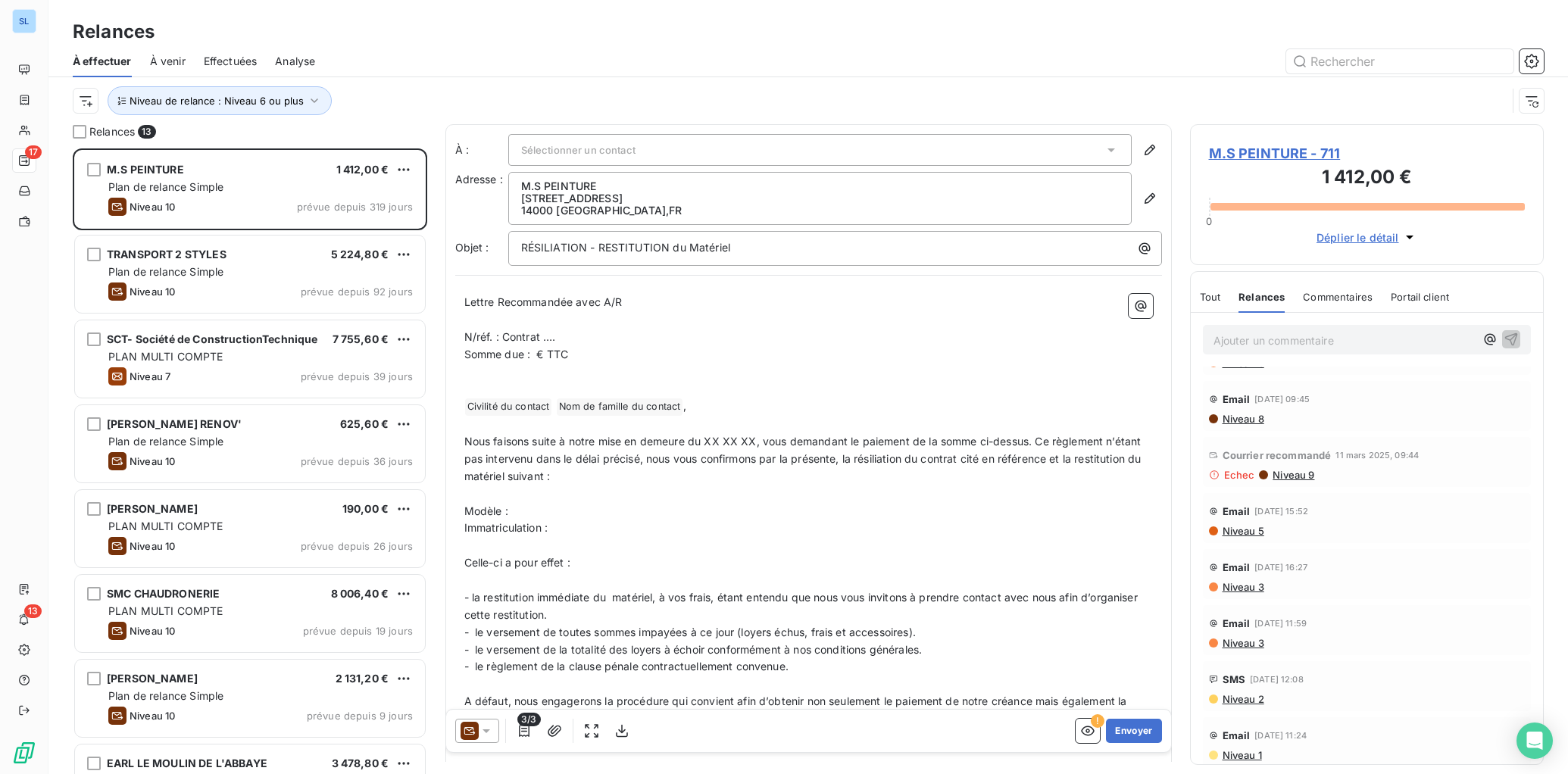
drag, startPoint x: 943, startPoint y: 407, endPoint x: 899, endPoint y: 397, distance: 45.1
click at [943, 407] on p "﻿ Civilité du contact ﻿ Nom de famille du contact ﻿ ," at bounding box center [809, 407] width 689 height 18
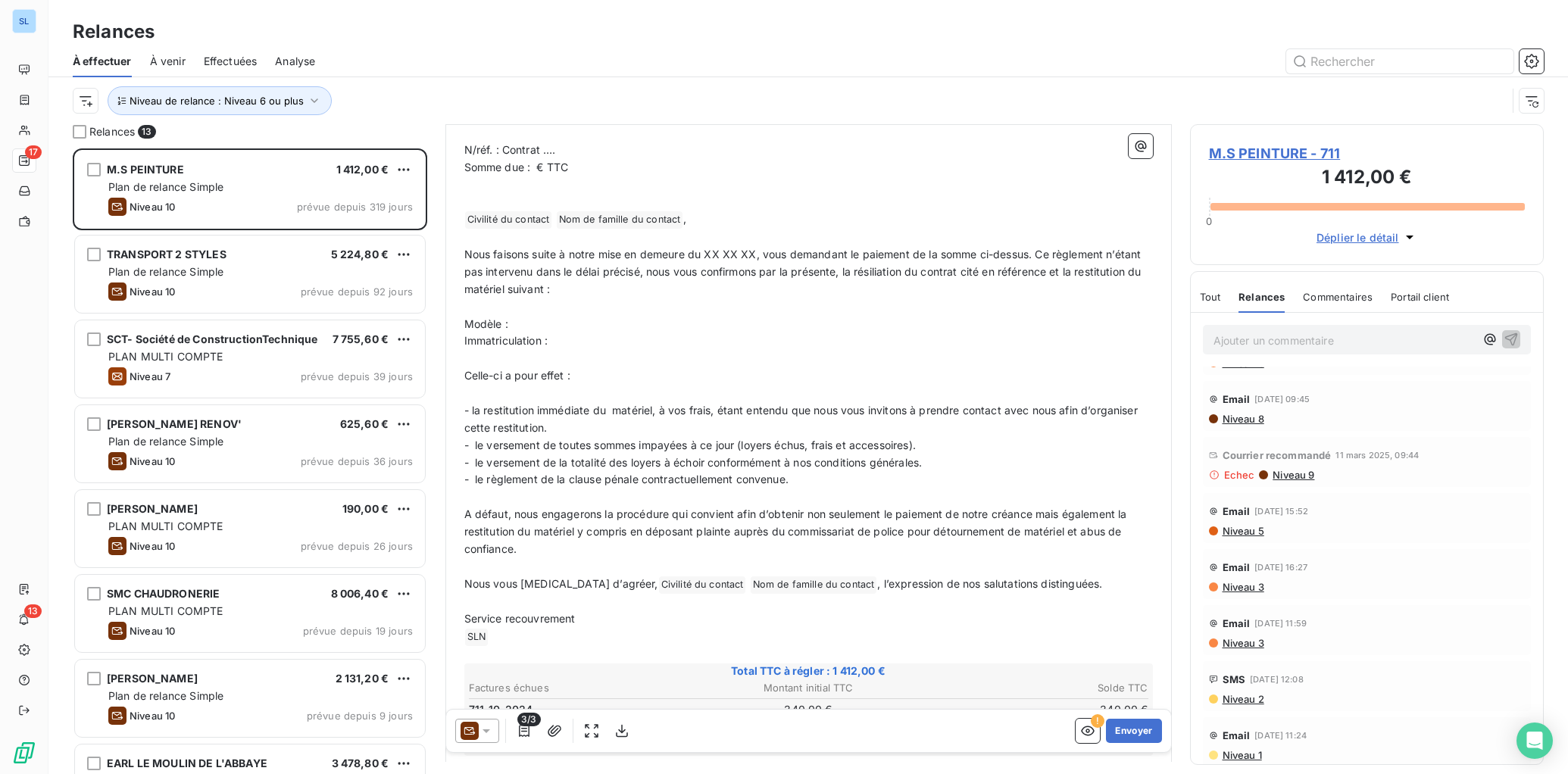
scroll to position [187, 0]
drag, startPoint x: 543, startPoint y: 151, endPoint x: 812, endPoint y: 242, distance: 284.0
click at [572, 153] on p "N/réf. : Contrat …." at bounding box center [809, 151] width 689 height 17
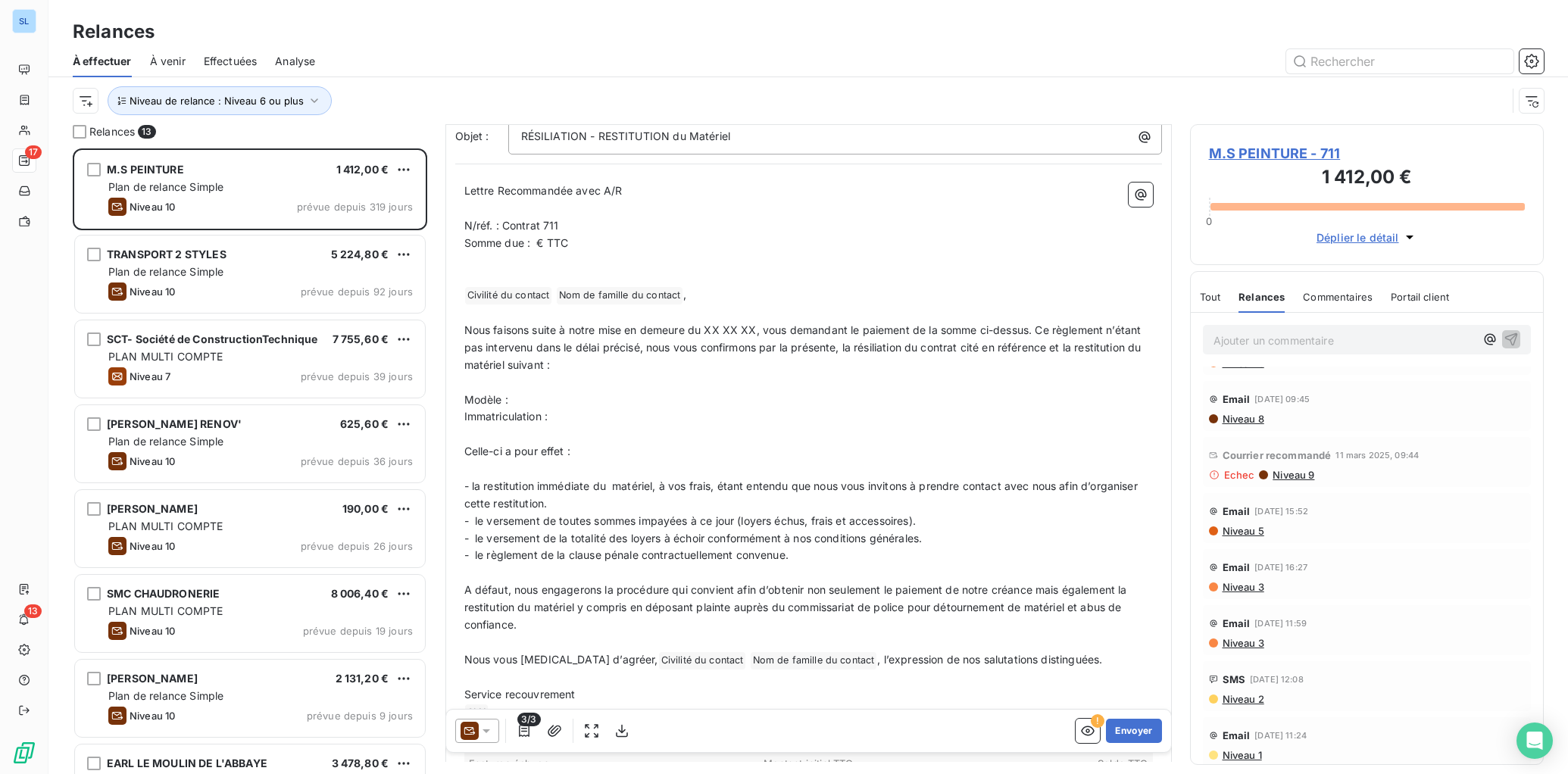
scroll to position [103, 0]
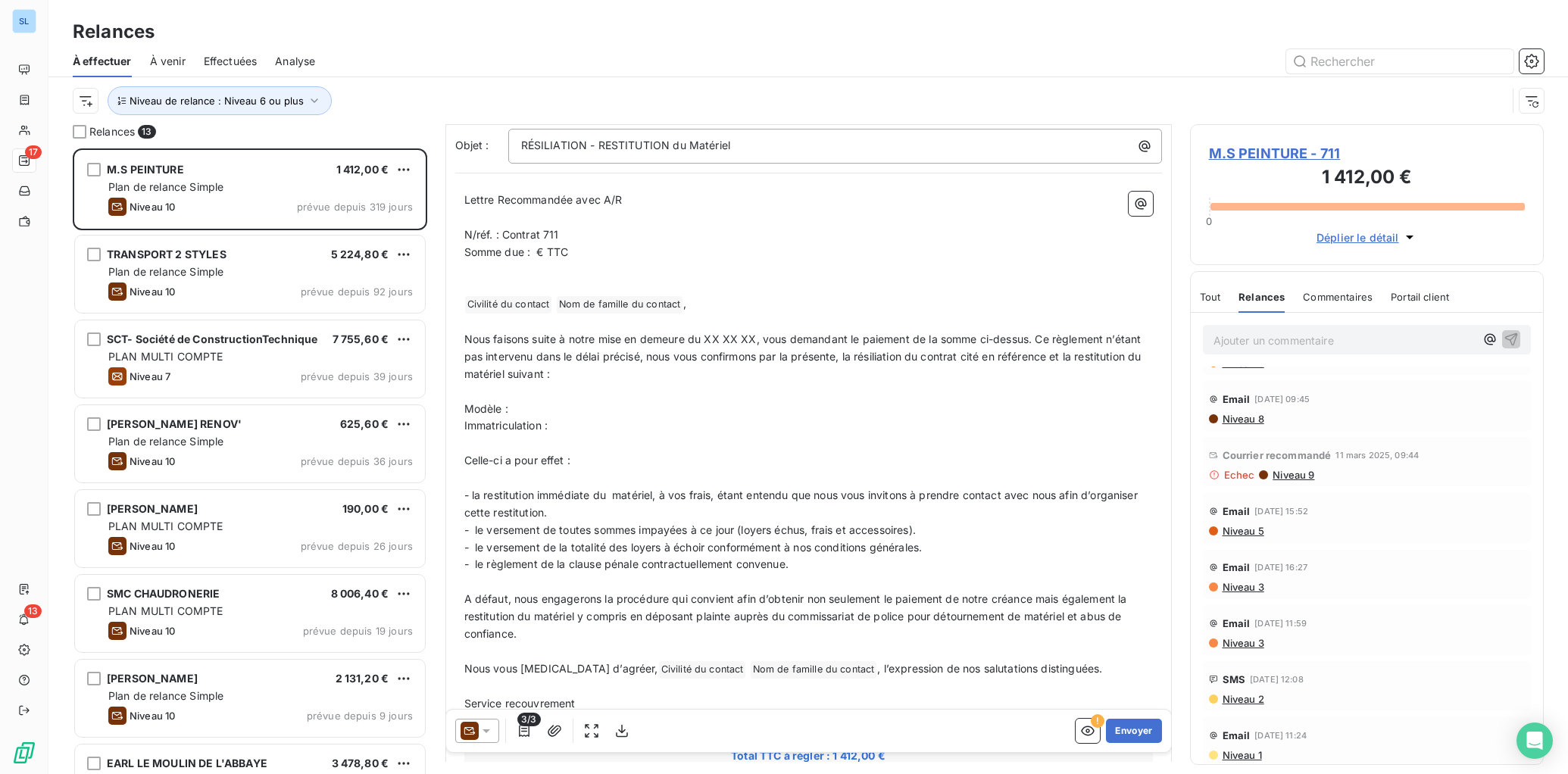
click at [537, 254] on span "Somme due : € TTC" at bounding box center [517, 251] width 104 height 13
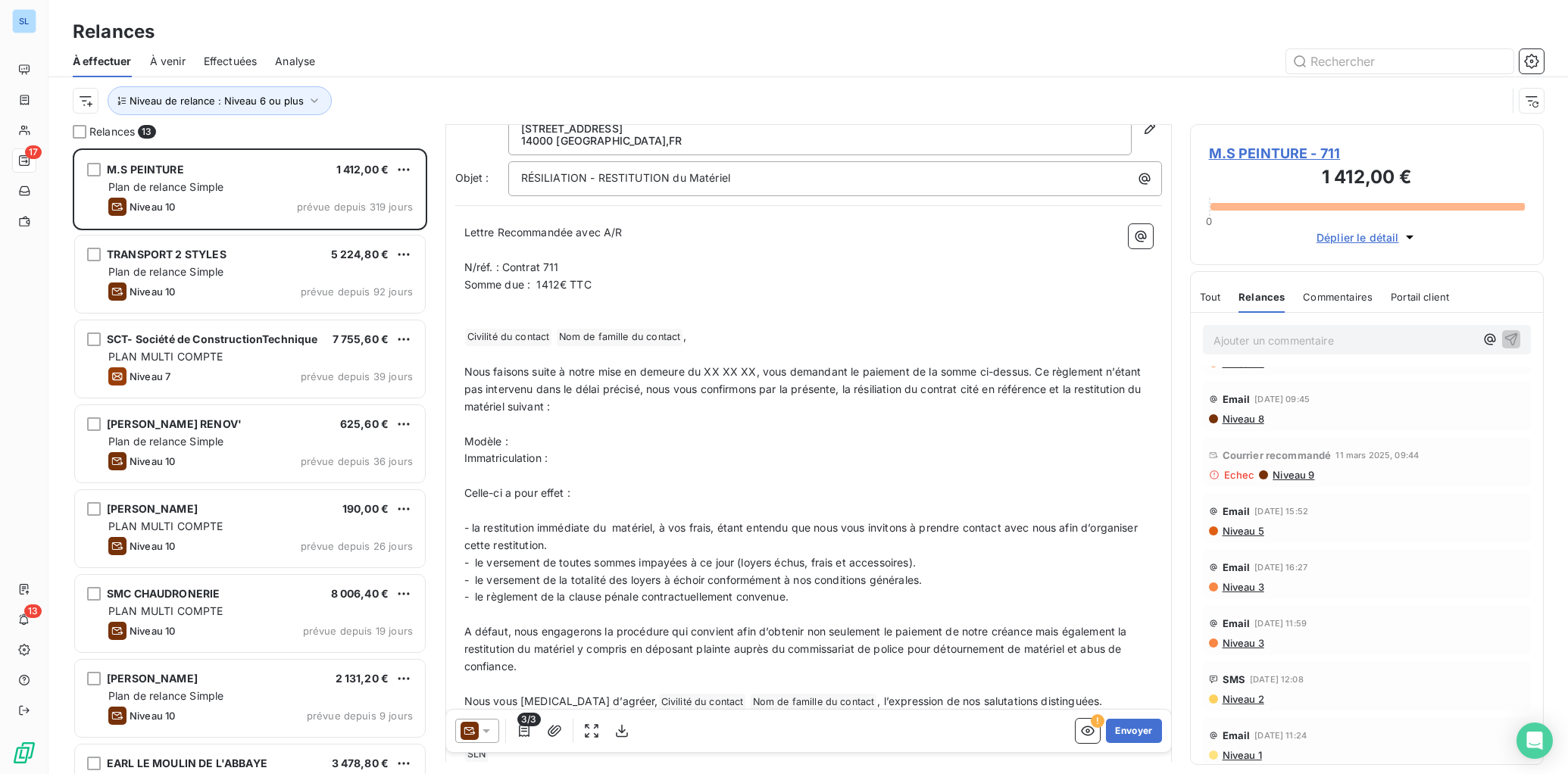
scroll to position [68, 0]
drag, startPoint x: 572, startPoint y: 373, endPoint x: 758, endPoint y: 373, distance: 186.0
click at [758, 373] on span "Nous faisons suite à notre mise en demeure du XX XX XX, vous demandant le paie…" at bounding box center [804, 391] width 680 height 48
click at [580, 415] on p "Nous faisons suite à nos différentes mises en demeure, vous demandant le paiem…" at bounding box center [809, 392] width 689 height 53
drag, startPoint x: 549, startPoint y: 465, endPoint x: 457, endPoint y: 436, distance: 96.5
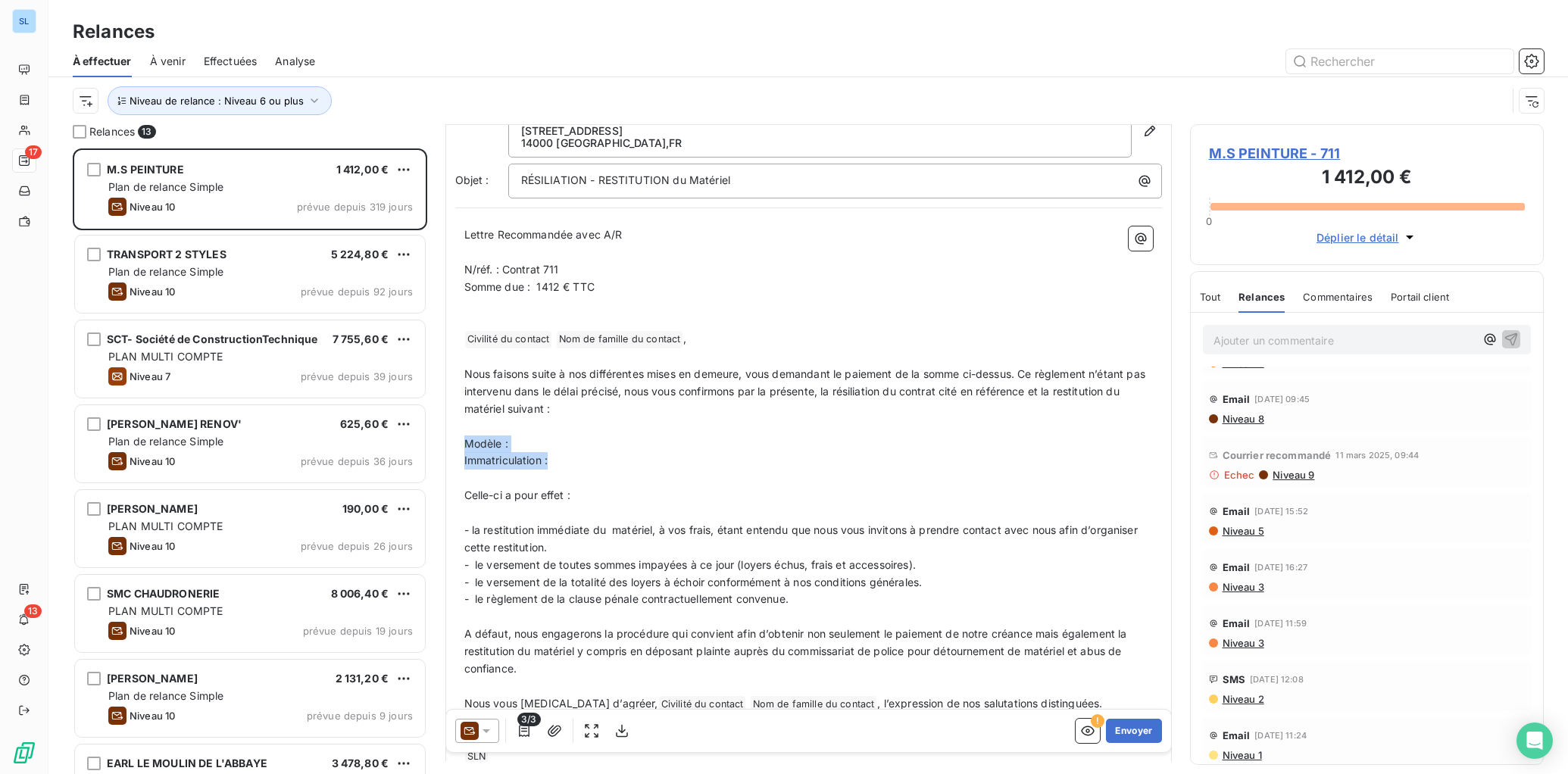
click at [457, 436] on div "Lettre Recommandée avec A/R ﻿ N/réf. : Contrat 711 Somme due : 1412 € TTC ﻿ ﻿ ﻿…" at bounding box center [809, 559] width 707 height 684
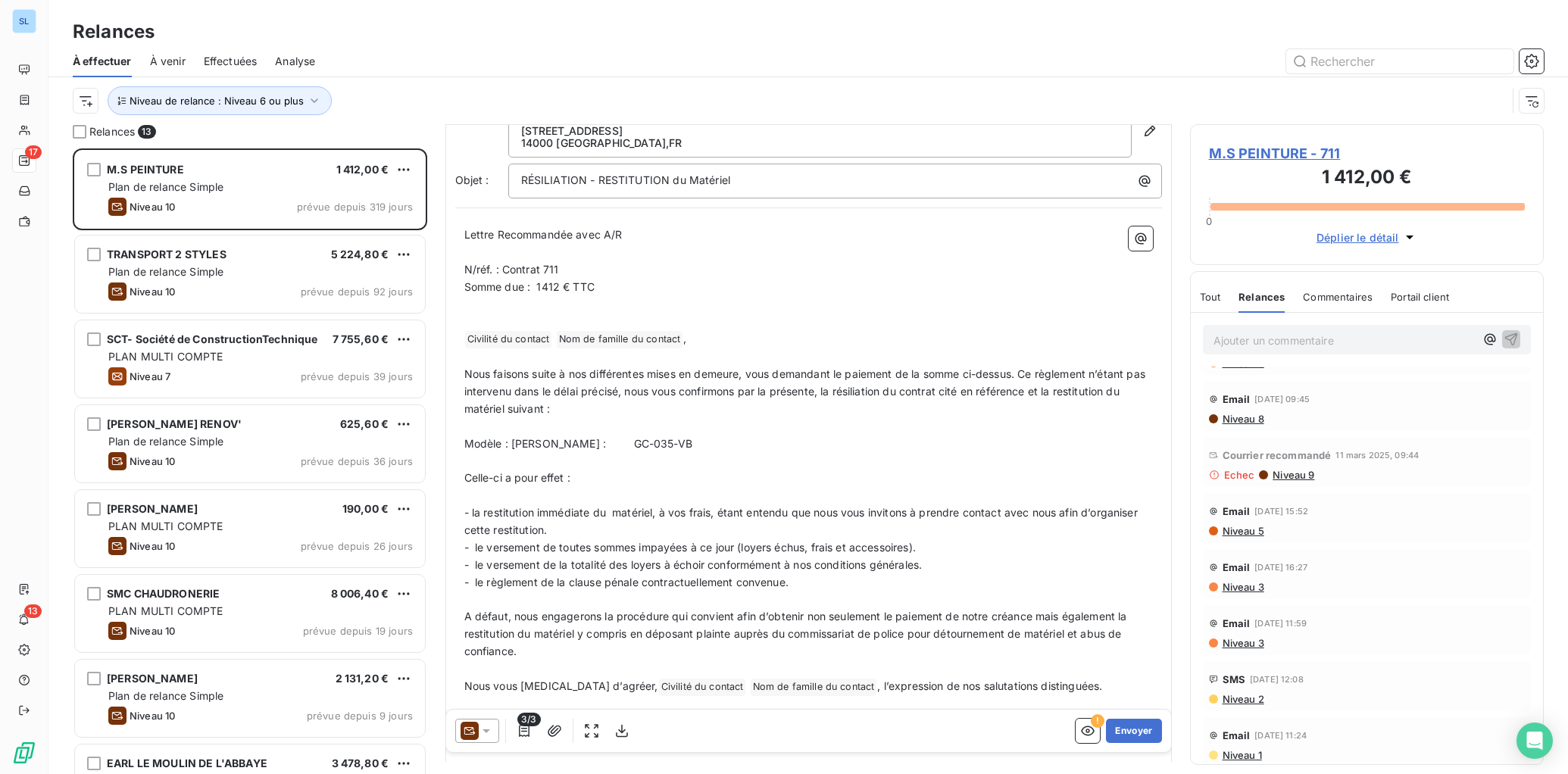
click at [575, 442] on span "Modèle : [PERSON_NAME] : GC-035-VB" at bounding box center [578, 443] width 228 height 13
click at [598, 442] on span "Modèle : [PERSON_NAME] : GC-035-VB" at bounding box center [578, 443] width 228 height 13
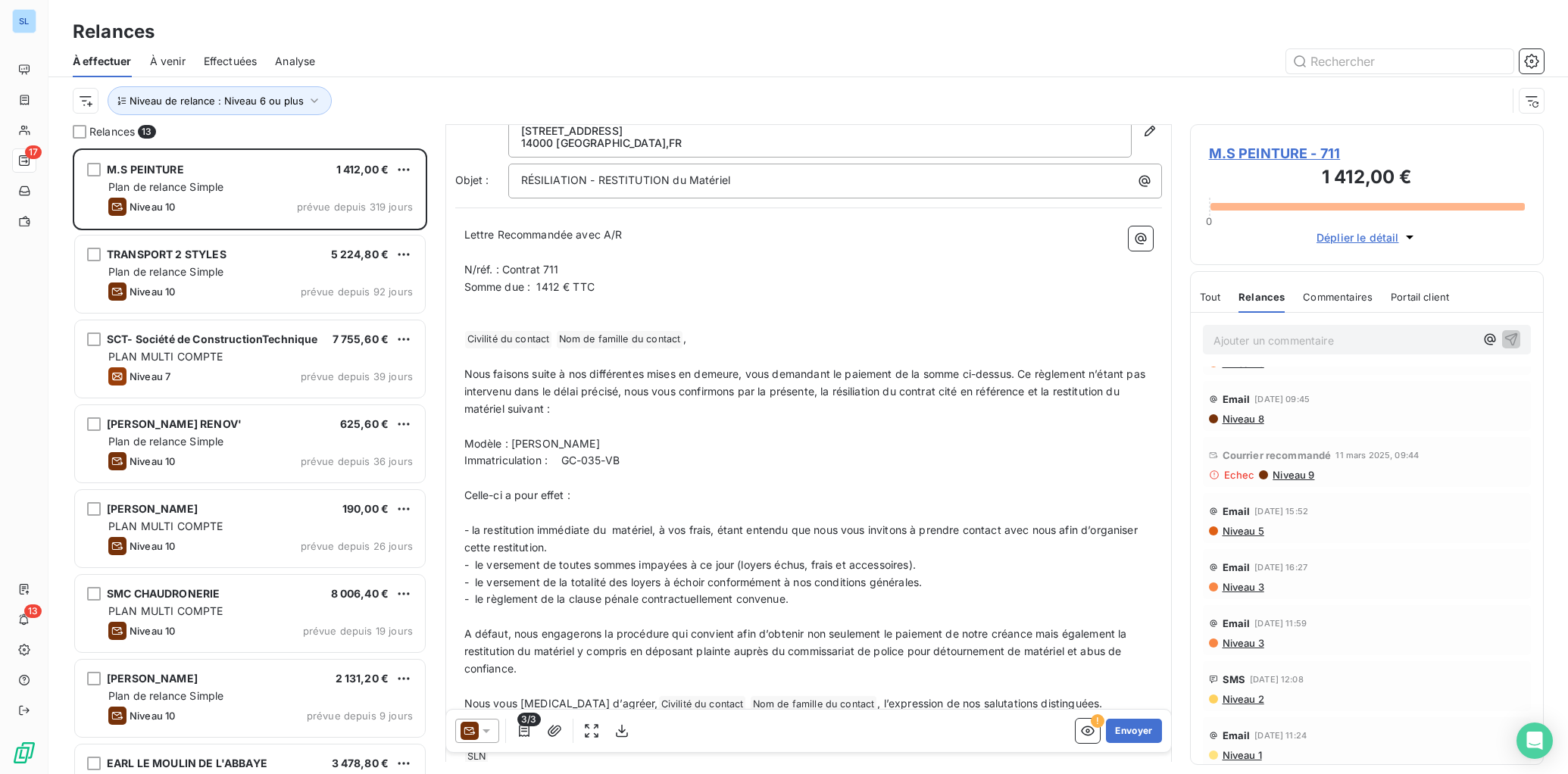
click at [549, 482] on p "﻿" at bounding box center [809, 477] width 689 height 17
click at [647, 392] on span "Nous faisons suite à nos différentes mises en demeure, vous demandant le paiem…" at bounding box center [807, 391] width 685 height 48
click at [477, 482] on p "﻿" at bounding box center [809, 477] width 689 height 17
